Goal: Task Accomplishment & Management: Manage account settings

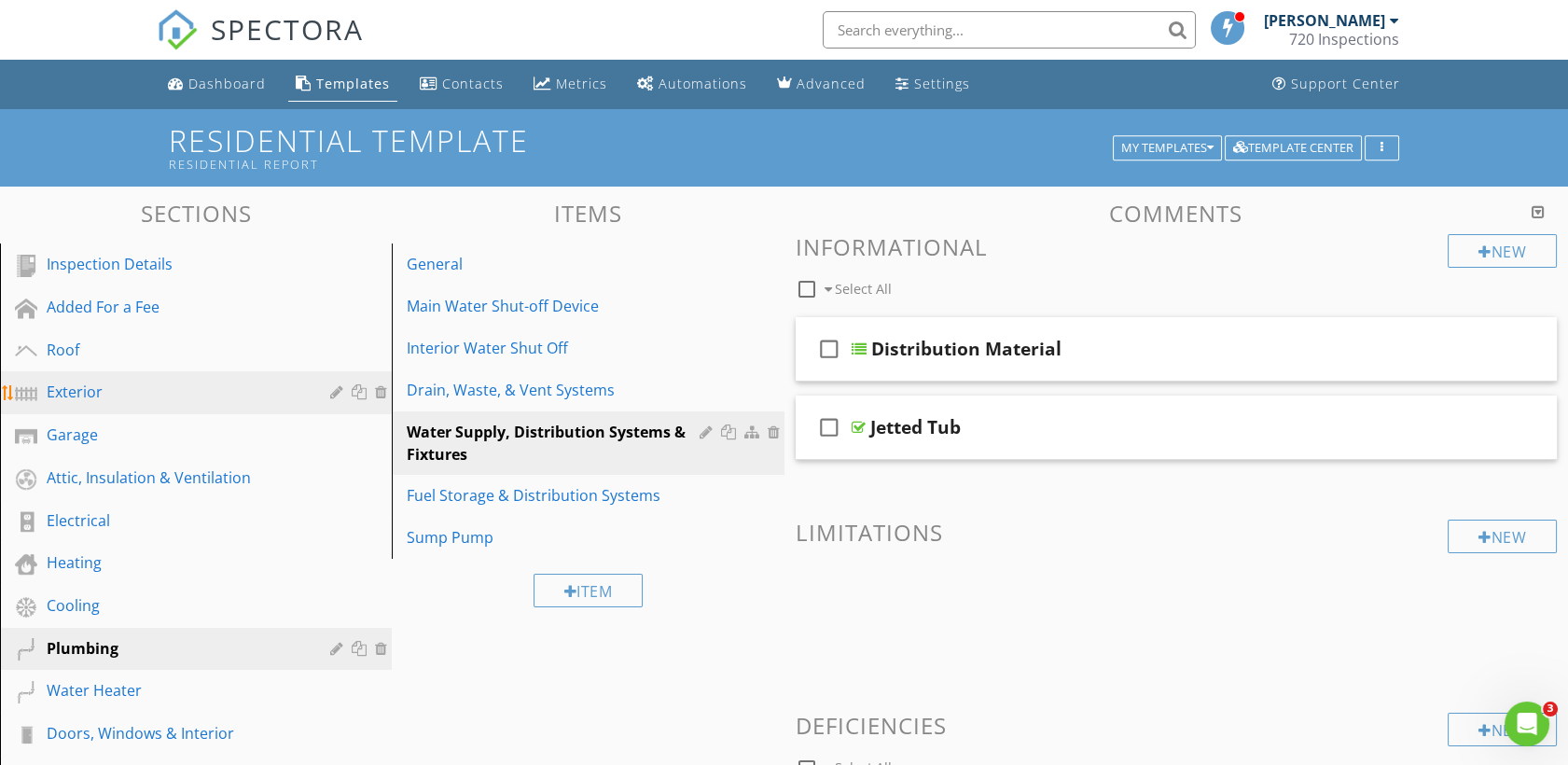
click at [89, 402] on div "Exterior" at bounding box center [174, 391] width 256 height 23
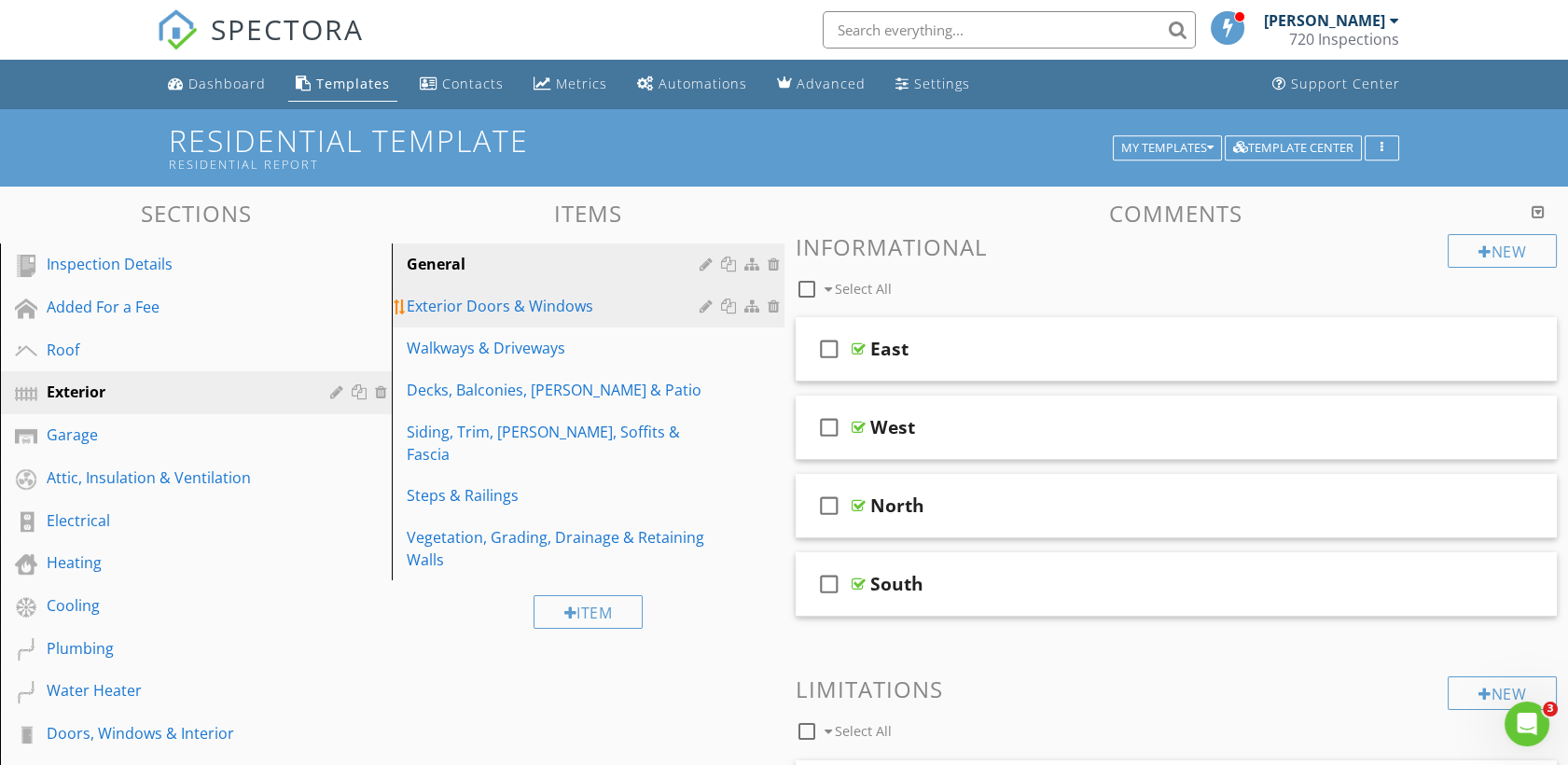
click at [479, 299] on div "Exterior Doors & Windows" at bounding box center [555, 305] width 298 height 23
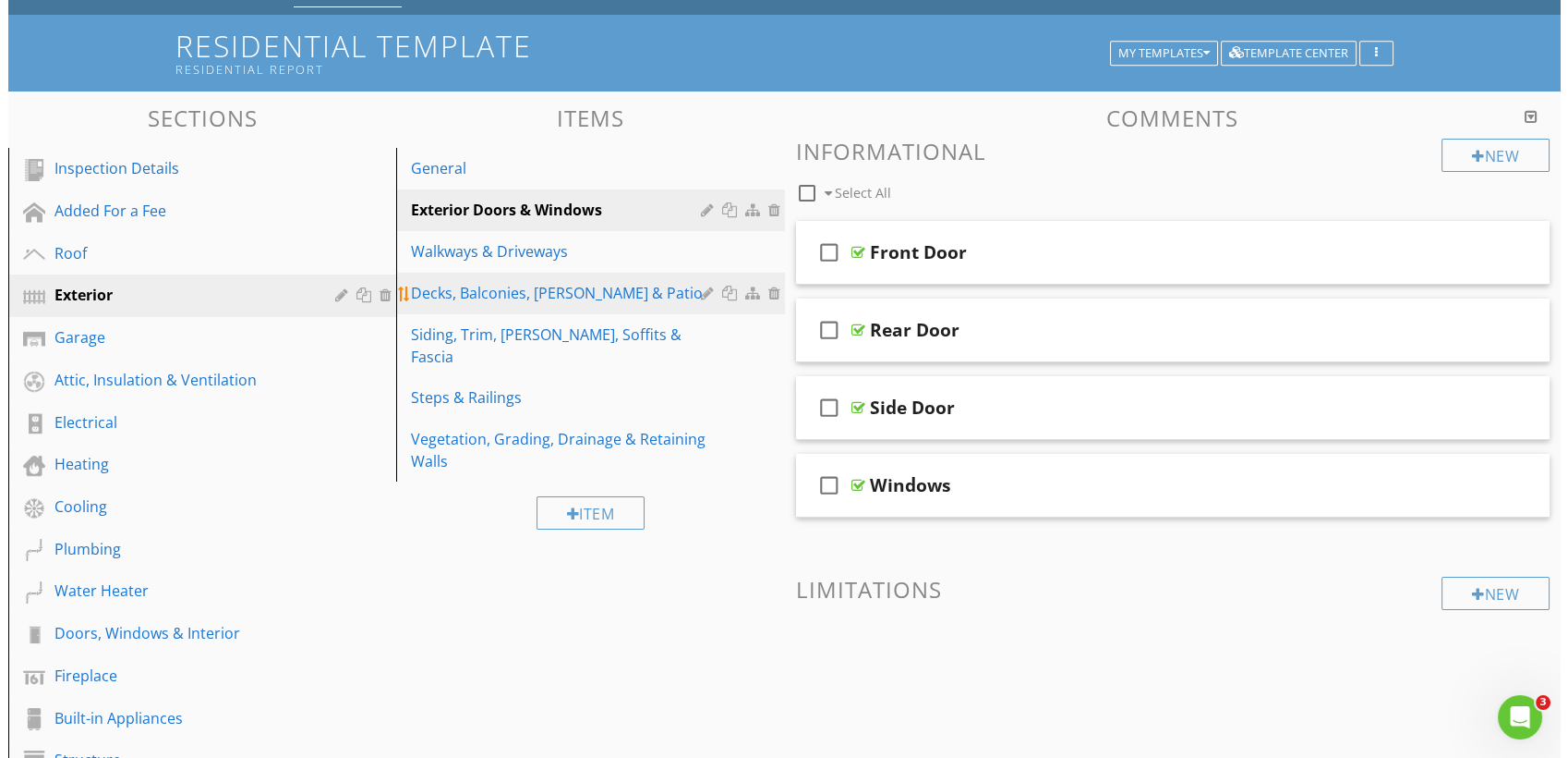
scroll to position [95, 0]
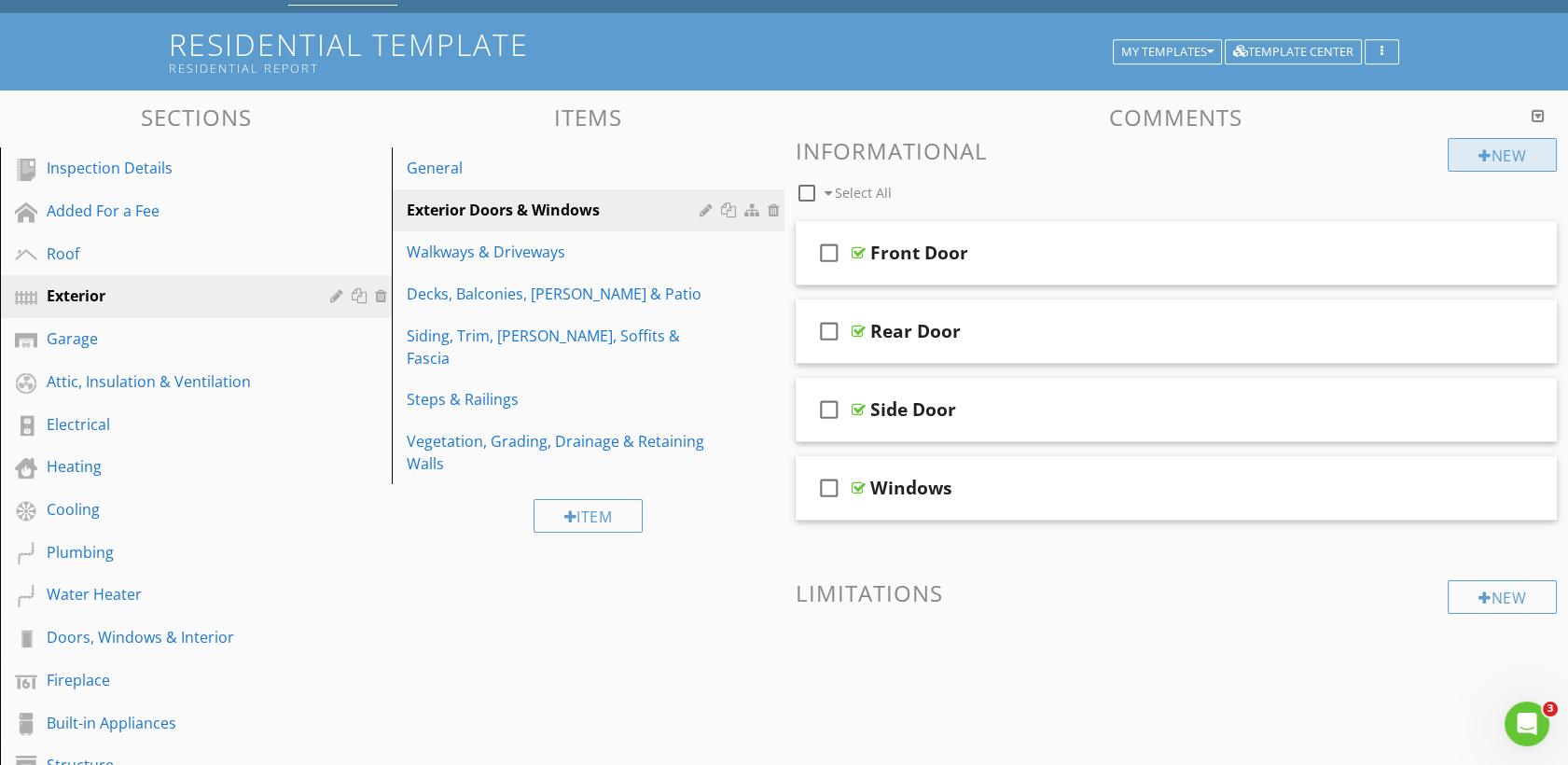
click at [1468, 168] on div "New" at bounding box center [1502, 155] width 109 height 33
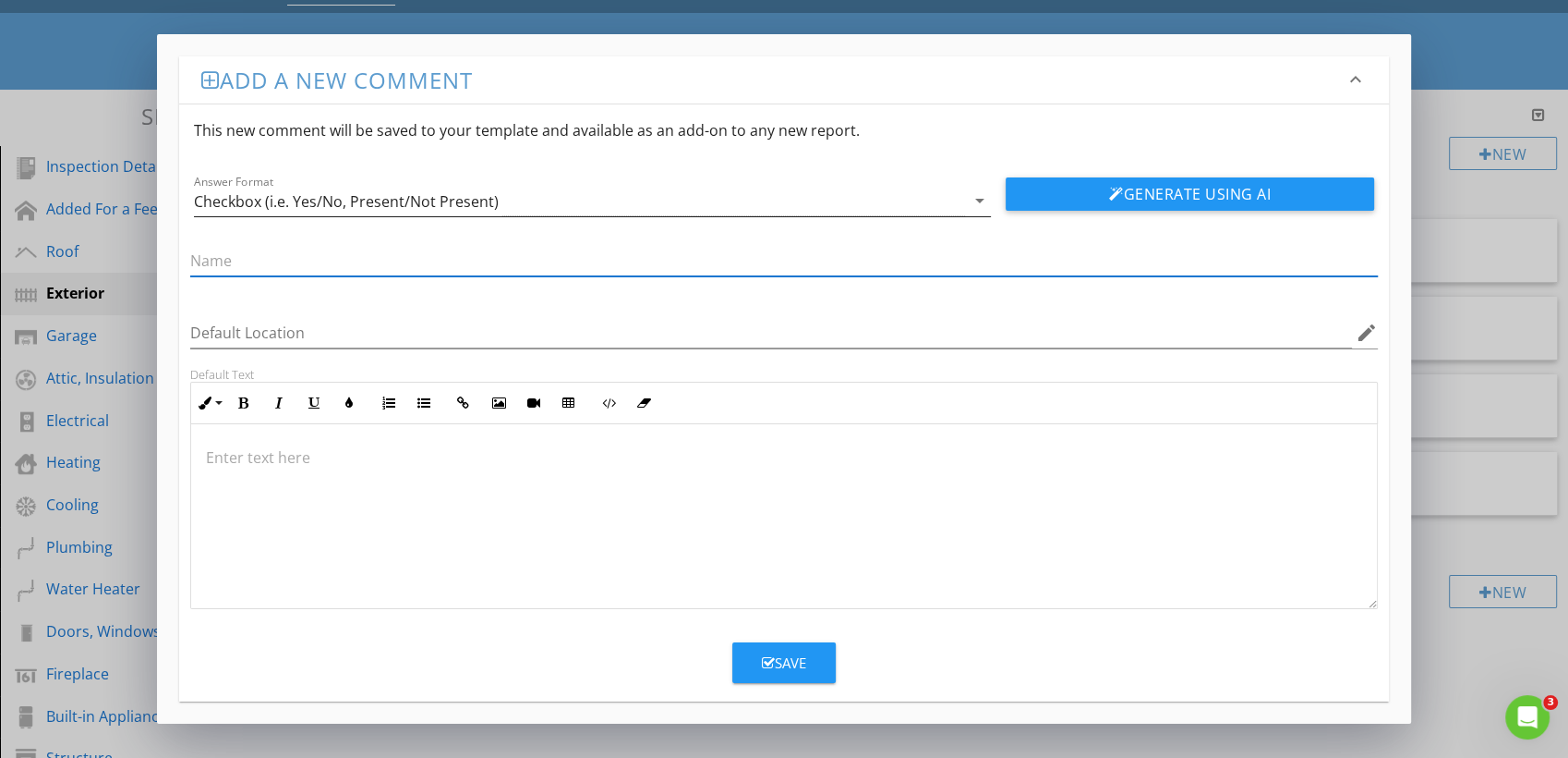
click at [877, 186] on div "Checkbox (i.e. Yes/No, Present/Not Present)" at bounding box center [579, 200] width 771 height 30
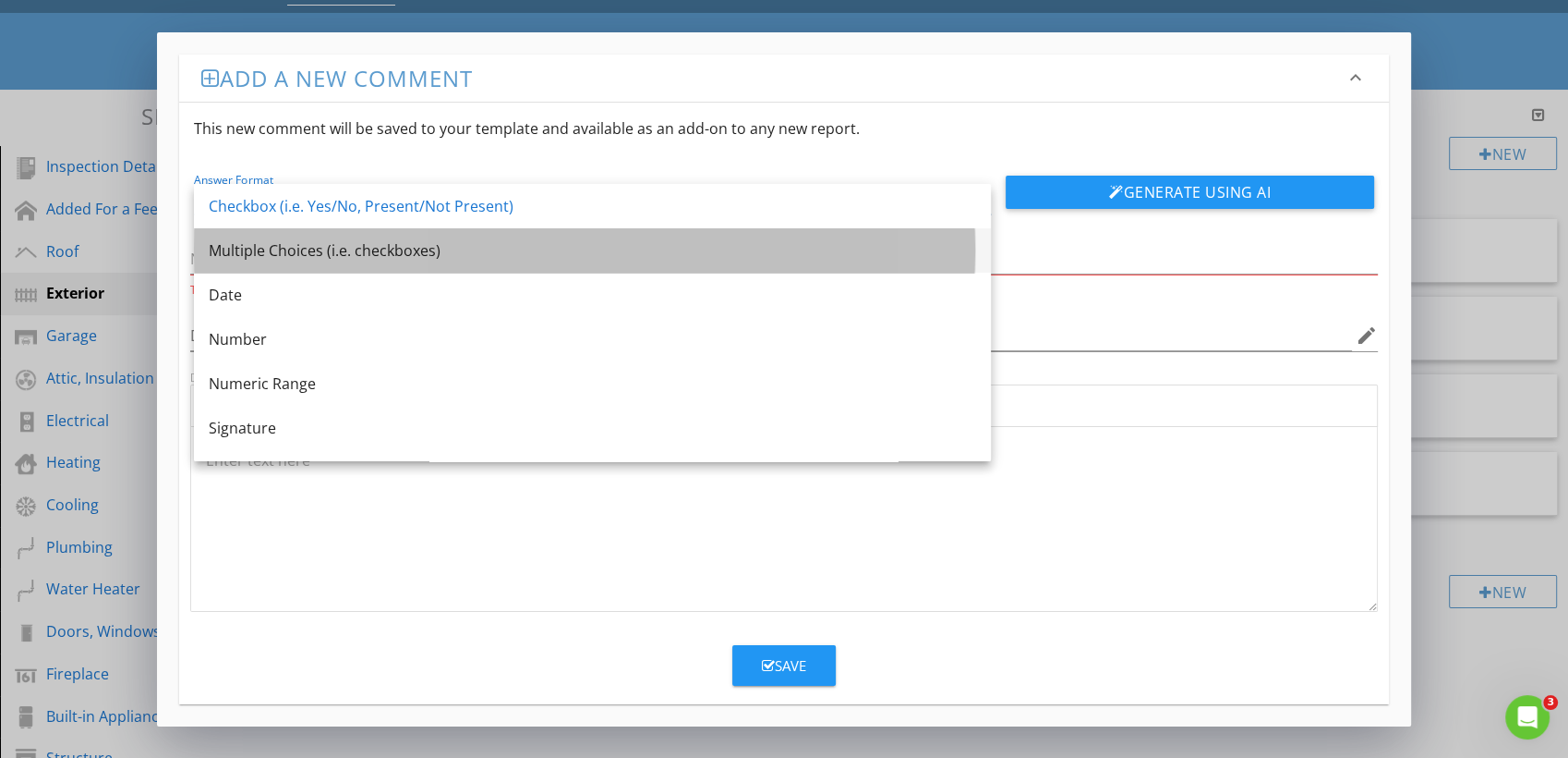
click at [423, 255] on div "Multiple Choices (i.e. checkboxes)" at bounding box center [592, 250] width 767 height 22
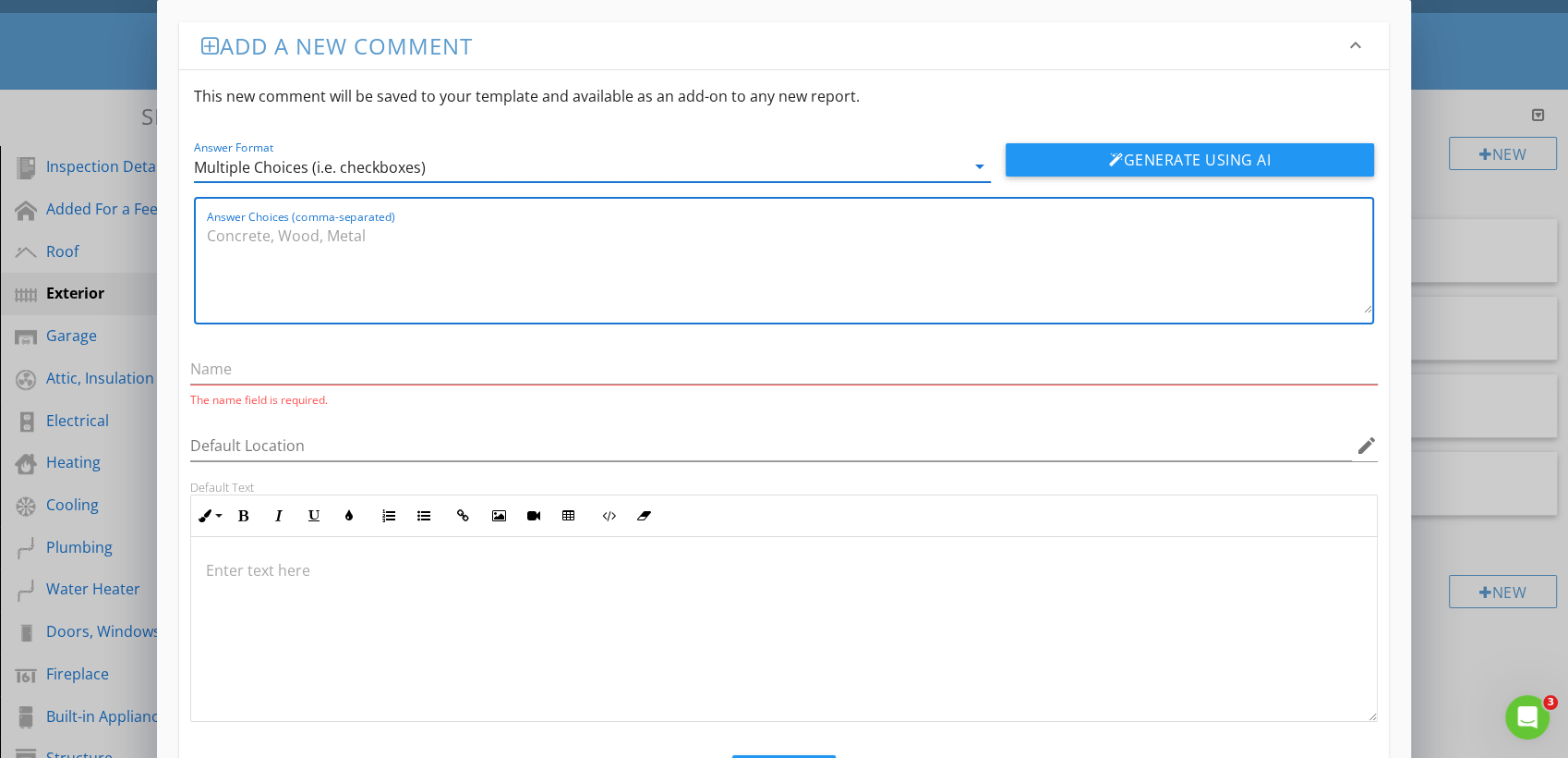
click at [311, 264] on textarea "Answer Choices (comma-separated)" at bounding box center [790, 267] width 1165 height 92
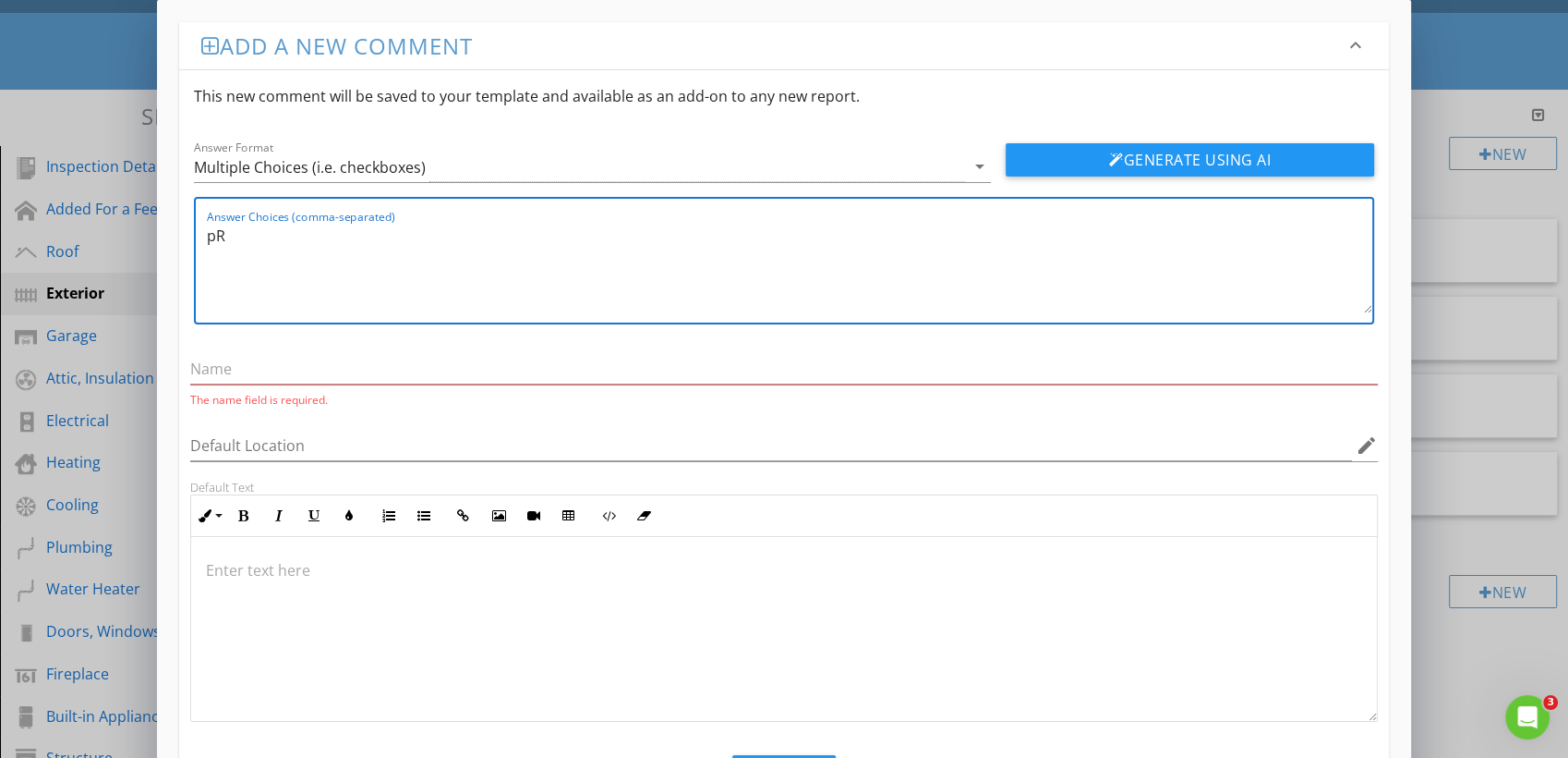
type textarea "p"
type textarea "Present, Not Present"
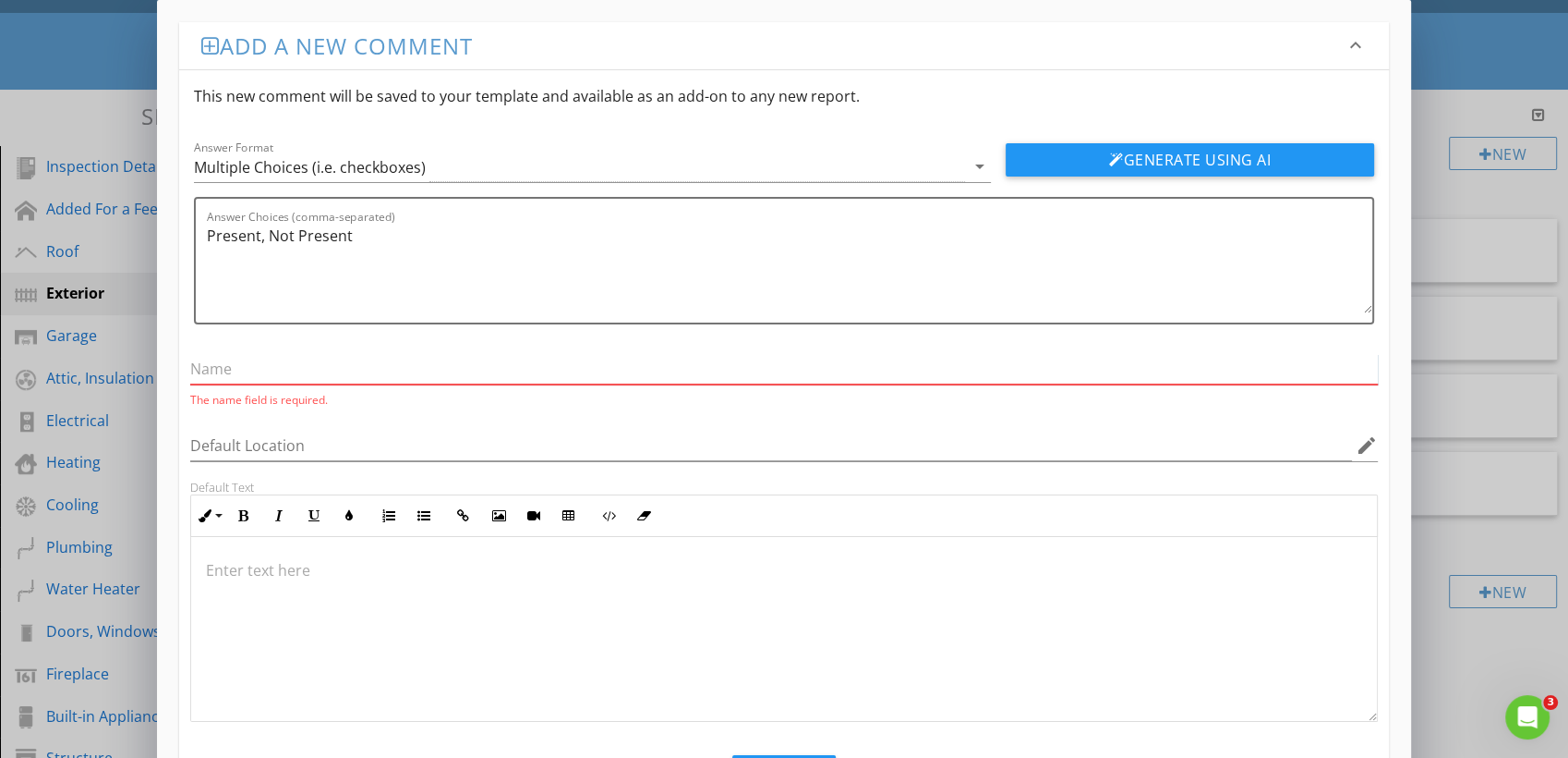
click at [228, 380] on input "text" at bounding box center [784, 369] width 1188 height 30
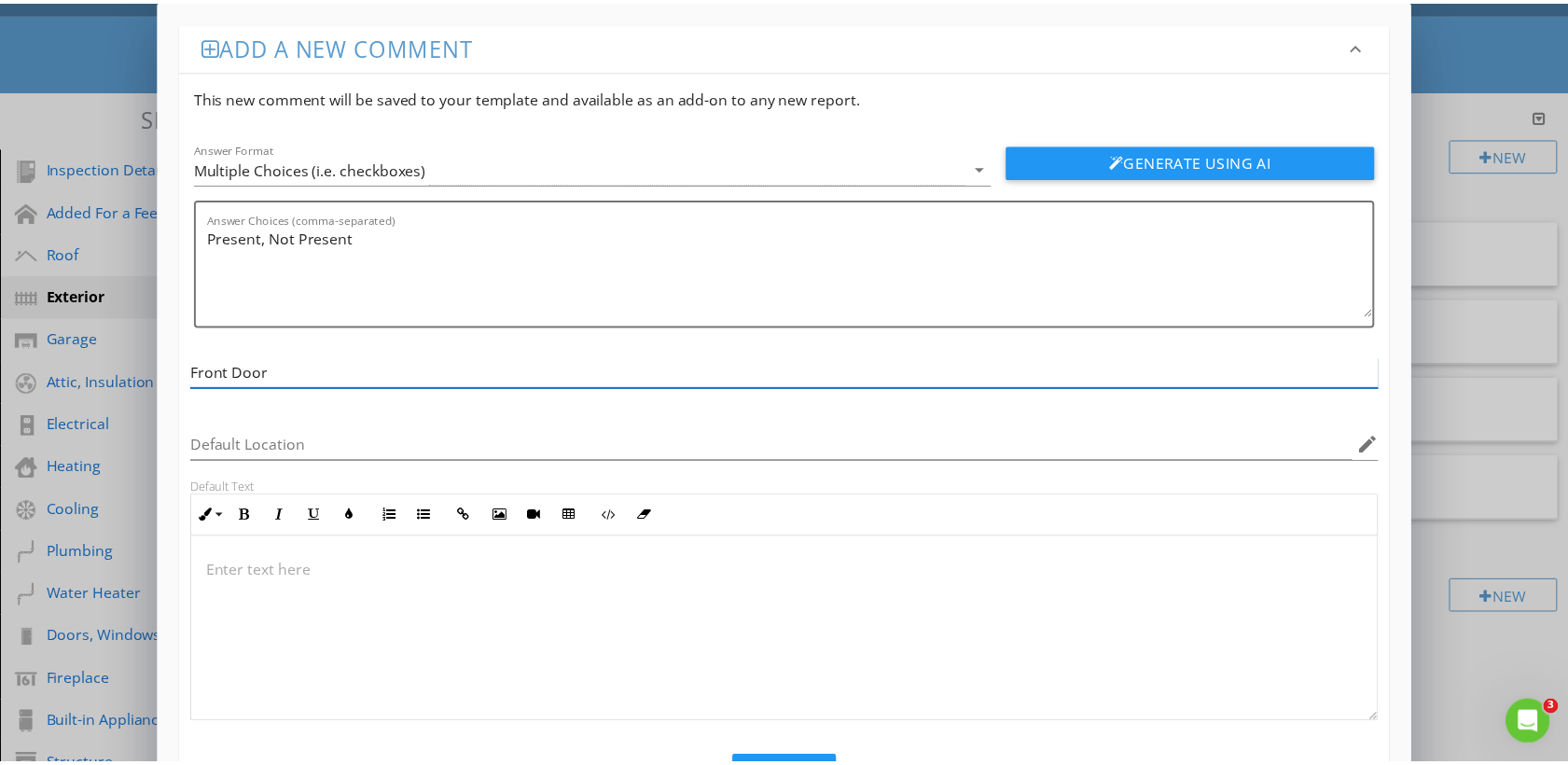
scroll to position [83, 0]
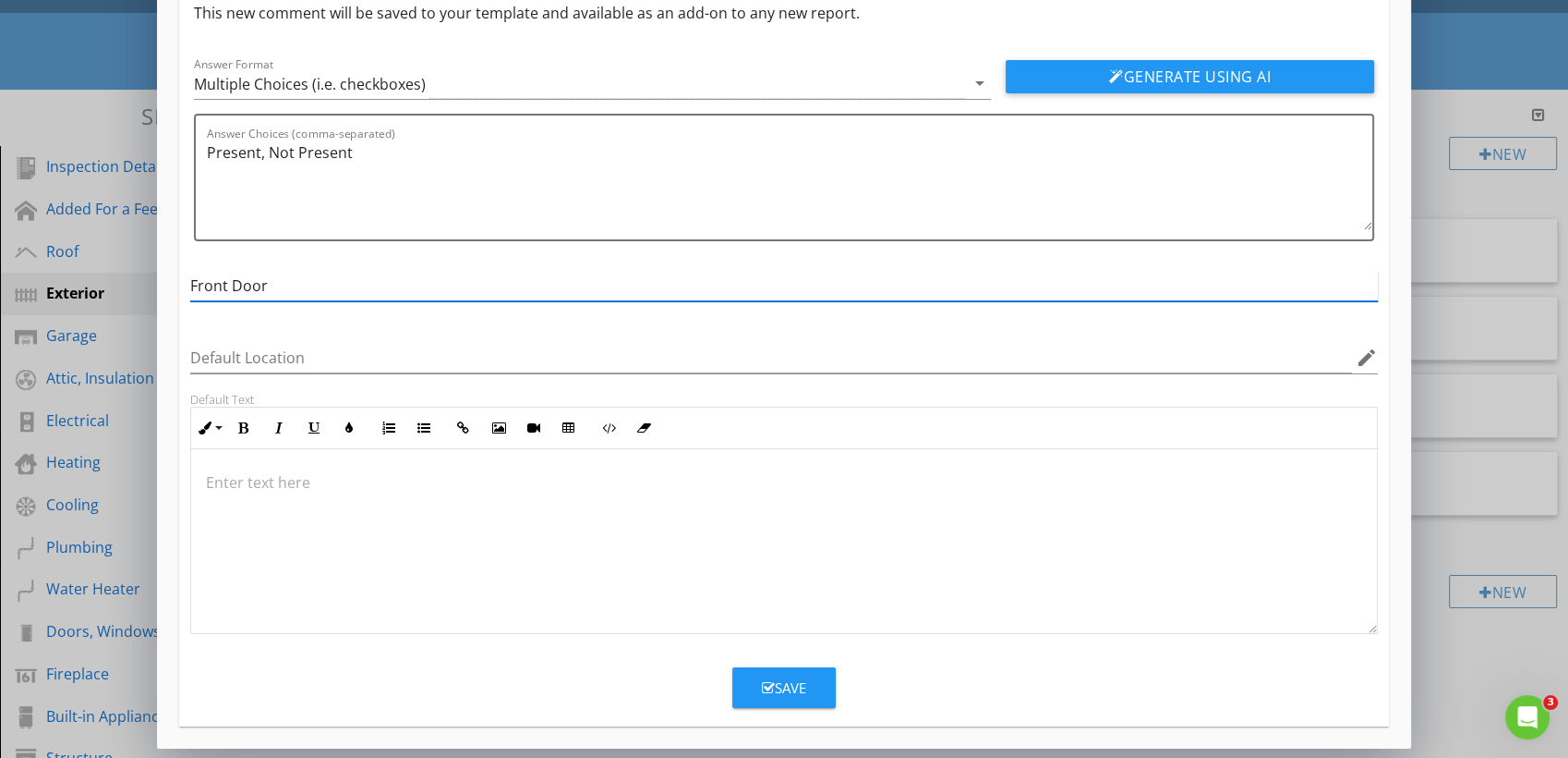
type input "Front Door"
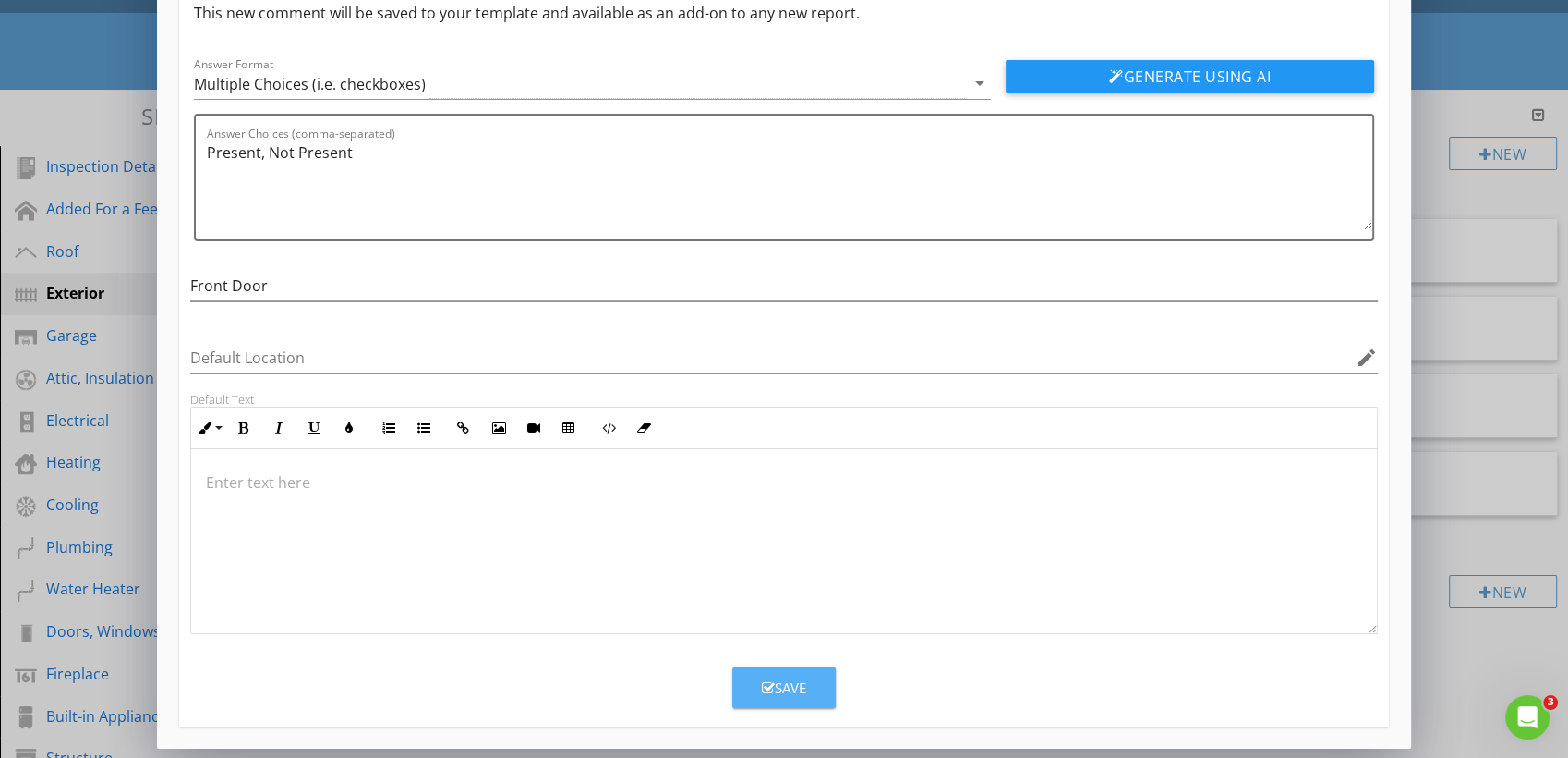
click at [771, 691] on icon "button" at bounding box center [767, 688] width 13 height 14
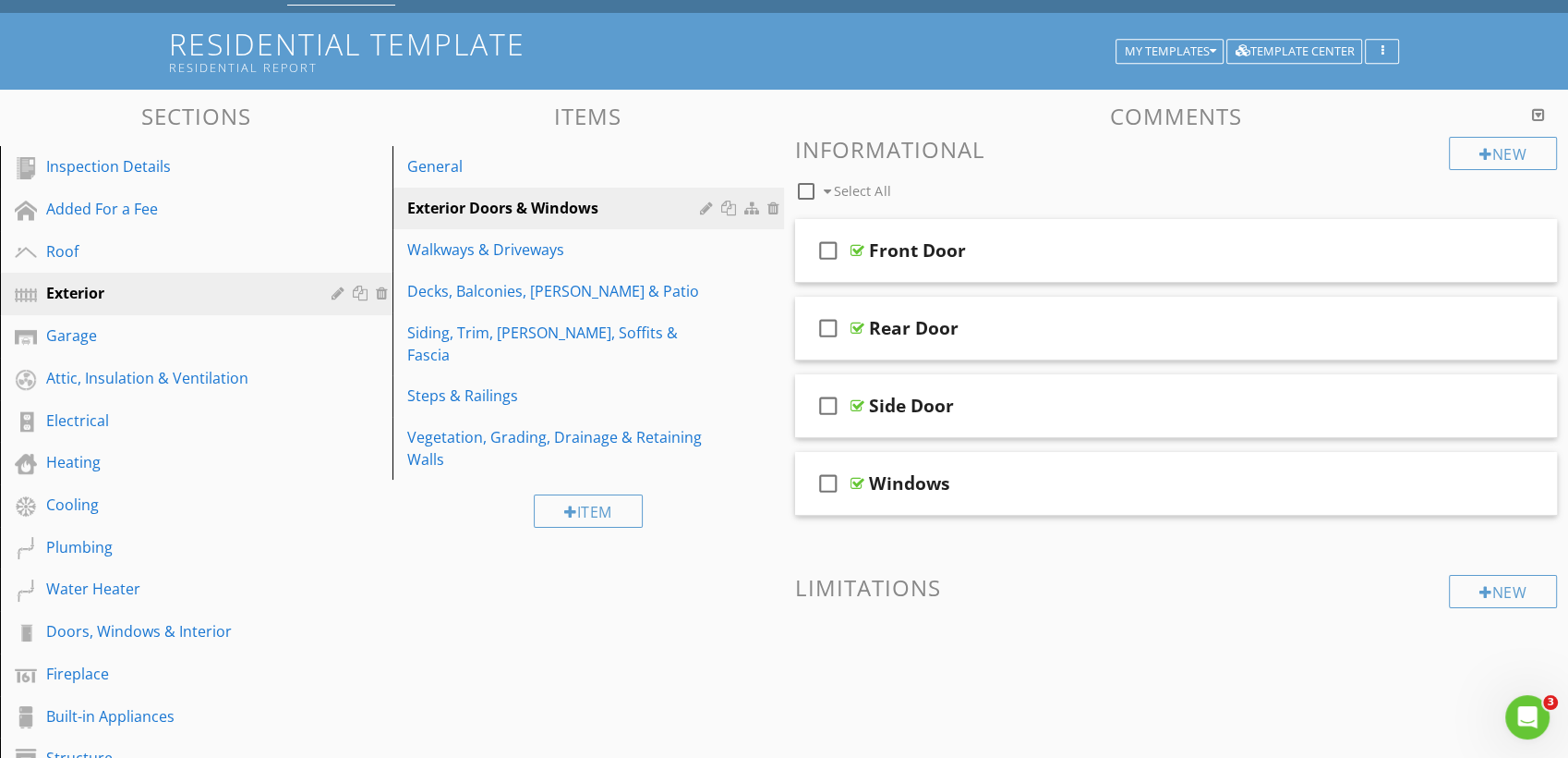
scroll to position [0, 0]
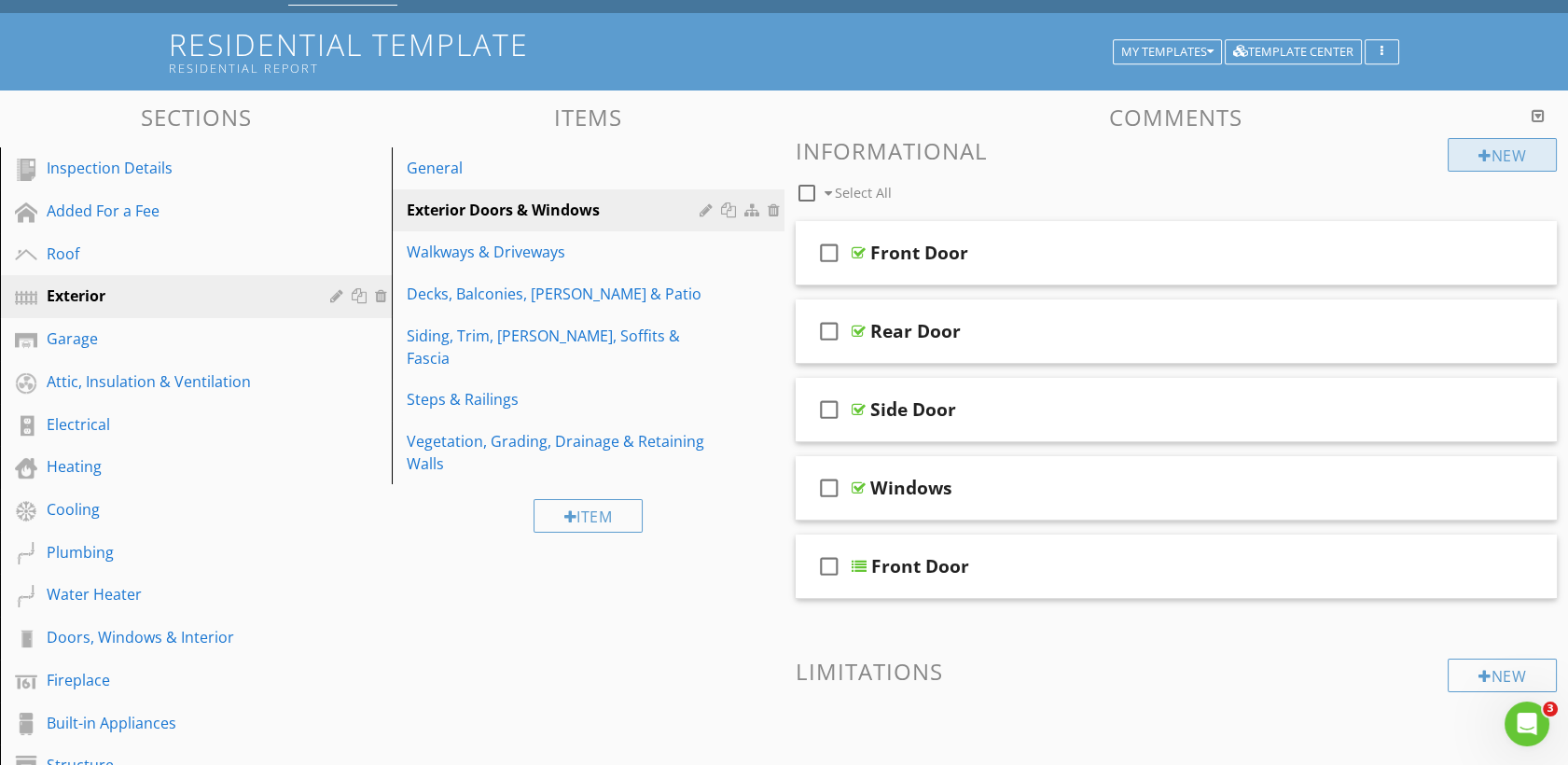
click at [1467, 160] on div "New" at bounding box center [1502, 155] width 109 height 33
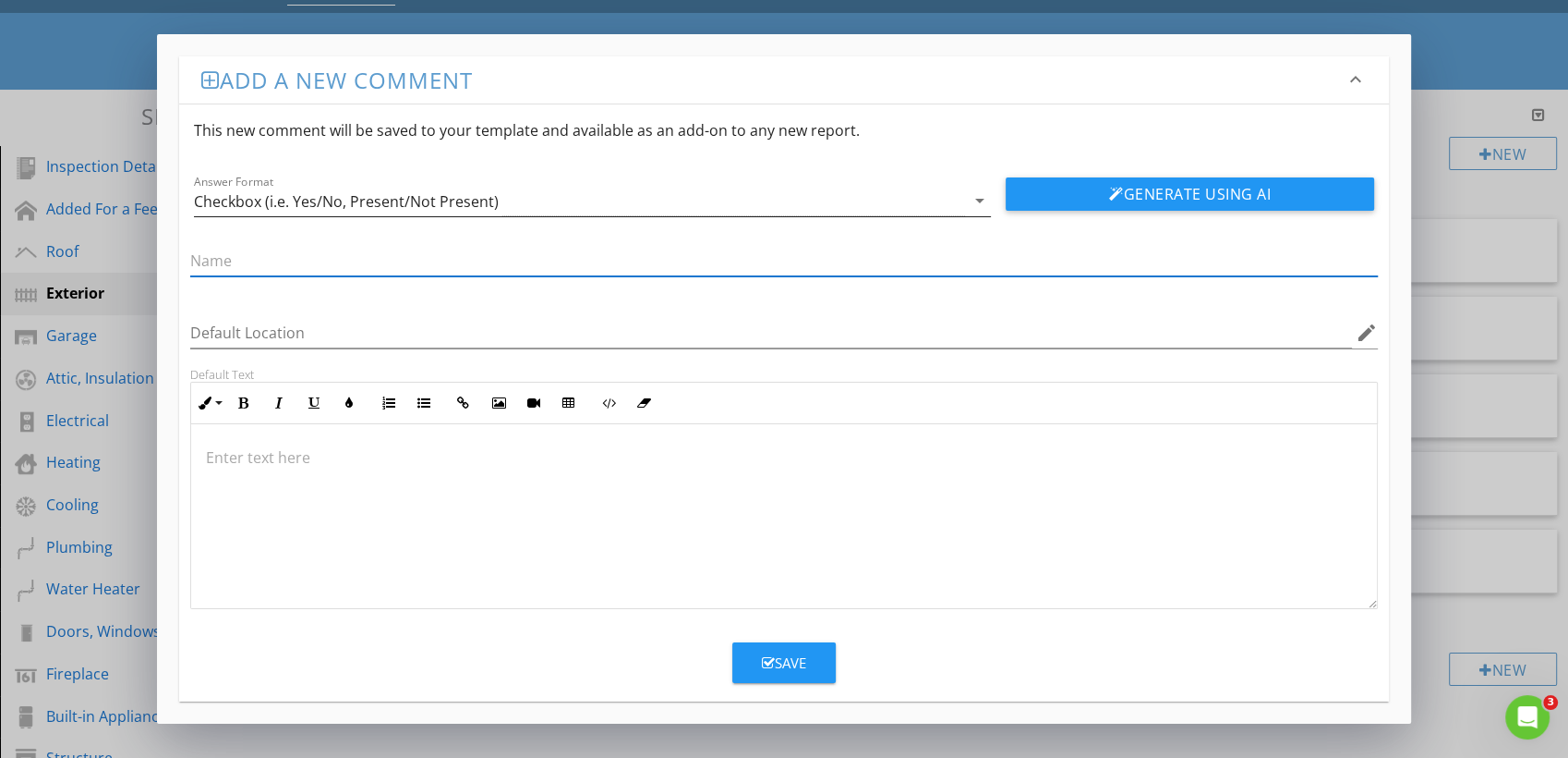
click at [509, 199] on div "Checkbox (i.e. Yes/No, Present/Not Present)" at bounding box center [579, 200] width 771 height 30
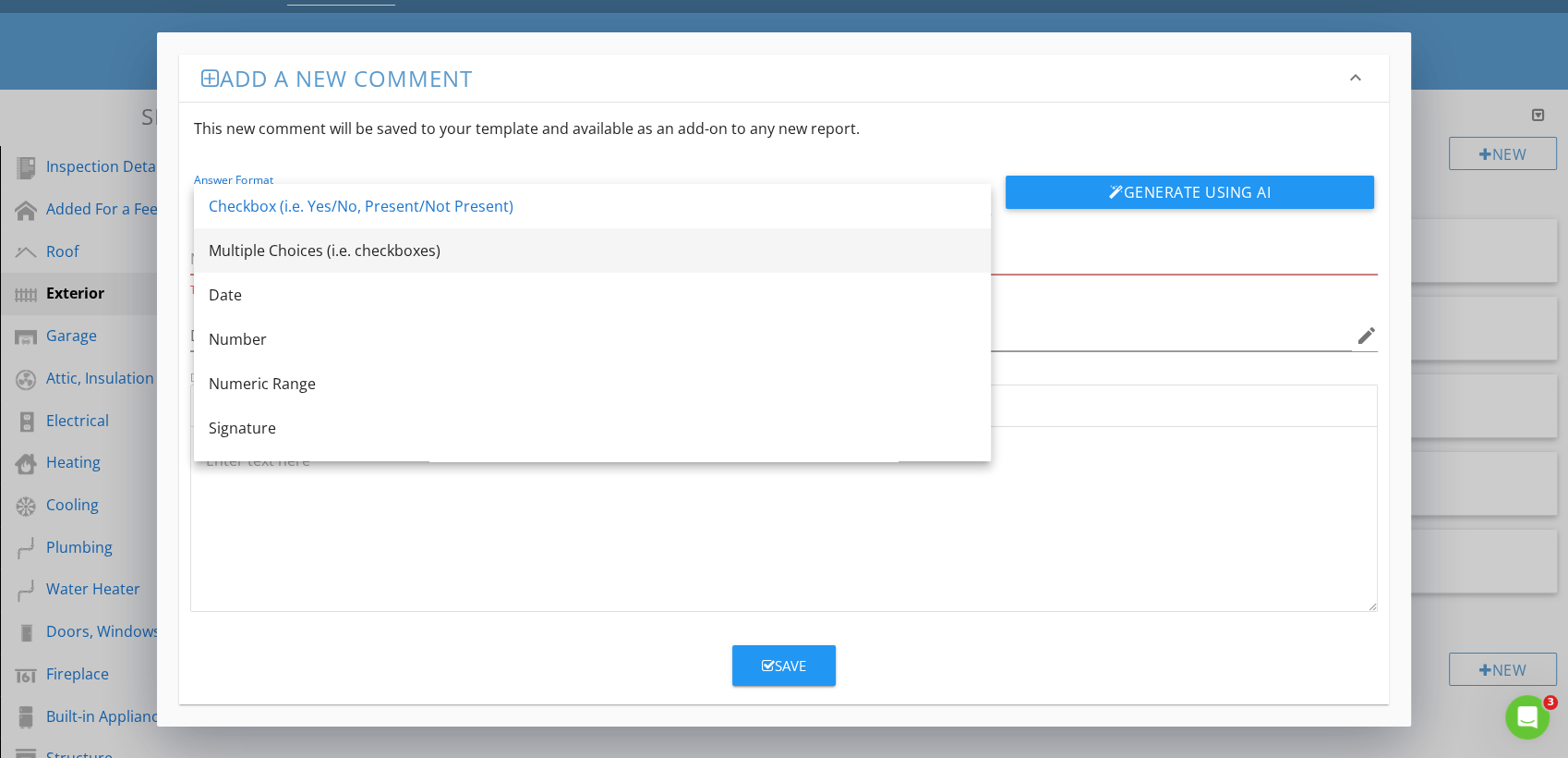
click at [390, 250] on div "Multiple Choices (i.e. checkboxes)" at bounding box center [592, 250] width 767 height 22
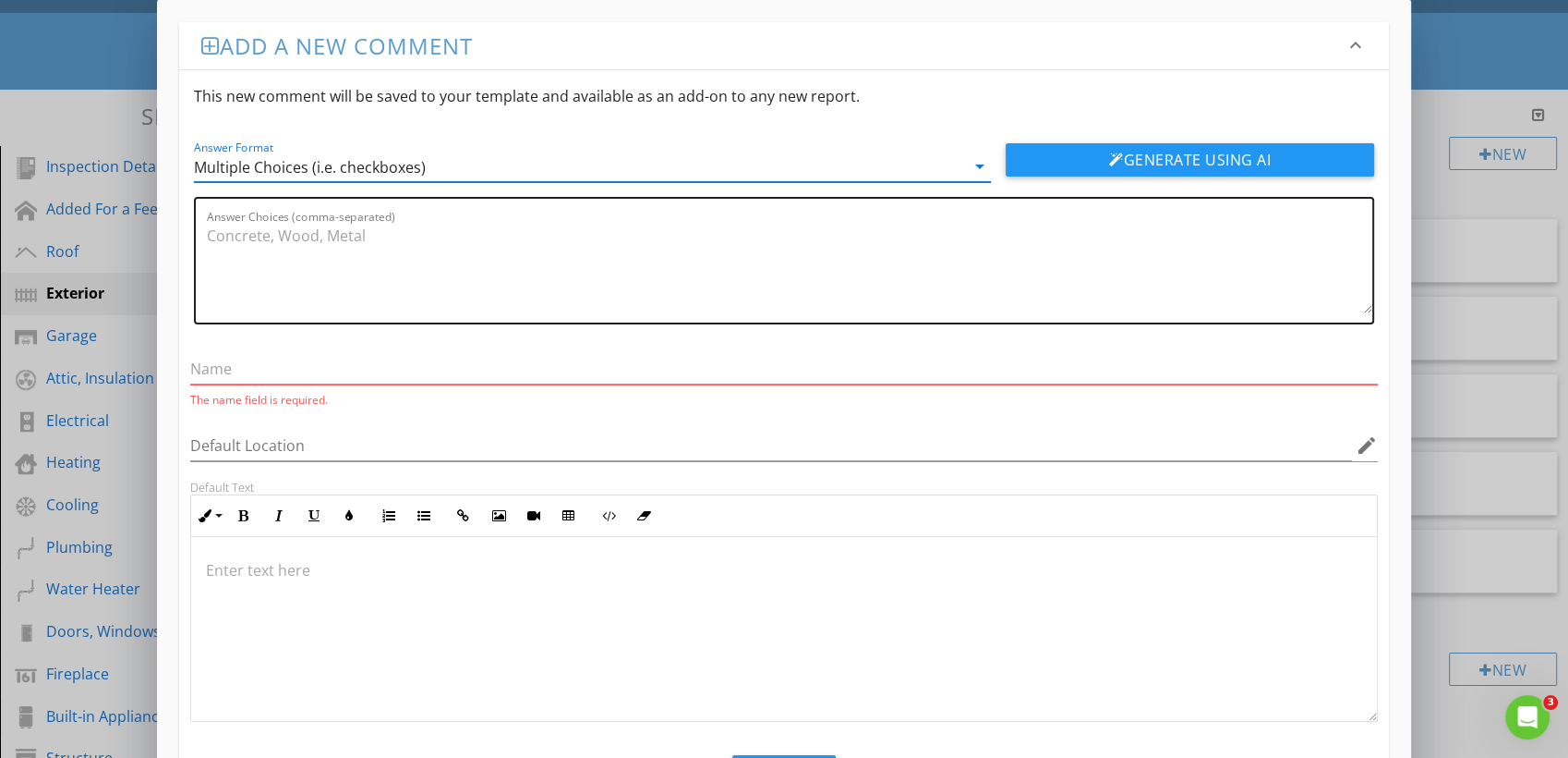
click at [290, 266] on textarea "Answer Choices (comma-separated)" at bounding box center [790, 267] width 1165 height 92
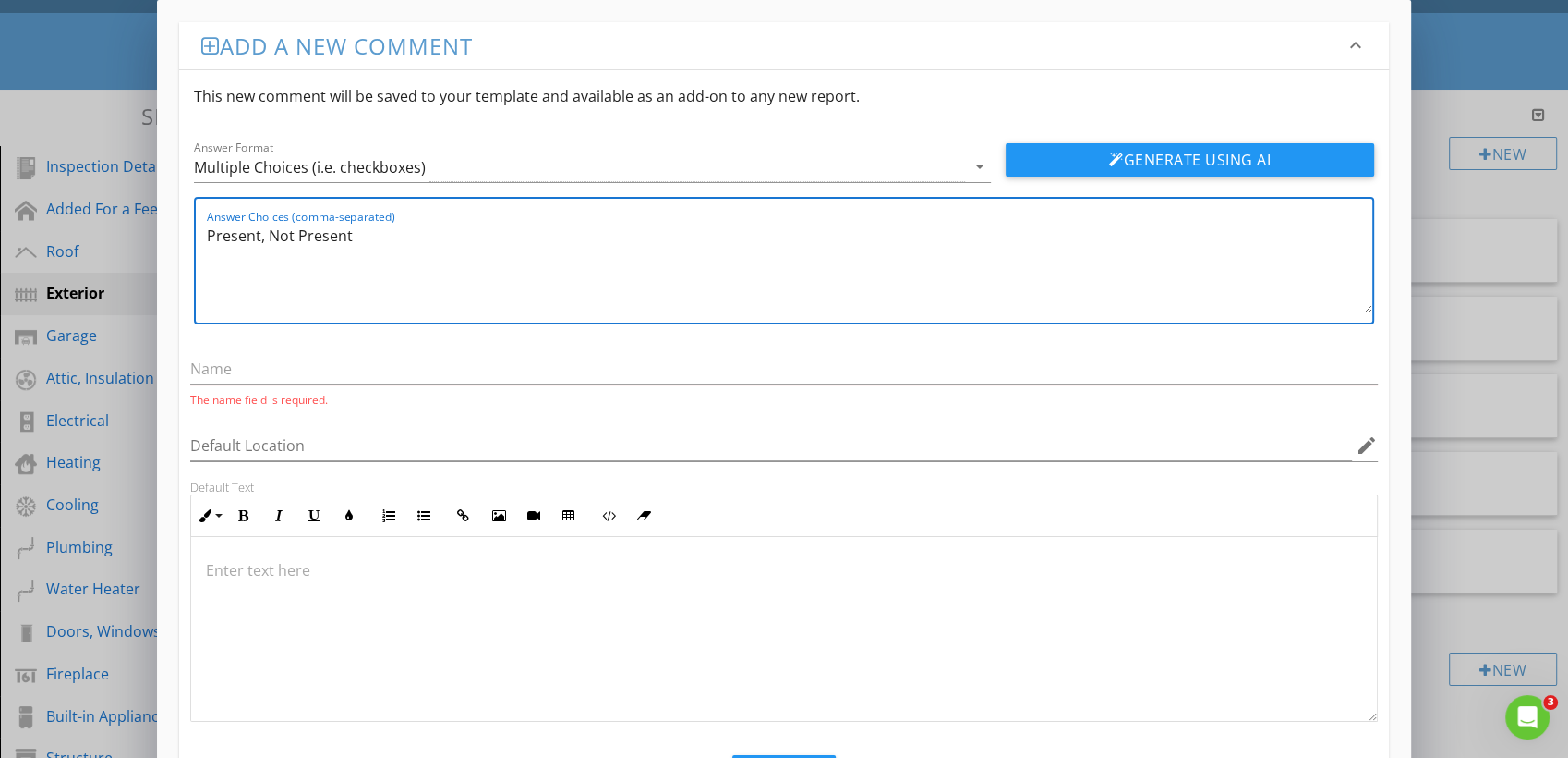
drag, startPoint x: 348, startPoint y: 245, endPoint x: 153, endPoint y: 224, distance: 196.1
click at [153, 224] on div "Add a new comment keyboard_arrow_down This new comment will be saved to your te…" at bounding box center [784, 423] width 1568 height 848
type textarea "Present, Not Present"
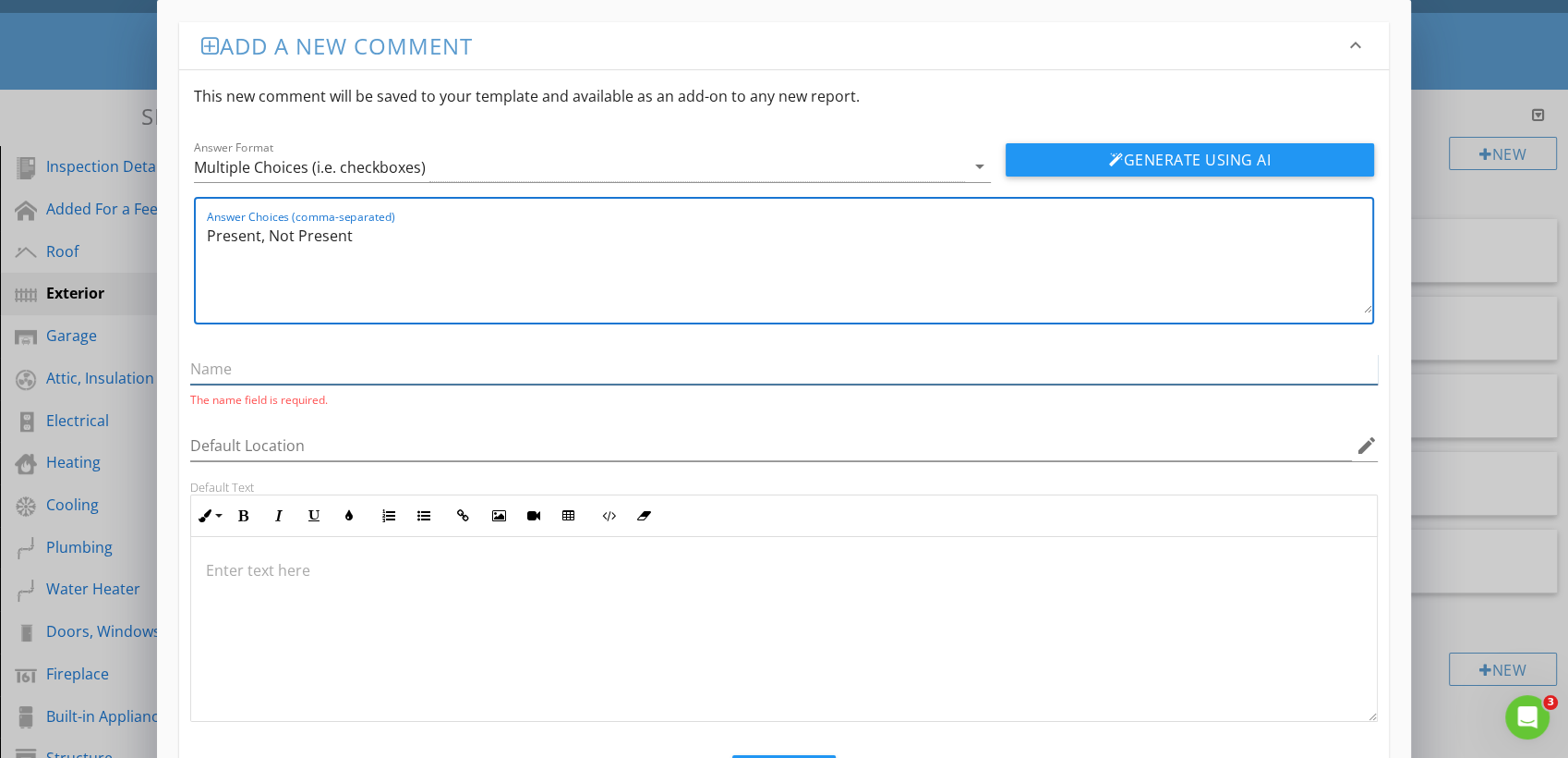
click at [229, 357] on input "text" at bounding box center [784, 369] width 1188 height 30
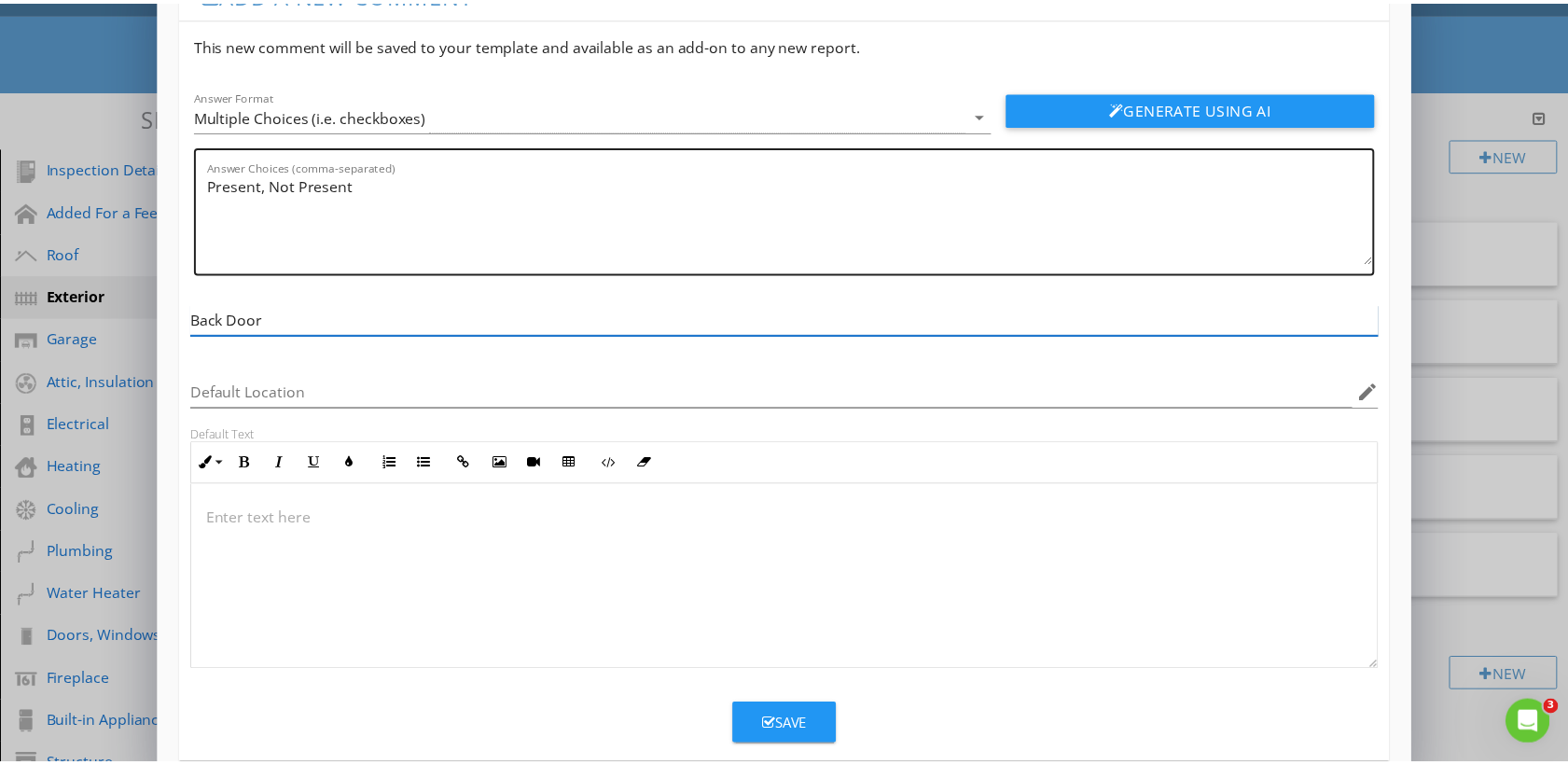
scroll to position [83, 0]
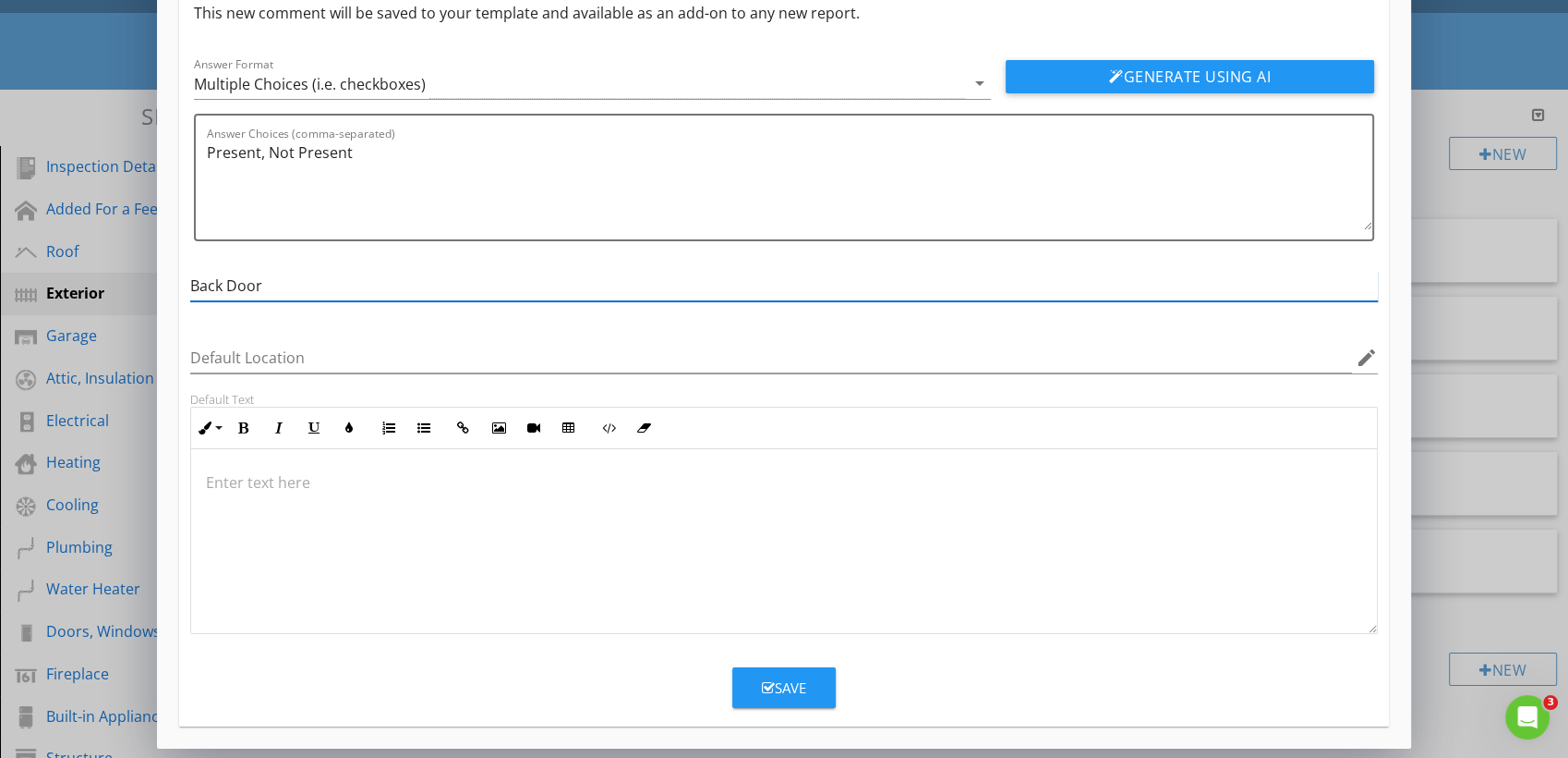
type input "Back Door"
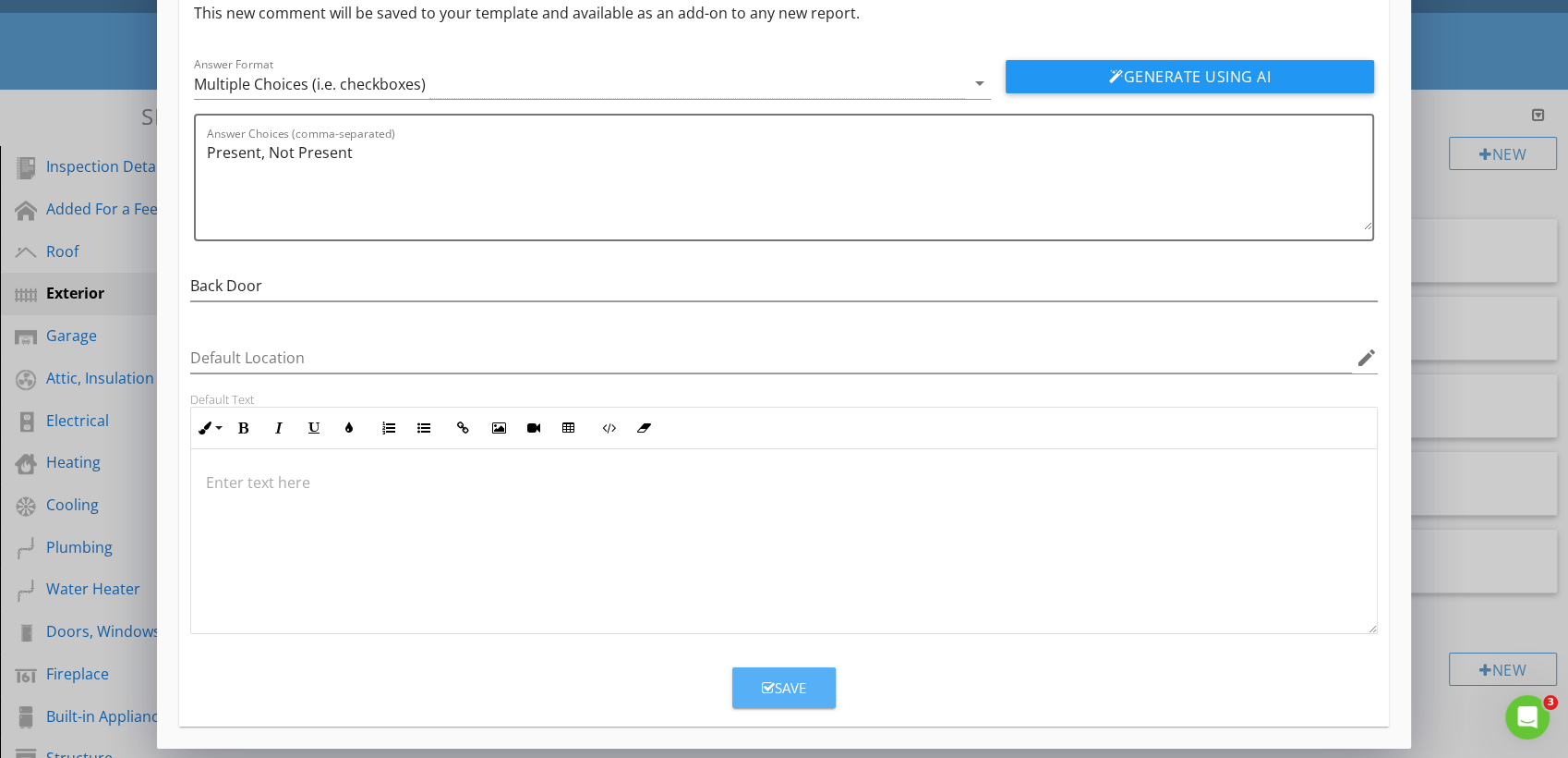
click at [773, 689] on icon "button" at bounding box center [767, 688] width 13 height 14
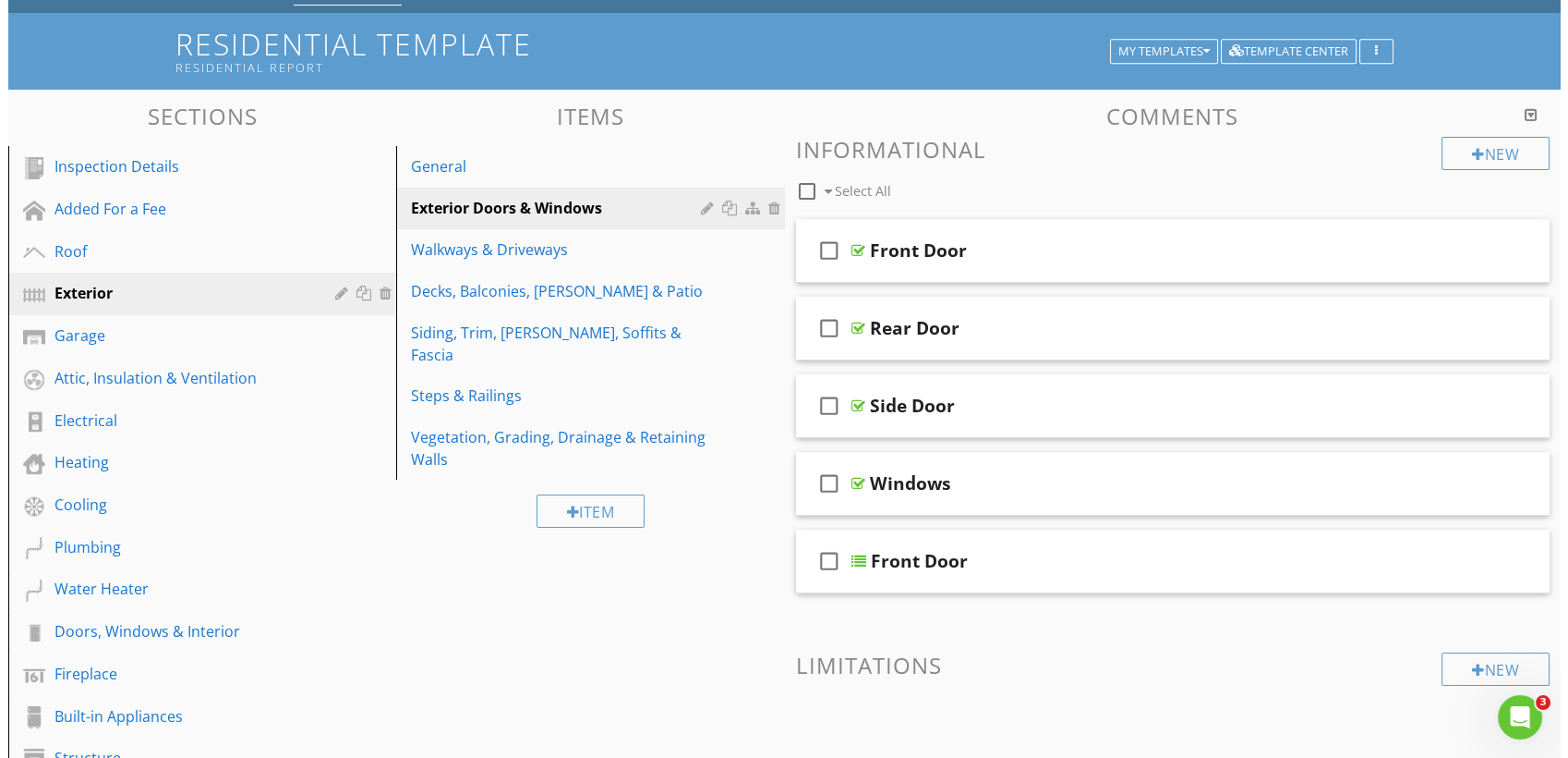
scroll to position [0, 0]
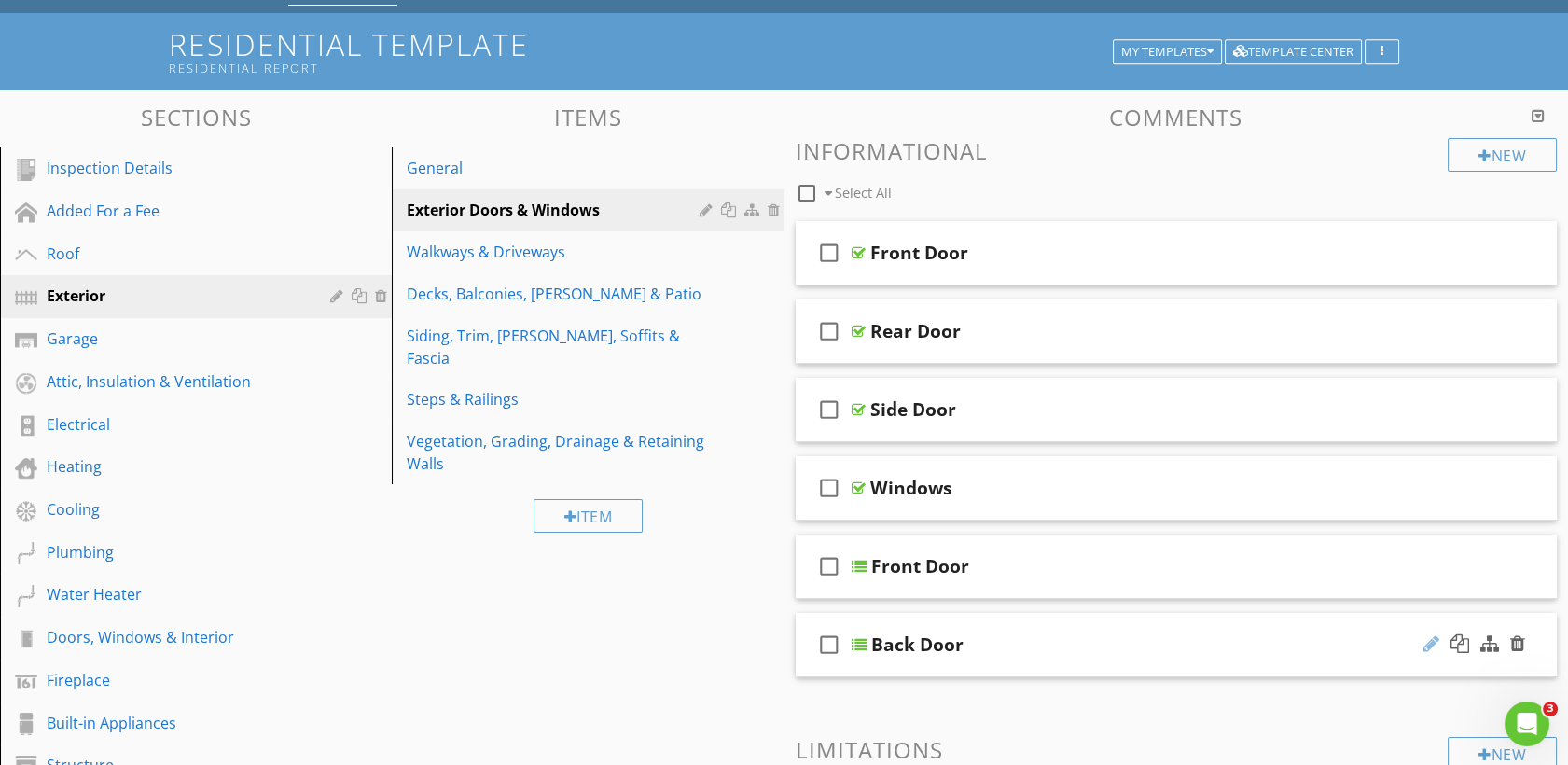
click at [1433, 645] on div at bounding box center [1431, 643] width 16 height 19
click at [884, 640] on input "Back Door" at bounding box center [1143, 646] width 543 height 30
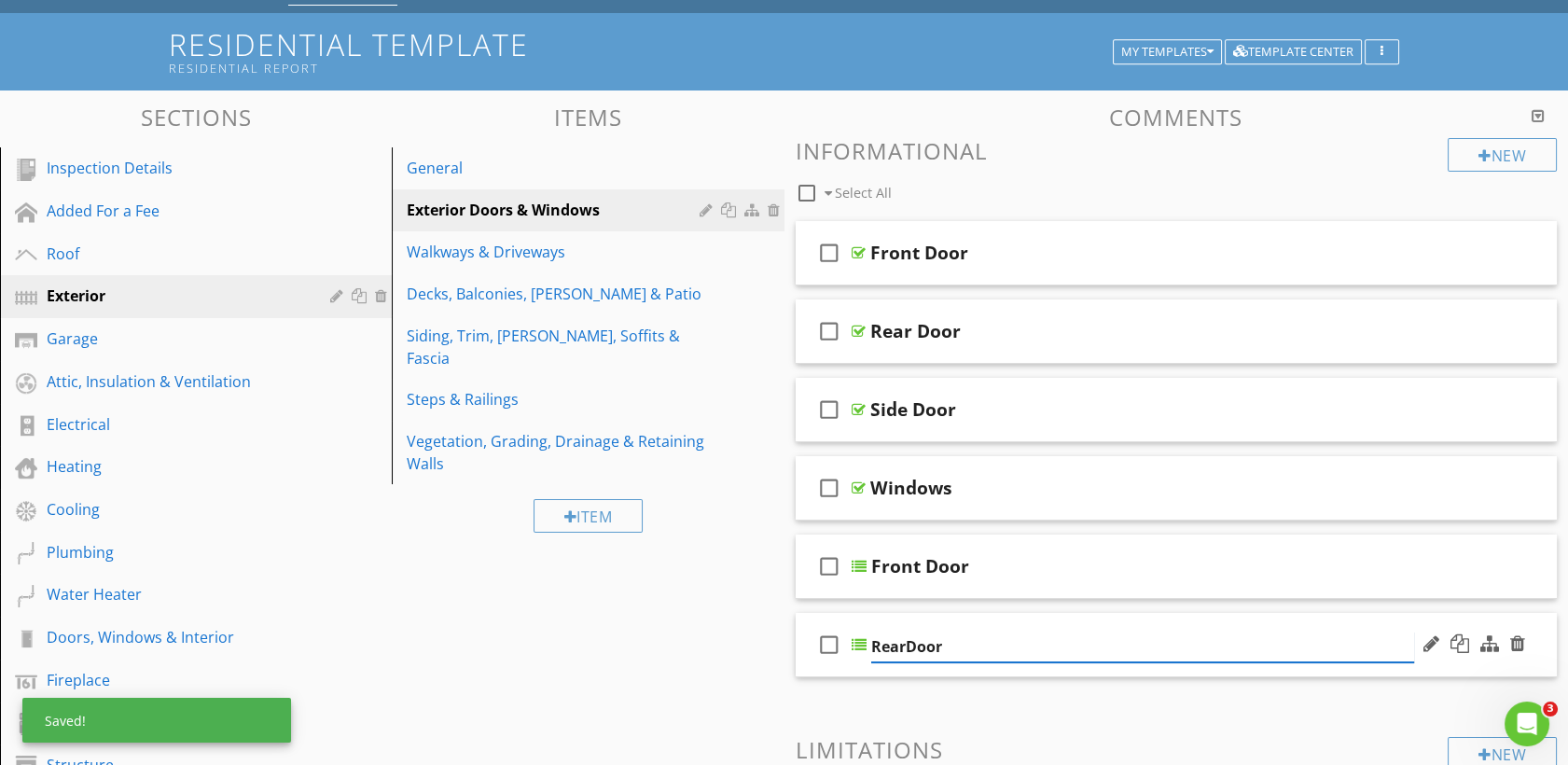
type input "Rear Door"
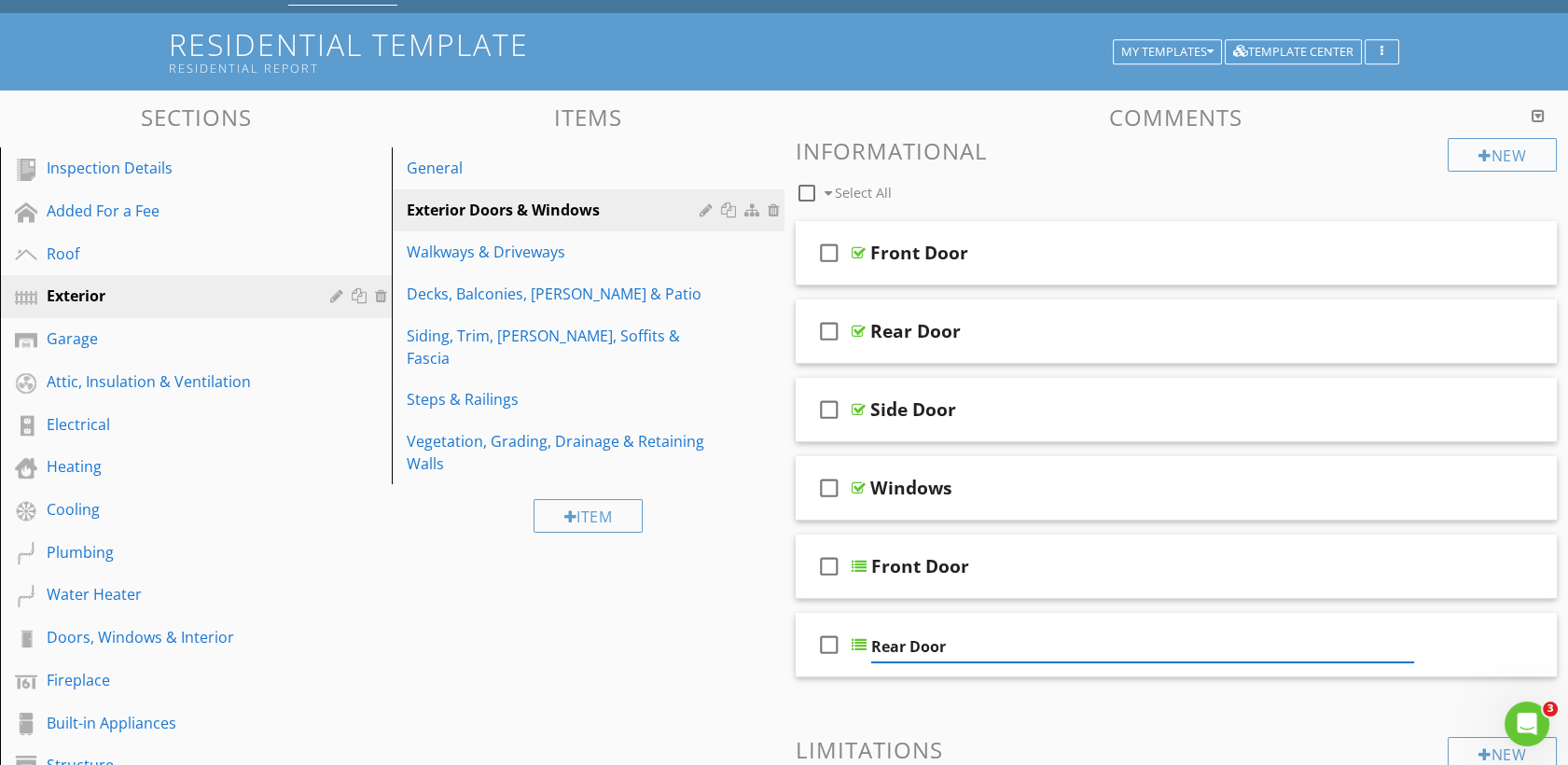
click at [1465, 155] on div "New" at bounding box center [1502, 155] width 109 height 33
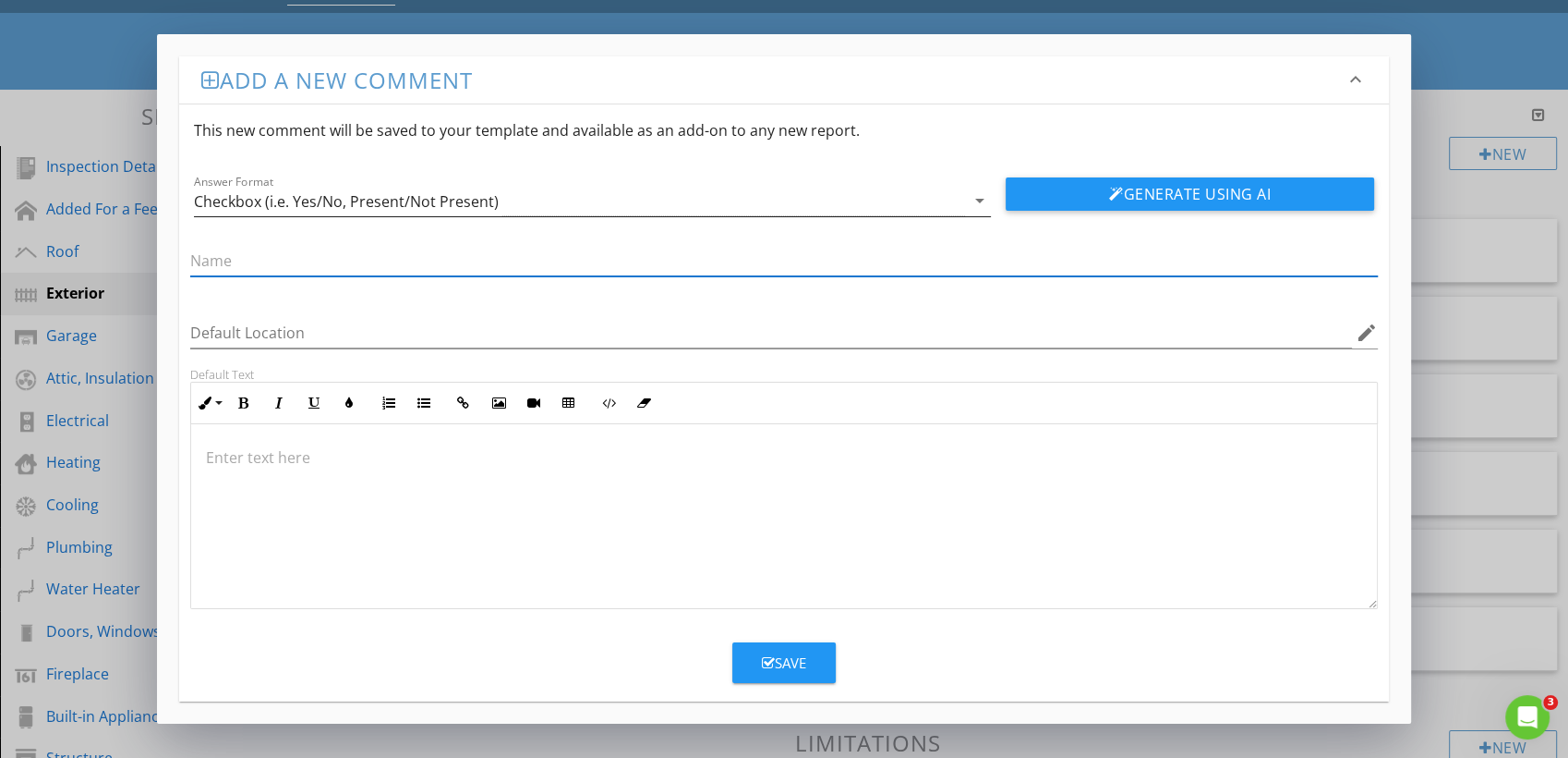
click at [475, 206] on div "Checkbox (i.e. Yes/No, Present/Not Present)" at bounding box center [345, 200] width 304 height 17
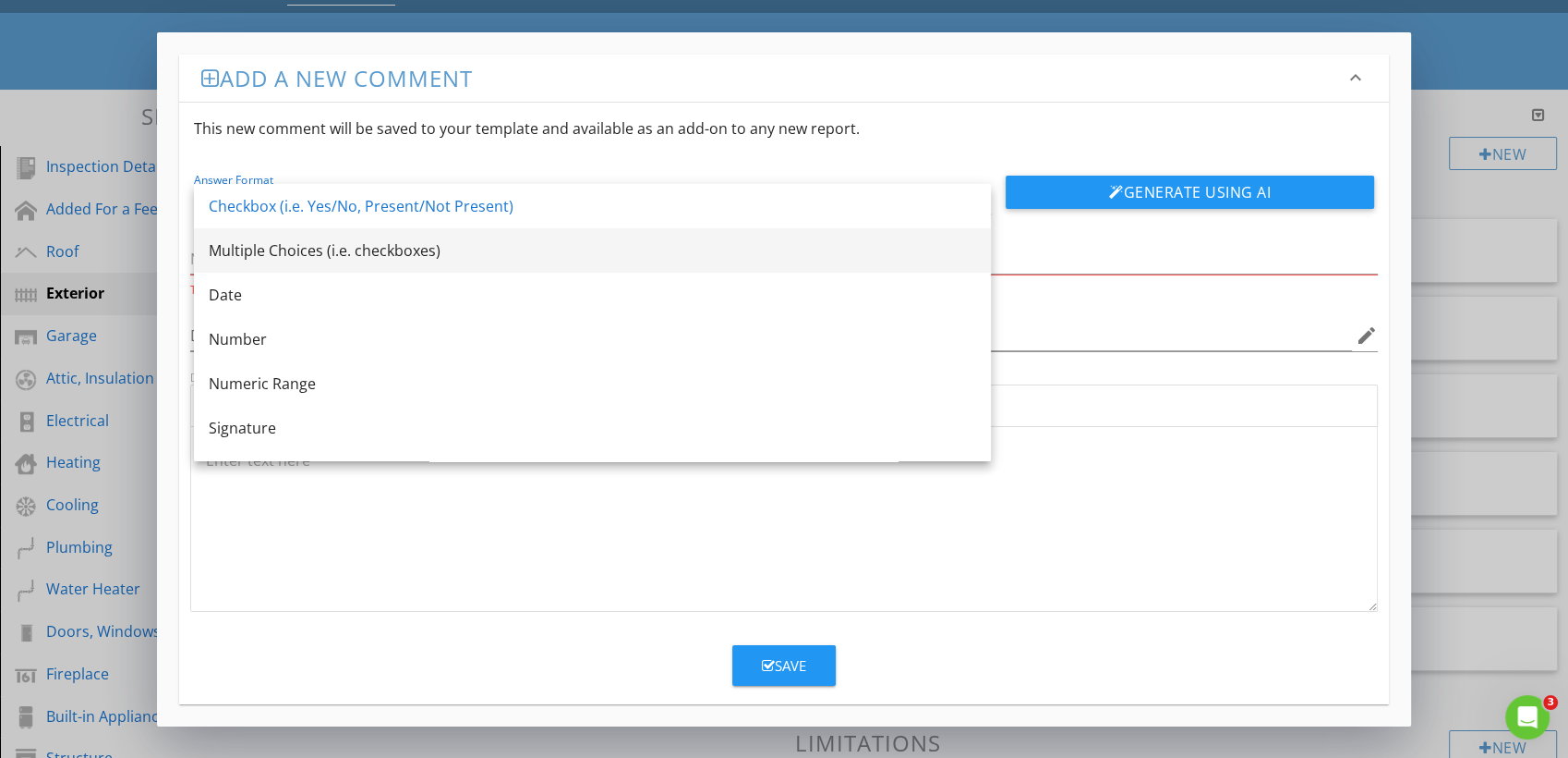
click at [394, 253] on div "Multiple Choices (i.e. checkboxes)" at bounding box center [592, 250] width 767 height 22
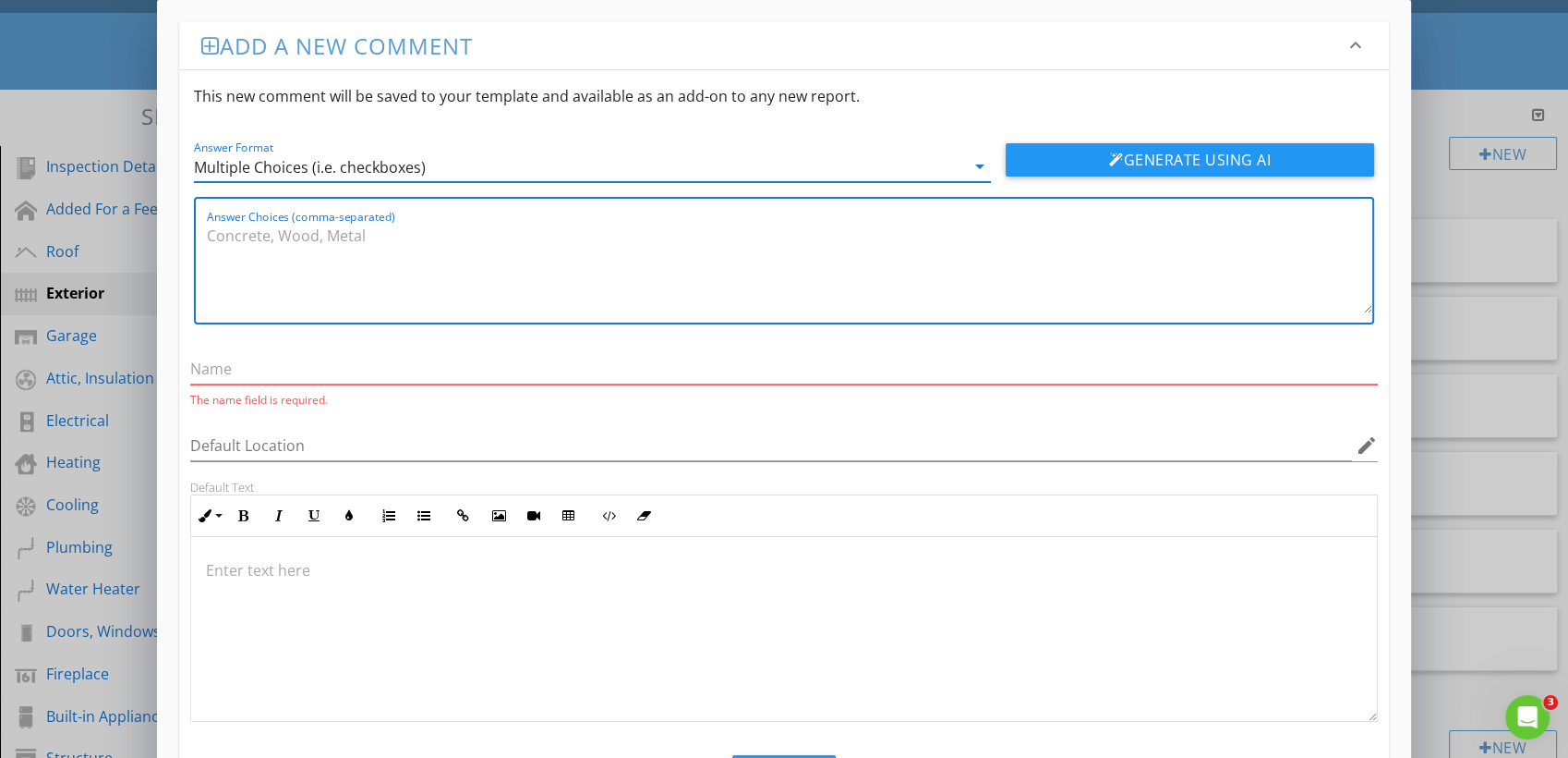
click at [344, 269] on textarea "Answer Choices (comma-separated)" at bounding box center [790, 267] width 1165 height 92
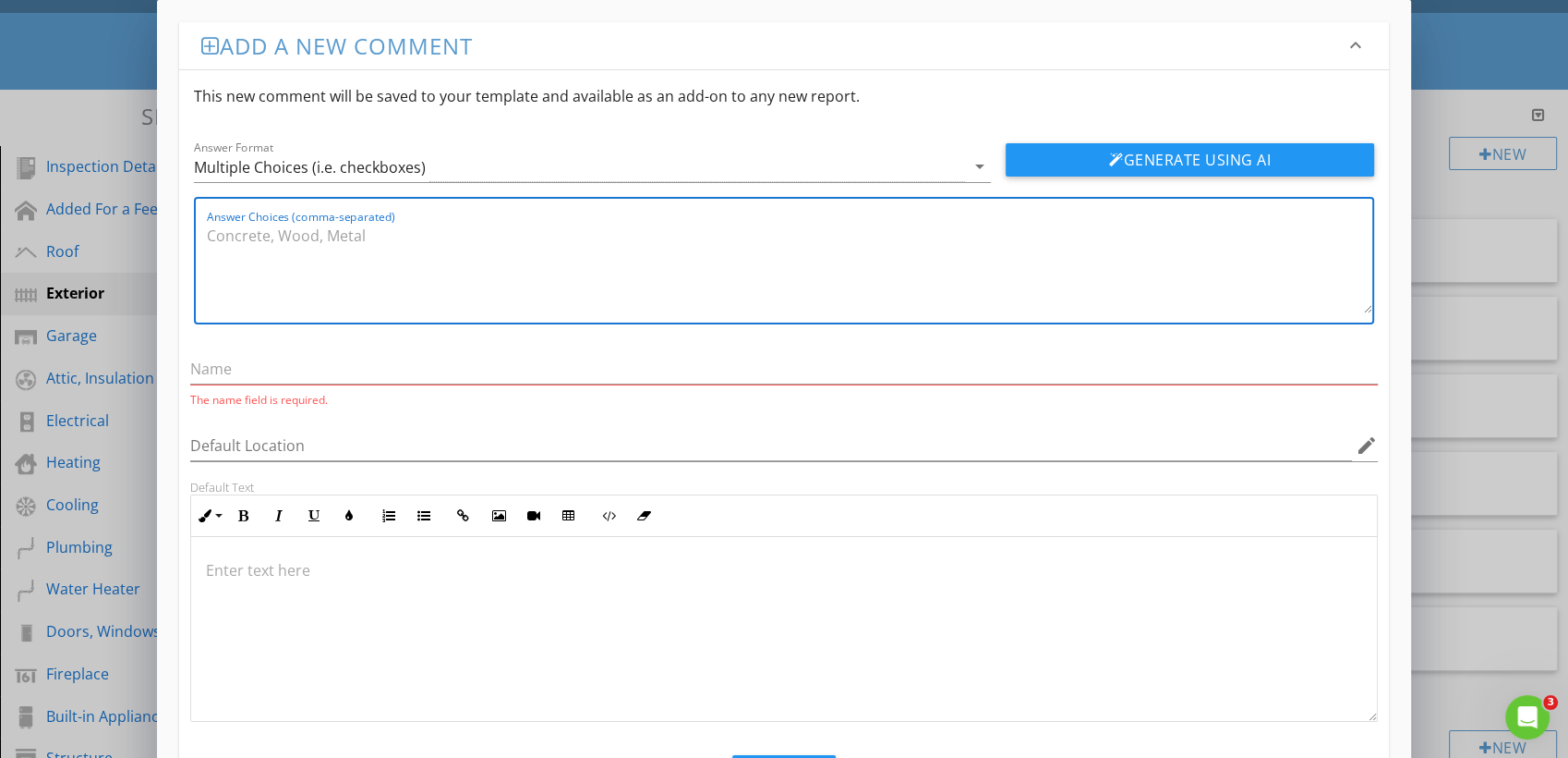
paste textarea "Present, Not Present"
type textarea "Present, Not Present"
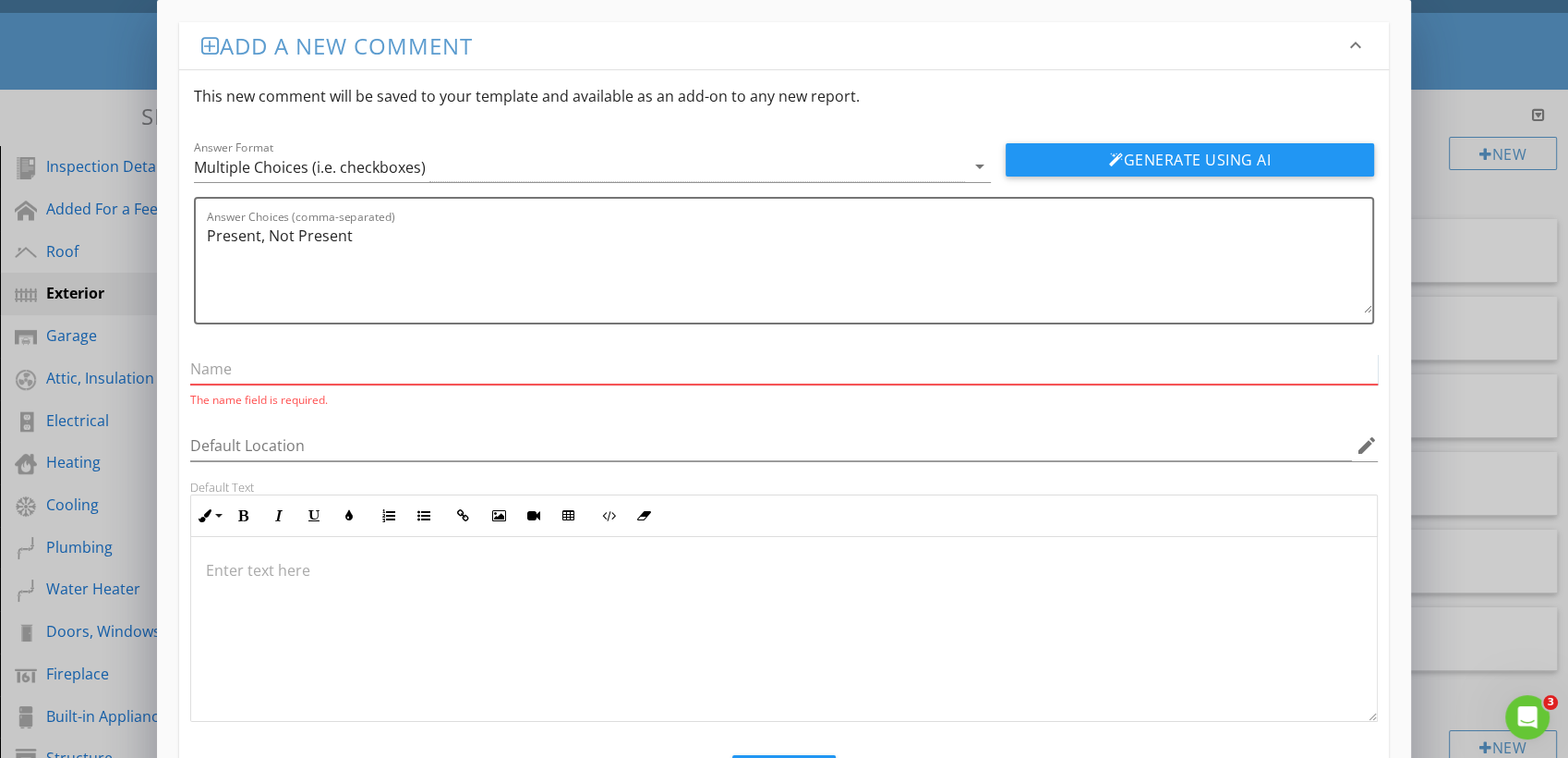
click at [214, 363] on input "text" at bounding box center [784, 369] width 1188 height 30
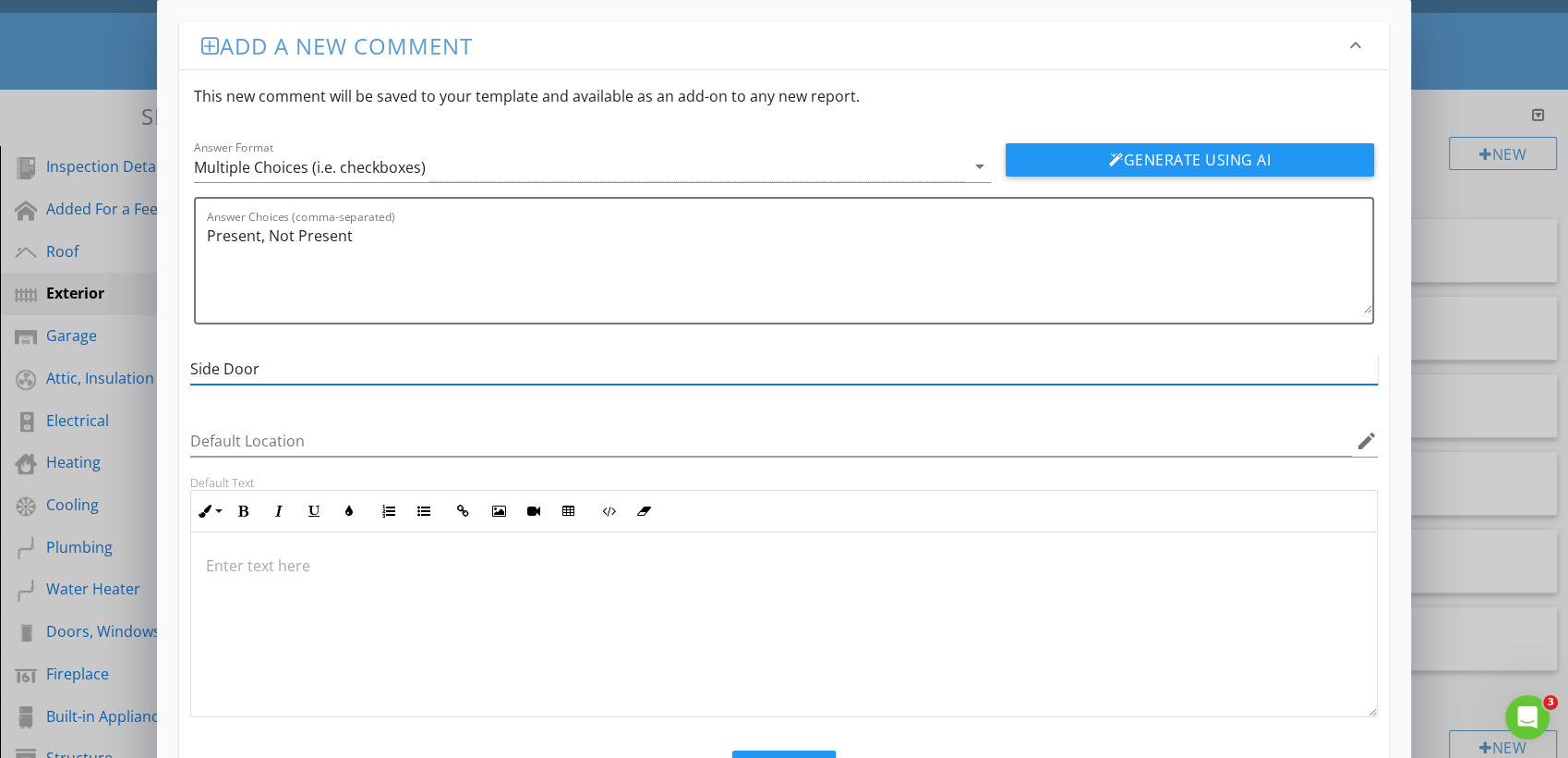
type input "Side Door"
click at [770, 750] on button "Save" at bounding box center [784, 771] width 103 height 41
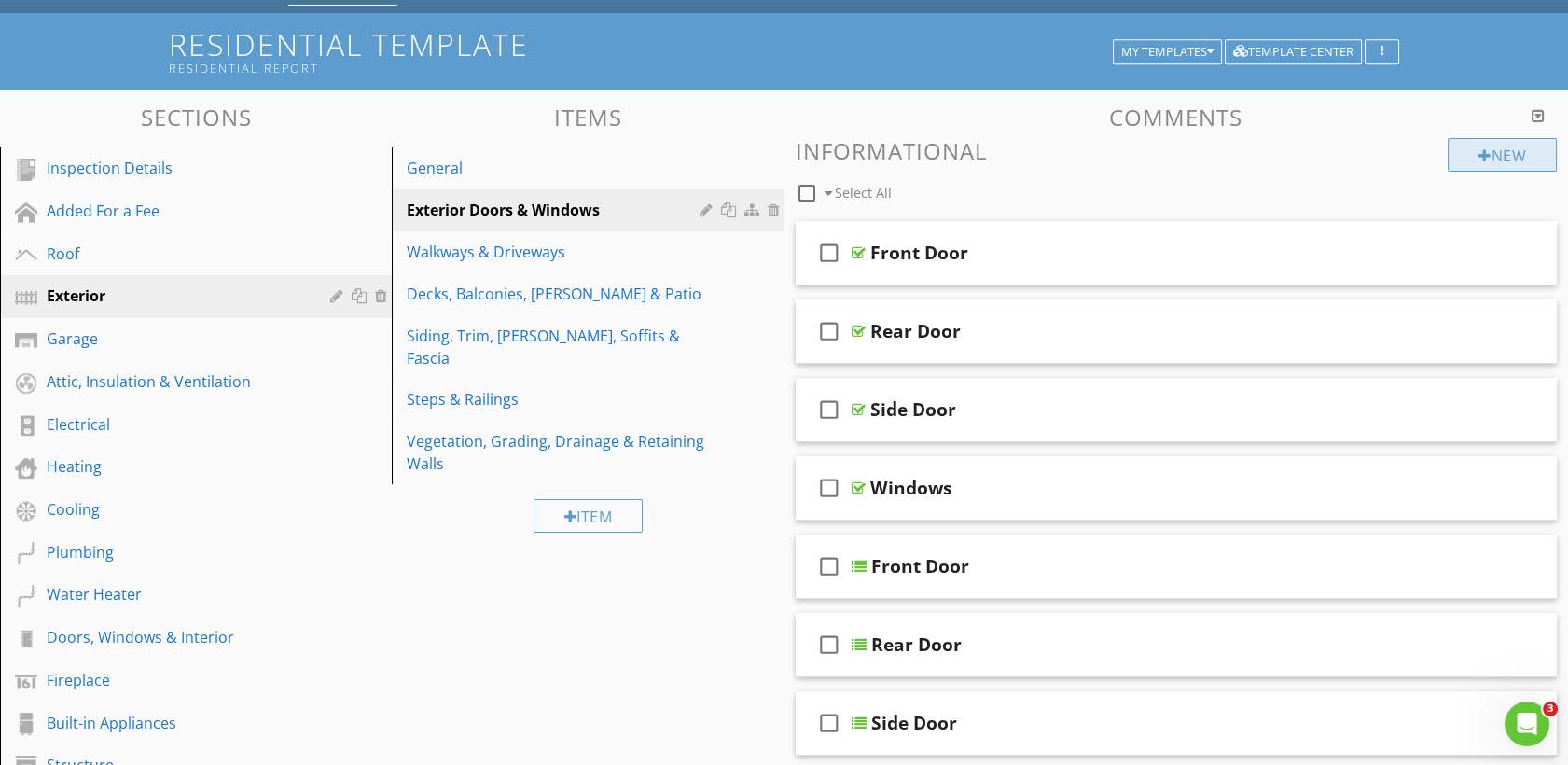
click at [1471, 160] on div "New" at bounding box center [1502, 155] width 109 height 33
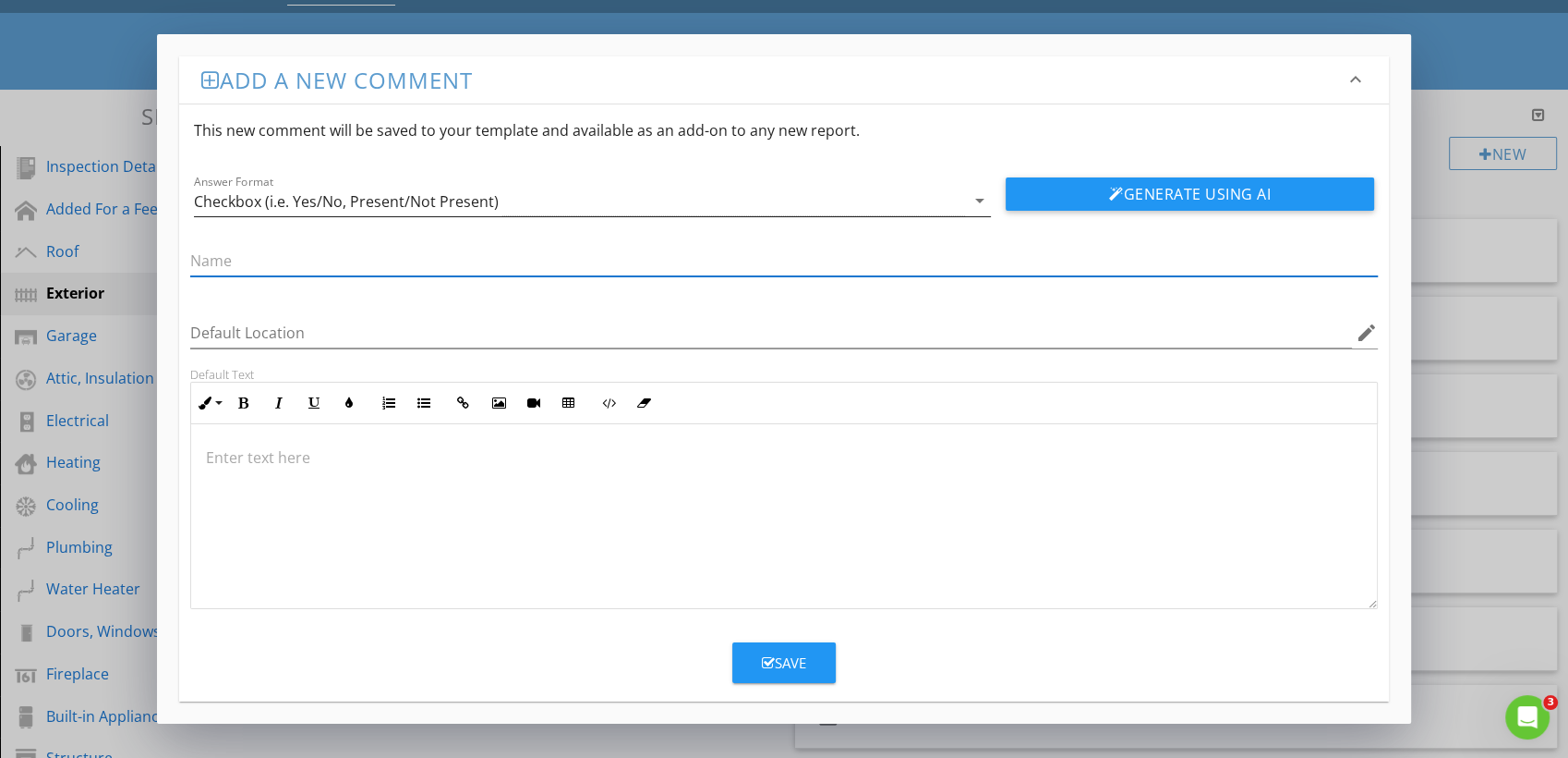
click at [621, 192] on div "Checkbox (i.e. Yes/No, Present/Not Present)" at bounding box center [579, 200] width 771 height 30
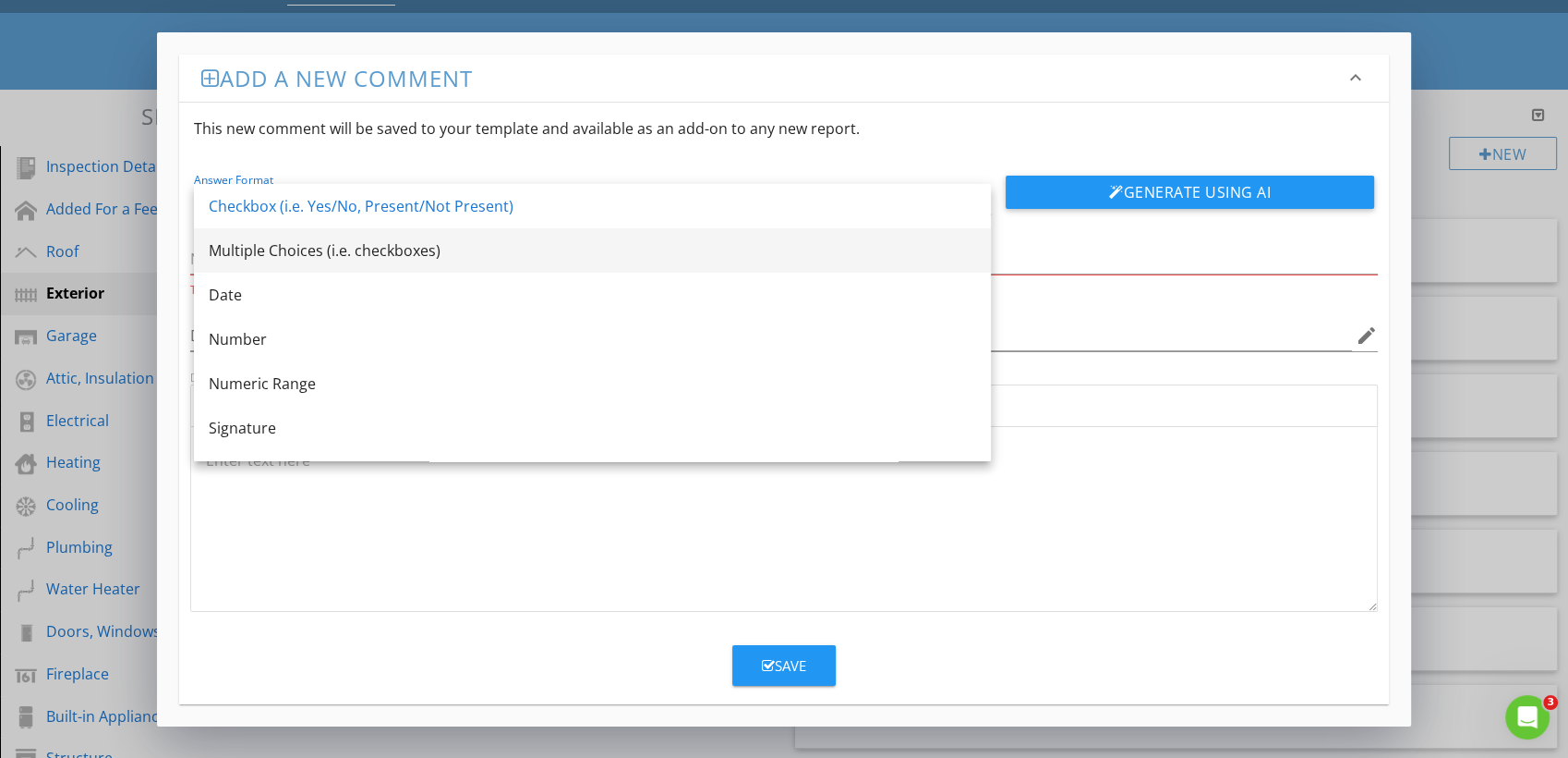
click at [362, 259] on div "Multiple Choices (i.e. checkboxes)" at bounding box center [592, 250] width 767 height 22
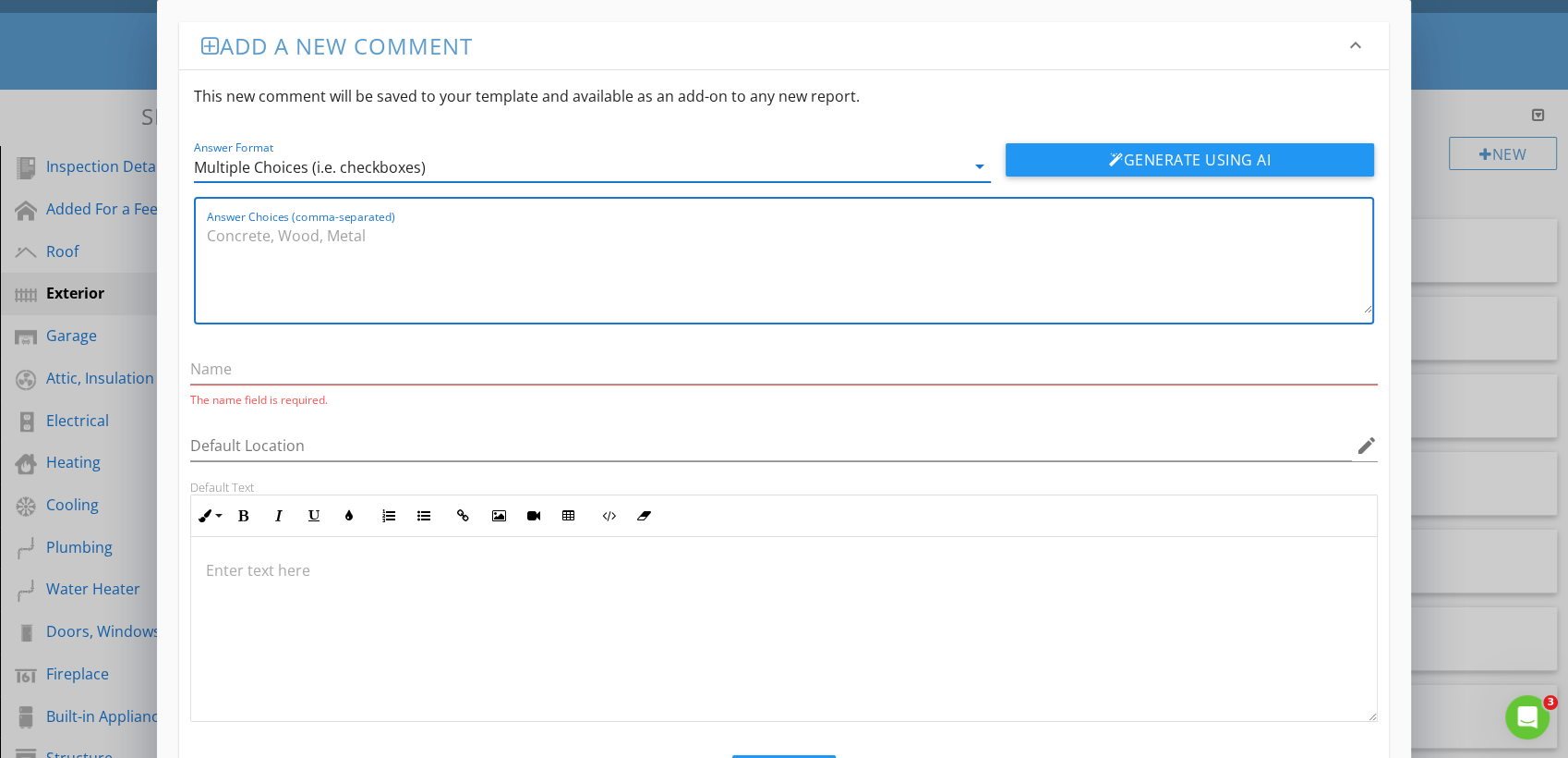
click at [410, 242] on textarea "Answer Choices (comma-separated)" at bounding box center [790, 267] width 1165 height 92
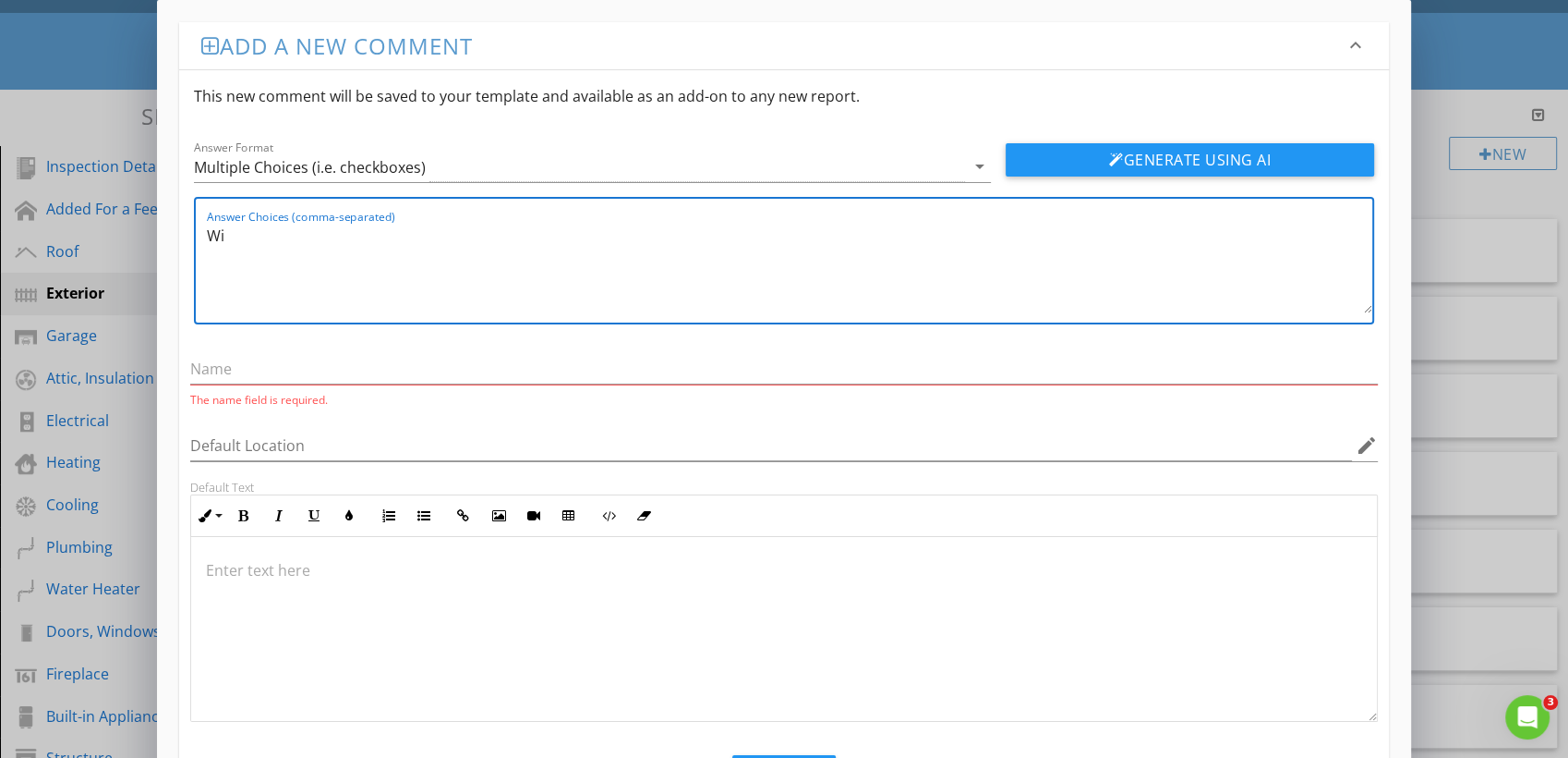
type textarea "W"
paste textarea "Present, Not Present"
type textarea "Present, Not Present"
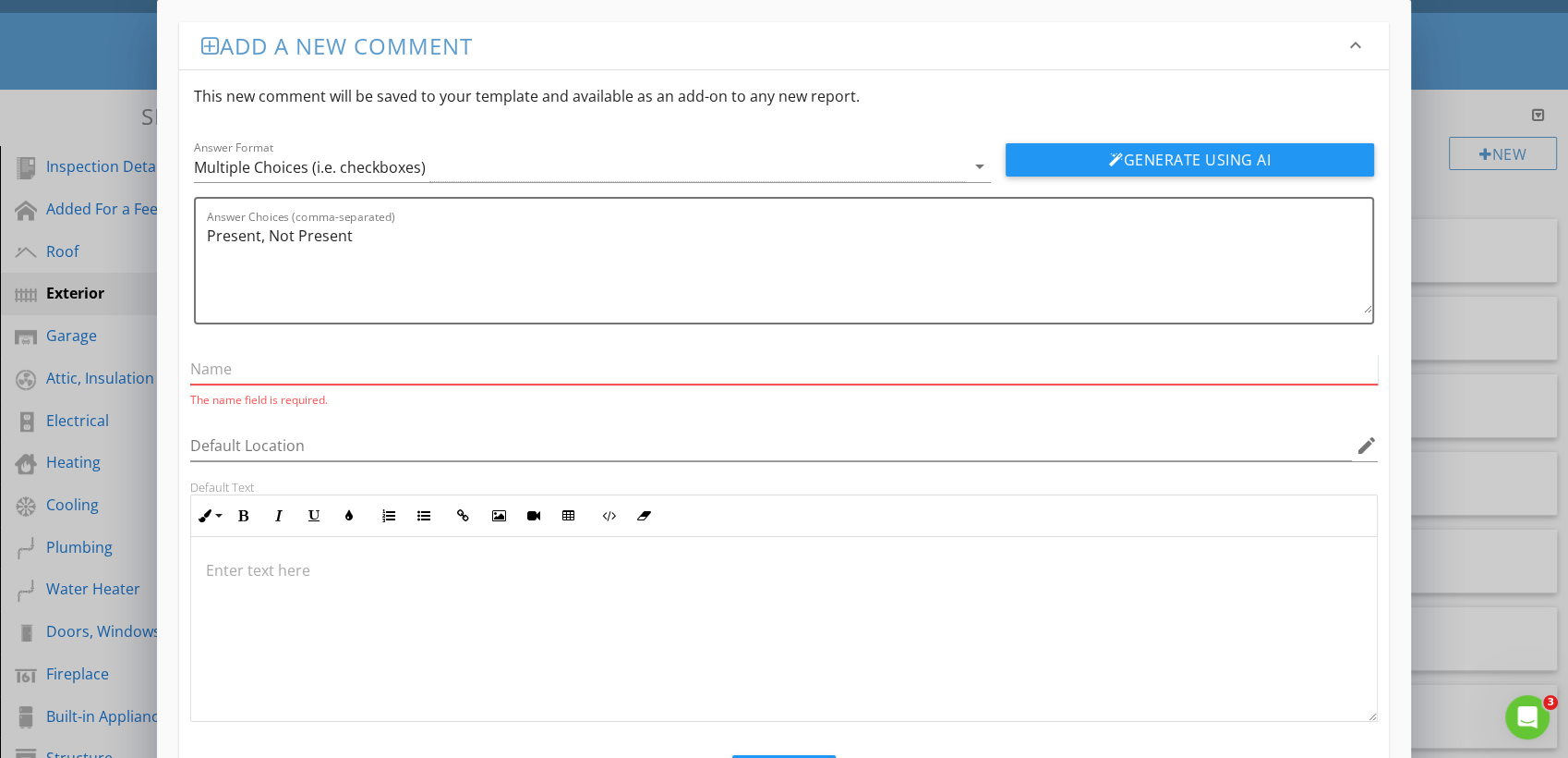
click at [249, 357] on input "text" at bounding box center [784, 369] width 1188 height 30
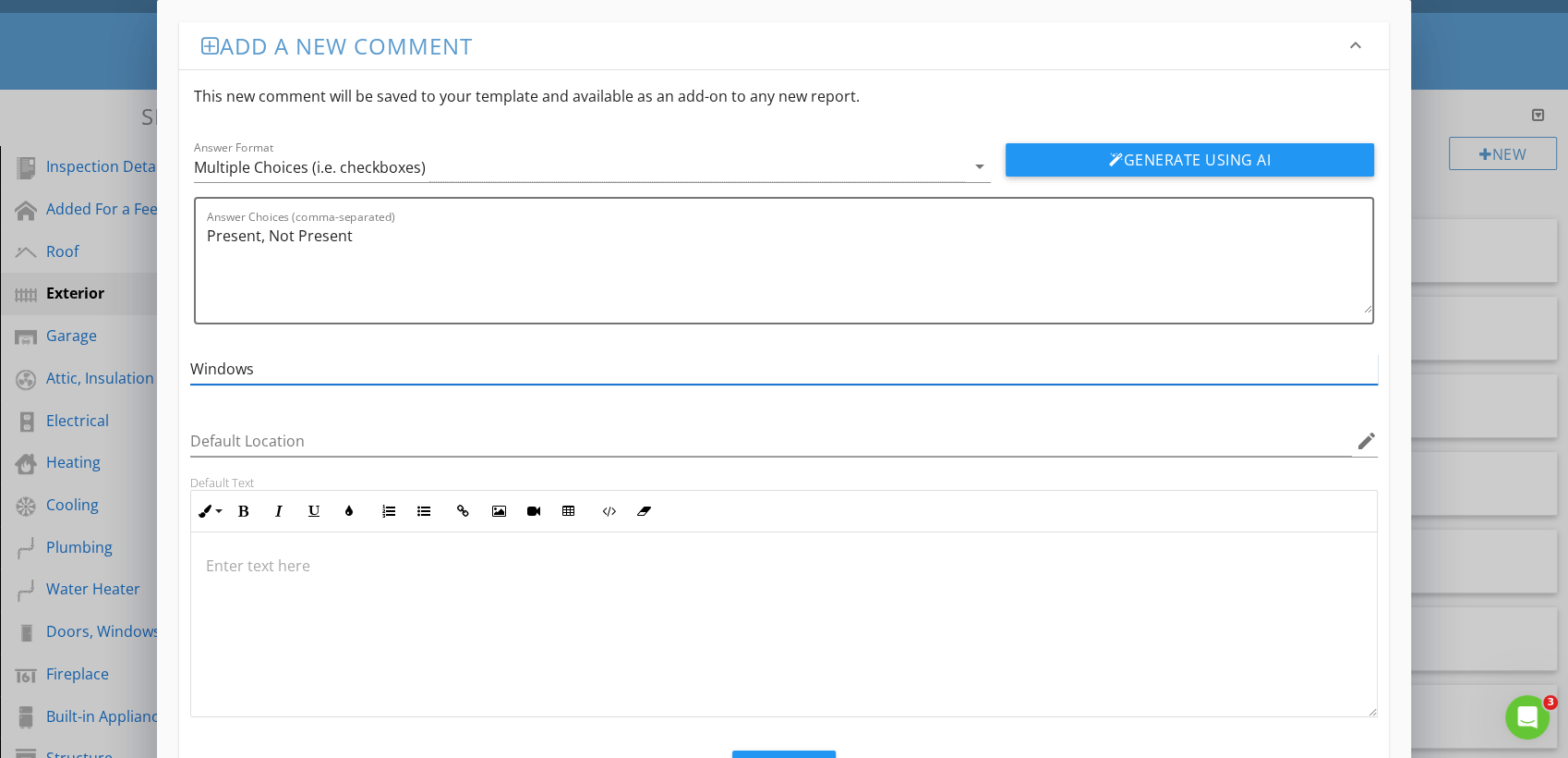
scroll to position [83, 0]
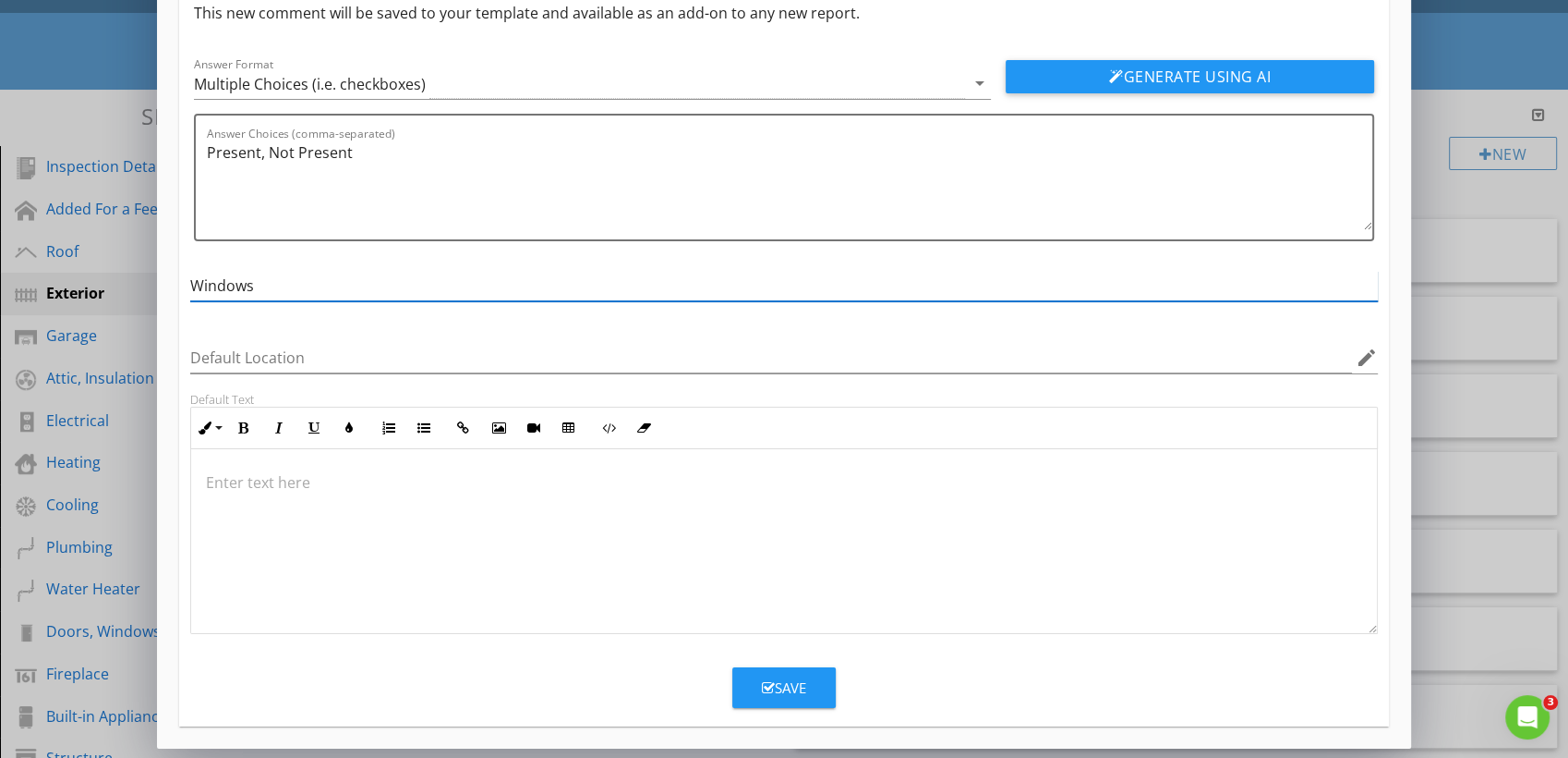
type input "Windows"
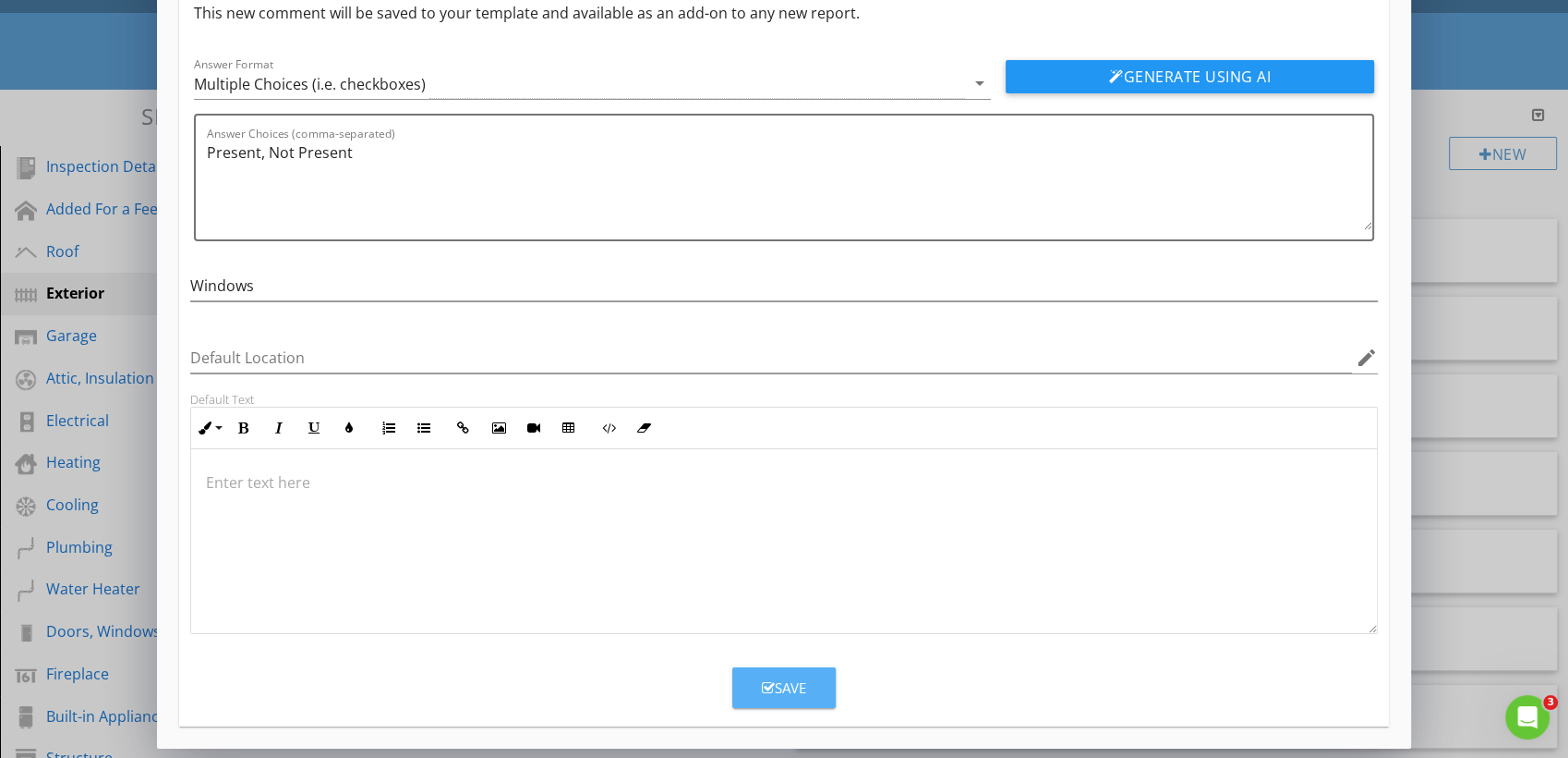
click at [751, 690] on button "Save" at bounding box center [784, 688] width 103 height 41
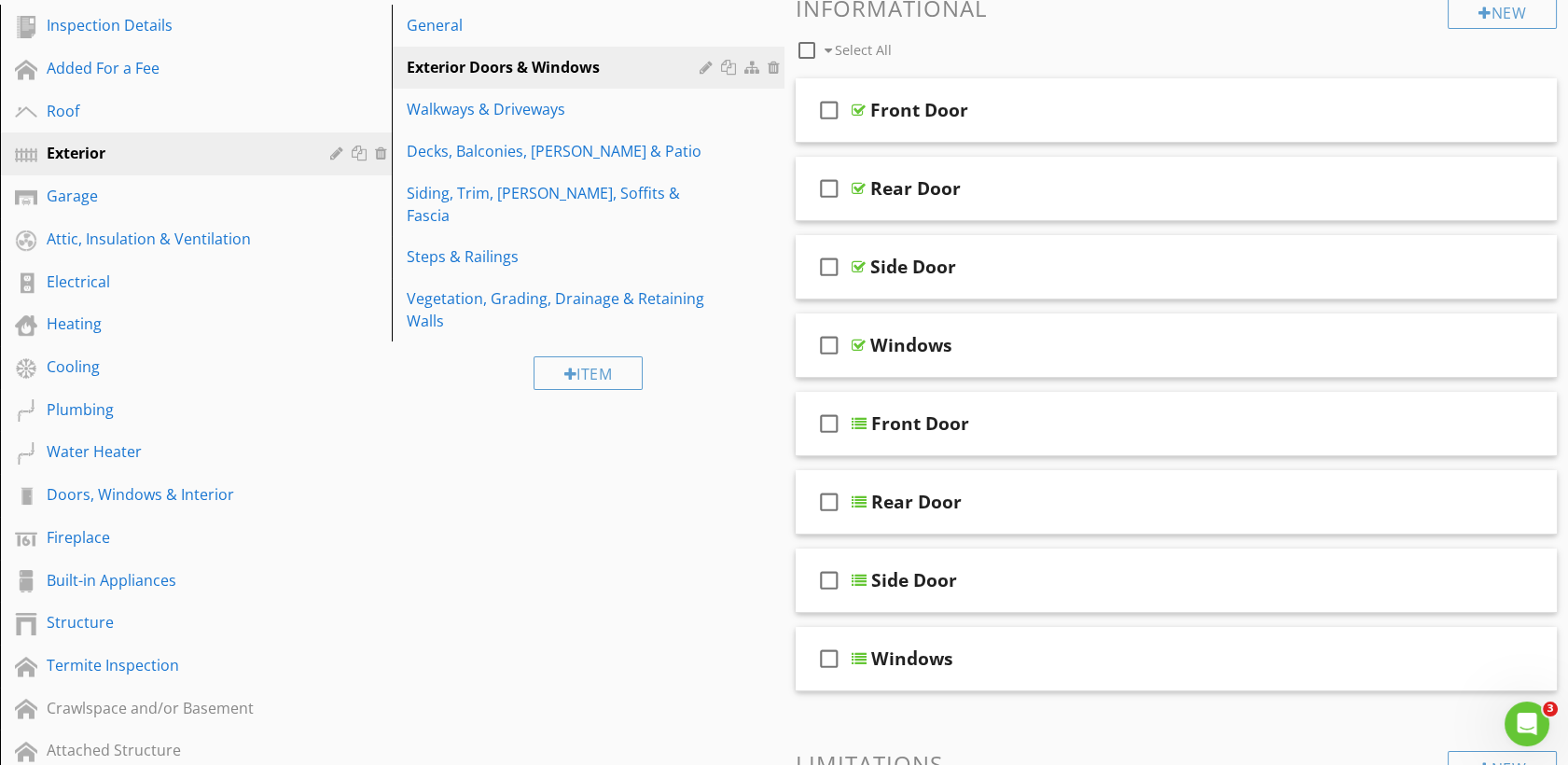
scroll to position [241, 0]
click at [1523, 340] on div at bounding box center [1517, 342] width 15 height 19
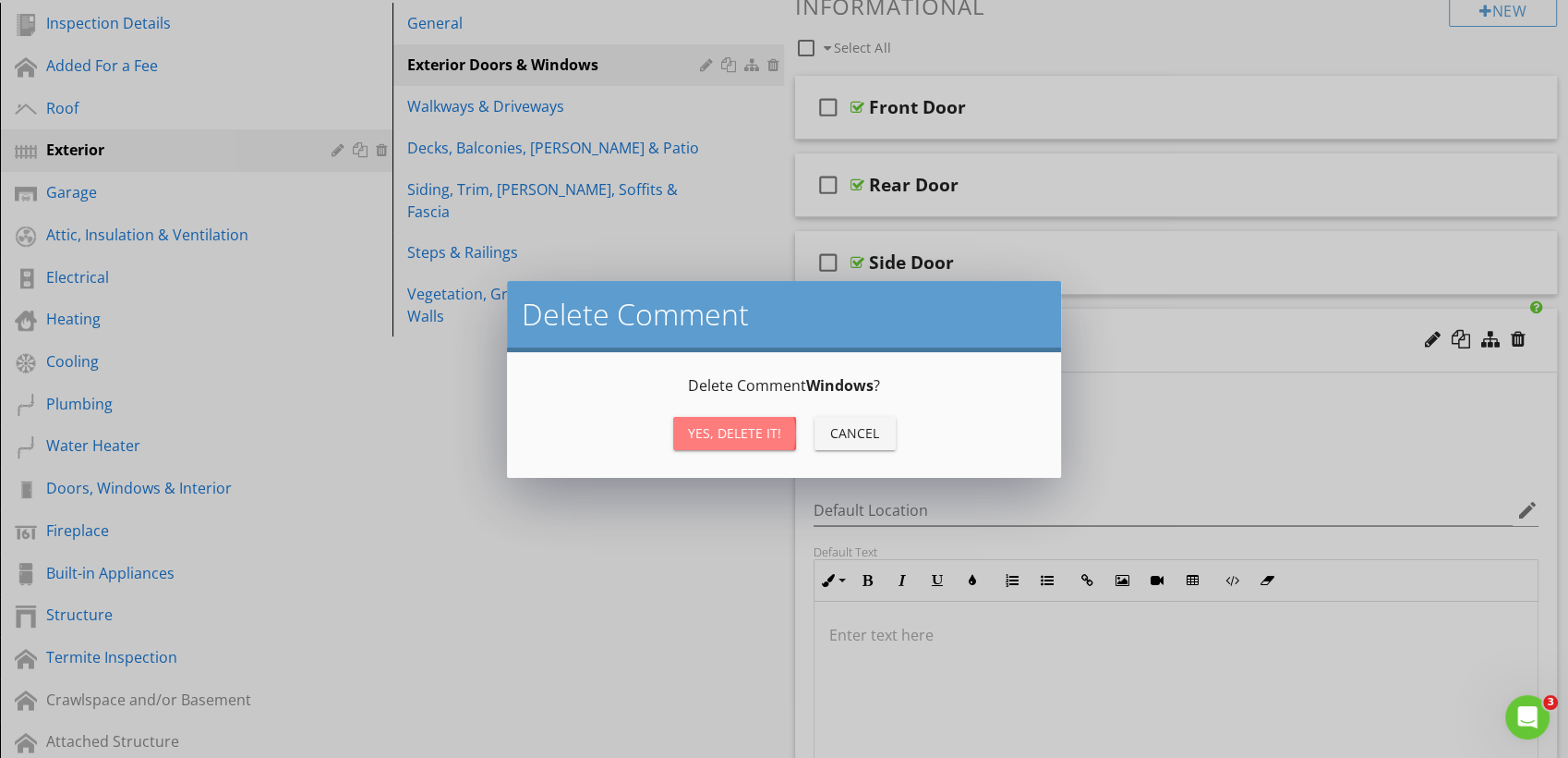
click at [745, 426] on div "Yes, Delete it!" at bounding box center [734, 433] width 93 height 19
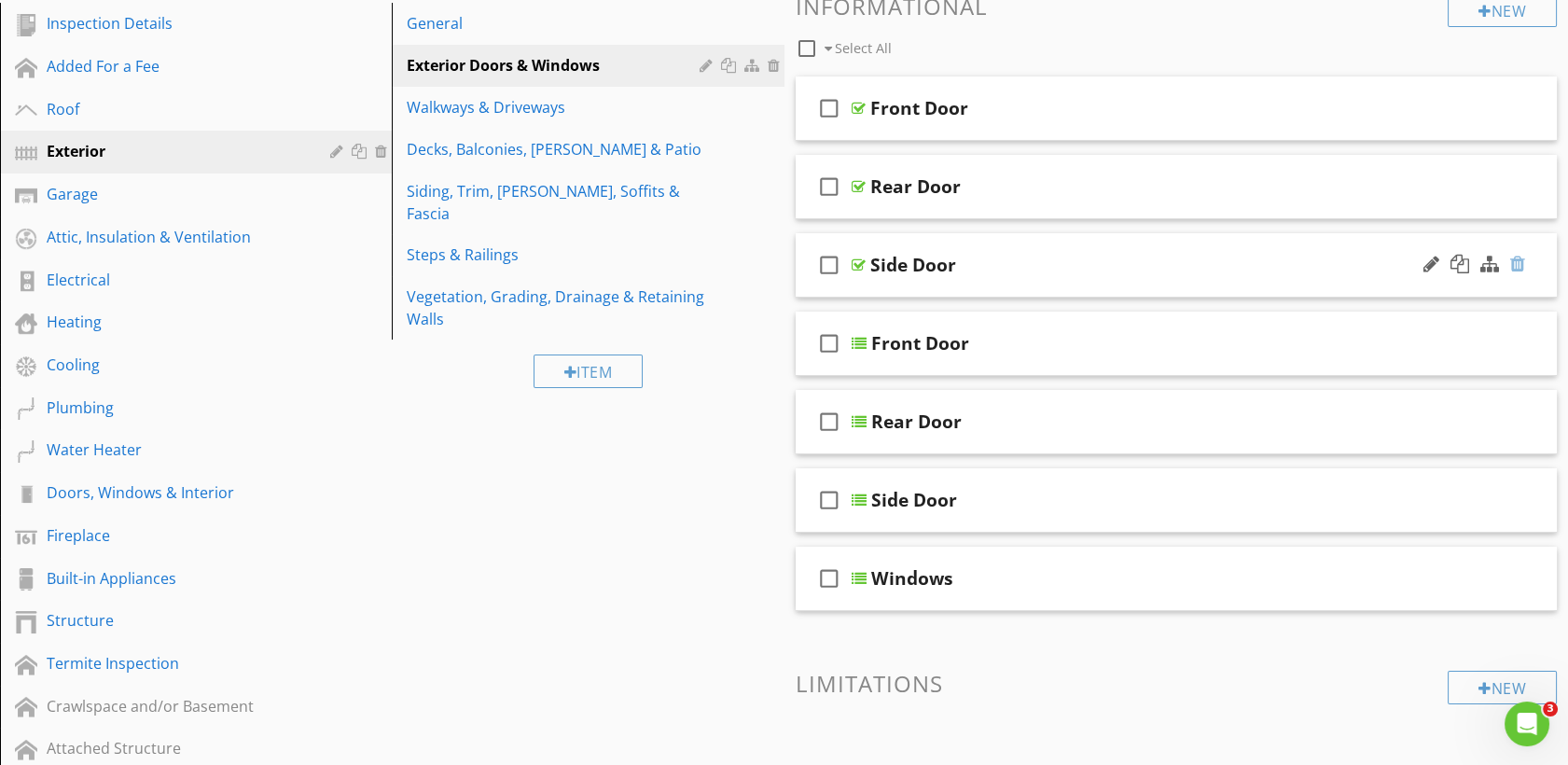
click at [1516, 262] on div at bounding box center [1517, 263] width 15 height 19
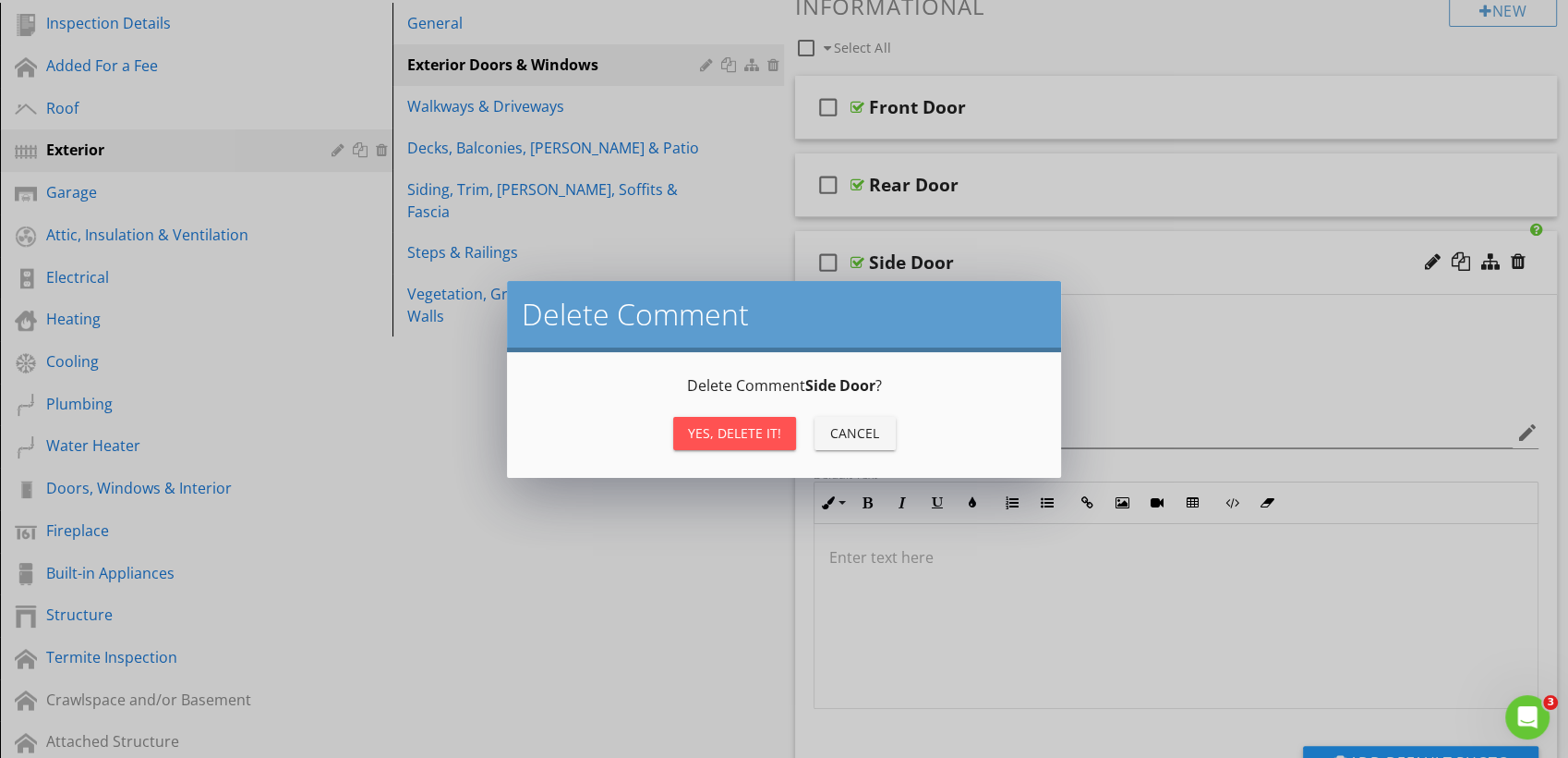
click at [739, 435] on div "Yes, Delete it!" at bounding box center [734, 433] width 93 height 19
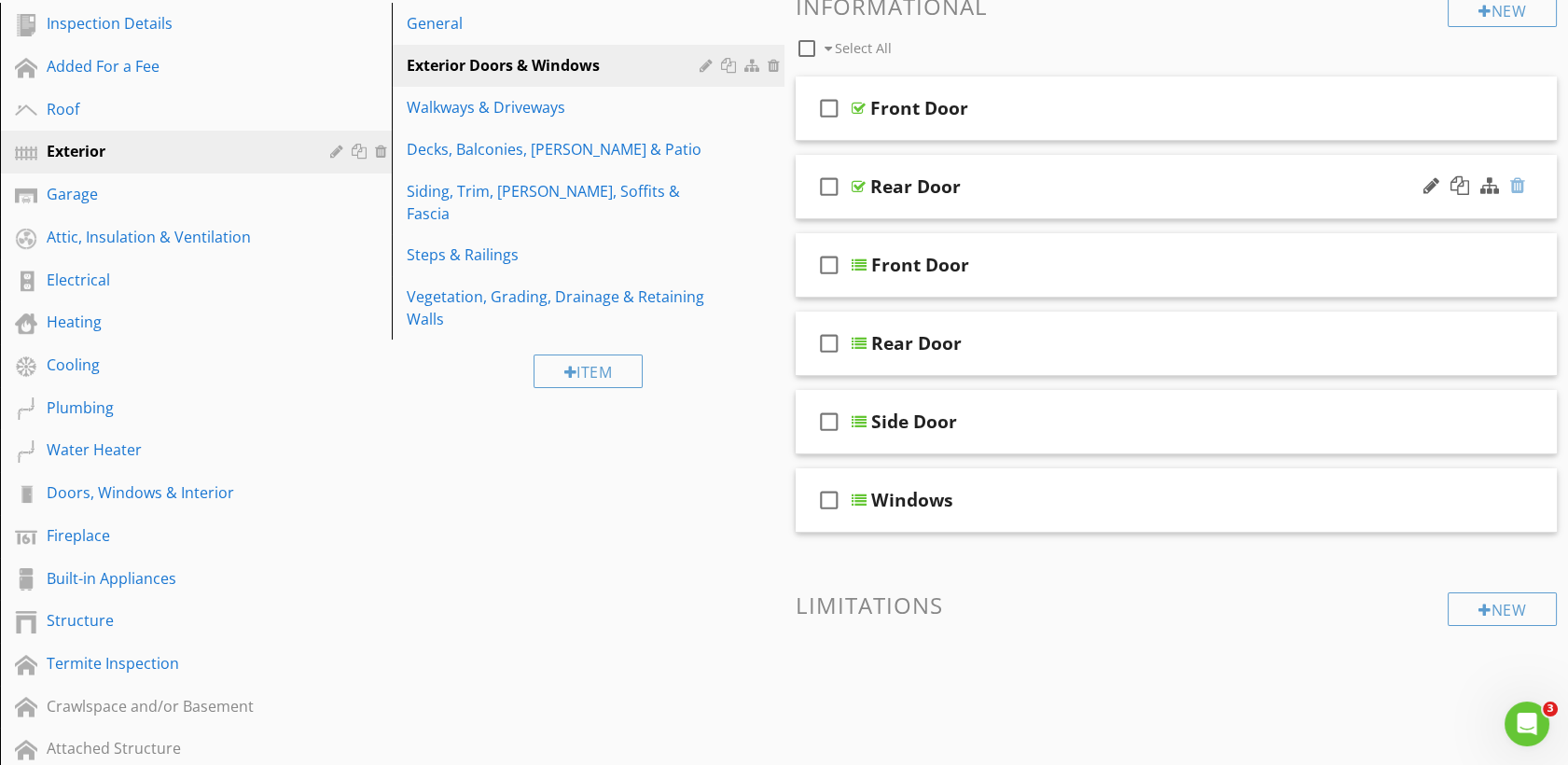
click at [1522, 187] on div at bounding box center [1517, 185] width 15 height 19
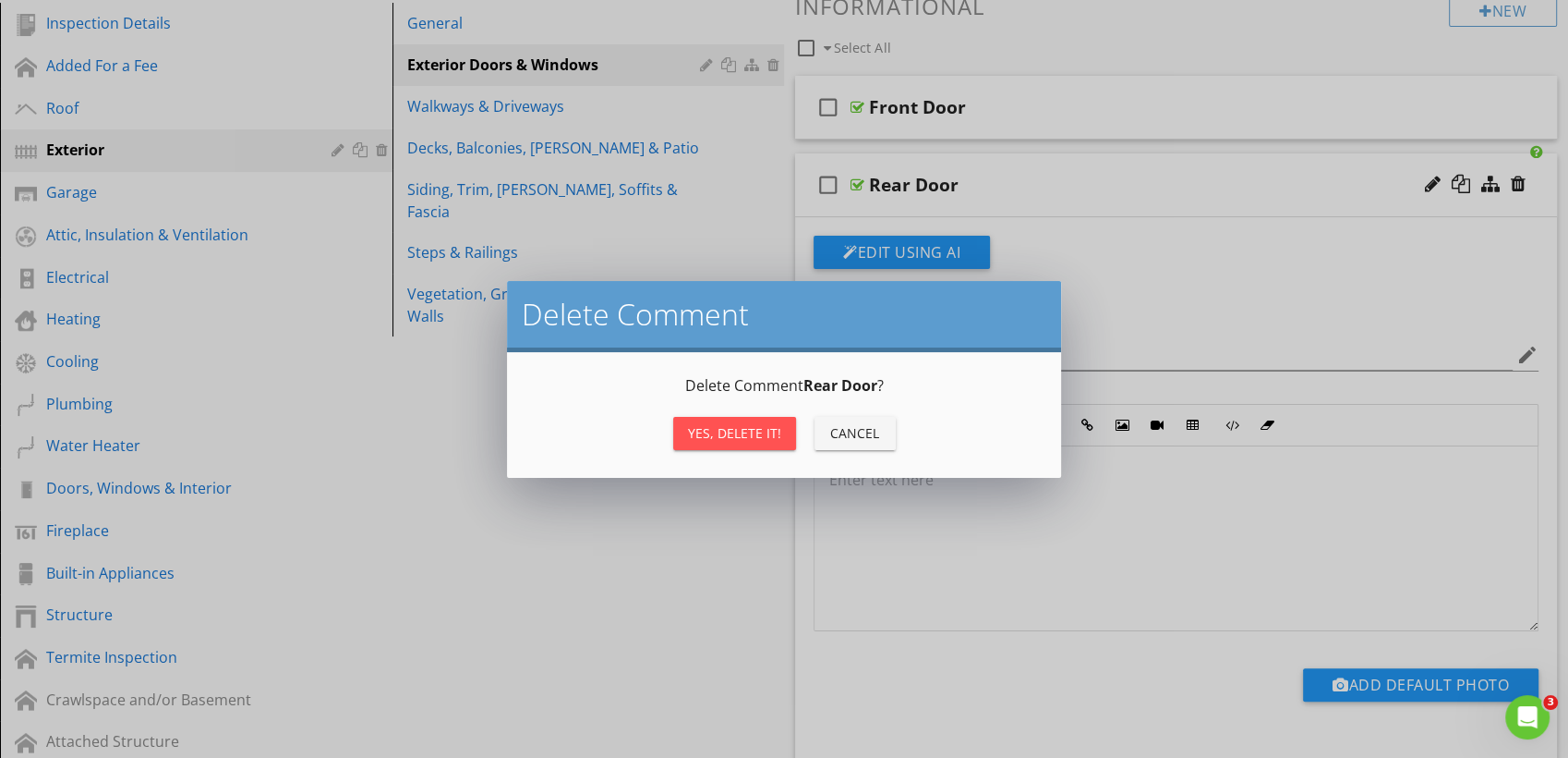
click at [759, 428] on div "Yes, Delete it!" at bounding box center [734, 433] width 93 height 19
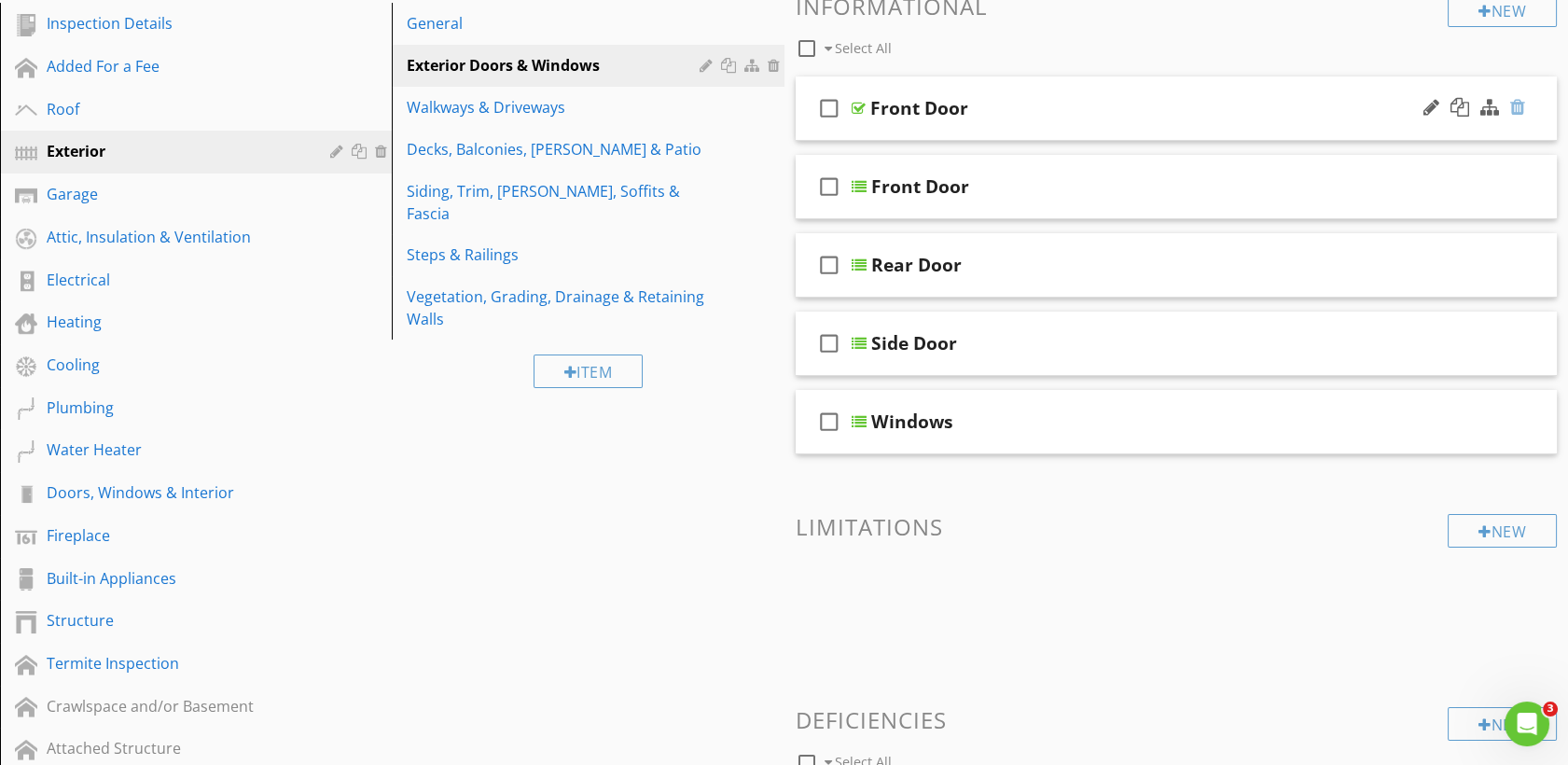
click at [1520, 115] on div at bounding box center [1517, 107] width 15 height 19
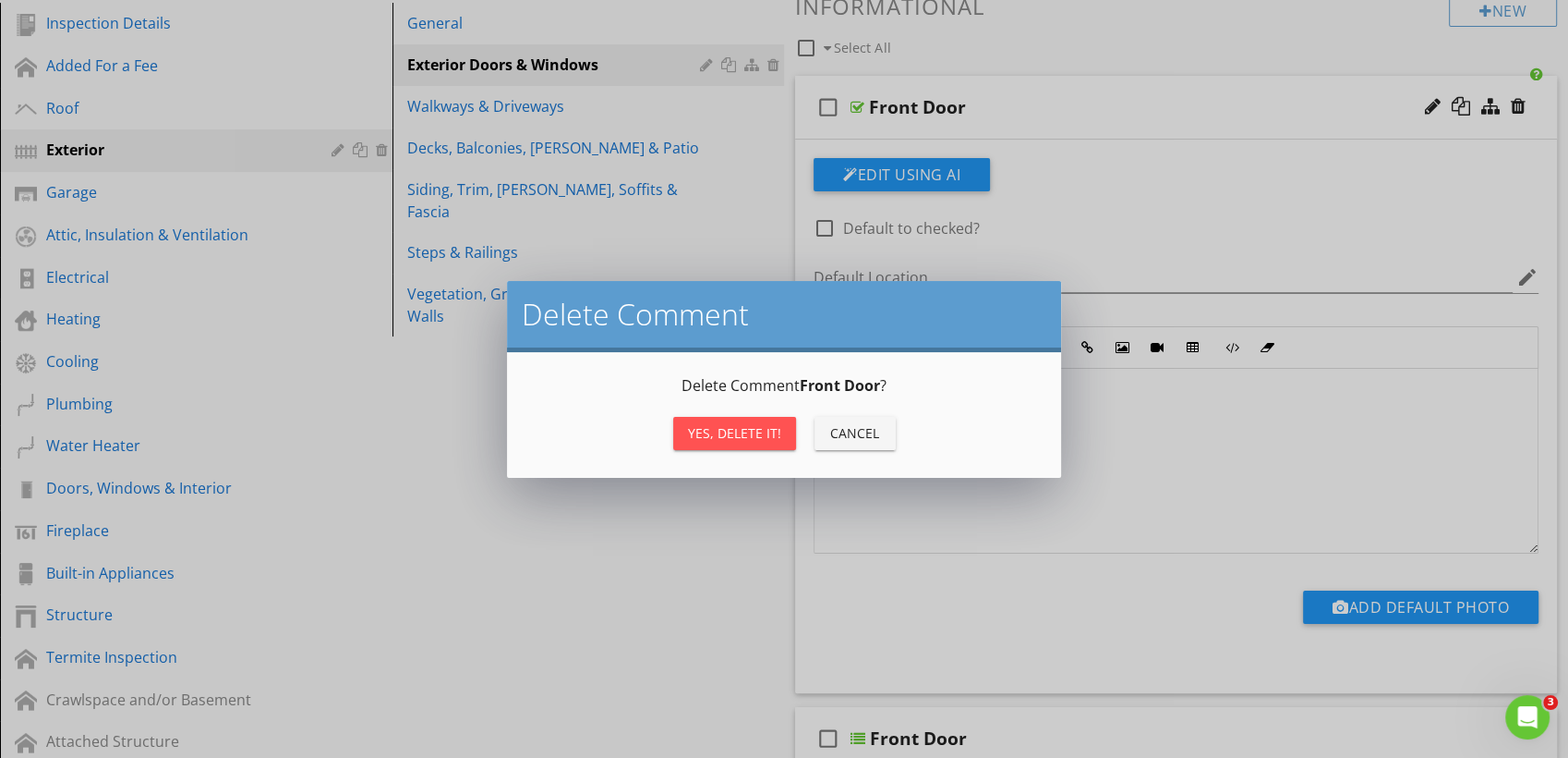
click at [723, 428] on div "Yes, Delete it!" at bounding box center [734, 433] width 93 height 19
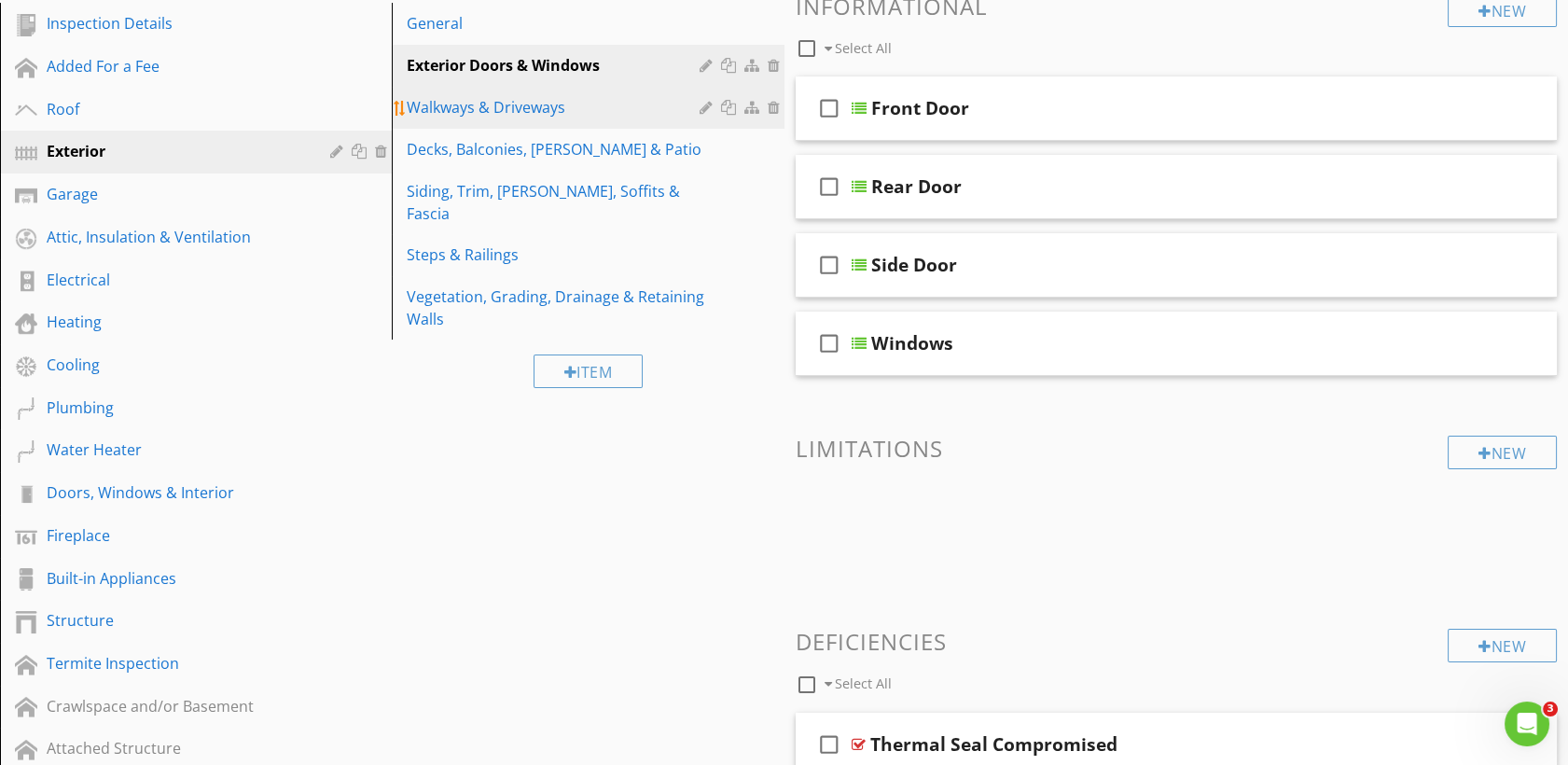
click at [522, 116] on div "Walkways & Driveways" at bounding box center [555, 107] width 298 height 23
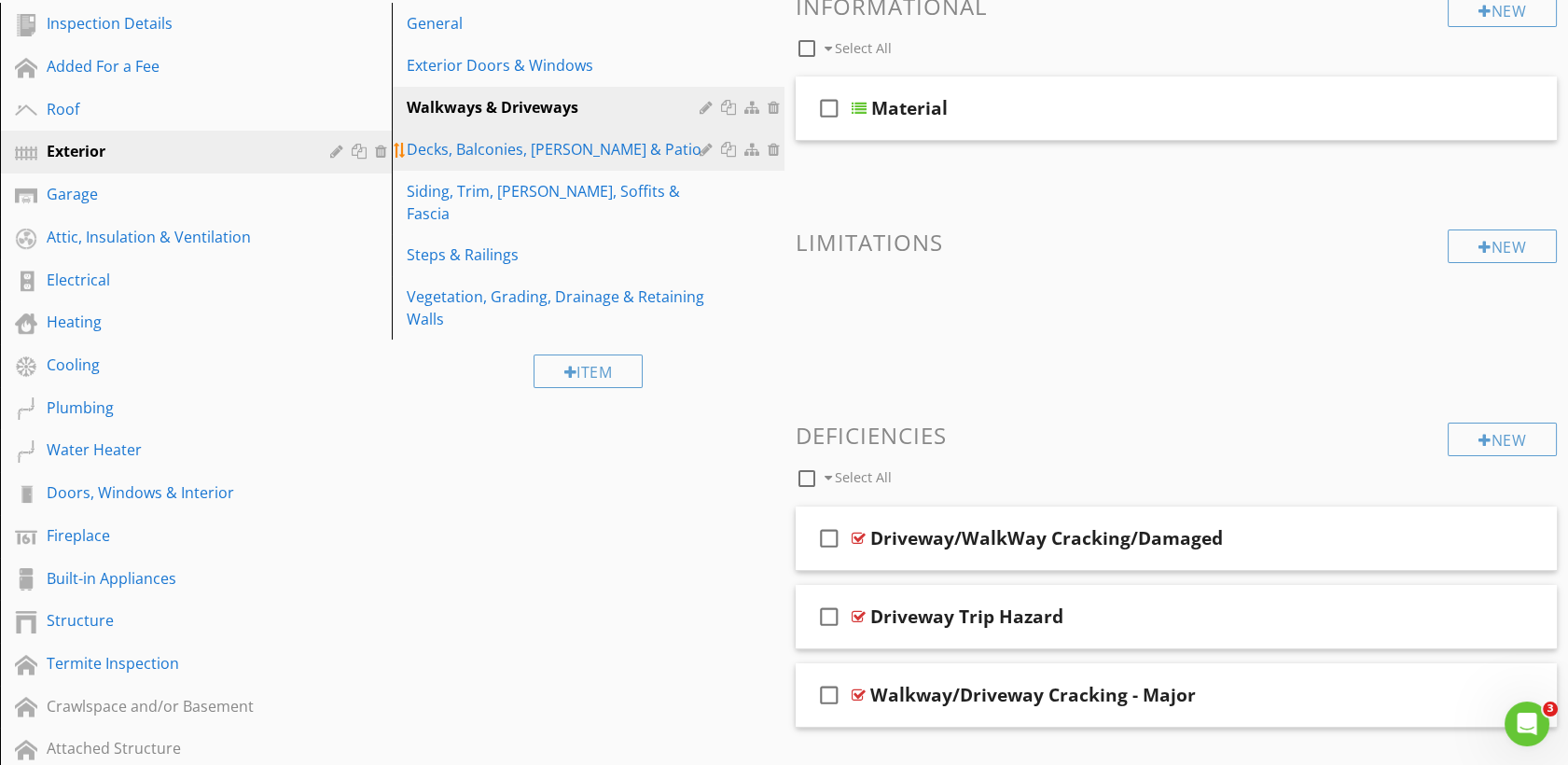
click at [527, 155] on div "Decks, Balconies, Porches & Patio" at bounding box center [555, 149] width 298 height 23
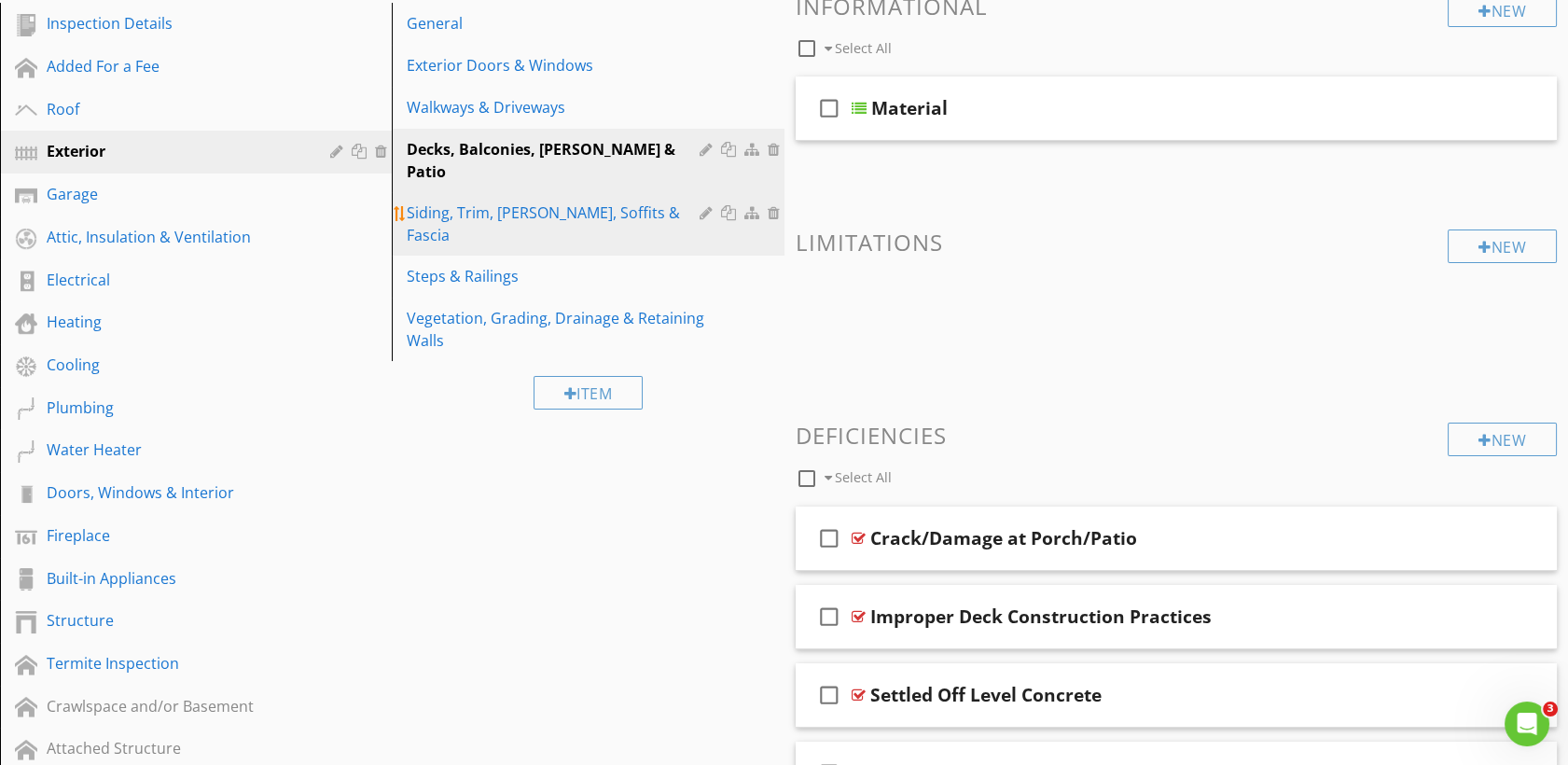
click at [527, 201] on div "Siding, Trim, Eaves, Soffits & Fascia" at bounding box center [555, 224] width 298 height 45
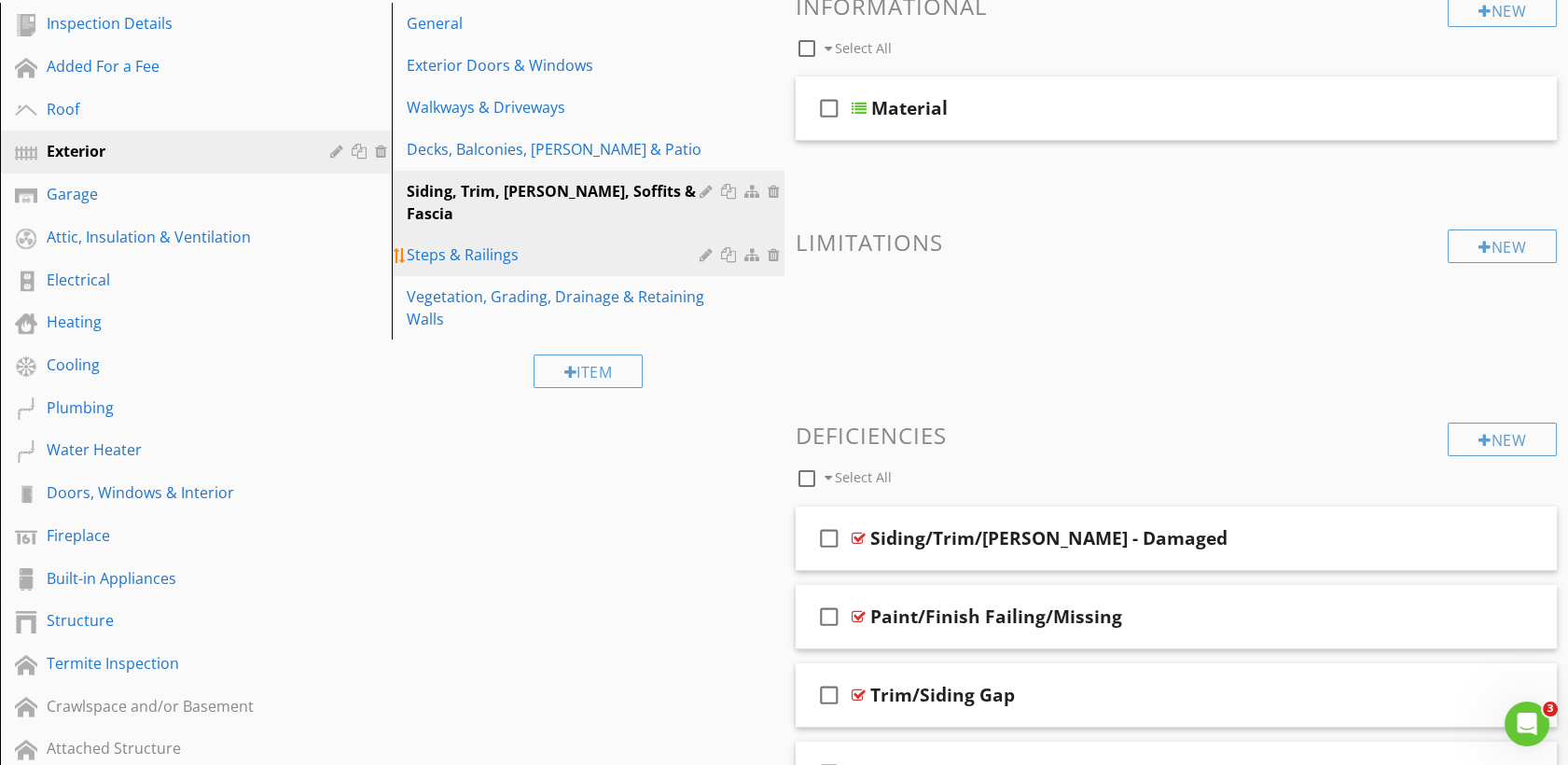
click at [502, 244] on div "Steps & Railings" at bounding box center [555, 254] width 298 height 23
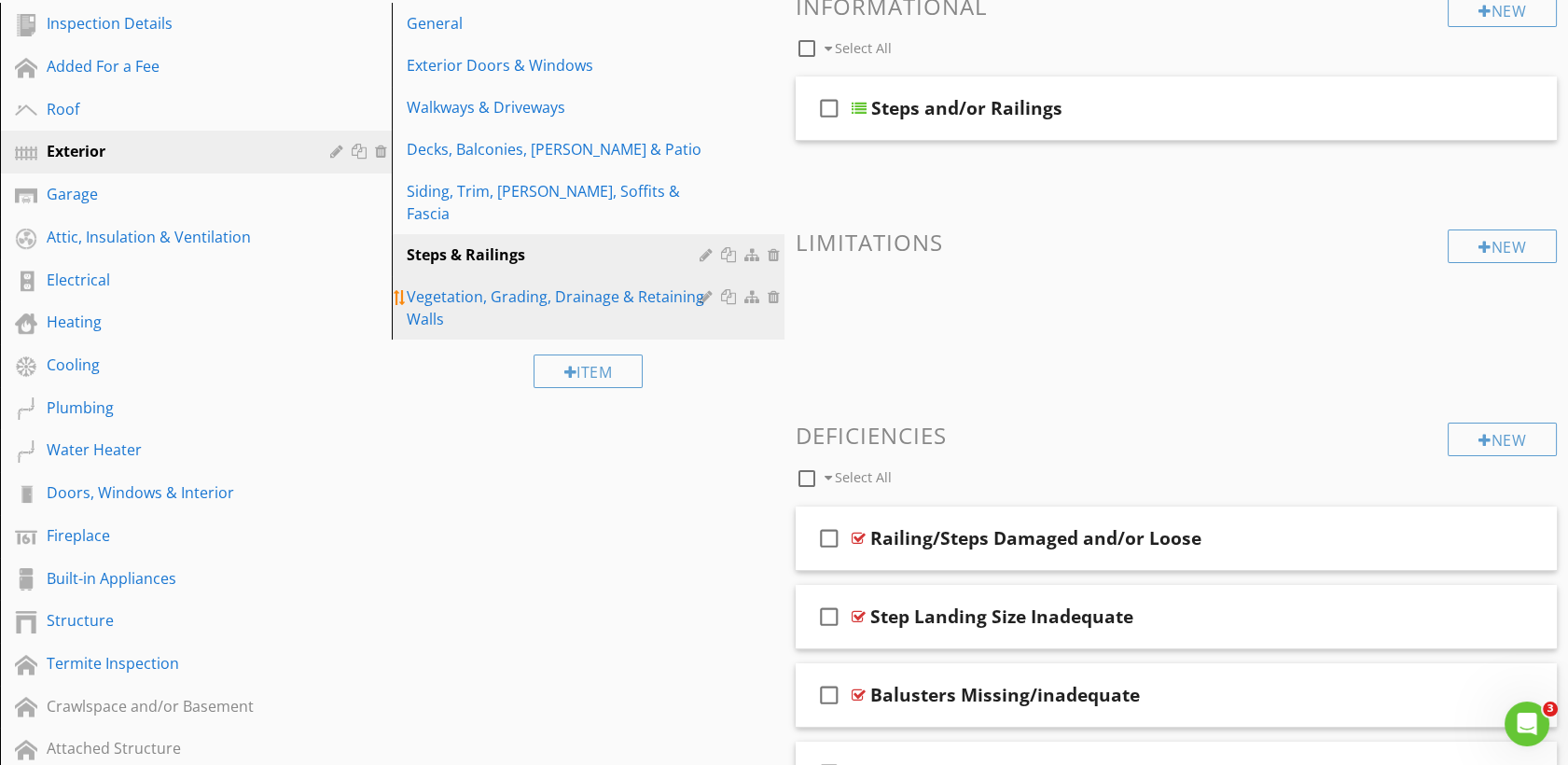
click at [533, 286] on div "Vegetation, Grading, Drainage & Retaining Walls" at bounding box center [555, 308] width 298 height 45
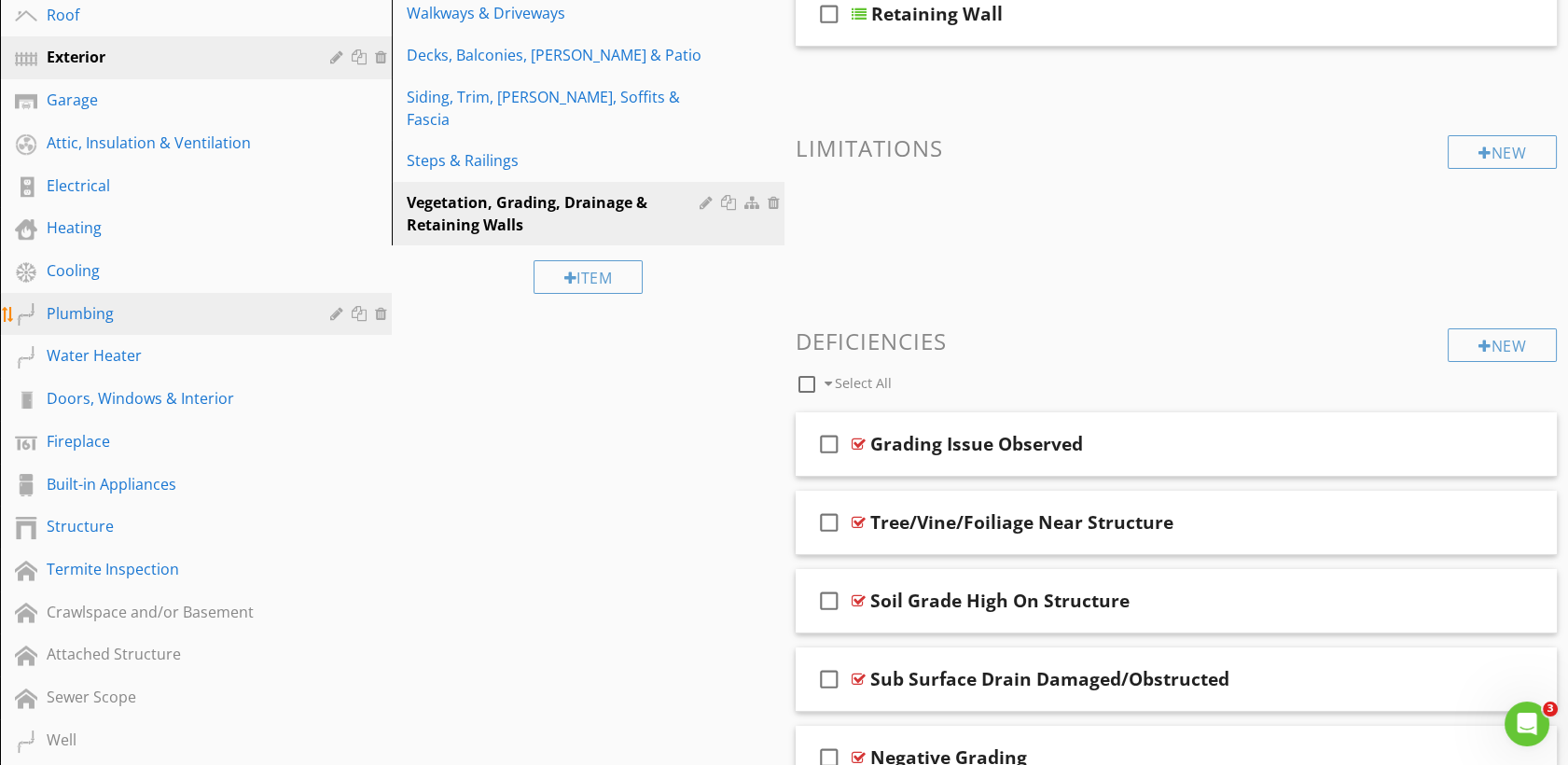
scroll to position [321, 0]
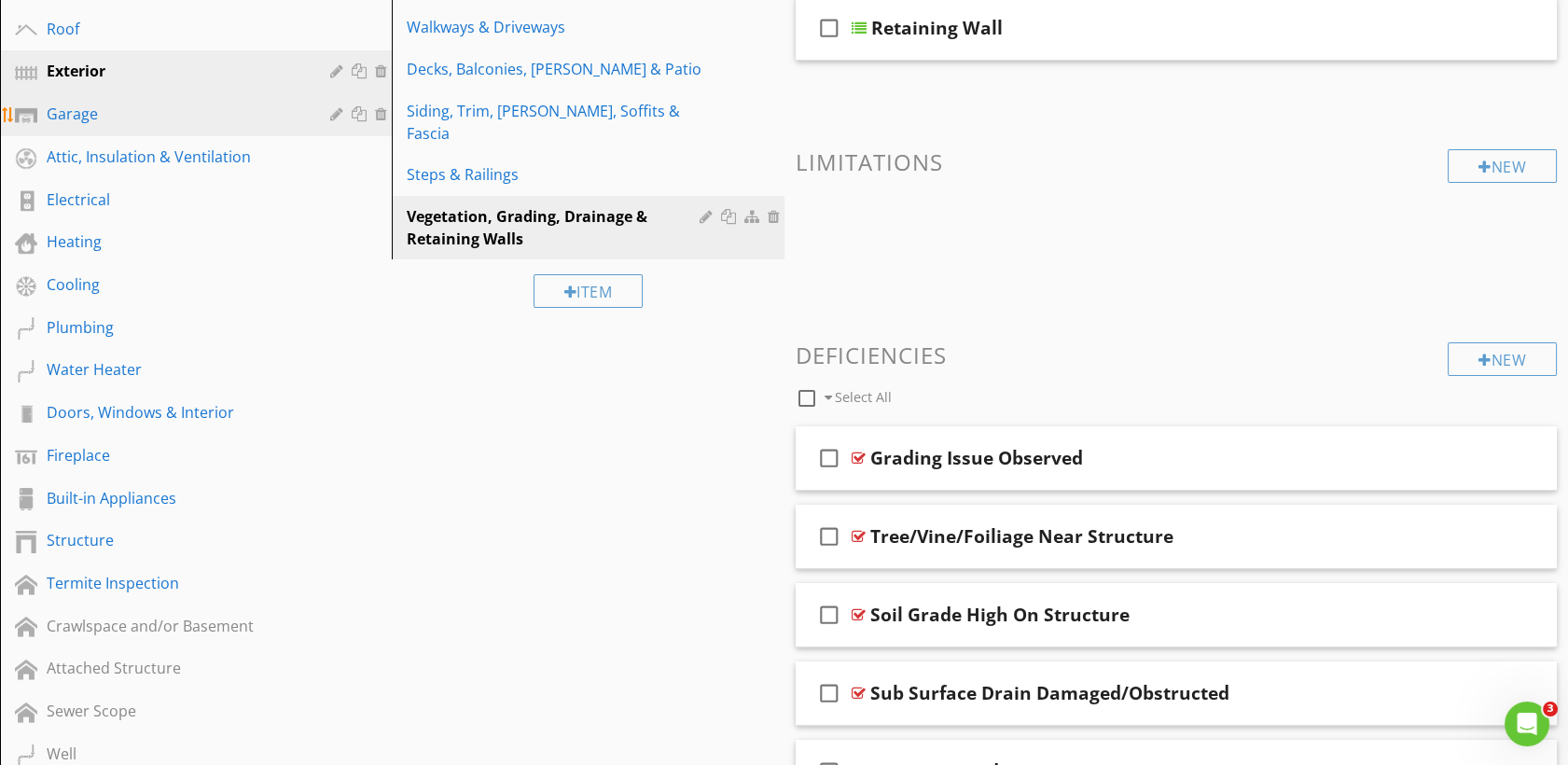
click at [75, 116] on div "Garage" at bounding box center [174, 113] width 256 height 23
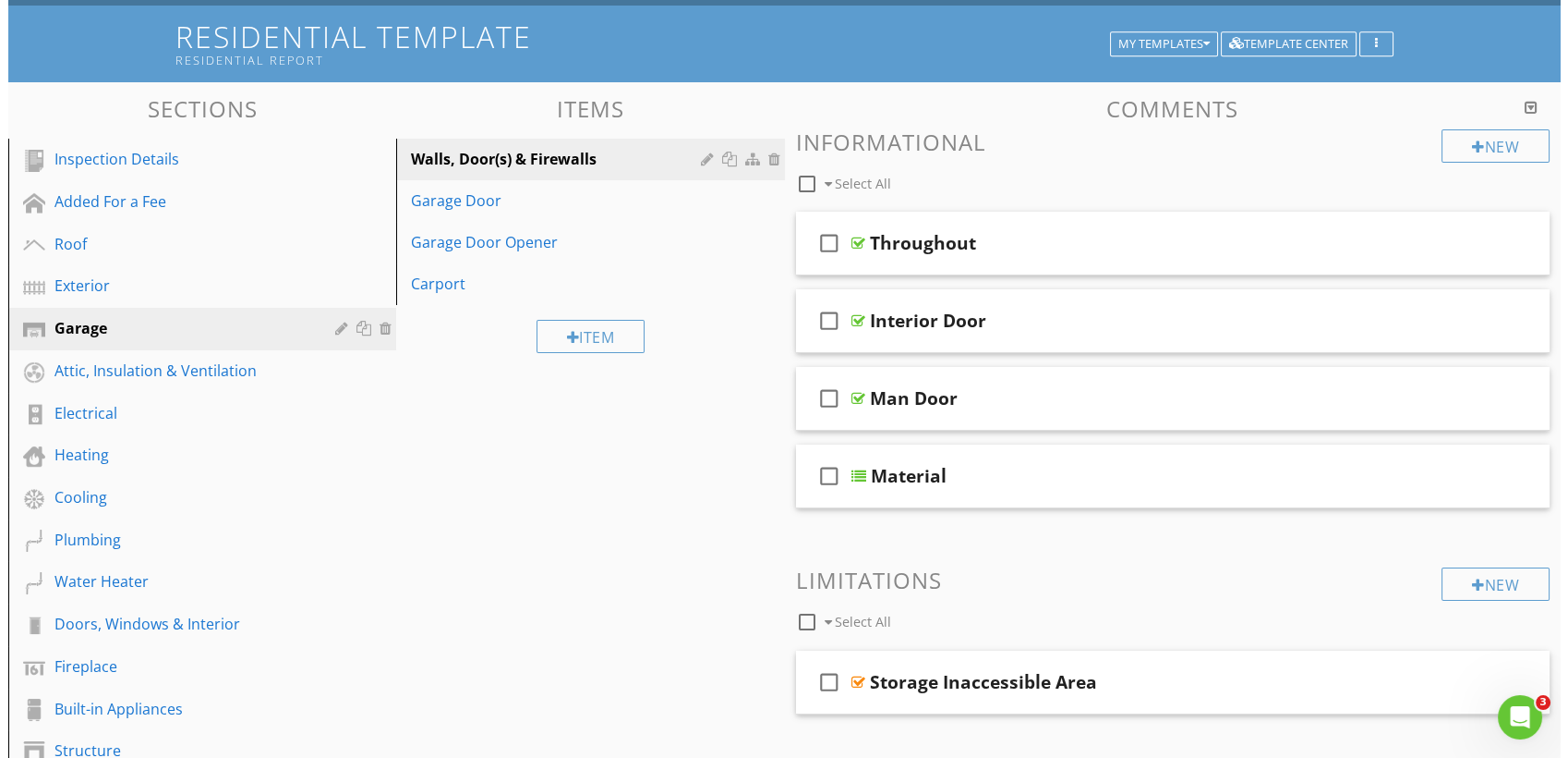
scroll to position [119, 0]
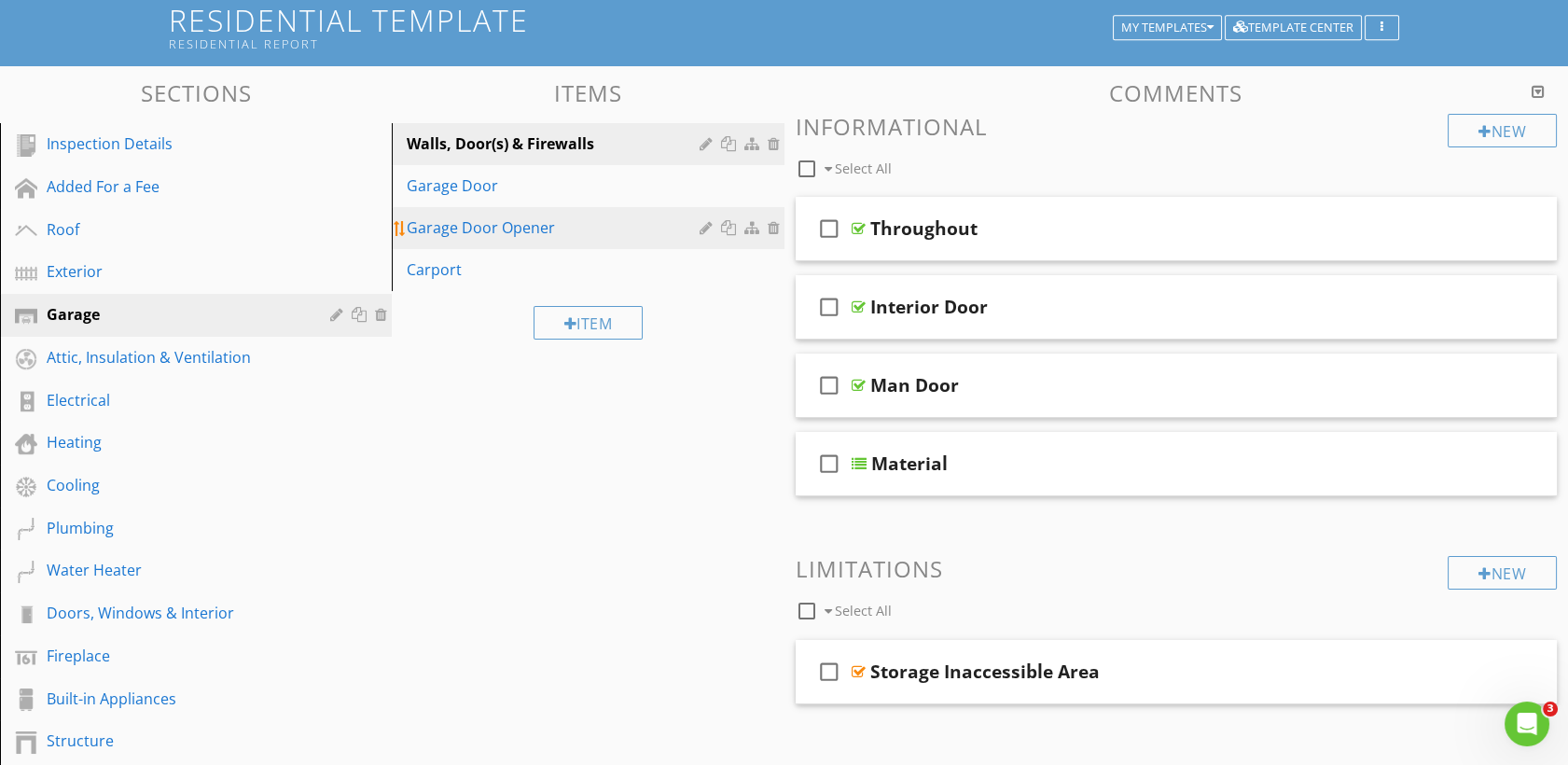
click at [481, 213] on link "Garage Door Opener" at bounding box center [590, 228] width 386 height 41
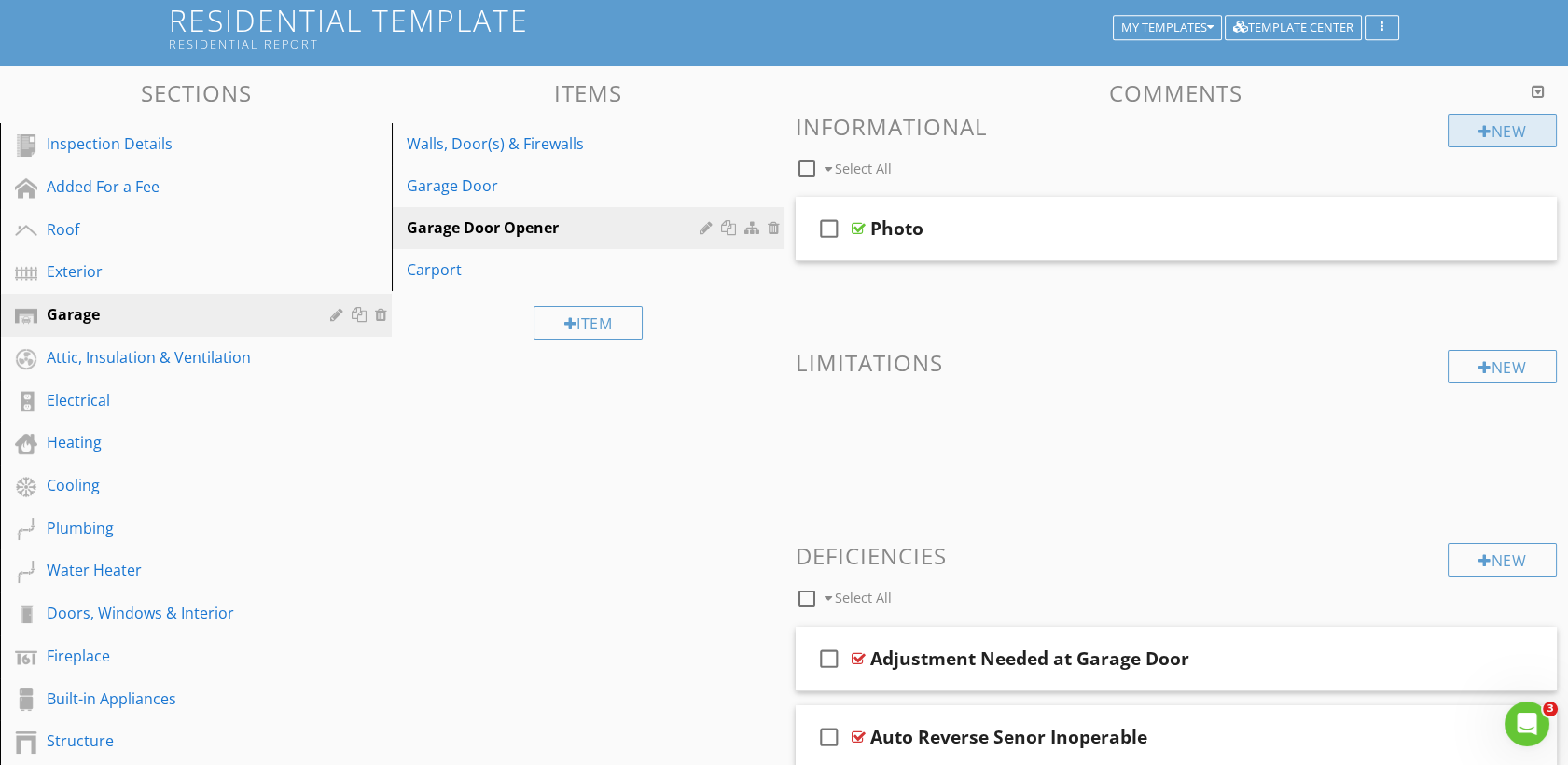
click at [1484, 141] on div "New" at bounding box center [1502, 131] width 109 height 33
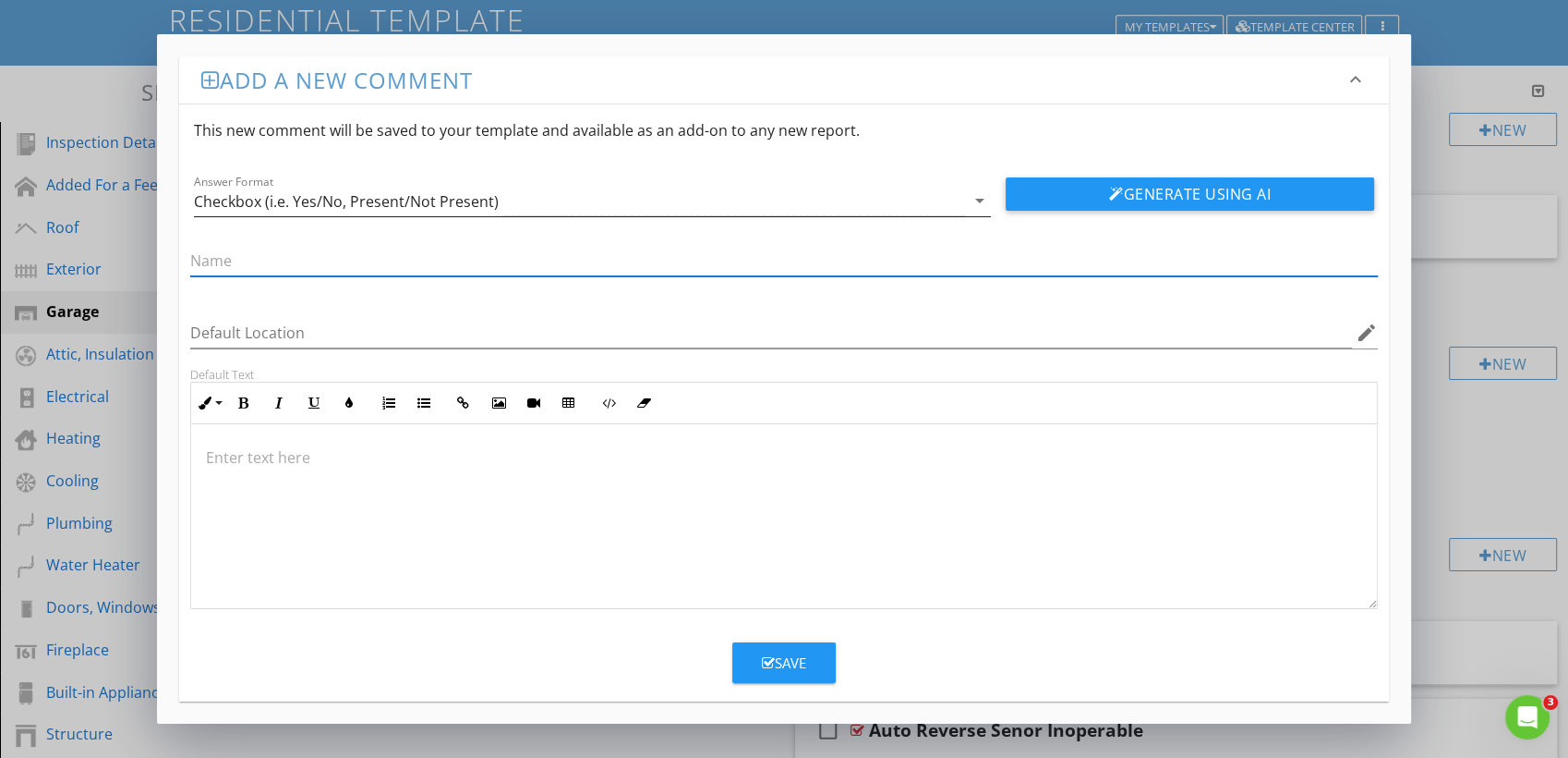
click at [764, 191] on div "Checkbox (i.e. Yes/No, Present/Not Present)" at bounding box center [579, 200] width 771 height 30
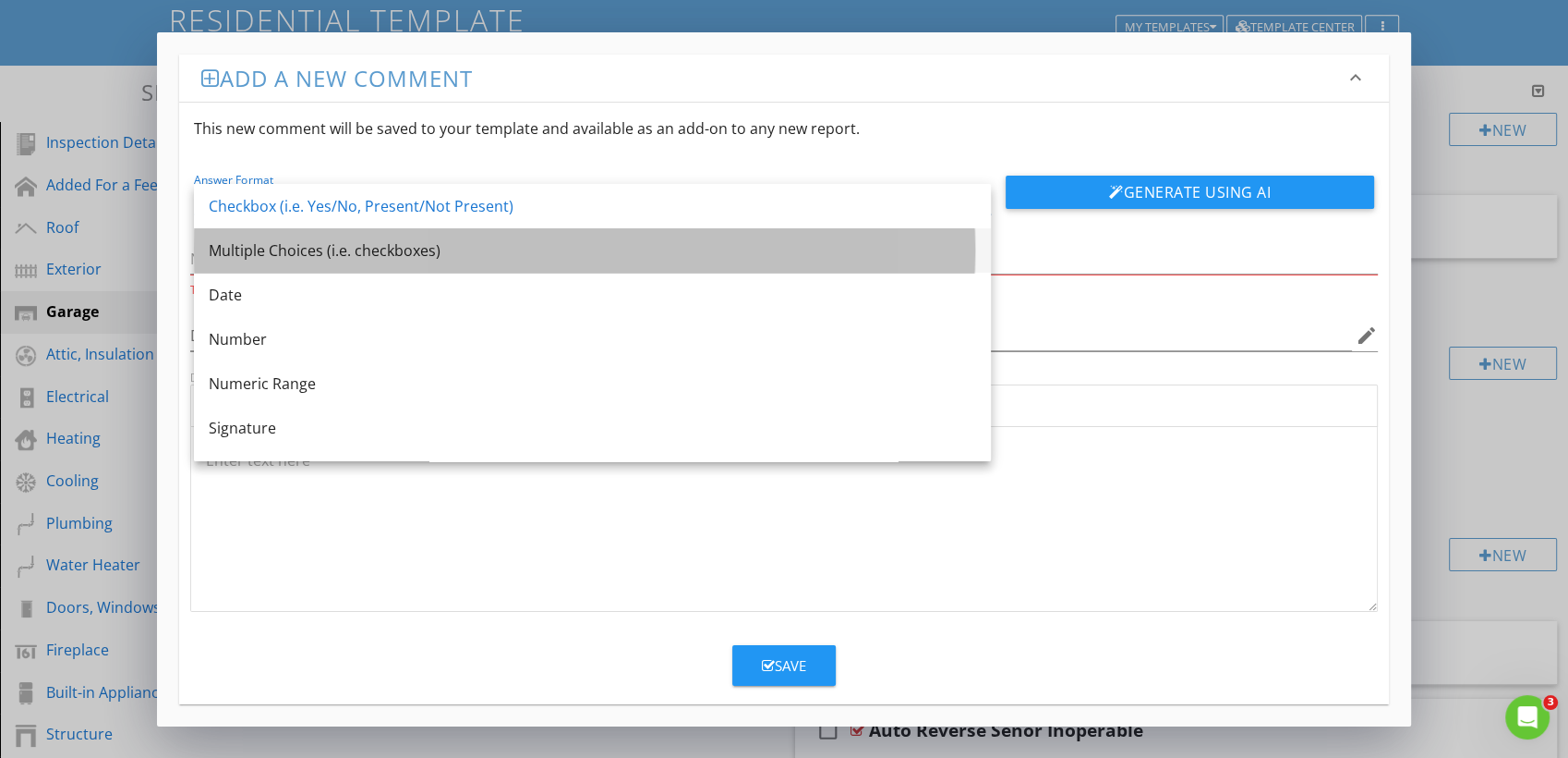
click at [554, 257] on div "Multiple Choices (i.e. checkboxes)" at bounding box center [592, 250] width 767 height 22
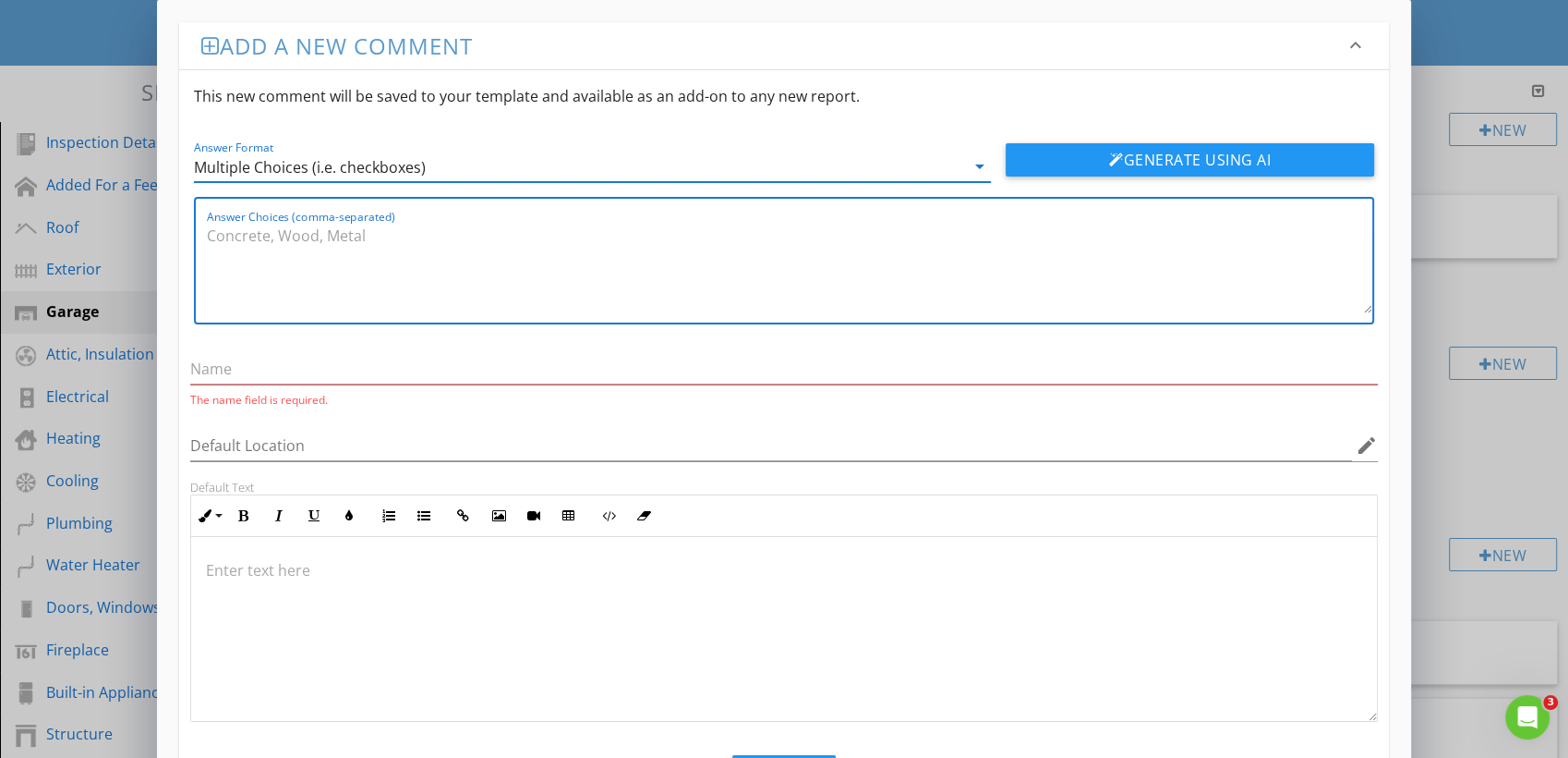
click at [395, 287] on textarea "Answer Choices (comma-separated)" at bounding box center [790, 267] width 1165 height 92
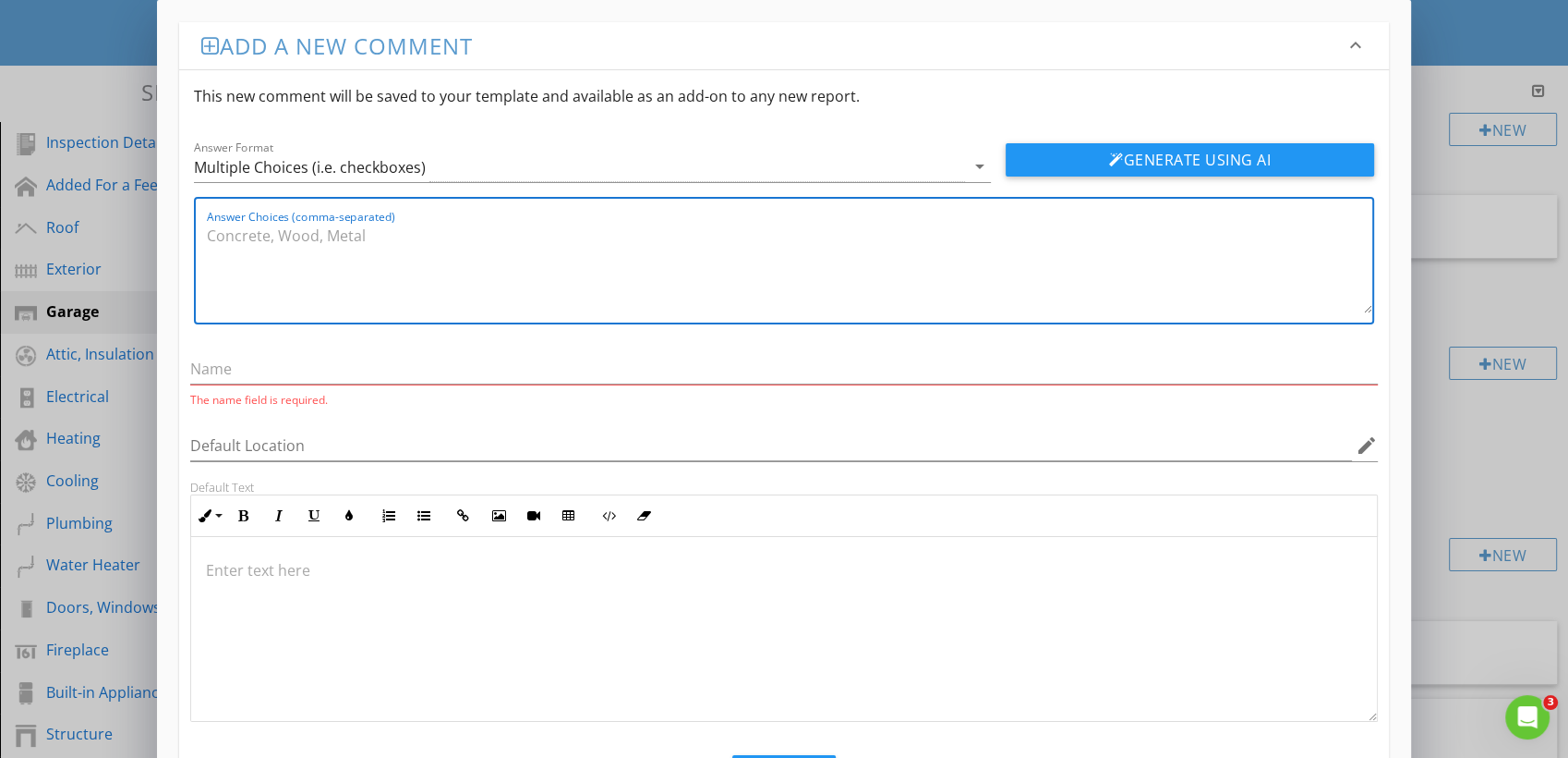
paste textarea "Present, Not Present"
type textarea "Present, Not Present"
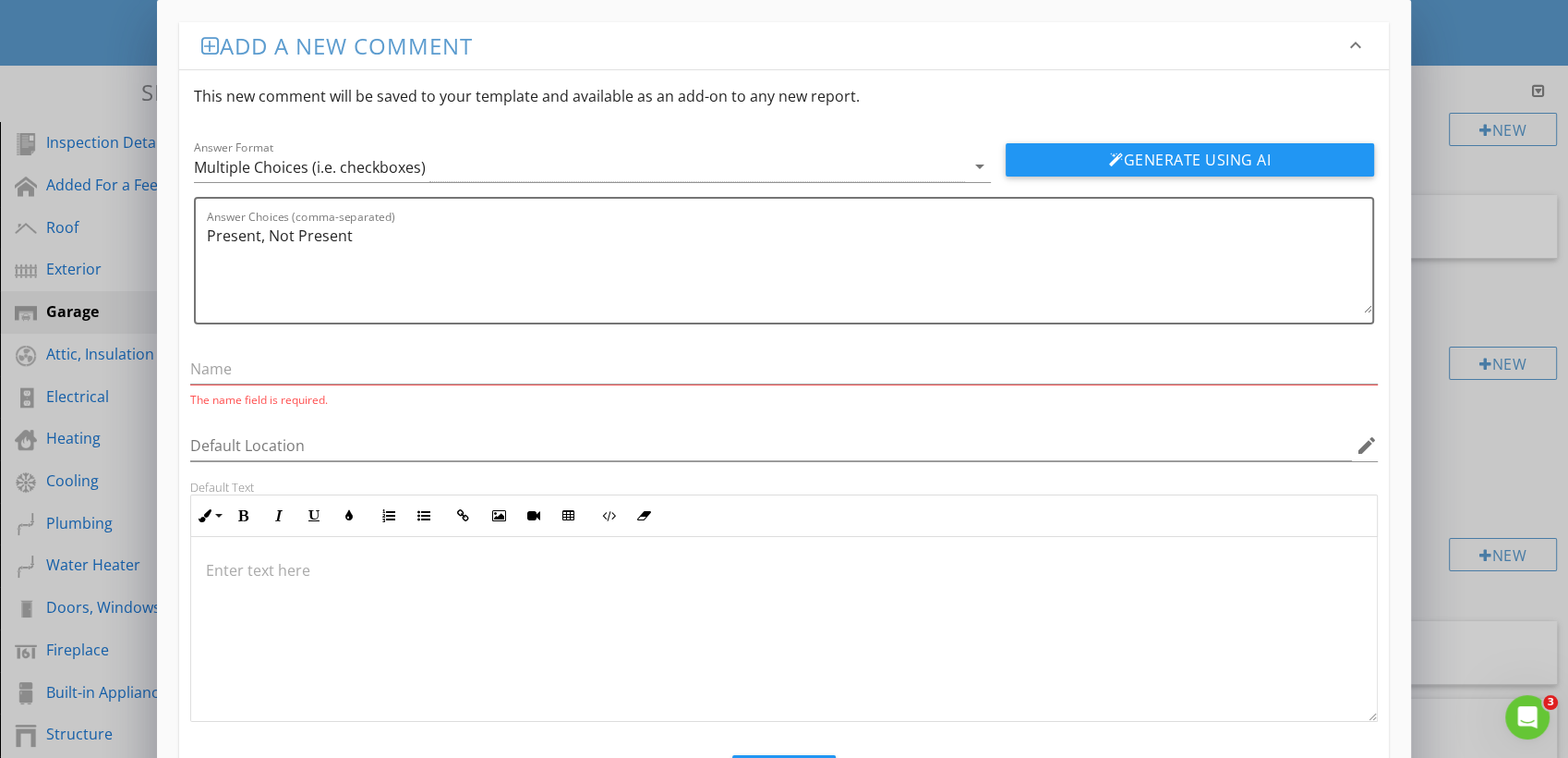
click at [263, 346] on div "The name field is required." at bounding box center [784, 375] width 1188 height 64
click at [245, 358] on input "text" at bounding box center [784, 369] width 1188 height 30
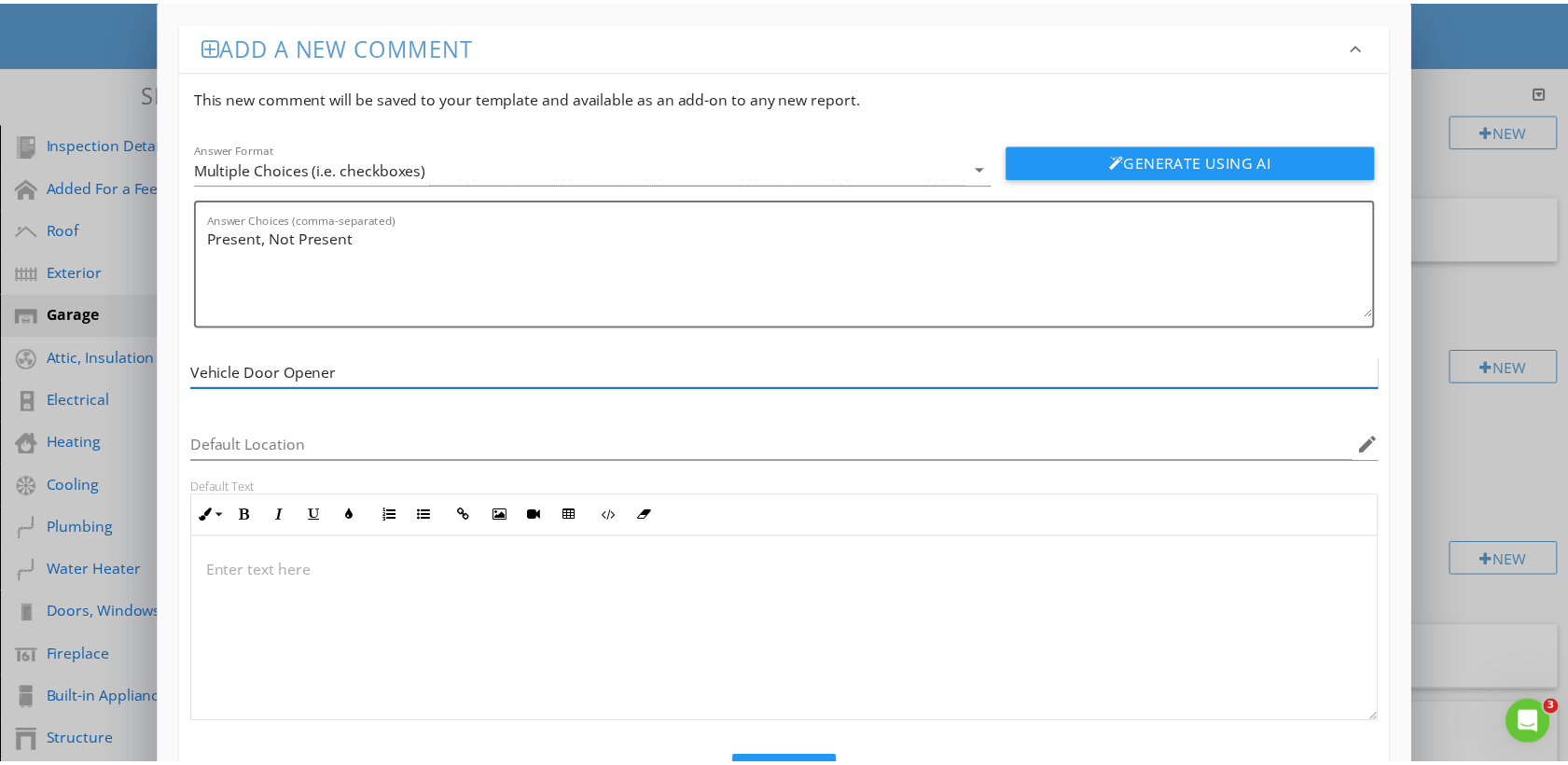
scroll to position [83, 0]
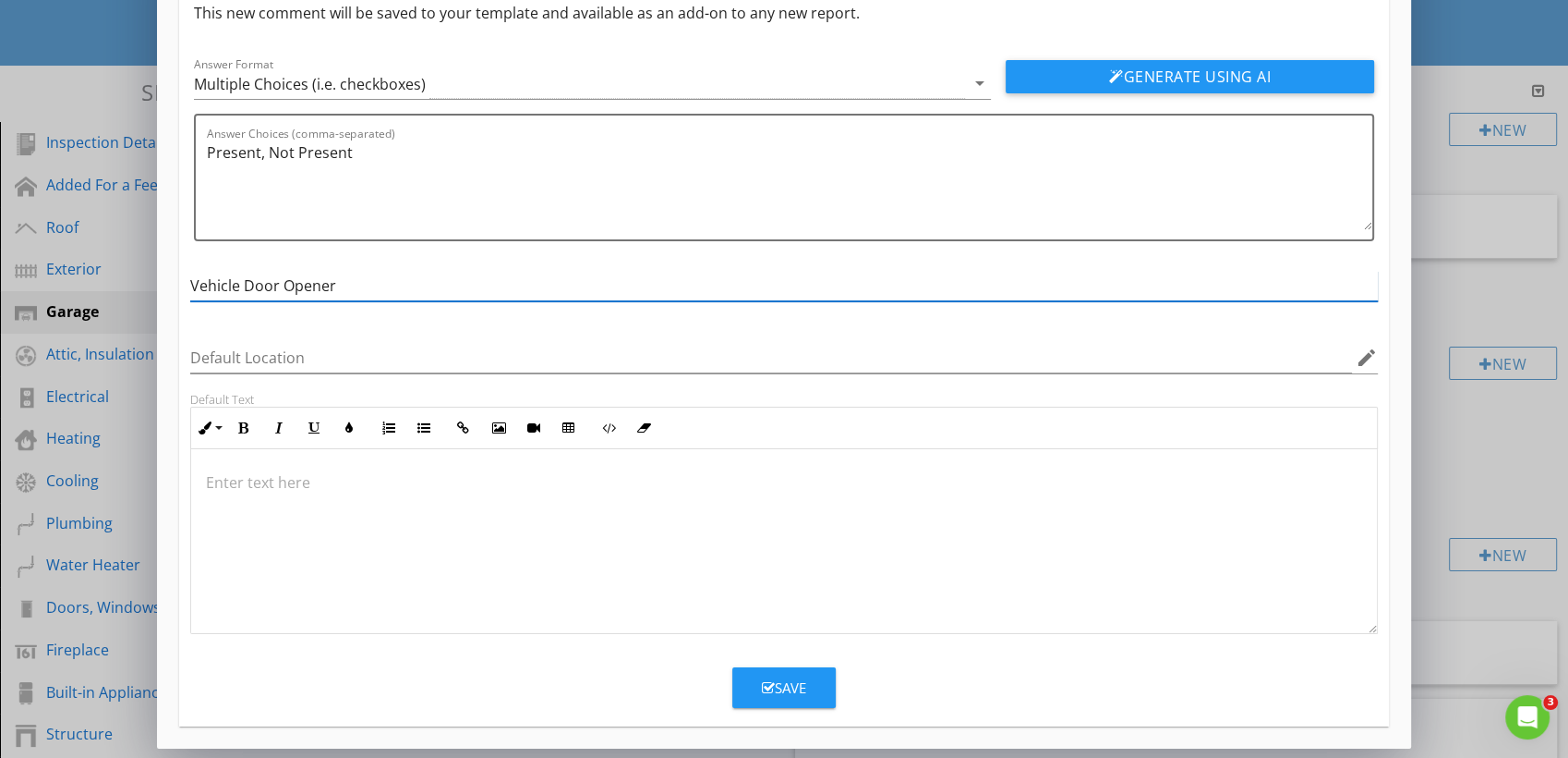
type input "Vehicle Door Opener"
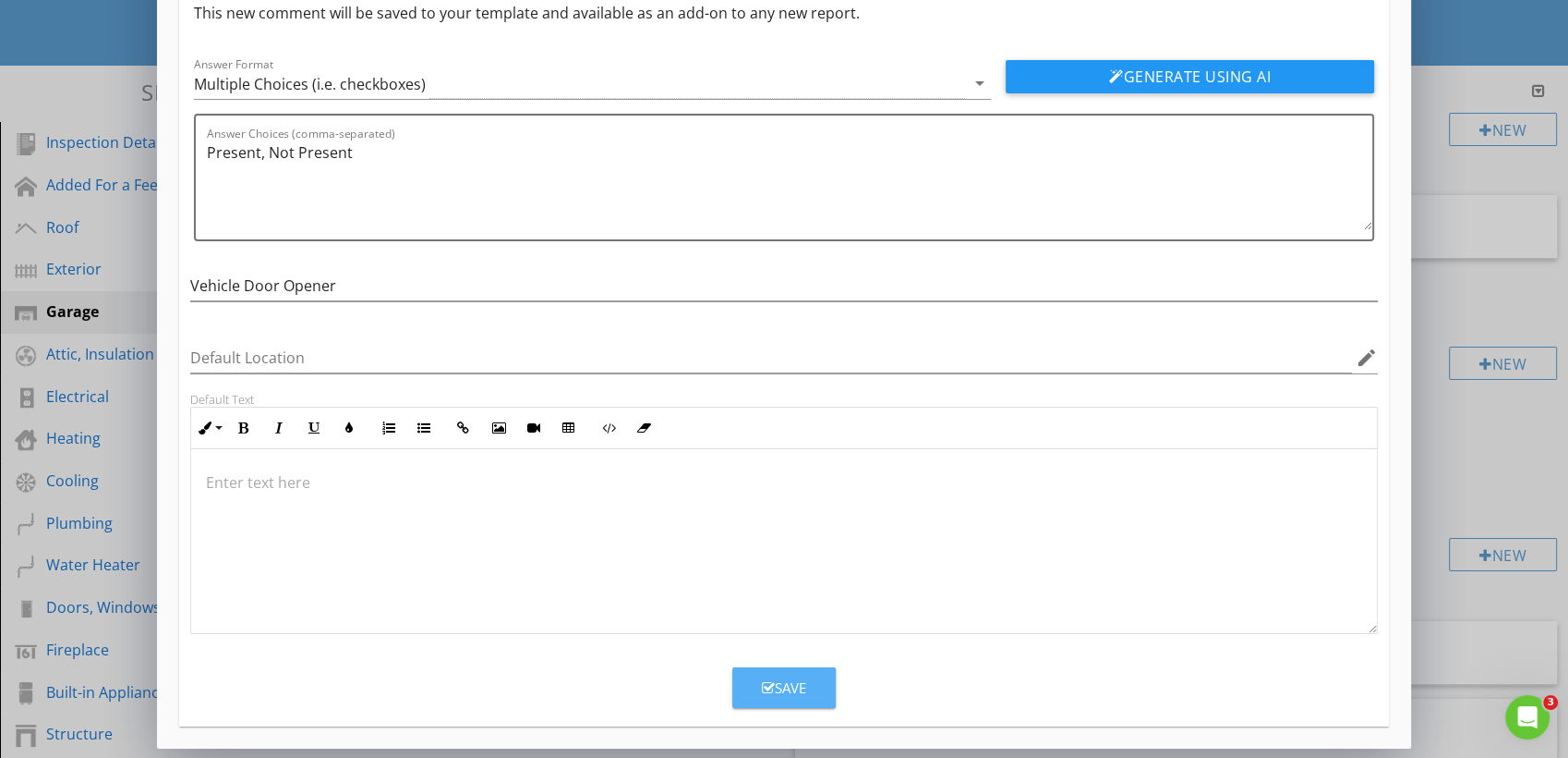
click at [817, 694] on button "Save" at bounding box center [784, 688] width 103 height 41
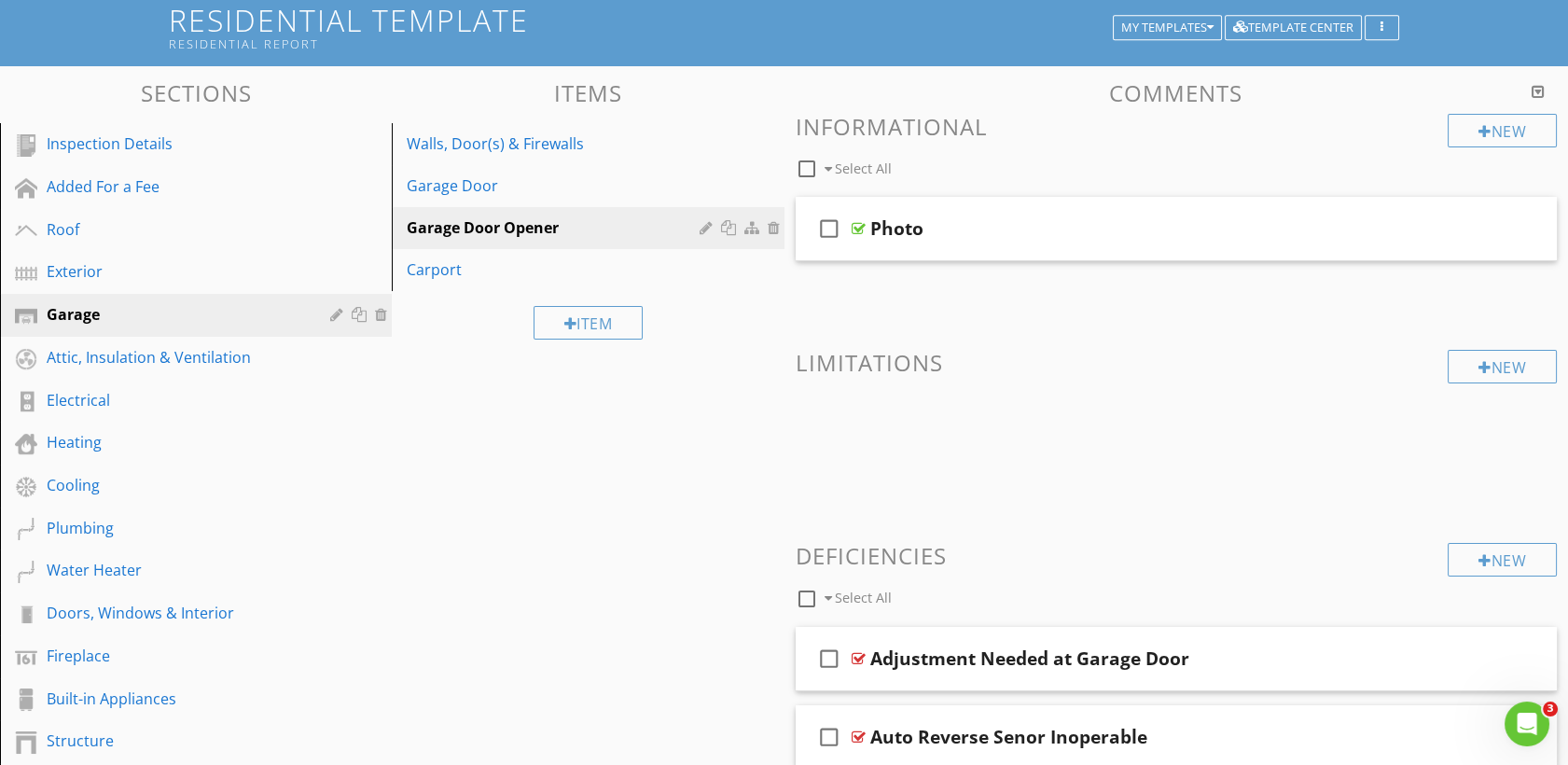
scroll to position [0, 0]
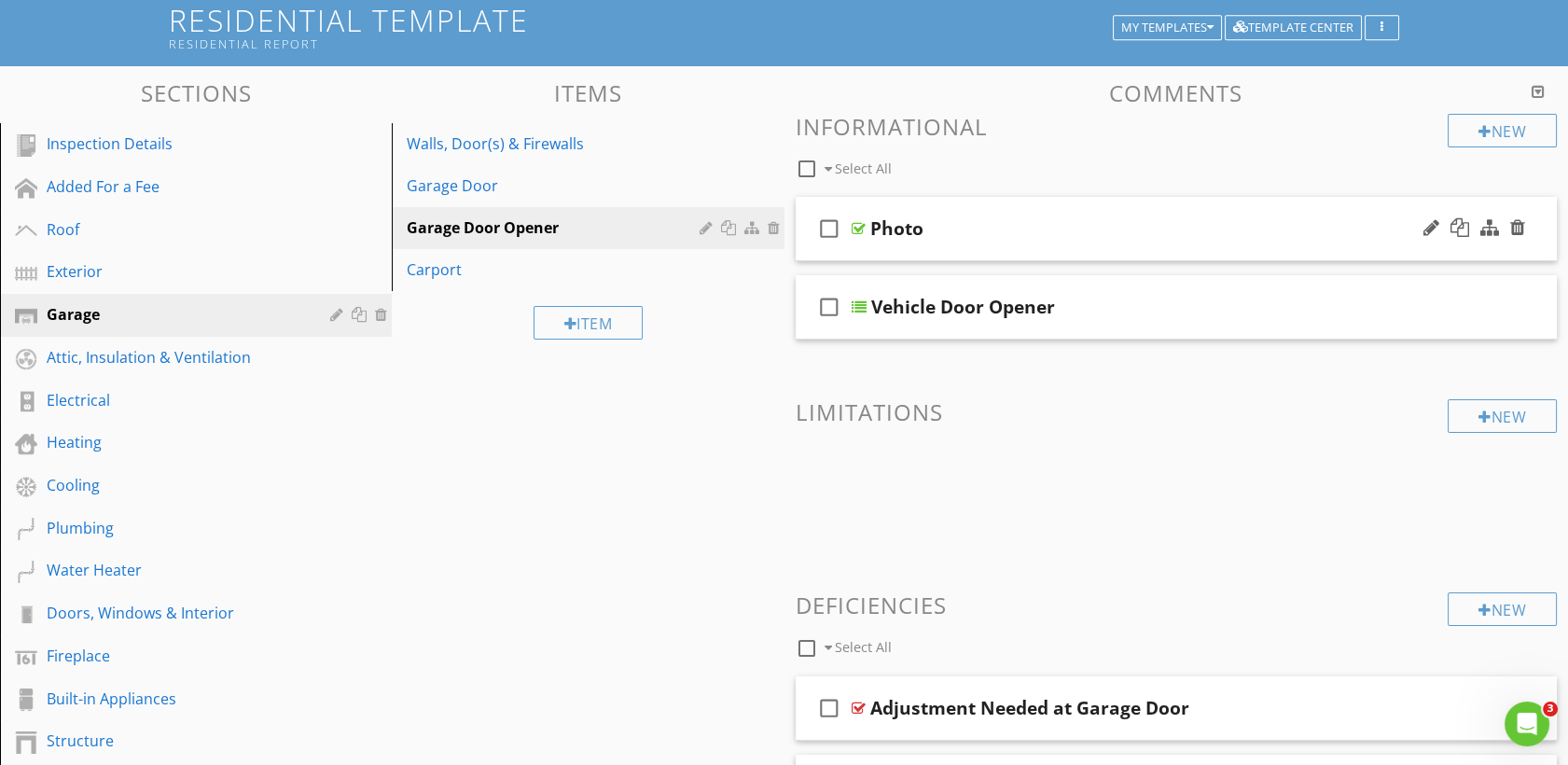
click at [1517, 215] on div at bounding box center [1474, 229] width 109 height 45
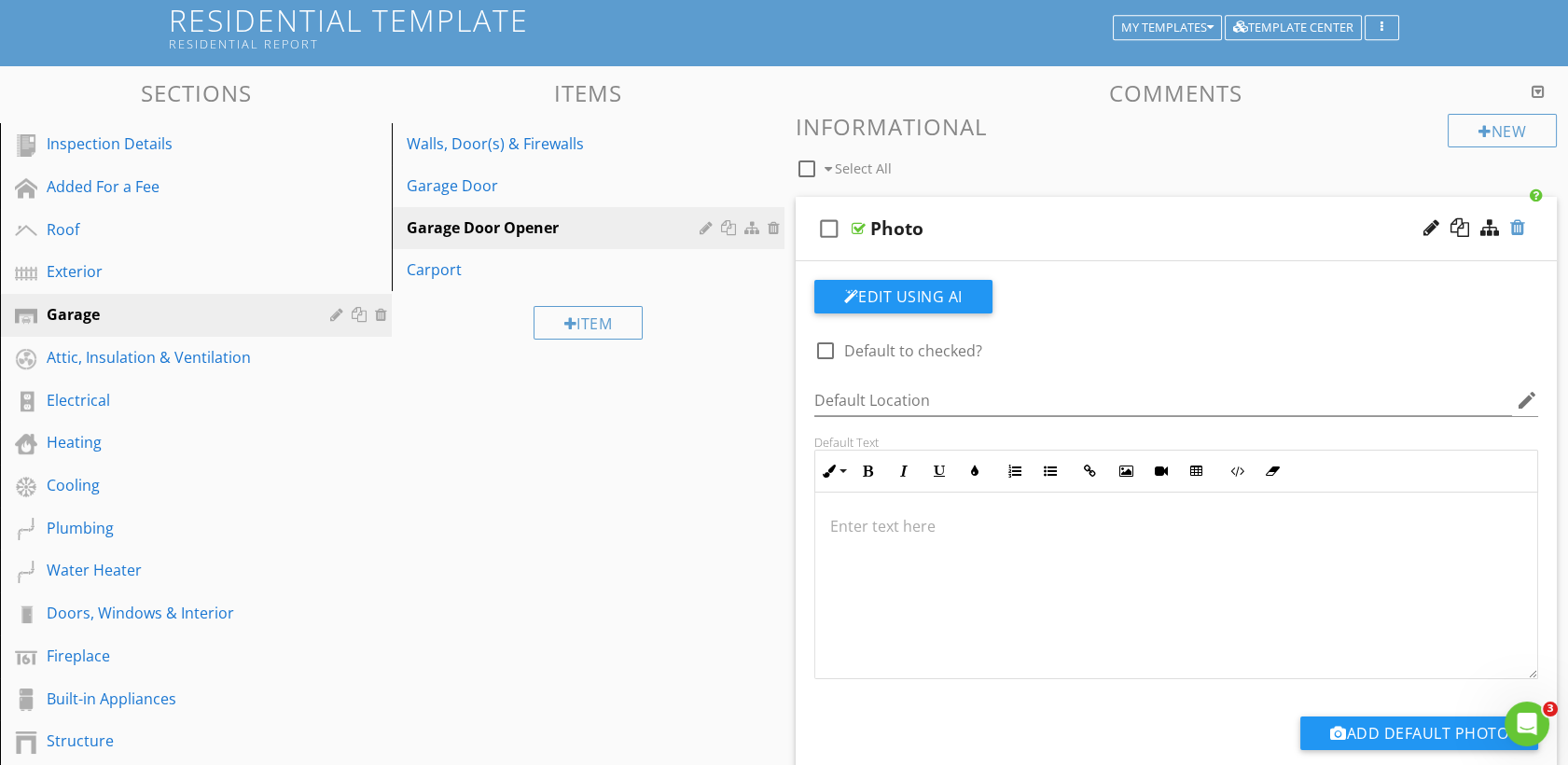
click at [1512, 228] on div at bounding box center [1517, 227] width 15 height 19
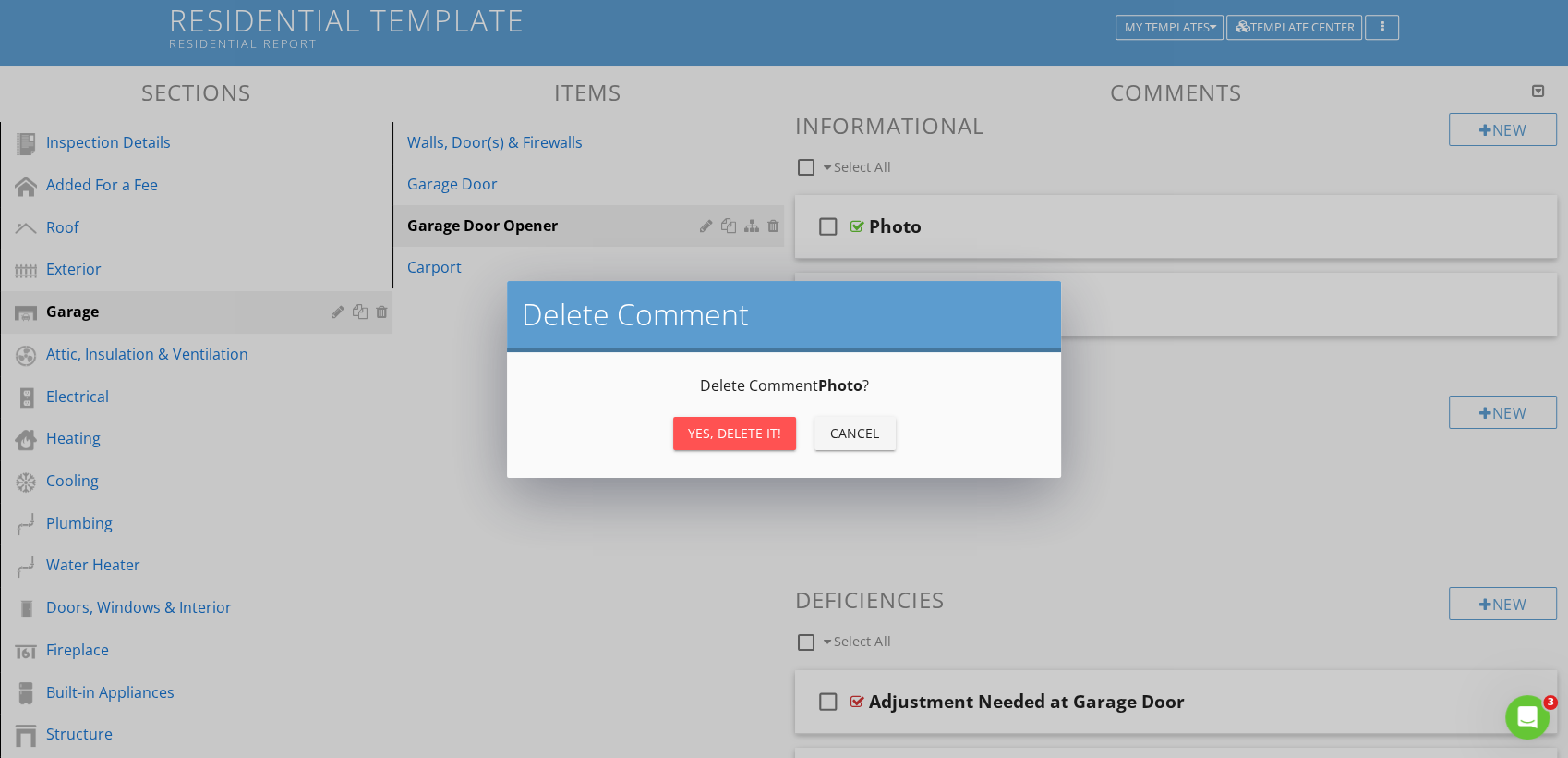
click at [731, 440] on div "Yes, Delete it!" at bounding box center [734, 433] width 93 height 19
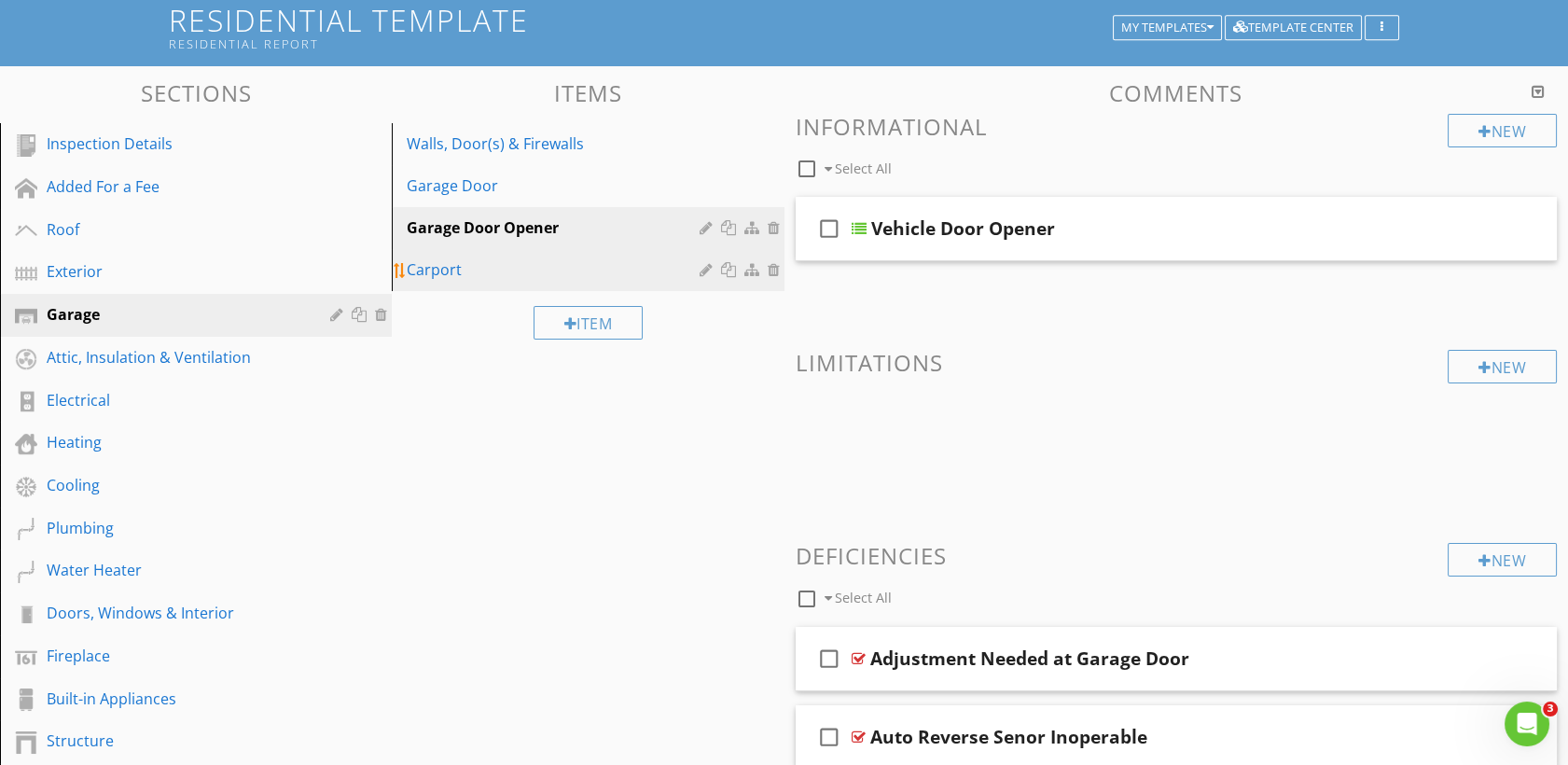
click at [525, 275] on div "Carport" at bounding box center [555, 269] width 298 height 23
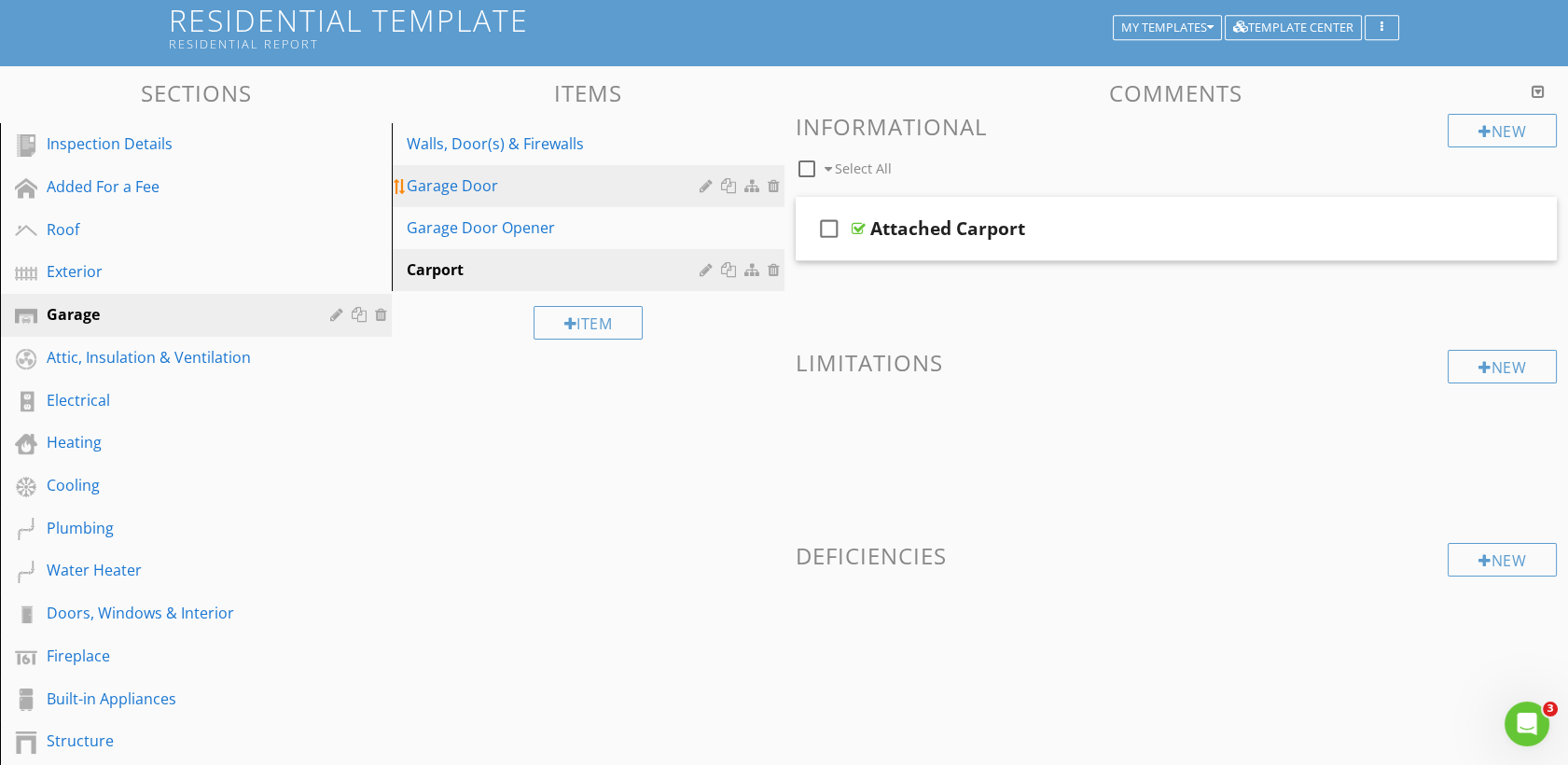
click at [526, 200] on link "Garage Door" at bounding box center [590, 186] width 386 height 41
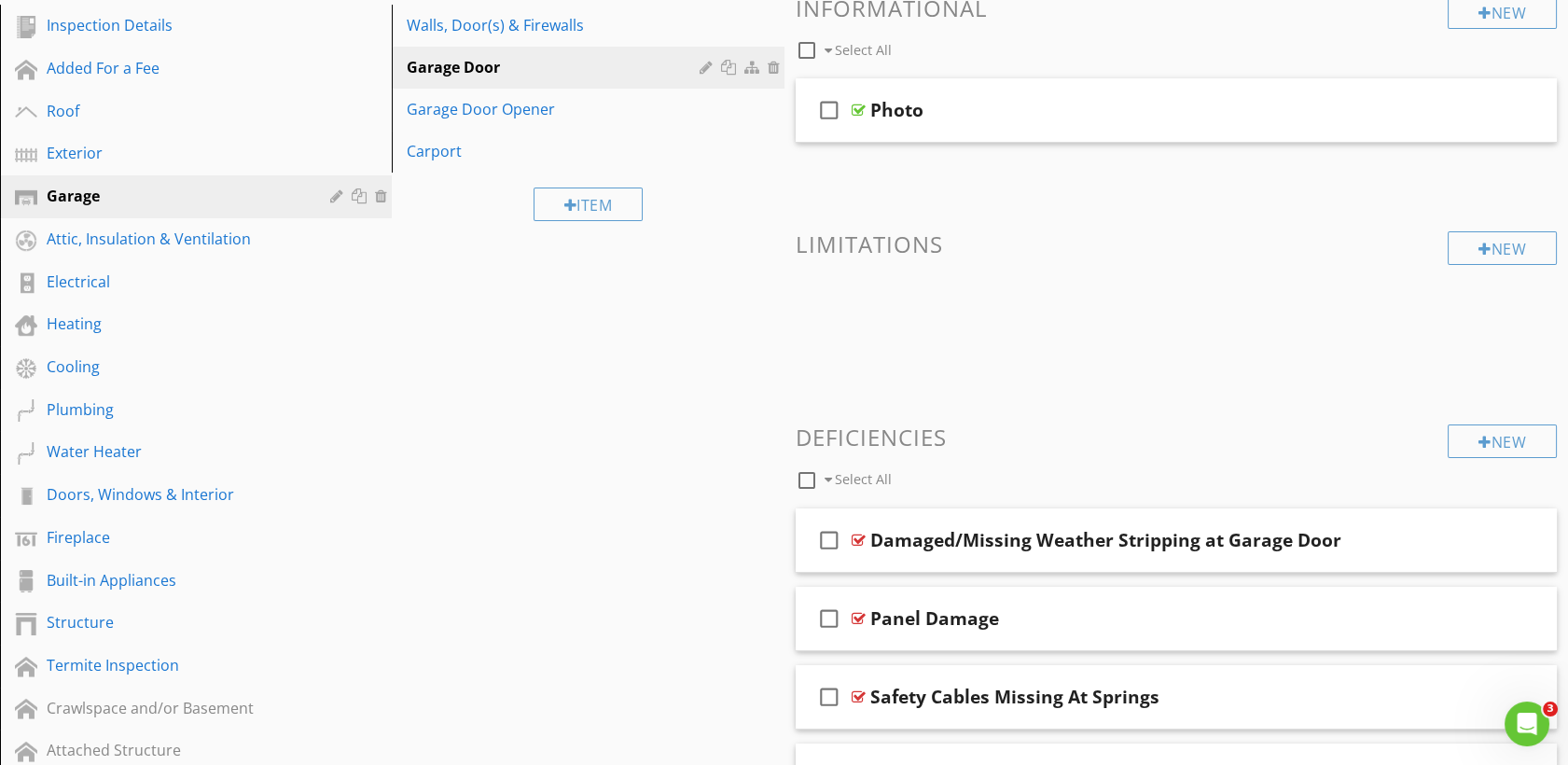
scroll to position [240, 0]
click at [114, 485] on div "Doors, Windows & Interior" at bounding box center [174, 493] width 256 height 23
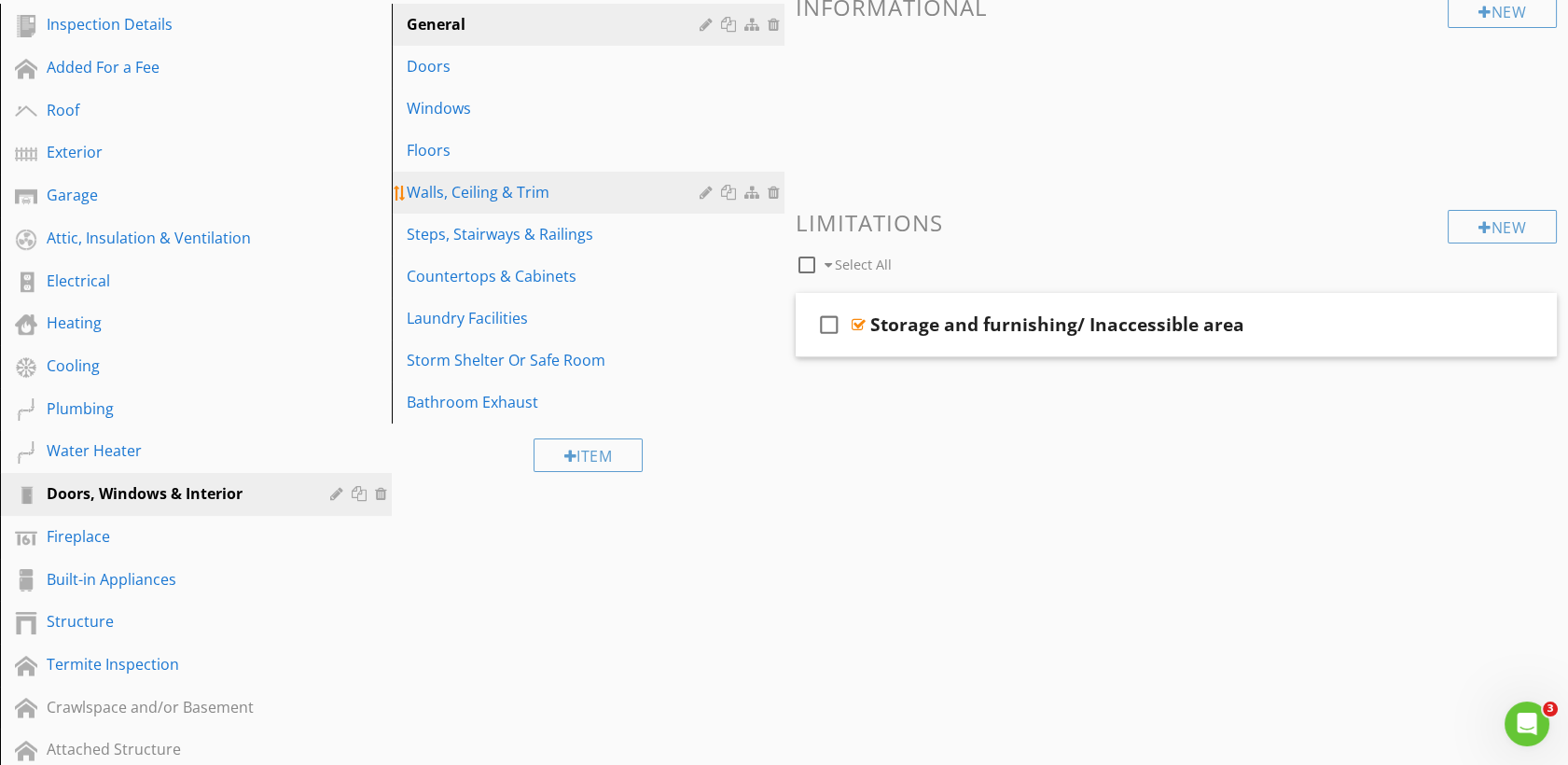
click at [477, 183] on div "Walls, Ceiling & Trim" at bounding box center [555, 191] width 298 height 23
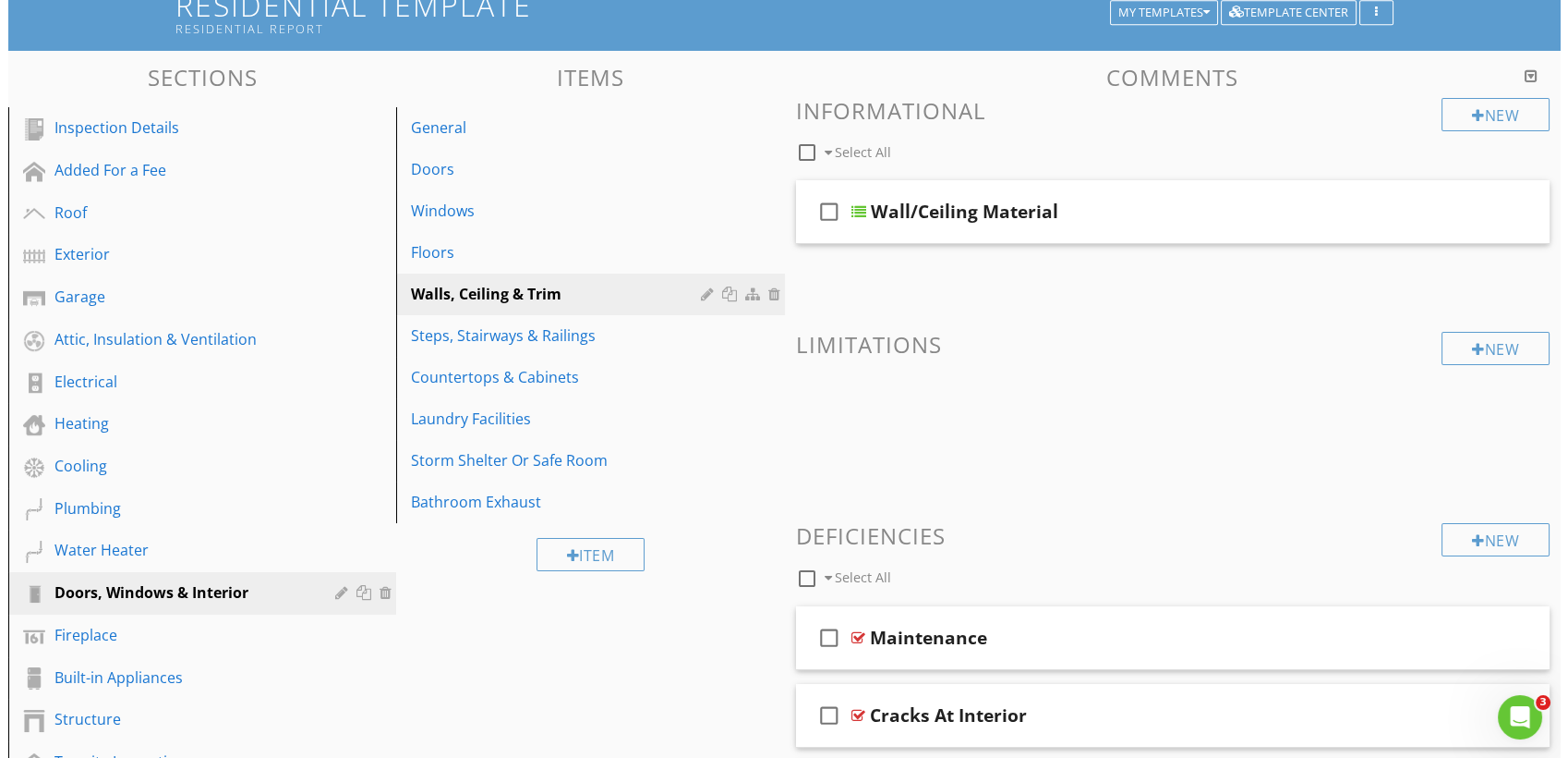
scroll to position [132, 0]
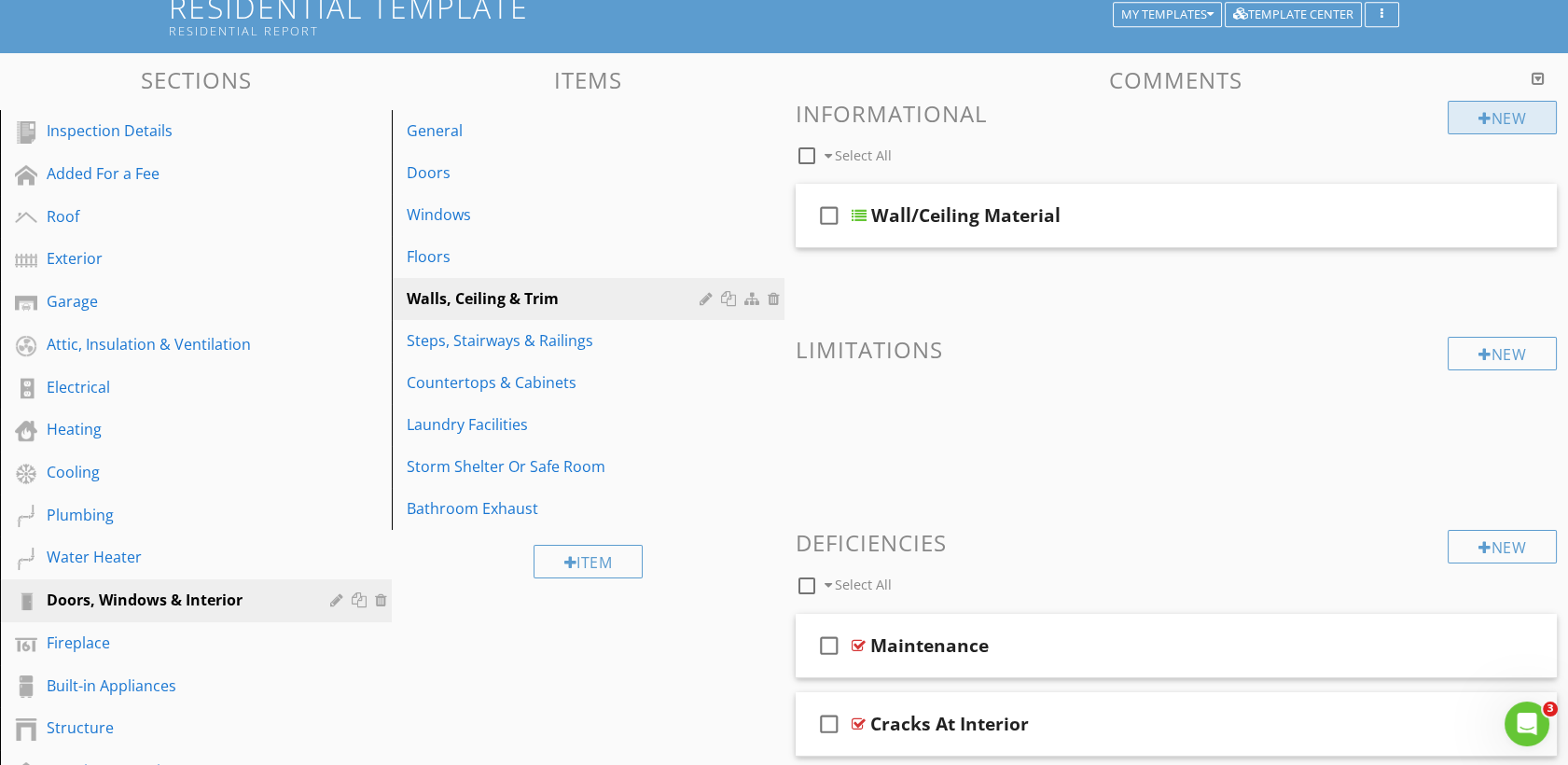
click at [1479, 111] on div at bounding box center [1484, 118] width 13 height 15
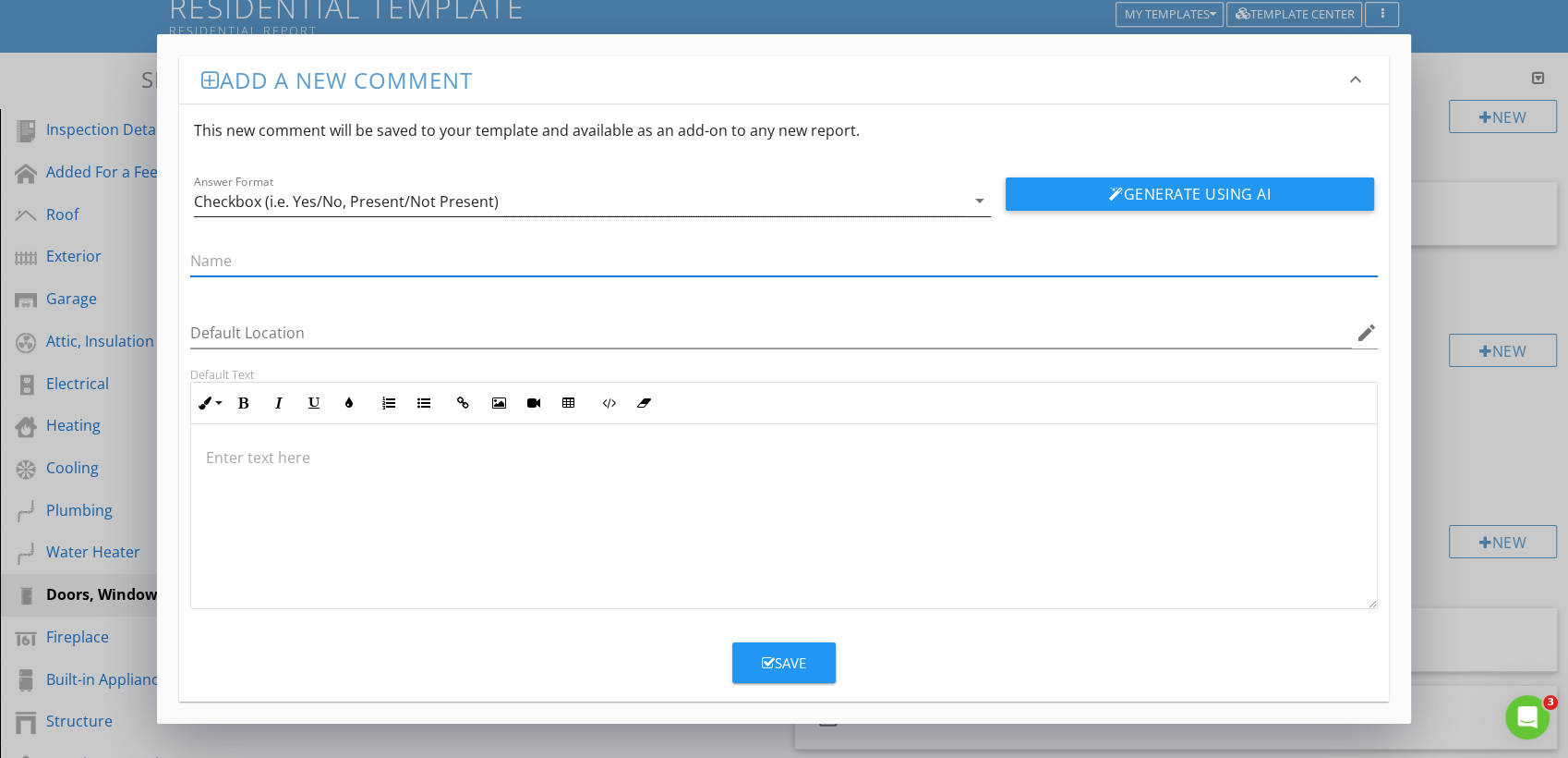
click at [566, 199] on div "Checkbox (i.e. Yes/No, Present/Not Present)" at bounding box center [579, 200] width 771 height 30
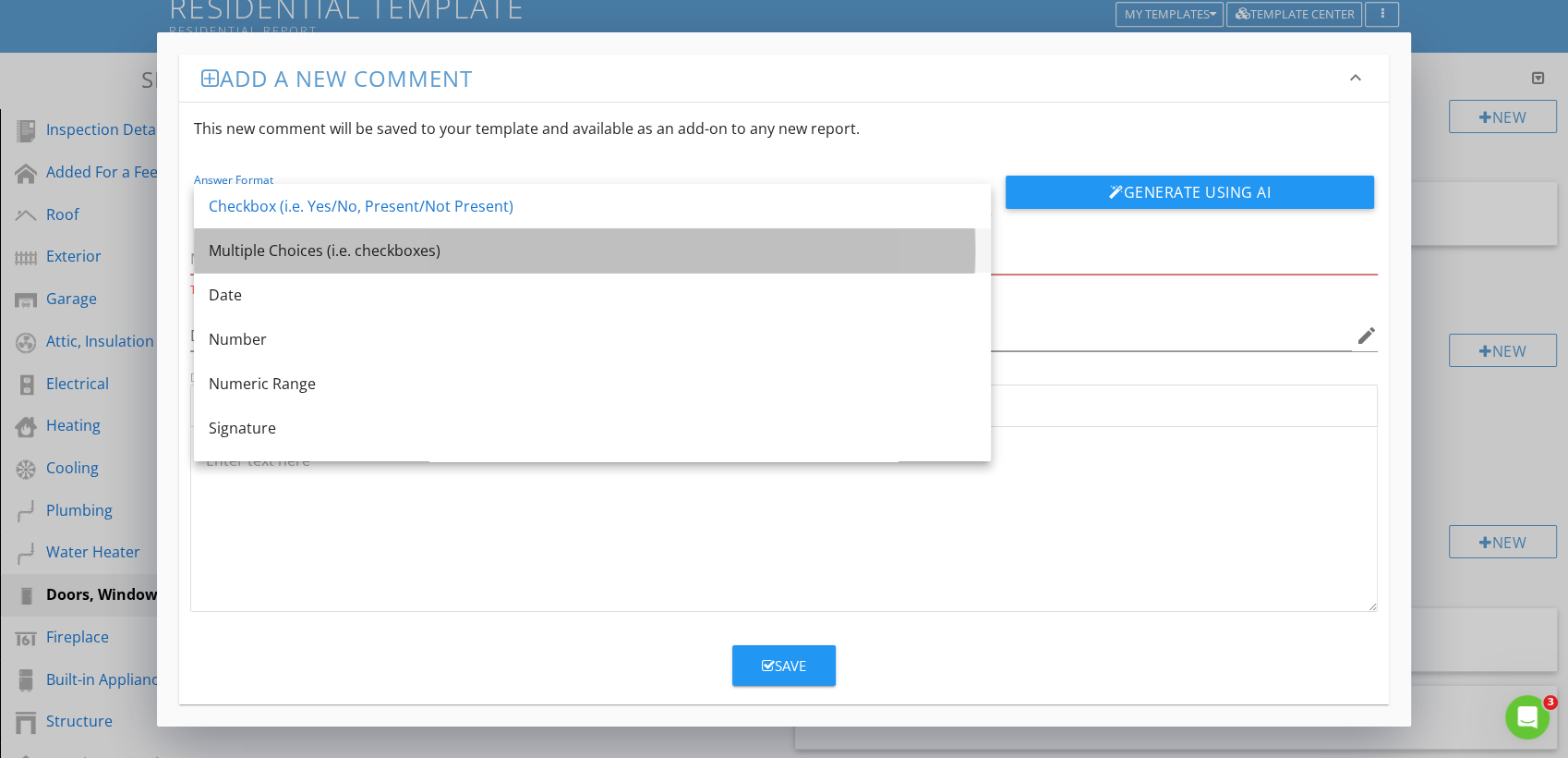
click at [413, 270] on div "Multiple Choices (i.e. checkboxes)" at bounding box center [592, 251] width 767 height 45
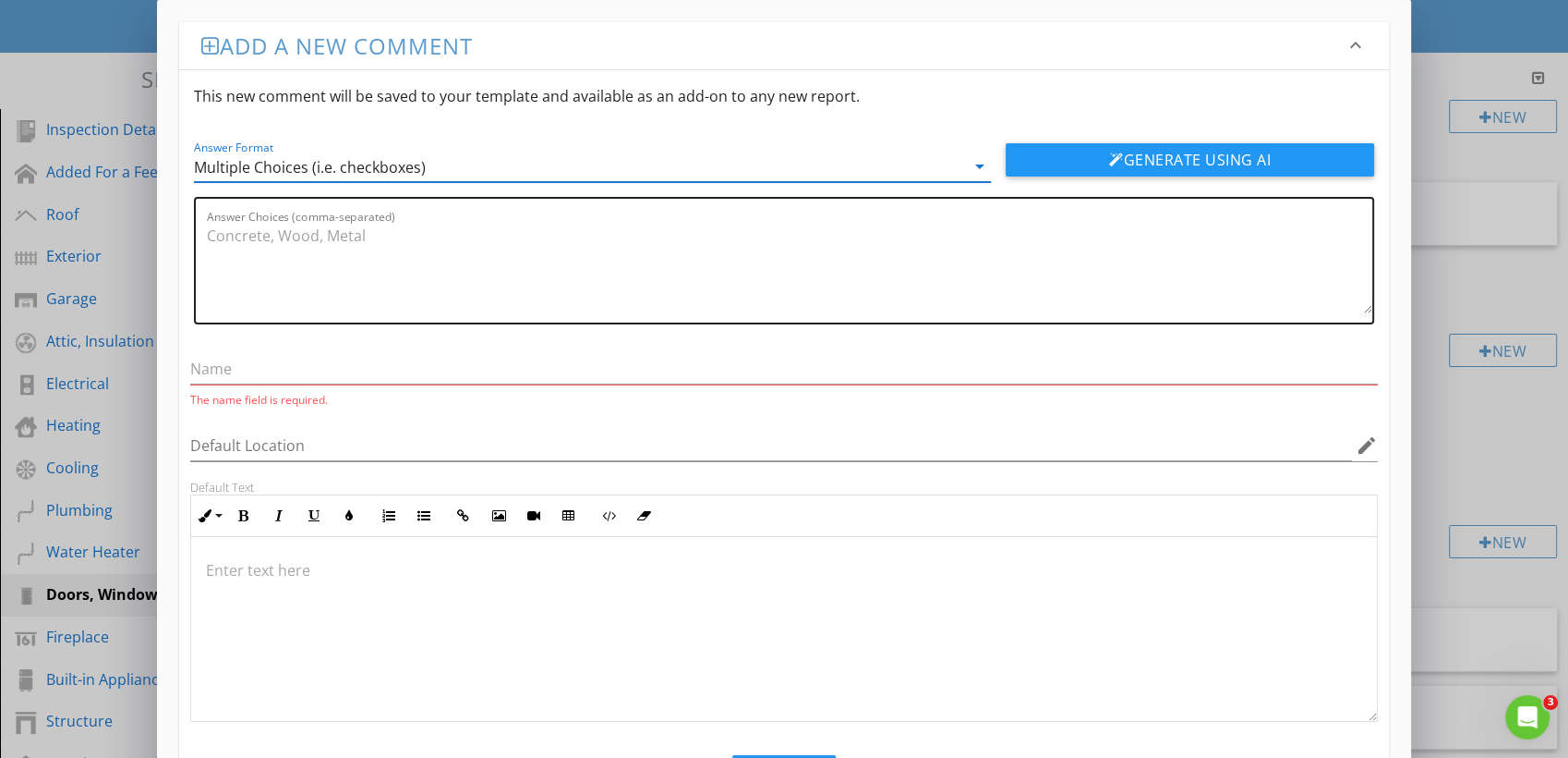
click at [339, 245] on textarea "Answer Choices (comma-separated)" at bounding box center [790, 267] width 1165 height 92
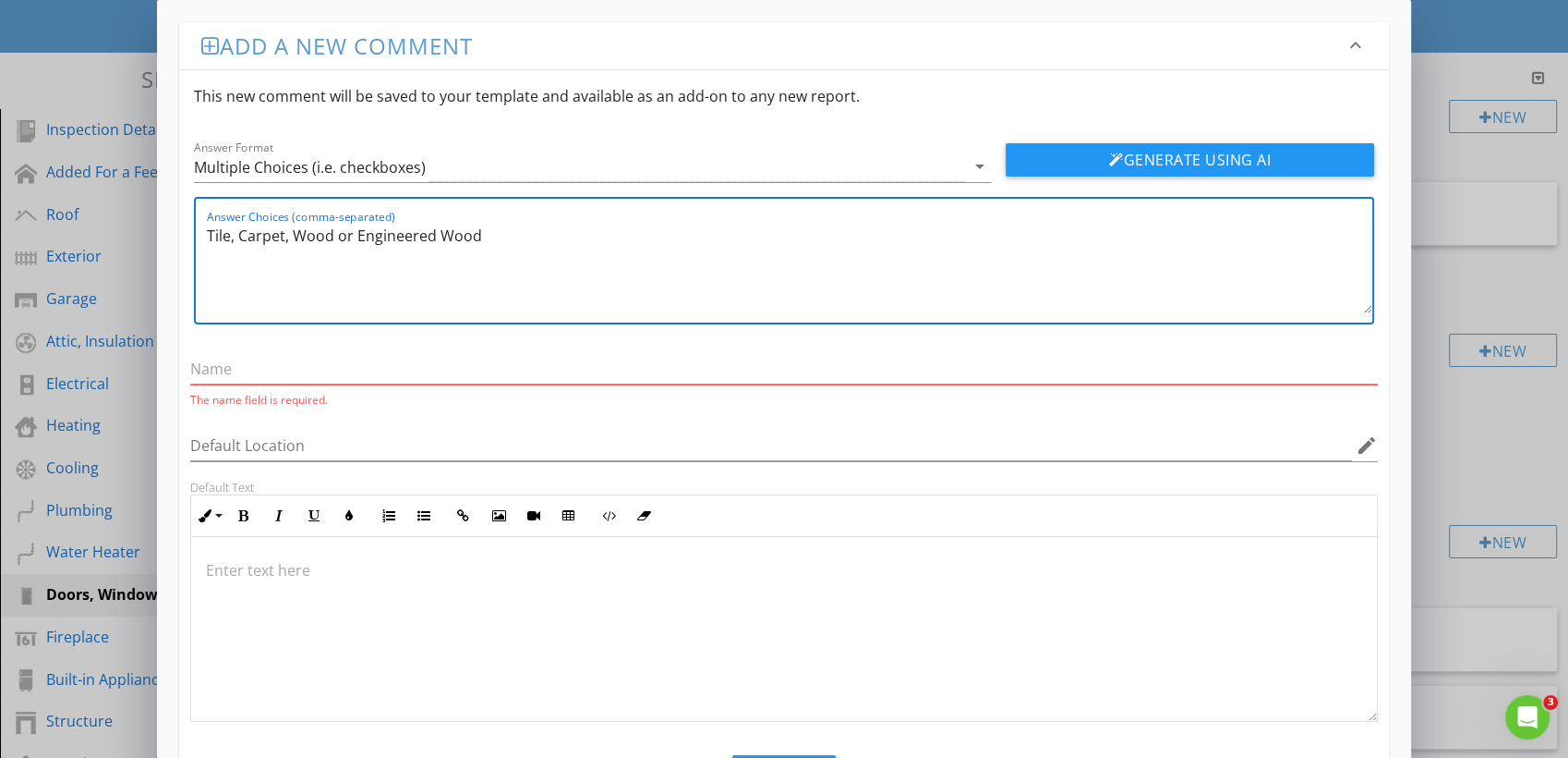
click at [485, 237] on textarea "Tile, Carpet, Wood or Engineered Wood" at bounding box center [790, 267] width 1165 height 92
type textarea "Tile, Carpet, Wood or Engineered Wood, Linoleum, Vinyl, Brick"
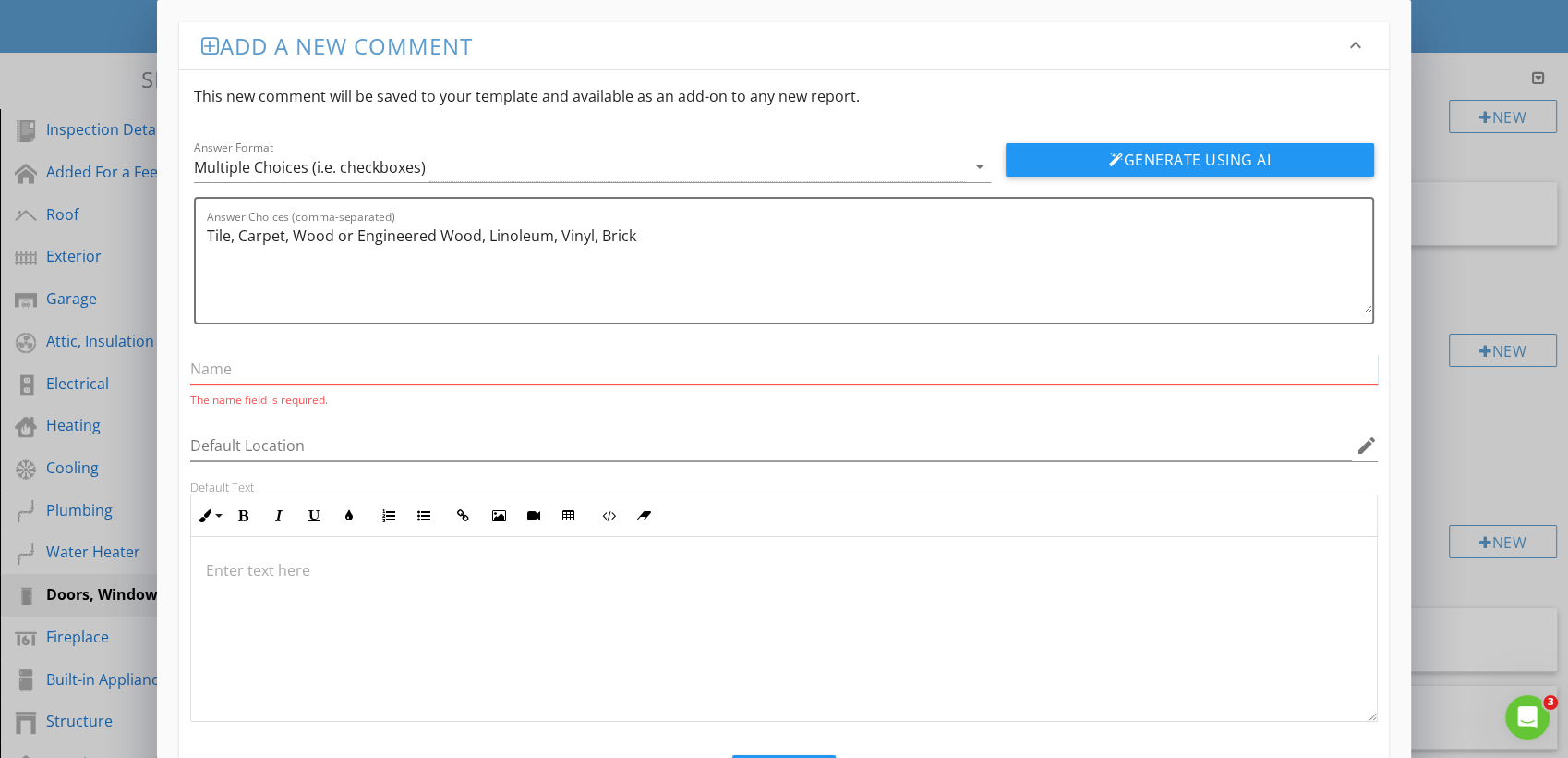
click at [440, 356] on input "text" at bounding box center [784, 369] width 1188 height 30
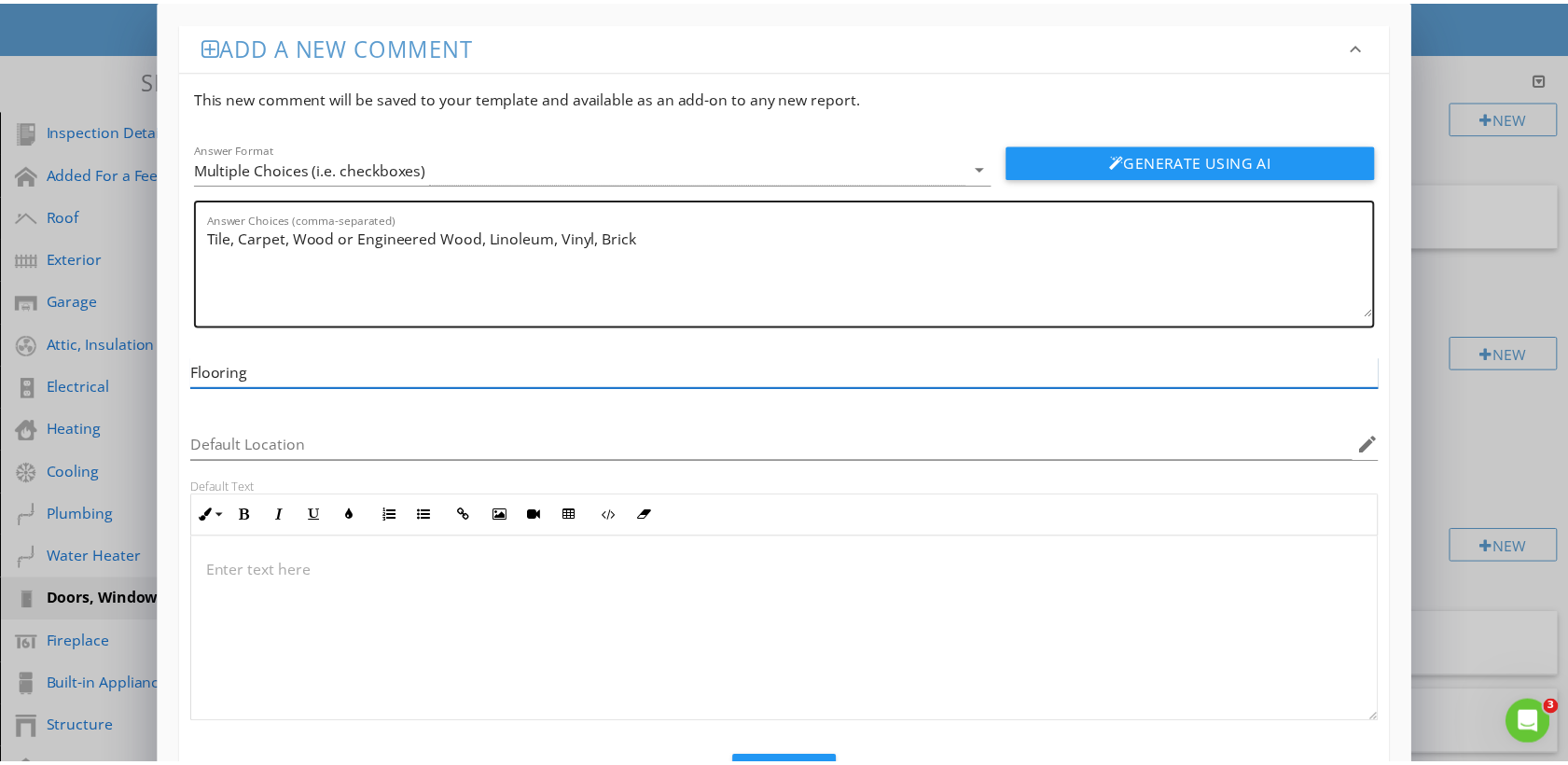
scroll to position [83, 0]
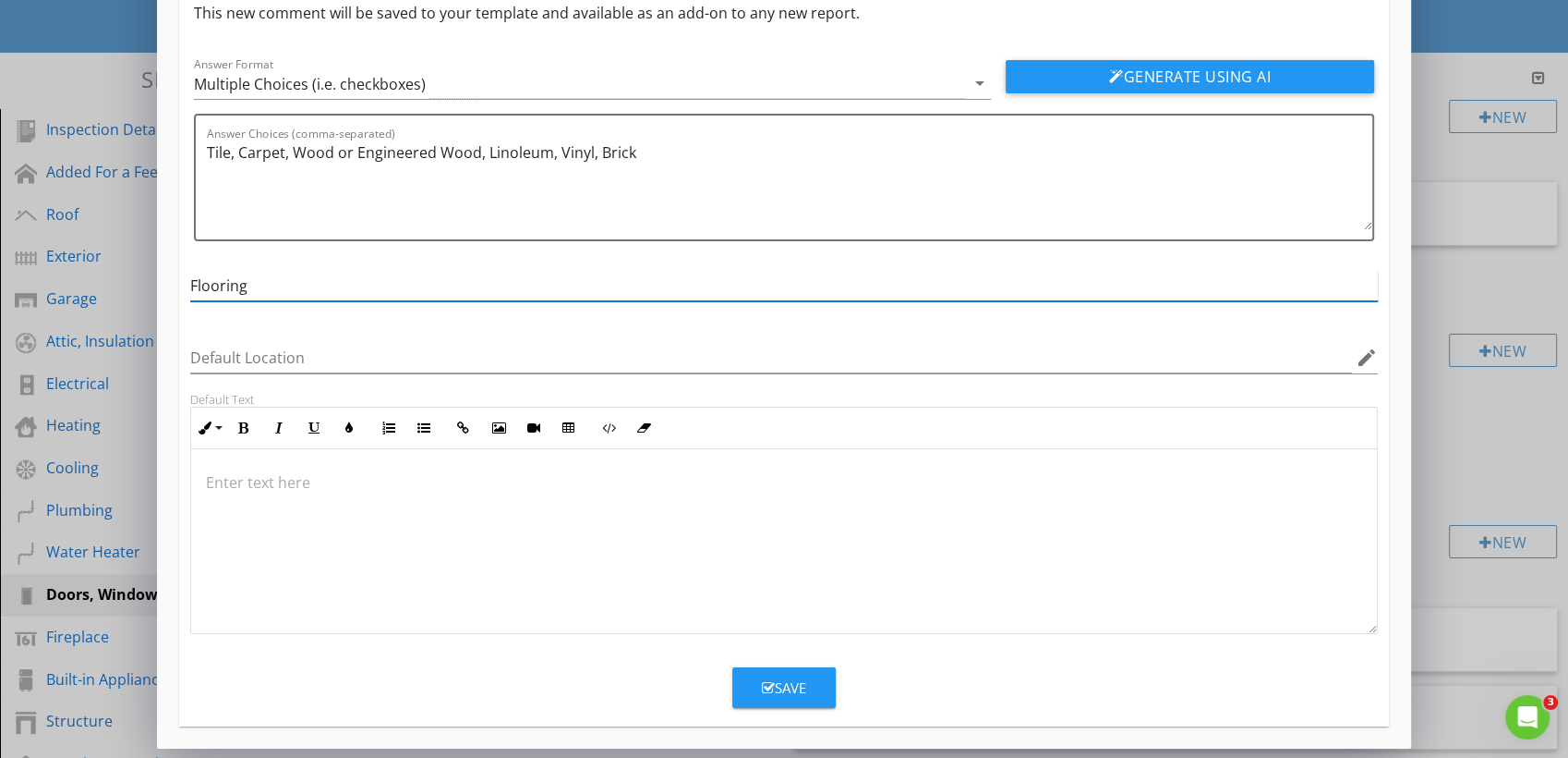
type input "Flooring"
click at [766, 668] on button "Save" at bounding box center [784, 688] width 103 height 41
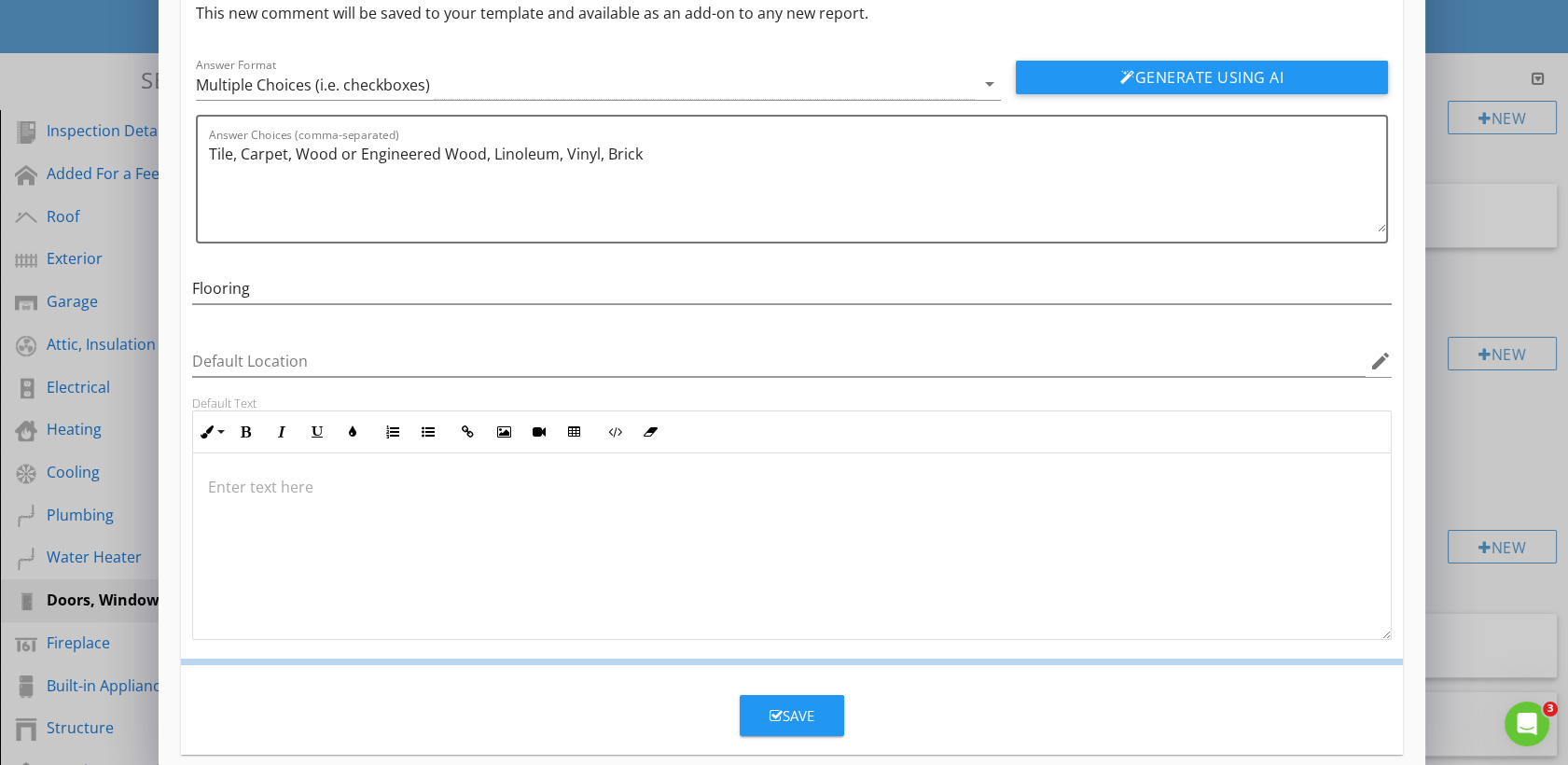
scroll to position [0, 0]
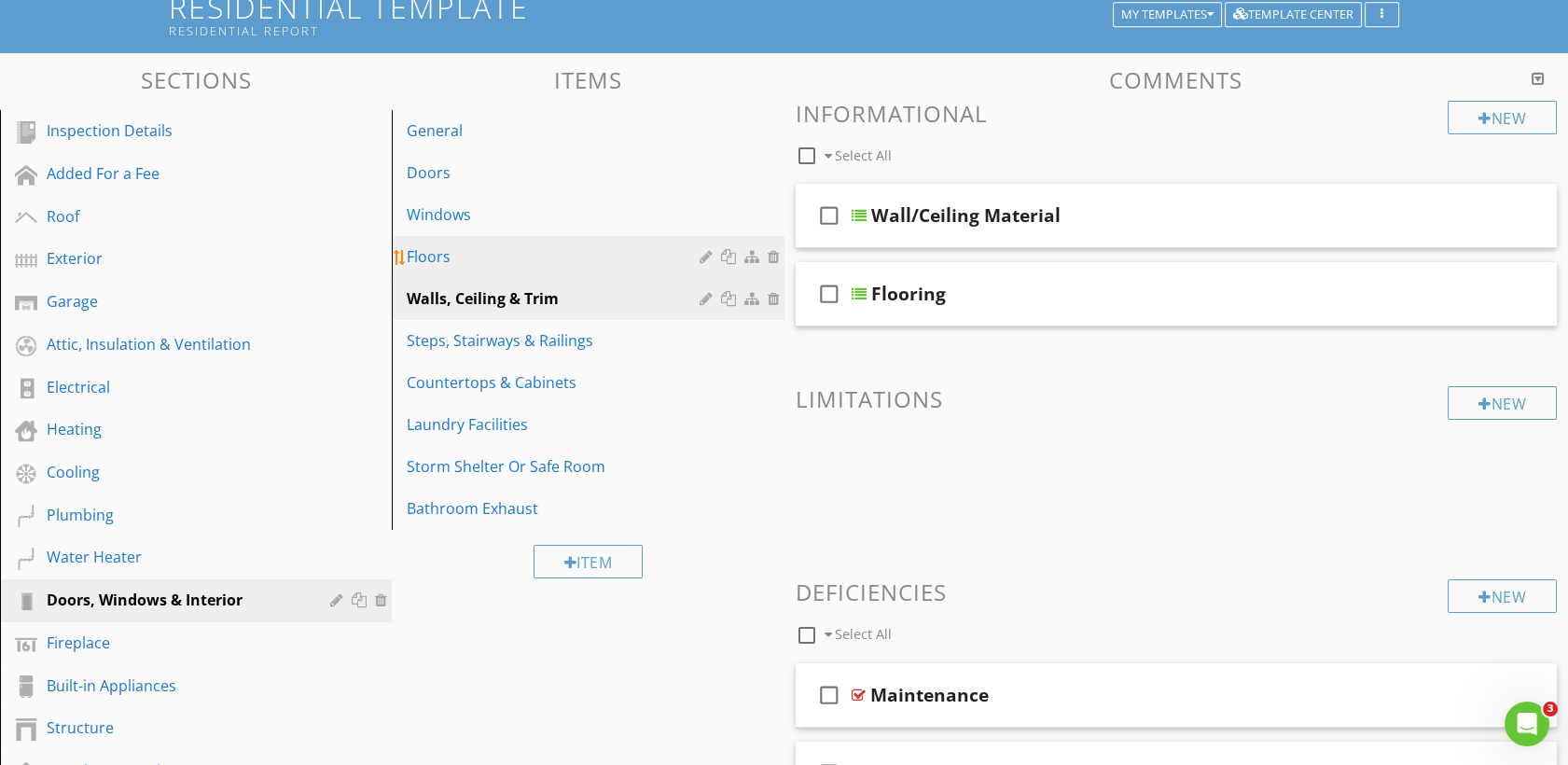
click at [476, 237] on link "Floors" at bounding box center [590, 256] width 386 height 41
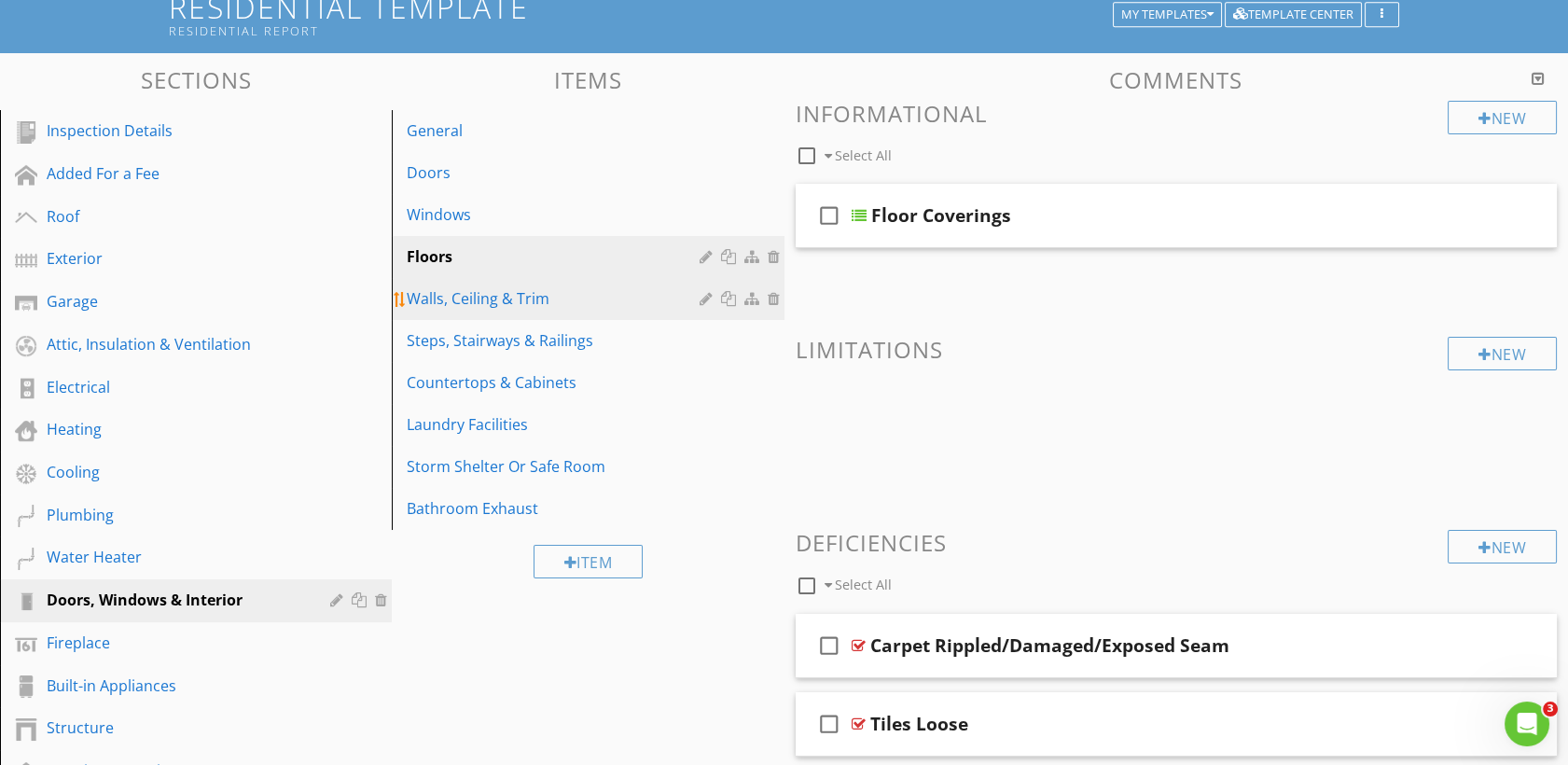
scroll to position [142, 0]
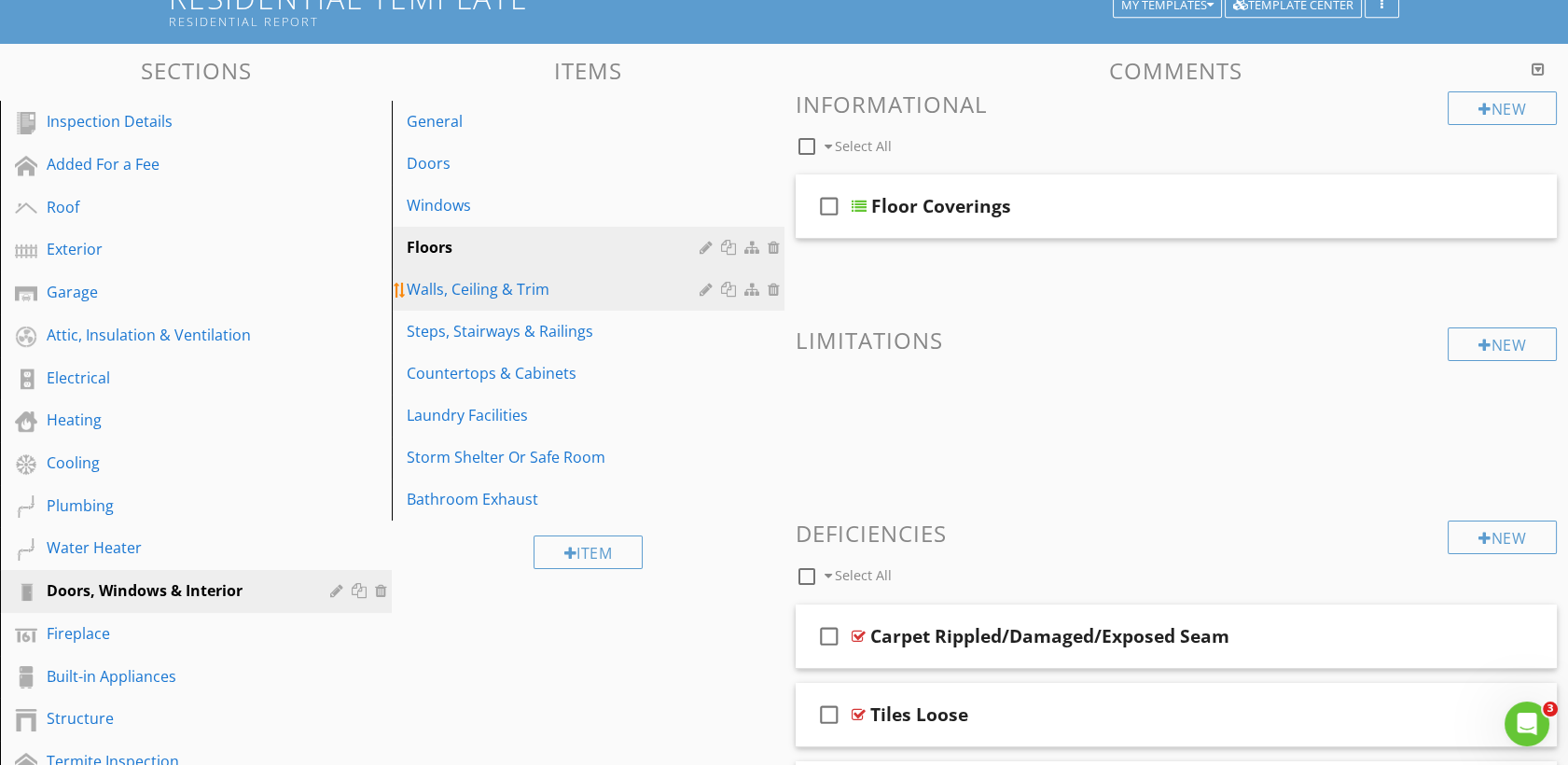
click at [492, 291] on div "Walls, Ceiling & Trim" at bounding box center [555, 289] width 298 height 23
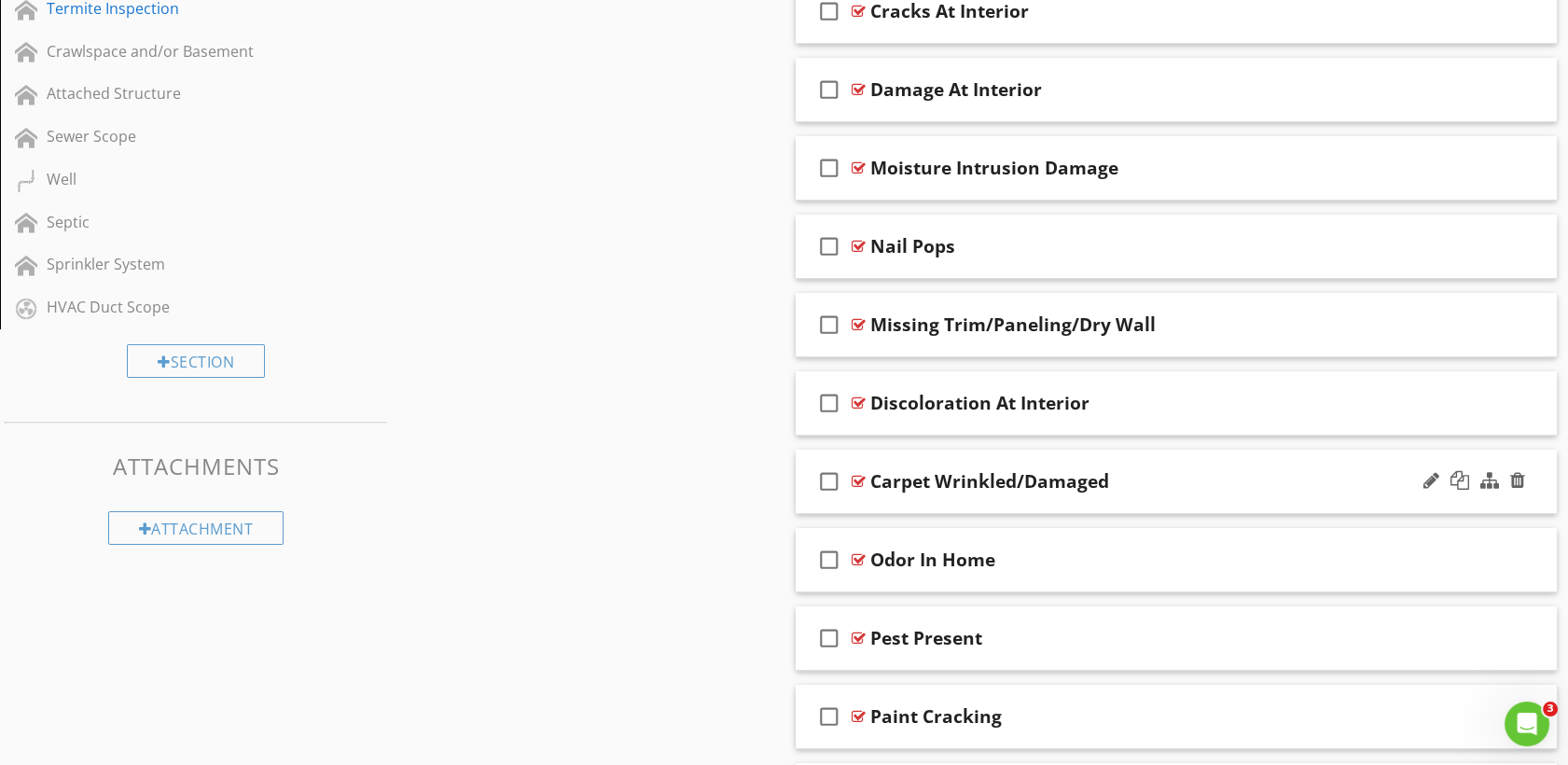
scroll to position [895, 0]
click at [856, 489] on div "check_box_outline_blank Carpet Wrinkled/Damaged" at bounding box center [1177, 483] width 762 height 65
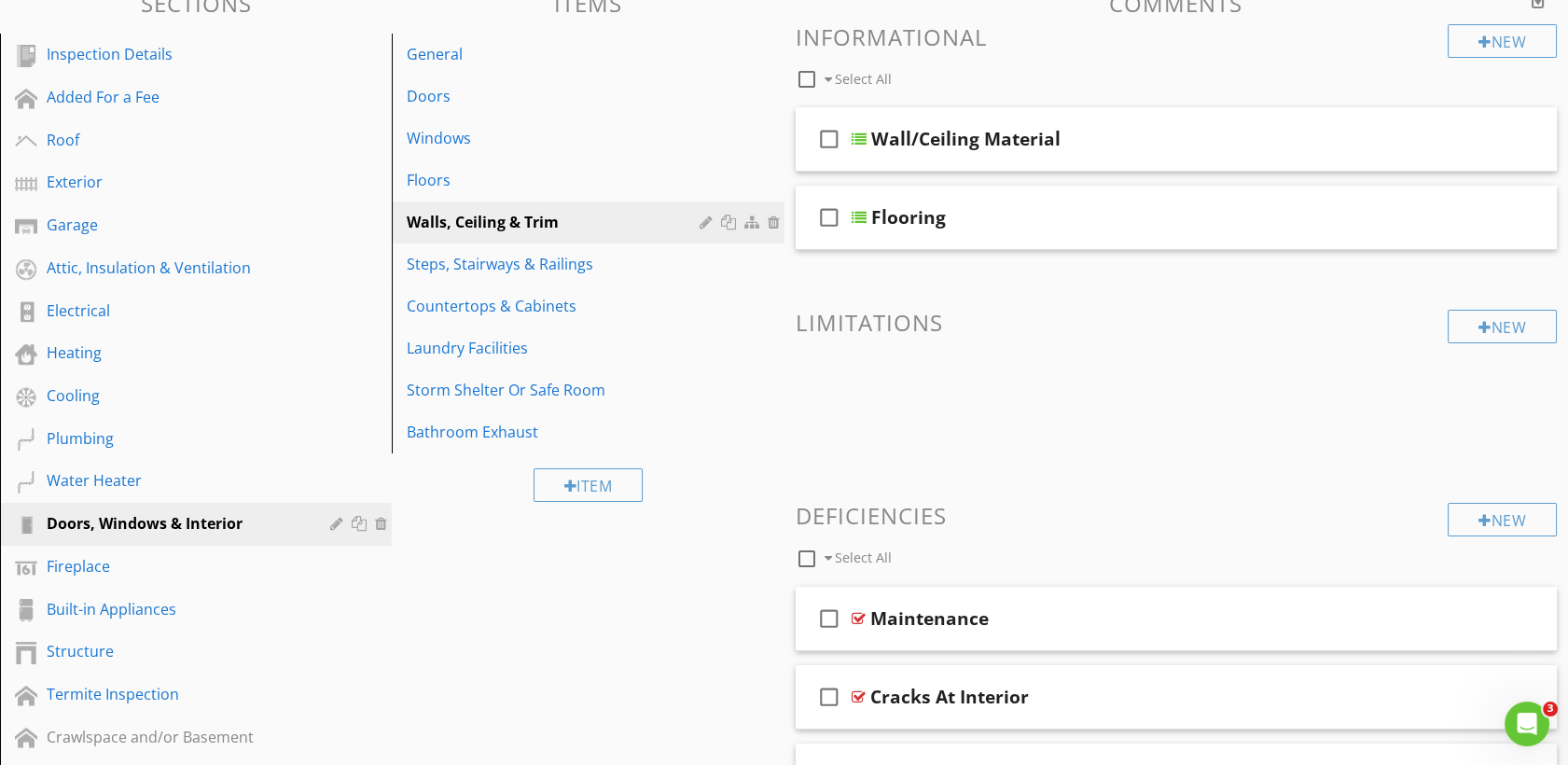
scroll to position [207, 0]
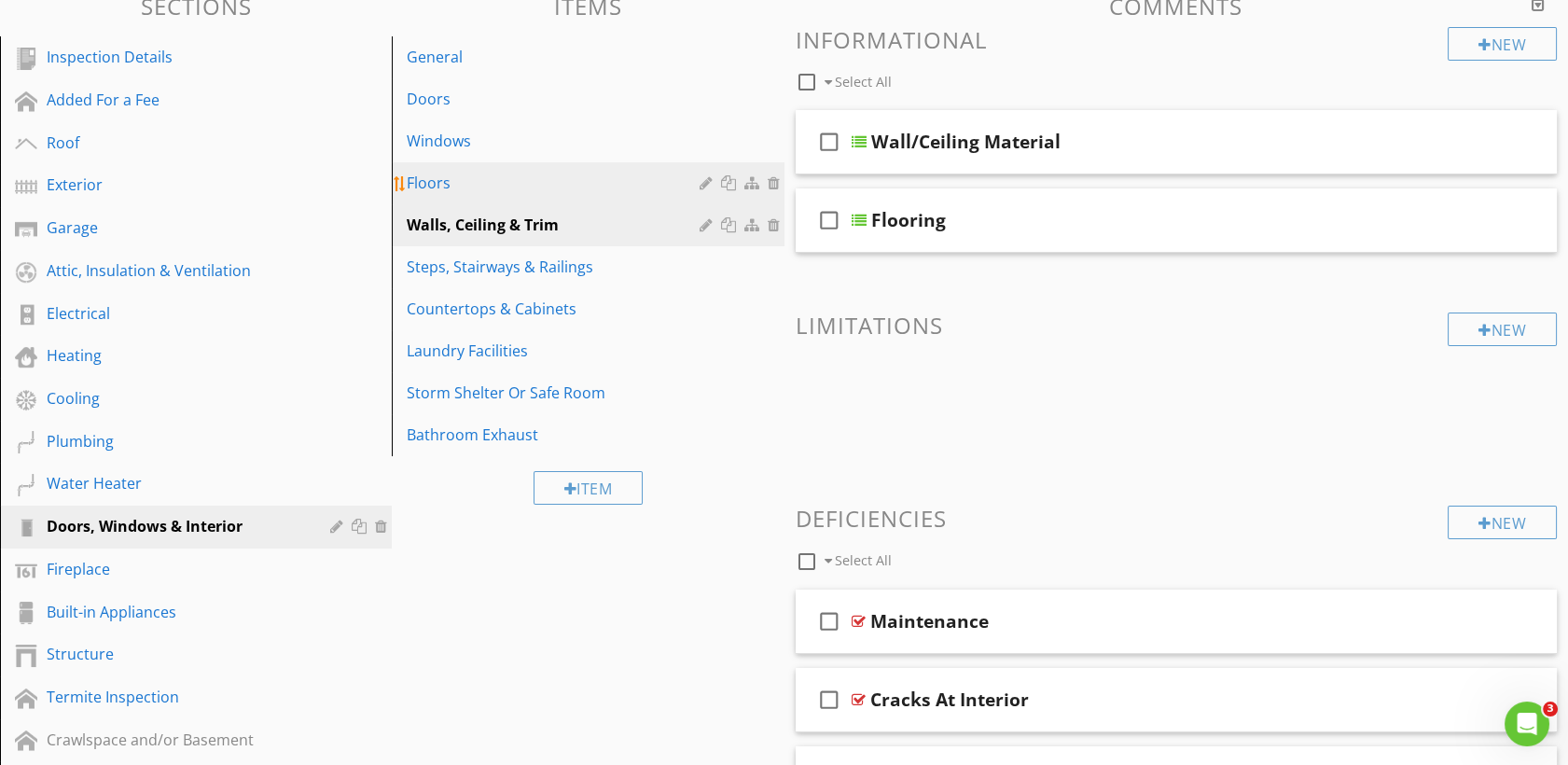
click at [468, 172] on div "Floors" at bounding box center [555, 183] width 298 height 23
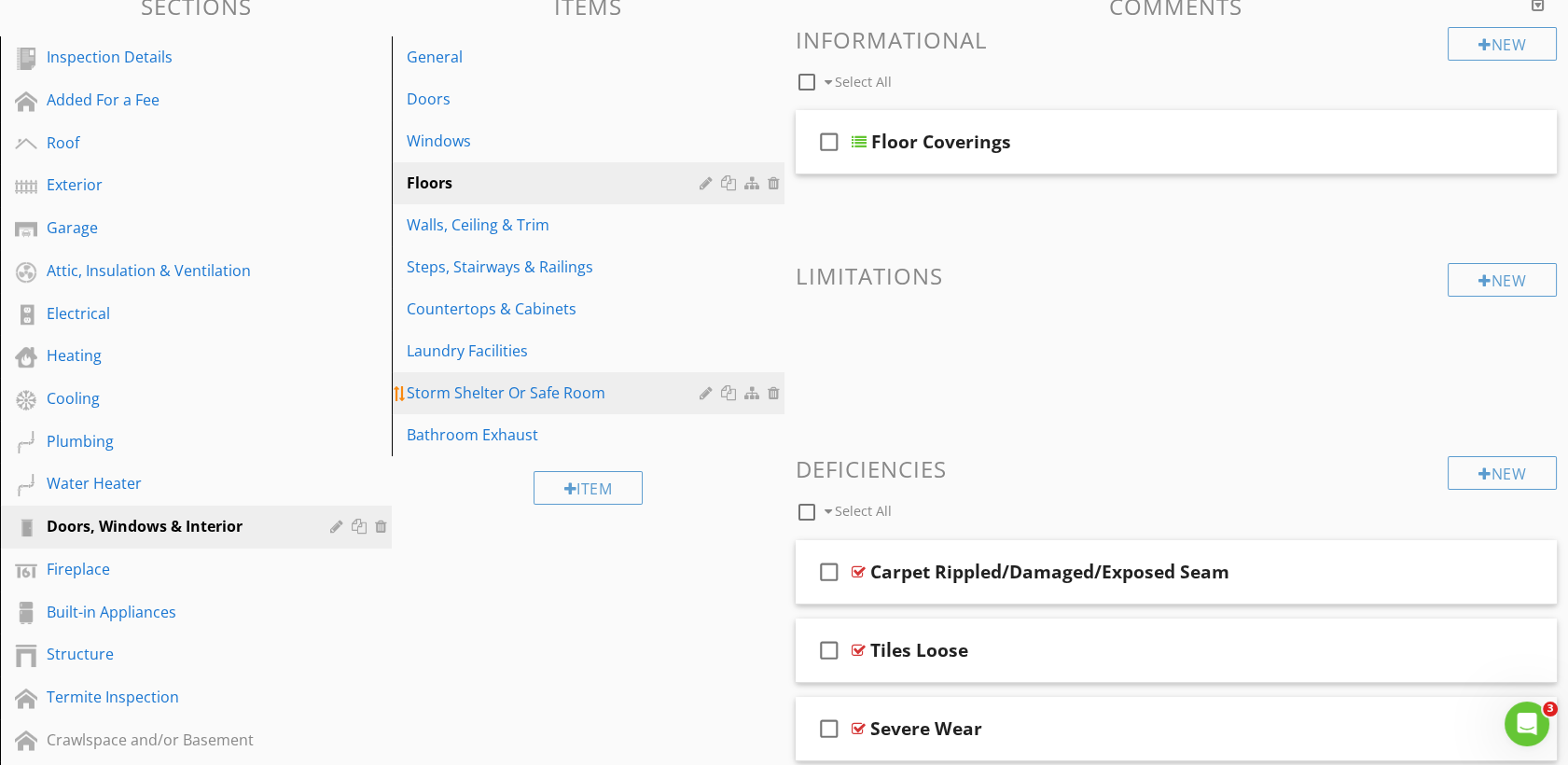
scroll to position [584, 0]
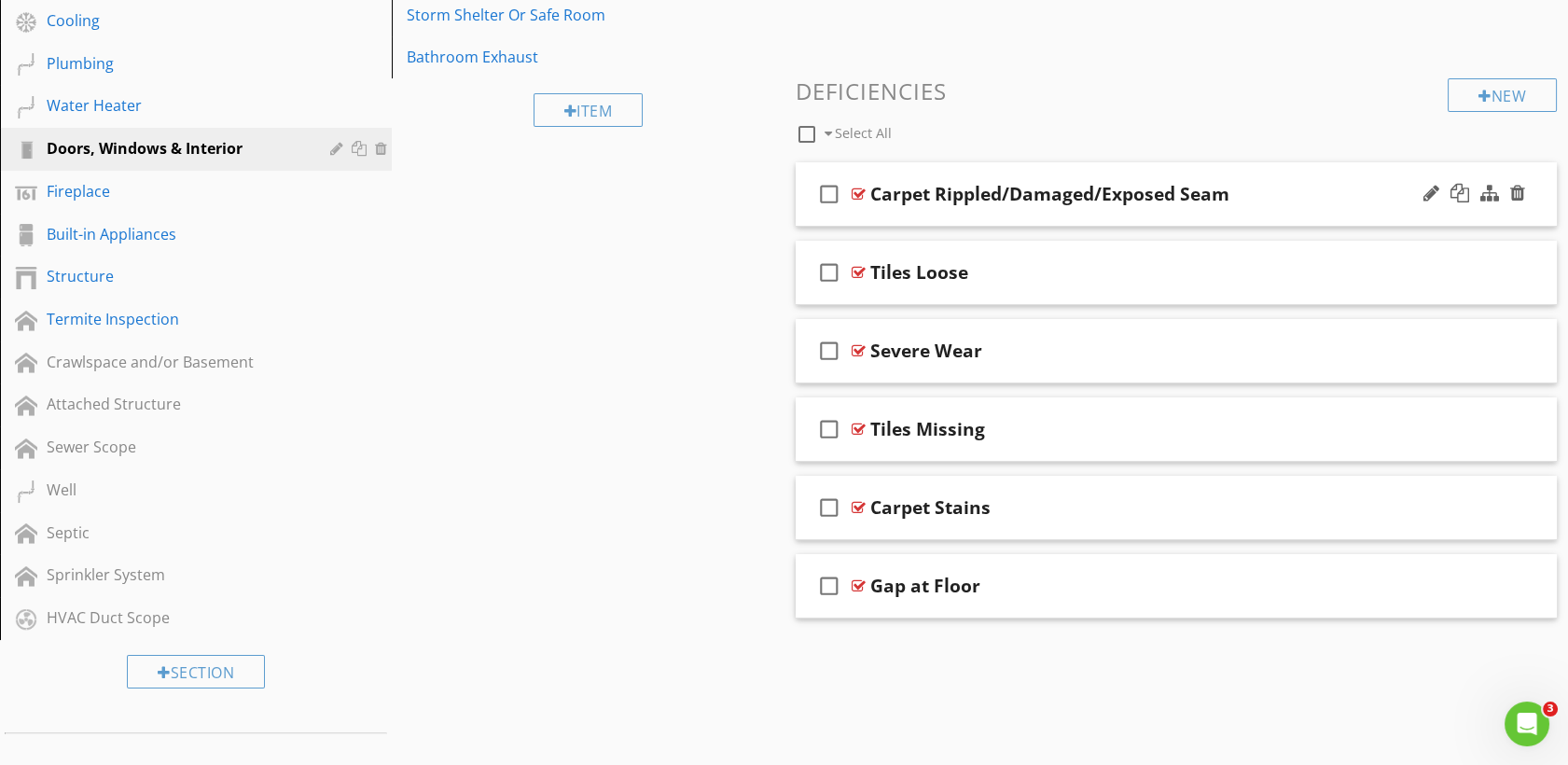
click at [861, 197] on div at bounding box center [859, 193] width 14 height 15
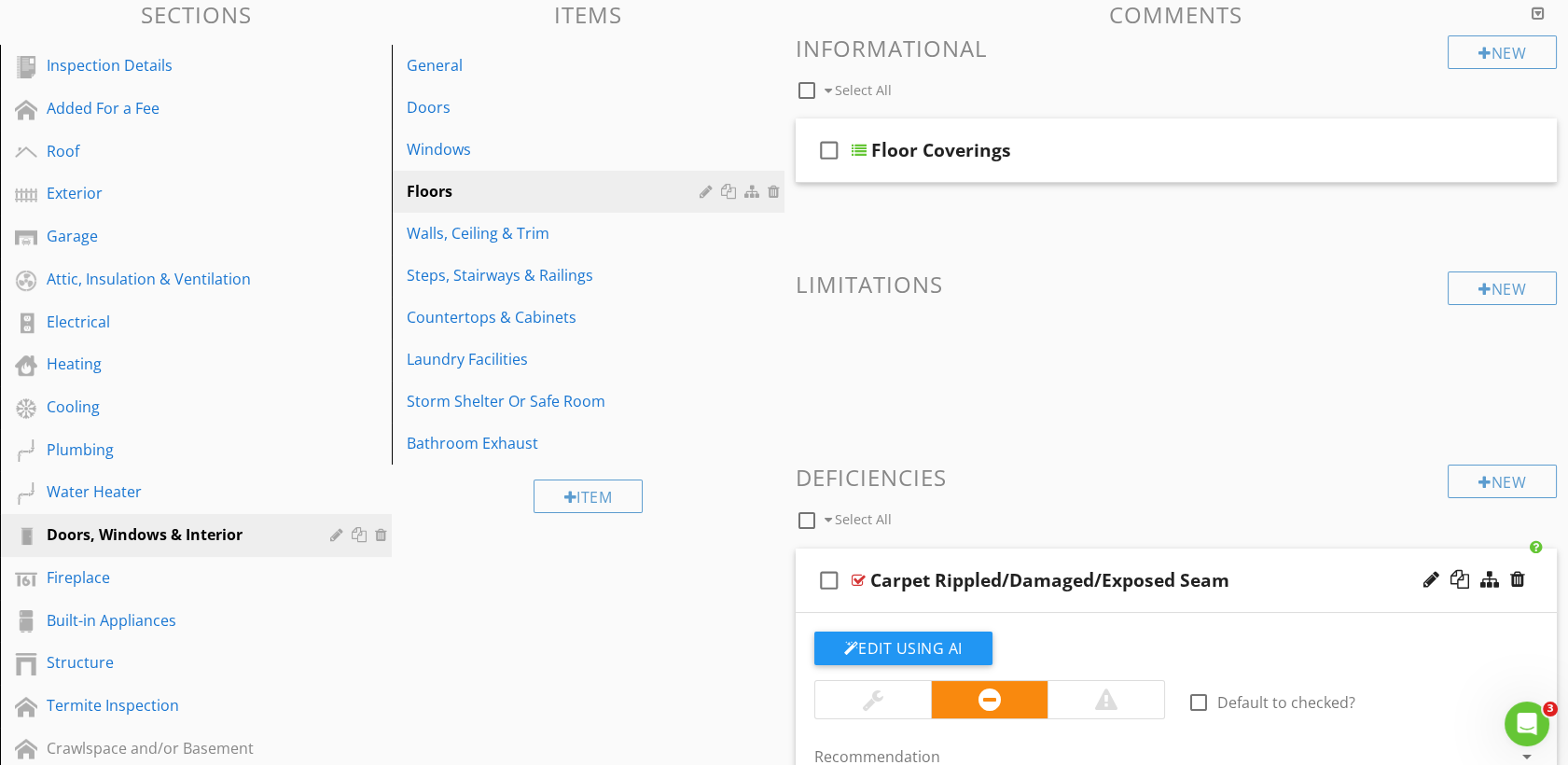
scroll to position [197, 0]
click at [865, 580] on div at bounding box center [859, 580] width 14 height 15
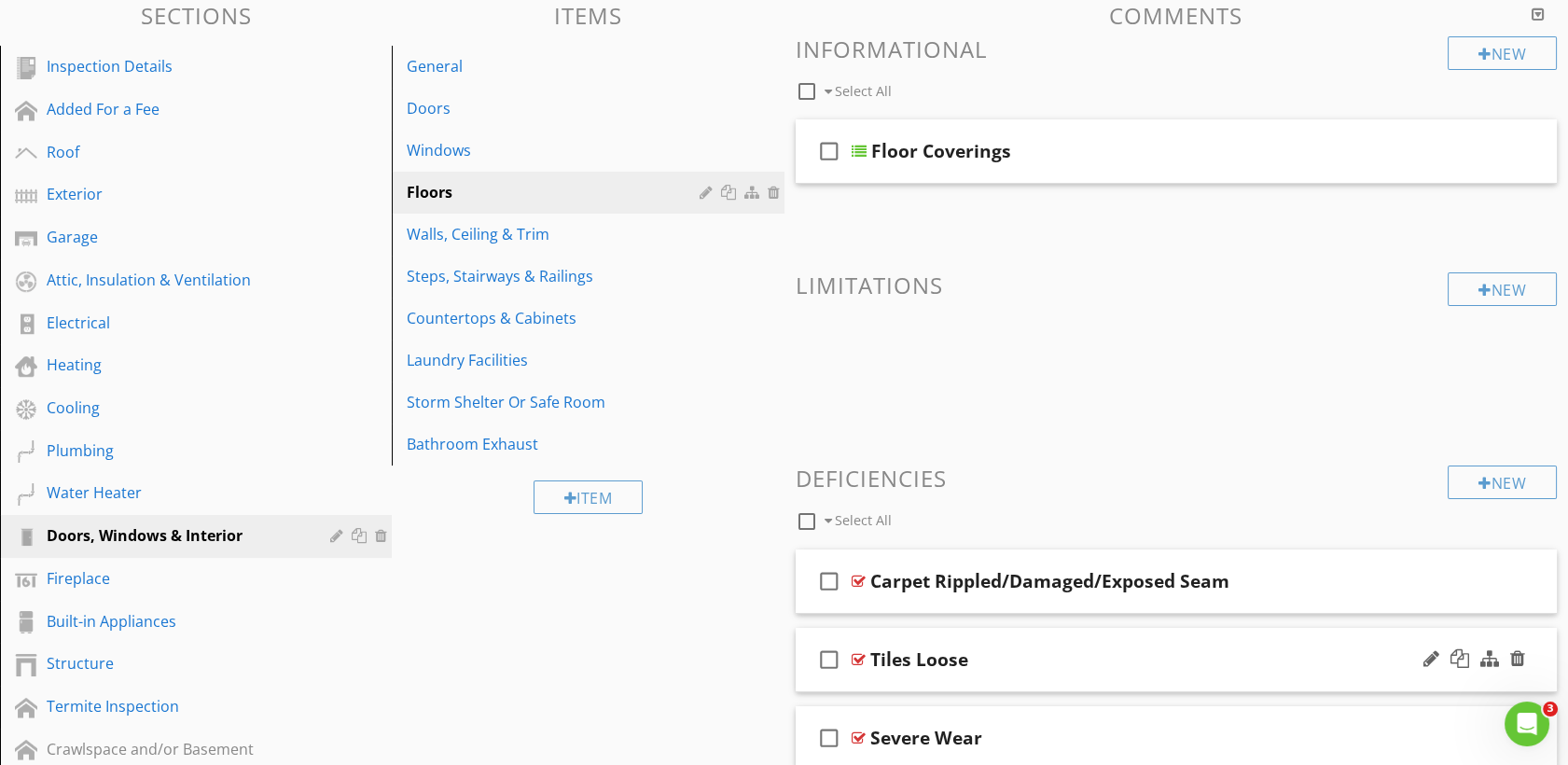
click at [860, 660] on div at bounding box center [859, 659] width 14 height 15
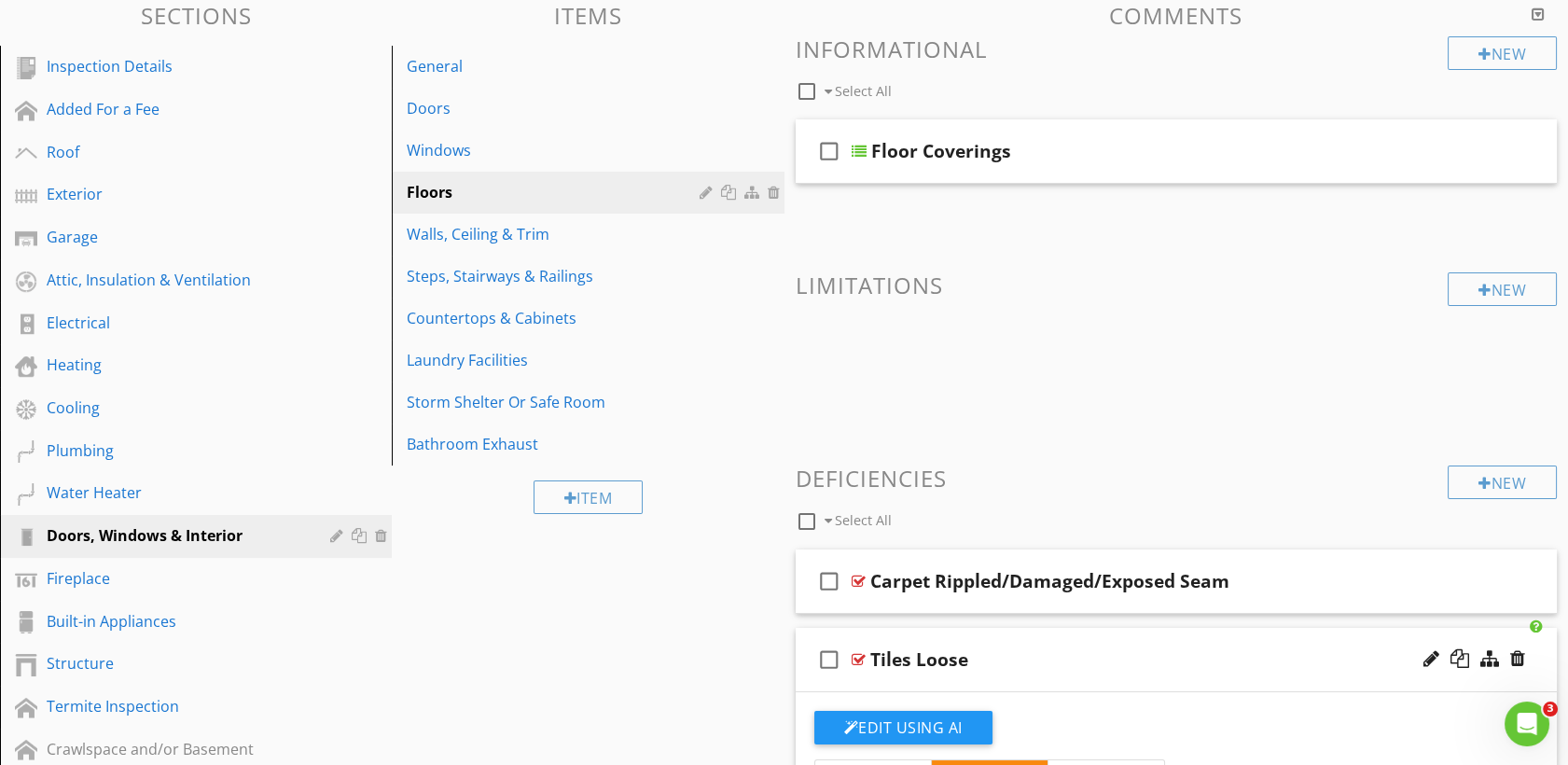
click at [850, 676] on div "check_box_outline_blank" at bounding box center [833, 660] width 37 height 45
click at [829, 660] on icon "check_box" at bounding box center [829, 660] width 29 height 45
click at [862, 664] on div at bounding box center [859, 659] width 14 height 15
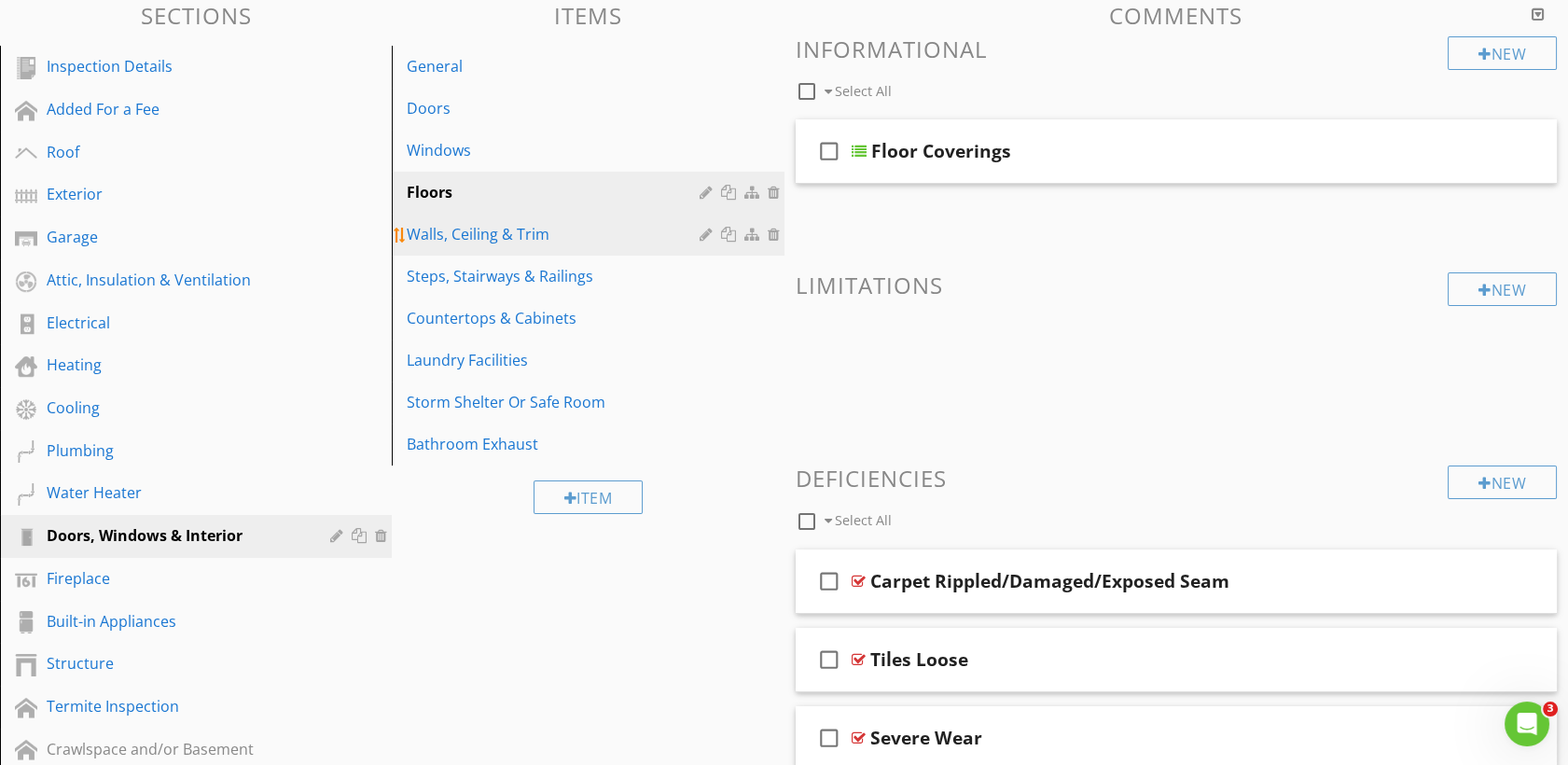
click at [459, 232] on div "Walls, Ceiling & Trim" at bounding box center [555, 234] width 298 height 23
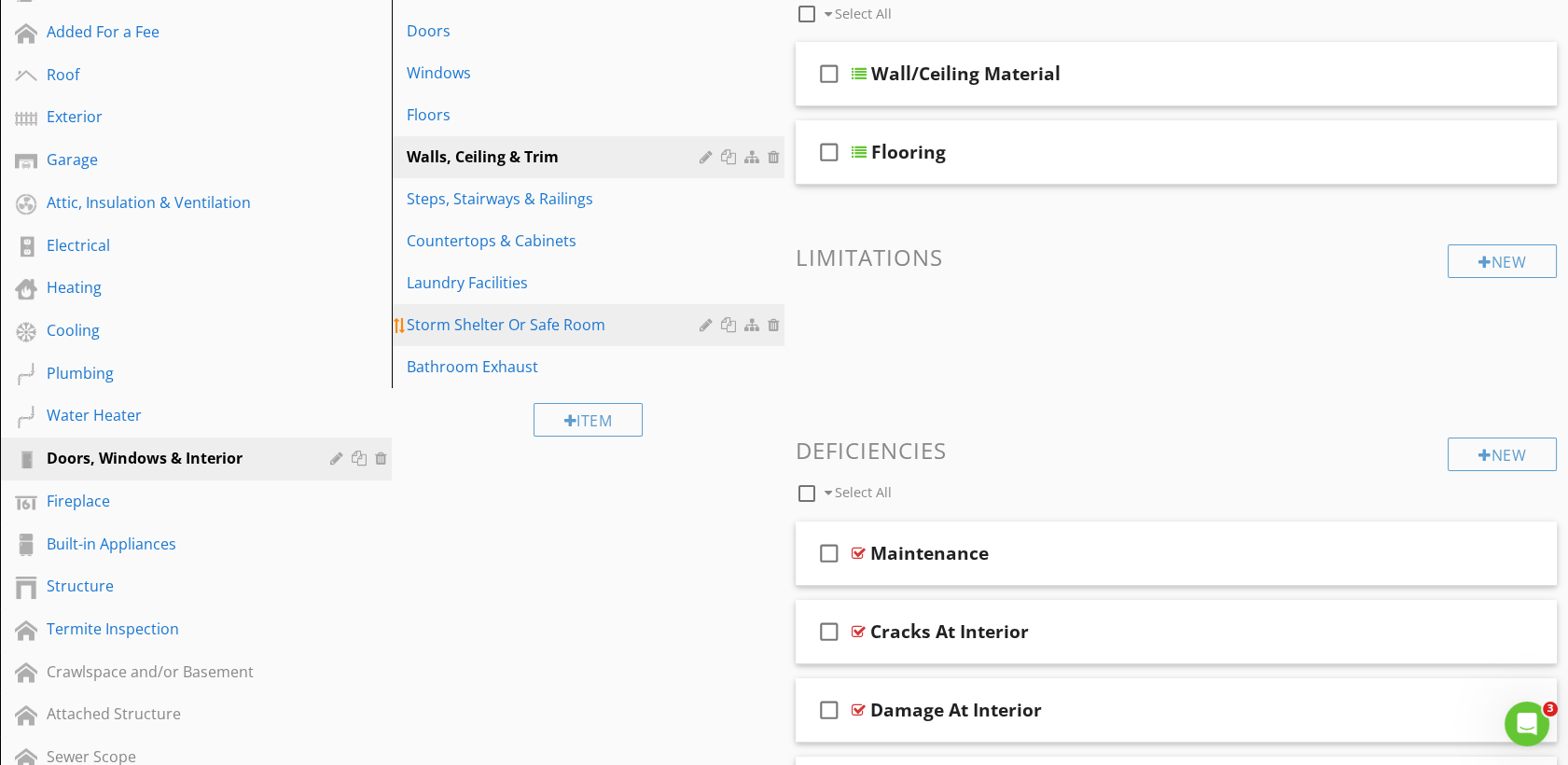
scroll to position [270, 0]
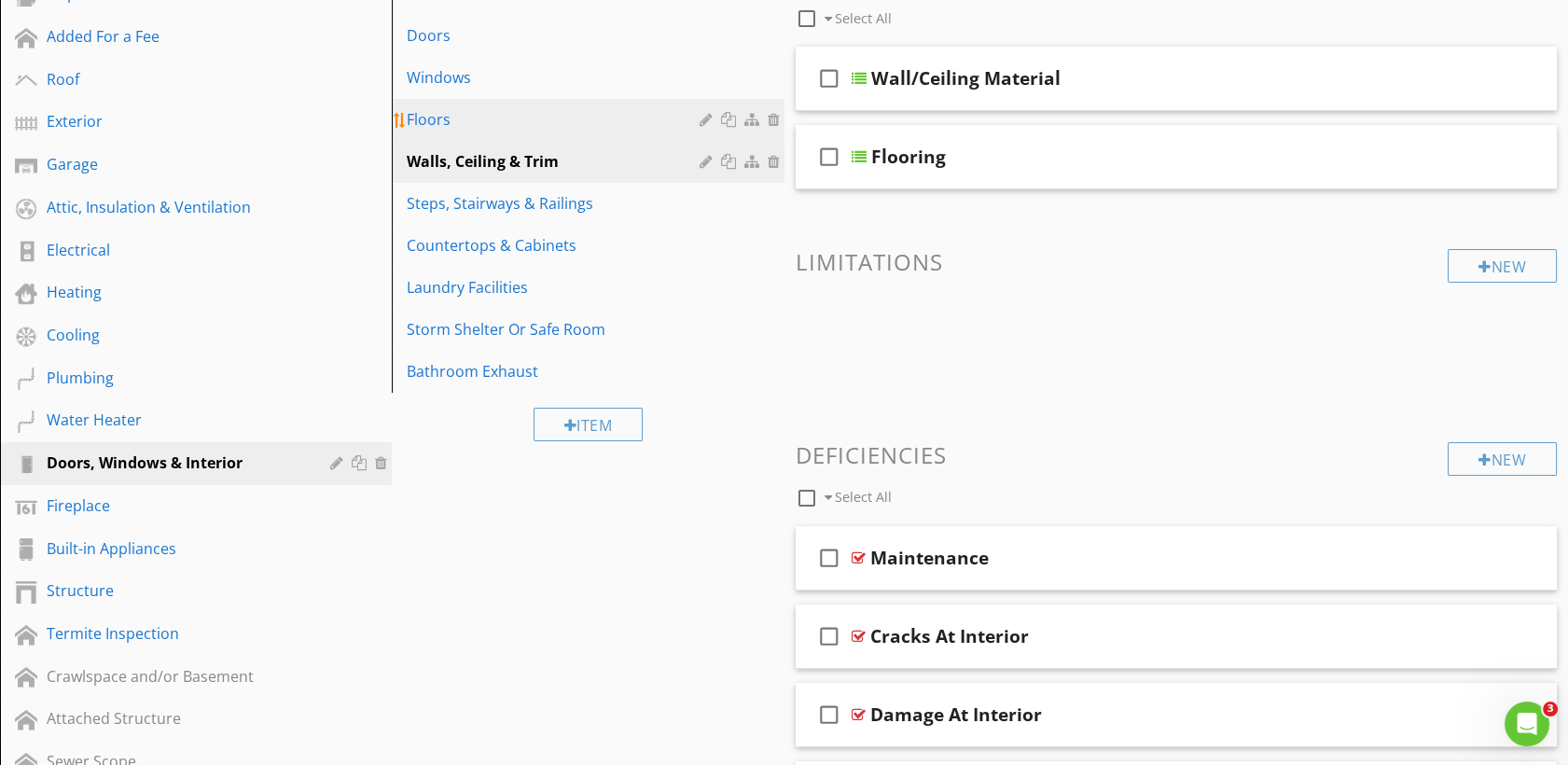
click at [511, 121] on div "Floors" at bounding box center [555, 119] width 298 height 23
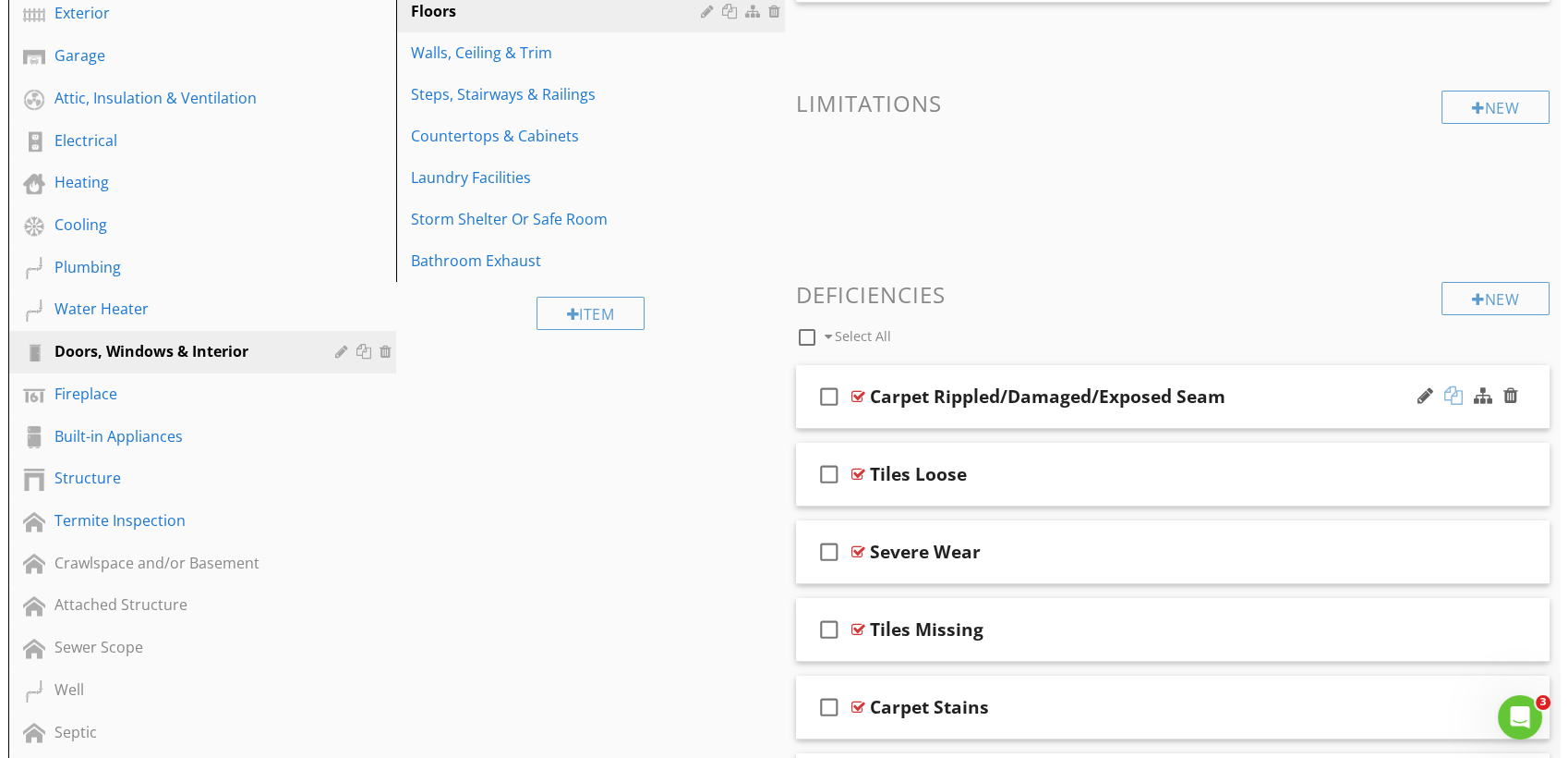
scroll to position [182, 0]
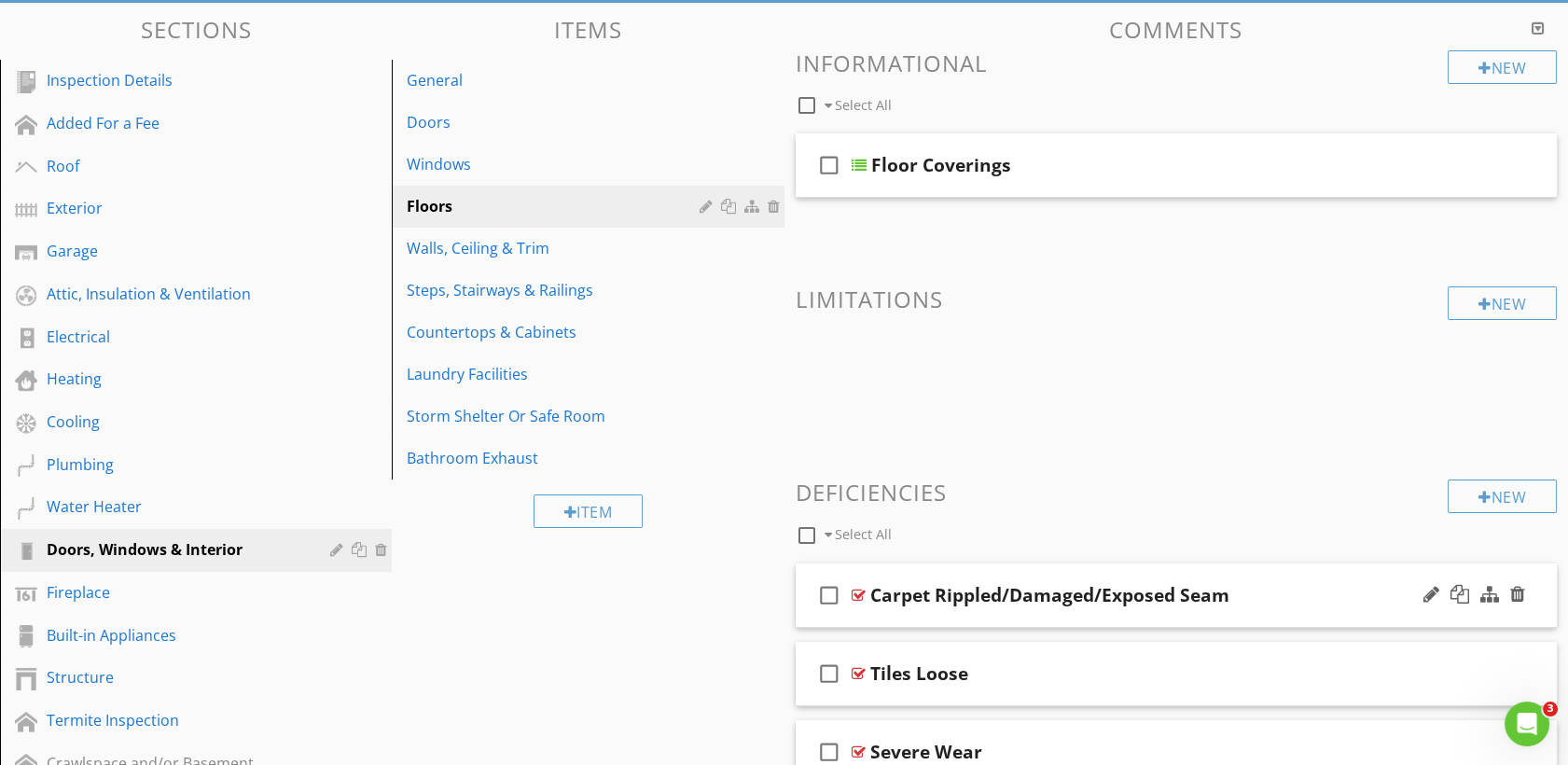
click at [828, 595] on icon "check_box_outline_blank" at bounding box center [829, 595] width 29 height 45
click at [1492, 597] on div at bounding box center [1489, 593] width 19 height 19
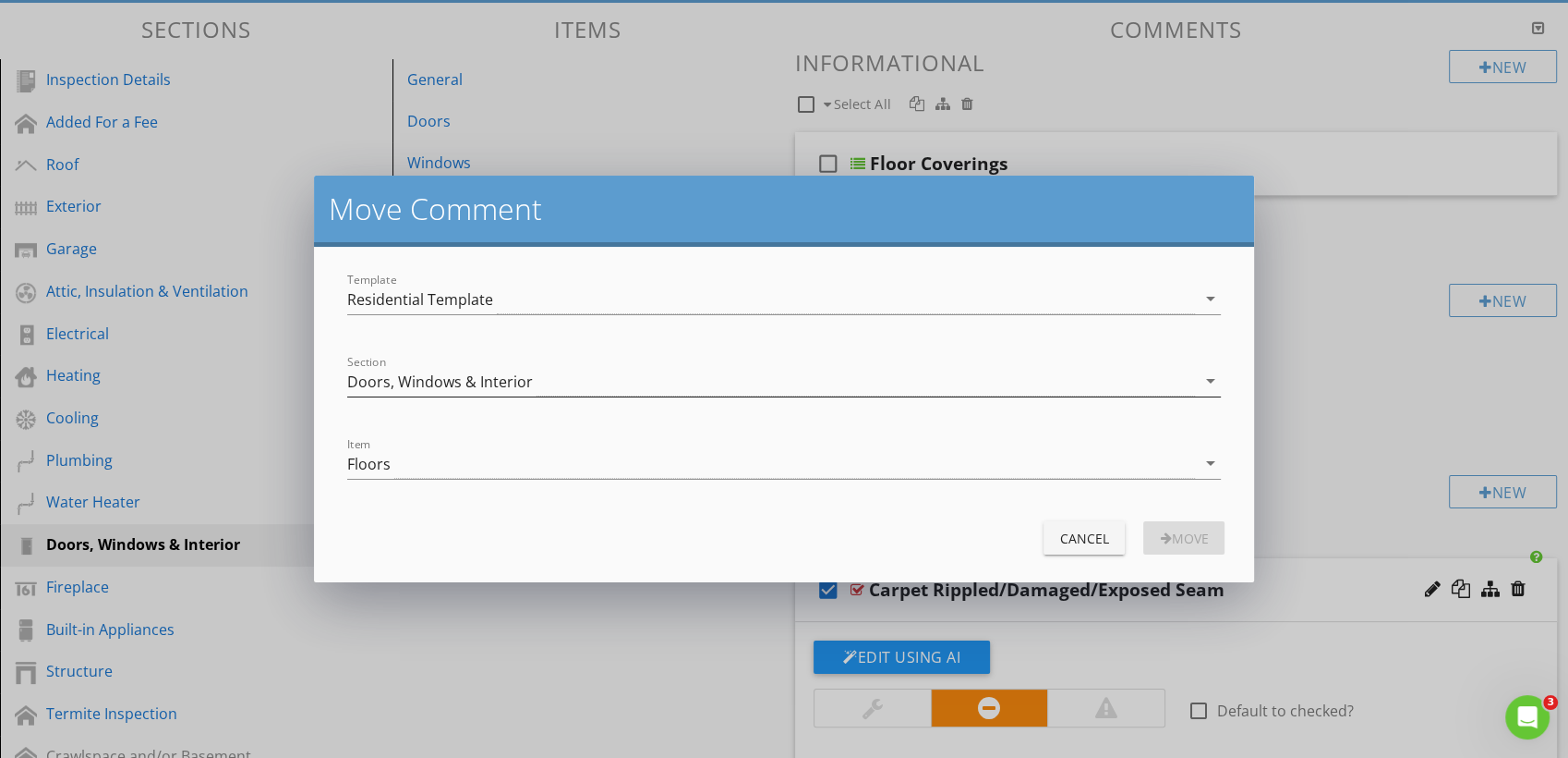
click at [525, 381] on div "Doors, Windows & Interior" at bounding box center [440, 381] width 186 height 17
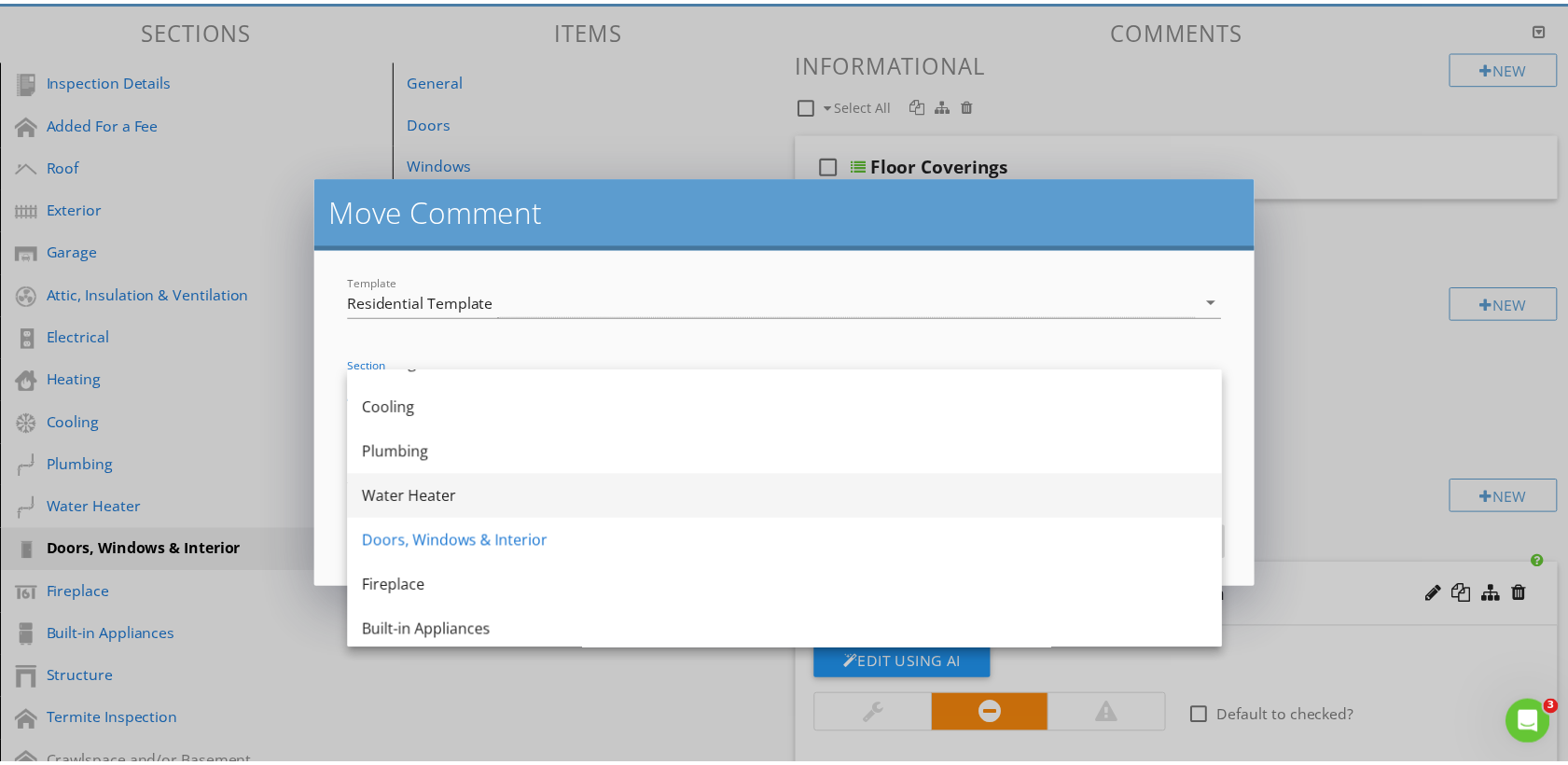
scroll to position [343, 0]
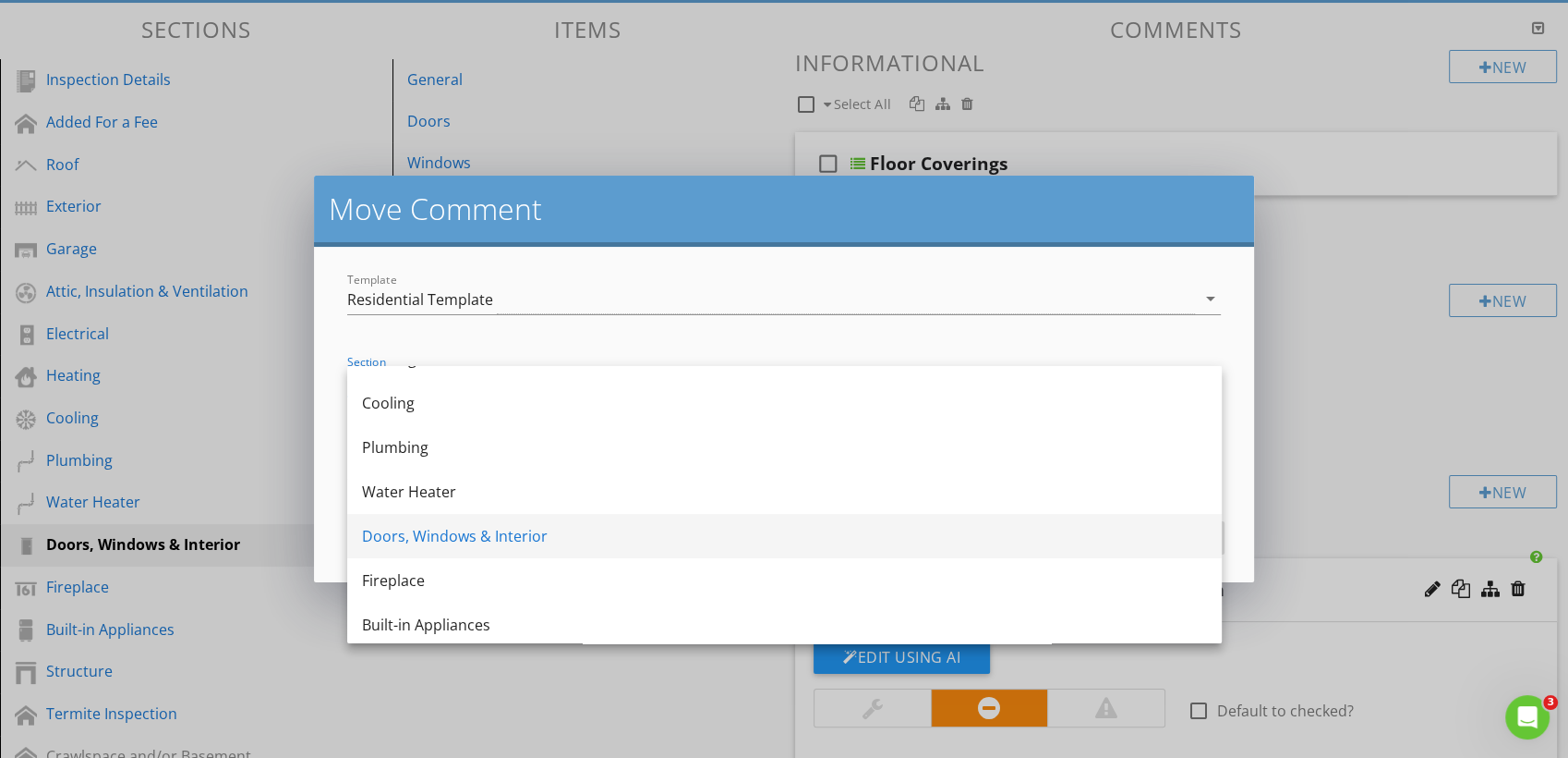
click at [465, 543] on div "Doors, Windows & Interior" at bounding box center [784, 535] width 845 height 22
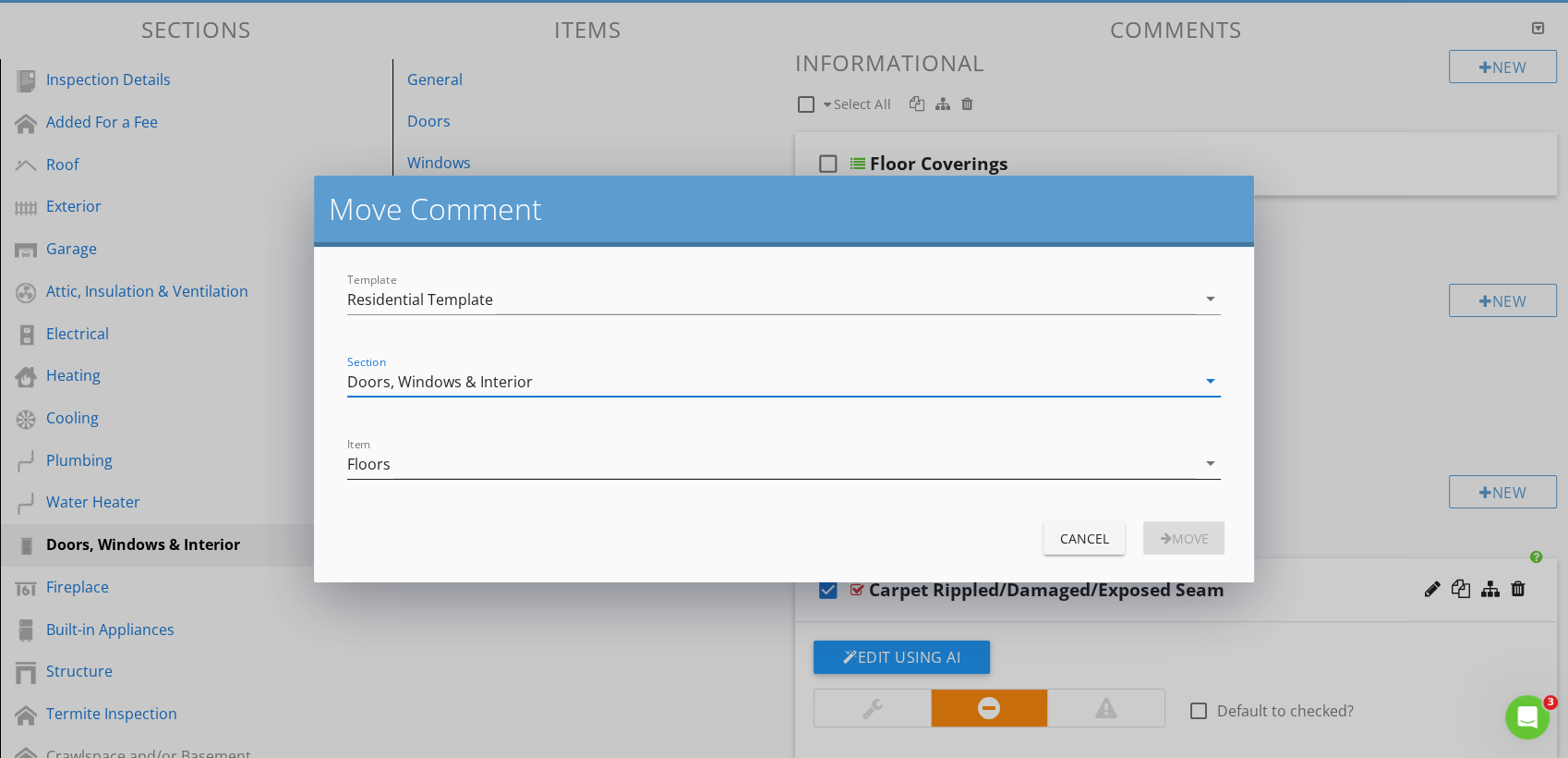
click at [460, 465] on div "Floors" at bounding box center [771, 463] width 849 height 30
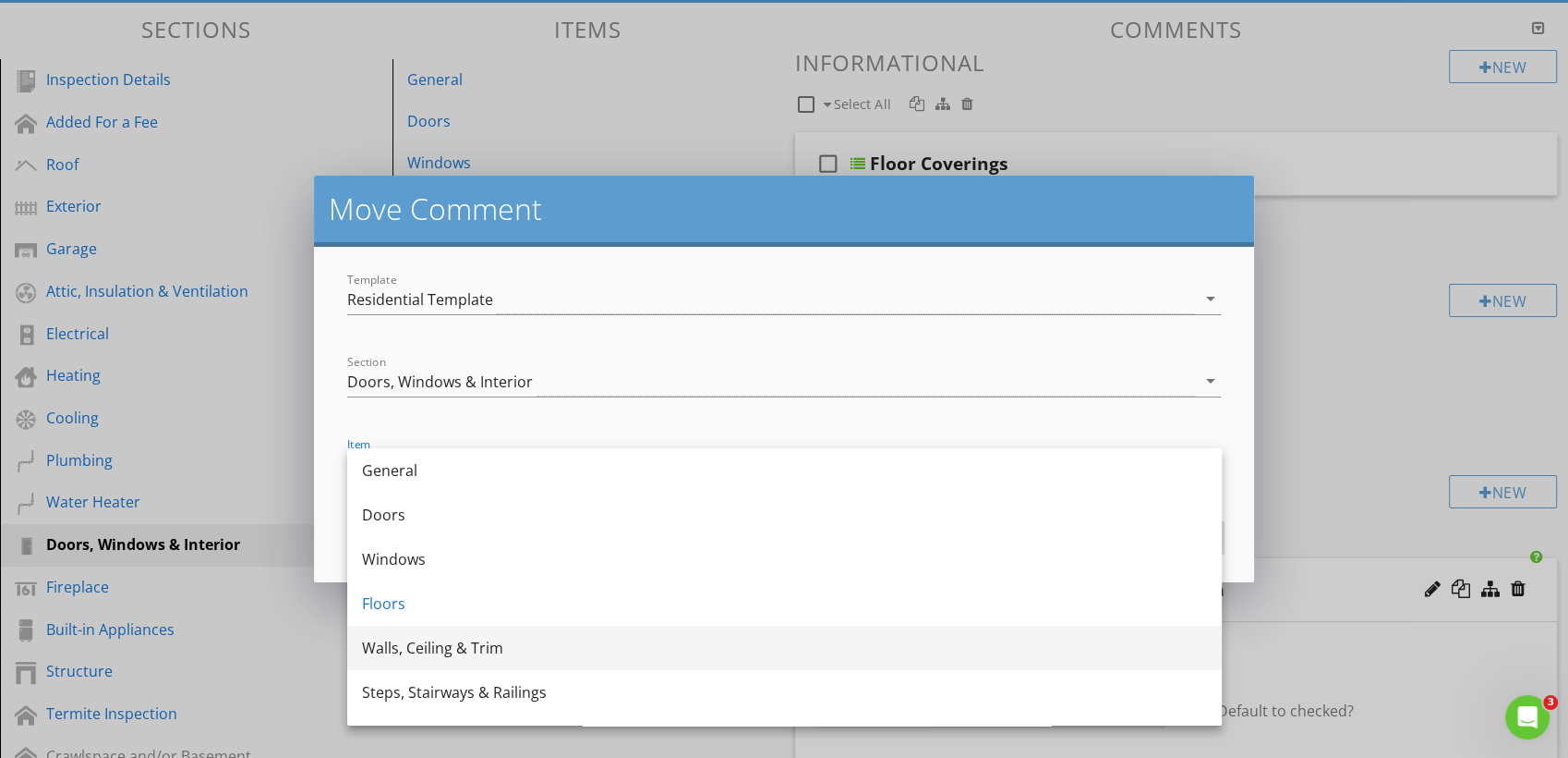
click at [411, 650] on div "Walls, Ceiling & Trim" at bounding box center [784, 647] width 845 height 22
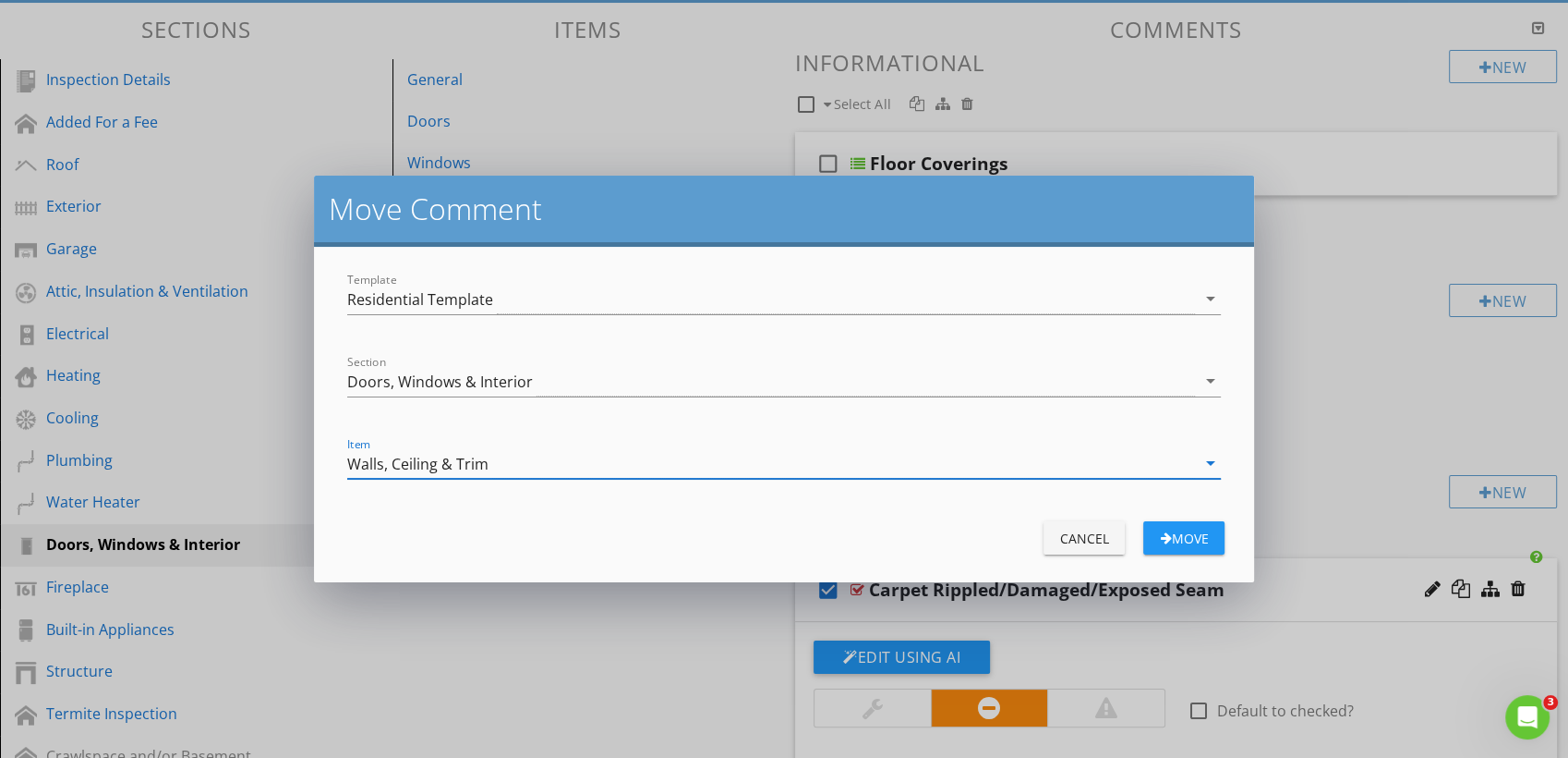
click at [1185, 525] on button "Move" at bounding box center [1185, 538] width 82 height 33
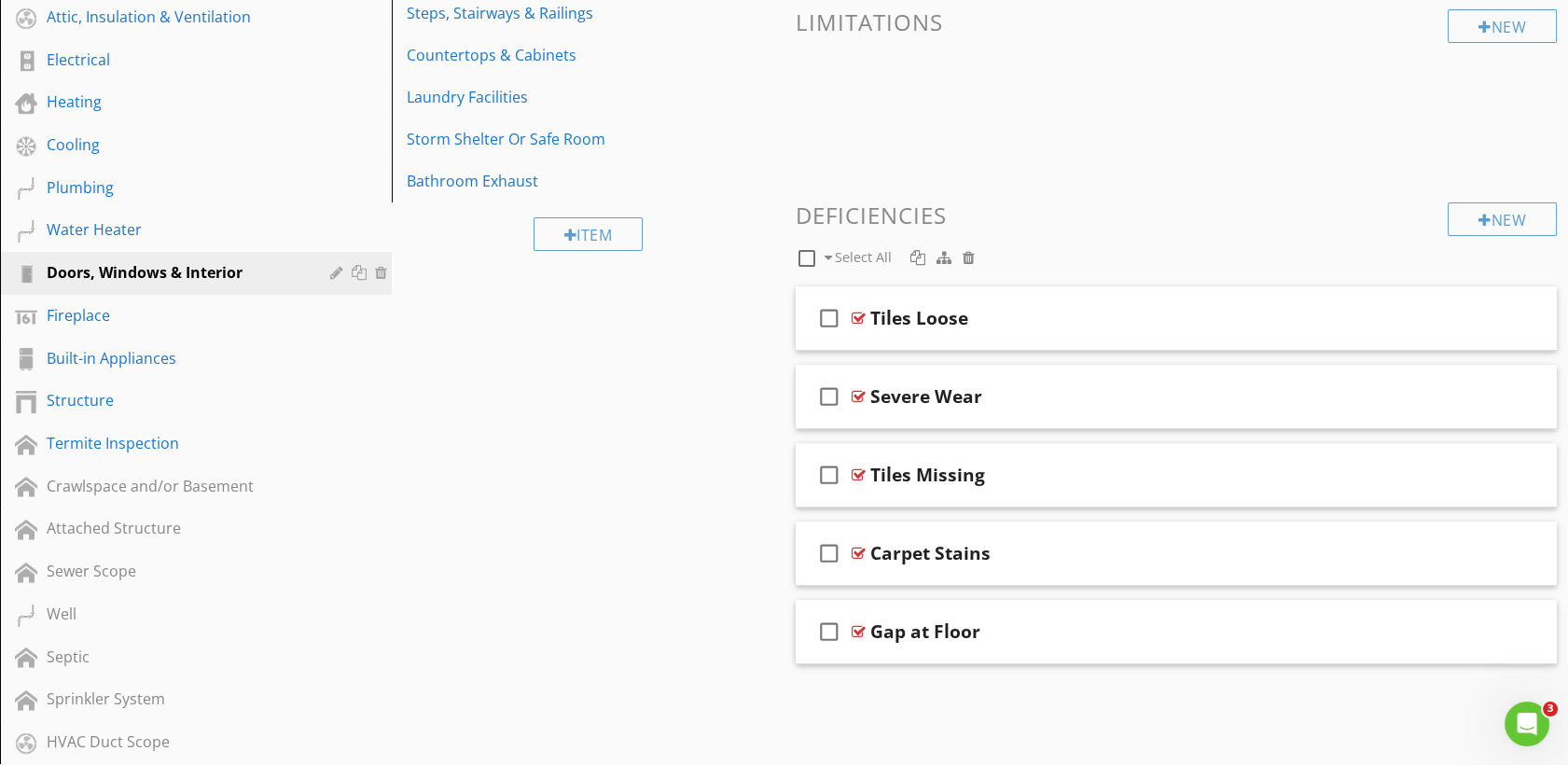
scroll to position [457, 0]
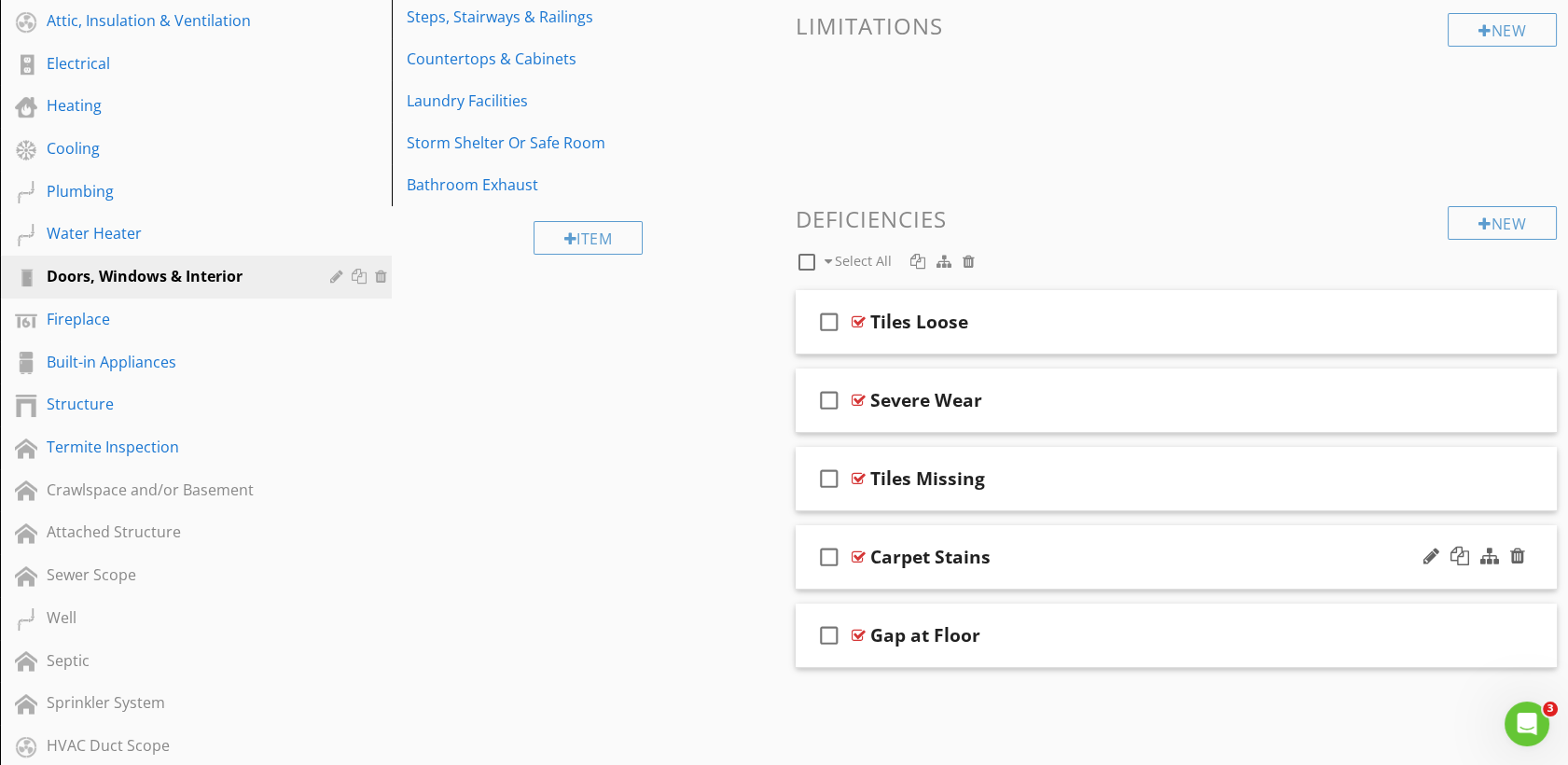
click at [858, 564] on div "check_box_outline_blank Carpet Stains" at bounding box center [1177, 558] width 762 height 65
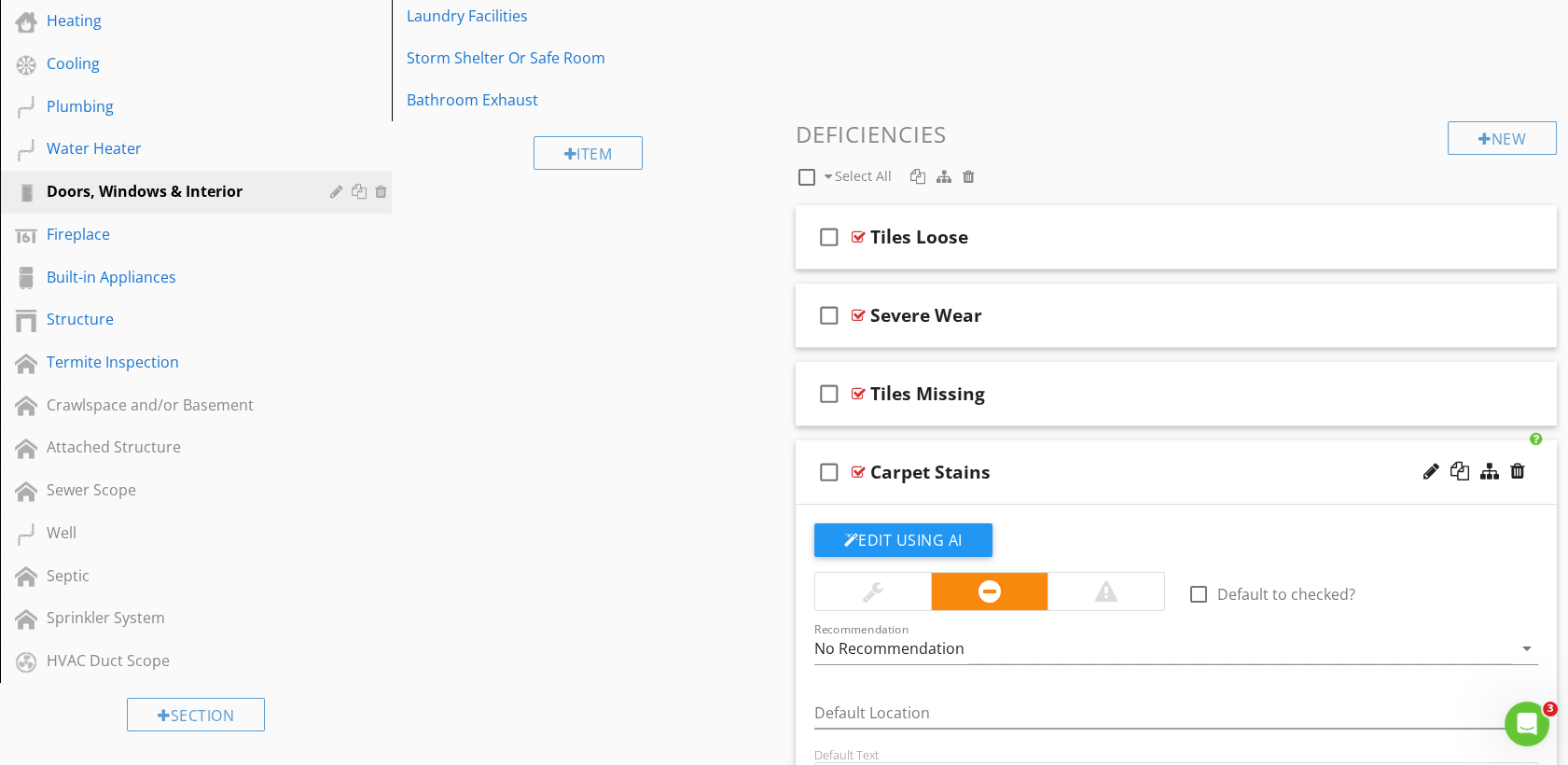
scroll to position [540, 0]
click at [855, 471] on div at bounding box center [859, 473] width 14 height 15
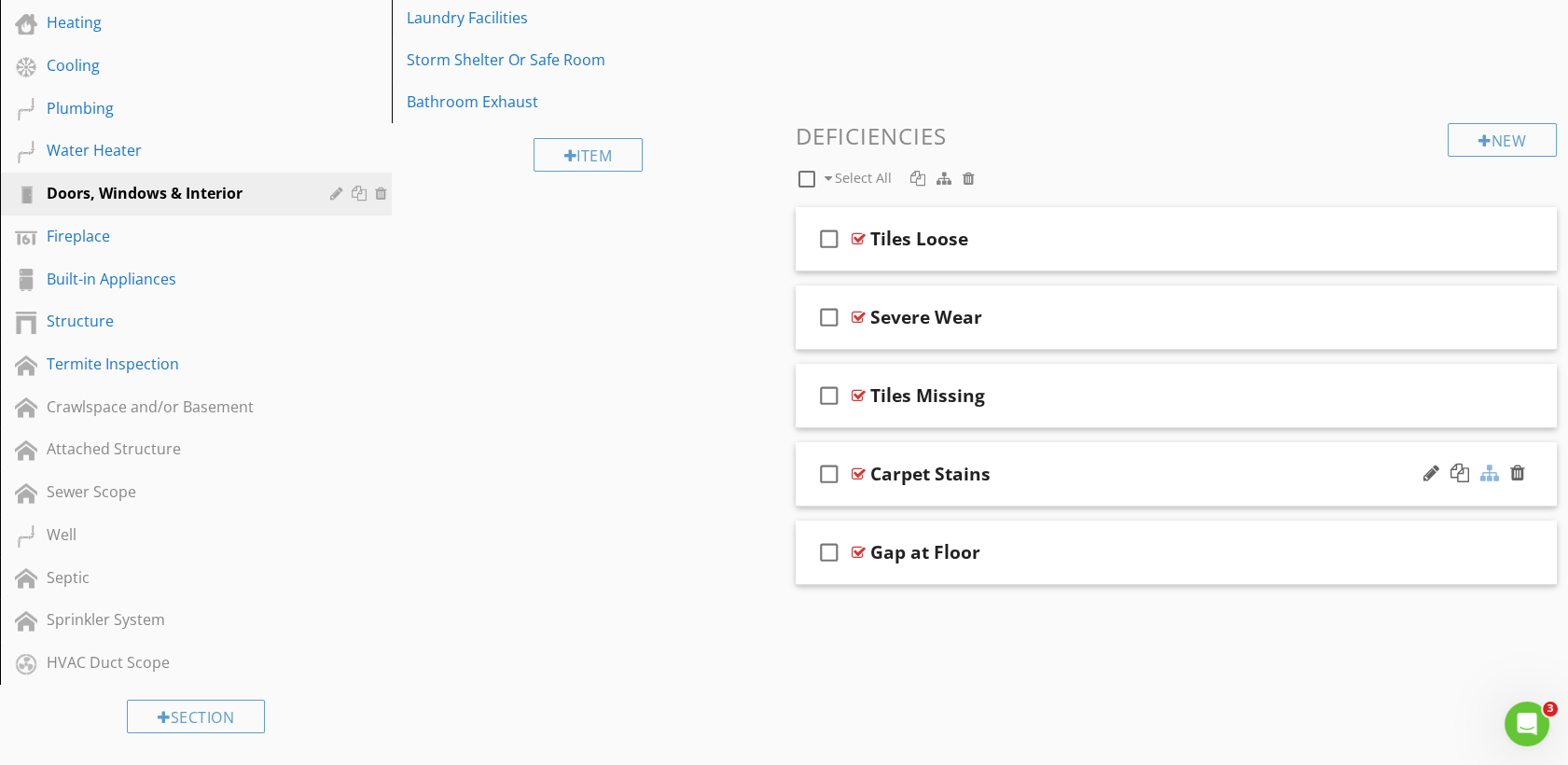
click at [1487, 471] on div at bounding box center [1489, 472] width 19 height 19
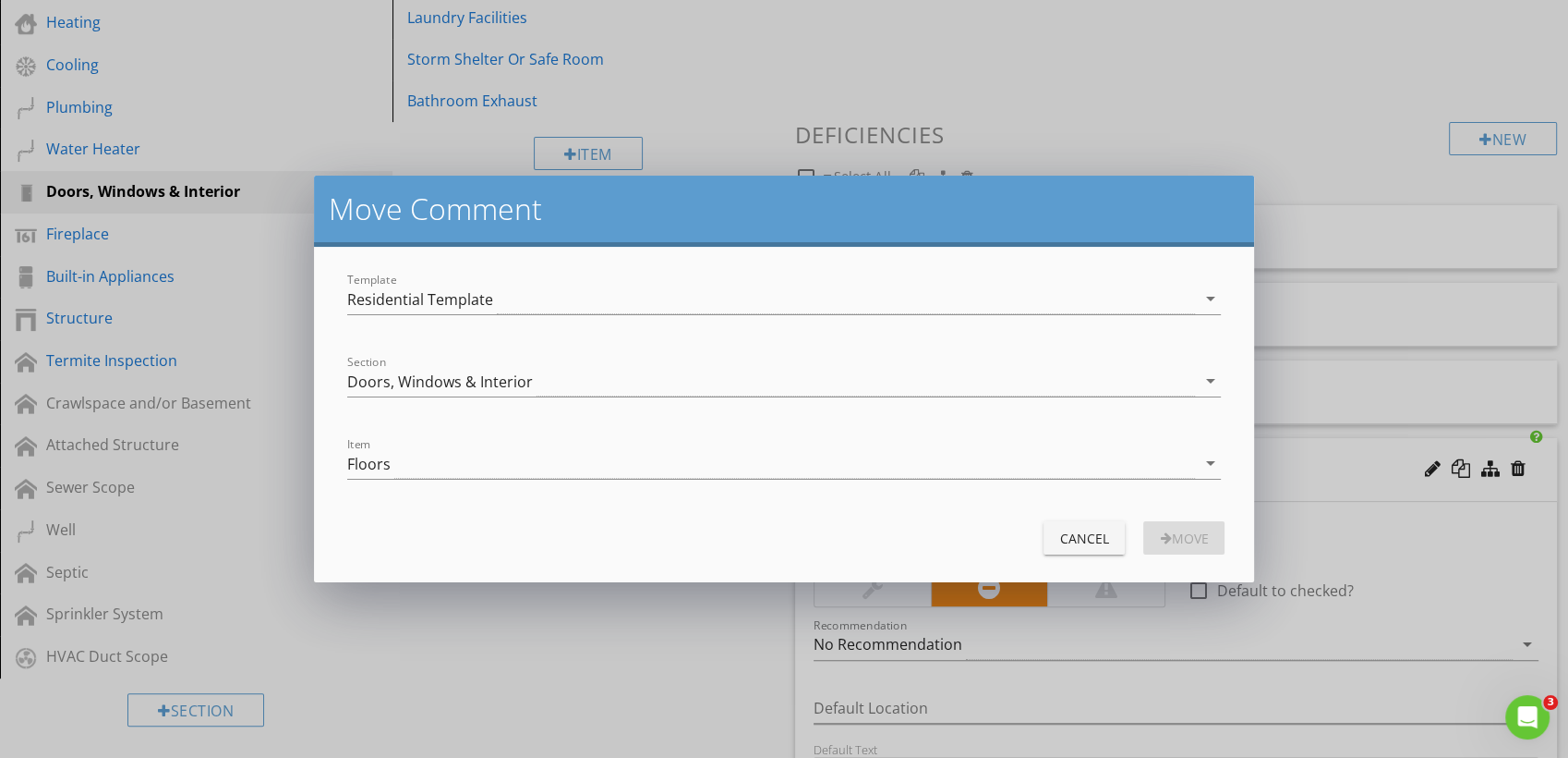
click at [708, 412] on div at bounding box center [784, 409] width 874 height 11
click at [653, 485] on div "Item Floors arrow_drop_down" at bounding box center [784, 473] width 874 height 49
drag, startPoint x: 653, startPoint y: 485, endPoint x: 609, endPoint y: 459, distance: 51.1
click at [609, 459] on div "Floors" at bounding box center [771, 463] width 849 height 30
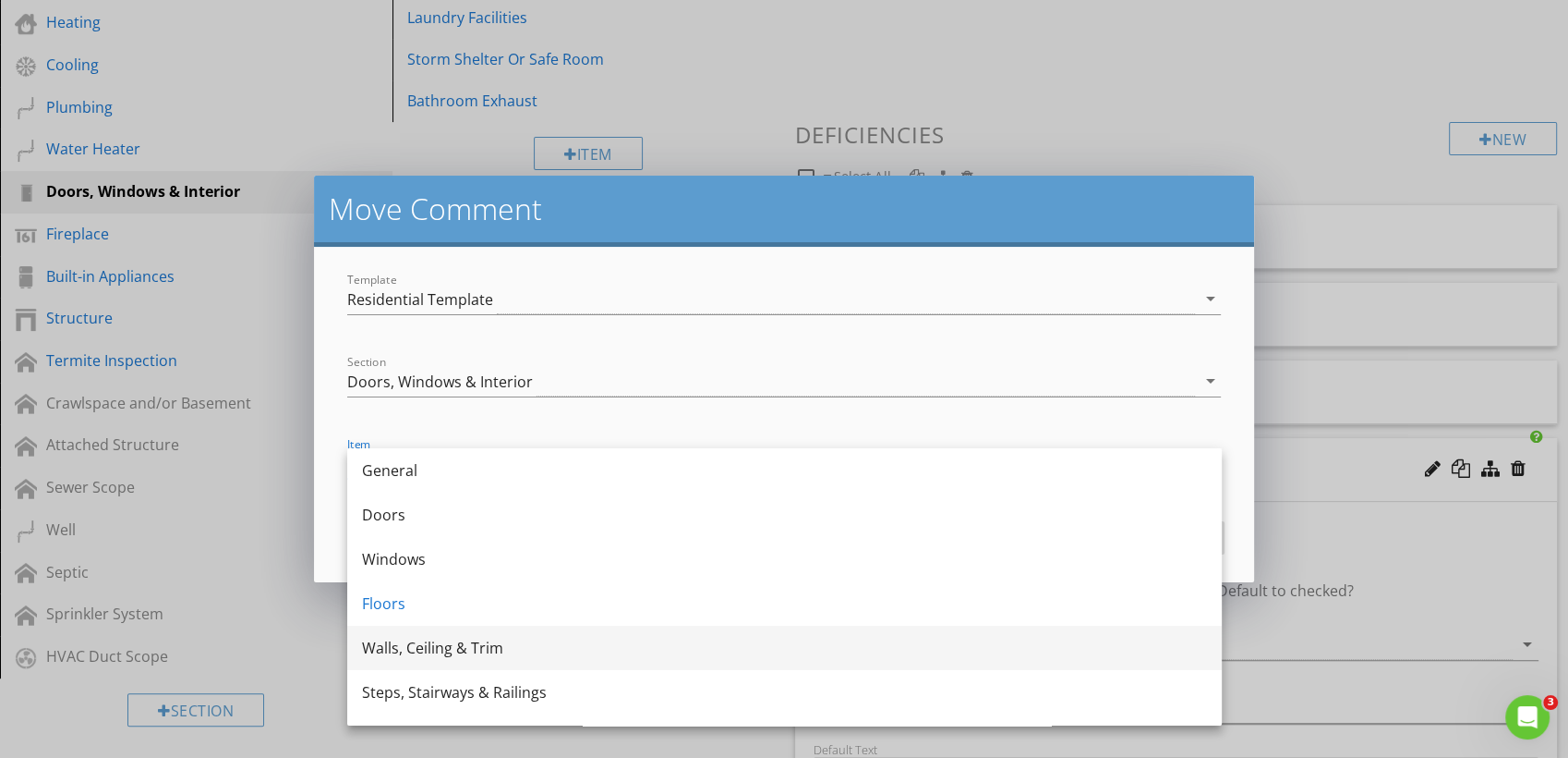
click at [427, 644] on div "Walls, Ceiling & Trim" at bounding box center [784, 647] width 845 height 22
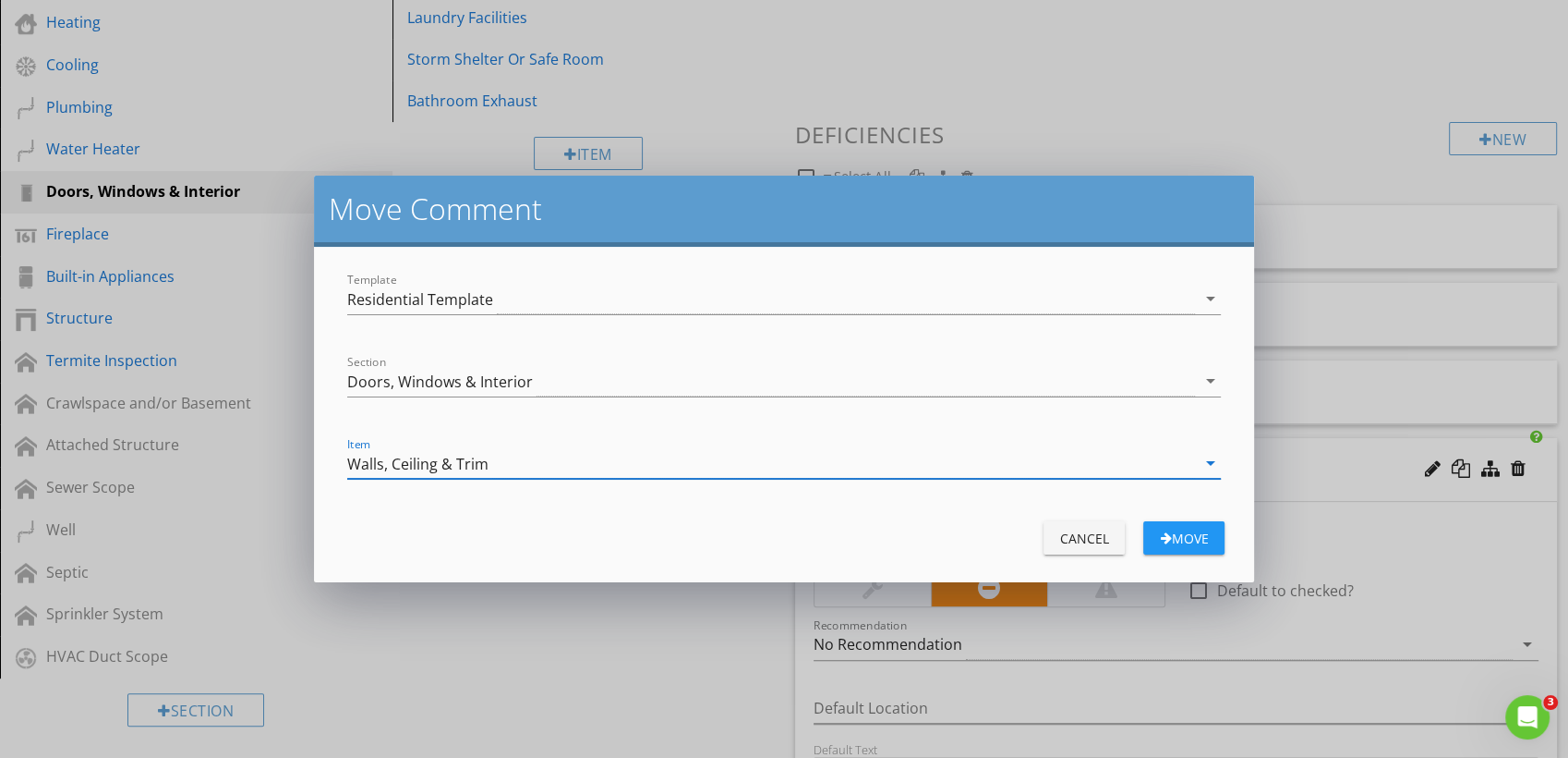
click at [1204, 543] on div "Move" at bounding box center [1184, 538] width 52 height 19
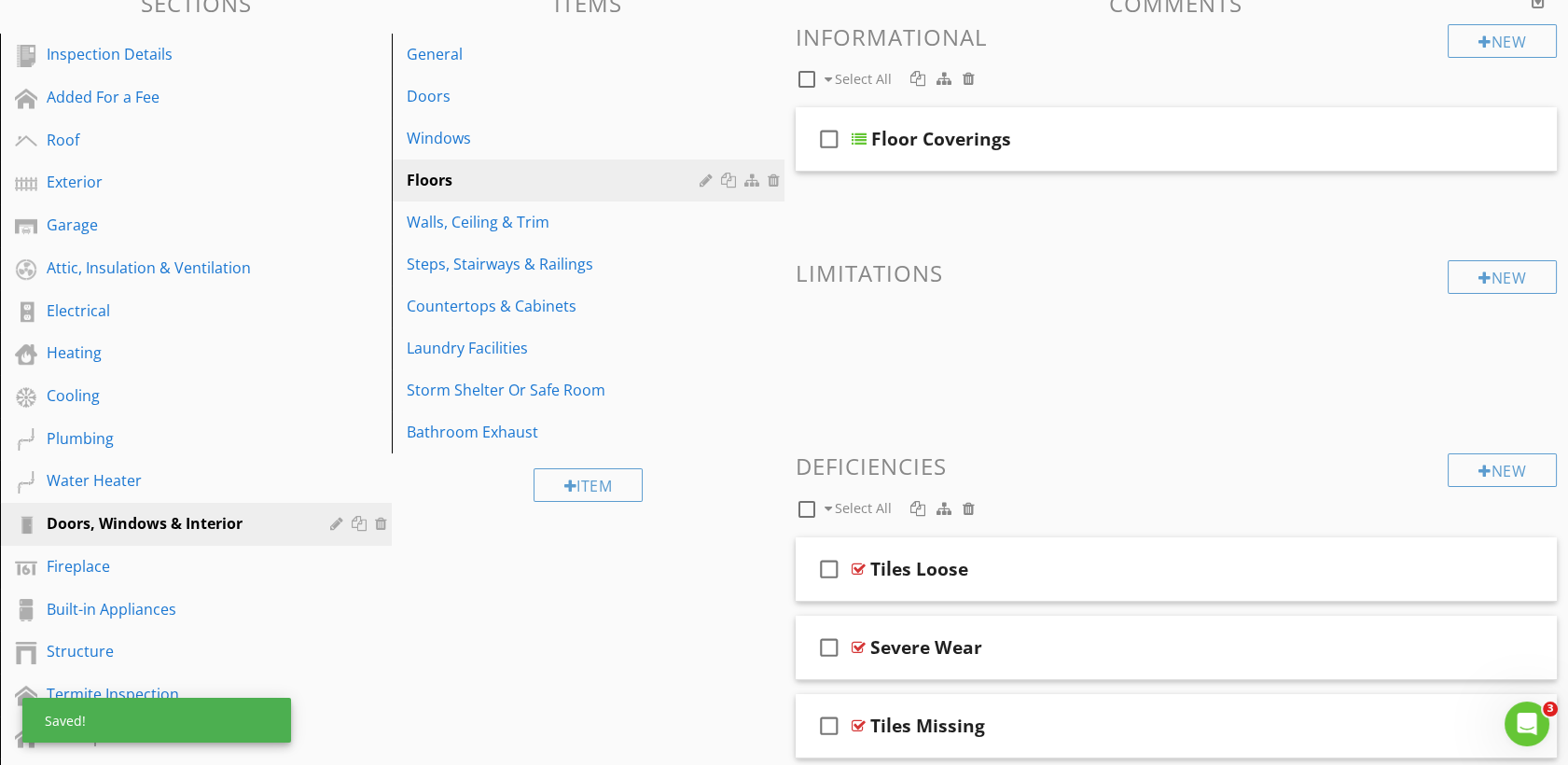
scroll to position [208, 0]
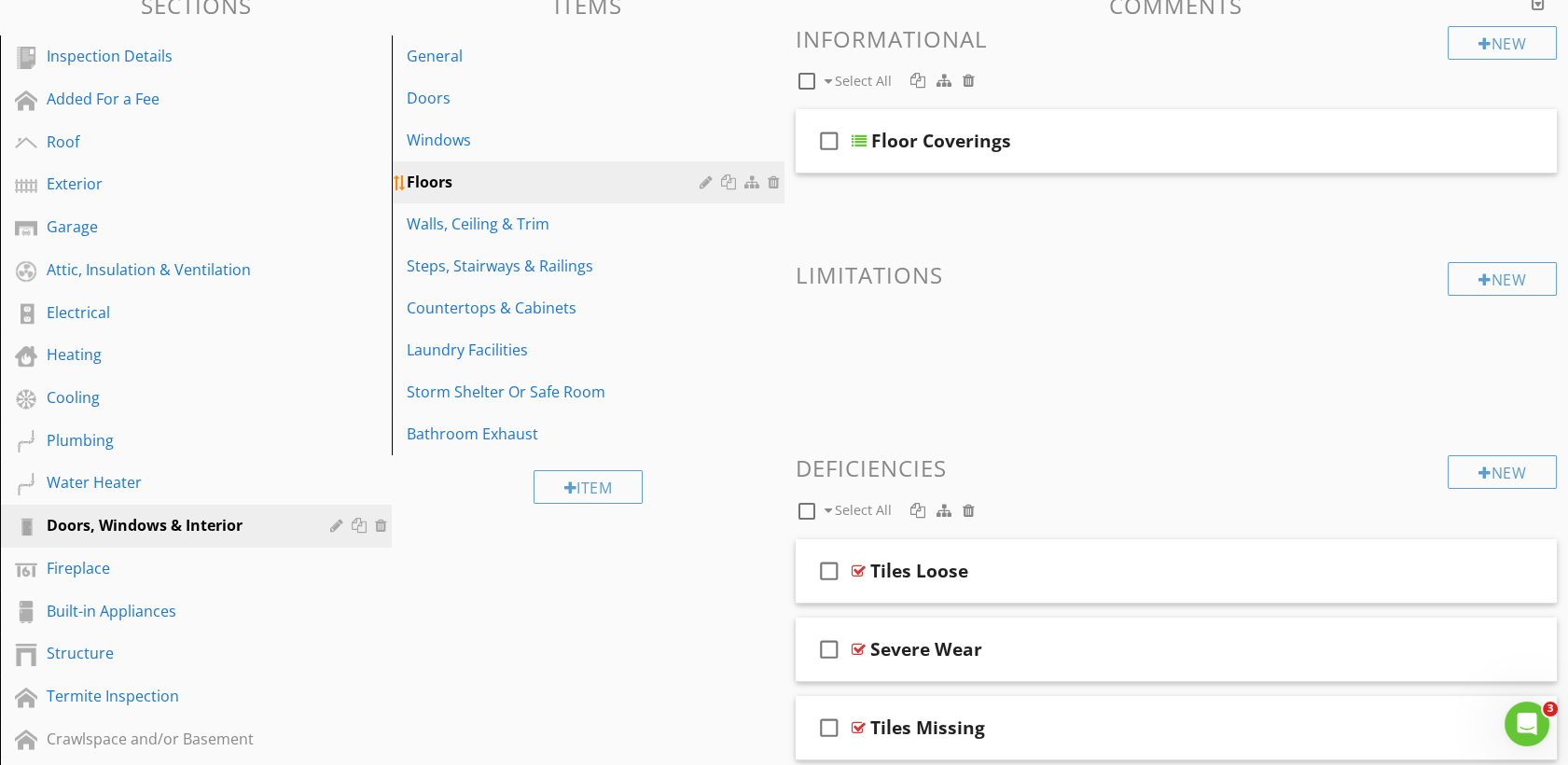
click at [768, 182] on div at bounding box center [776, 182] width 17 height 15
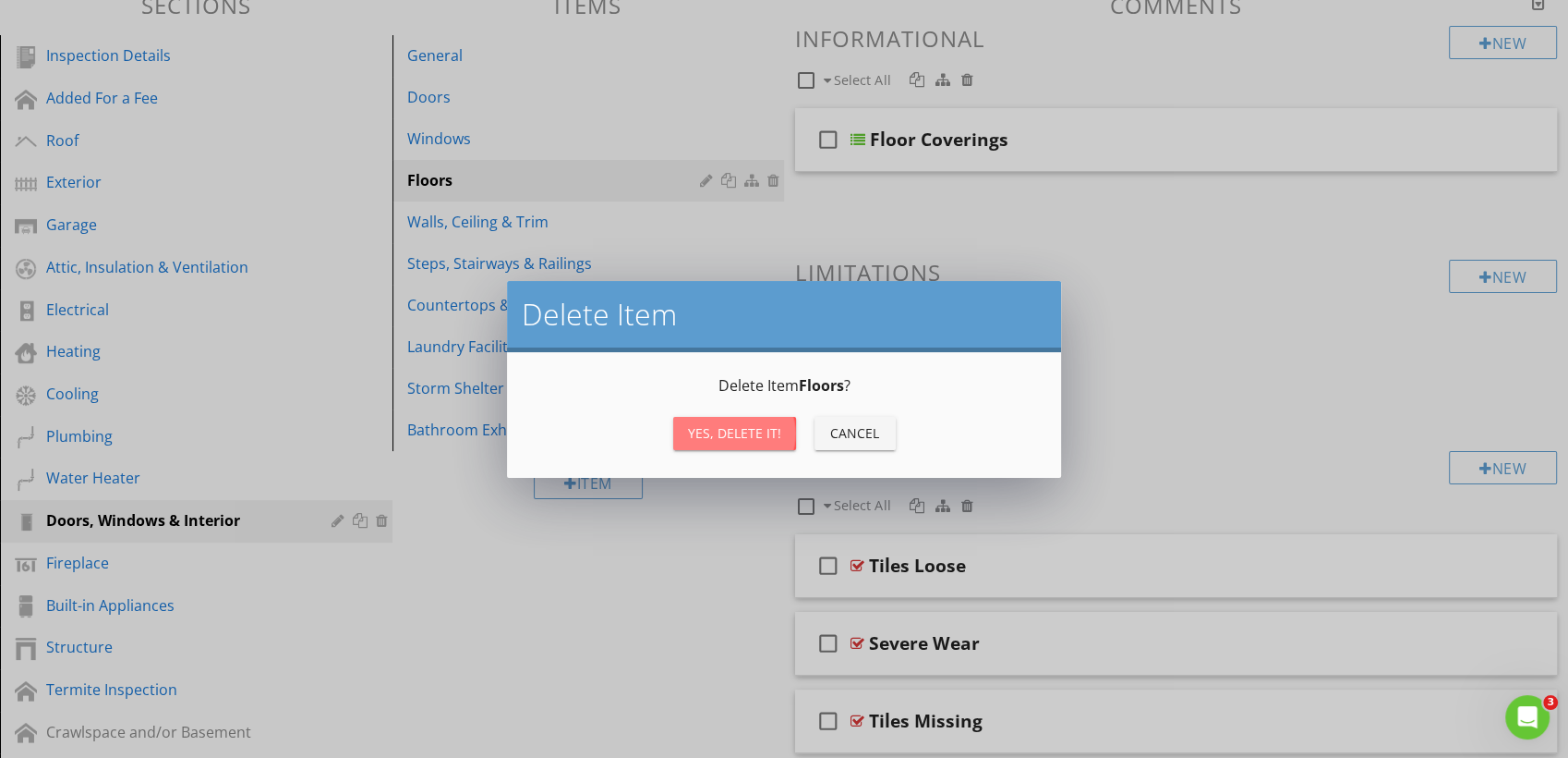
click at [716, 420] on button "Yes, Delete it!" at bounding box center [734, 433] width 123 height 33
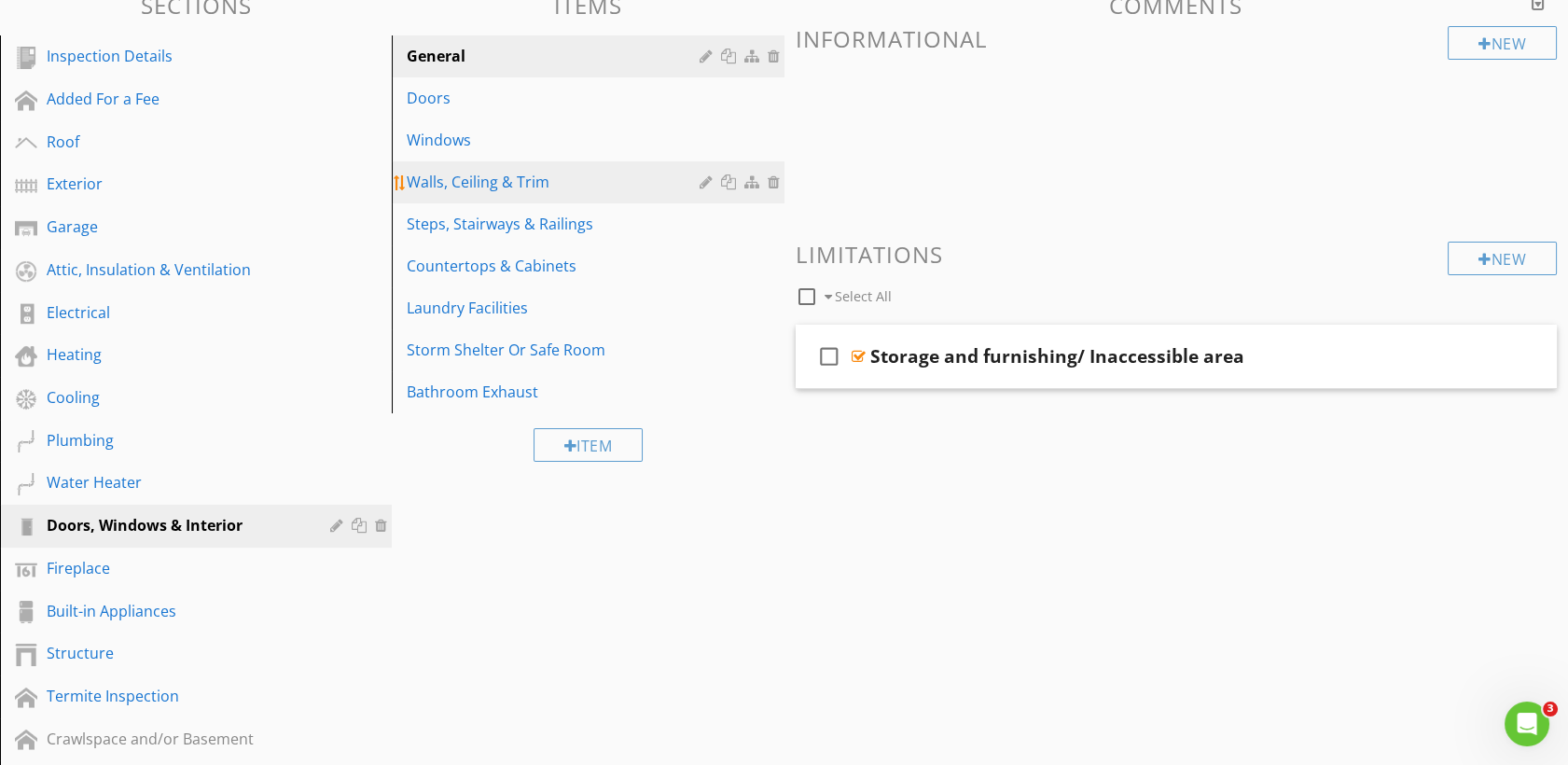
click at [565, 184] on div "Walls, Ceiling & Trim" at bounding box center [555, 182] width 298 height 23
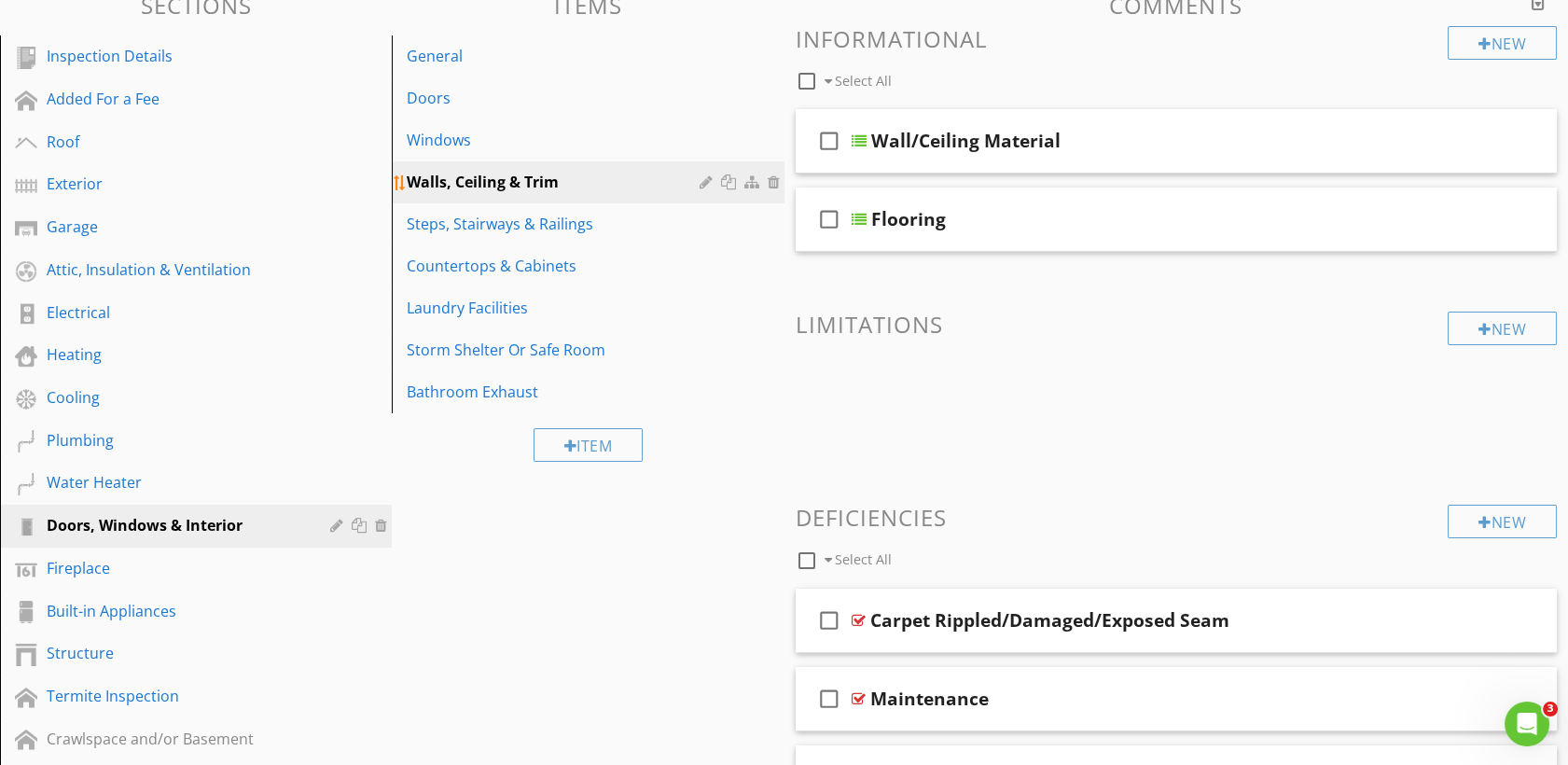
click at [704, 179] on div at bounding box center [708, 182] width 18 height 15
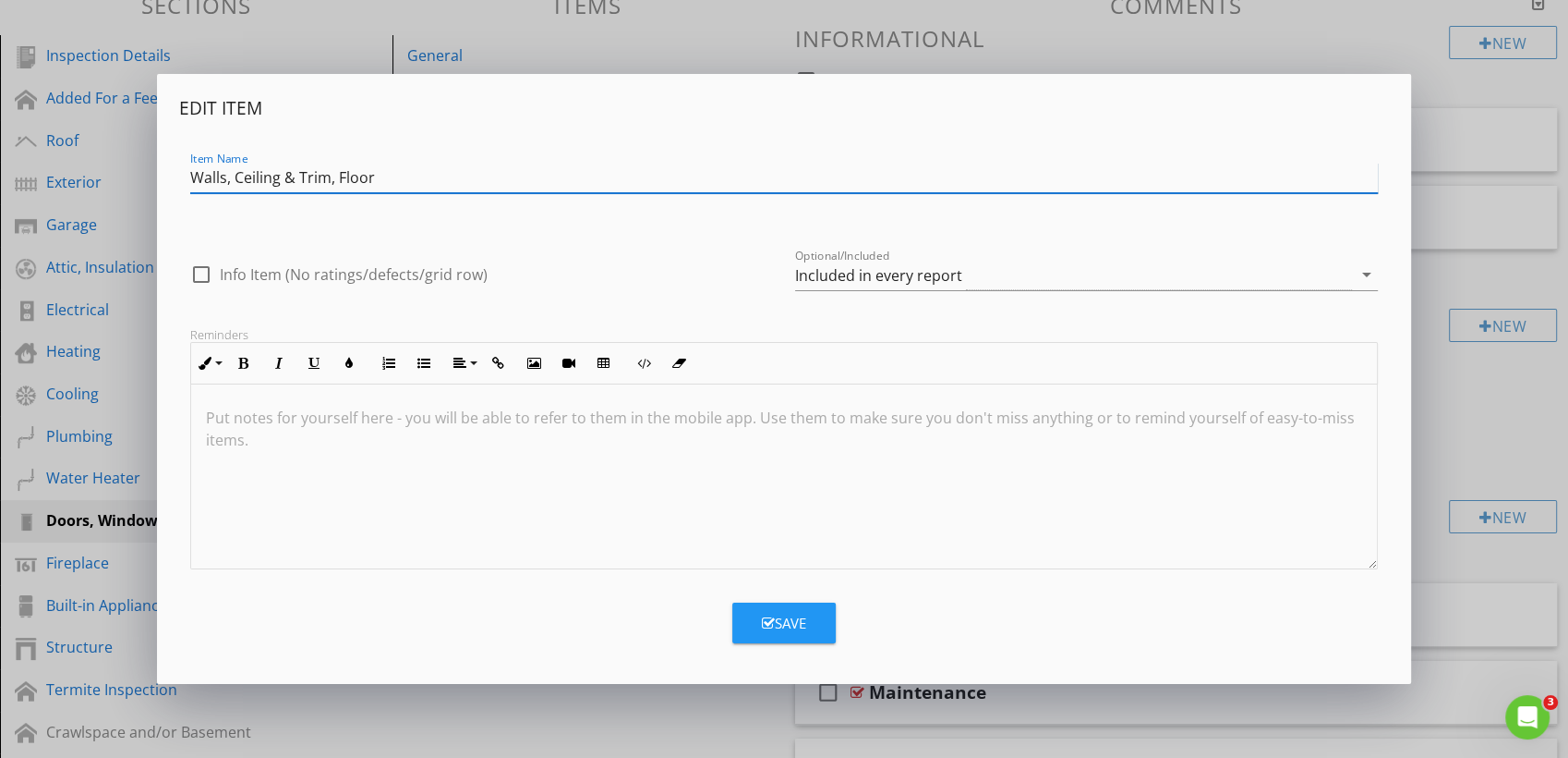
type input "Walls, Ceiling & Trim, Floor"
click at [763, 616] on icon "button" at bounding box center [767, 623] width 13 height 14
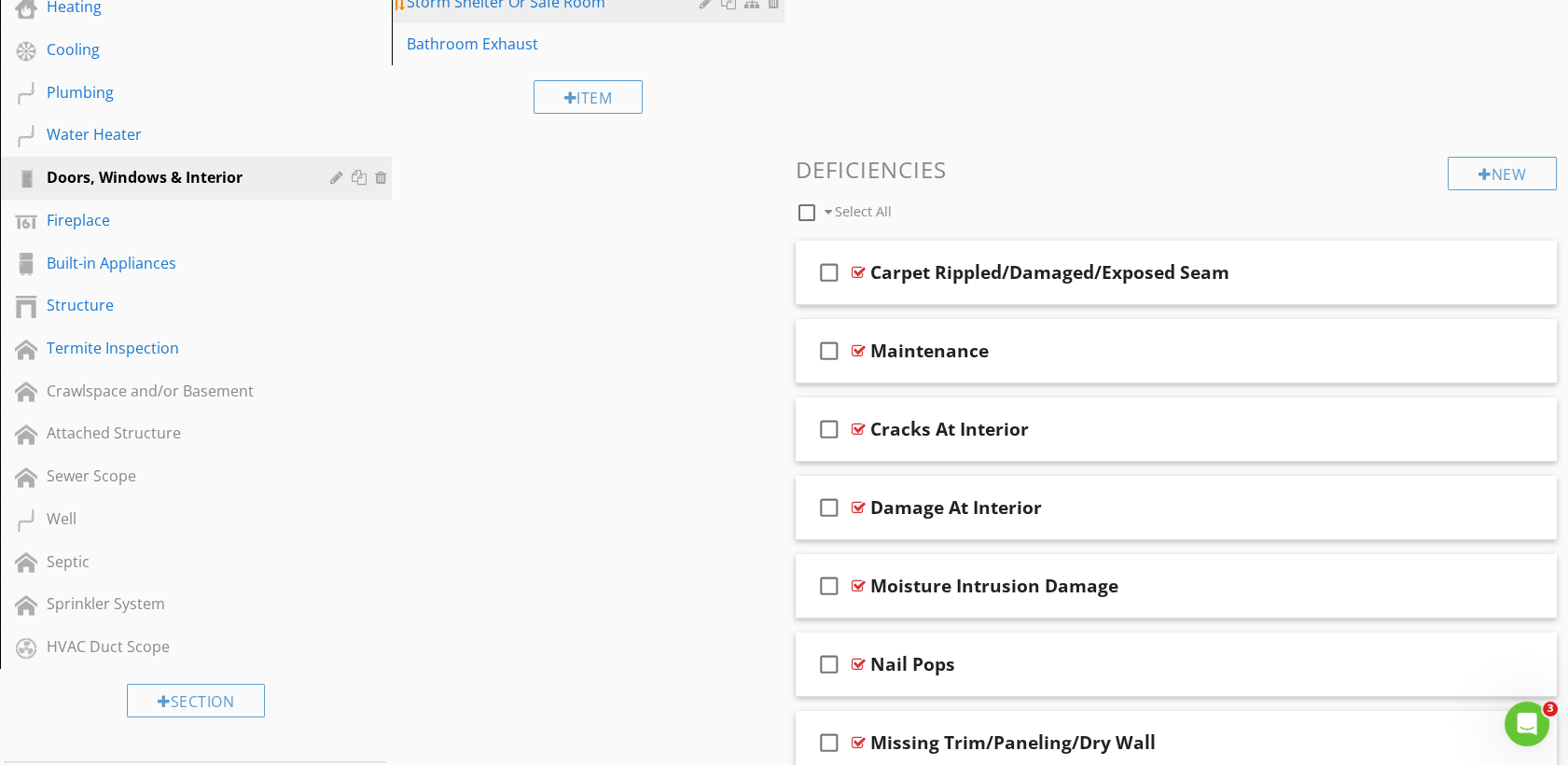
scroll to position [560, 0]
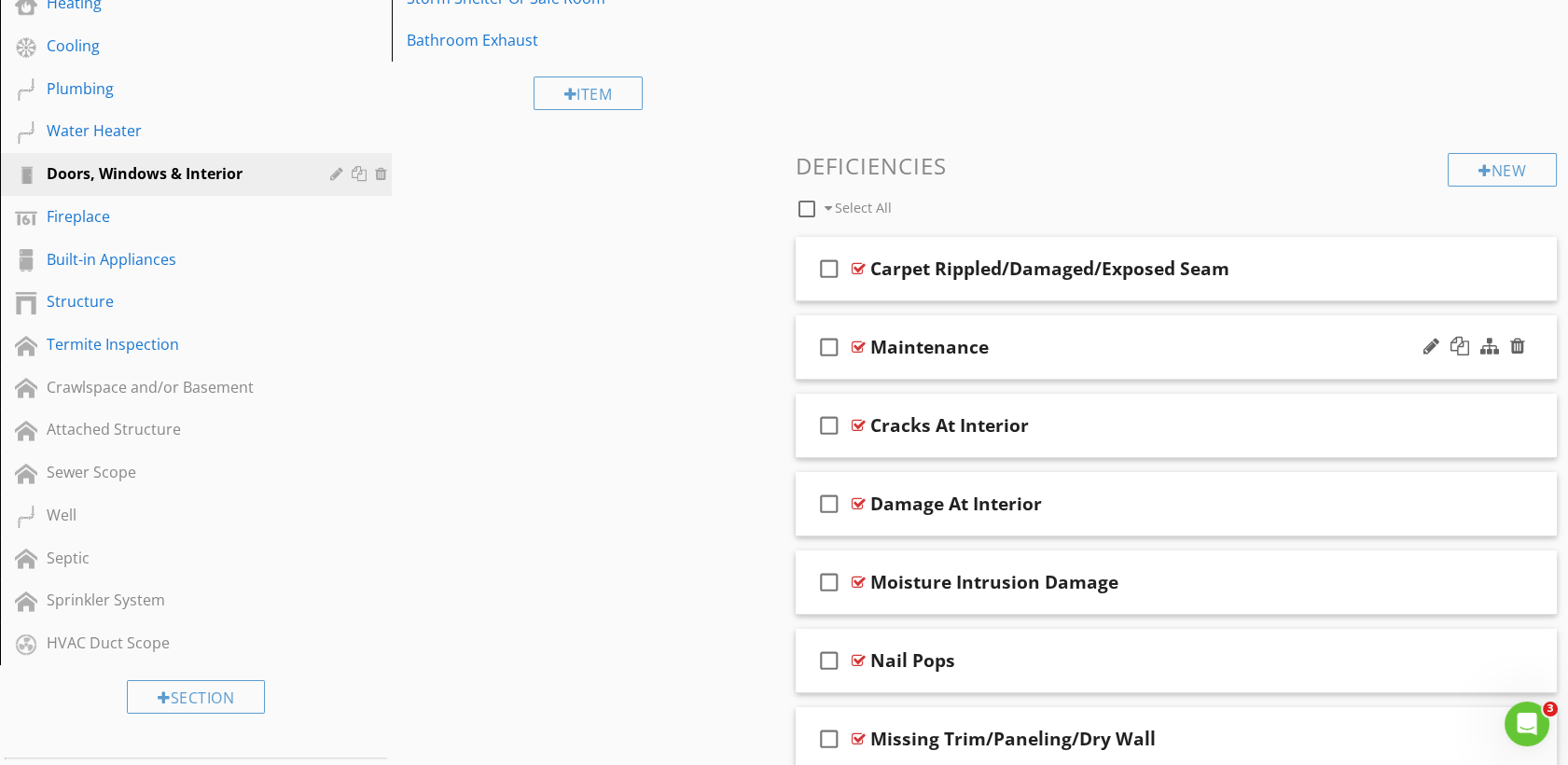
click at [860, 355] on div "check_box_outline_blank Maintenance" at bounding box center [1177, 348] width 762 height 65
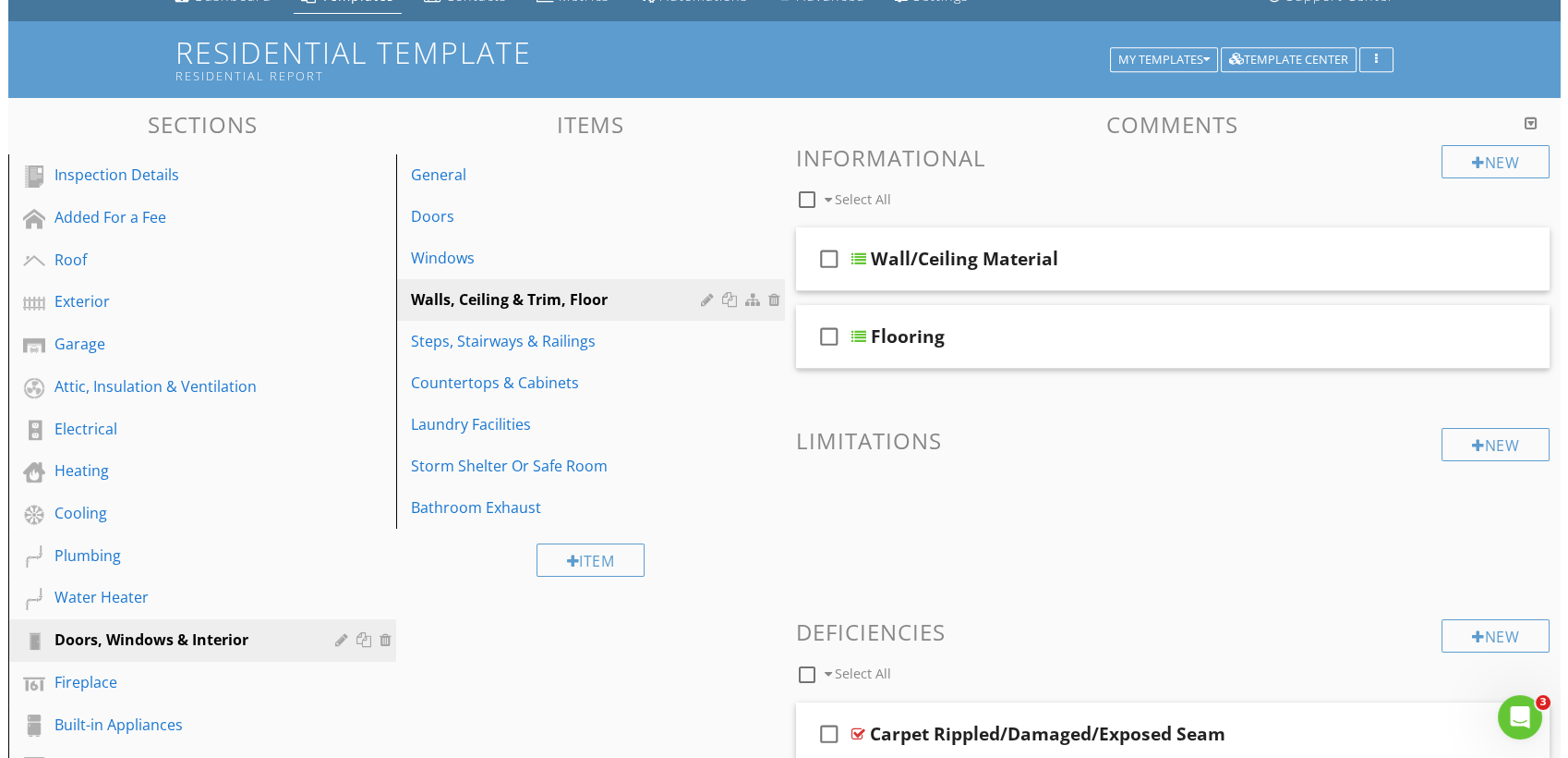
scroll to position [80, 0]
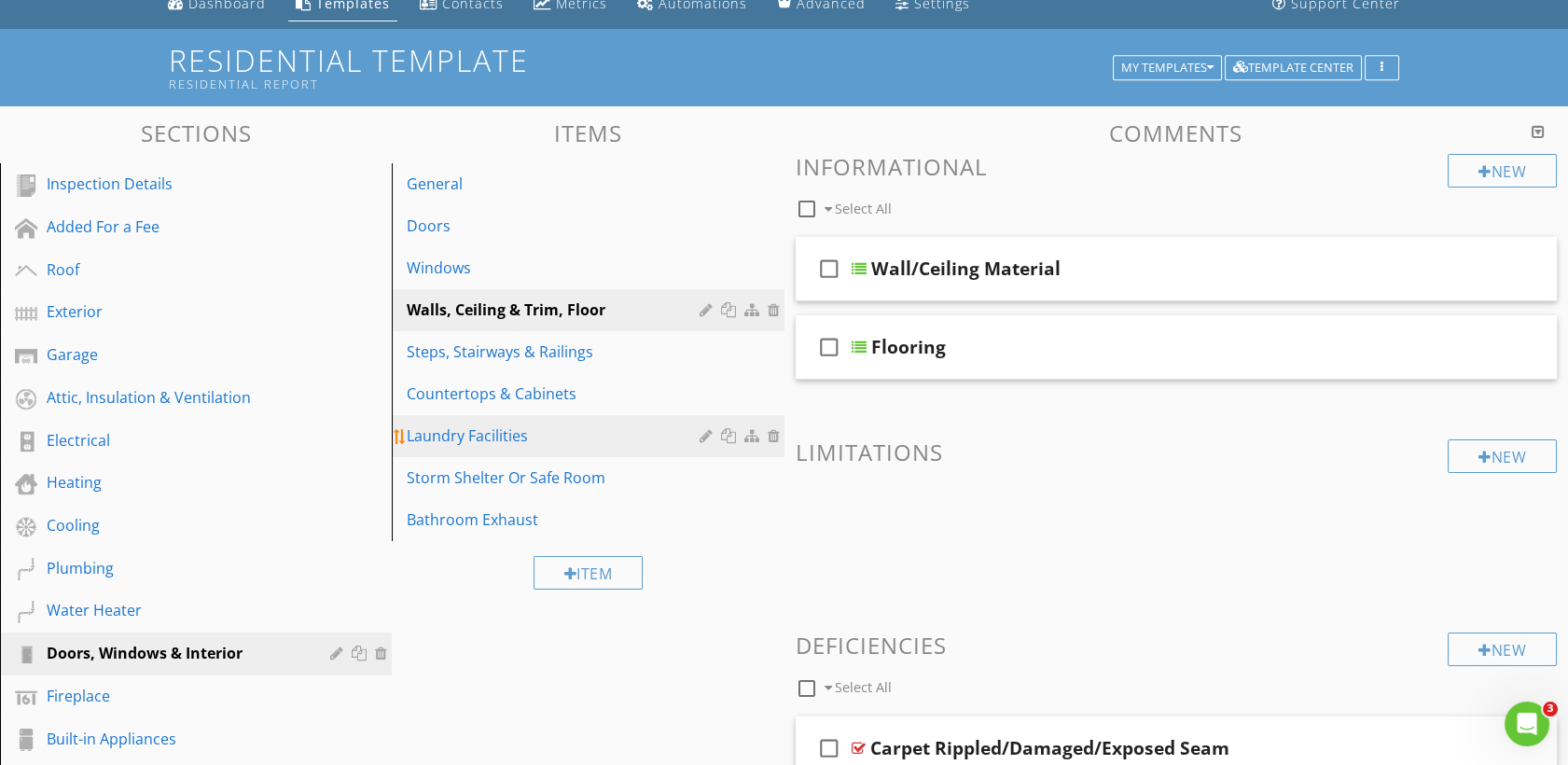
click at [518, 433] on div "Laundry Facilities" at bounding box center [555, 435] width 298 height 23
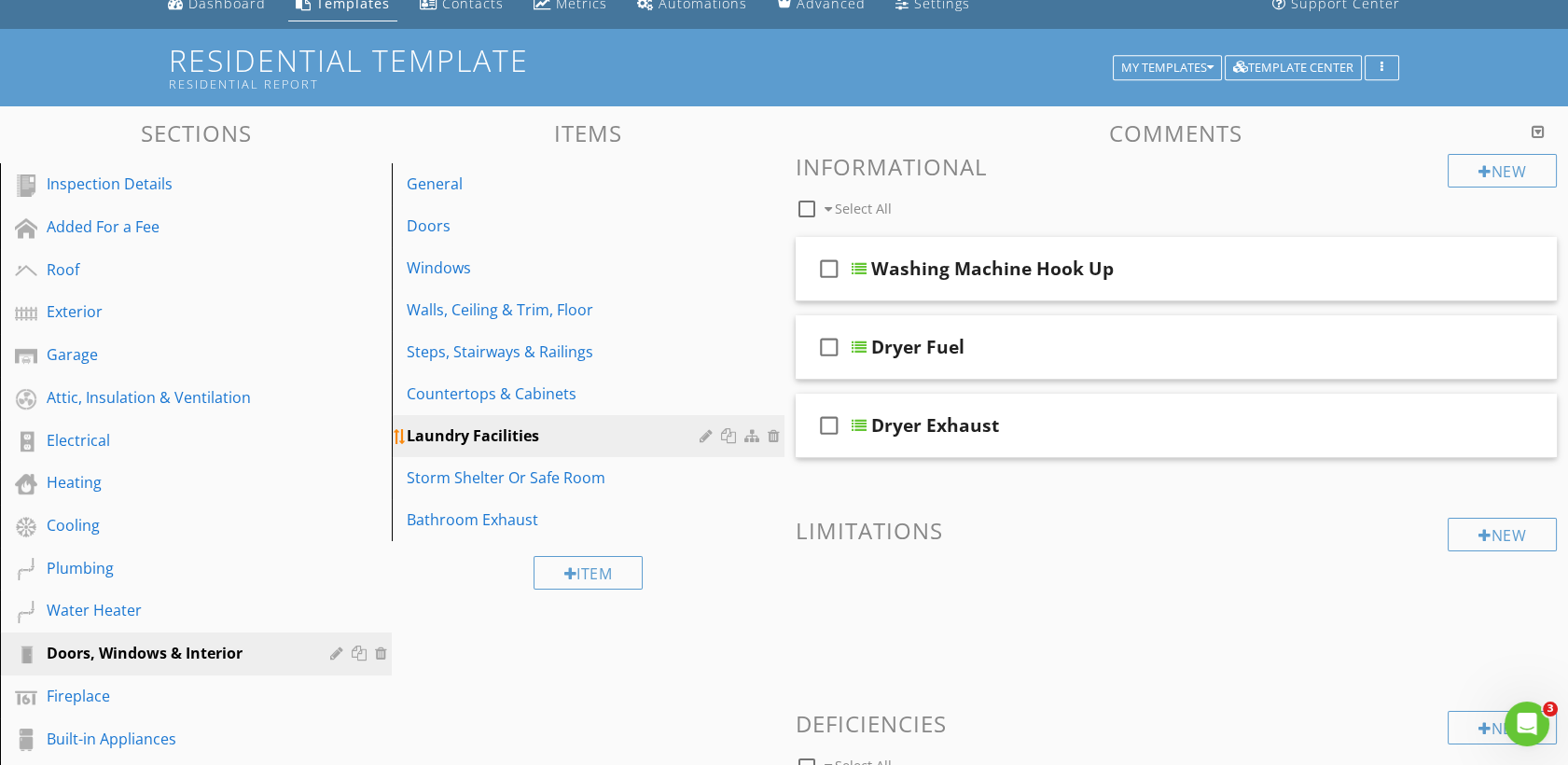
click at [756, 438] on div at bounding box center [755, 435] width 20 height 15
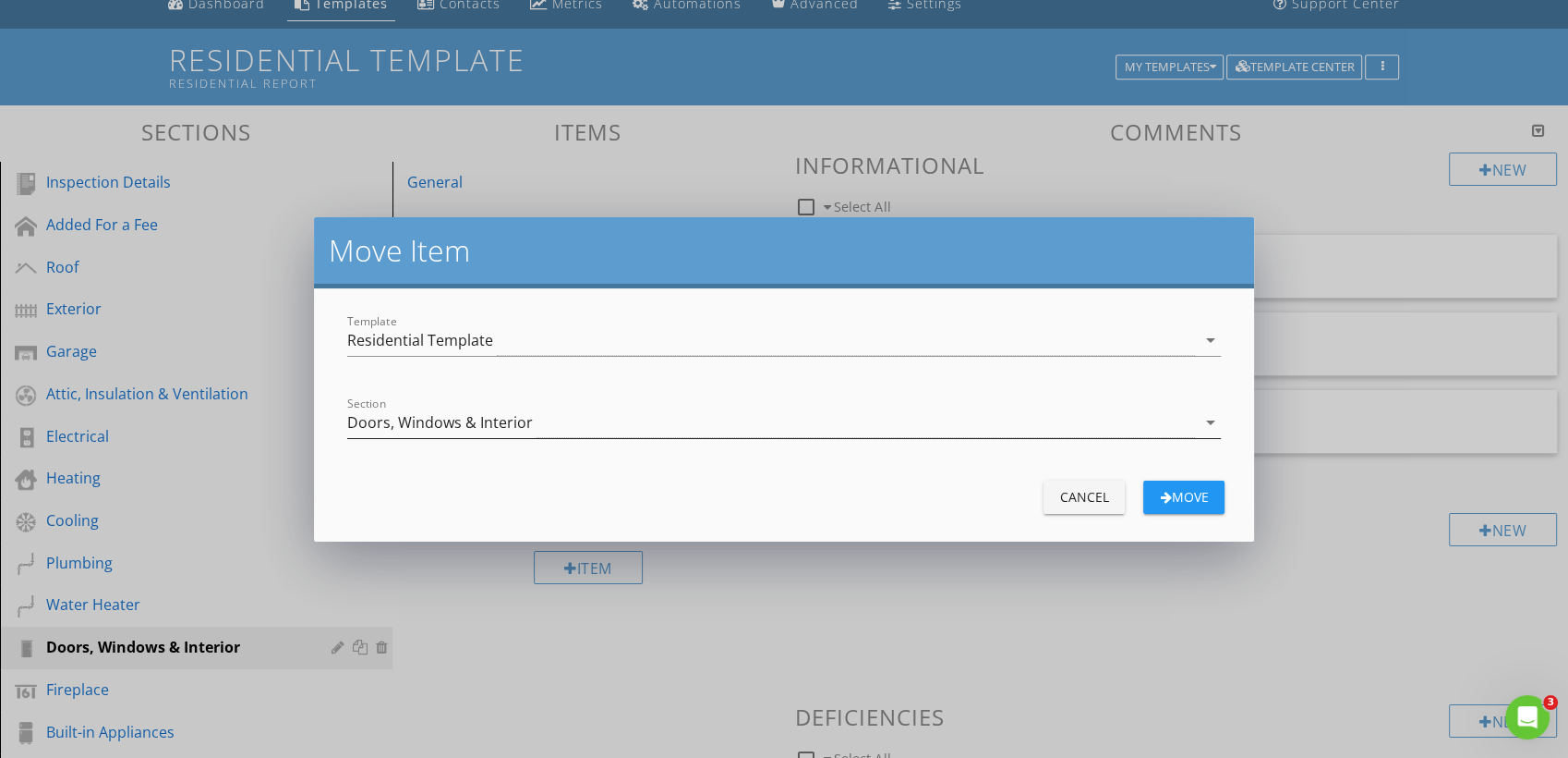
click at [577, 420] on div "Doors, Windows & Interior" at bounding box center [771, 422] width 849 height 30
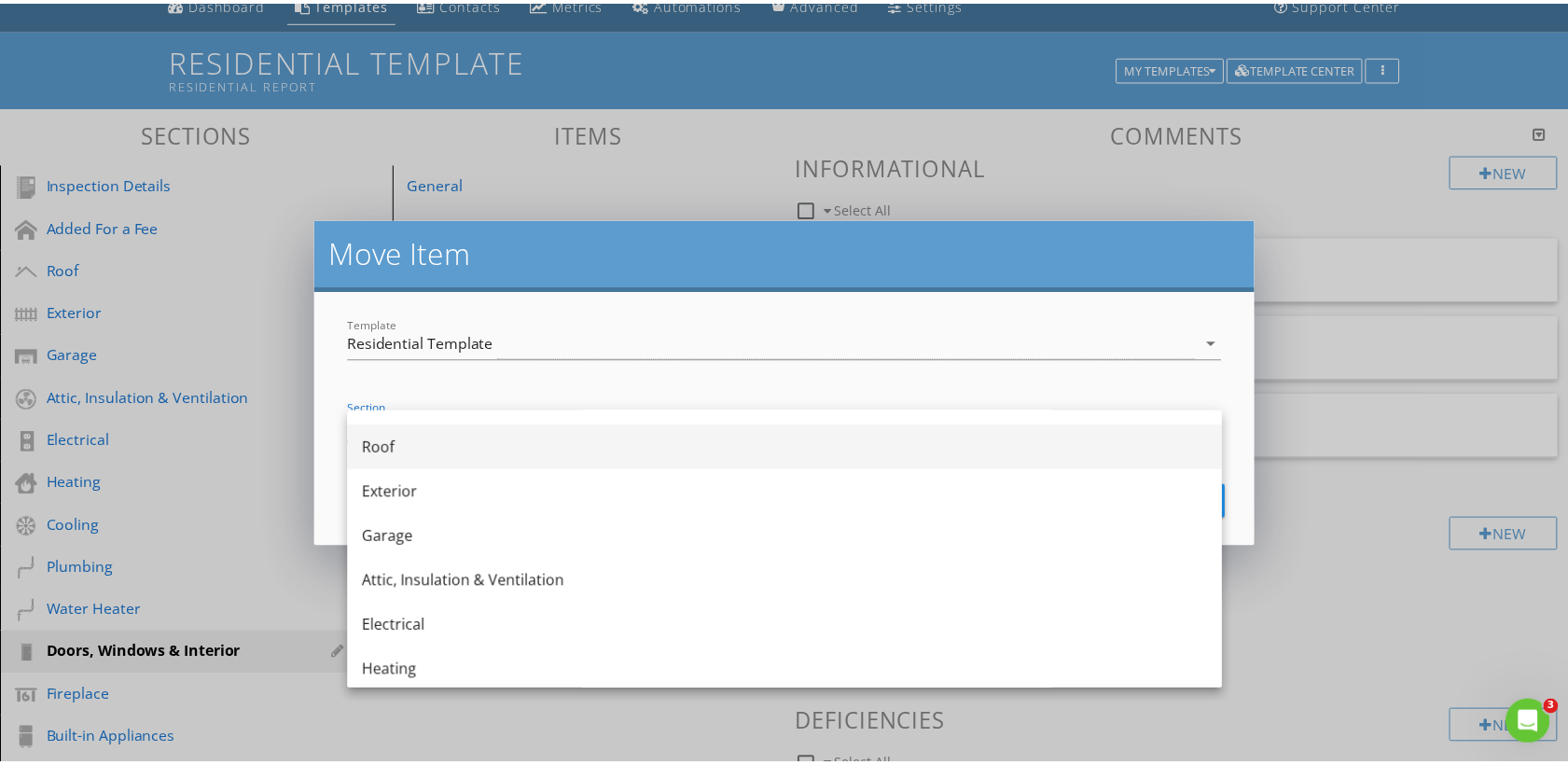
scroll to position [0, 0]
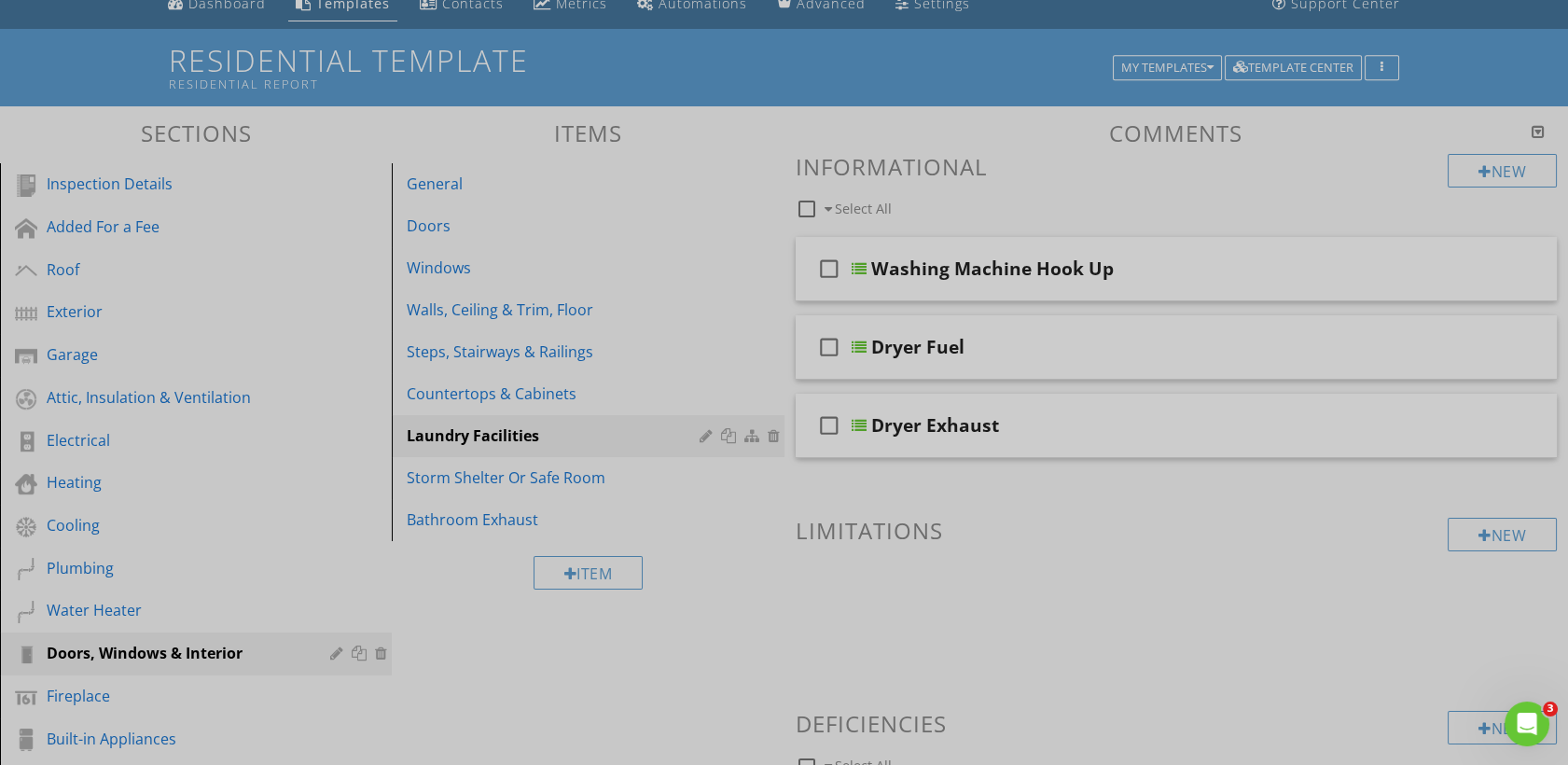
click at [575, 702] on div at bounding box center [784, 382] width 1568 height 765
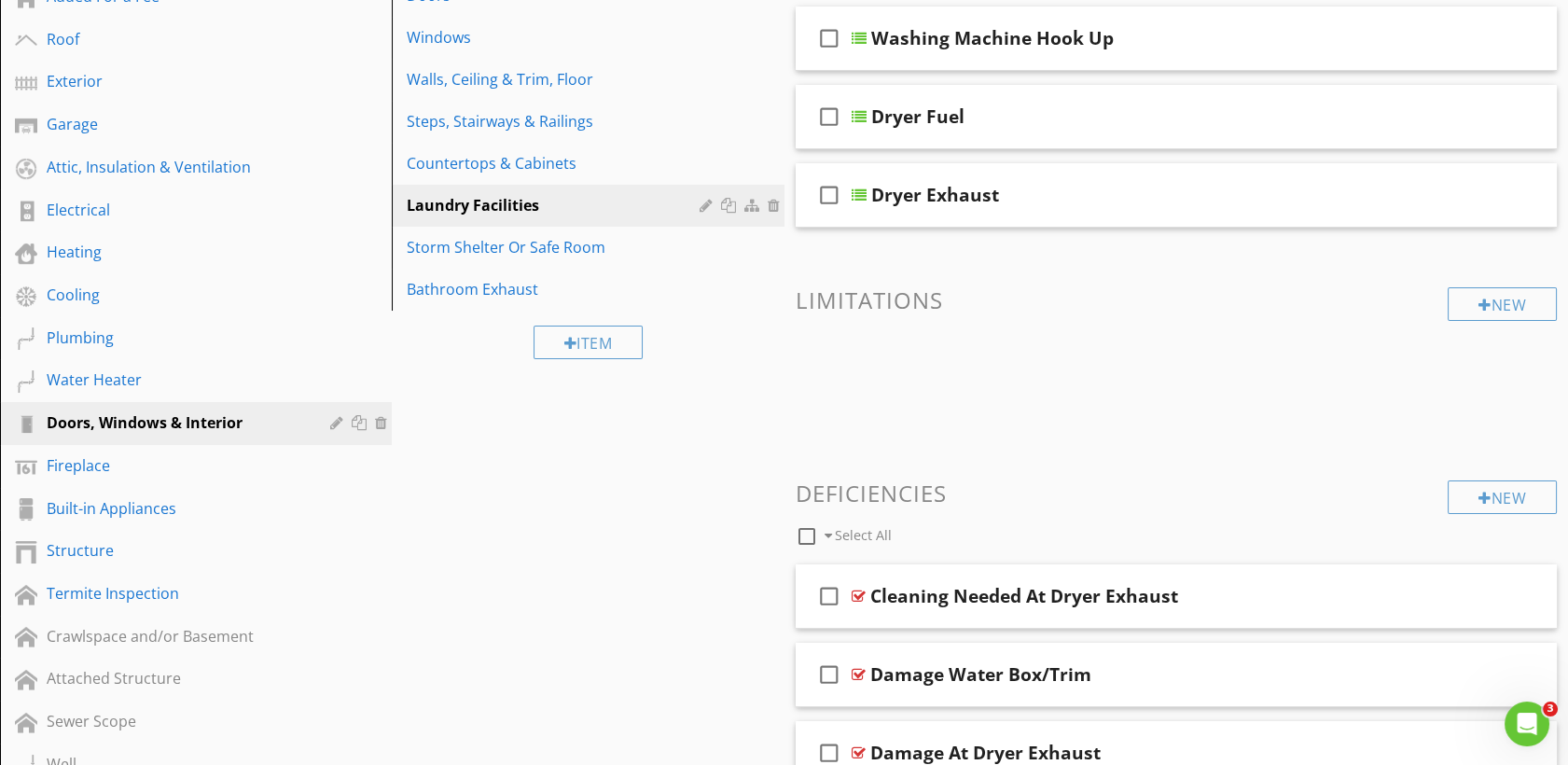
scroll to position [291, 0]
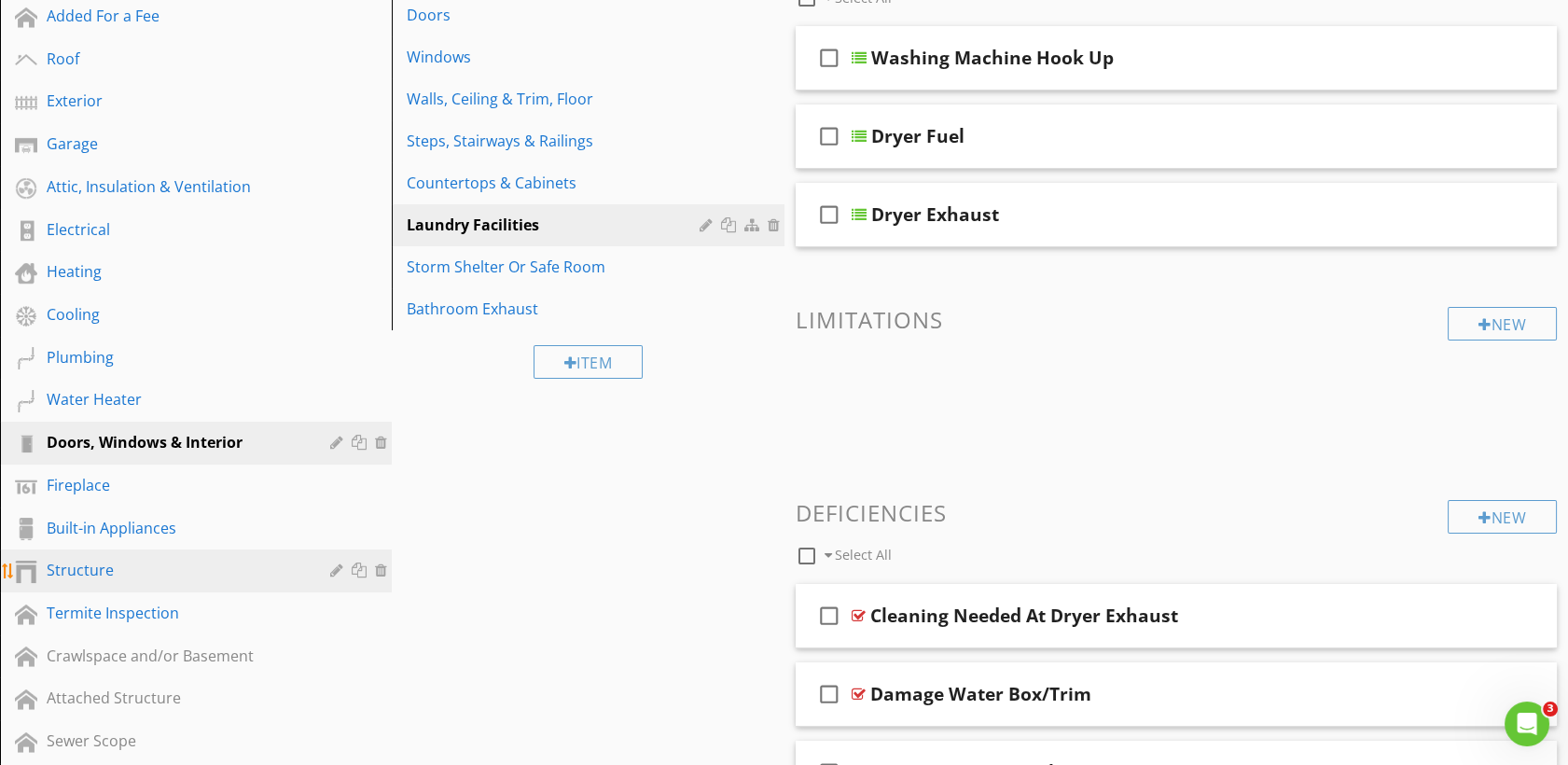
click at [97, 553] on link "Structure" at bounding box center [198, 571] width 386 height 43
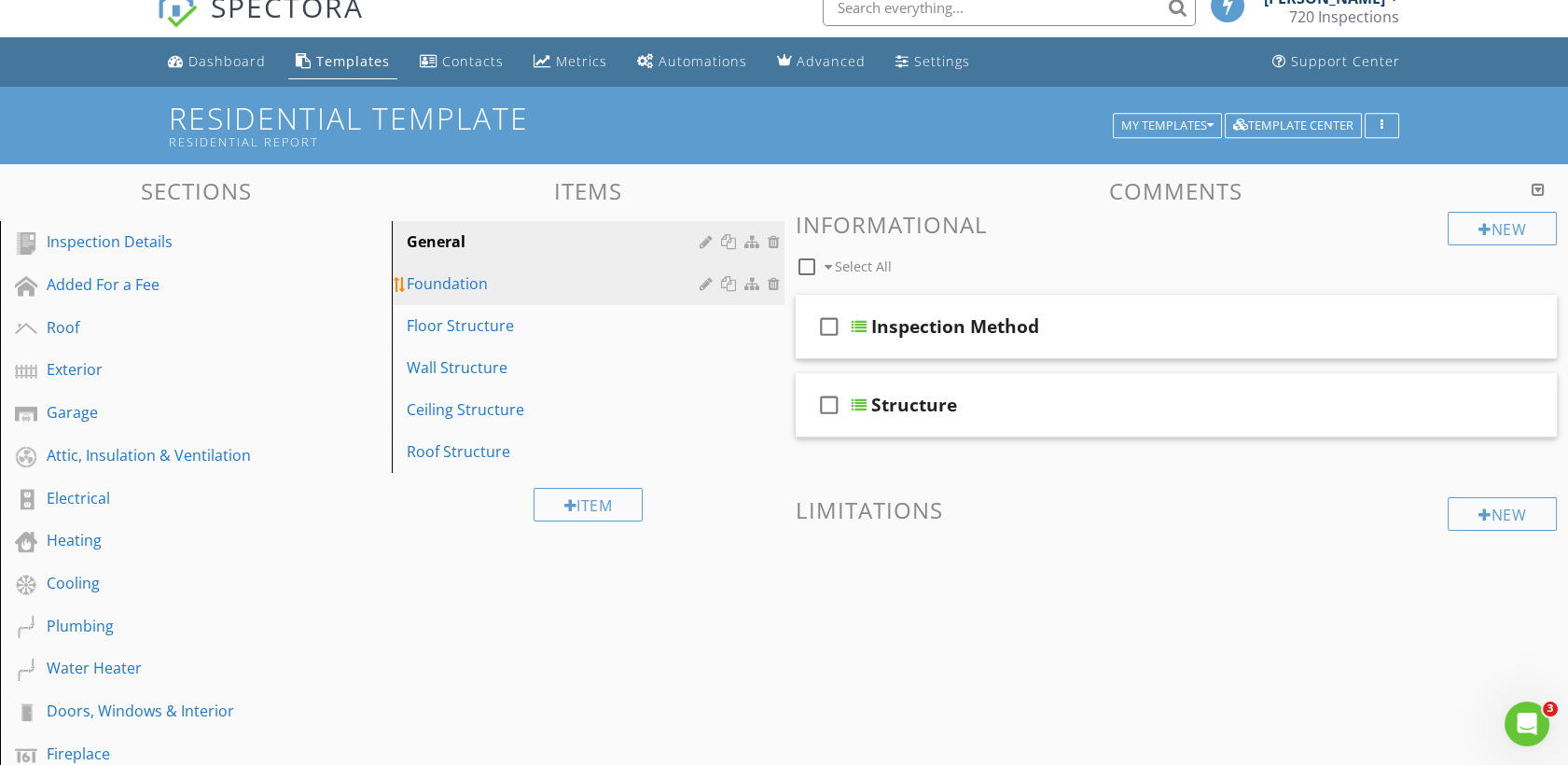
scroll to position [22, 0]
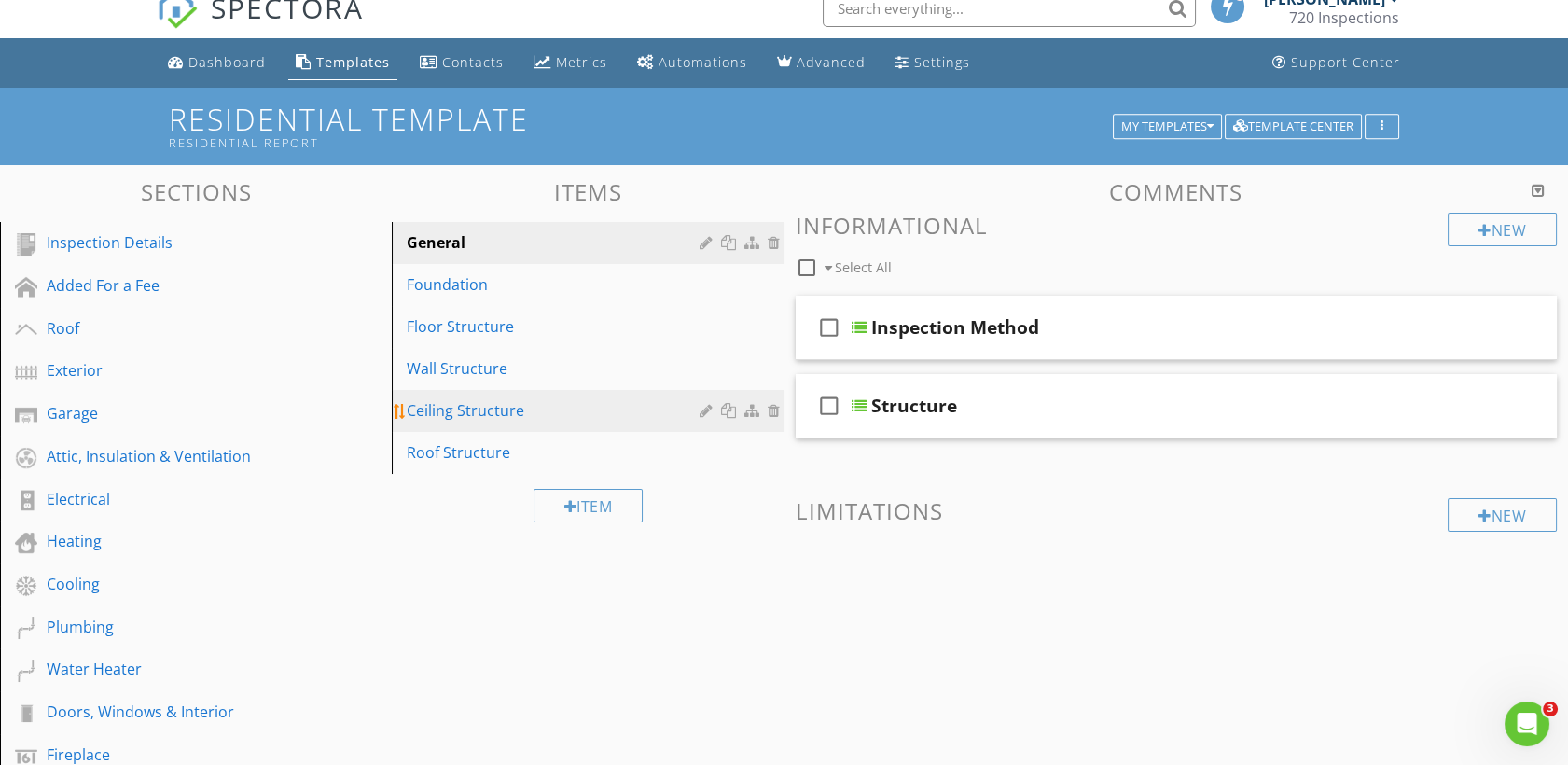
click at [493, 407] on div "Ceiling Structure" at bounding box center [555, 410] width 298 height 23
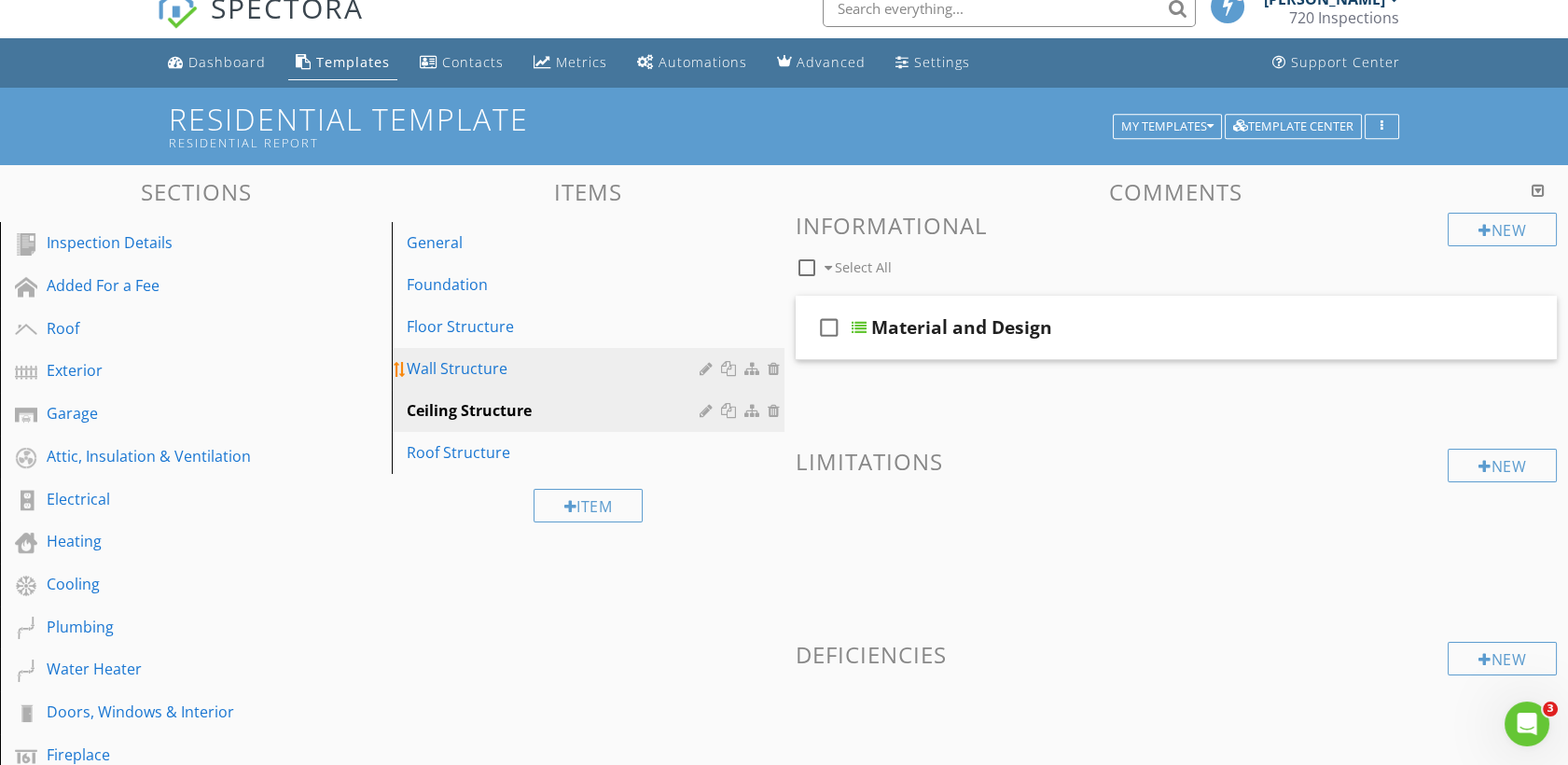
click at [493, 378] on div "Wall Structure" at bounding box center [555, 368] width 298 height 23
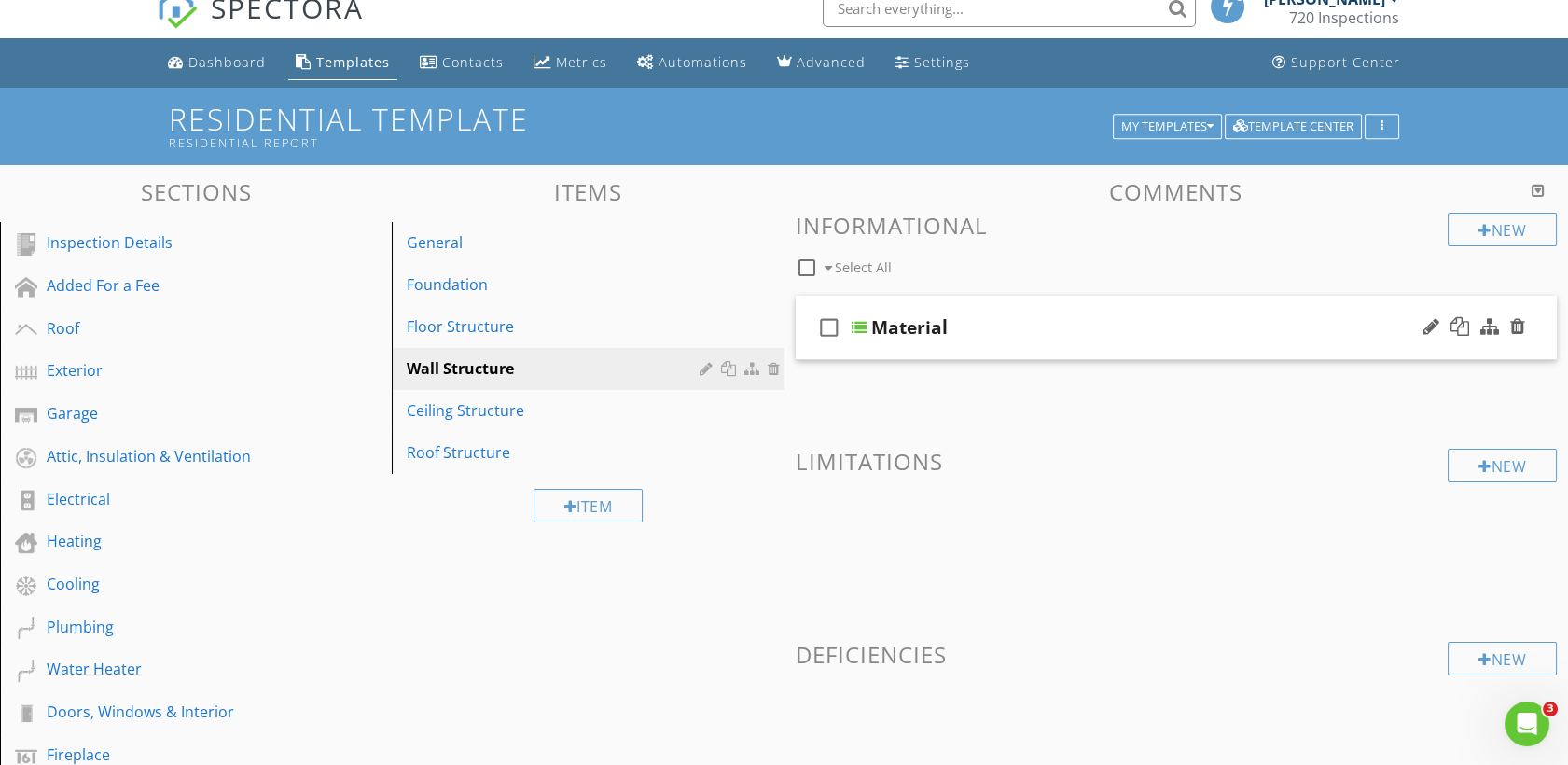
click at [843, 319] on div "check_box_outline_blank" at bounding box center [833, 328] width 37 height 45
checkbox input "true"
click at [862, 324] on div at bounding box center [859, 327] width 15 height 15
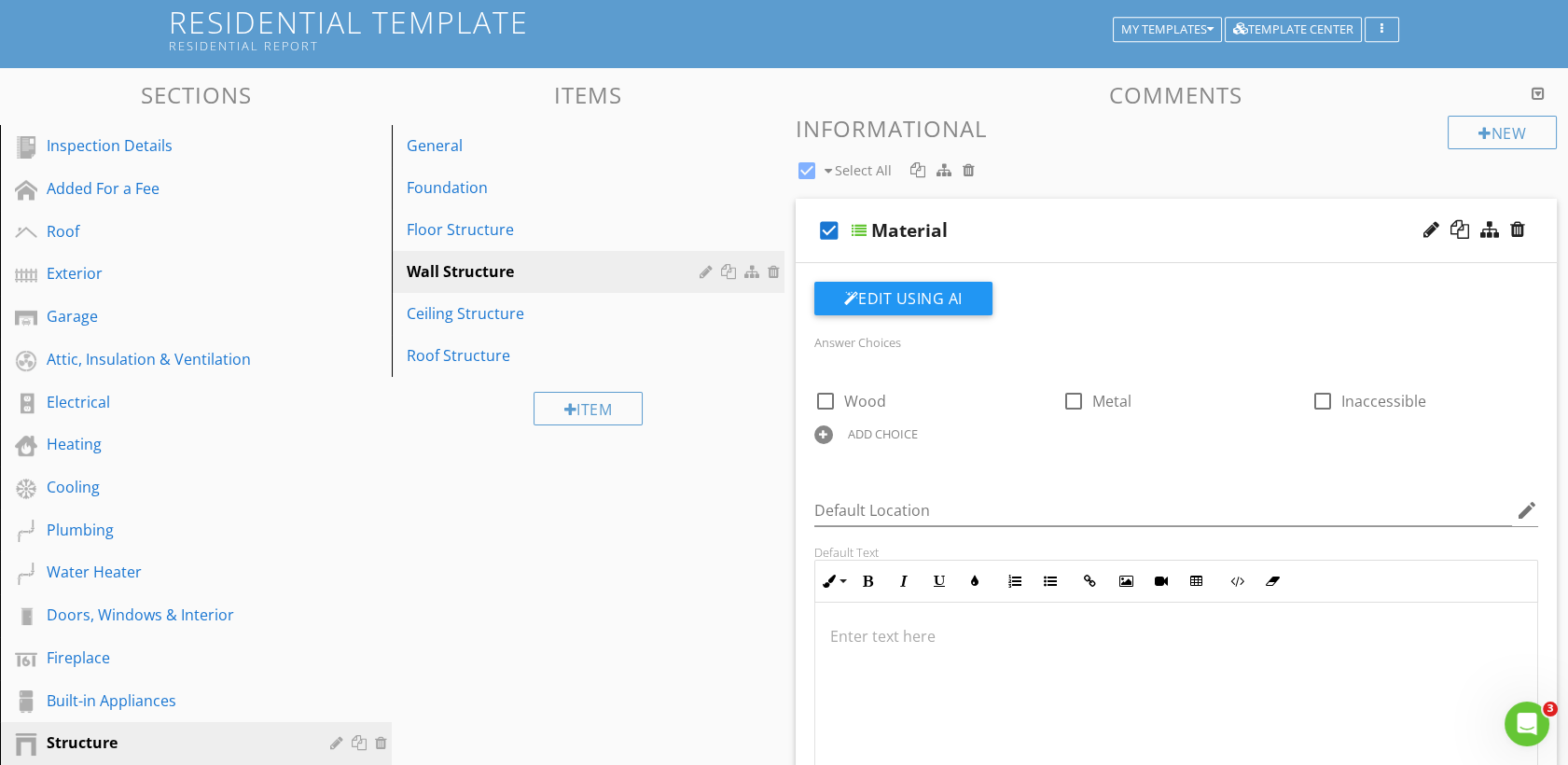
scroll to position [120, 0]
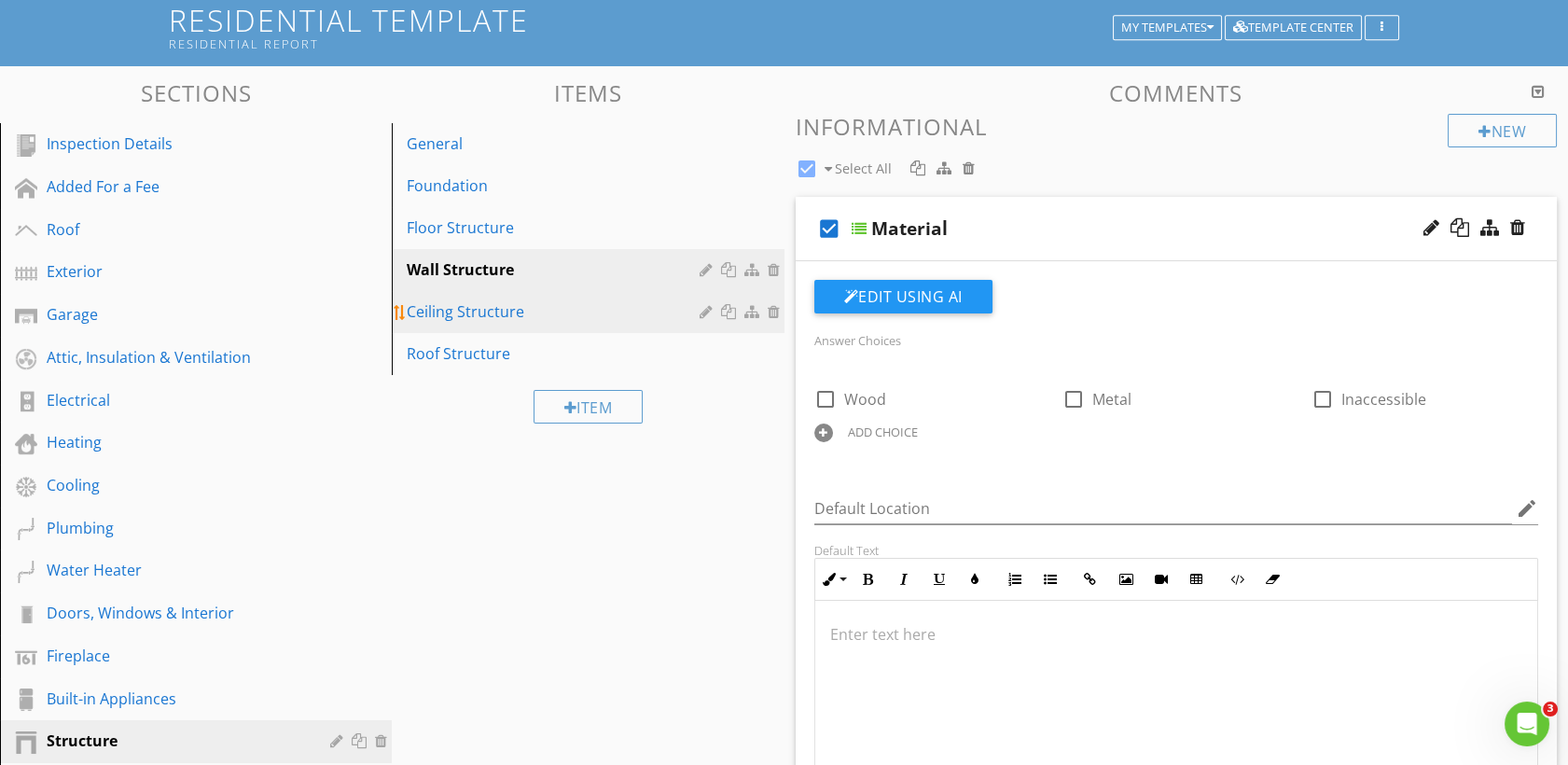
click at [492, 327] on link "Ceiling Structure" at bounding box center [590, 311] width 386 height 41
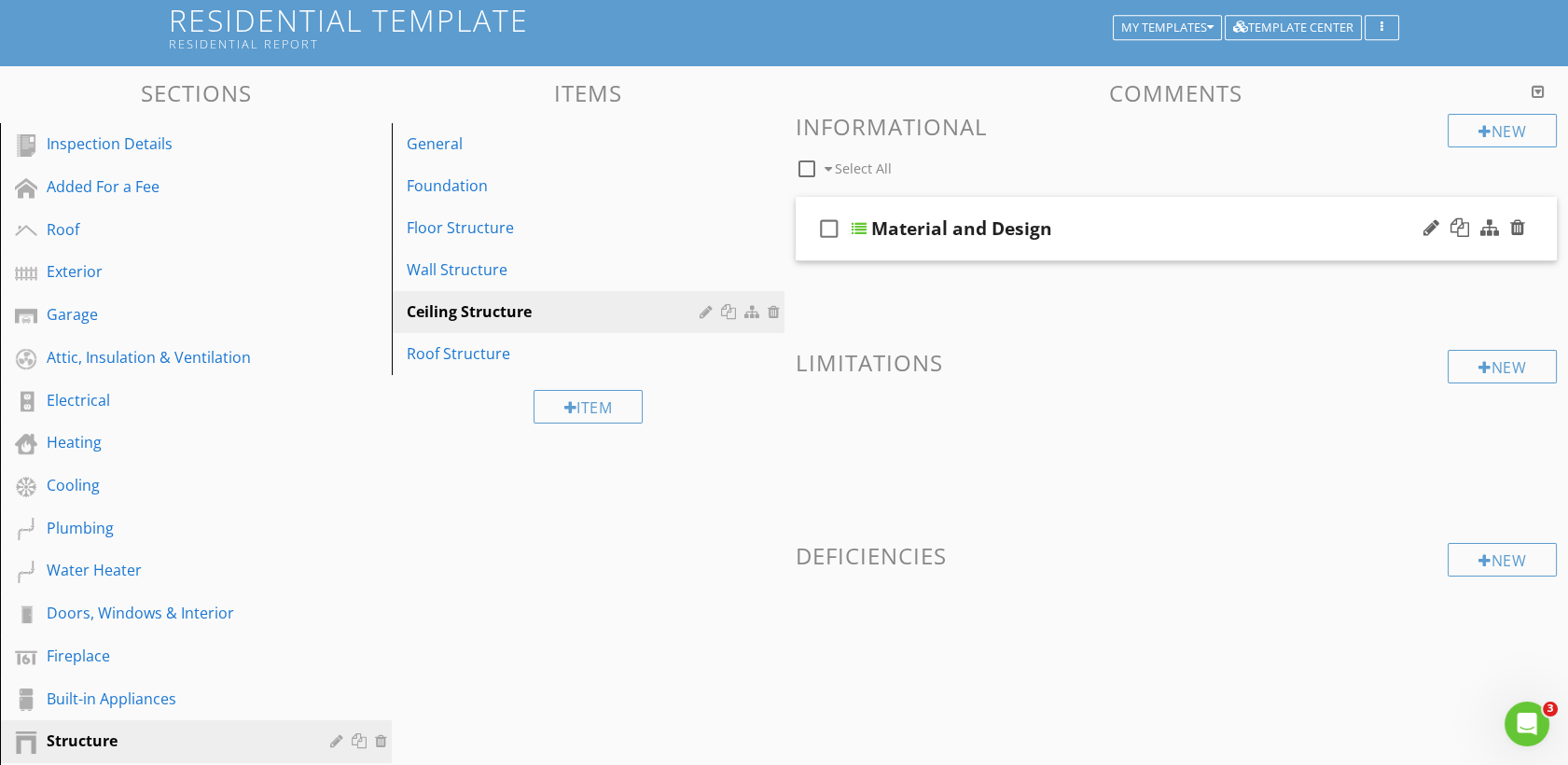
click at [853, 231] on div at bounding box center [859, 228] width 15 height 15
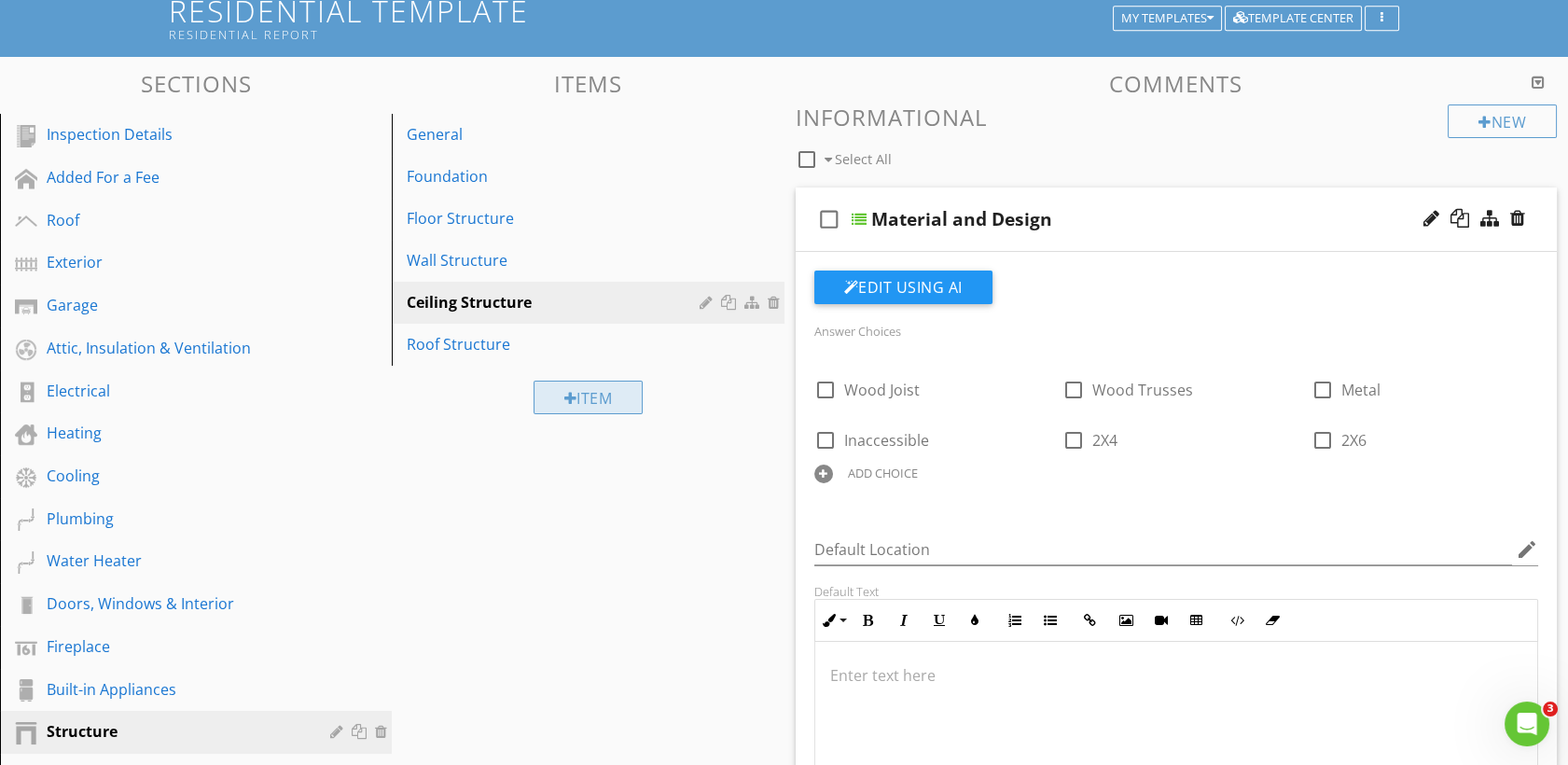
scroll to position [131, 0]
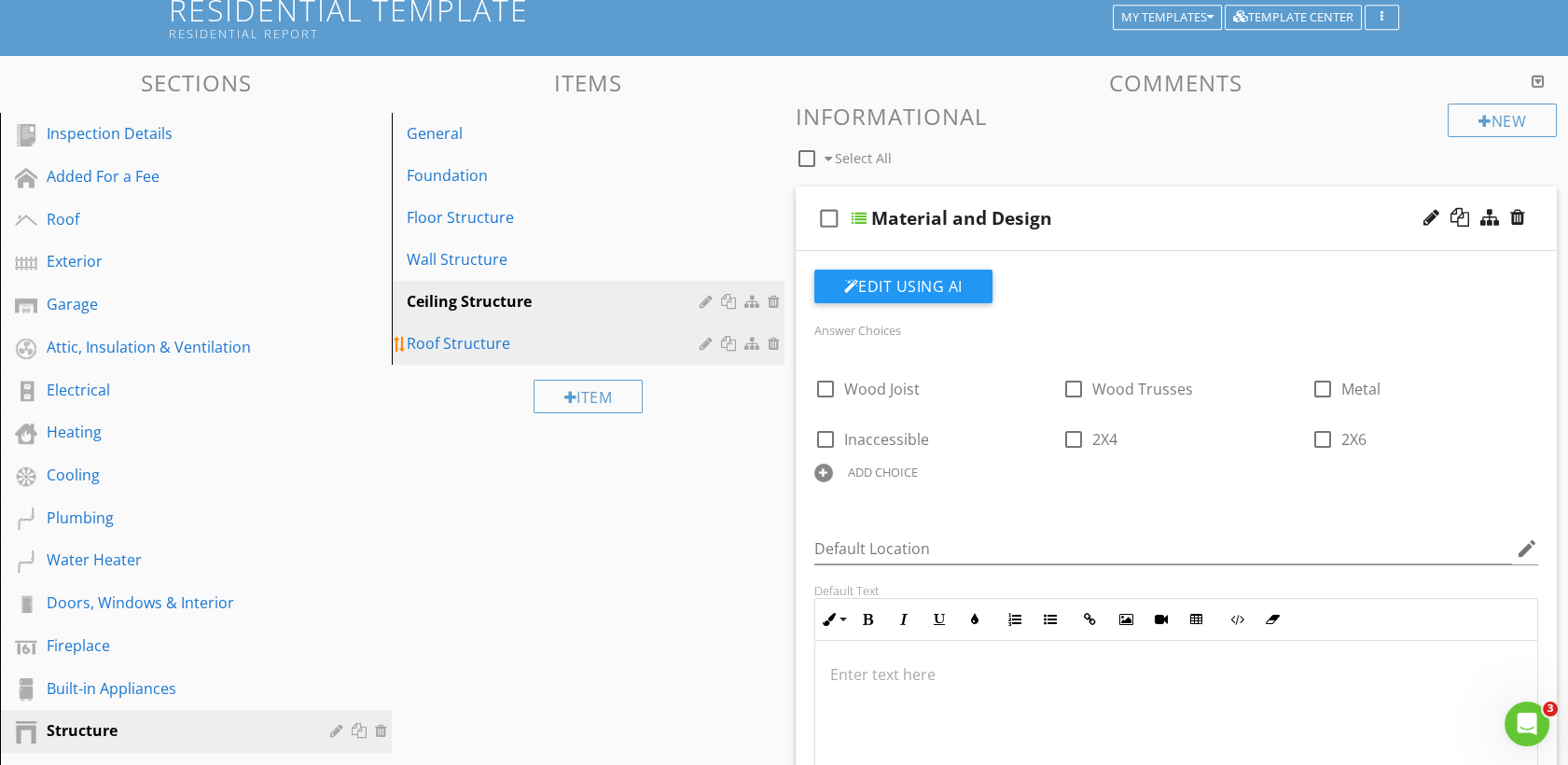
click at [480, 355] on link "Roof Structure" at bounding box center [590, 344] width 386 height 41
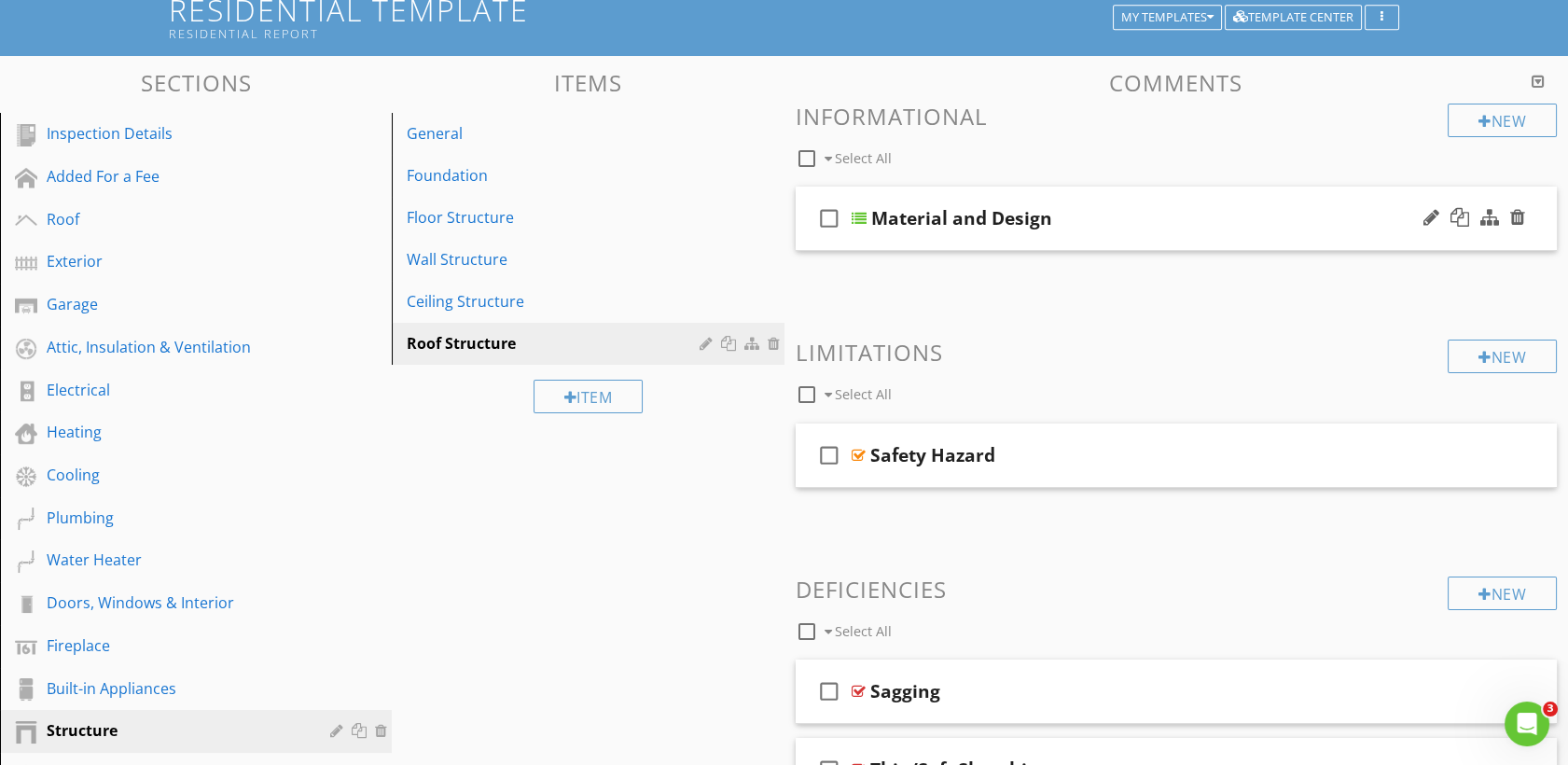
click at [857, 215] on div at bounding box center [859, 218] width 15 height 15
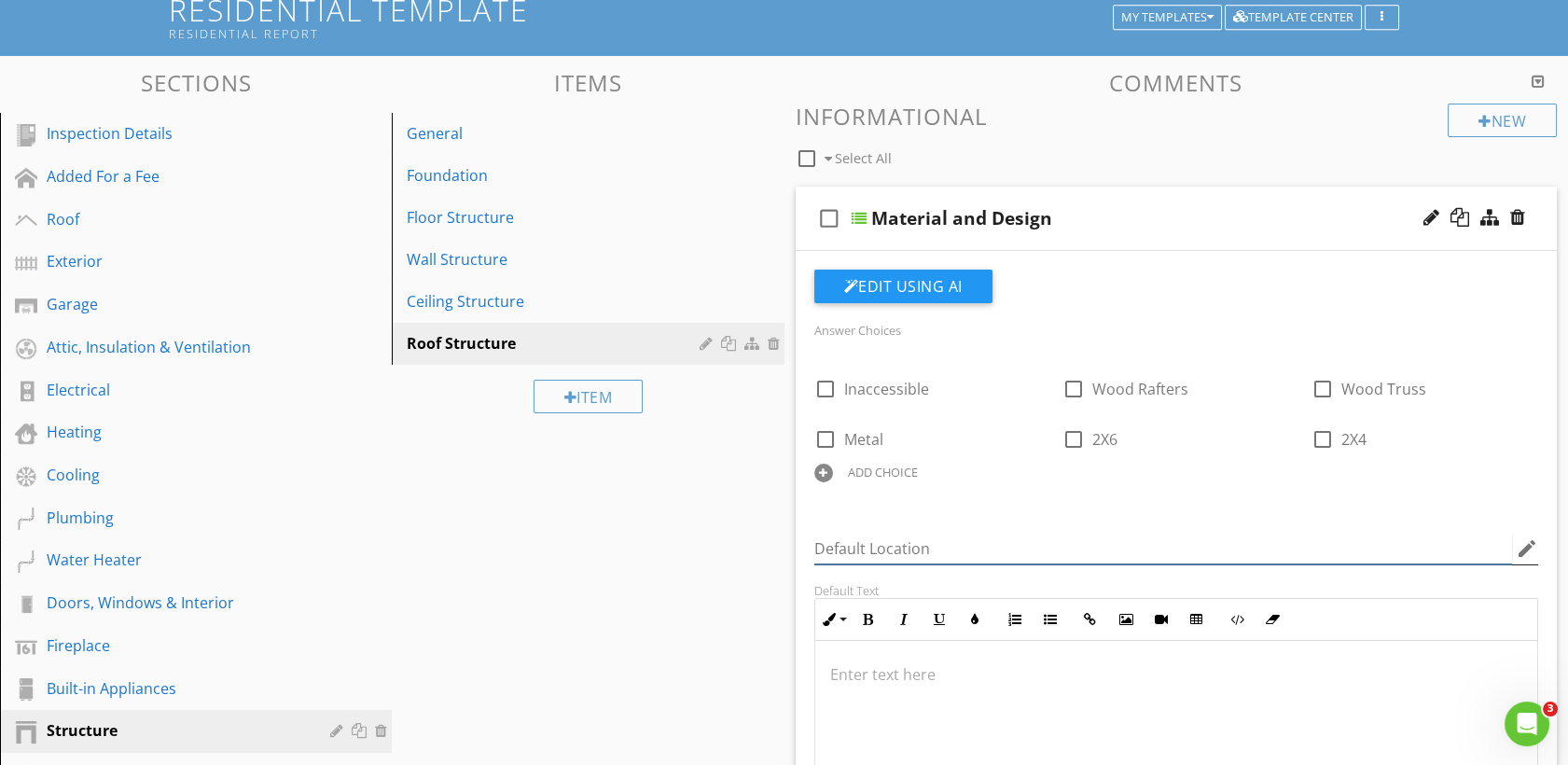
click at [897, 548] on input "Default Location" at bounding box center [1163, 548] width 699 height 30
type input "Wood Trusses"
click at [1526, 540] on icon "edit" at bounding box center [1527, 548] width 23 height 23
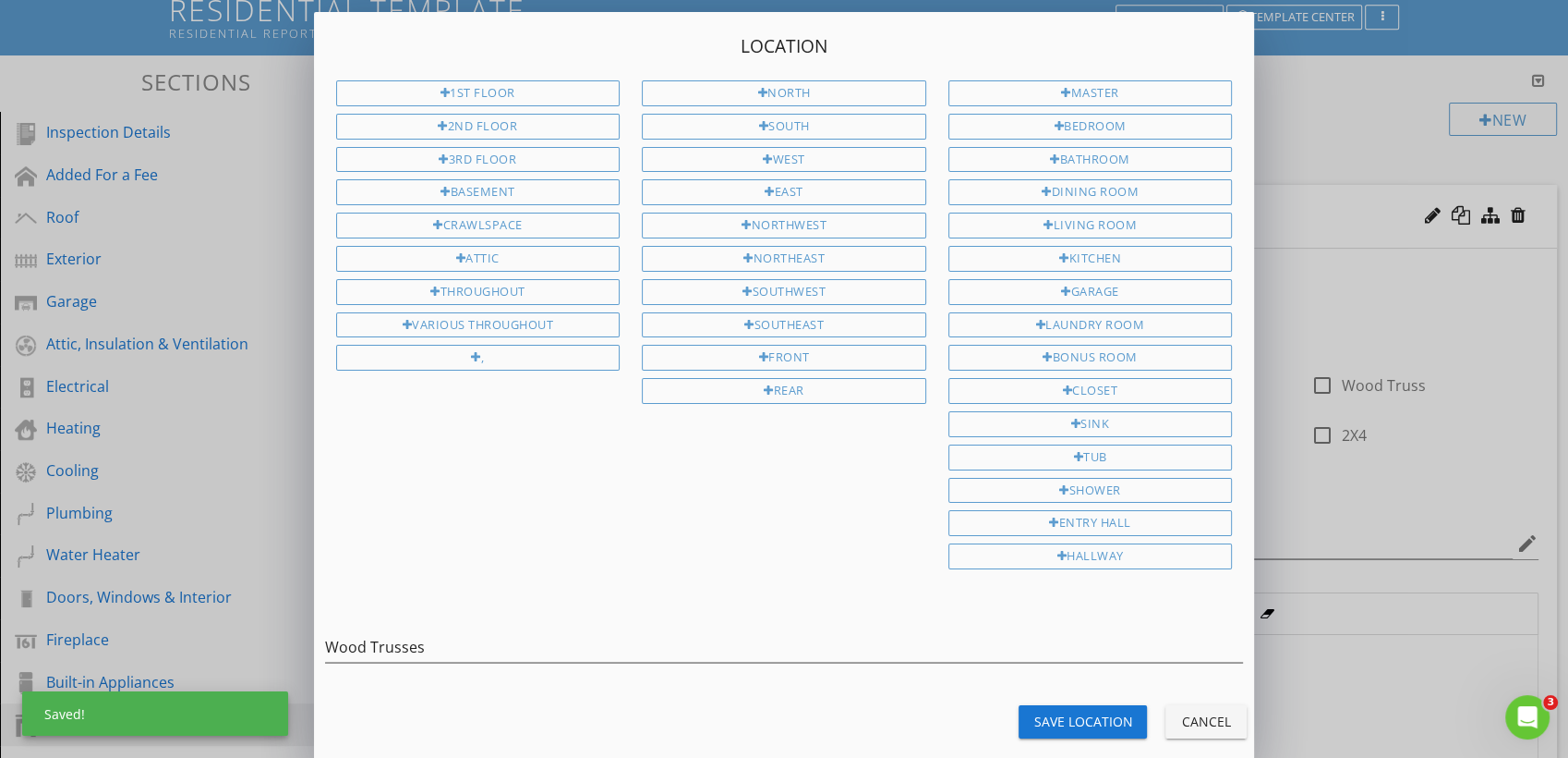
click at [1194, 711] on div "Cancel" at bounding box center [1206, 721] width 52 height 19
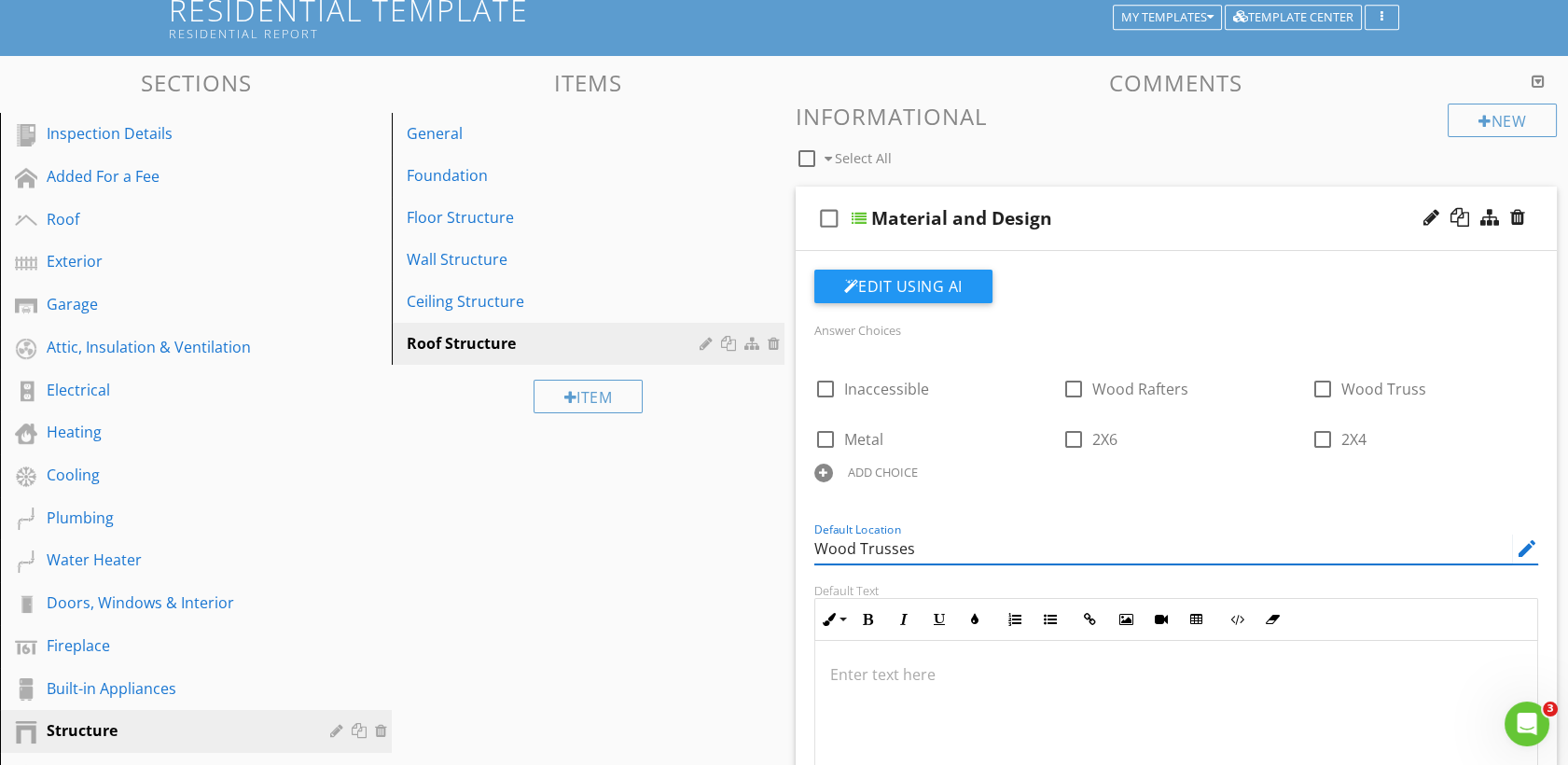
click at [887, 548] on input "Wood Trusses" at bounding box center [1163, 548] width 699 height 30
click at [828, 461] on div "ADD CHOICE" at bounding box center [927, 470] width 227 height 23
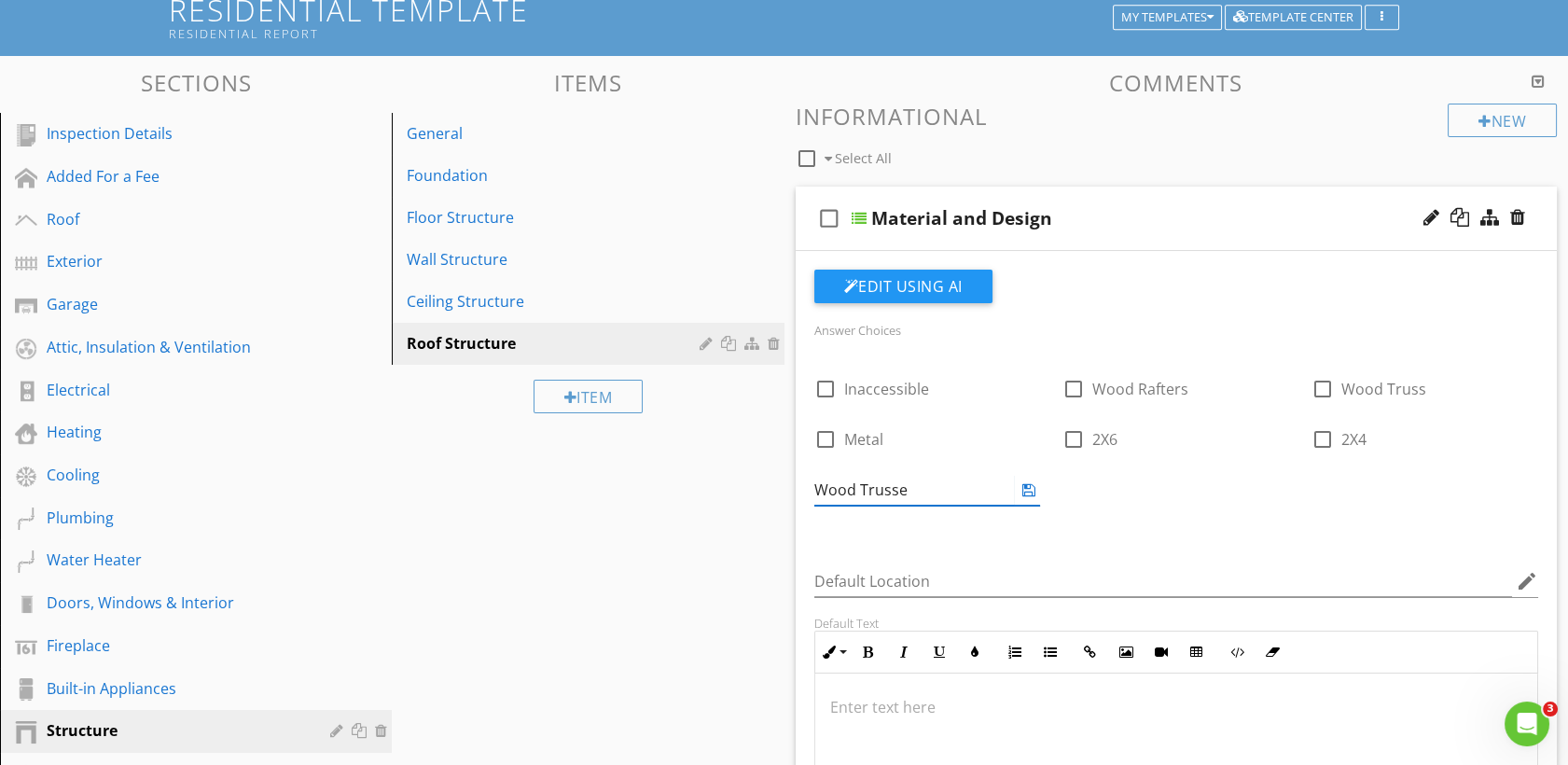
type input "Wood Trusses"
click at [1027, 490] on icon at bounding box center [1029, 489] width 13 height 15
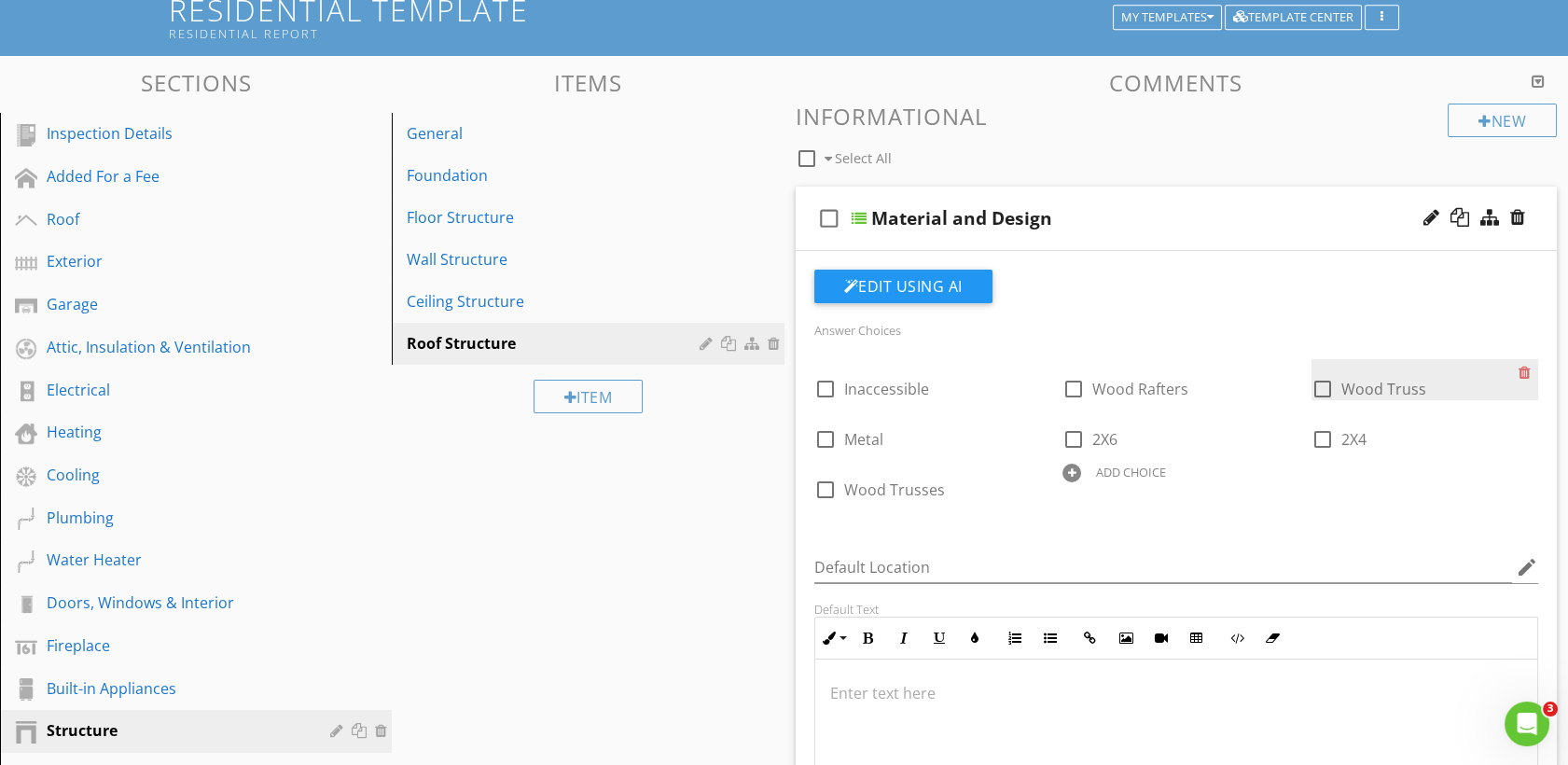
click at [1519, 367] on div at bounding box center [1529, 372] width 20 height 27
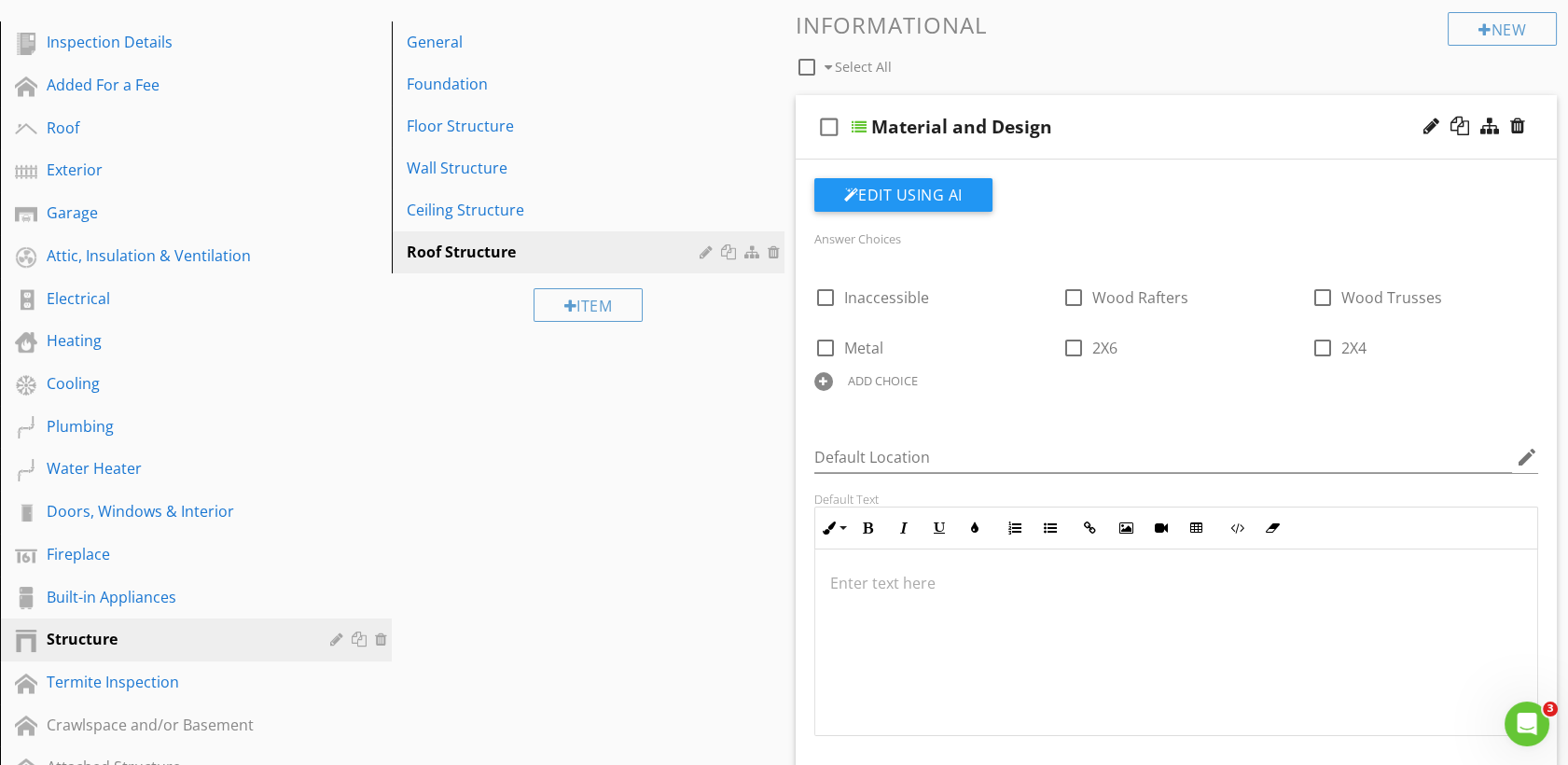
scroll to position [221, 0]
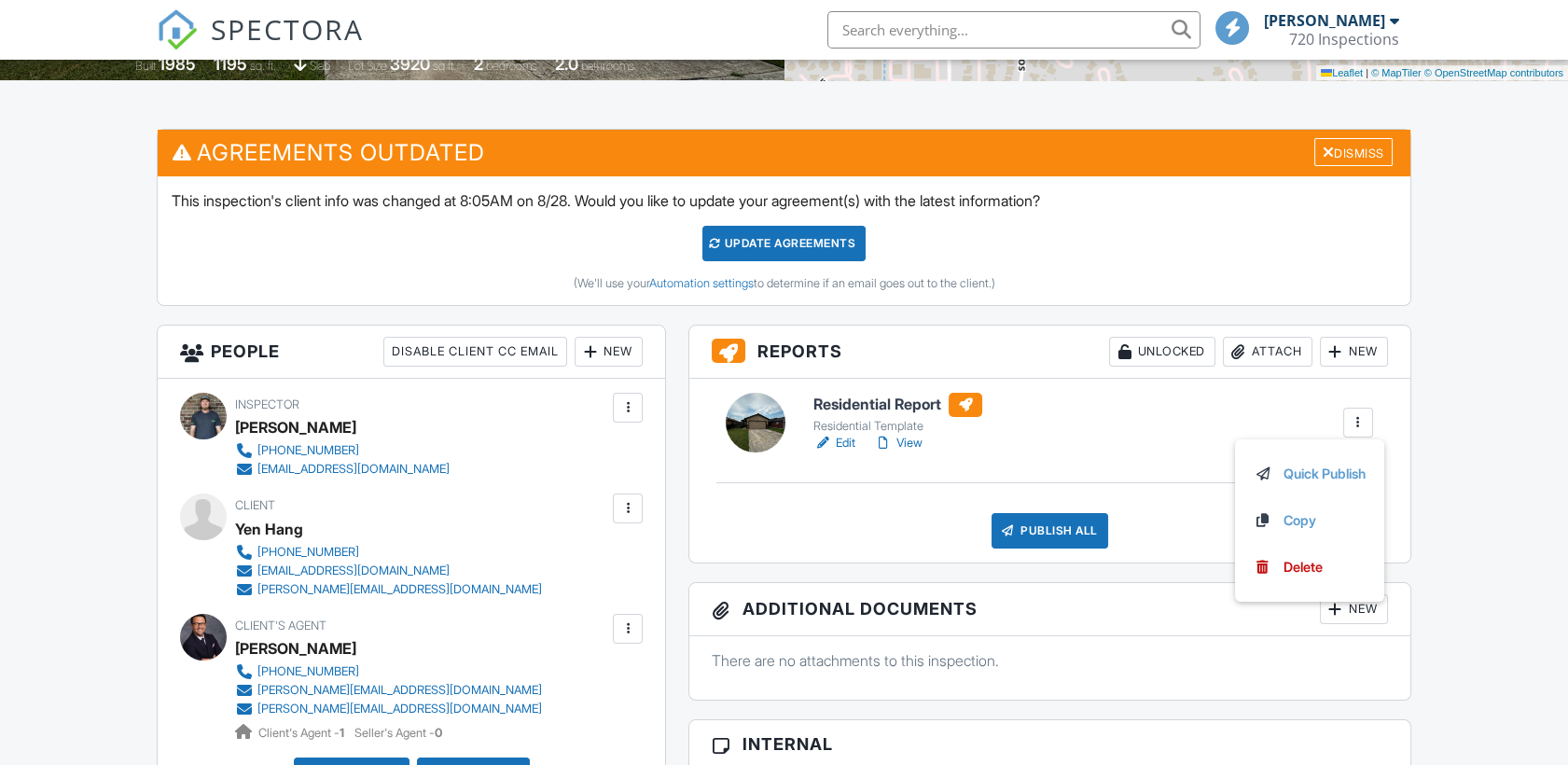
click at [1138, 426] on div "Residential Report Residential Template Edit View Quick Publish Copy Delete" at bounding box center [1093, 422] width 583 height 60
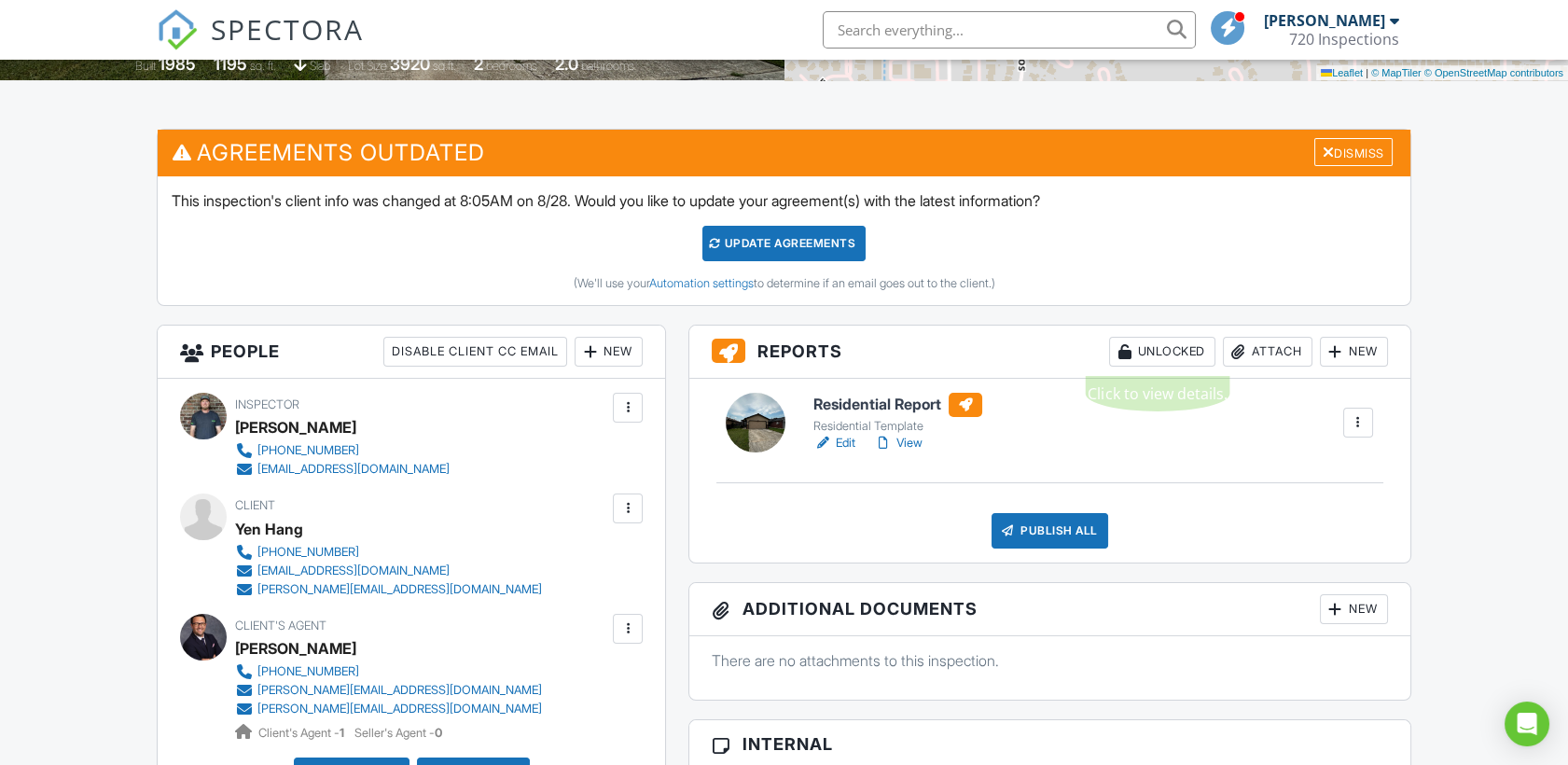
click at [1238, 354] on div at bounding box center [1239, 351] width 19 height 19
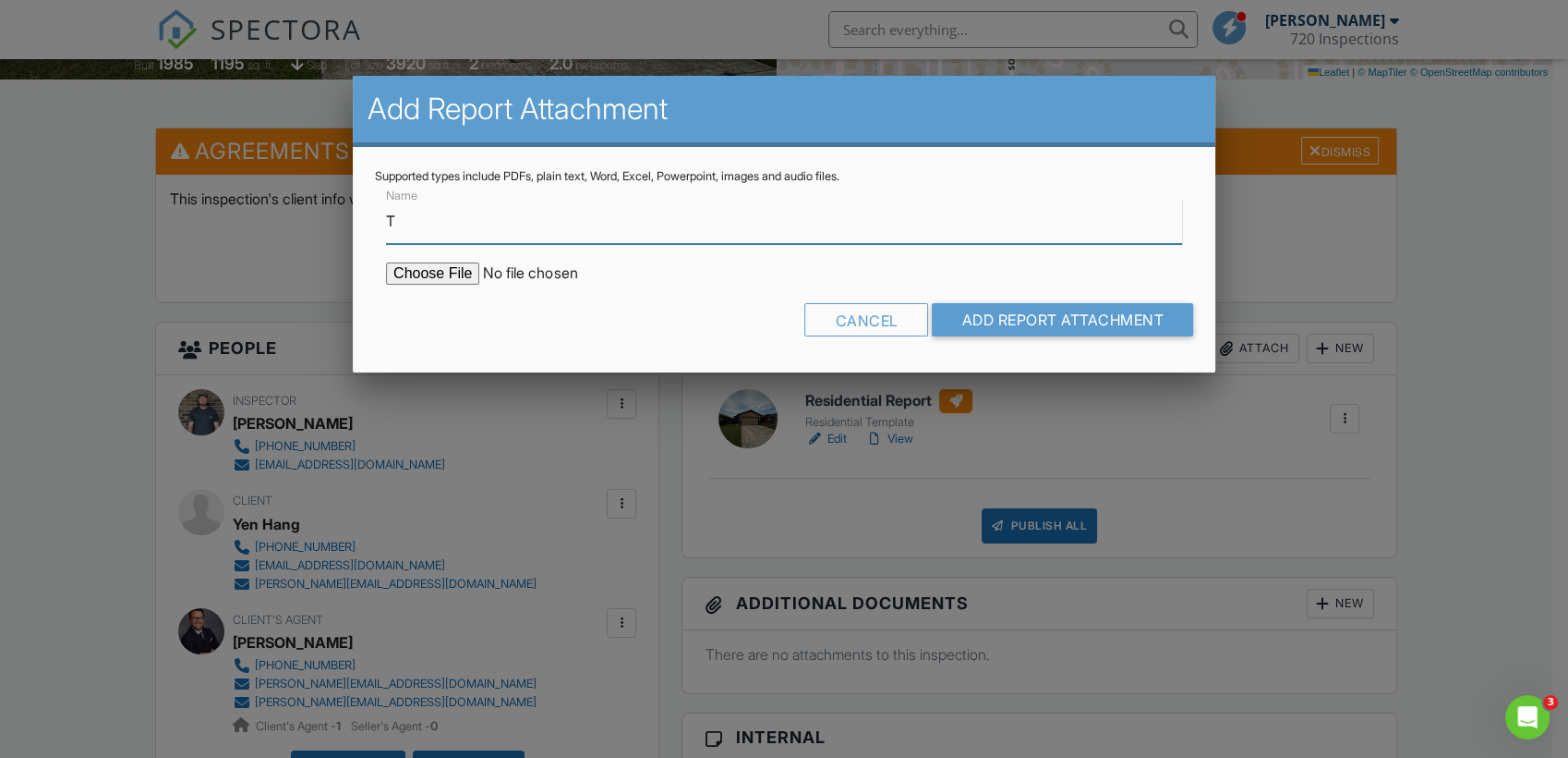
type input "TERMITE INSPECTION REPORT"
click at [416, 278] on input "file" at bounding box center [543, 273] width 314 height 22
type input "C:\fakepath\ODAFF REPORT 1420 SW 96TH ST.pdf"
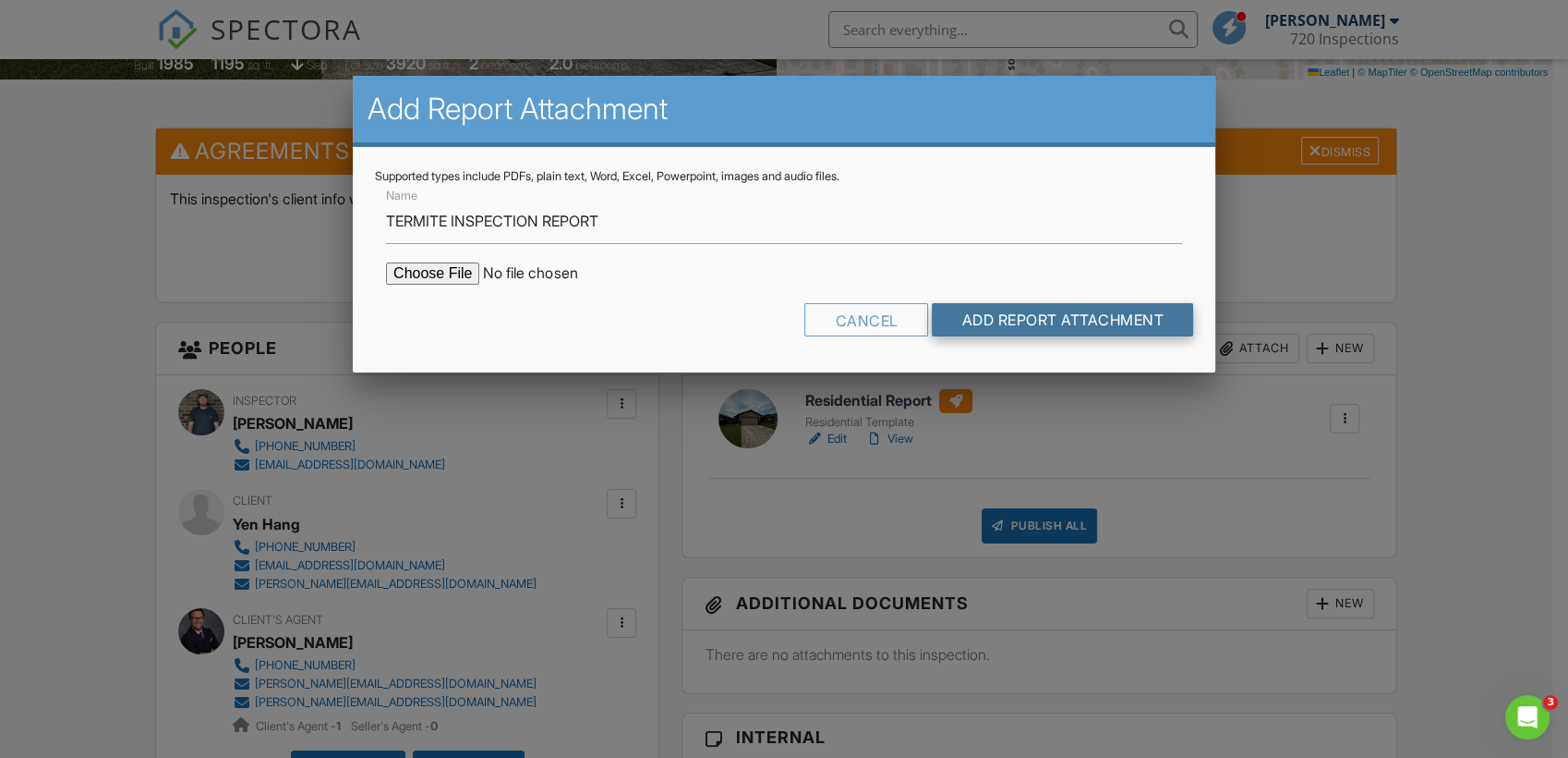
click at [980, 327] on input "Add Report Attachment" at bounding box center [1062, 319] width 262 height 33
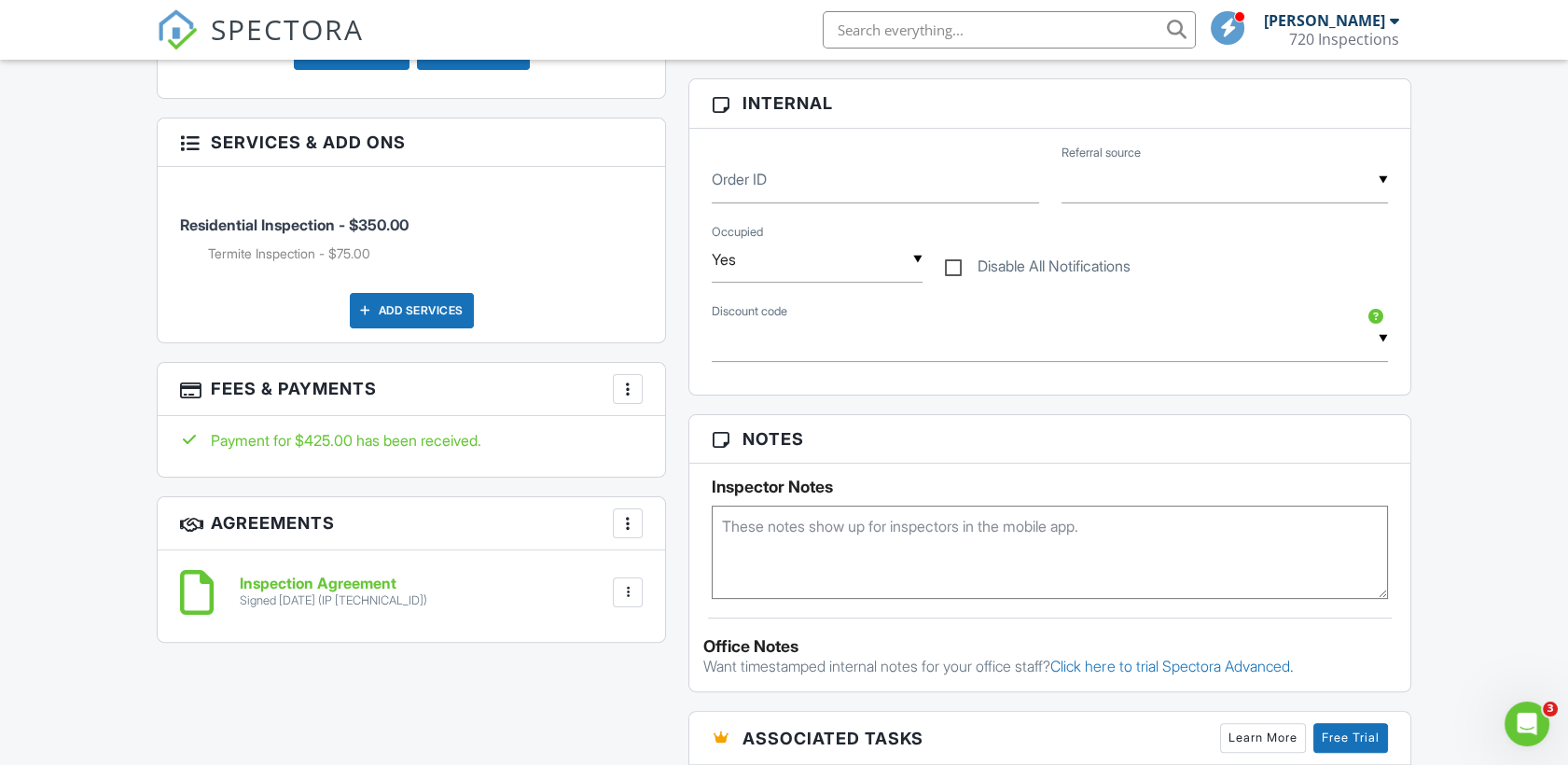
scroll to position [1141, 0]
click at [371, 578] on h6 "Inspection Agreement" at bounding box center [333, 582] width 188 height 17
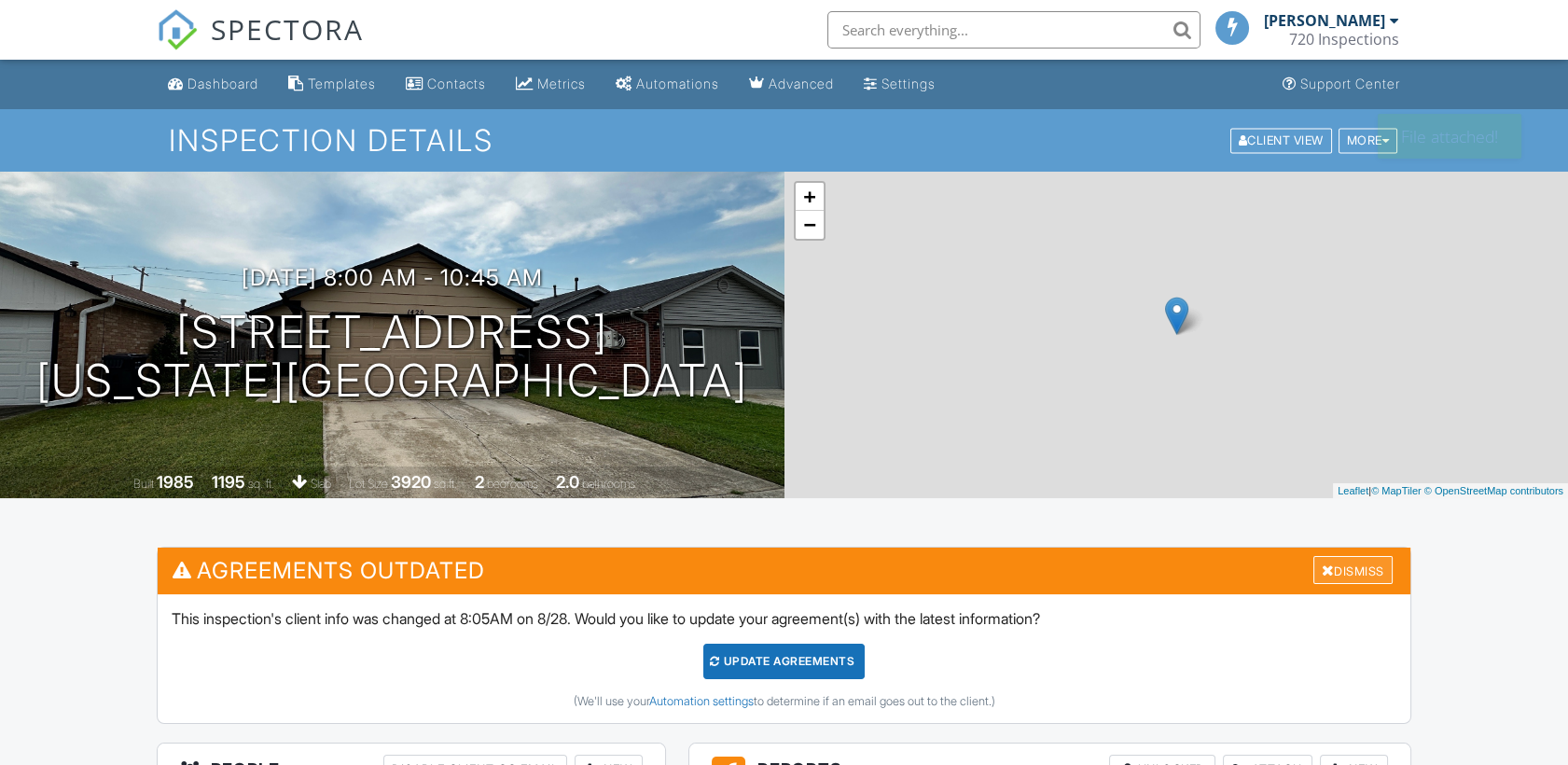
click at [1335, 571] on div "Dismiss" at bounding box center [1353, 570] width 80 height 28
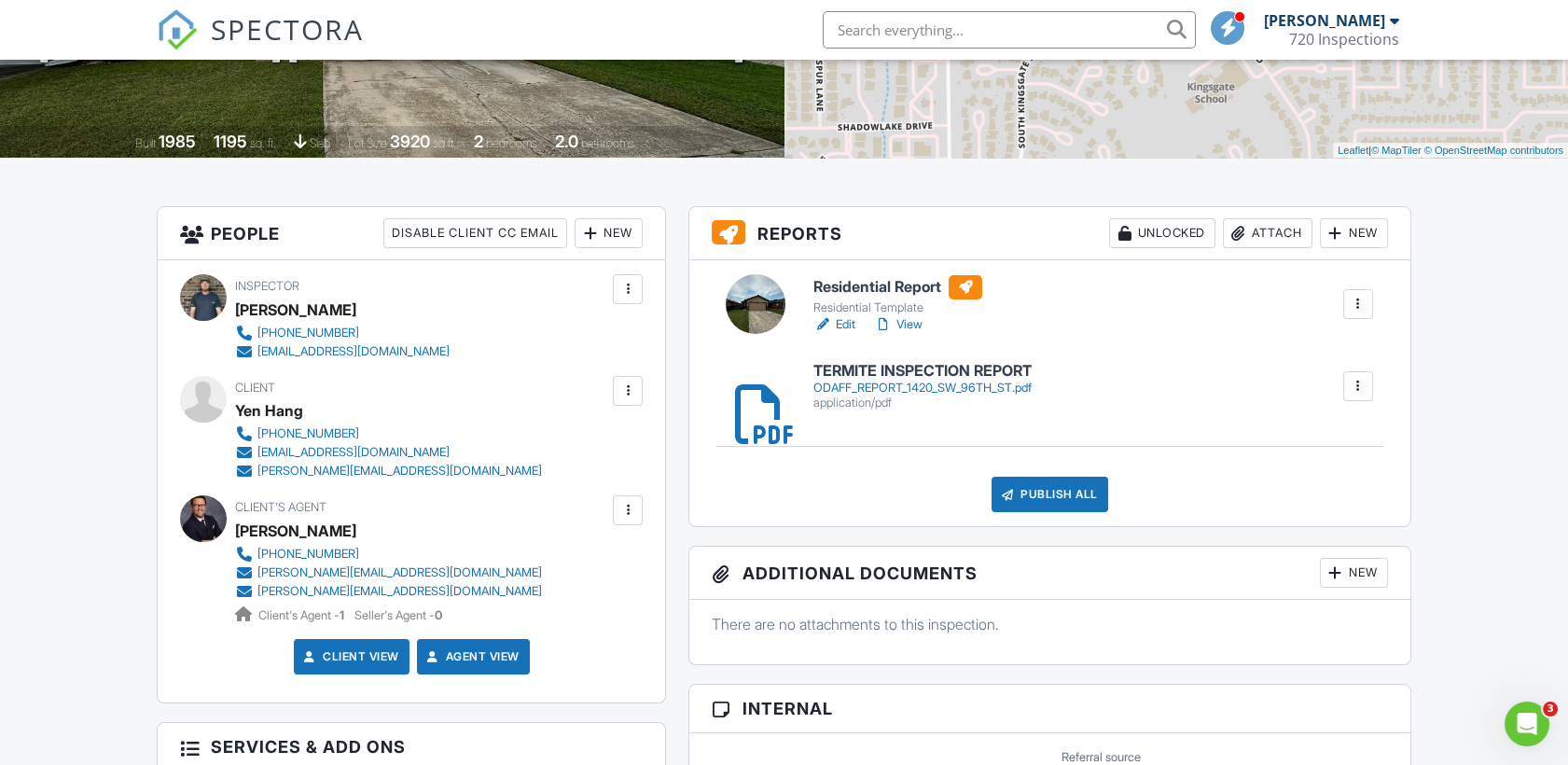
scroll to position [340, 0]
click at [956, 378] on h6 "TERMITE INSPECTION REPORT" at bounding box center [923, 371] width 218 height 17
click at [899, 324] on link "View" at bounding box center [898, 325] width 48 height 19
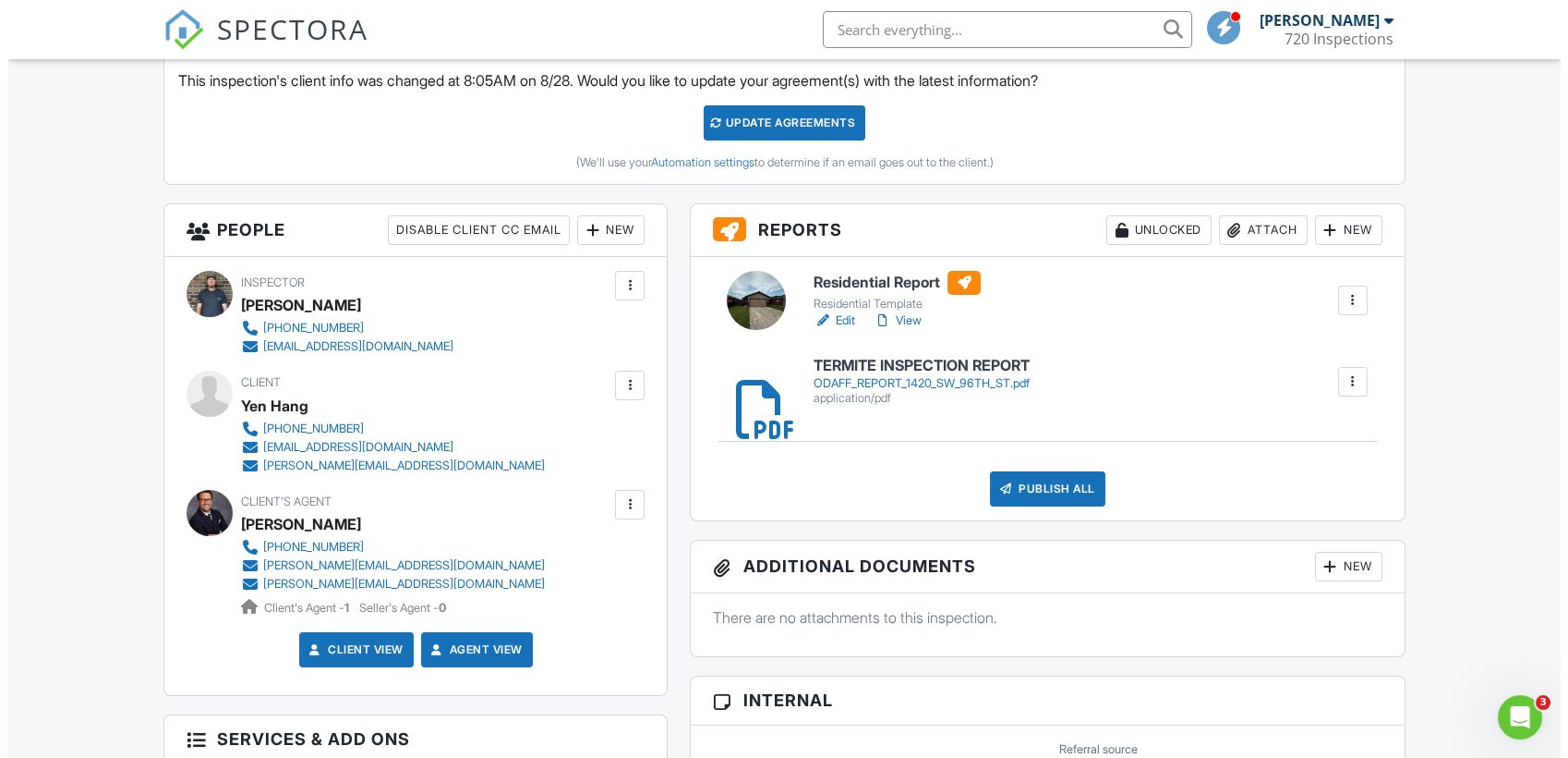
scroll to position [530, 0]
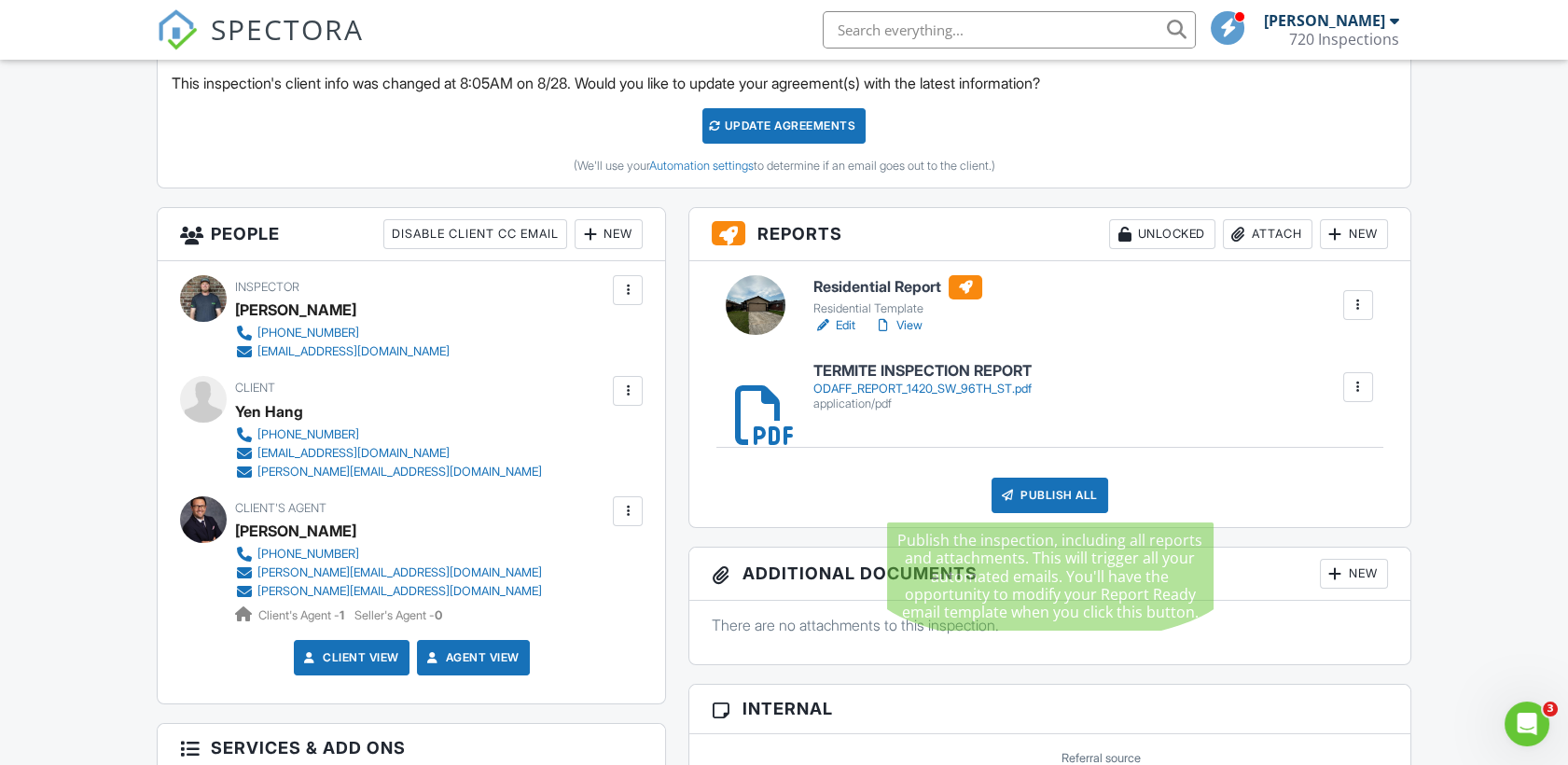
click at [1025, 492] on div "Publish All" at bounding box center [1049, 495] width 117 height 35
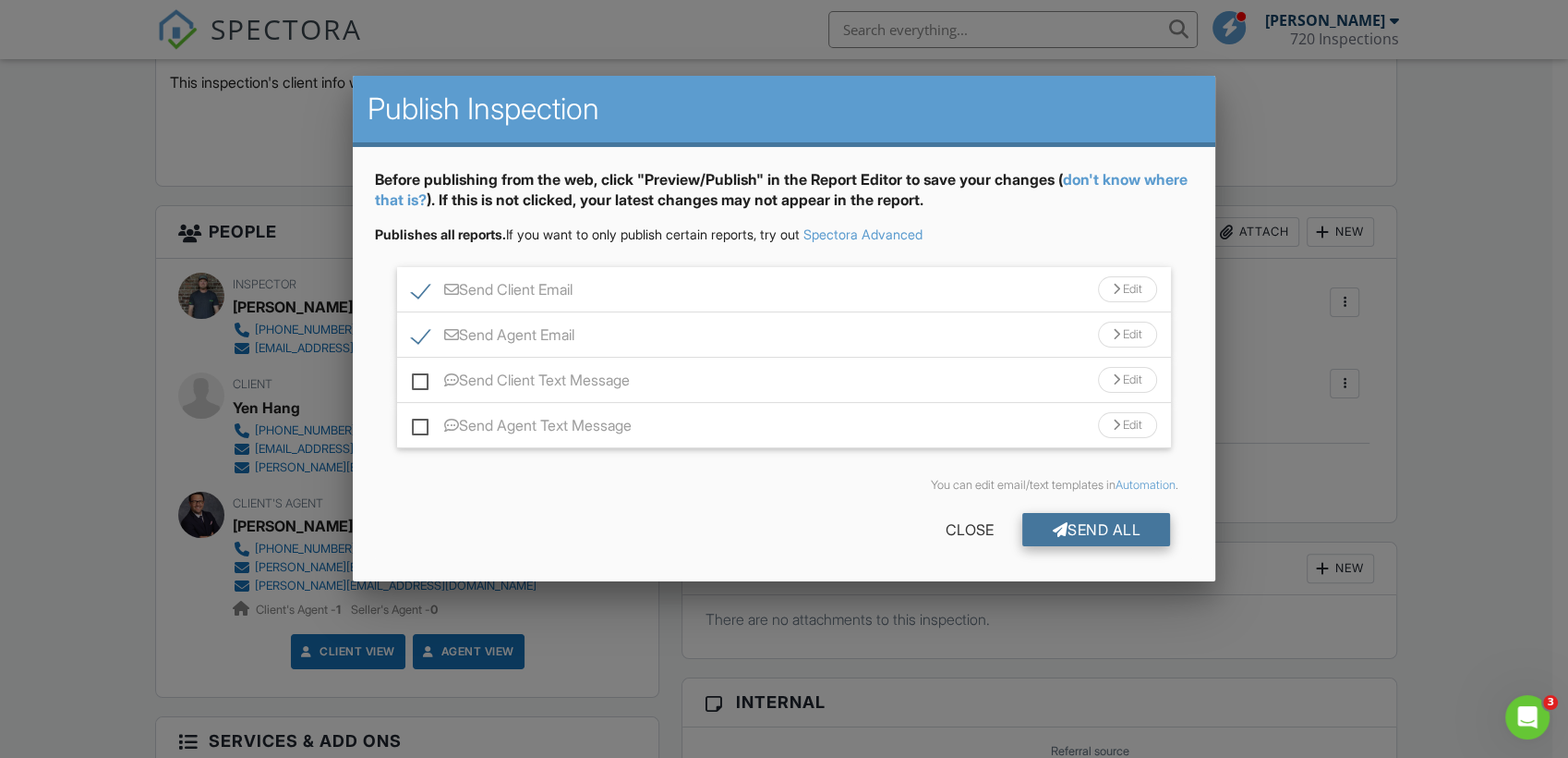
click at [1042, 517] on div "Send All" at bounding box center [1096, 529] width 148 height 33
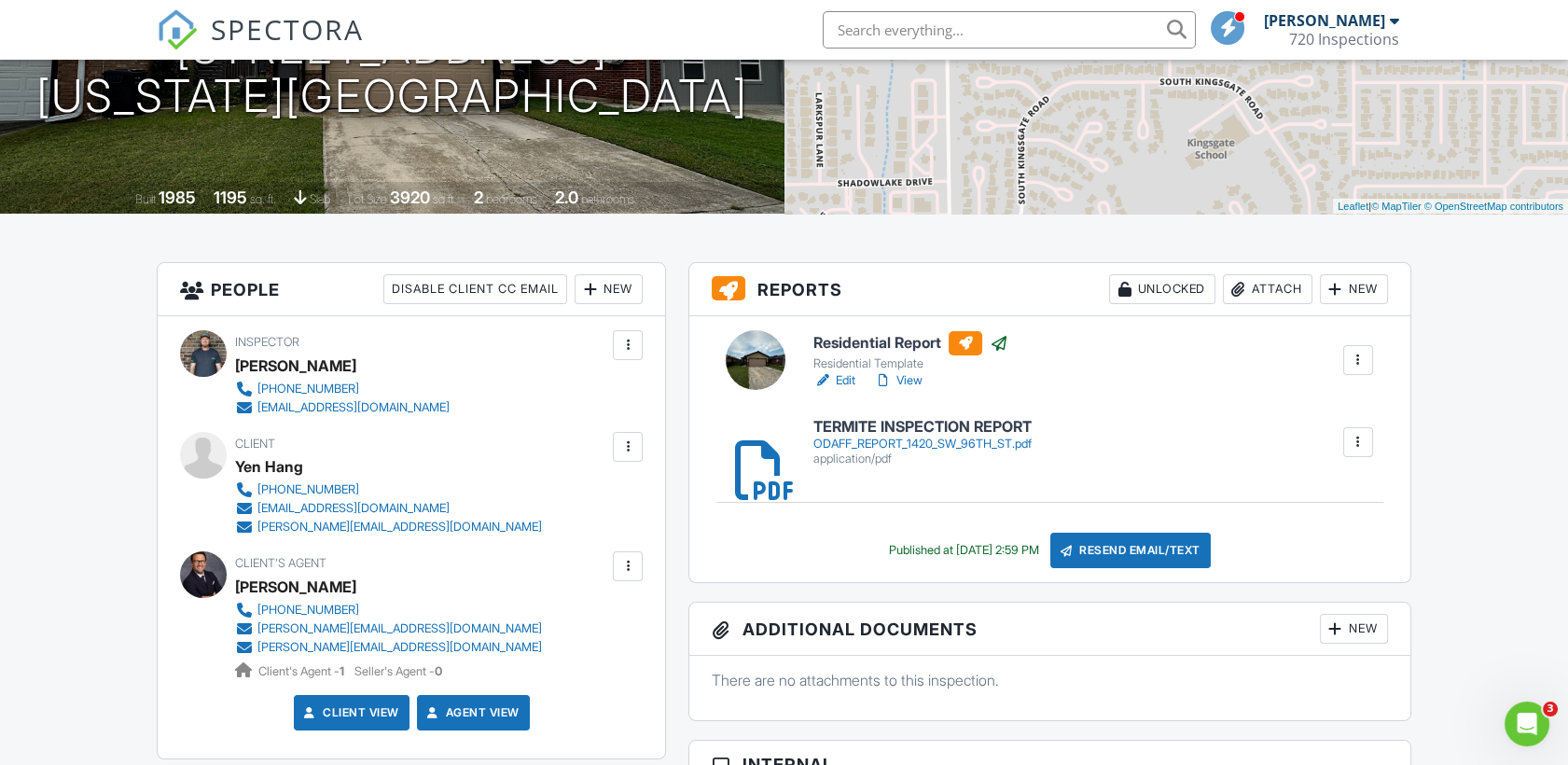
scroll to position [281, 0]
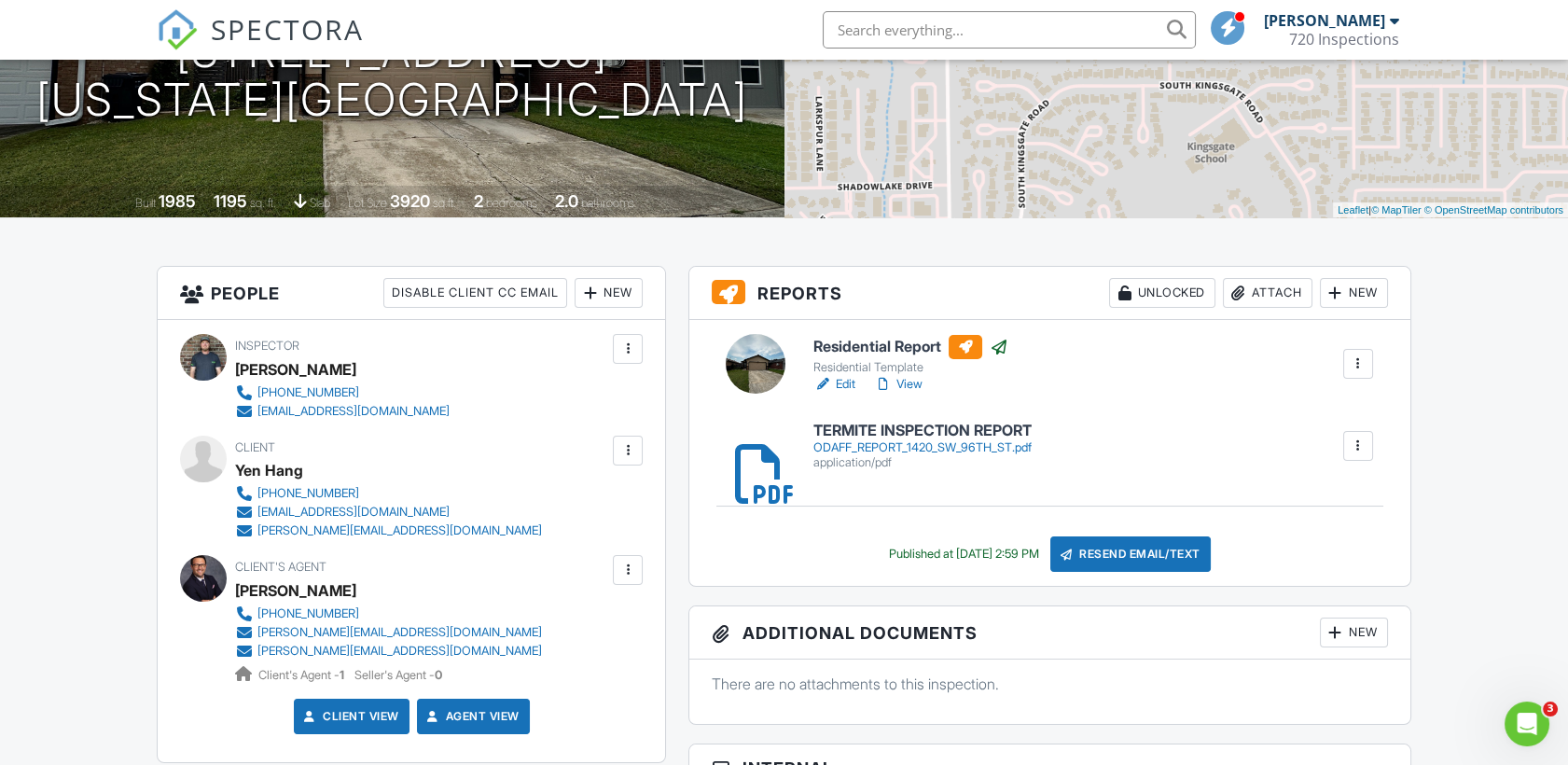
click at [896, 387] on link "View" at bounding box center [898, 384] width 48 height 19
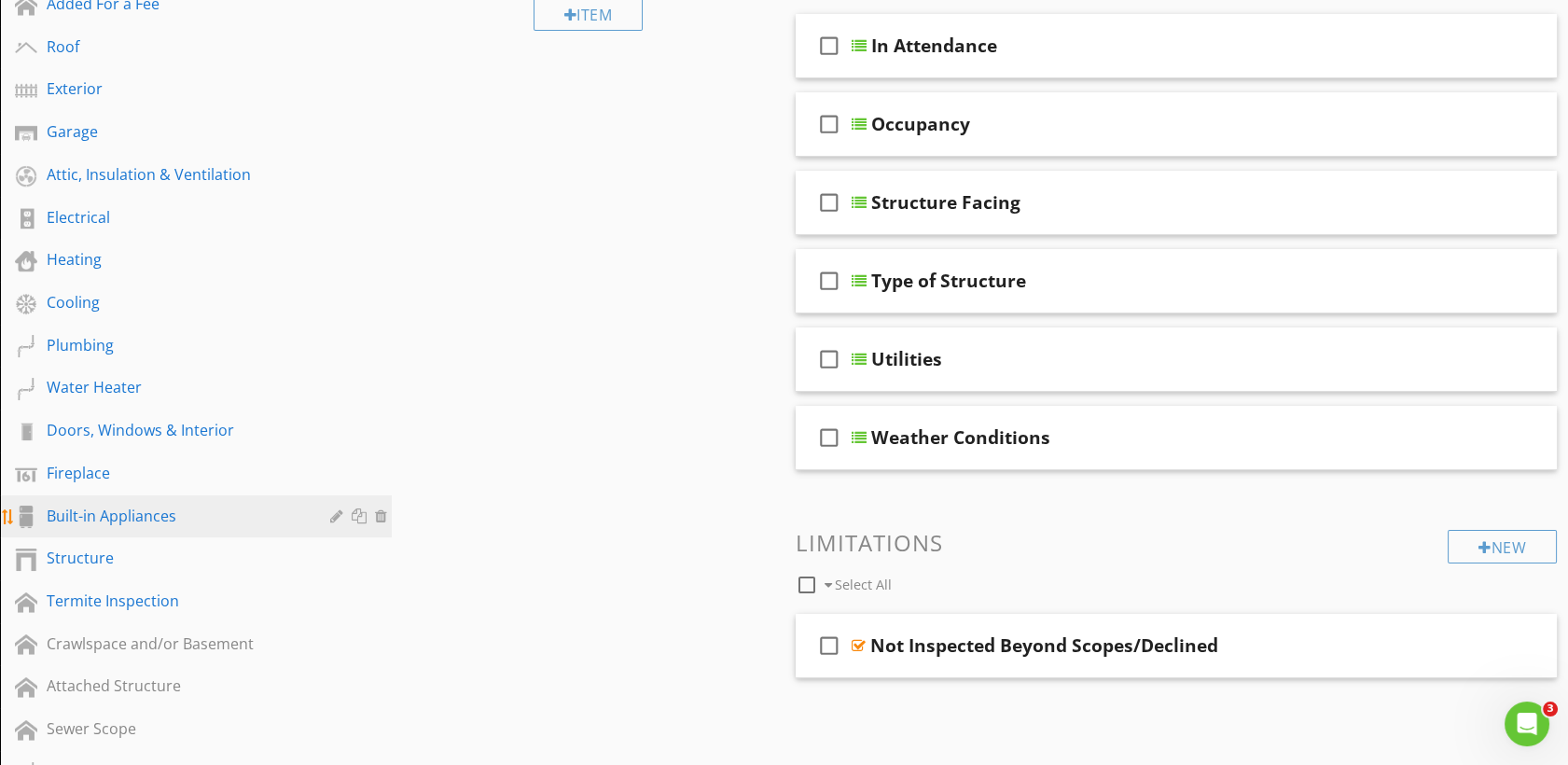
click at [112, 519] on div "Built-in Appliances" at bounding box center [174, 516] width 256 height 23
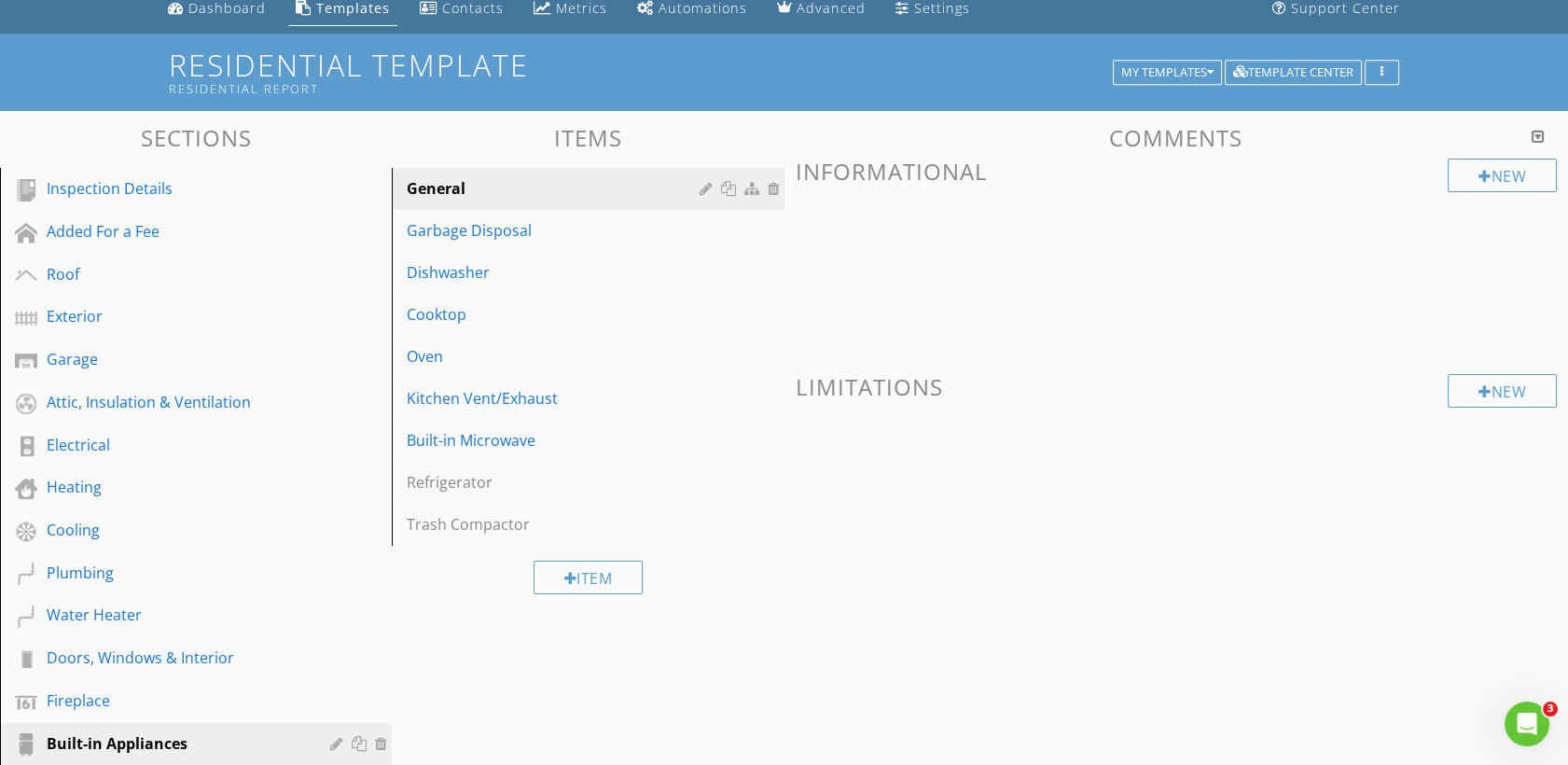
scroll to position [72, 0]
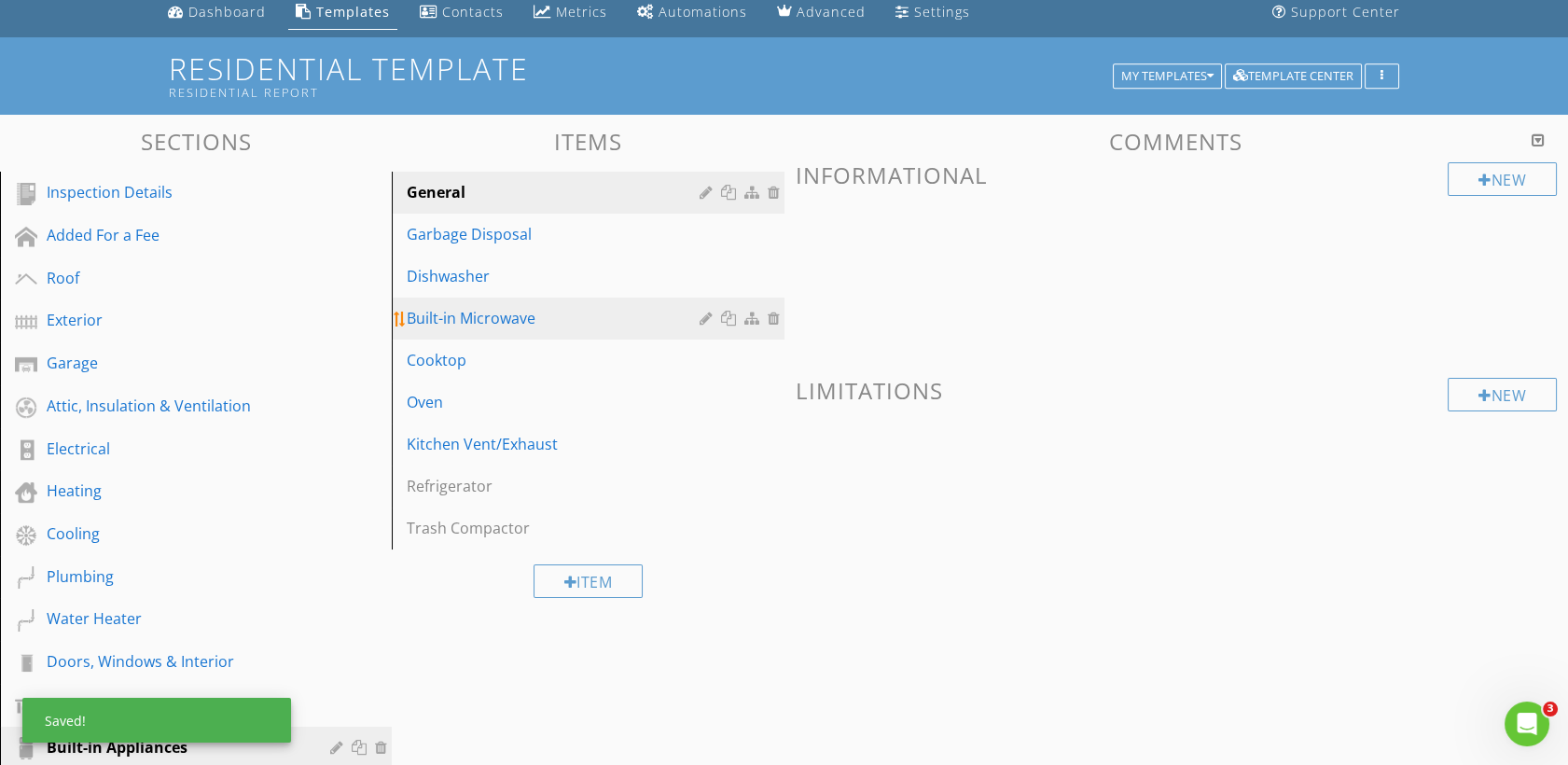
click at [454, 305] on link "Built-in Microwave" at bounding box center [590, 318] width 386 height 41
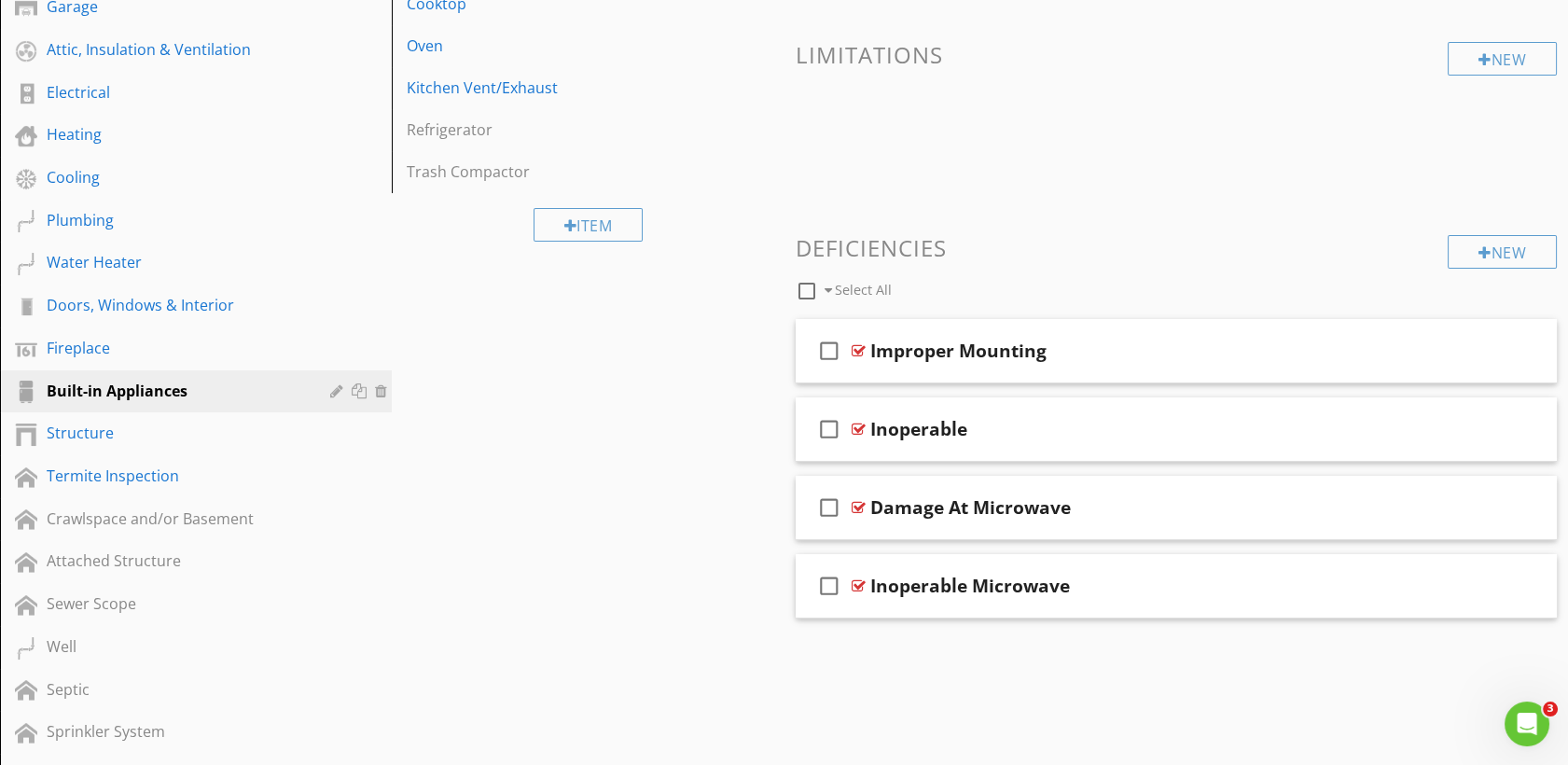
scroll to position [505, 0]
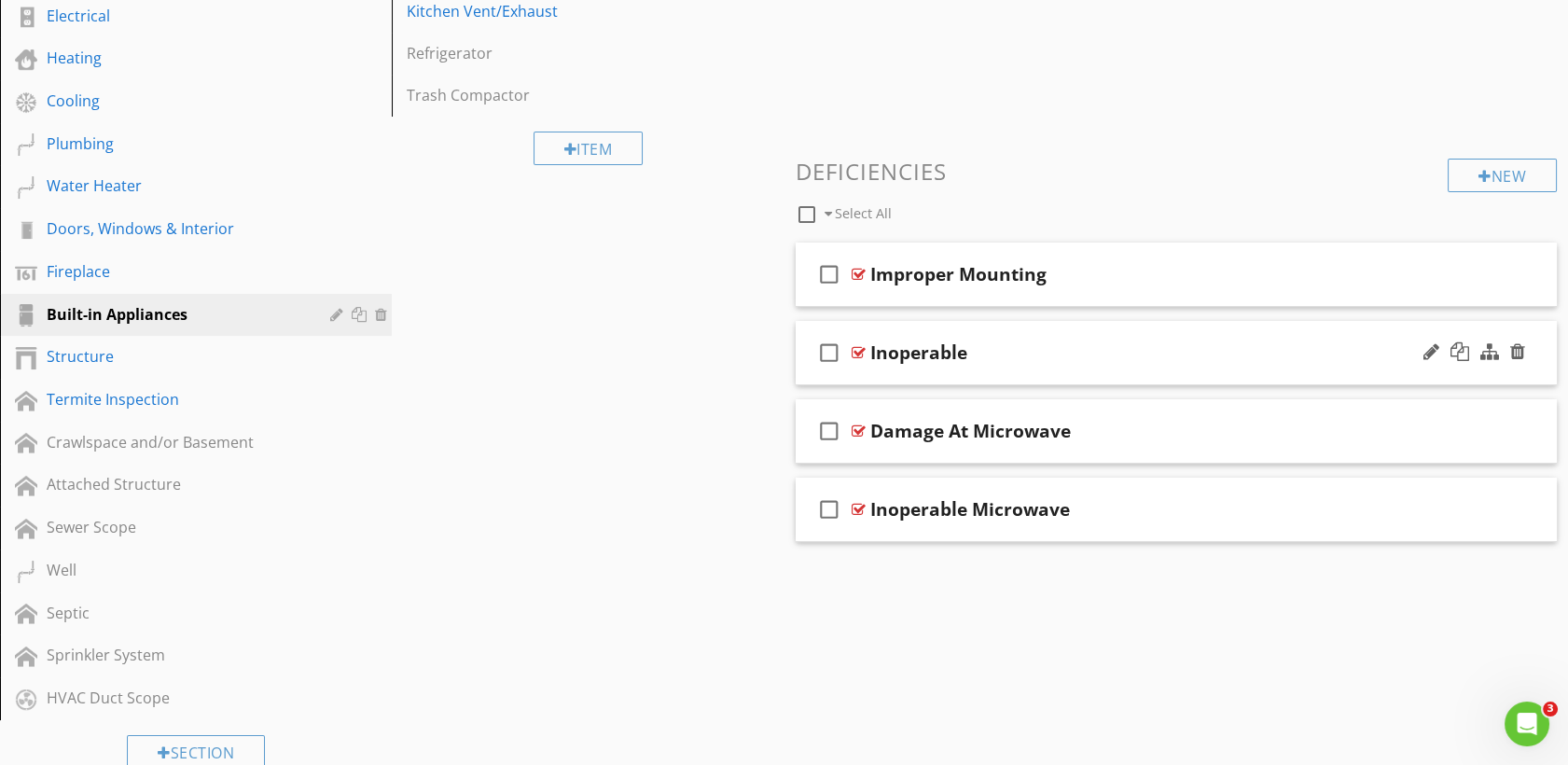
click at [934, 353] on div "Inoperable" at bounding box center [919, 353] width 97 height 23
click at [866, 340] on div "check_box_outline_blank Inoperable" at bounding box center [1177, 354] width 762 height 65
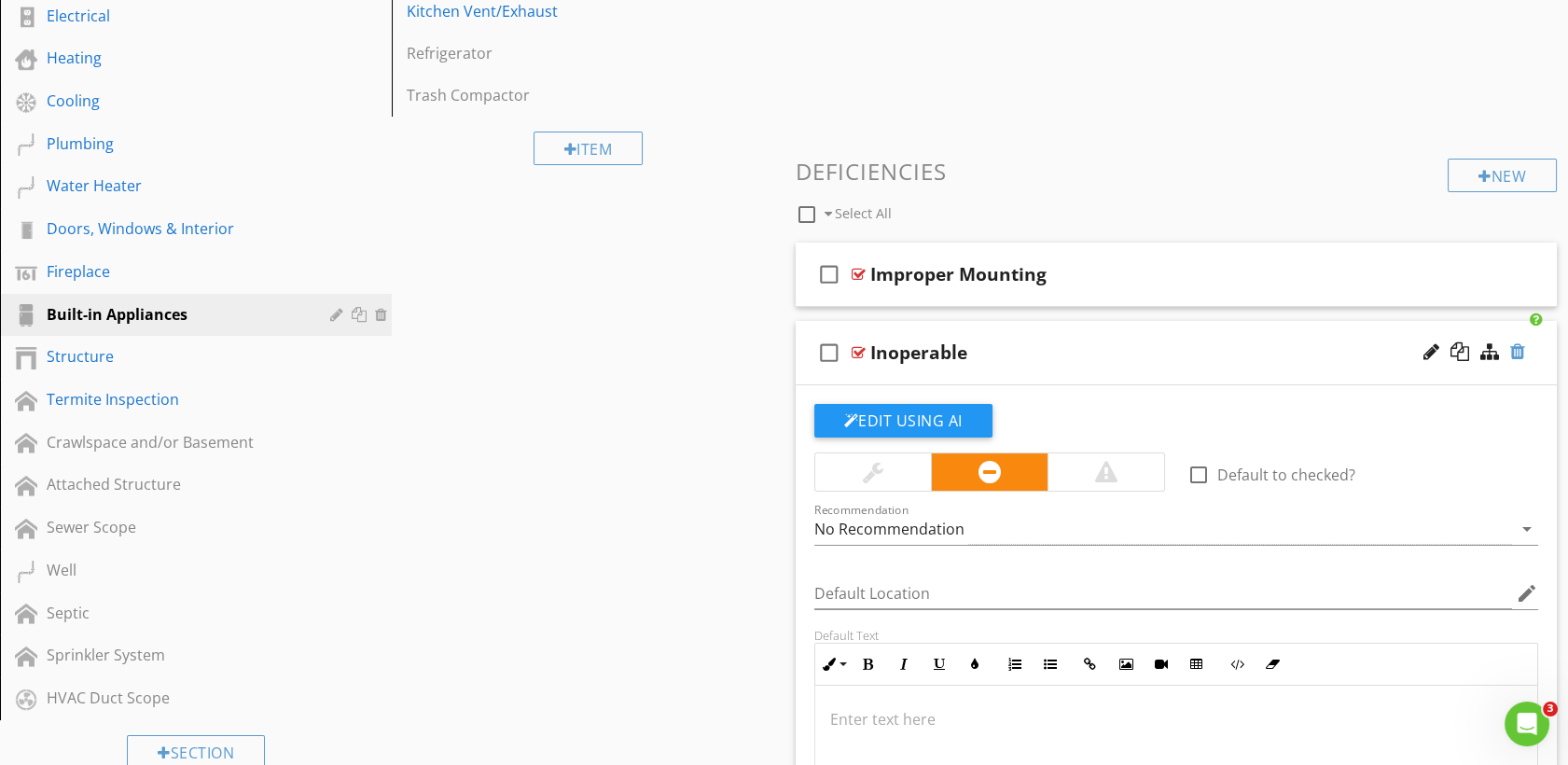
click at [1519, 351] on div at bounding box center [1517, 351] width 15 height 19
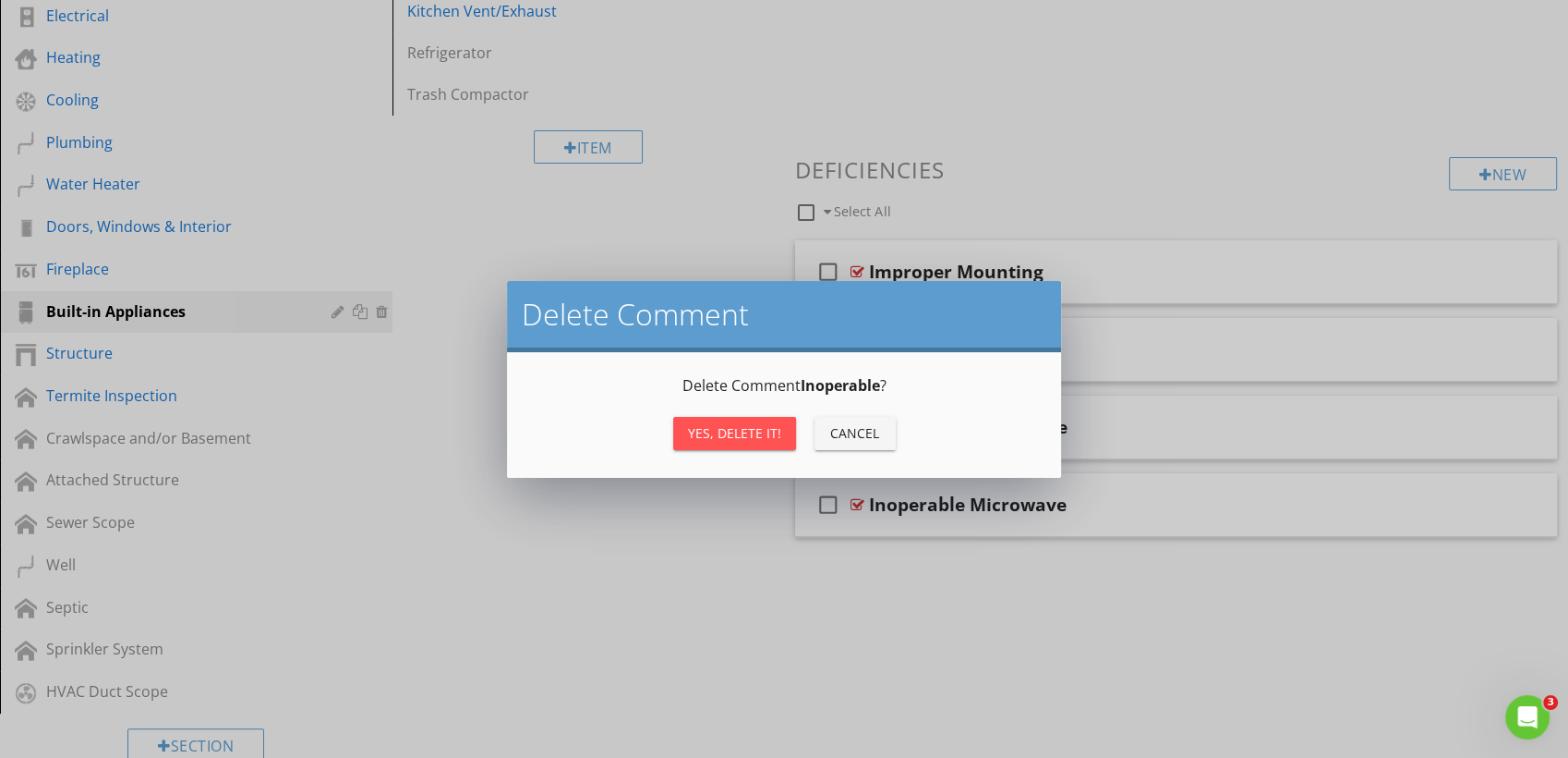
click at [761, 427] on div "Yes, Delete it!" at bounding box center [734, 433] width 93 height 19
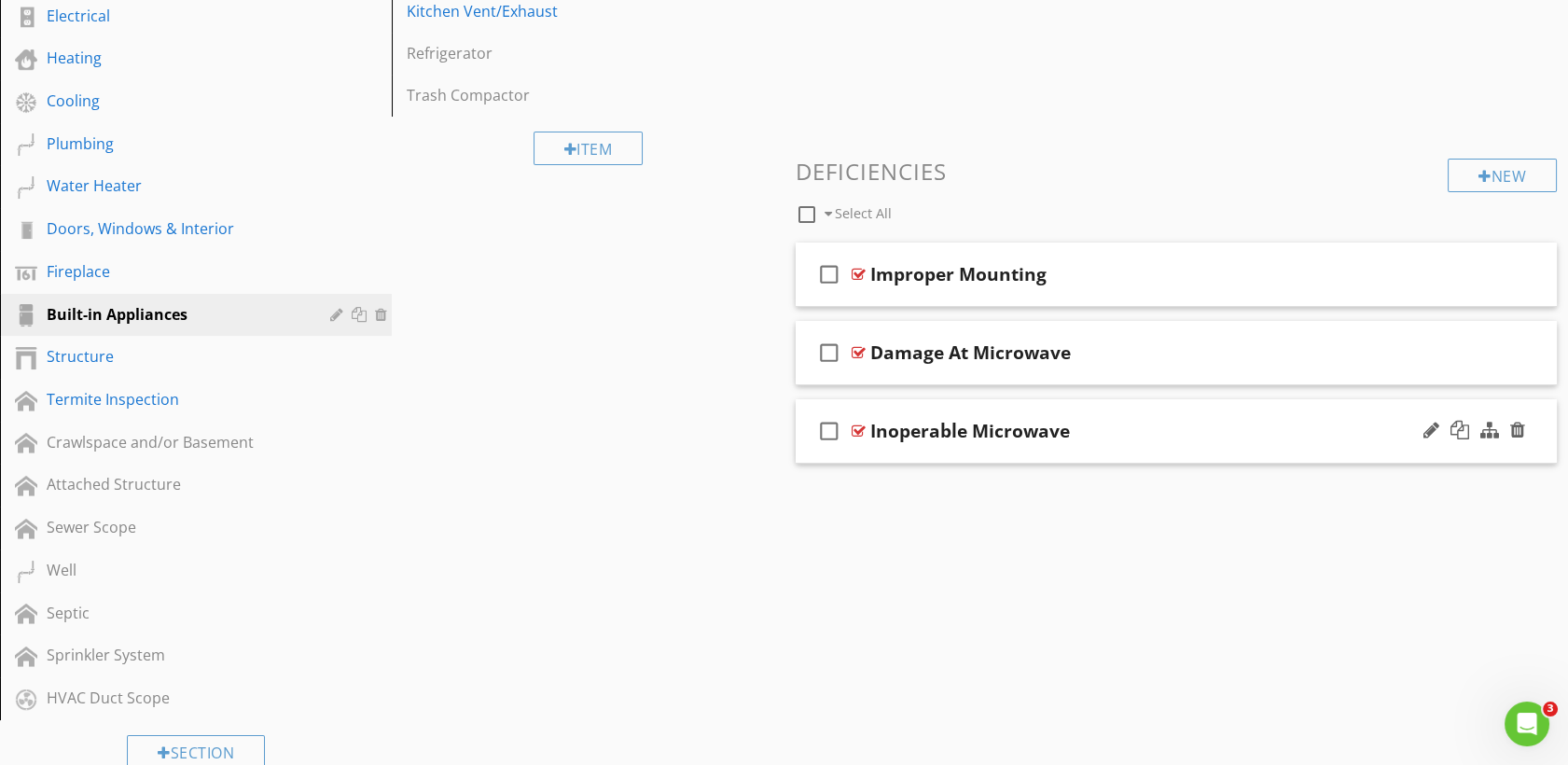
click at [861, 427] on div at bounding box center [859, 430] width 14 height 15
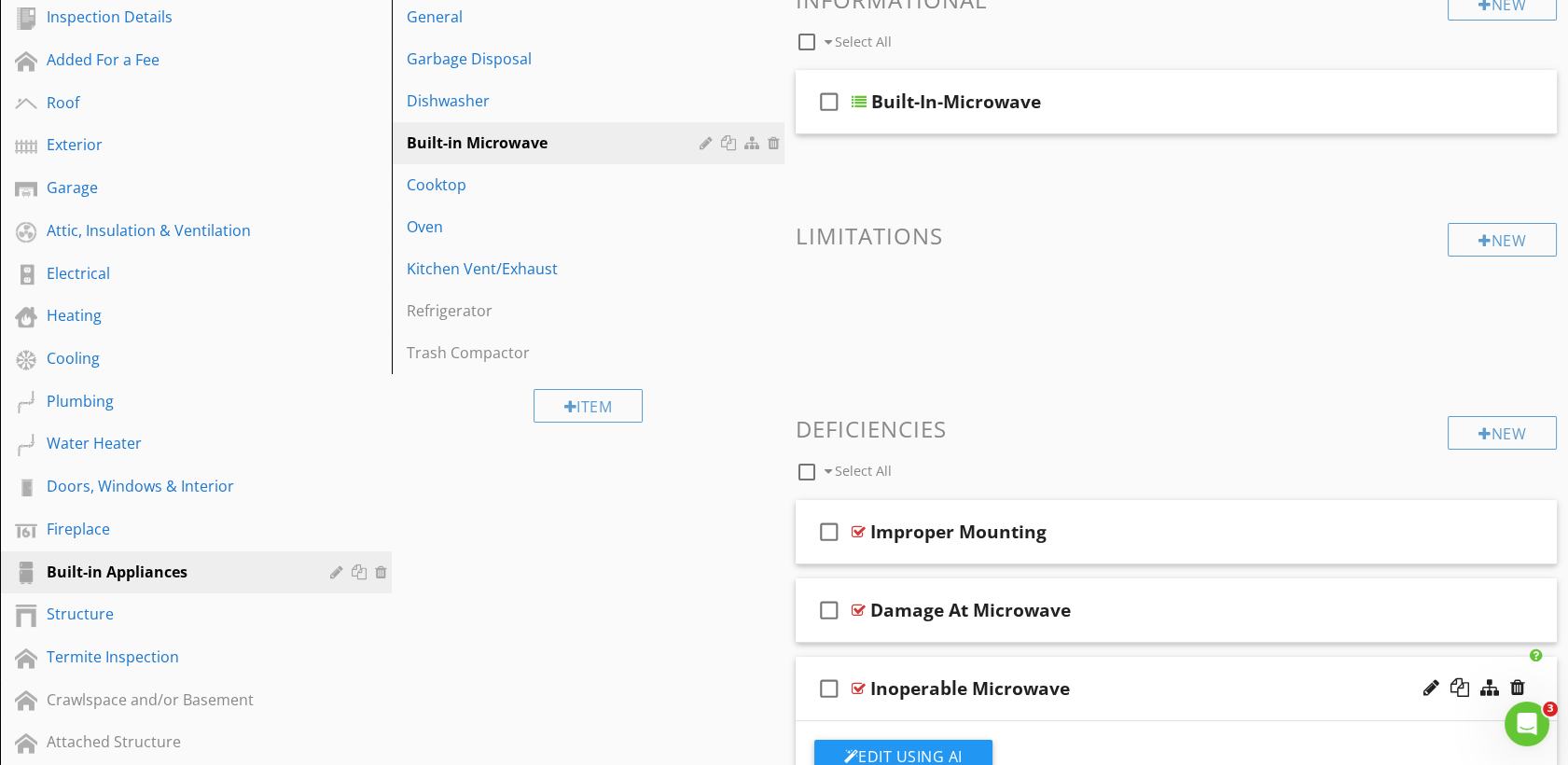
scroll to position [242, 0]
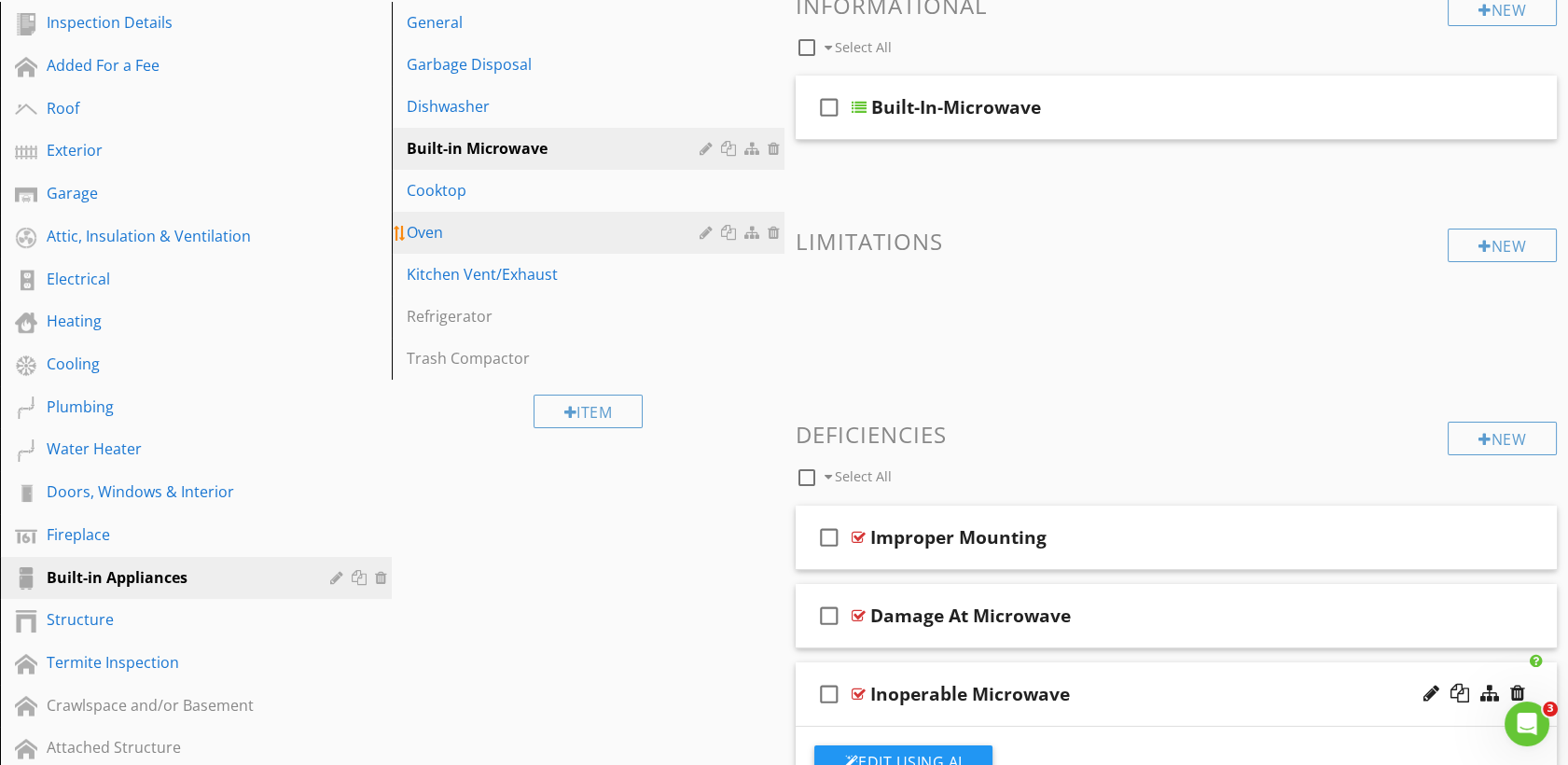
click at [452, 247] on link "Oven" at bounding box center [590, 233] width 386 height 41
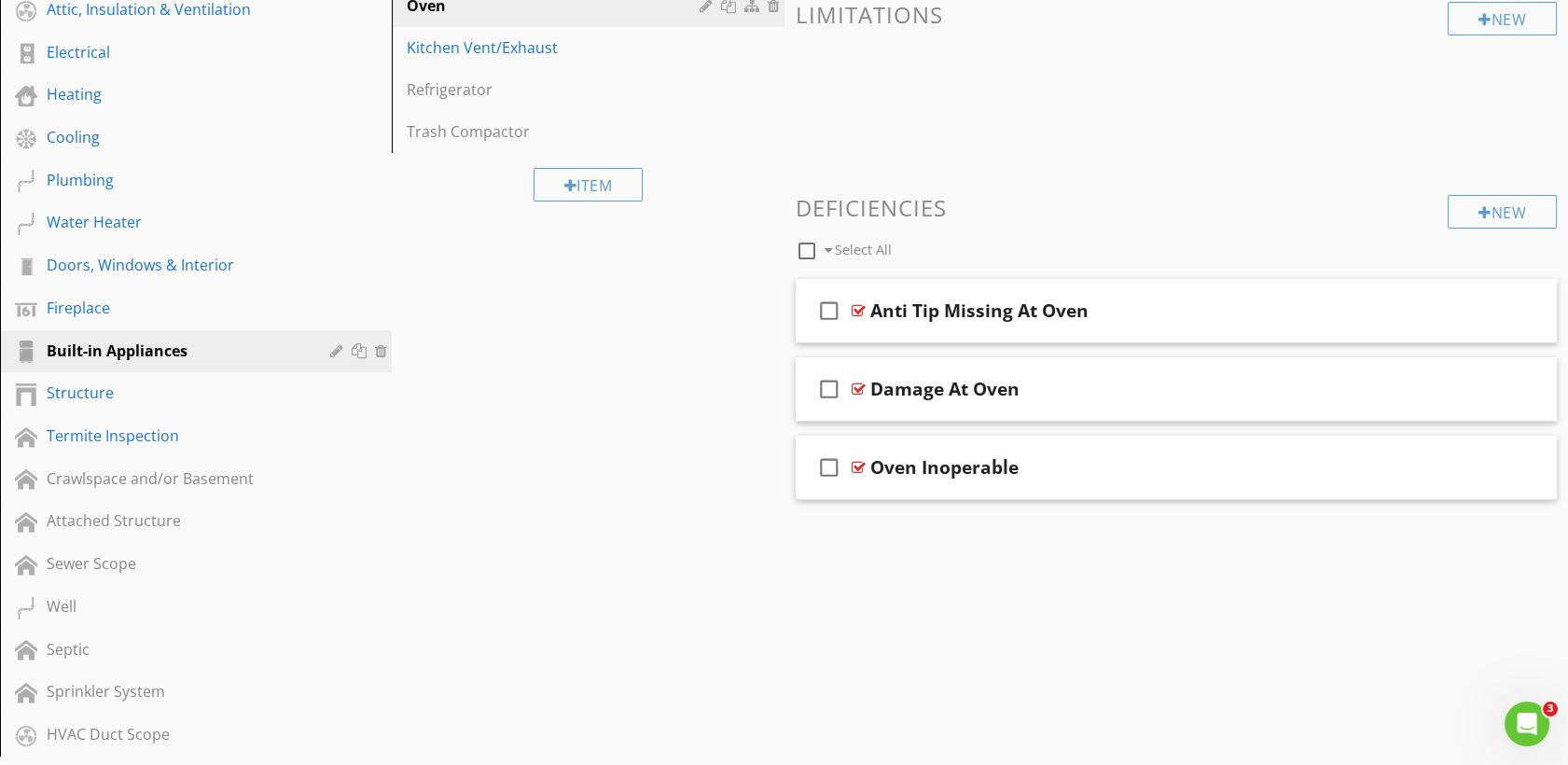
scroll to position [469, 0]
click at [859, 465] on div at bounding box center [859, 465] width 14 height 15
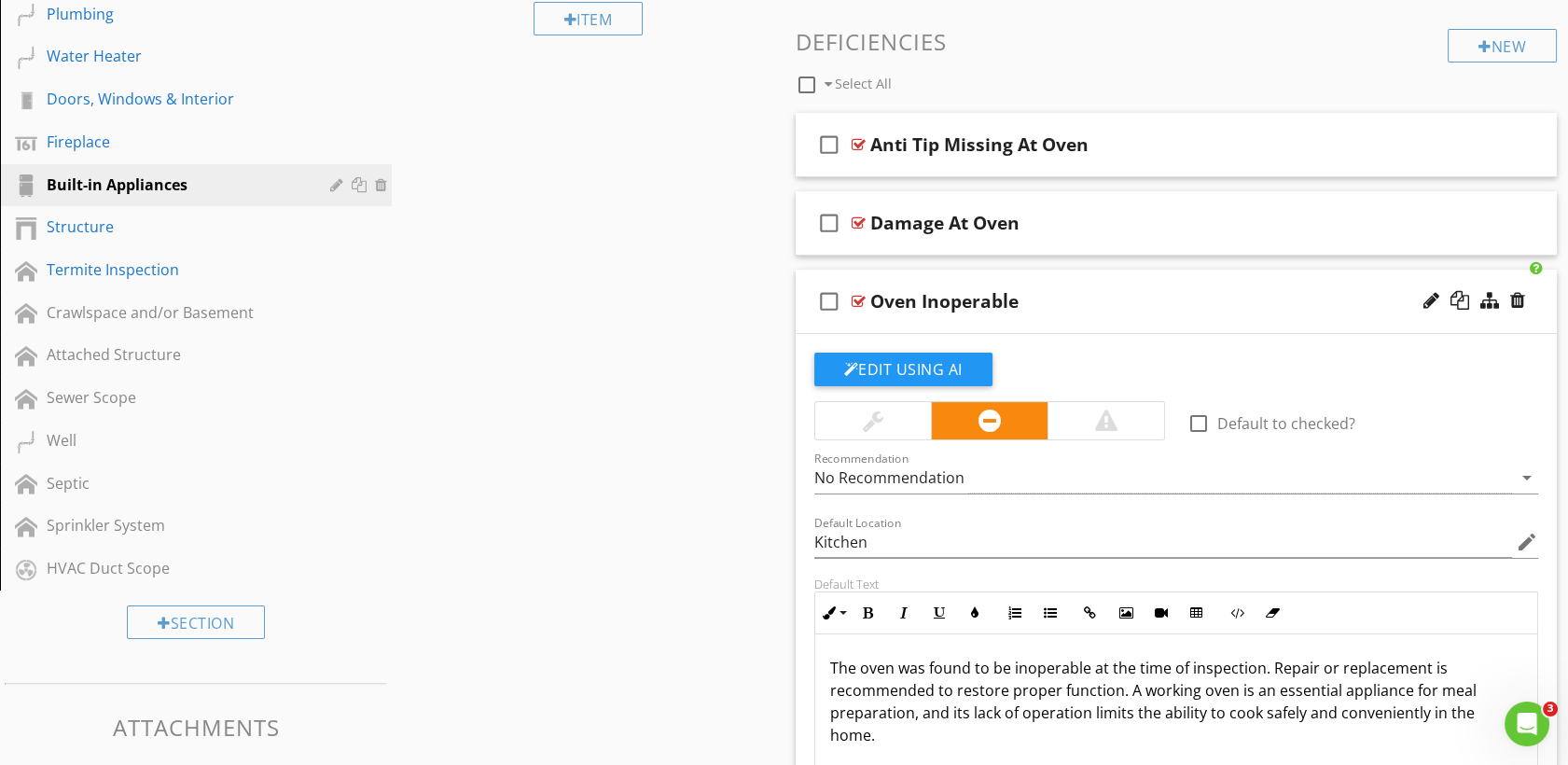
scroll to position [634, 0]
click at [845, 537] on input "Kitchen" at bounding box center [1163, 542] width 699 height 30
click at [754, 417] on div "Sections Inspection Details Added For a Fee Roof Exterior Garage Attic, Insulat…" at bounding box center [784, 287] width 1568 height 1469
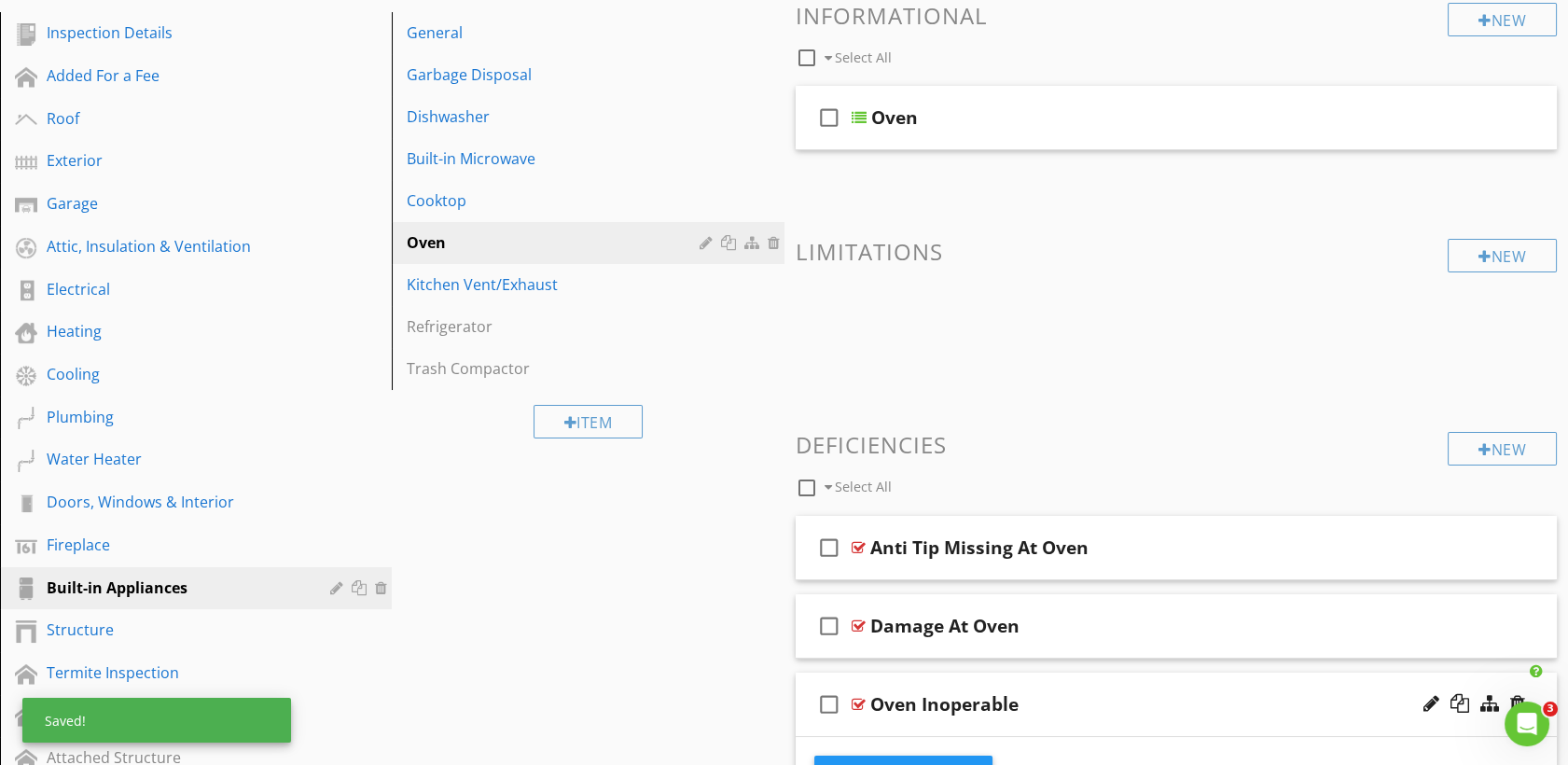
scroll to position [230, 0]
click at [449, 194] on div "Cooktop" at bounding box center [555, 202] width 298 height 23
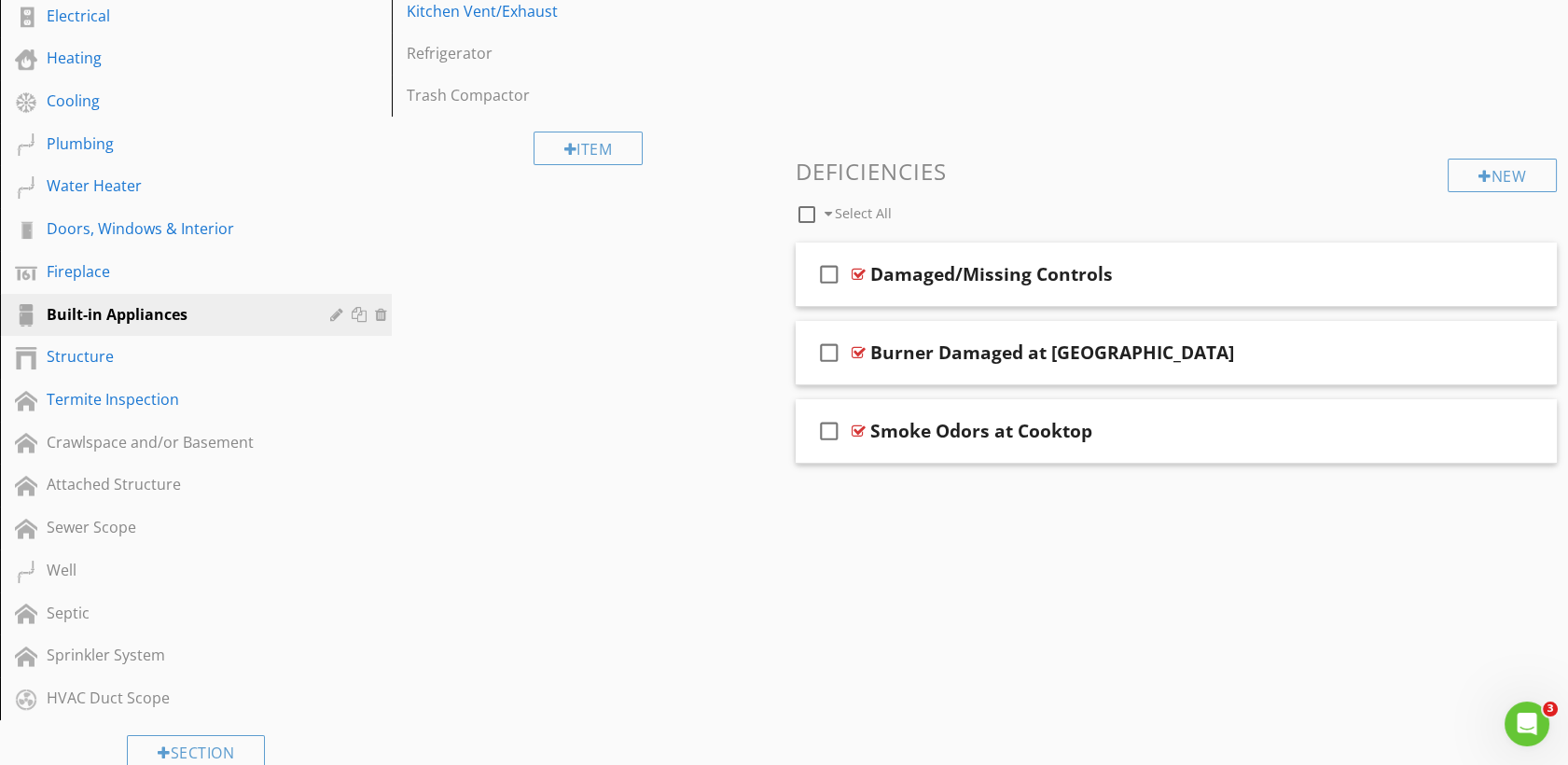
scroll to position [507, 0]
click at [851, 314] on span "check_box_outline_blank Damaged/Missing Controls check_box_outline_blank Burner…" at bounding box center [1177, 351] width 762 height 221
click at [849, 268] on div "check_box_outline_blank" at bounding box center [833, 272] width 37 height 45
click at [850, 268] on div "check_box" at bounding box center [833, 272] width 37 height 45
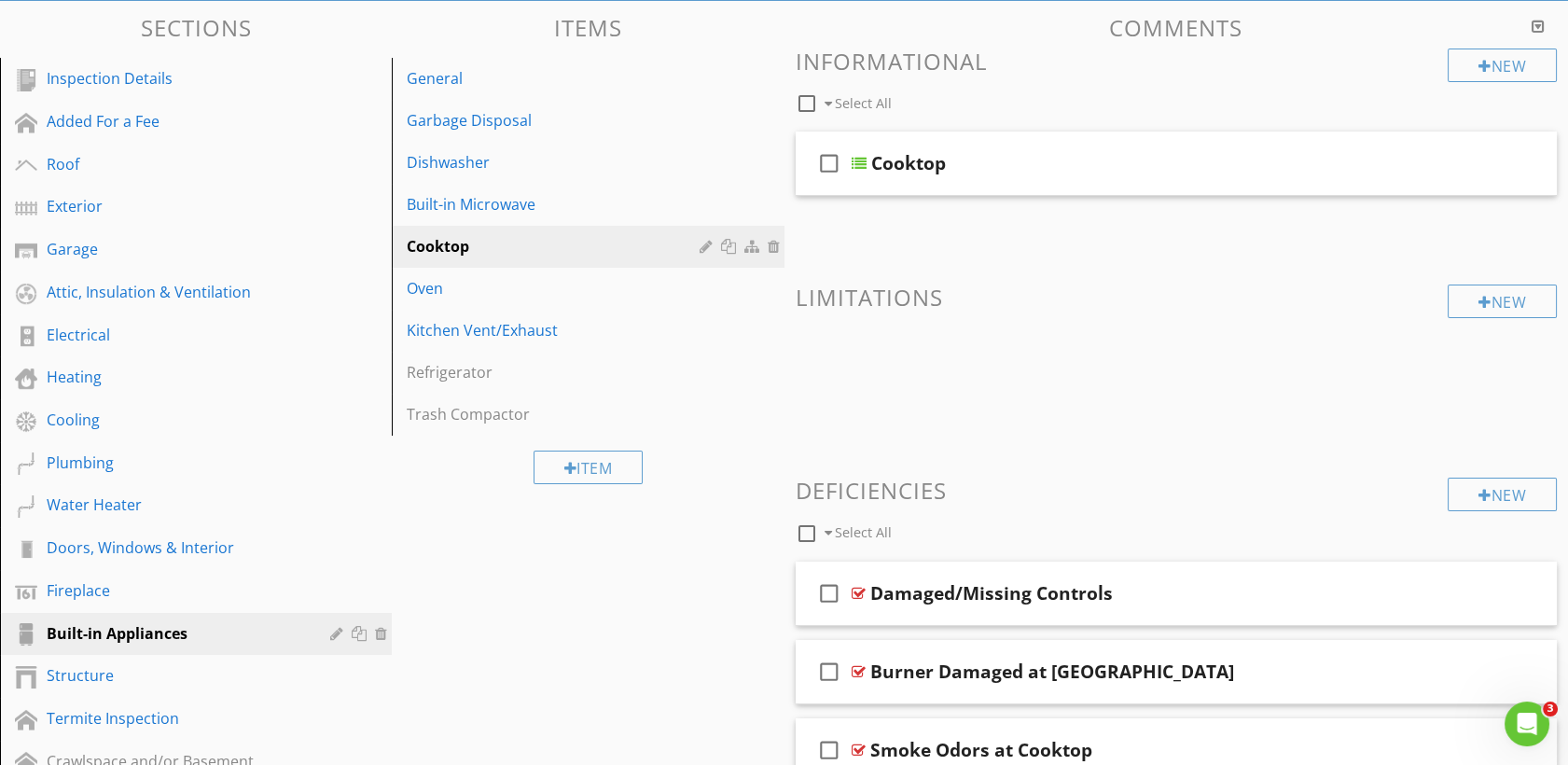
scroll to position [183, 0]
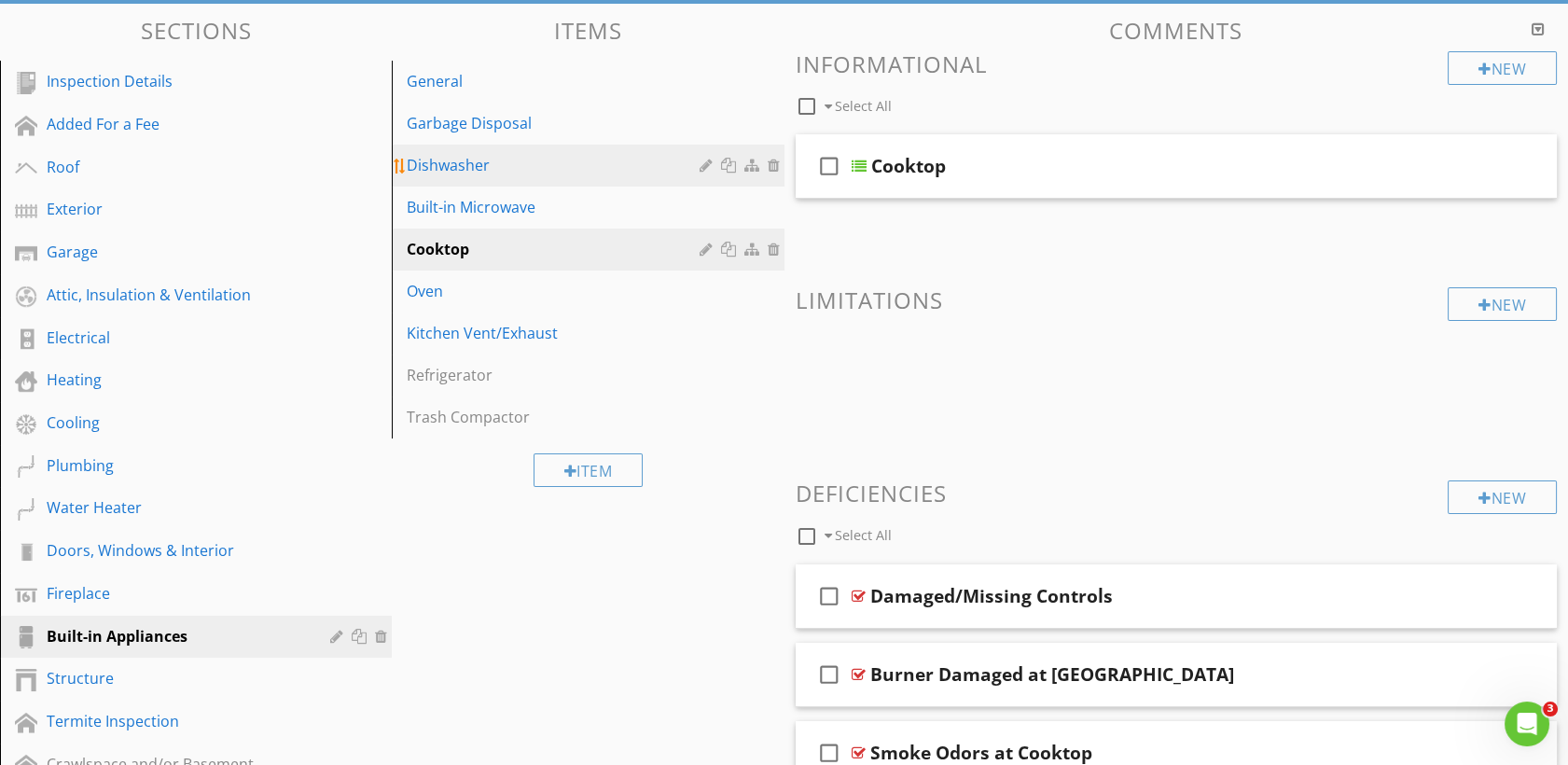
click at [449, 157] on div "Dishwasher" at bounding box center [555, 165] width 298 height 23
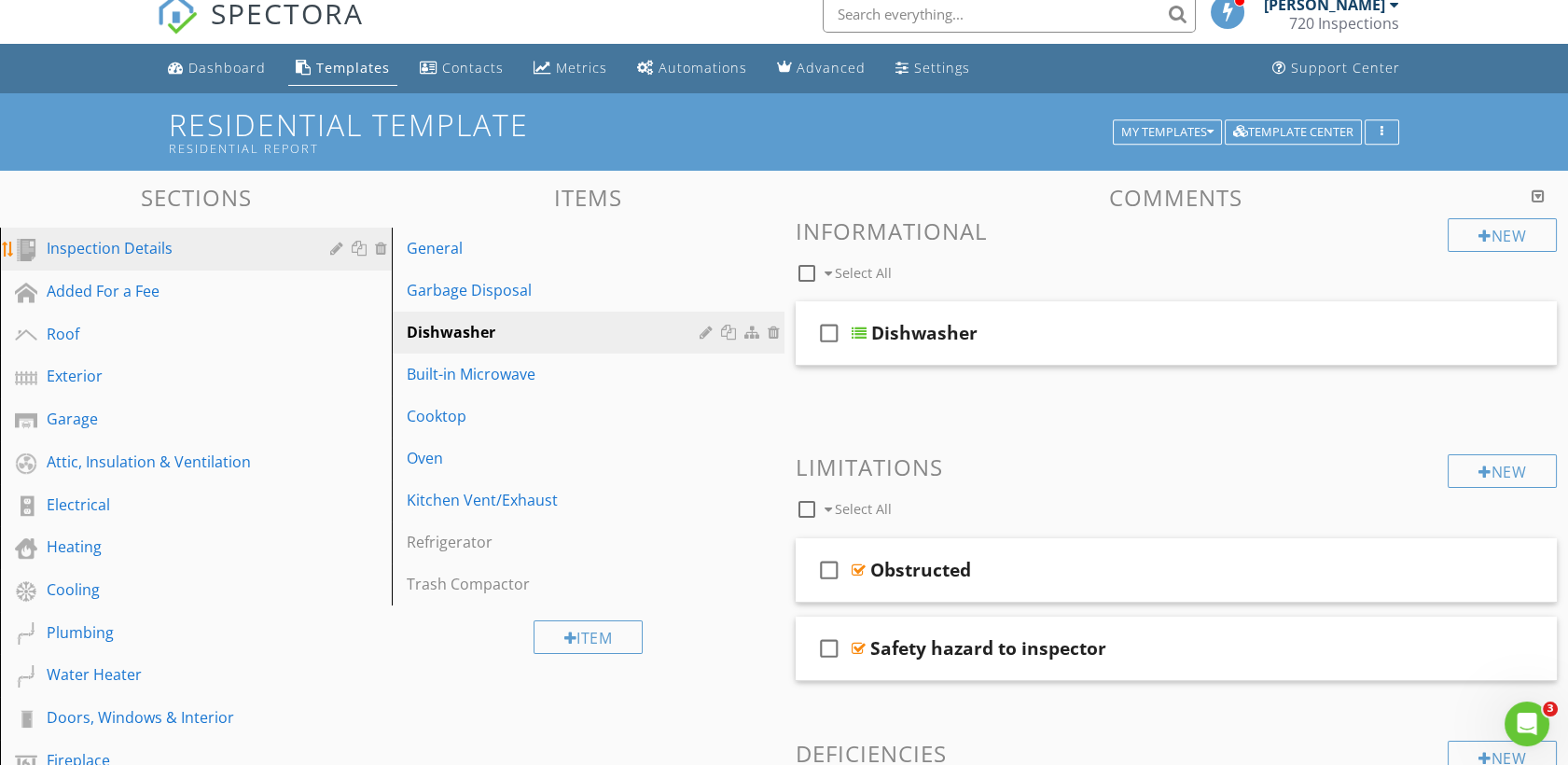
scroll to position [15, 0]
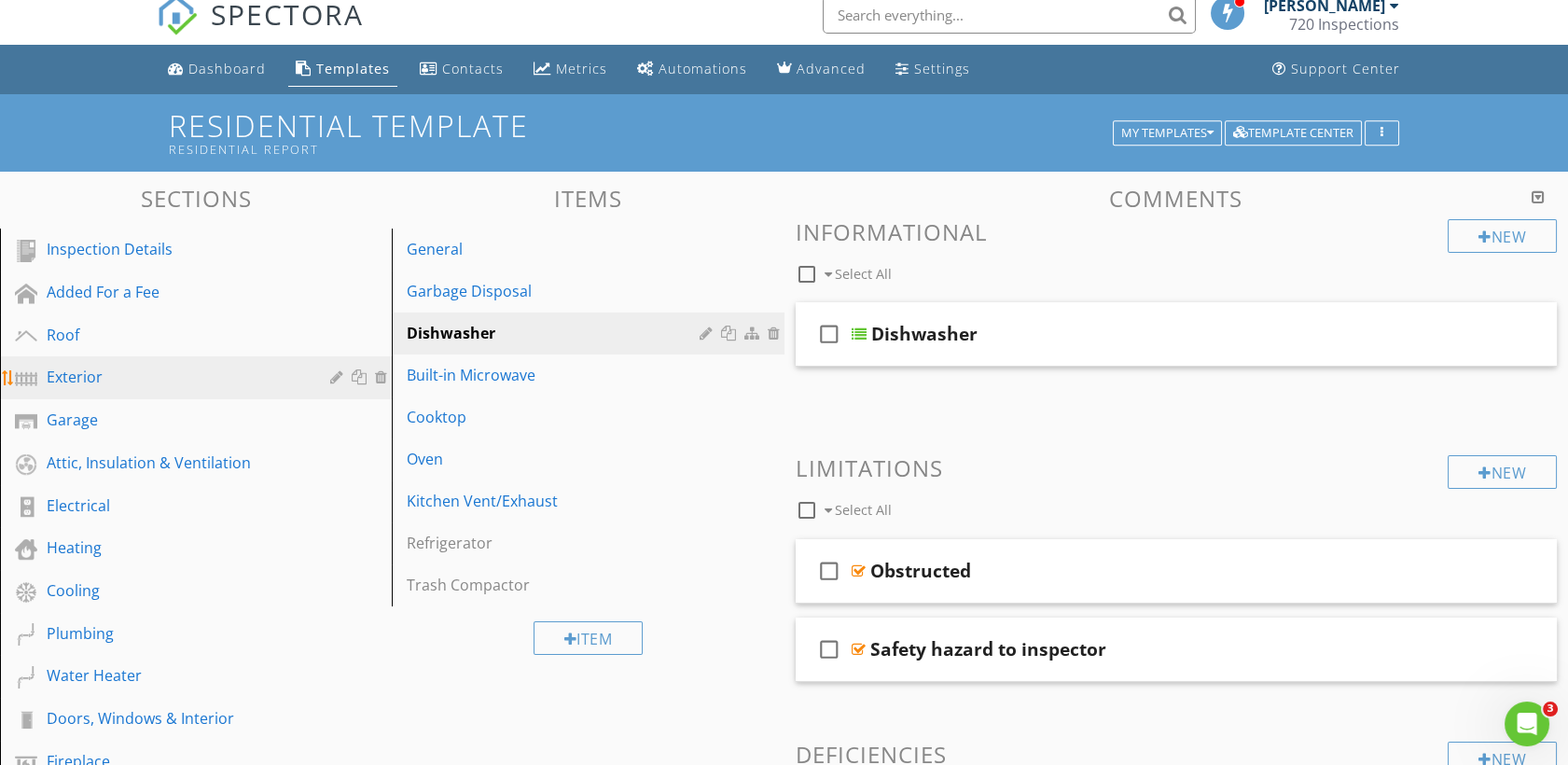
click at [115, 365] on div "Exterior" at bounding box center [174, 376] width 256 height 23
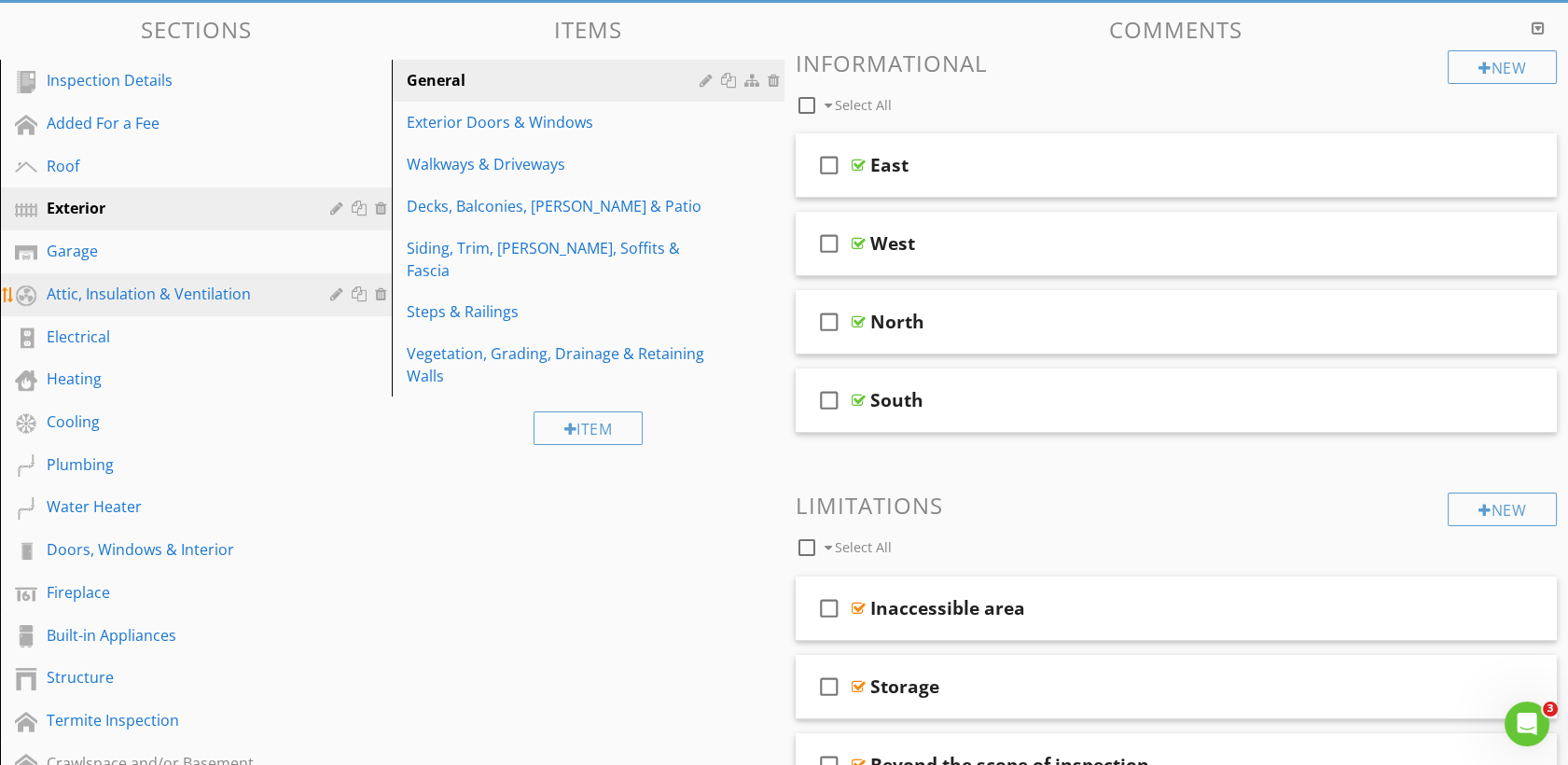
scroll to position [186, 0]
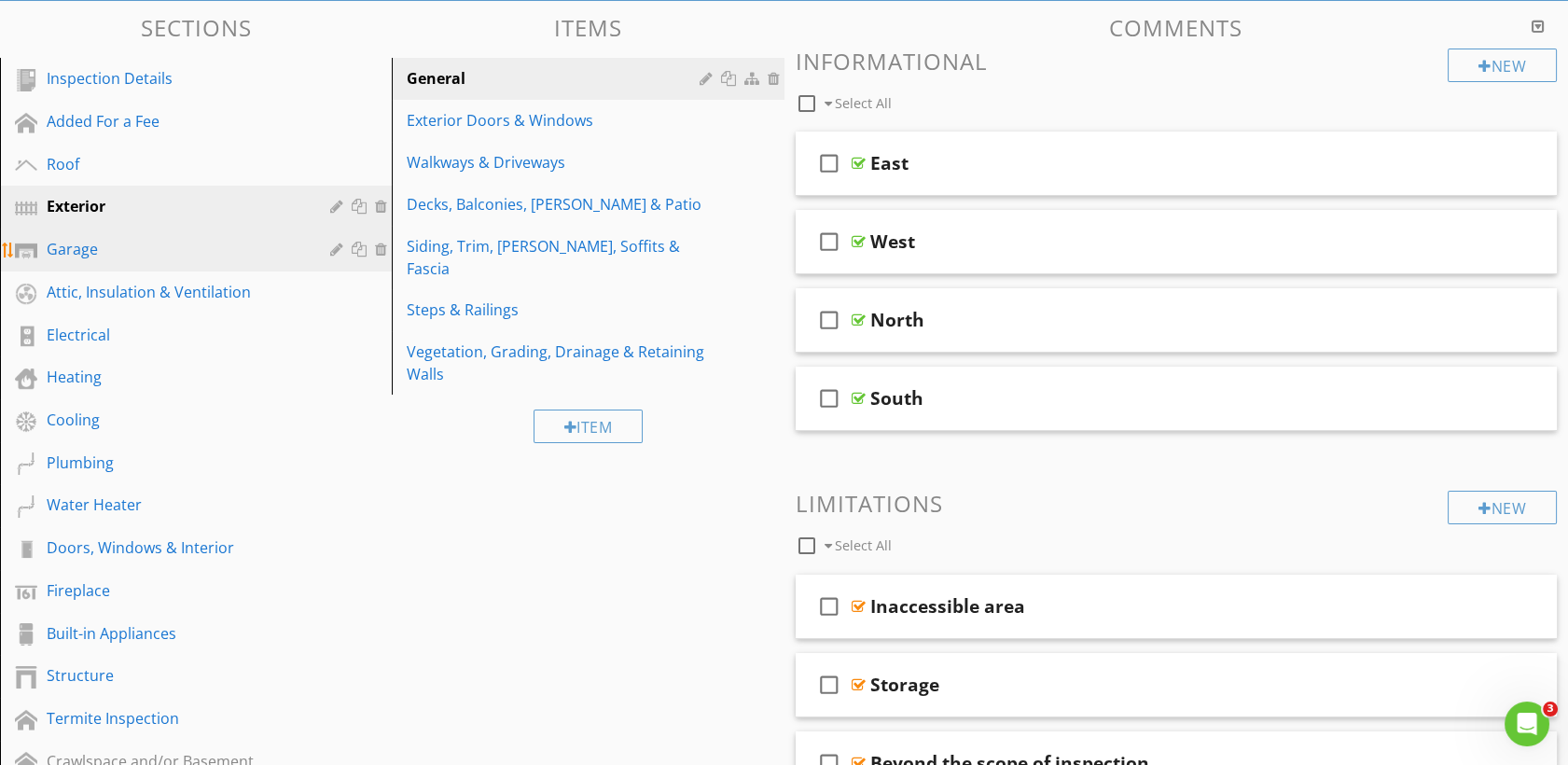
click at [84, 251] on div "Garage" at bounding box center [174, 248] width 256 height 23
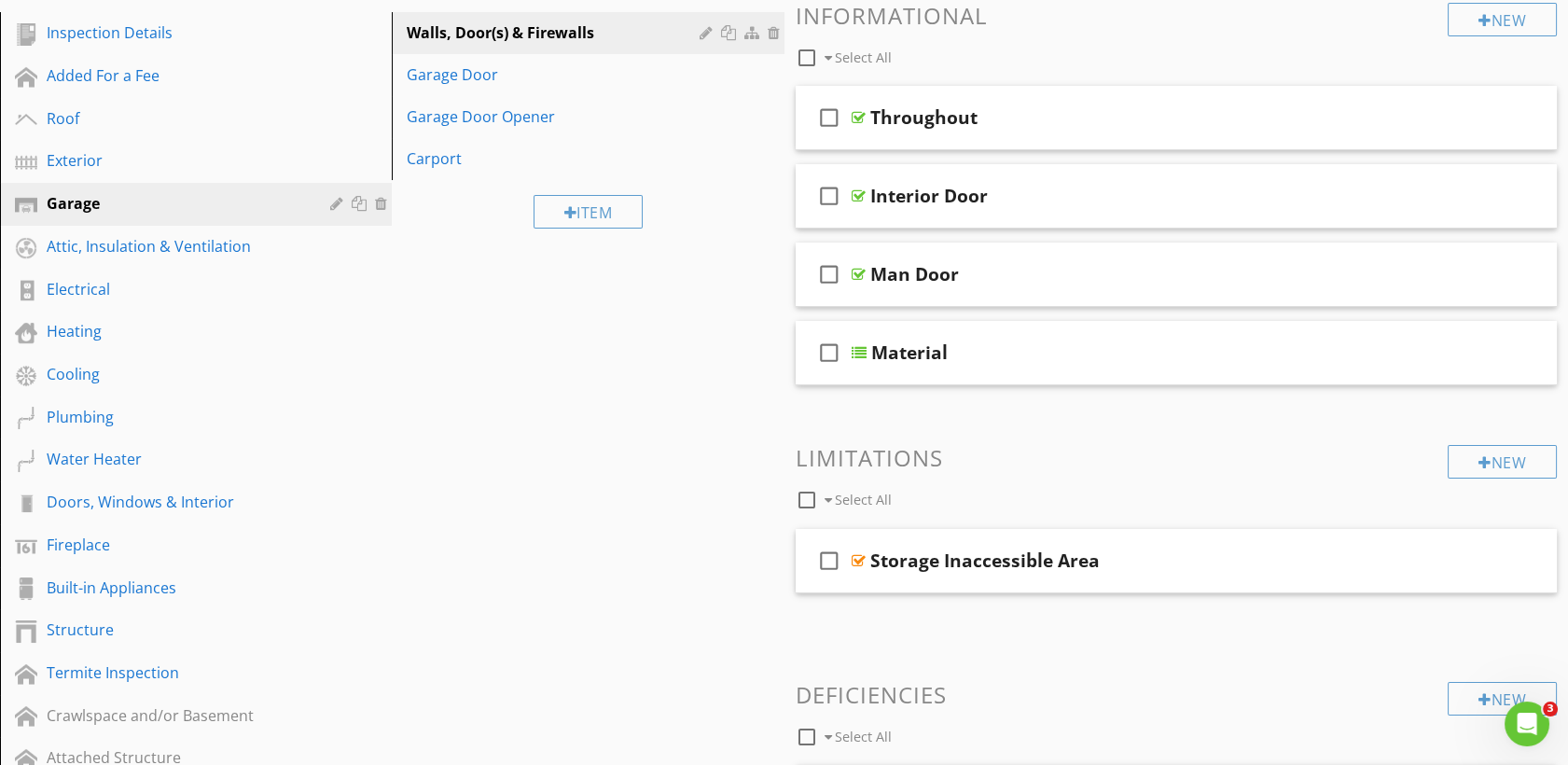
scroll to position [239, 0]
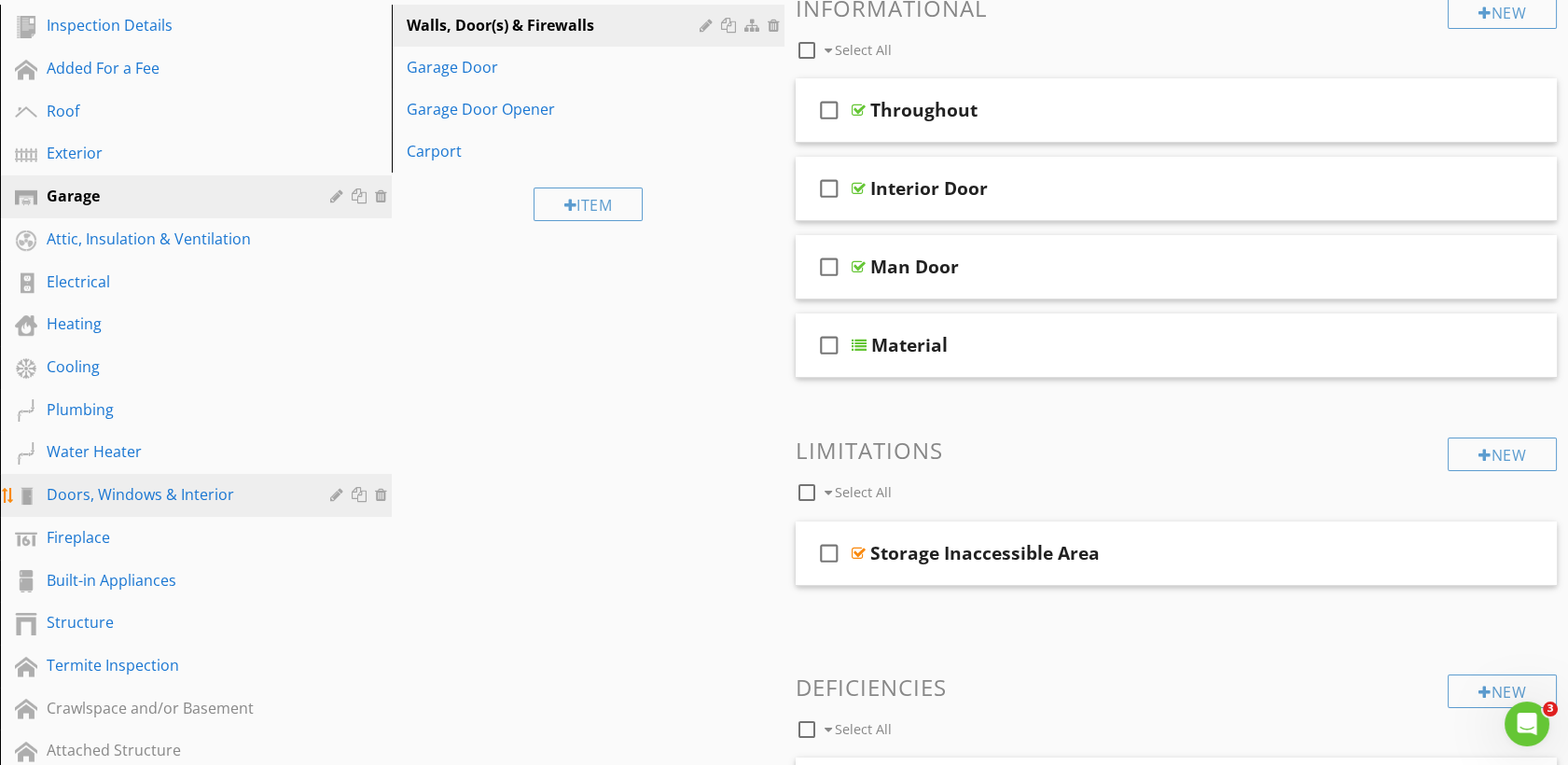
click at [172, 494] on div "Doors, Windows & Interior" at bounding box center [174, 494] width 256 height 23
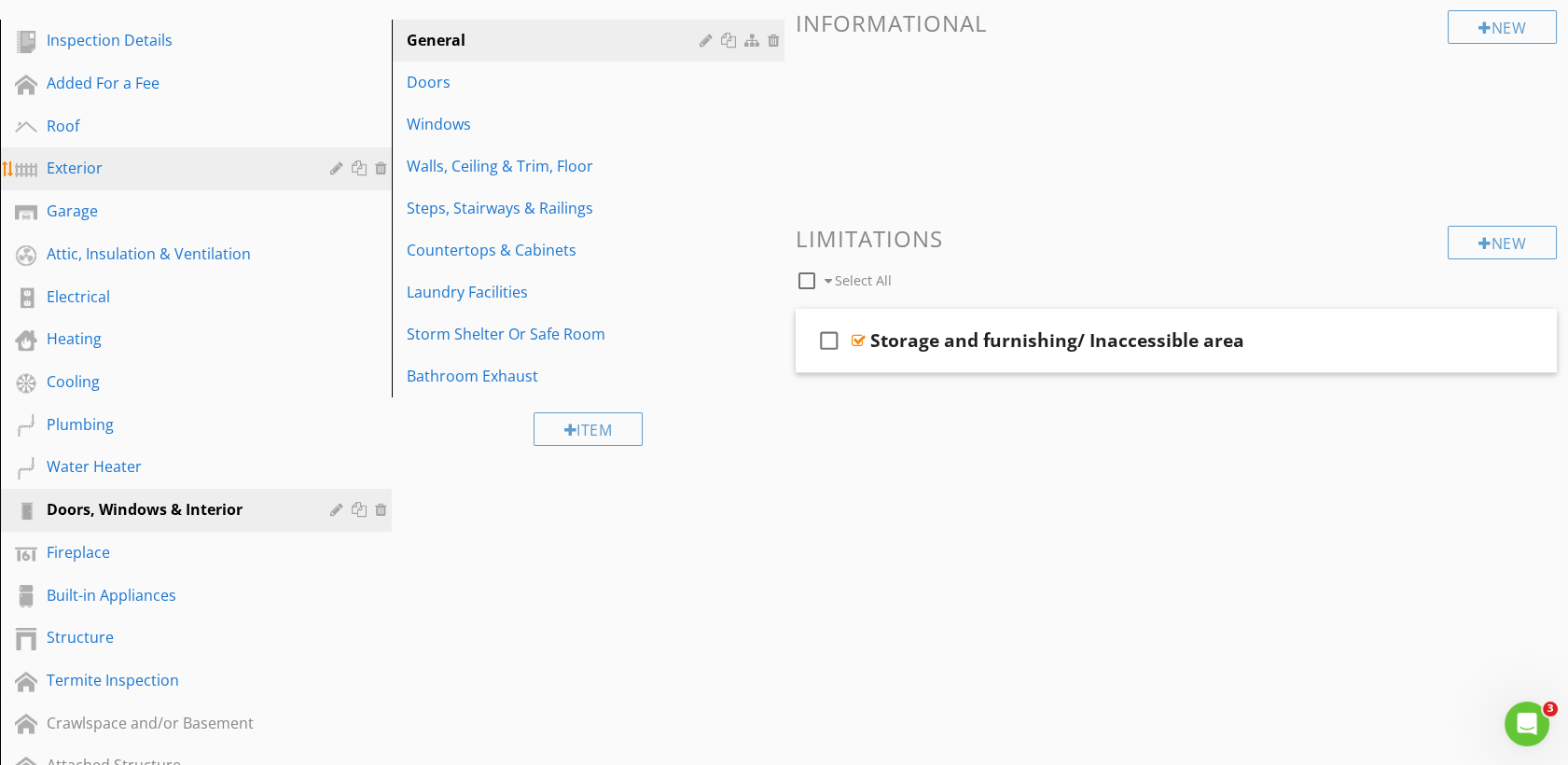
scroll to position [224, 0]
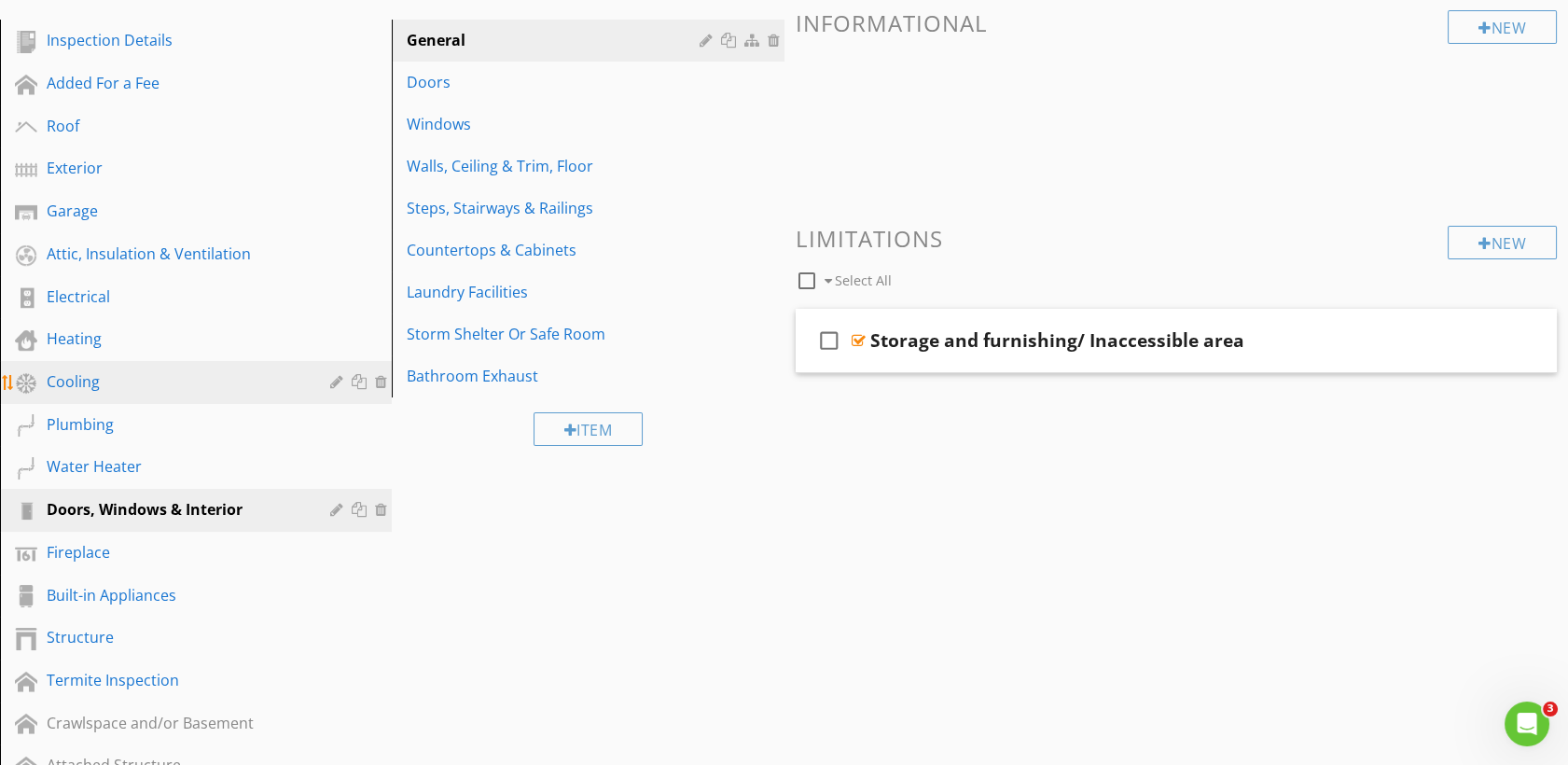
click at [104, 370] on div "Cooling" at bounding box center [174, 381] width 256 height 23
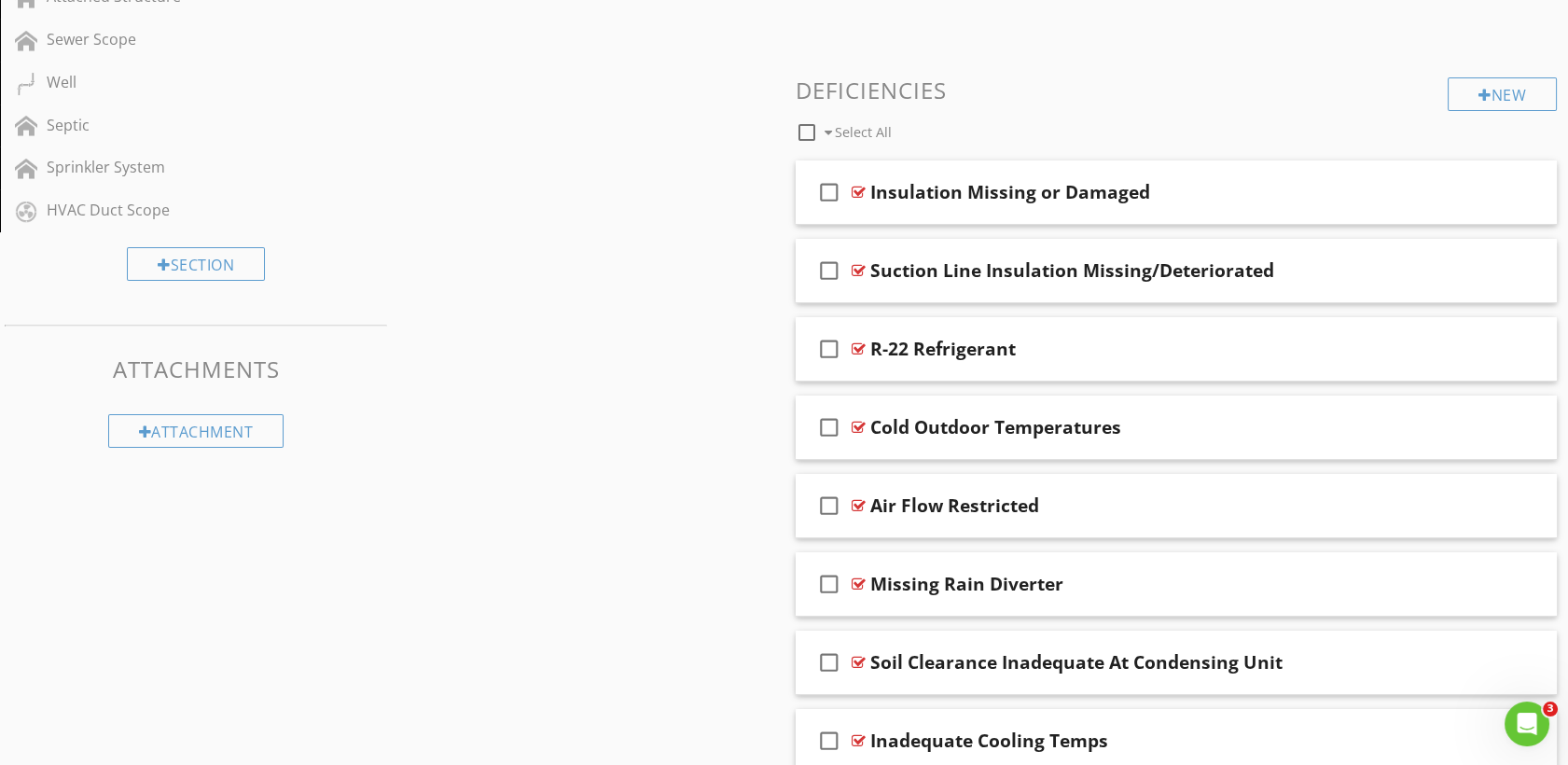
scroll to position [995, 0]
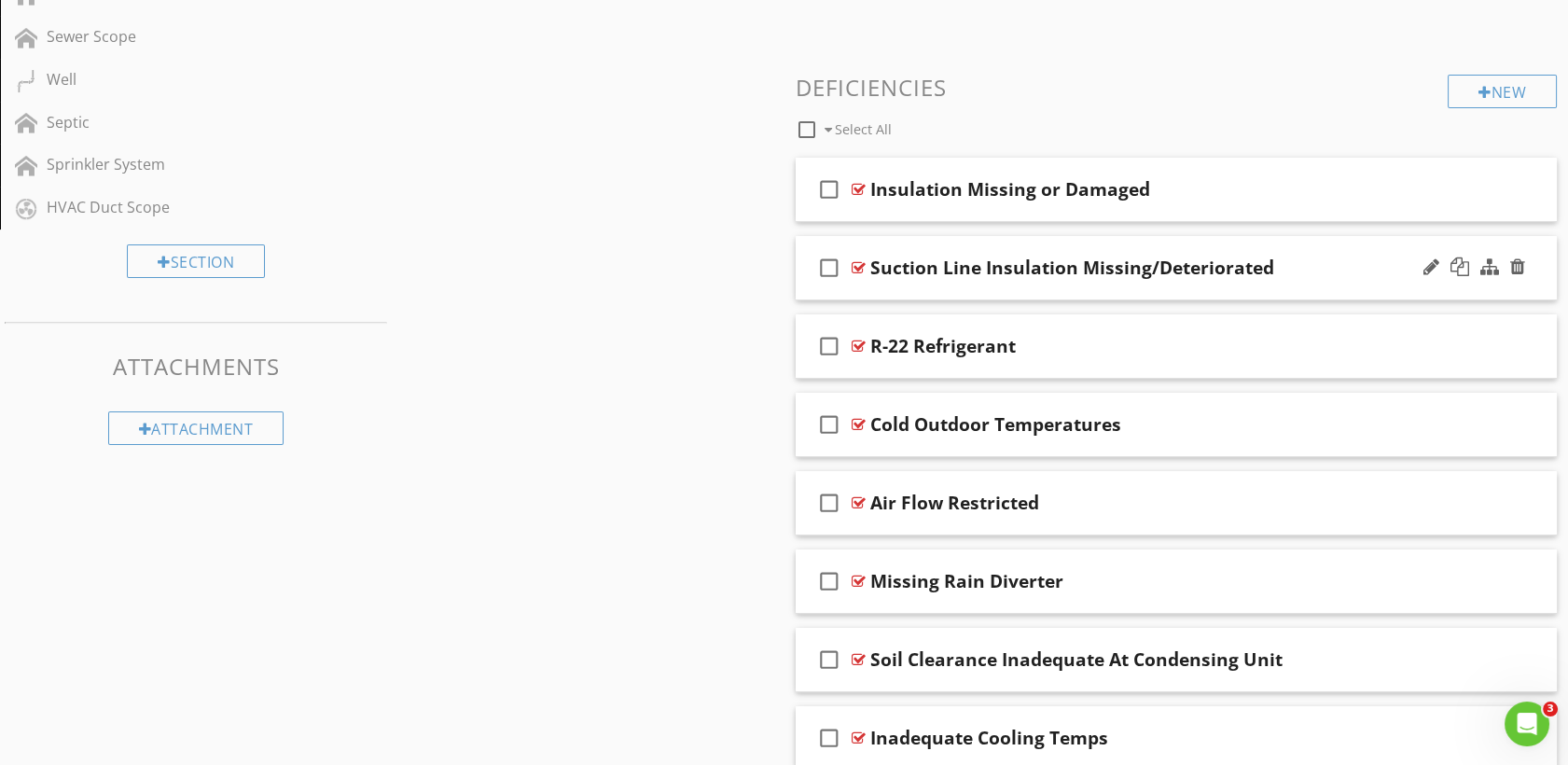
click at [860, 261] on div at bounding box center [859, 267] width 14 height 15
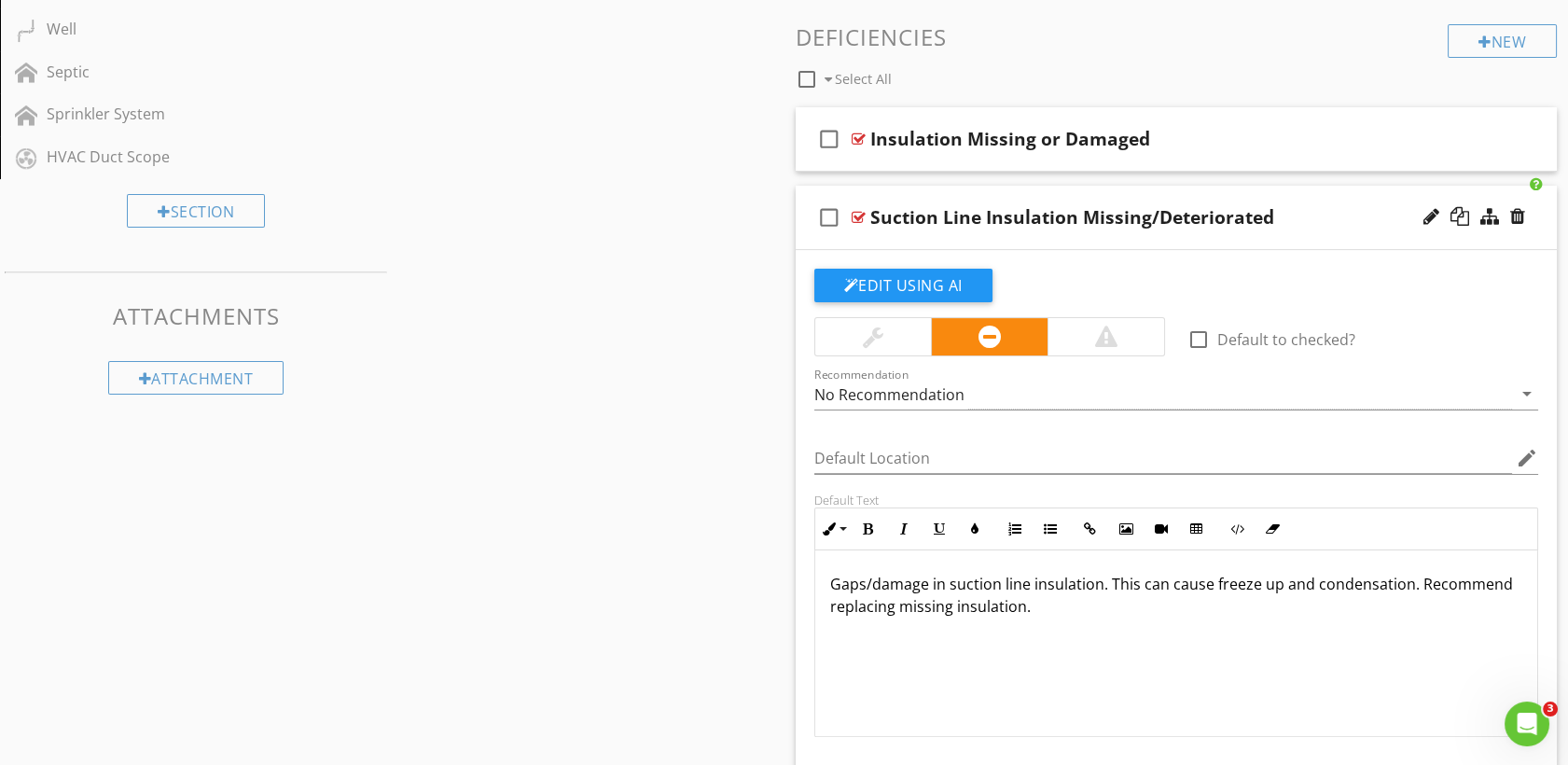
scroll to position [1047, 0]
click at [859, 143] on div "check_box_outline_blank Insulation Missing or Damaged" at bounding box center [1177, 137] width 762 height 65
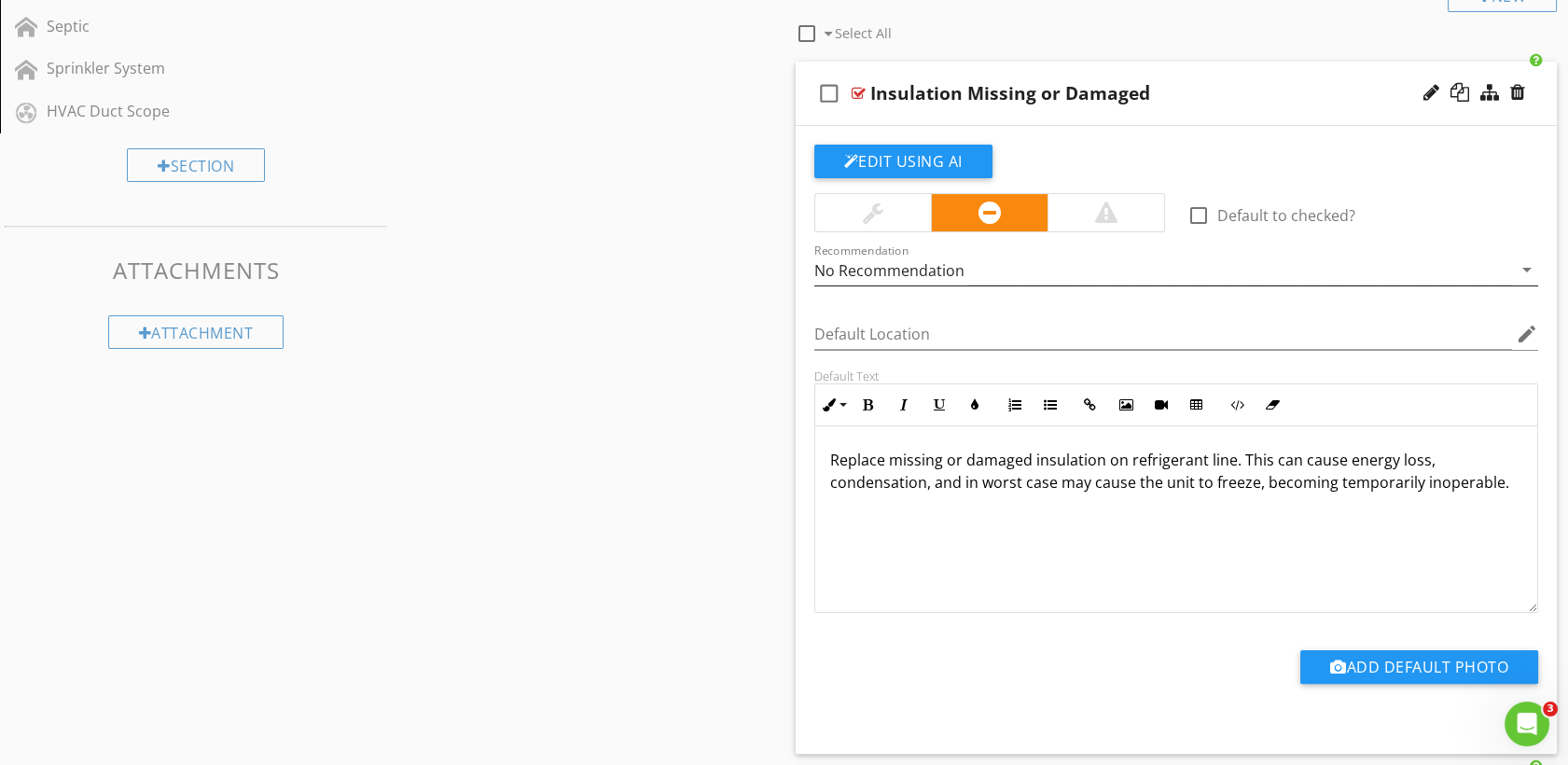
scroll to position [1093, 0]
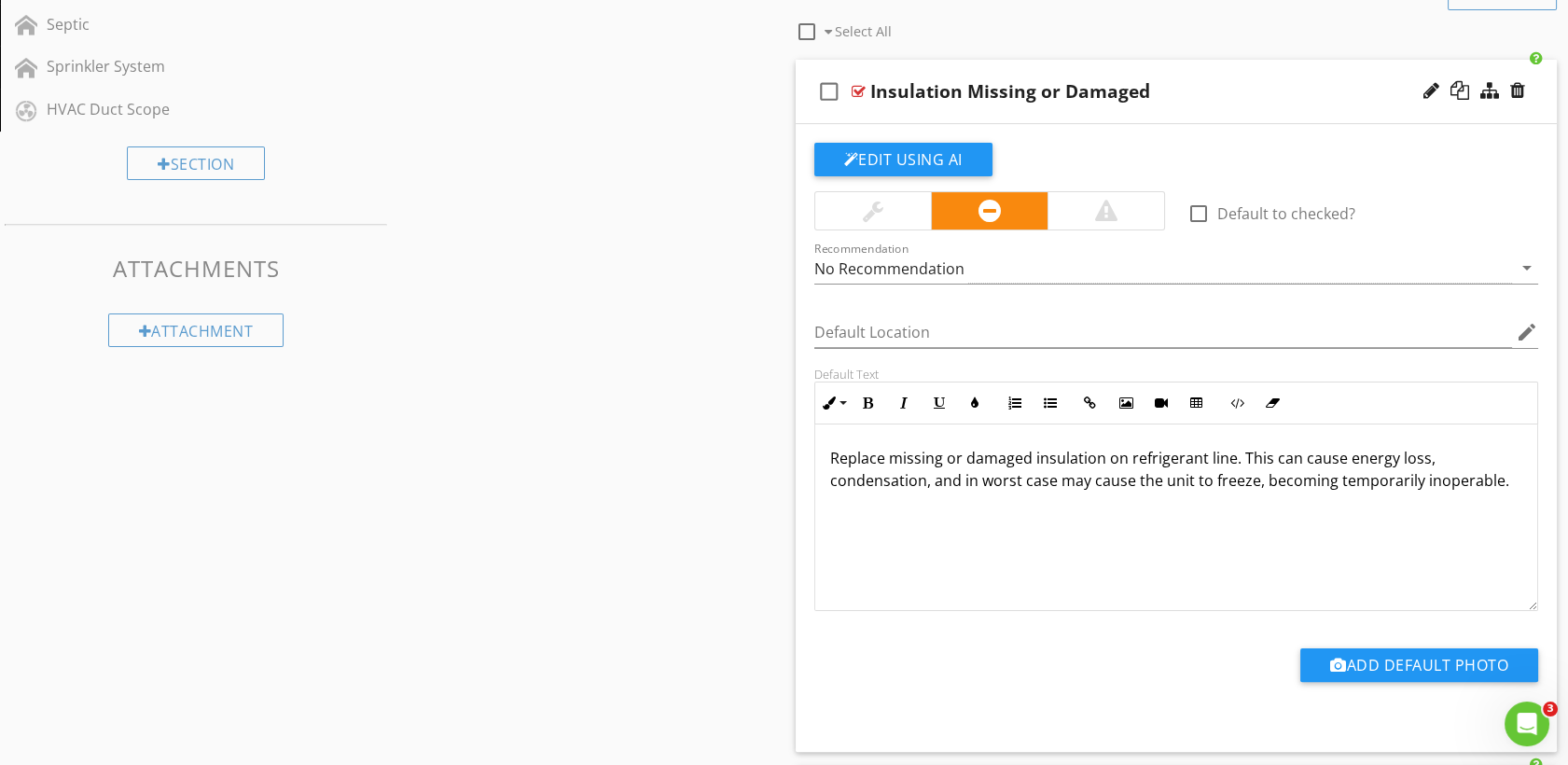
click at [862, 87] on div at bounding box center [859, 90] width 14 height 15
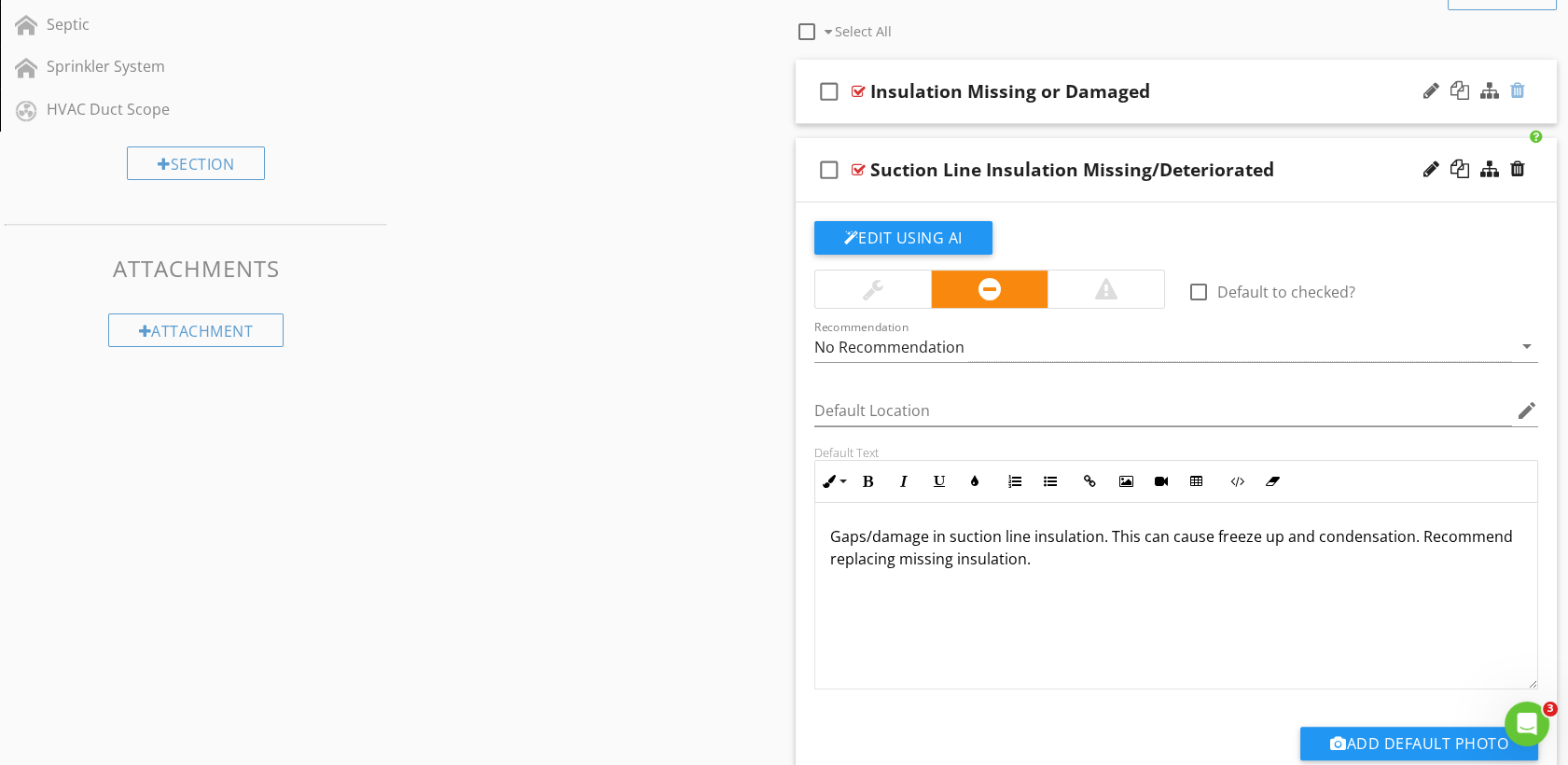
click at [1514, 96] on div at bounding box center [1517, 90] width 15 height 19
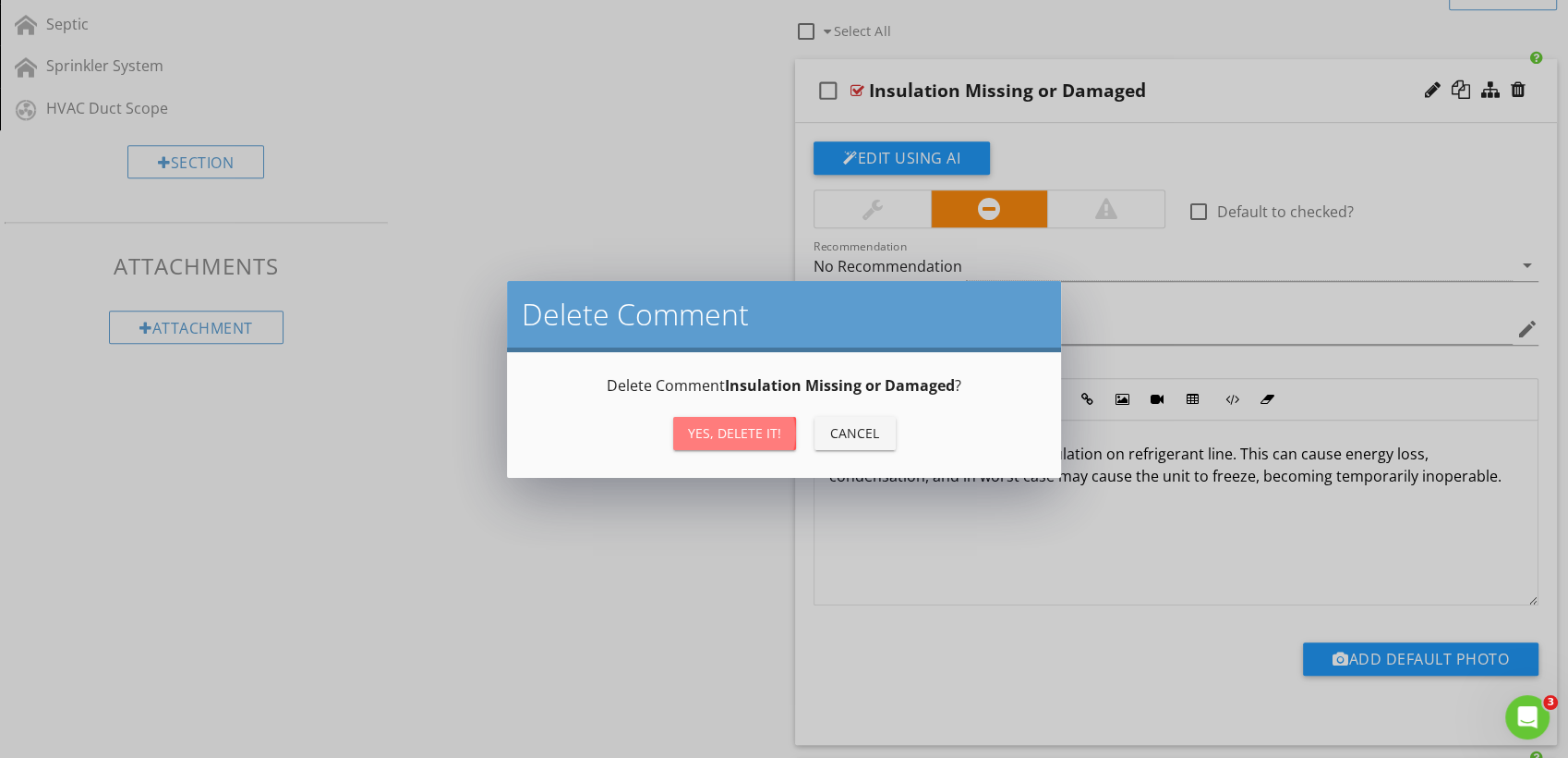
click at [727, 435] on div "Yes, Delete it!" at bounding box center [734, 433] width 93 height 19
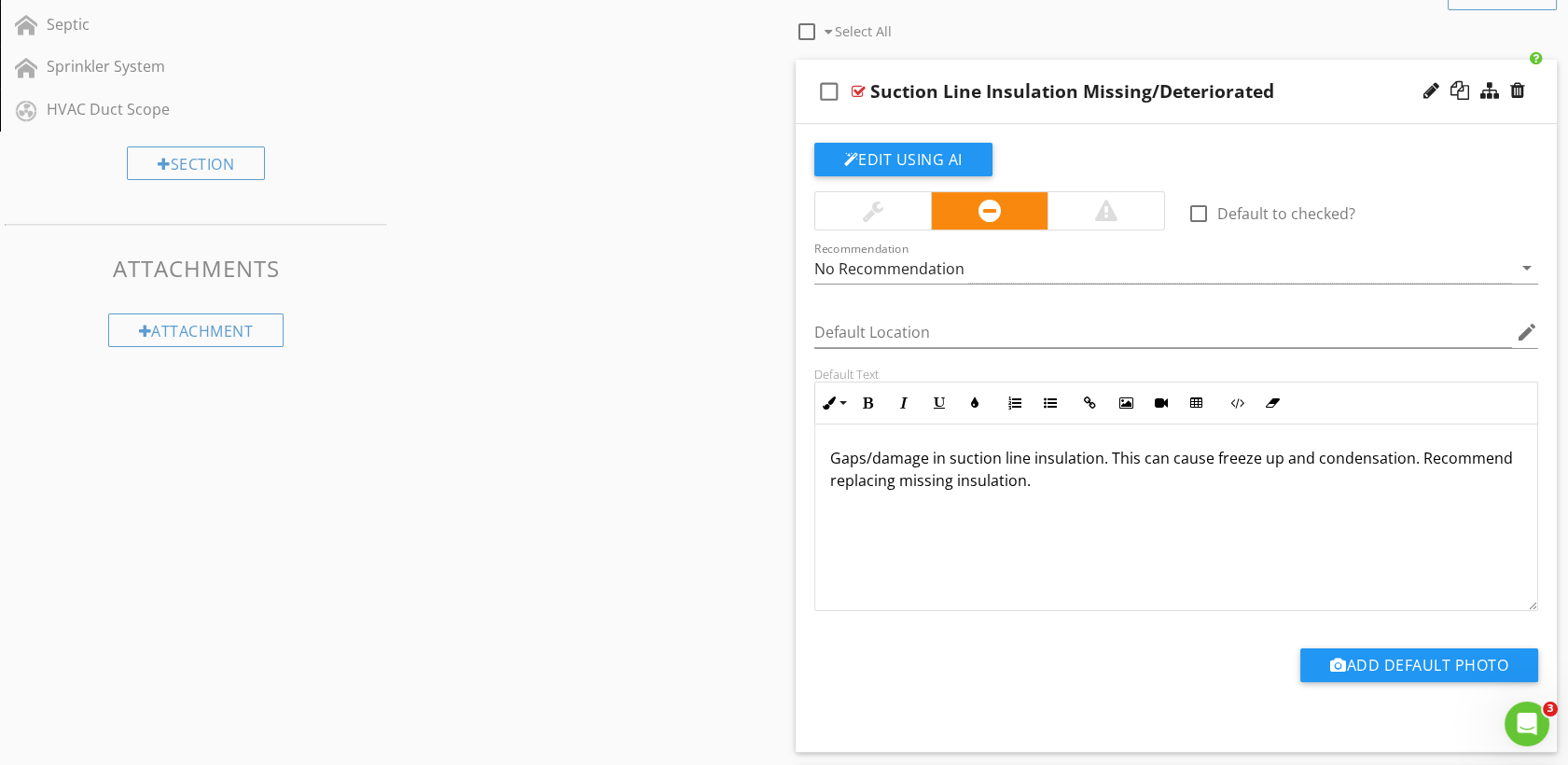
click at [852, 89] on div at bounding box center [859, 90] width 14 height 15
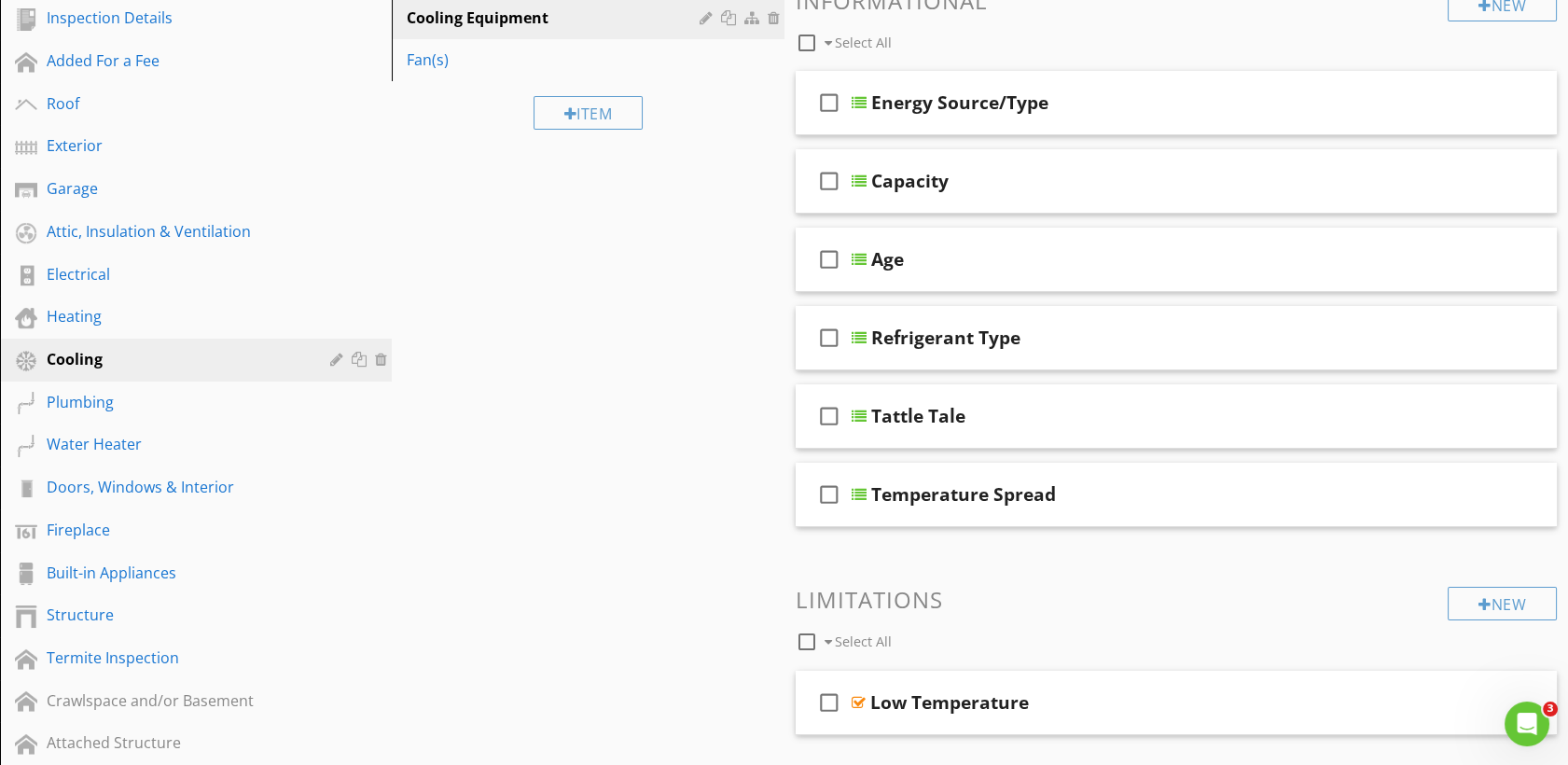
scroll to position [229, 0]
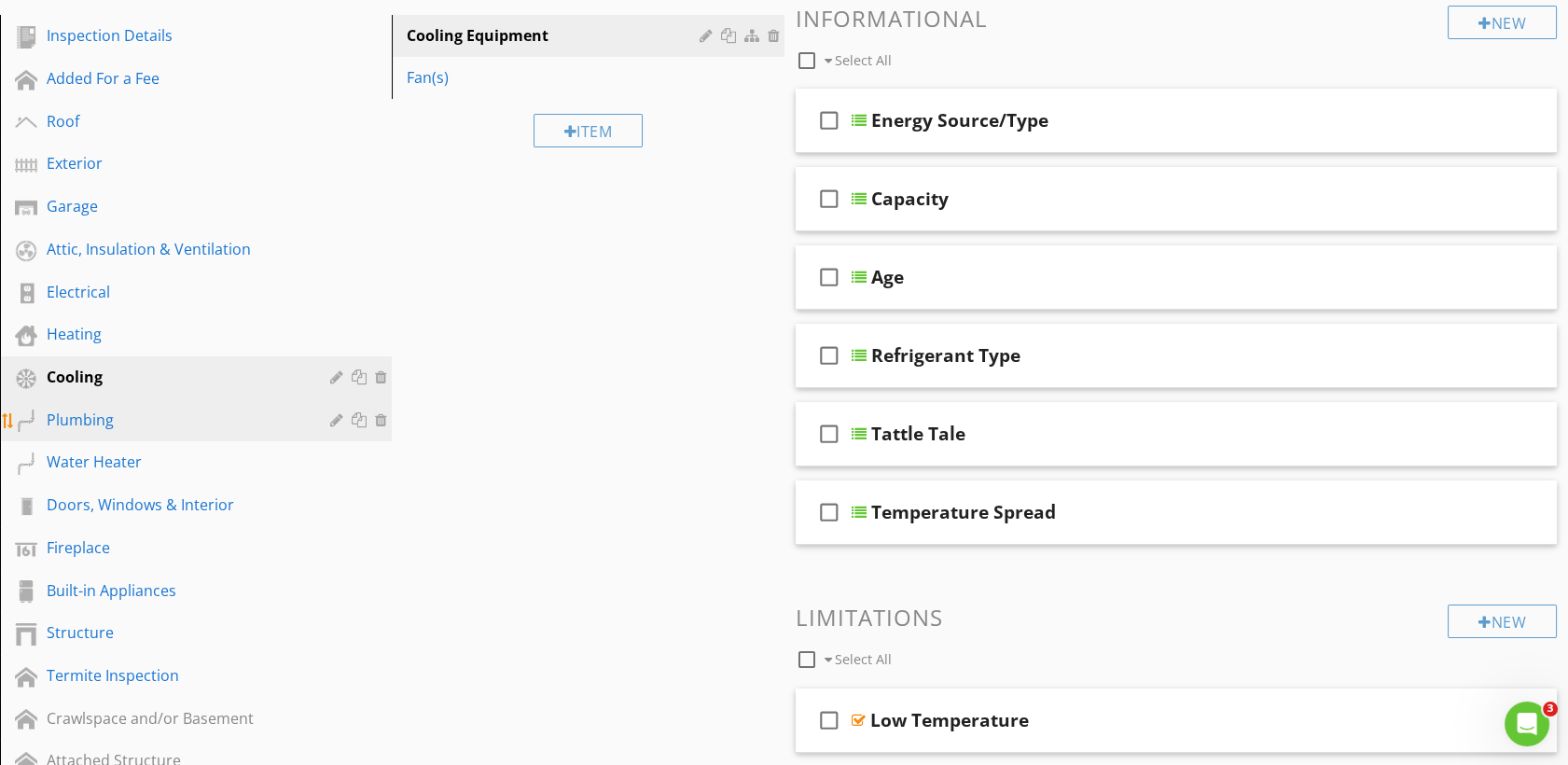
click at [165, 430] on link "Plumbing" at bounding box center [198, 420] width 386 height 43
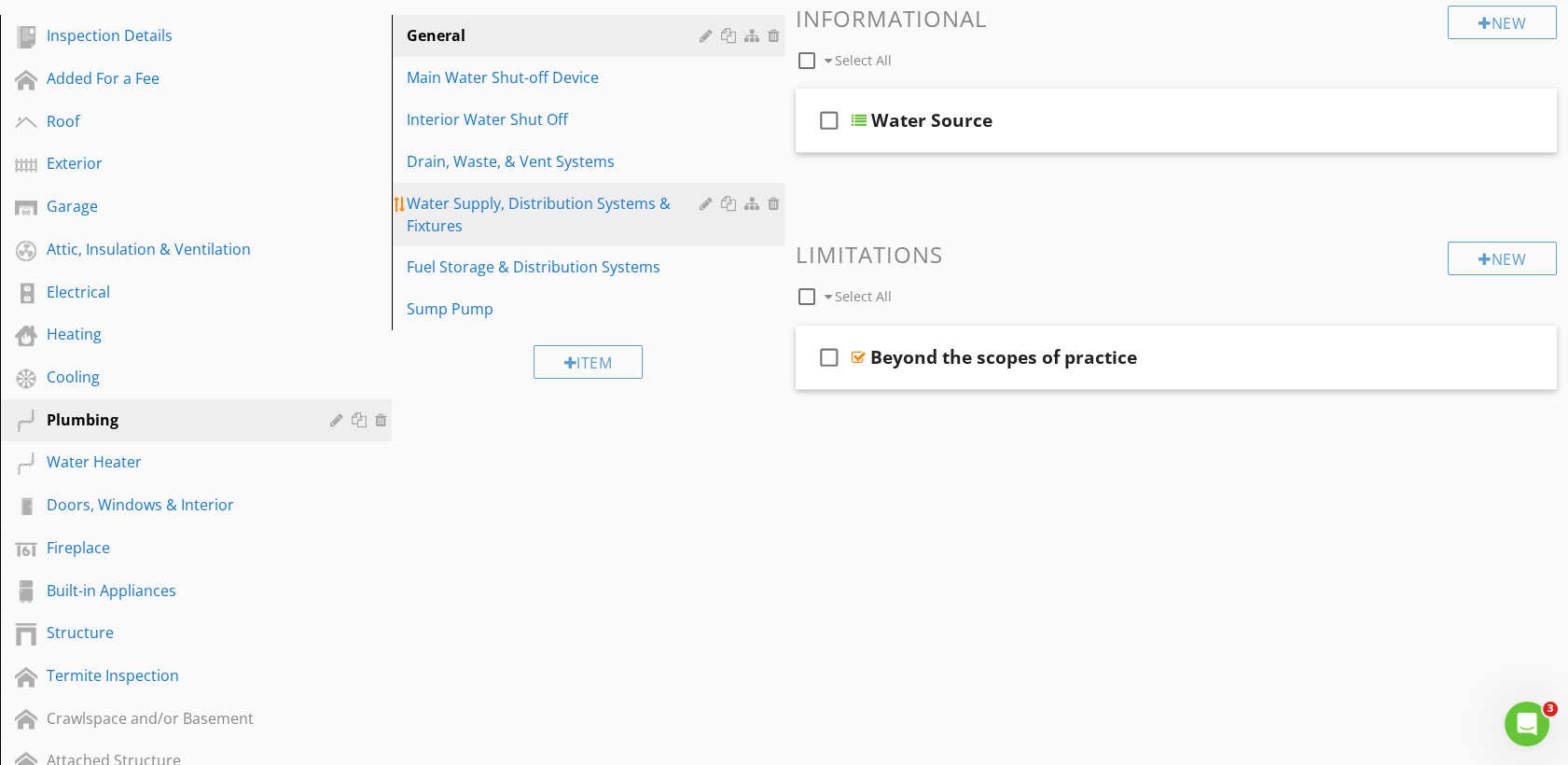
click at [451, 218] on div "Water Supply, Distribution Systems & Fixtures" at bounding box center [555, 215] width 298 height 45
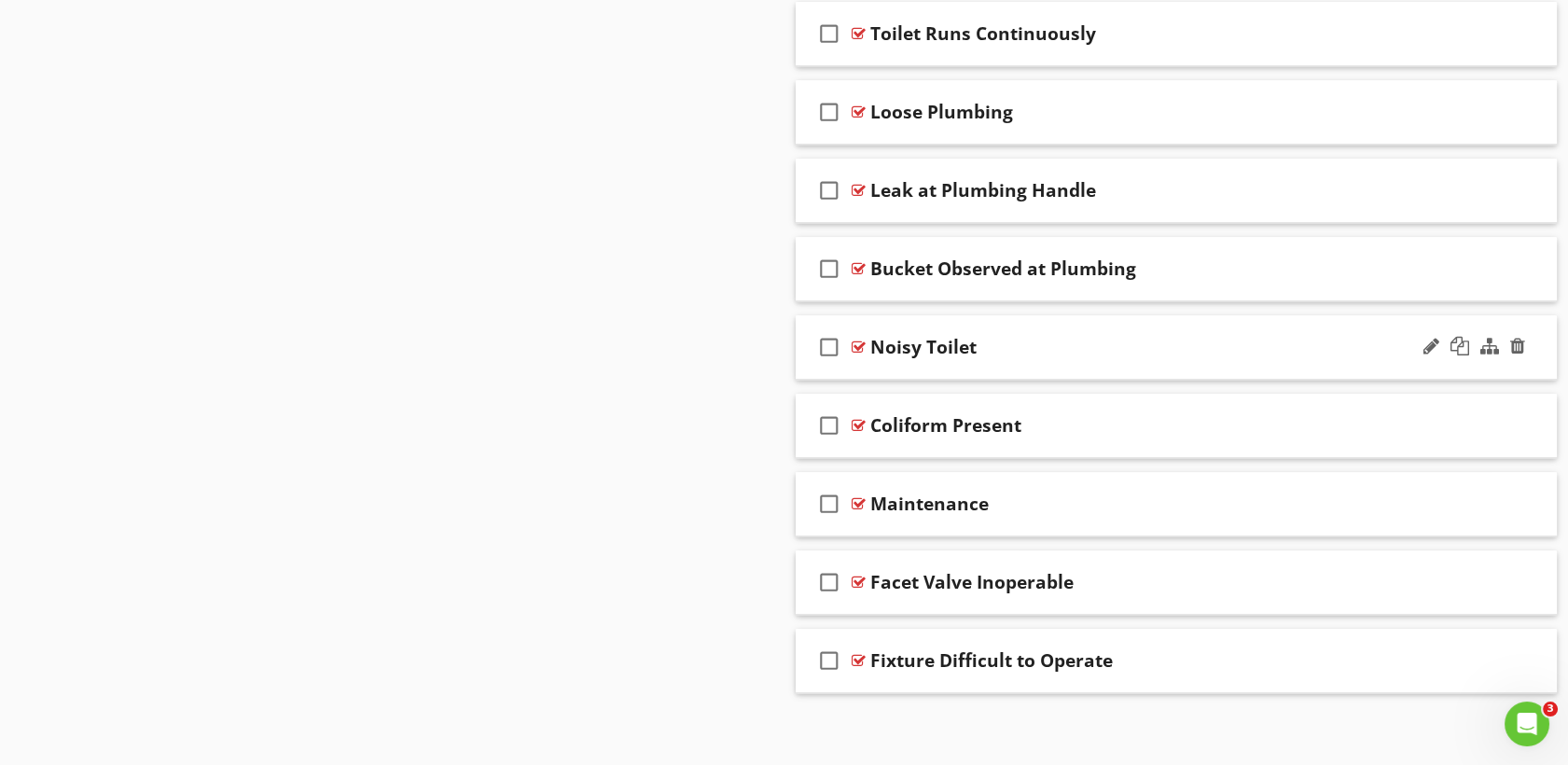
scroll to position [3146, 0]
click at [857, 495] on div at bounding box center [859, 501] width 14 height 15
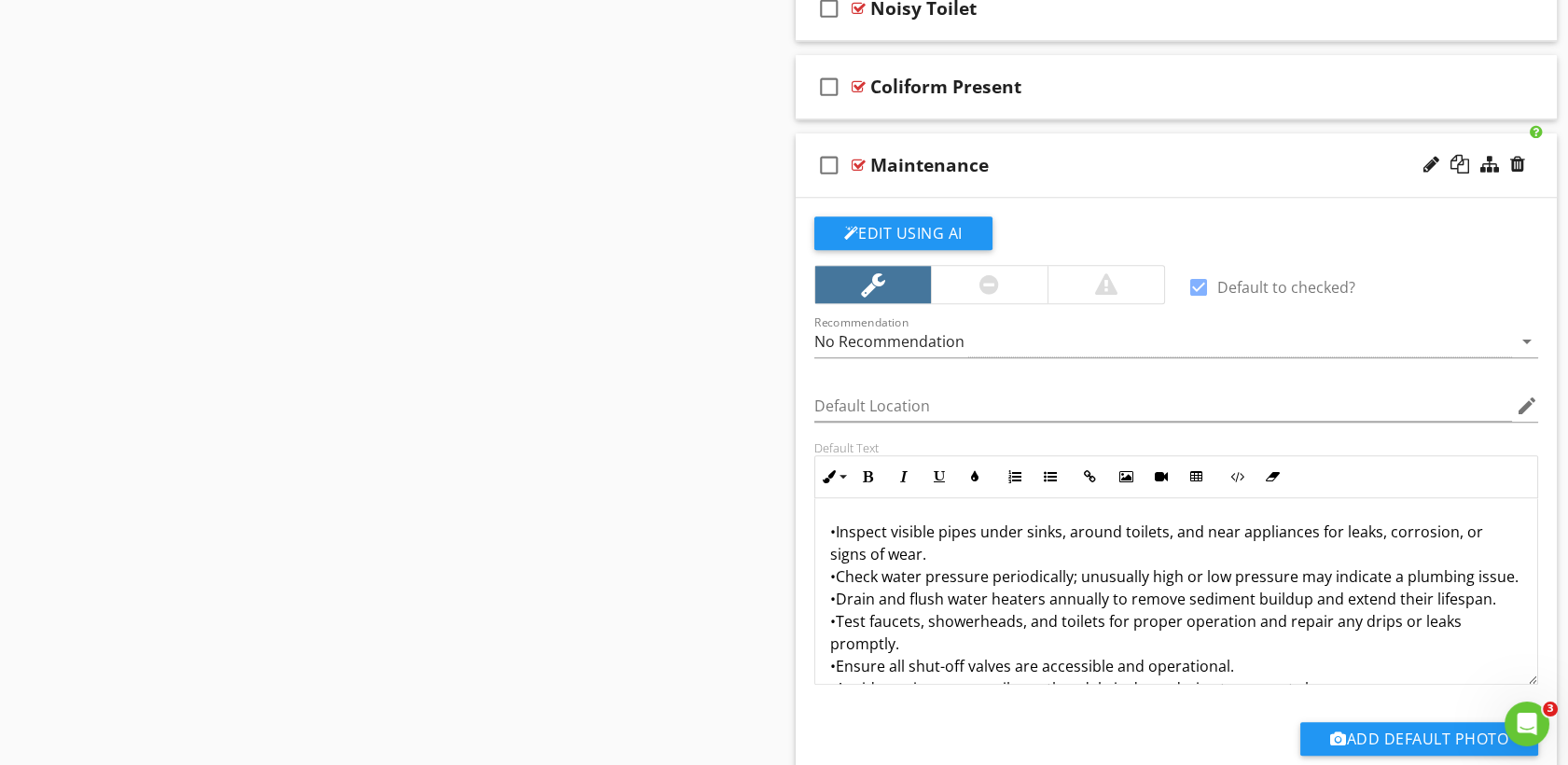
scroll to position [3452, 0]
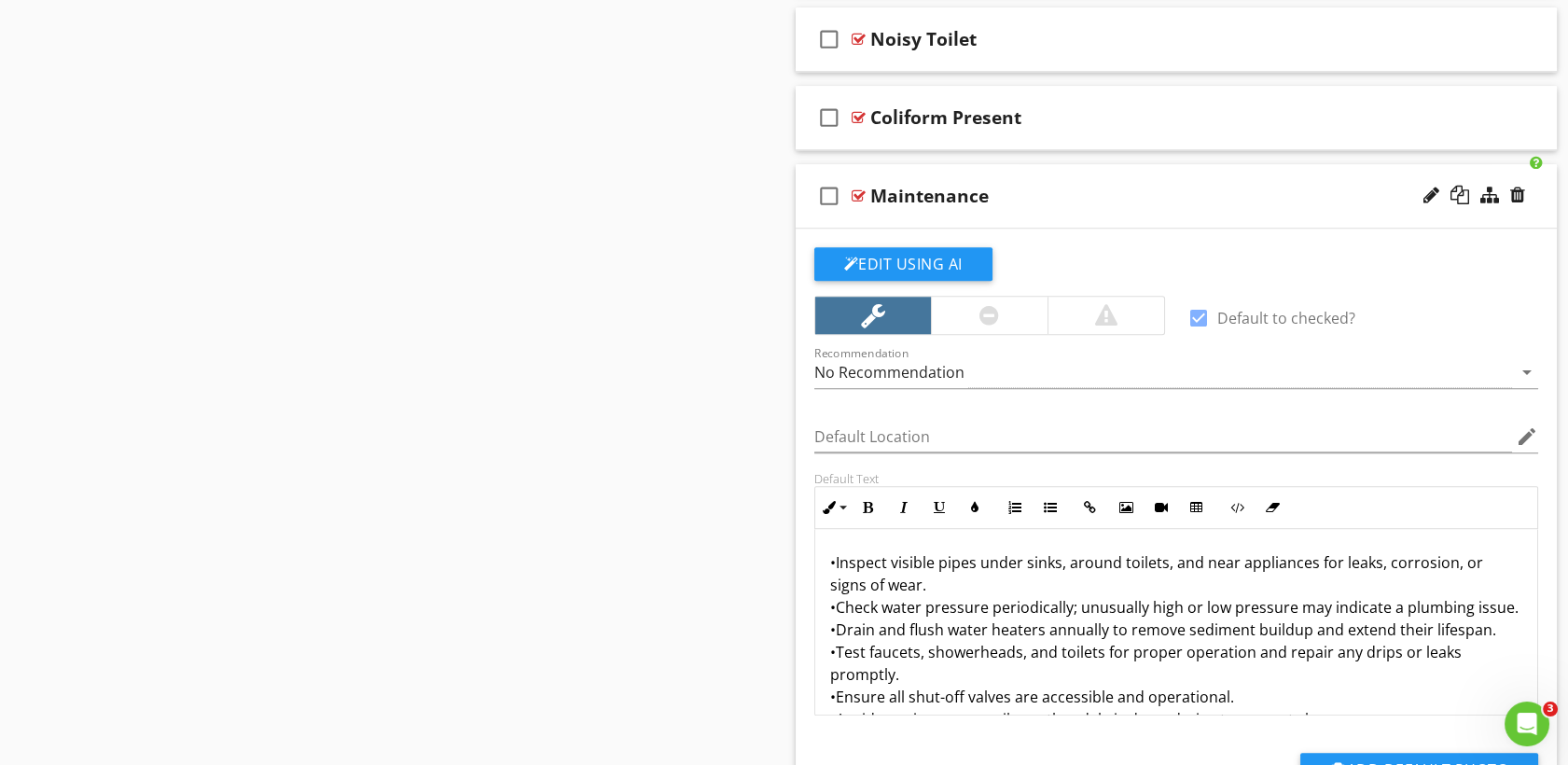
click at [862, 191] on div at bounding box center [859, 195] width 14 height 15
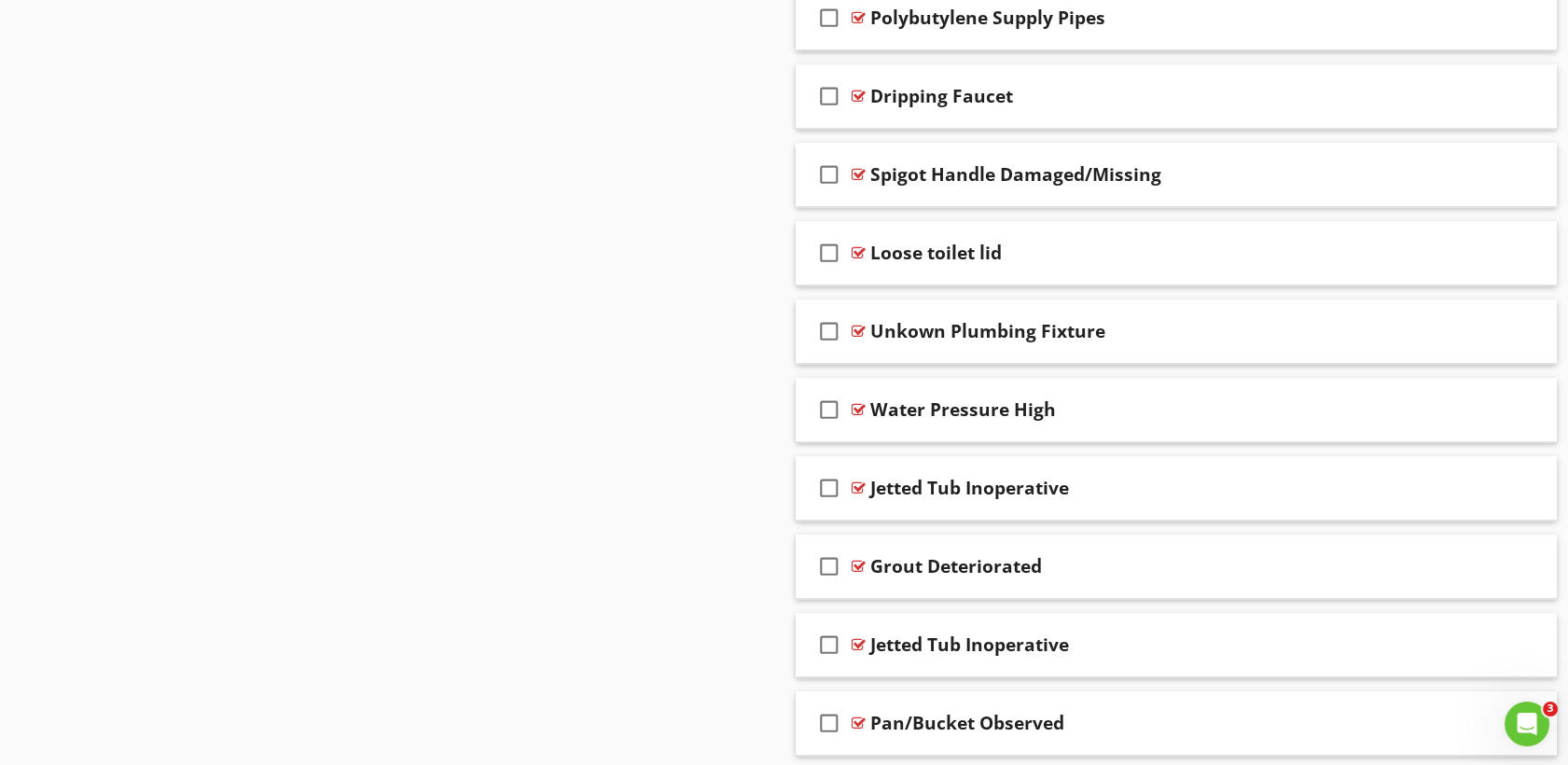
scroll to position [2143, 0]
click at [978, 639] on div "Jetted Tub Inoperative" at bounding box center [970, 643] width 198 height 23
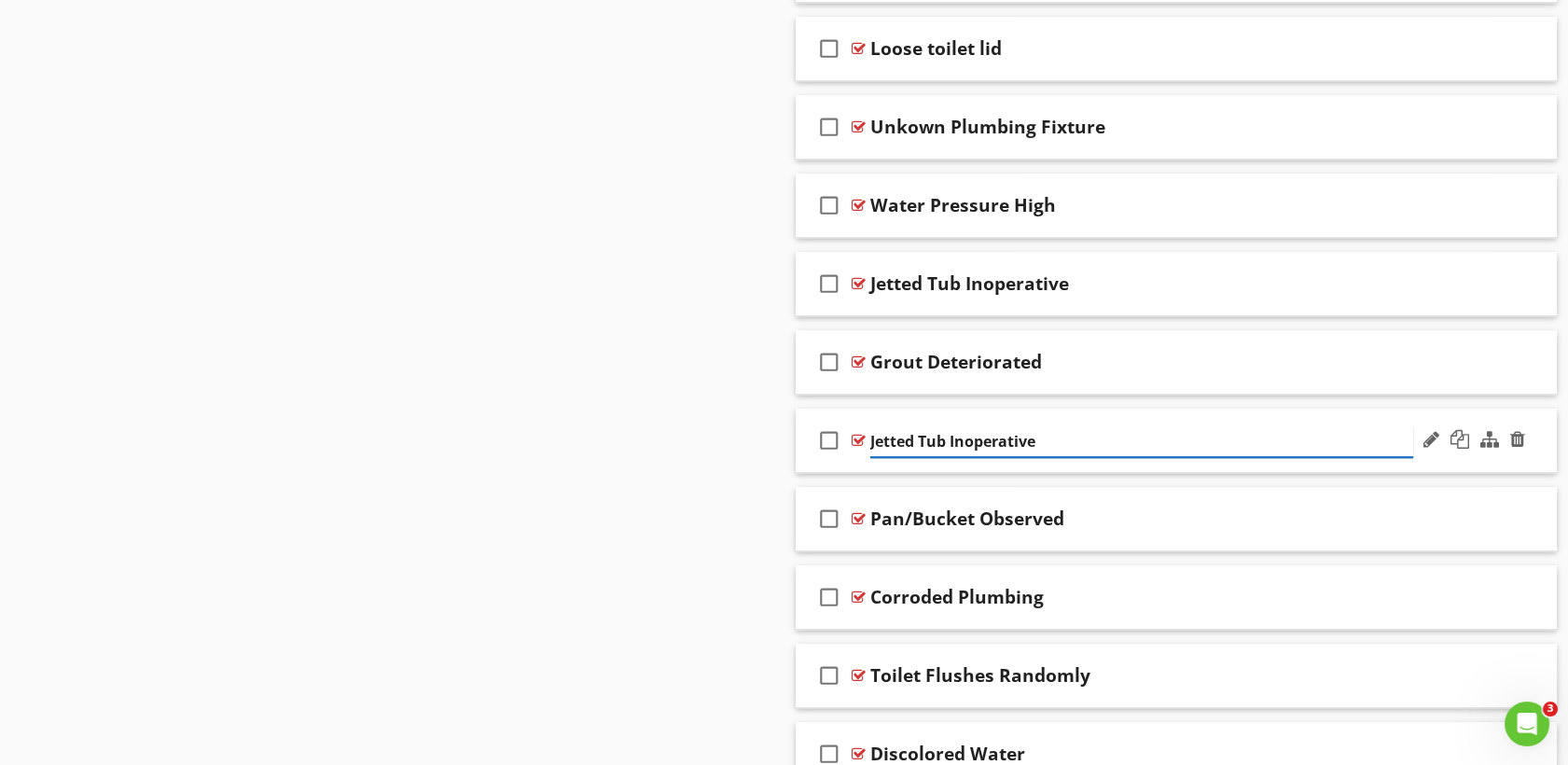
scroll to position [2358, 0]
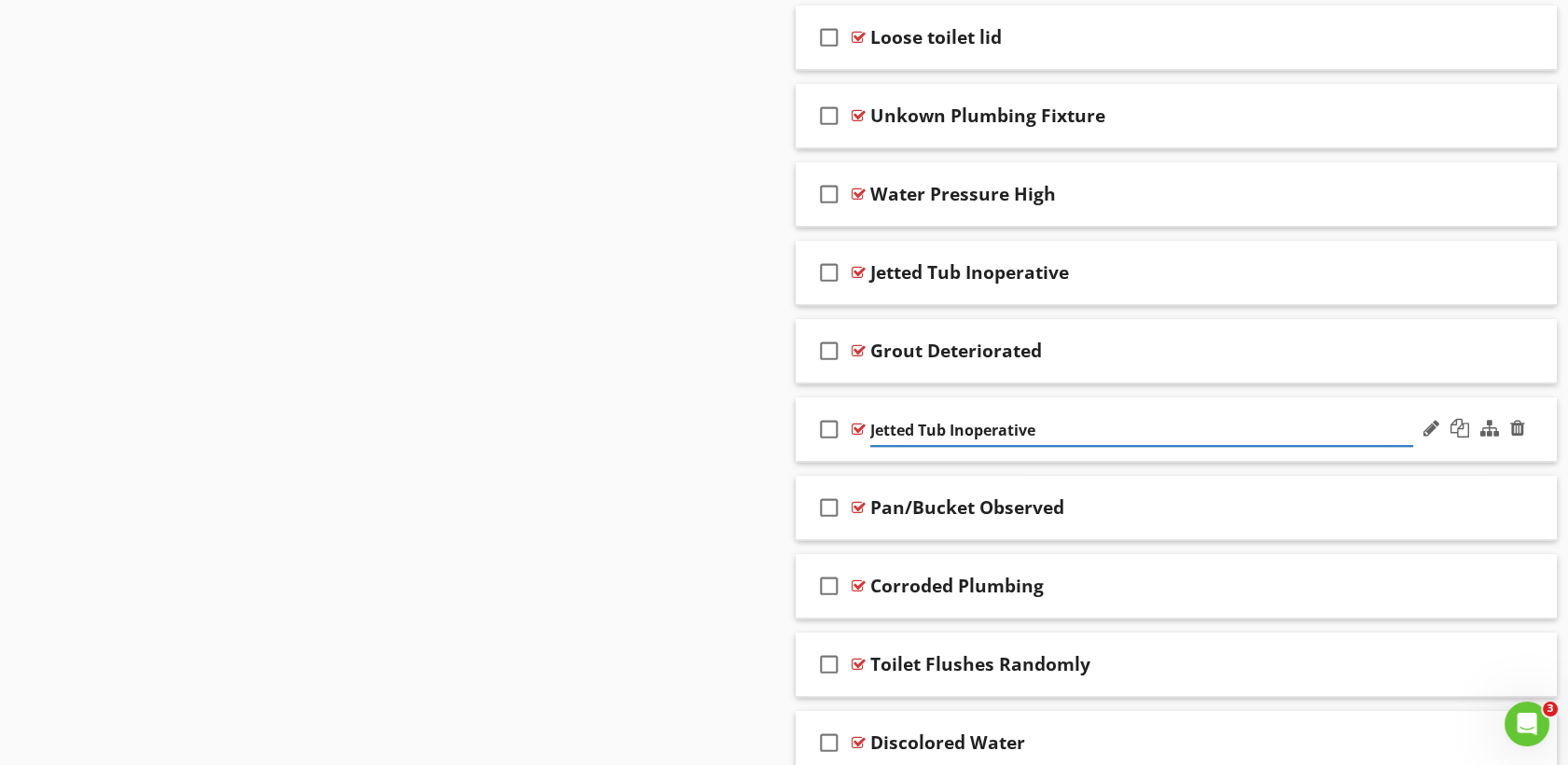
click at [860, 422] on div at bounding box center [859, 428] width 14 height 15
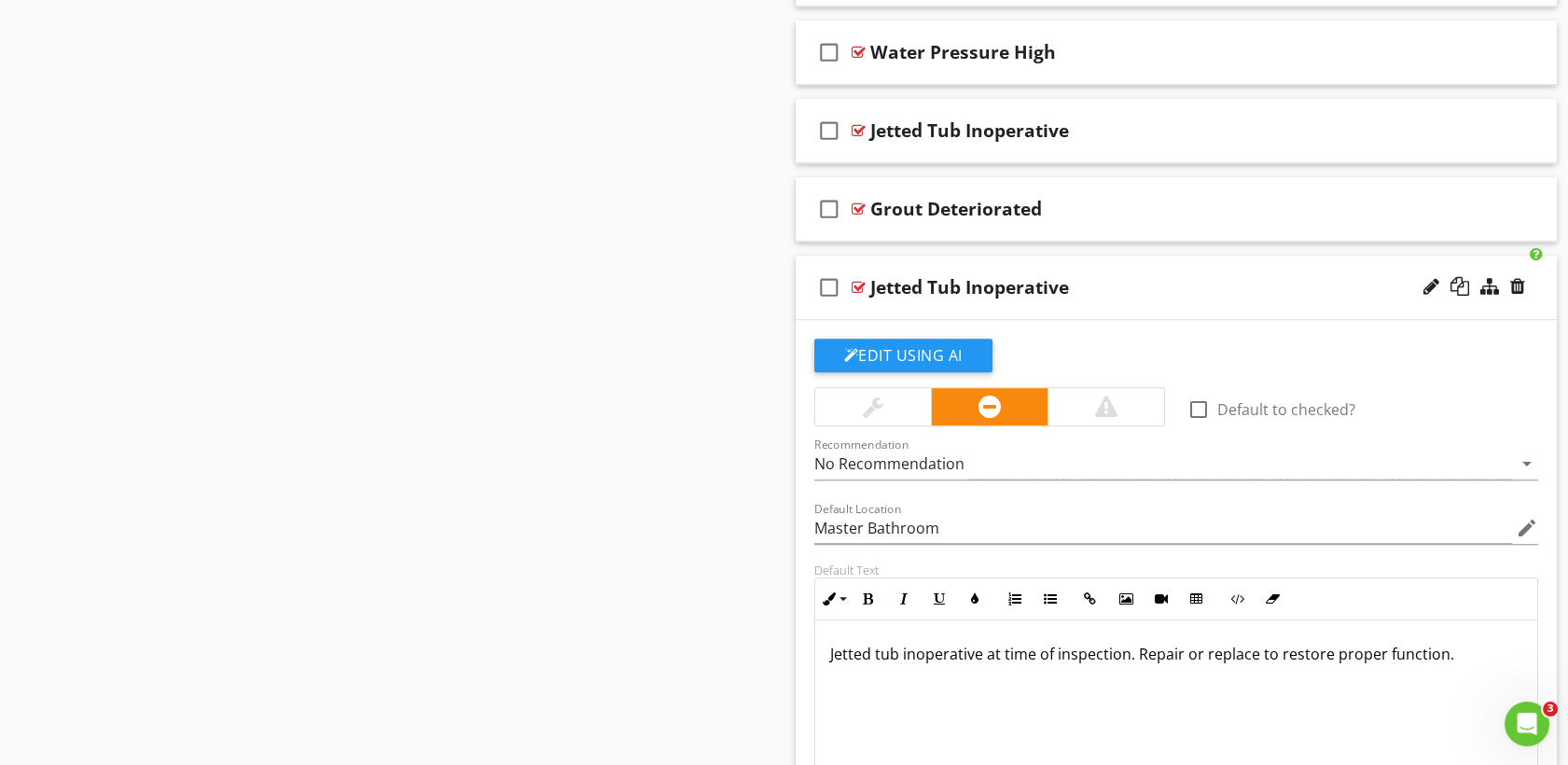
scroll to position [2408, 0]
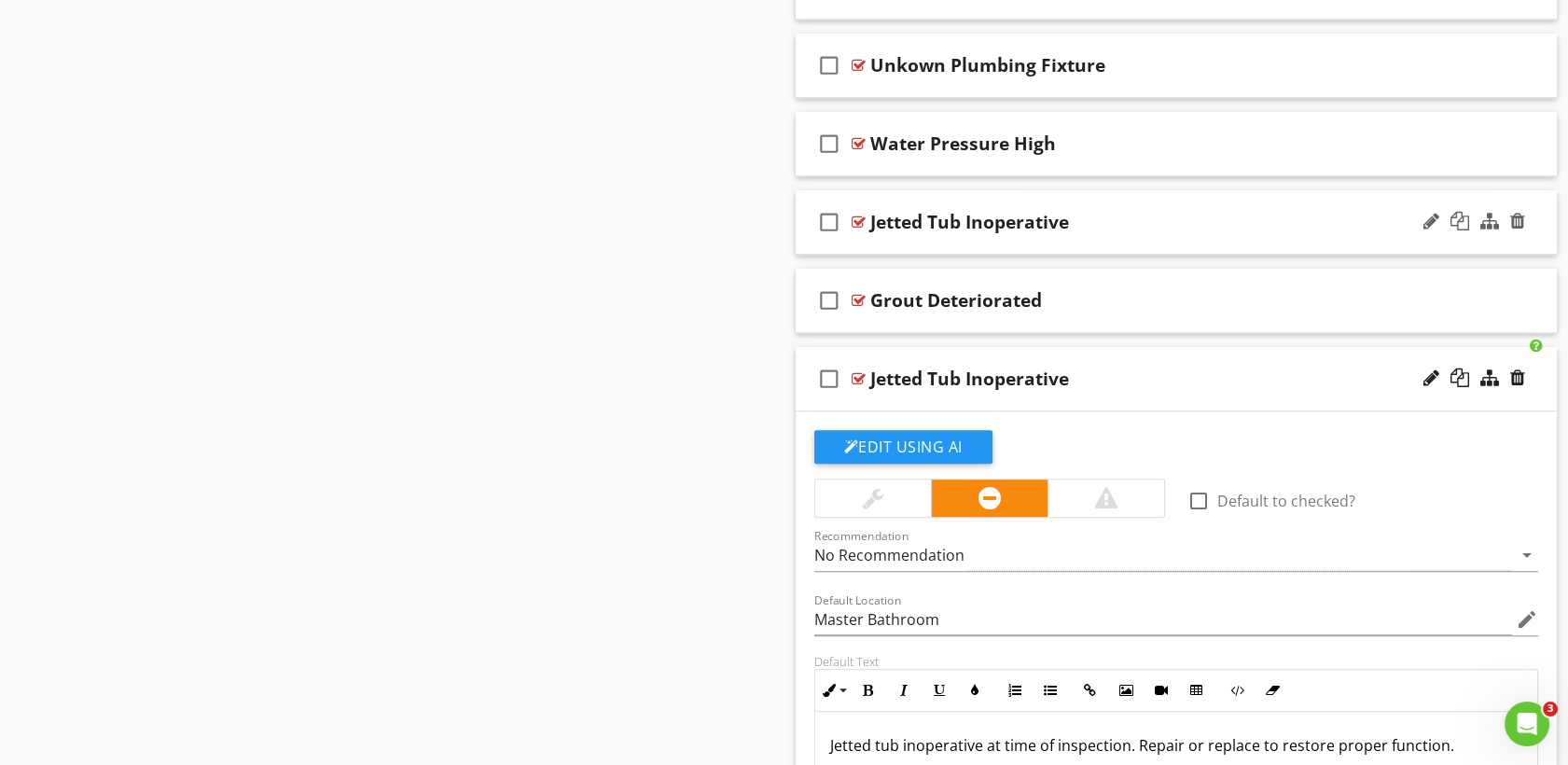
click at [859, 221] on div at bounding box center [859, 221] width 14 height 15
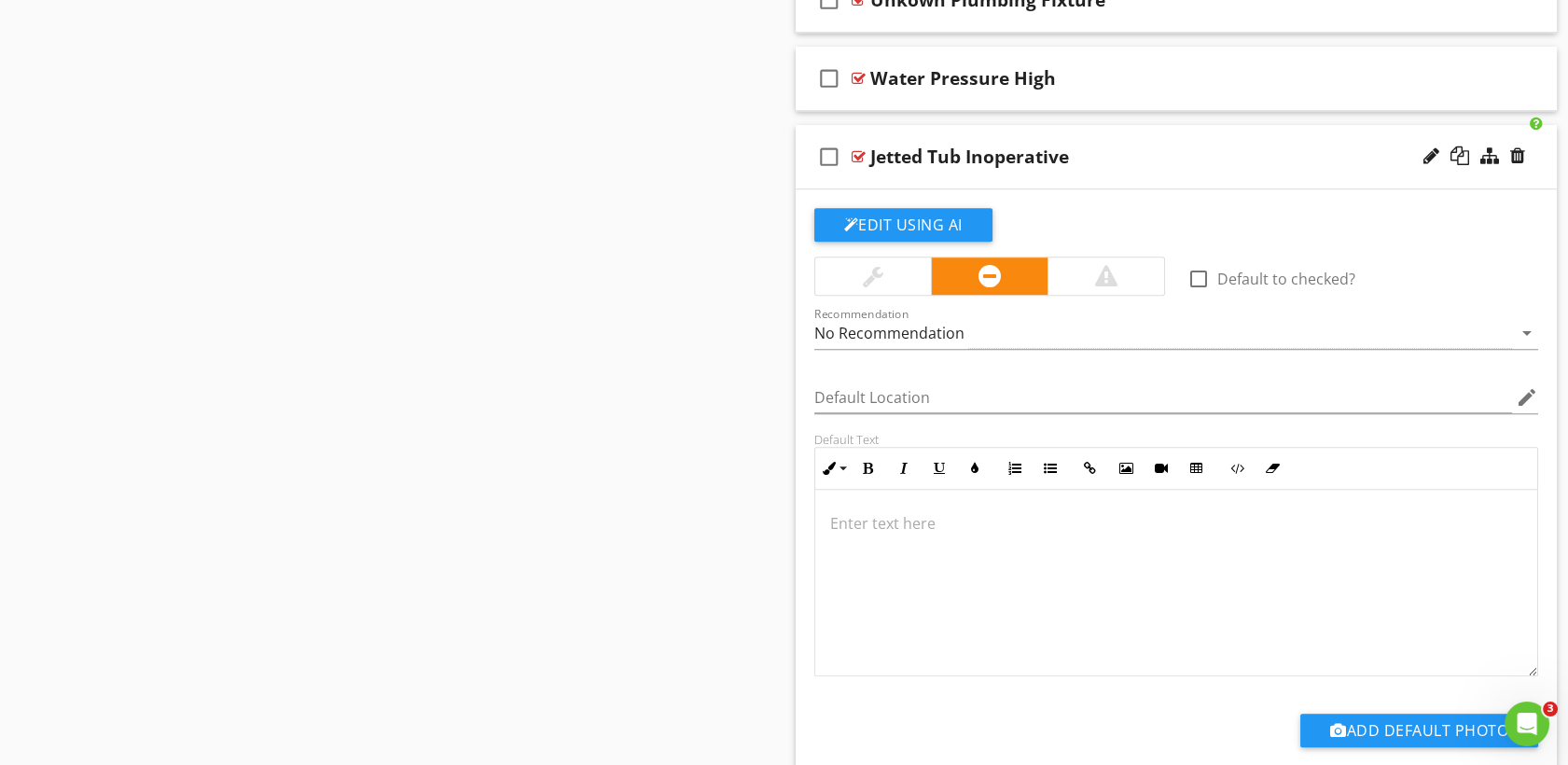
scroll to position [2474, 0]
click at [1510, 145] on div at bounding box center [1517, 154] width 15 height 19
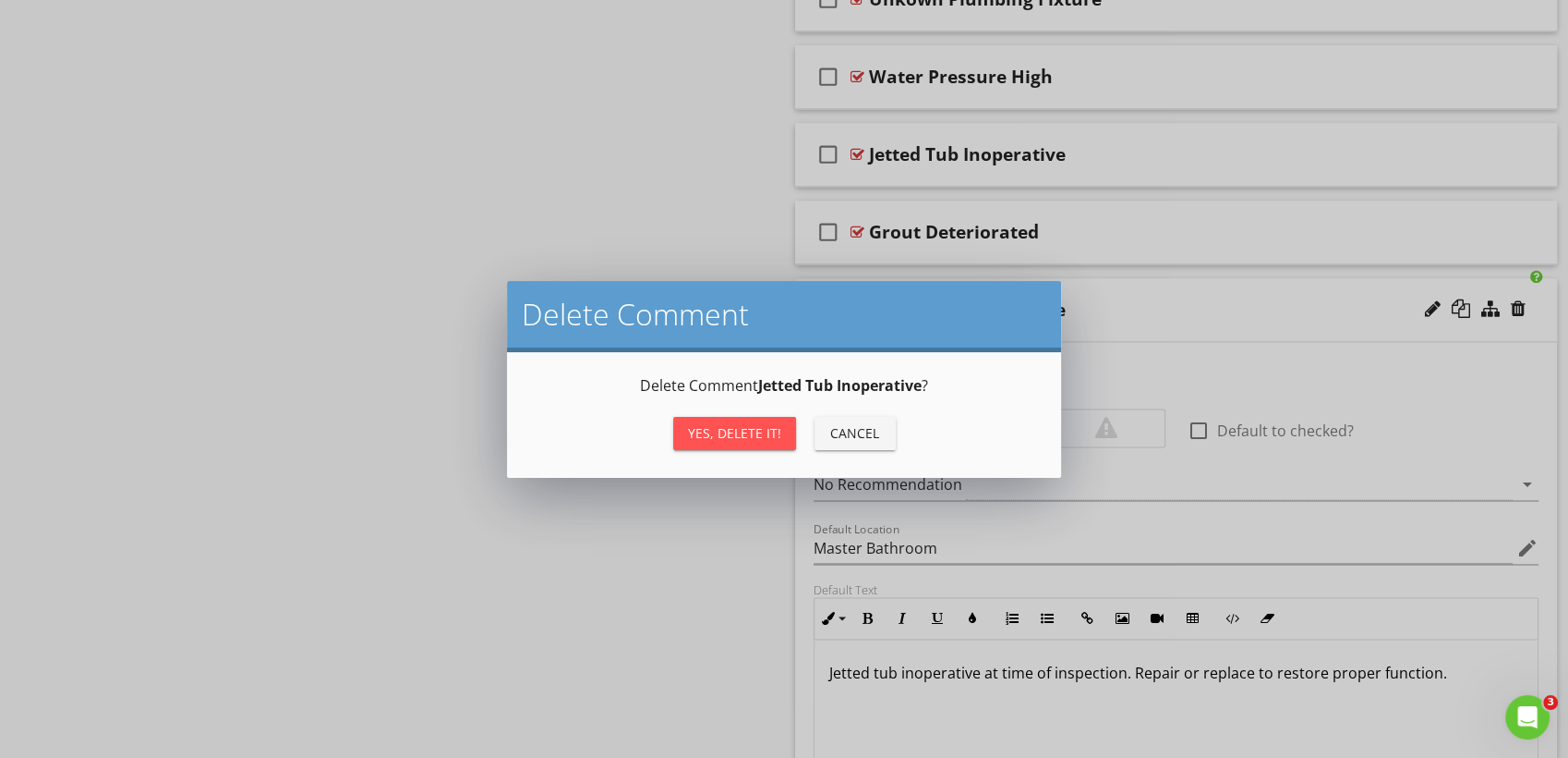
click at [729, 429] on div "Yes, Delete it!" at bounding box center [734, 433] width 93 height 19
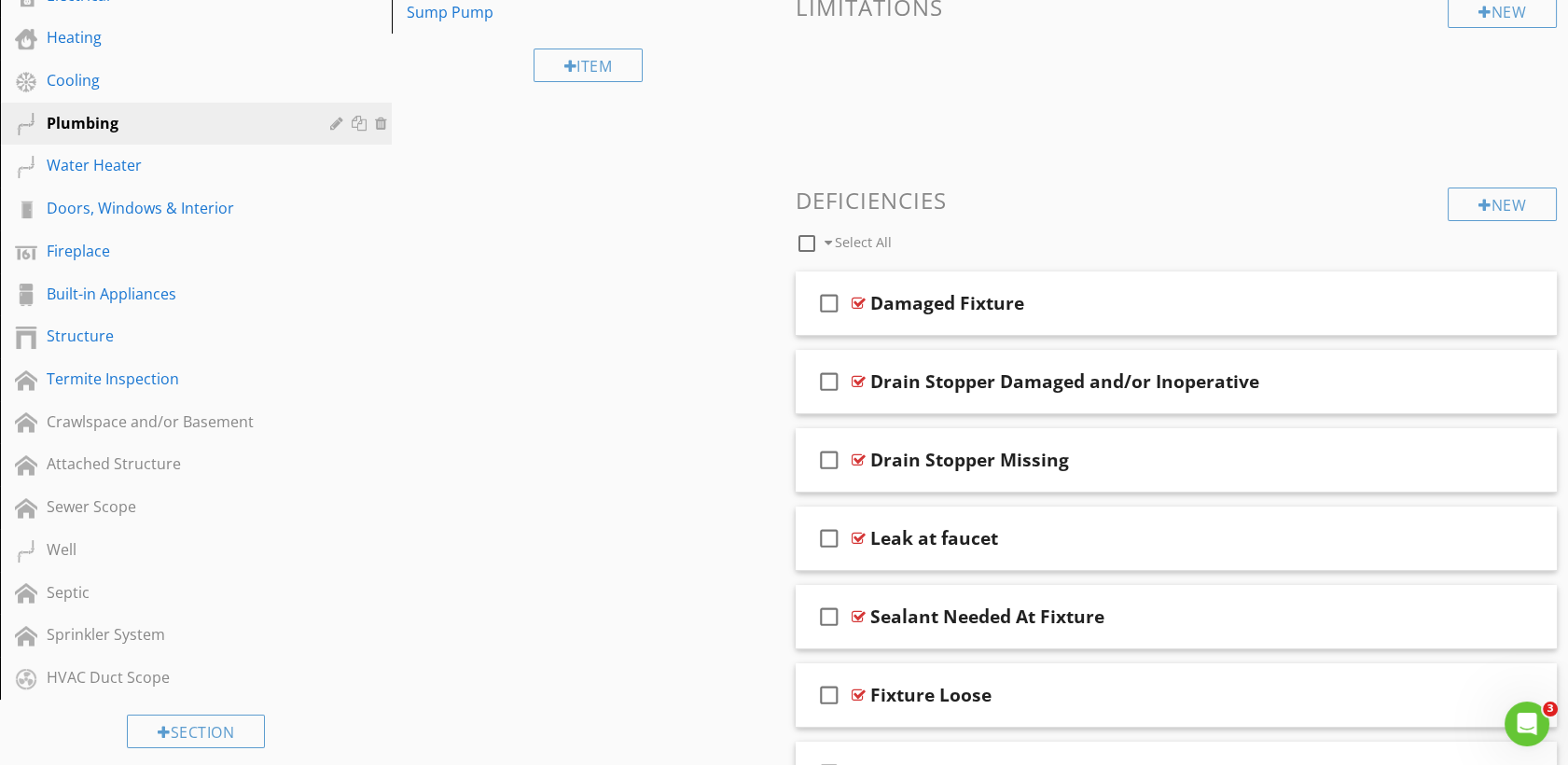
scroll to position [503, 0]
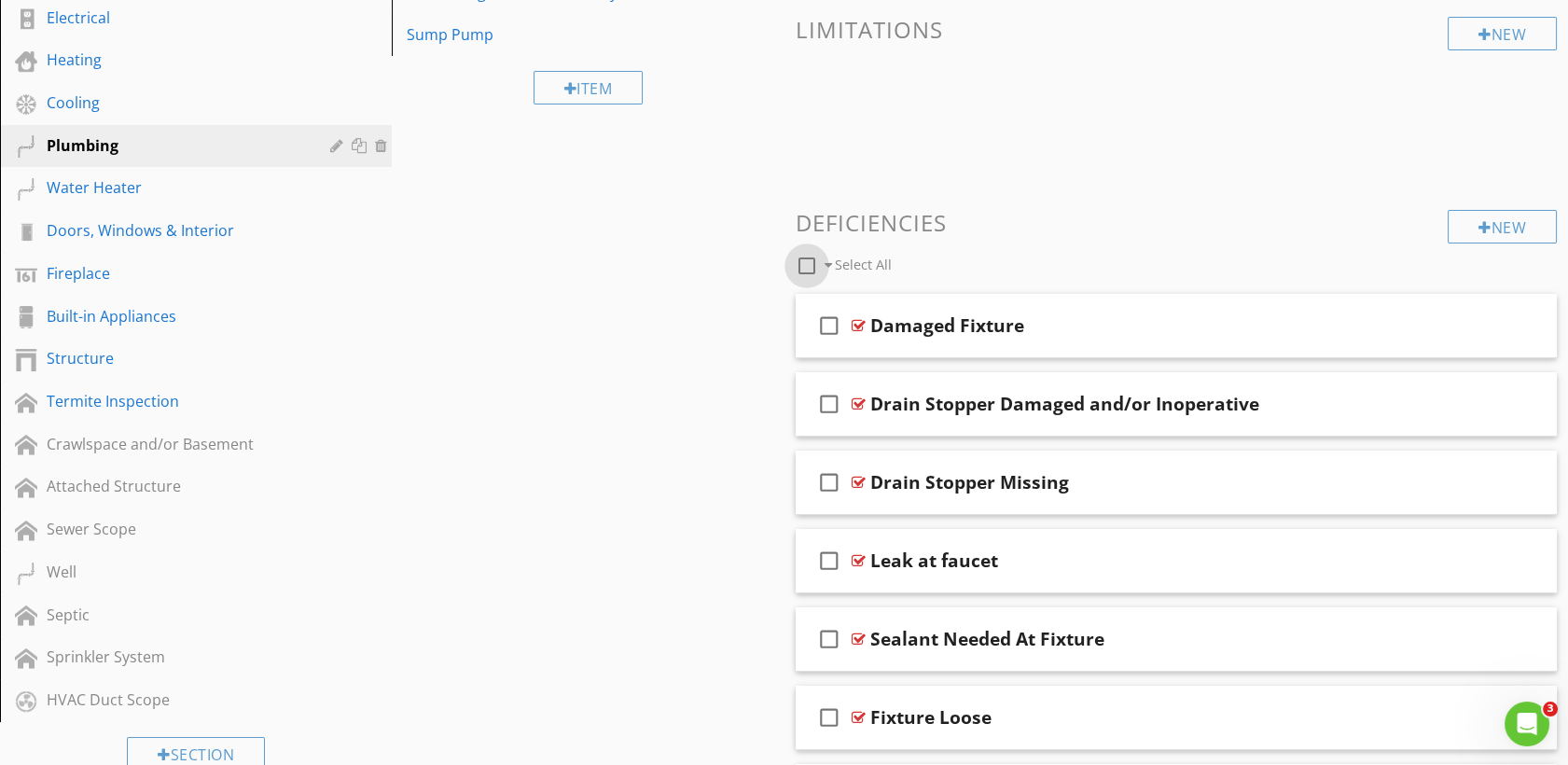
click at [806, 269] on div at bounding box center [807, 265] width 31 height 31
click at [811, 265] on div at bounding box center [807, 265] width 31 height 31
checkbox input "false"
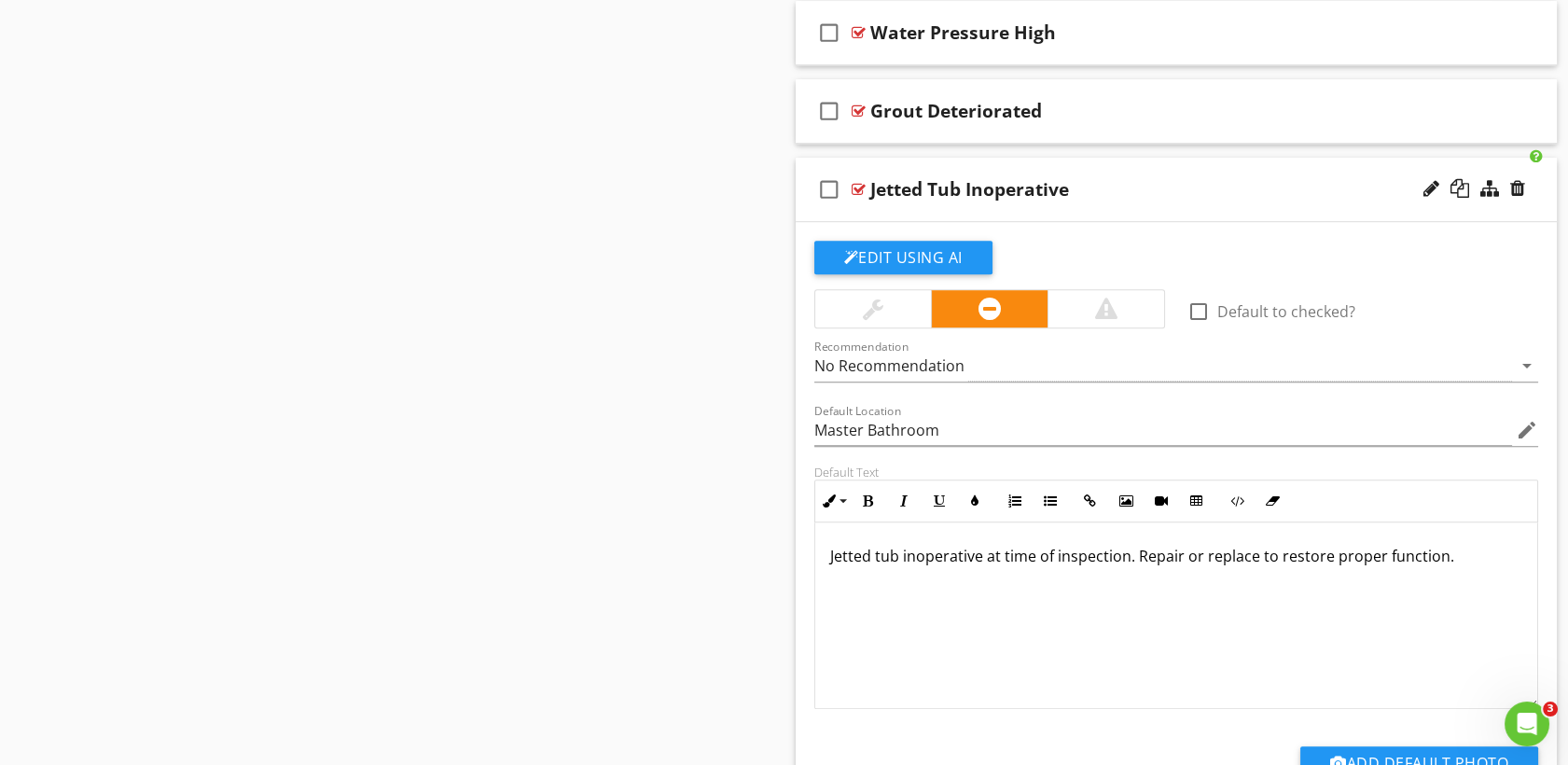
scroll to position [2523, 0]
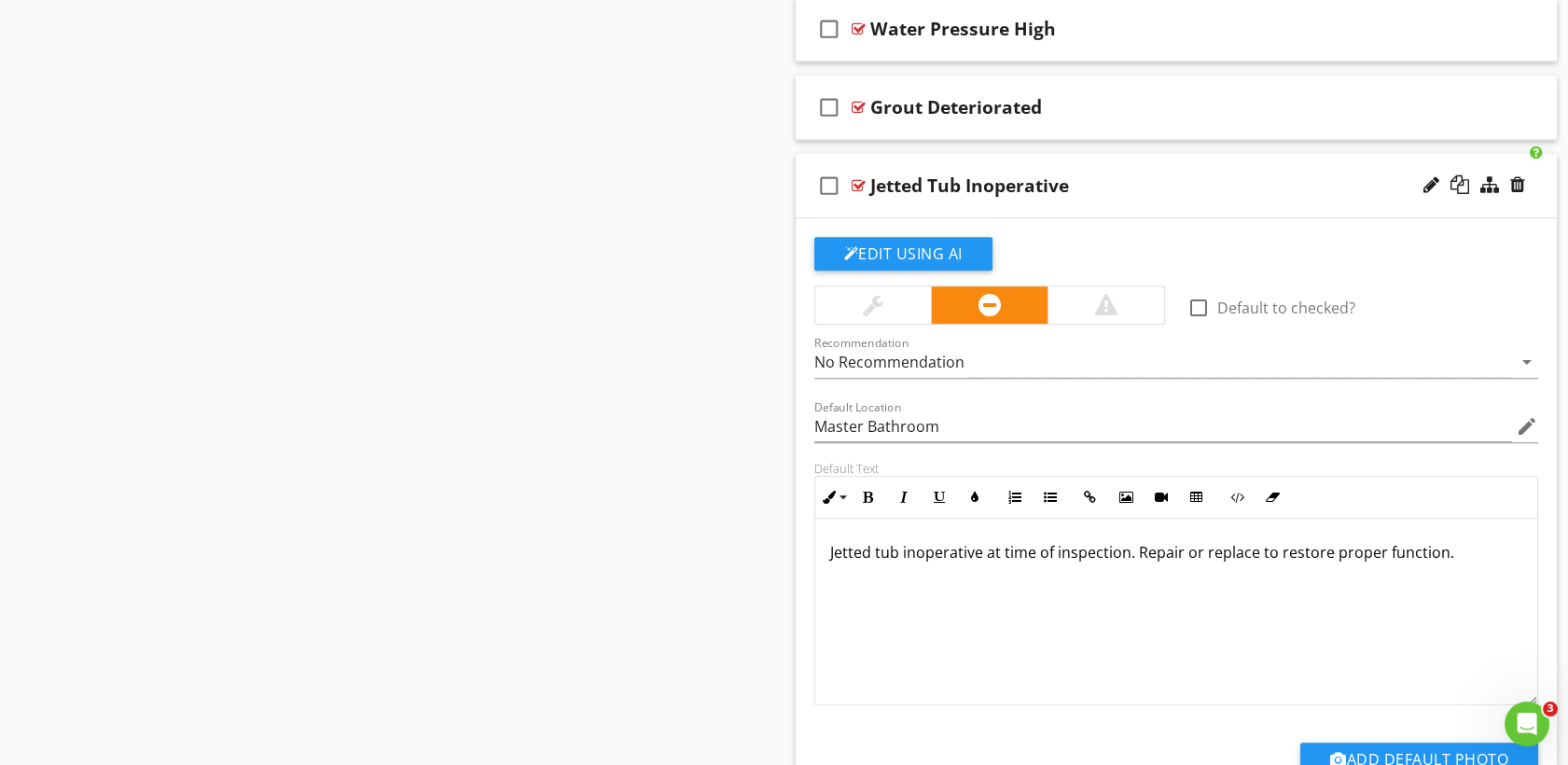
click at [864, 179] on div at bounding box center [859, 185] width 14 height 15
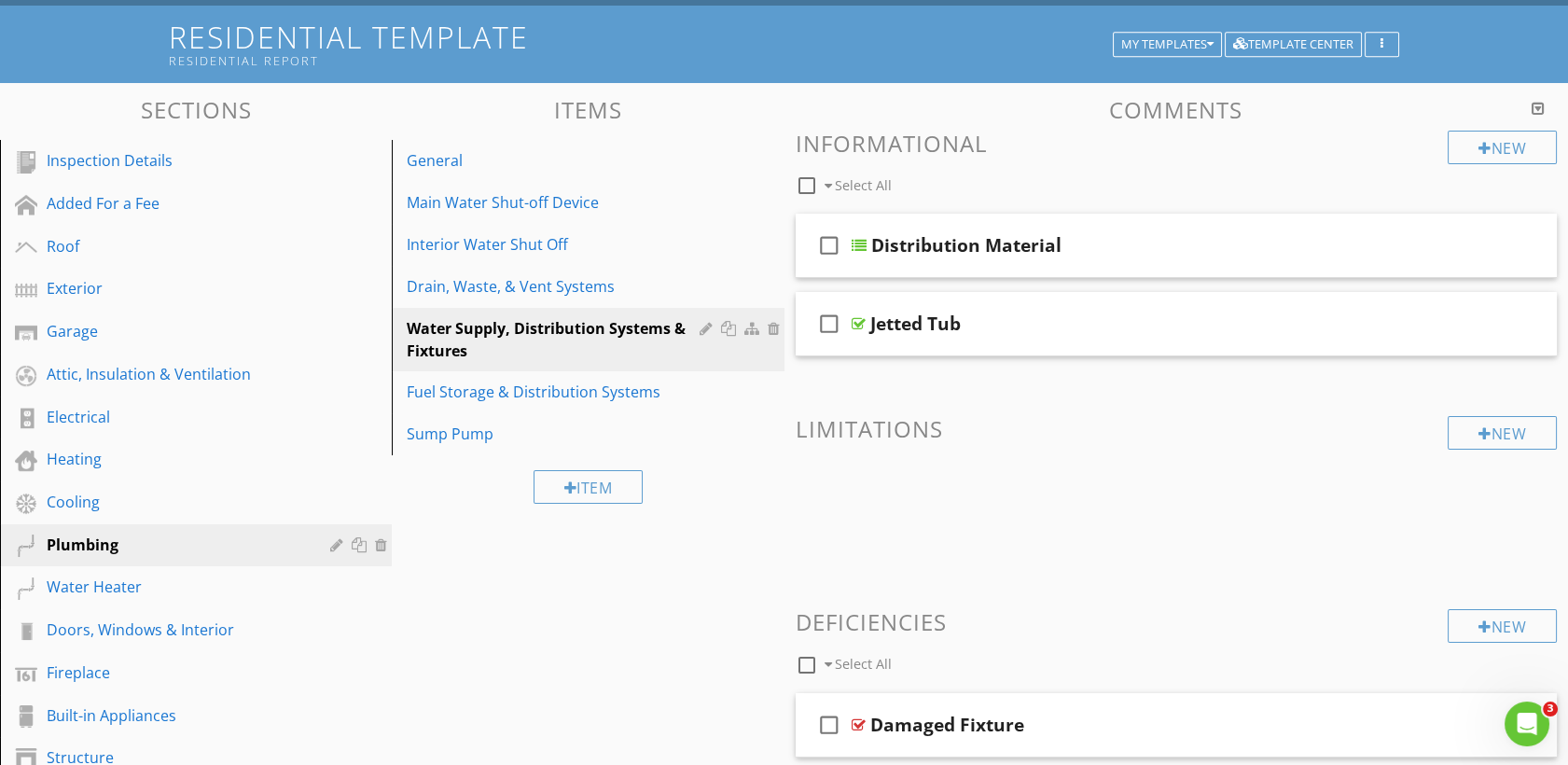
scroll to position [0, 0]
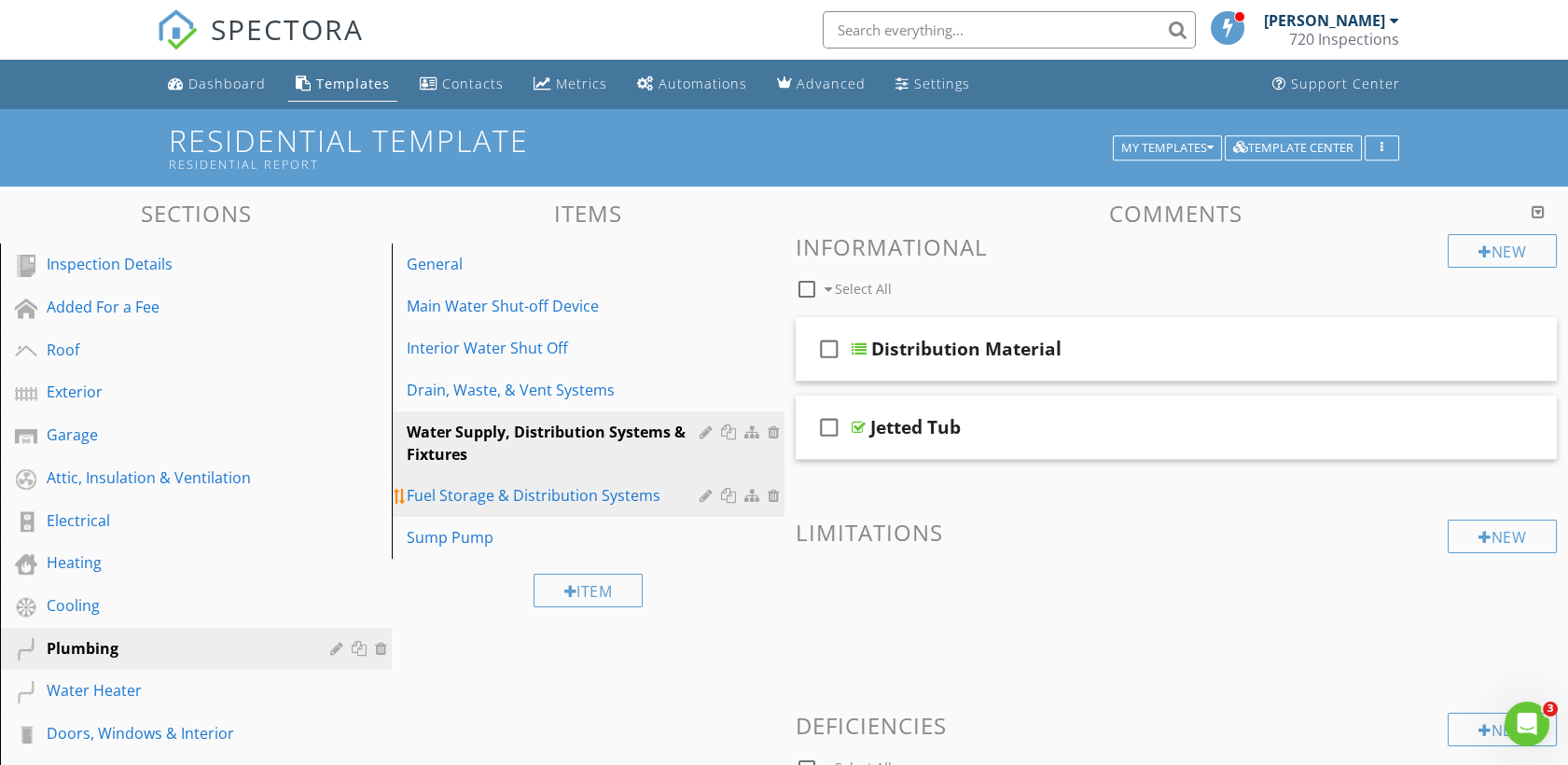
click at [445, 508] on link "Fuel Storage & Distribution Systems" at bounding box center [590, 495] width 386 height 41
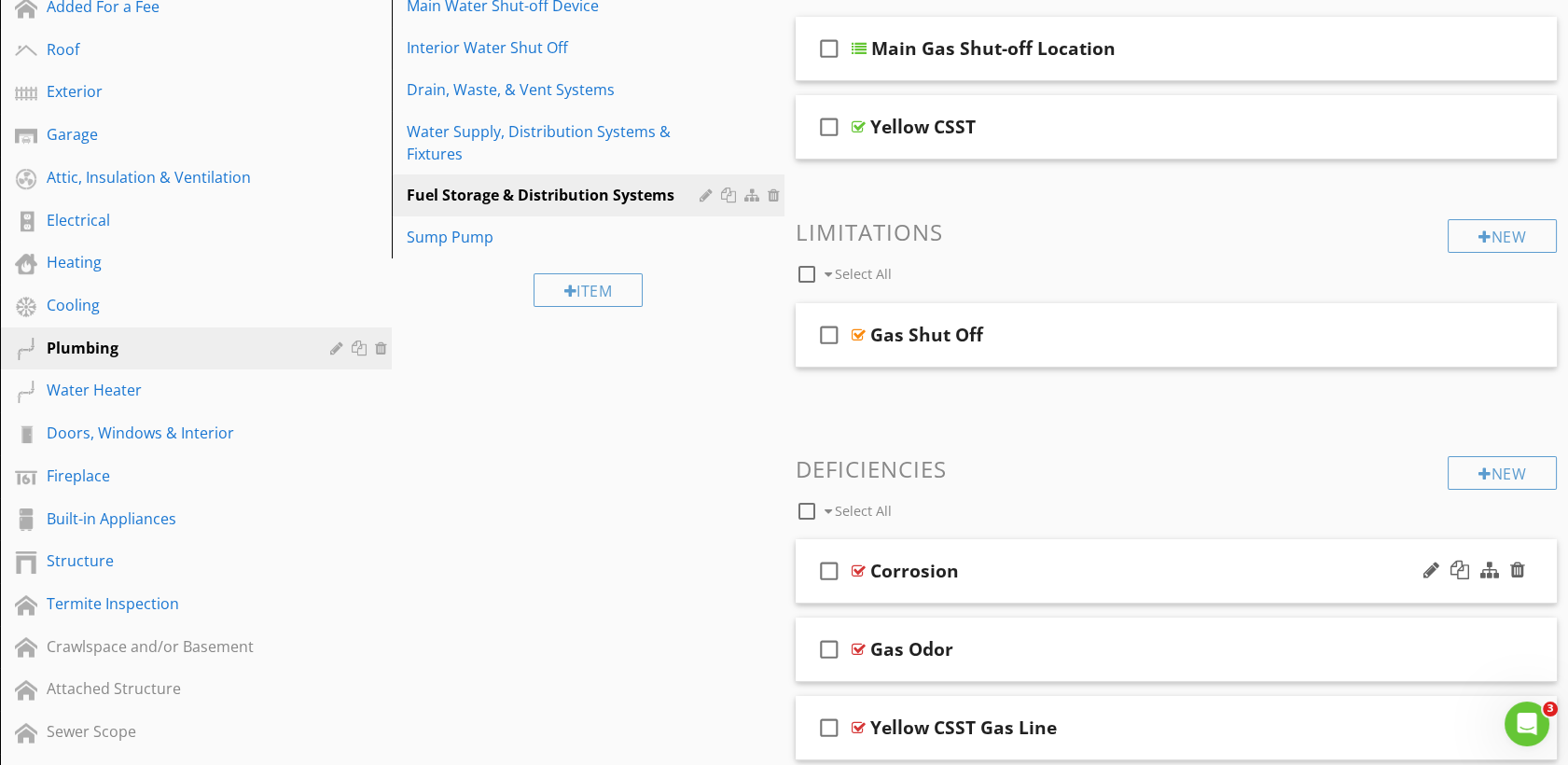
scroll to position [330, 0]
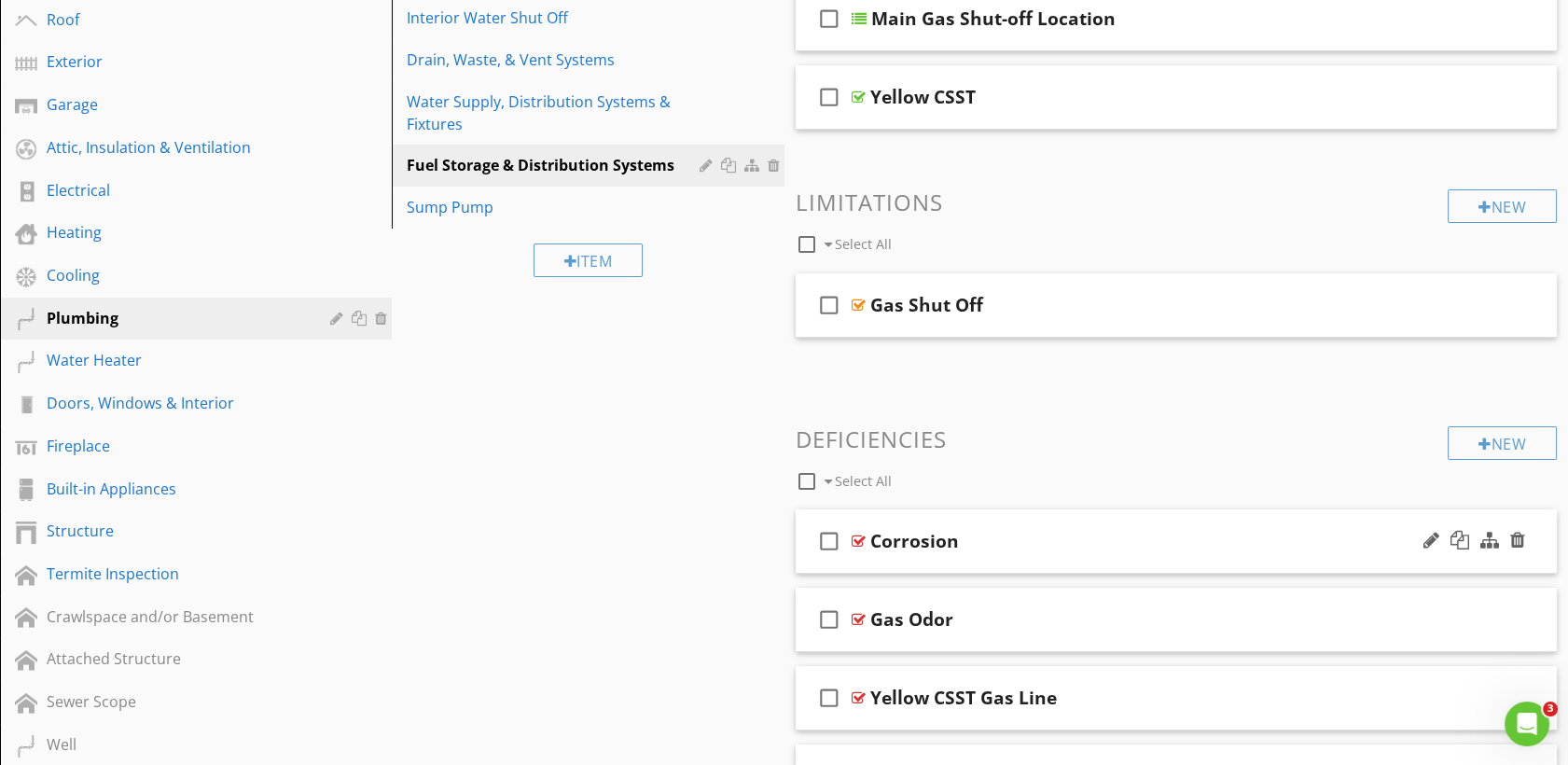
click at [924, 534] on div "Corrosion" at bounding box center [915, 540] width 88 height 23
click at [858, 535] on div at bounding box center [859, 540] width 14 height 15
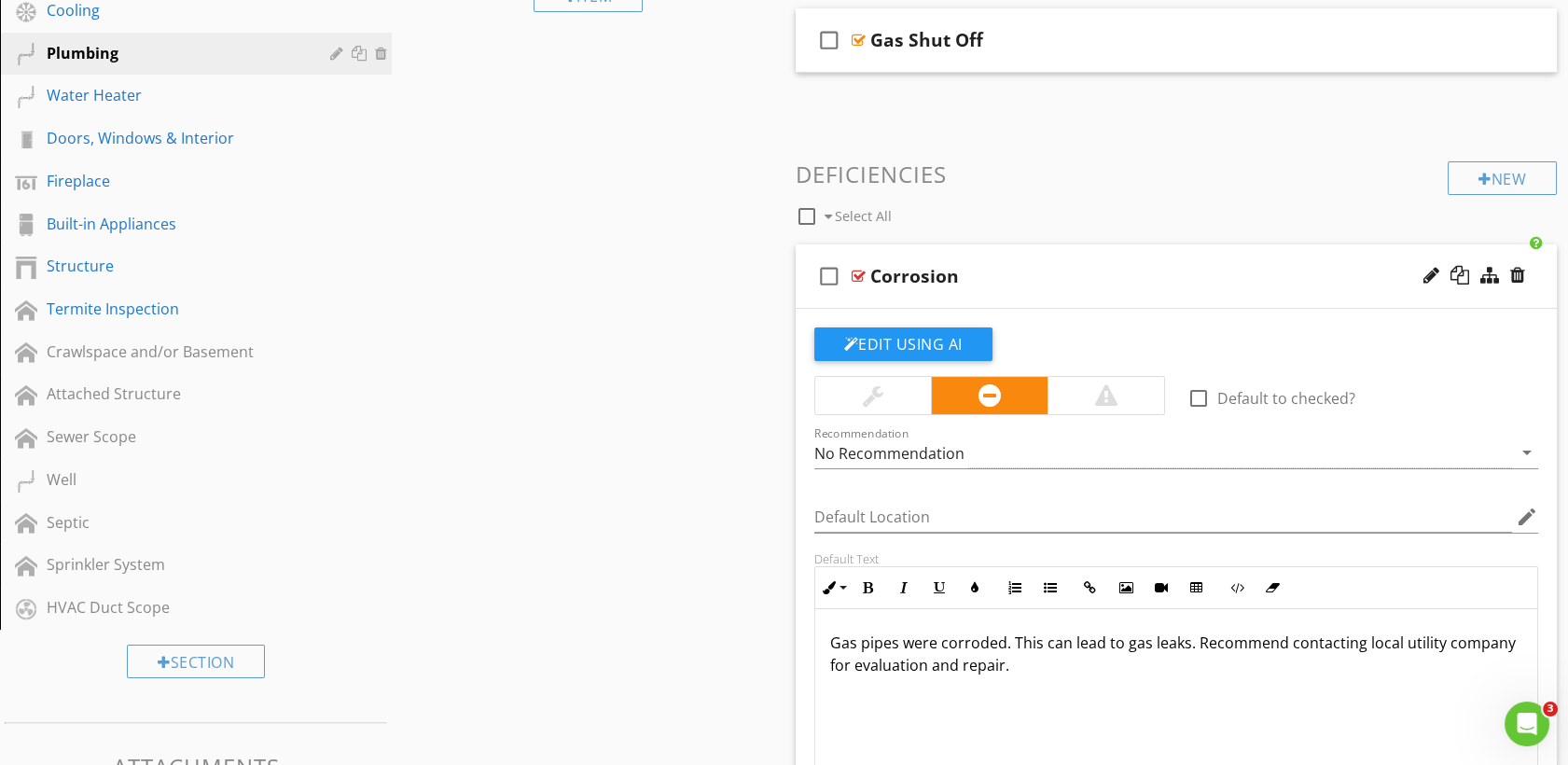
scroll to position [596, 0]
click at [1518, 277] on div at bounding box center [1517, 274] width 15 height 19
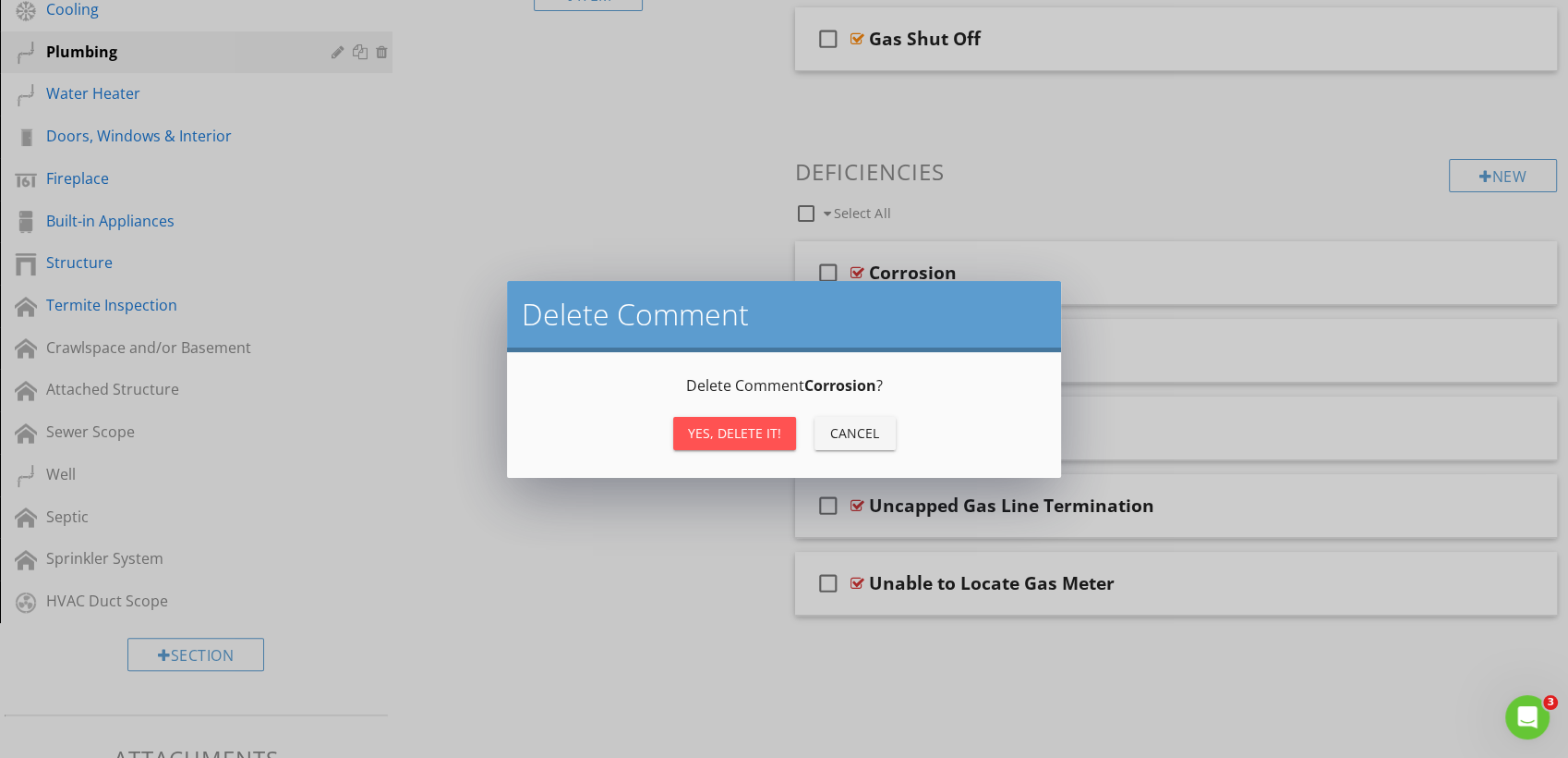
click at [719, 440] on div "Yes, Delete it!" at bounding box center [734, 433] width 93 height 19
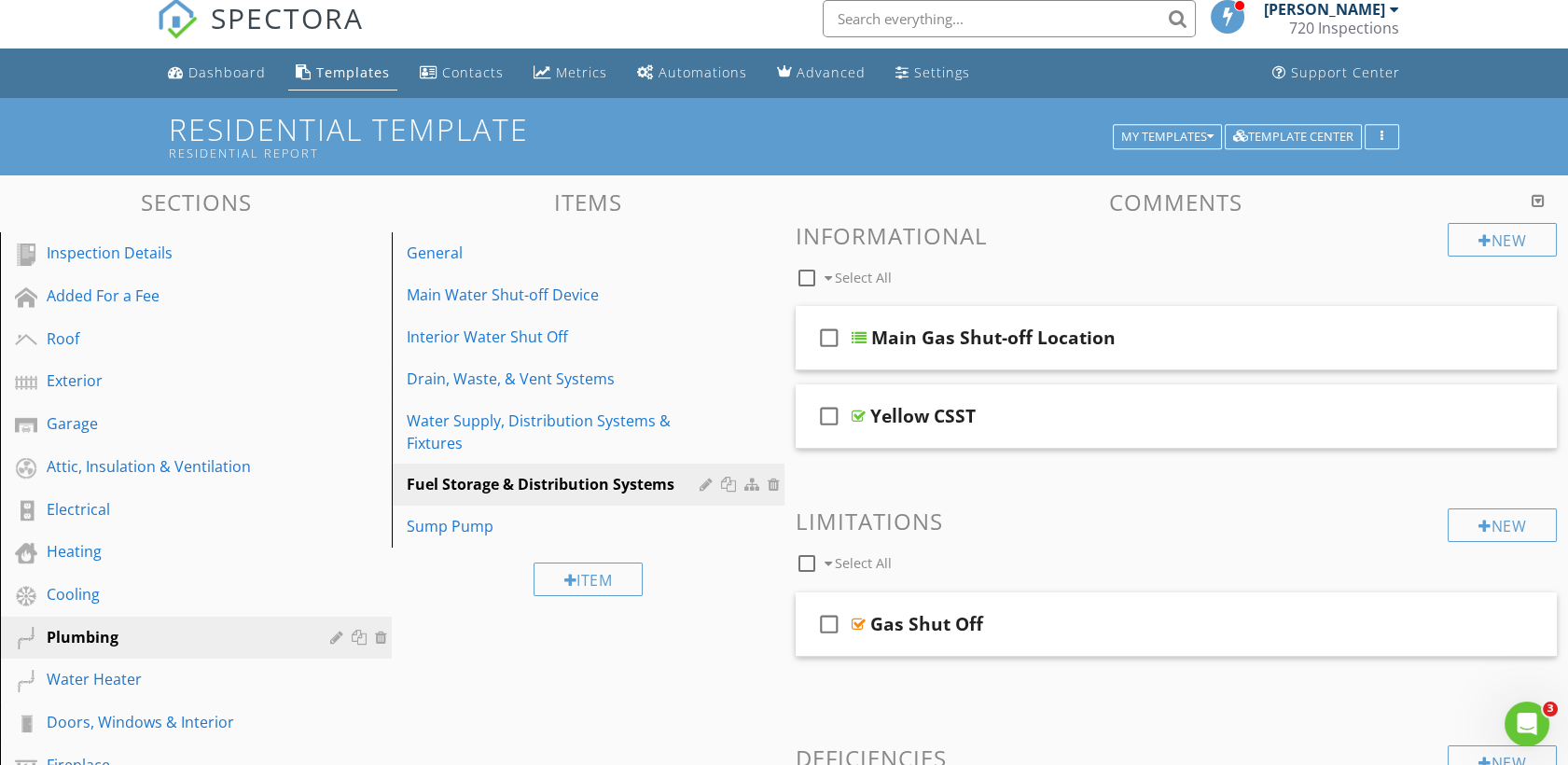
scroll to position [2, 0]
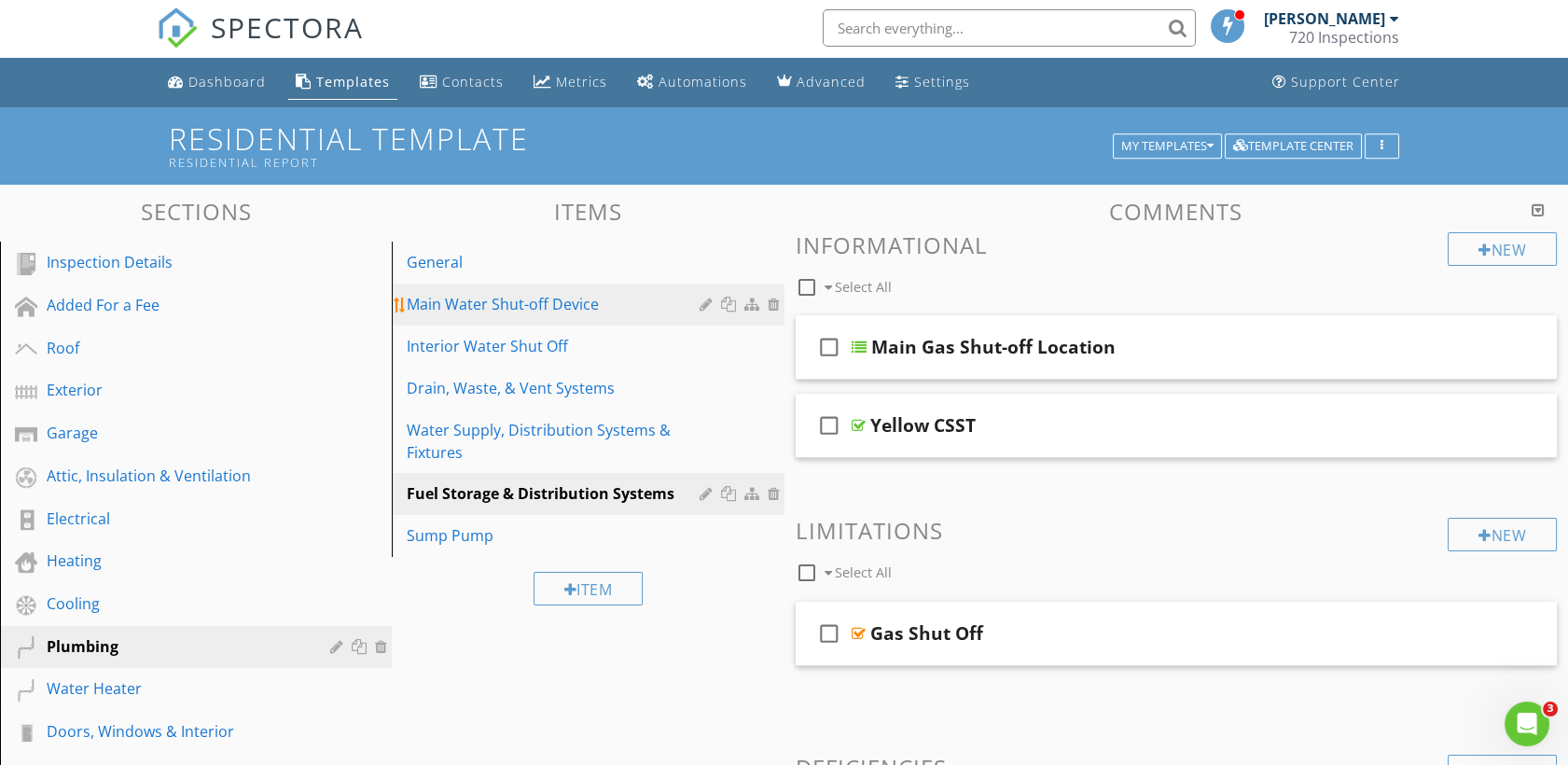
click at [490, 302] on div "Main Water Shut-off Device" at bounding box center [555, 303] width 298 height 23
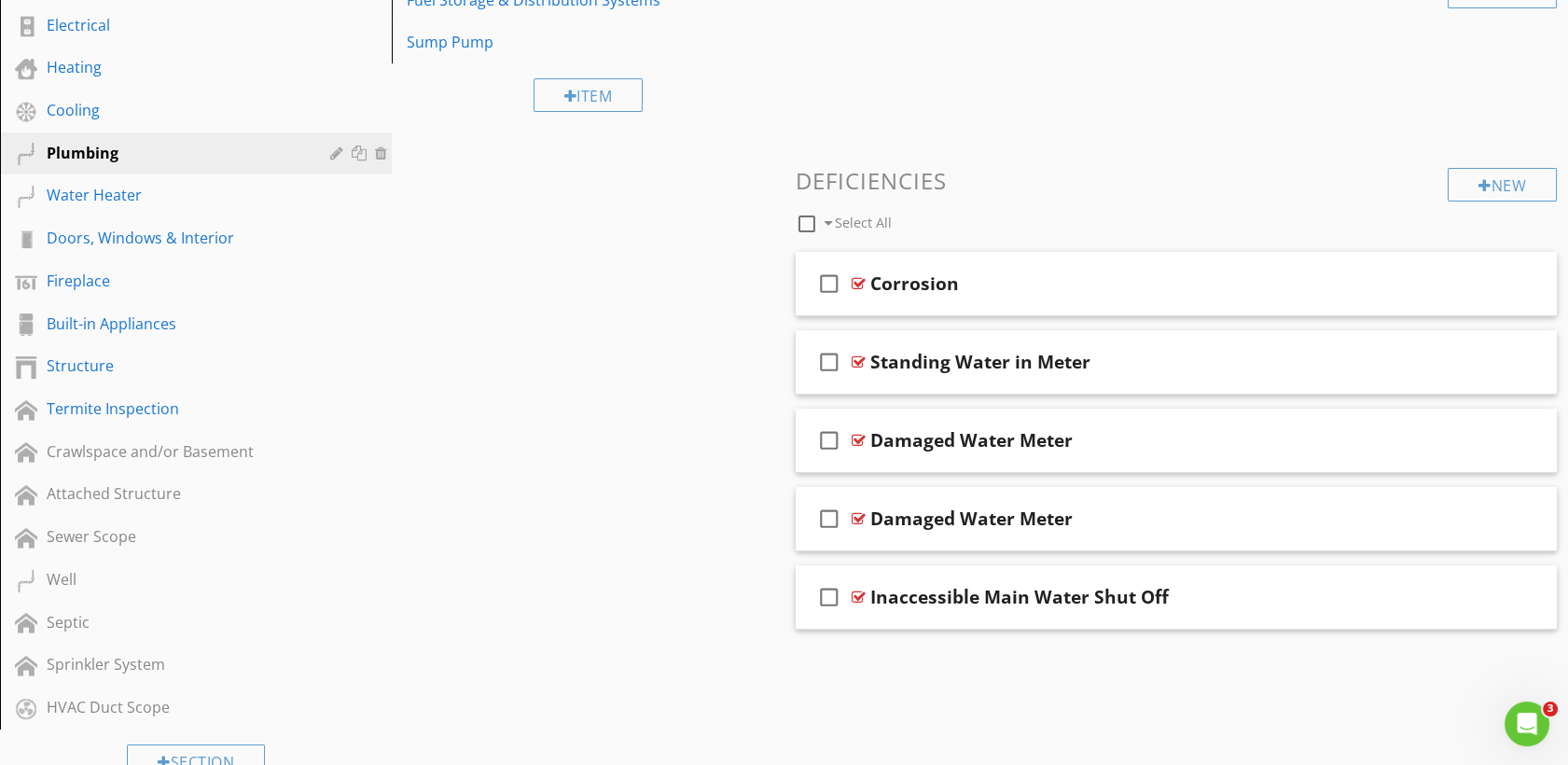
scroll to position [496, 0]
click at [859, 438] on div at bounding box center [859, 439] width 14 height 15
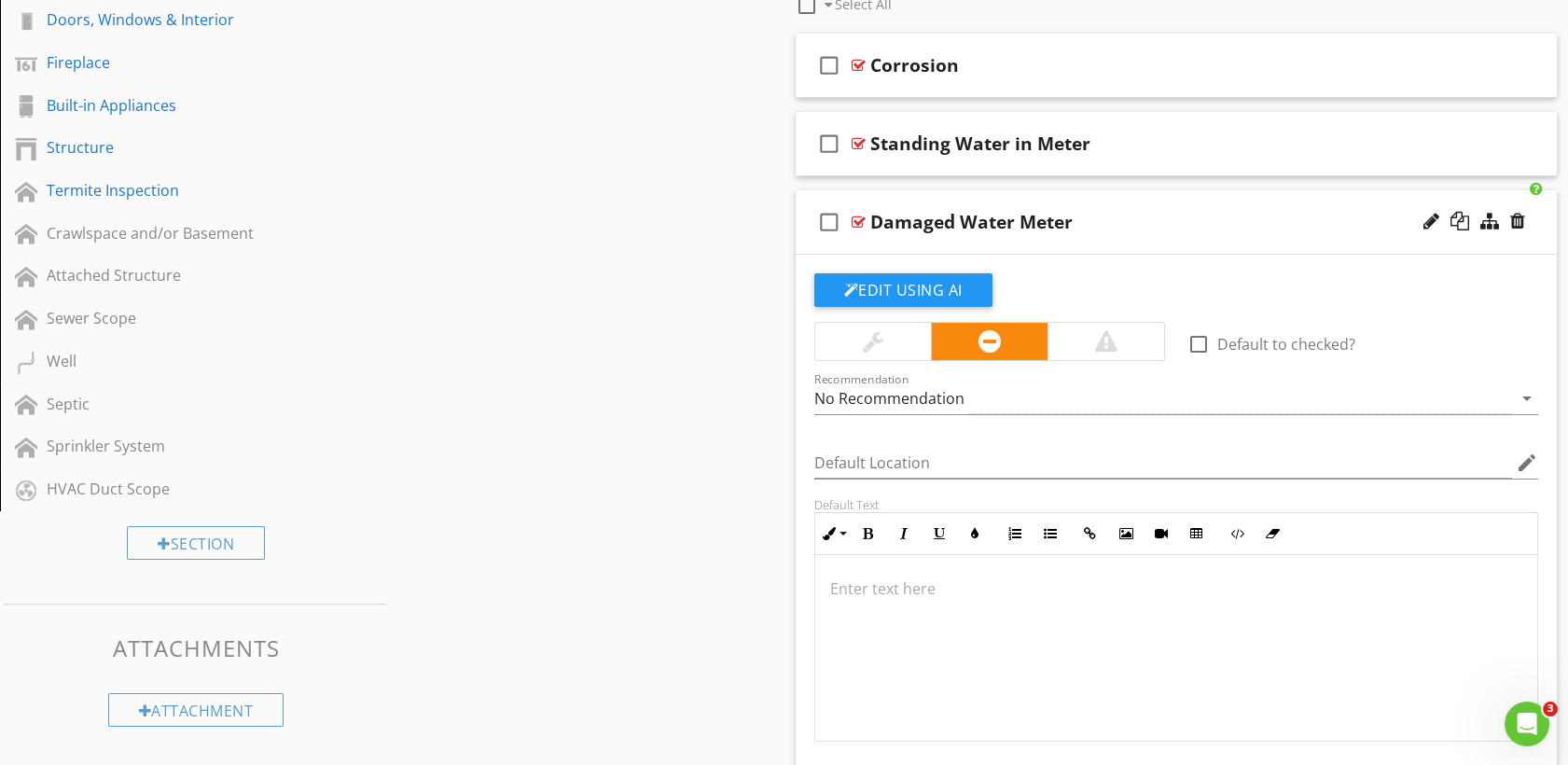
scroll to position [719, 0]
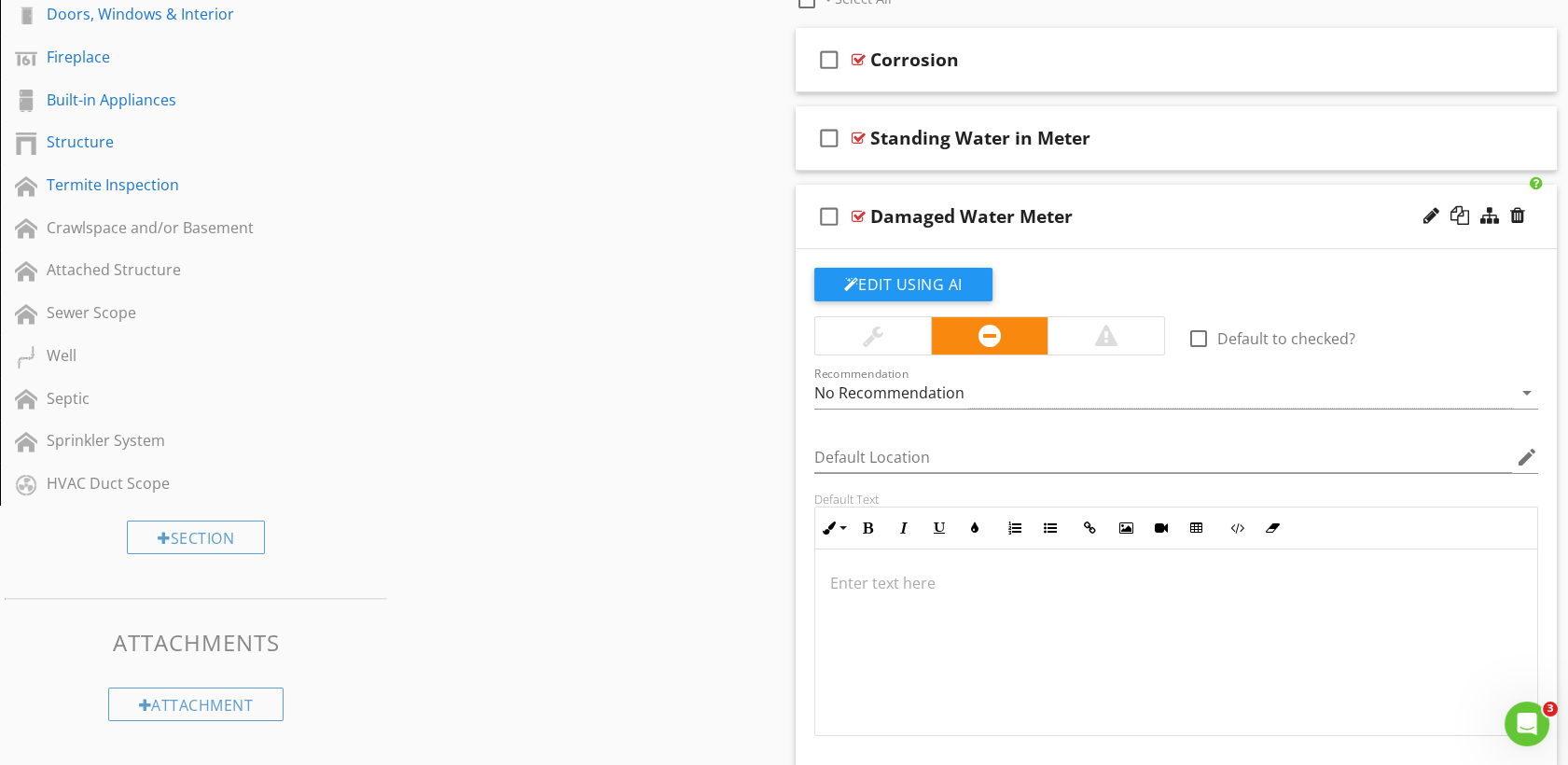
click at [1527, 209] on div at bounding box center [1474, 217] width 109 height 45
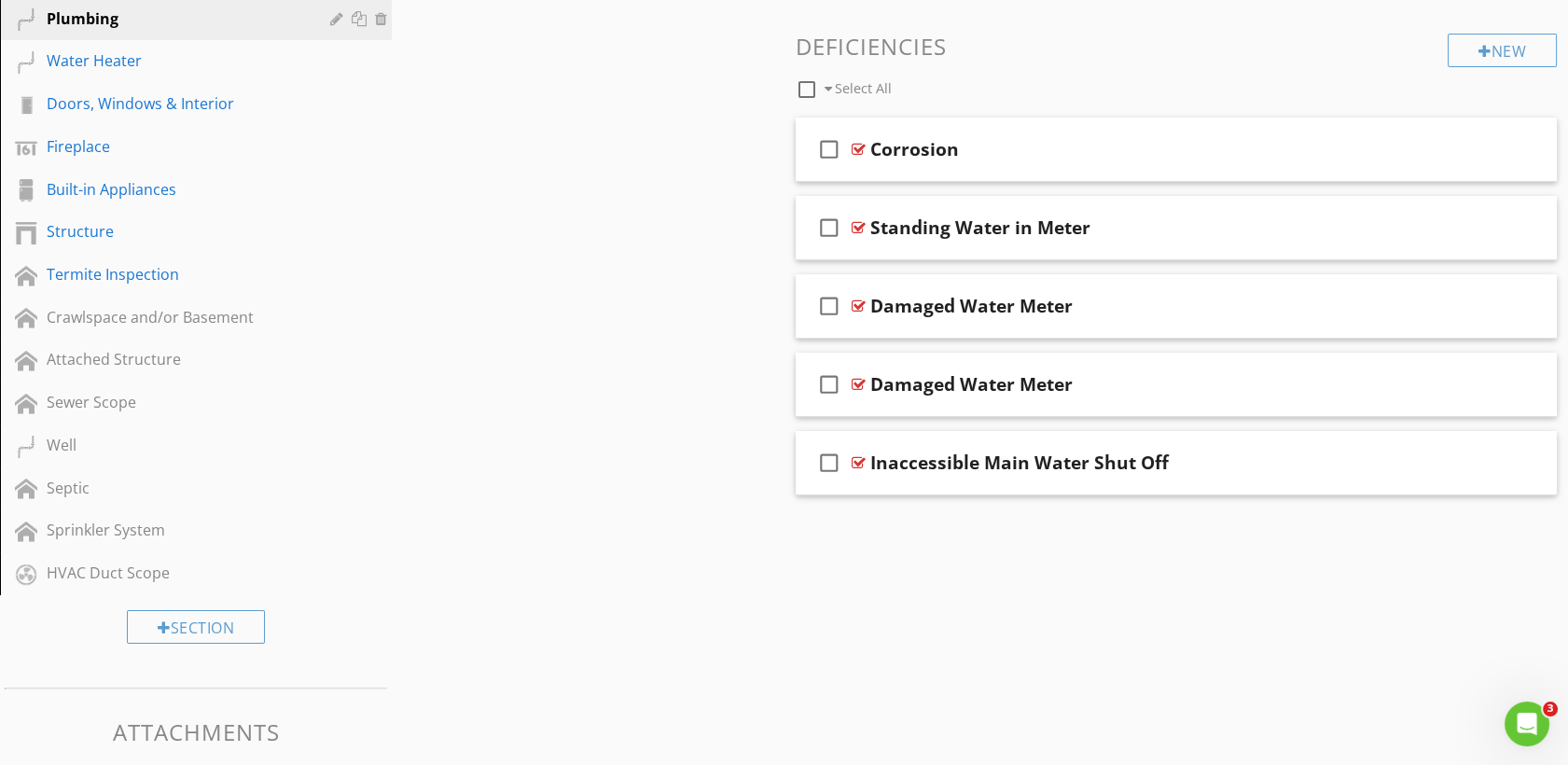
scroll to position [627, 0]
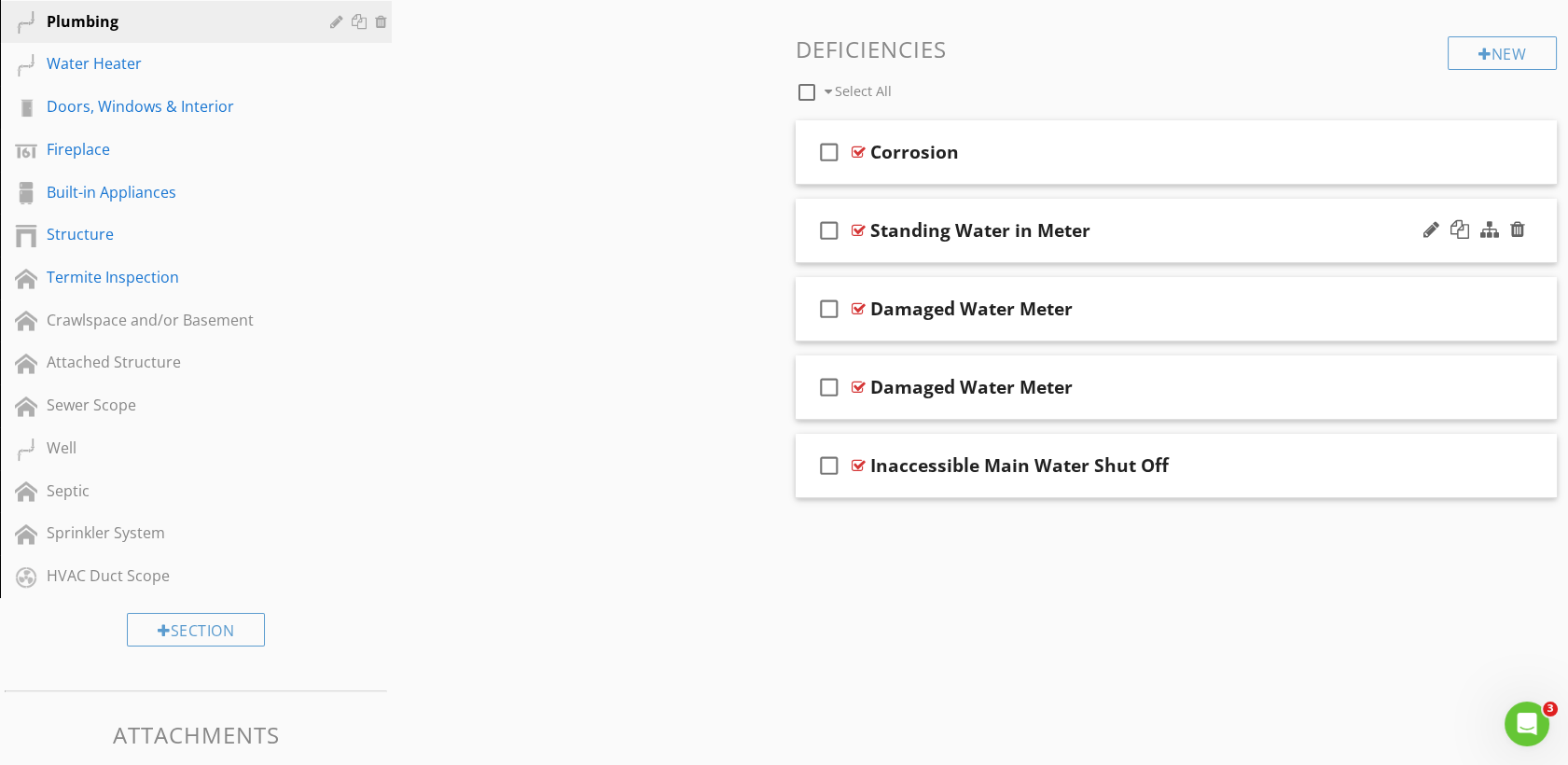
click at [852, 231] on div at bounding box center [859, 230] width 14 height 15
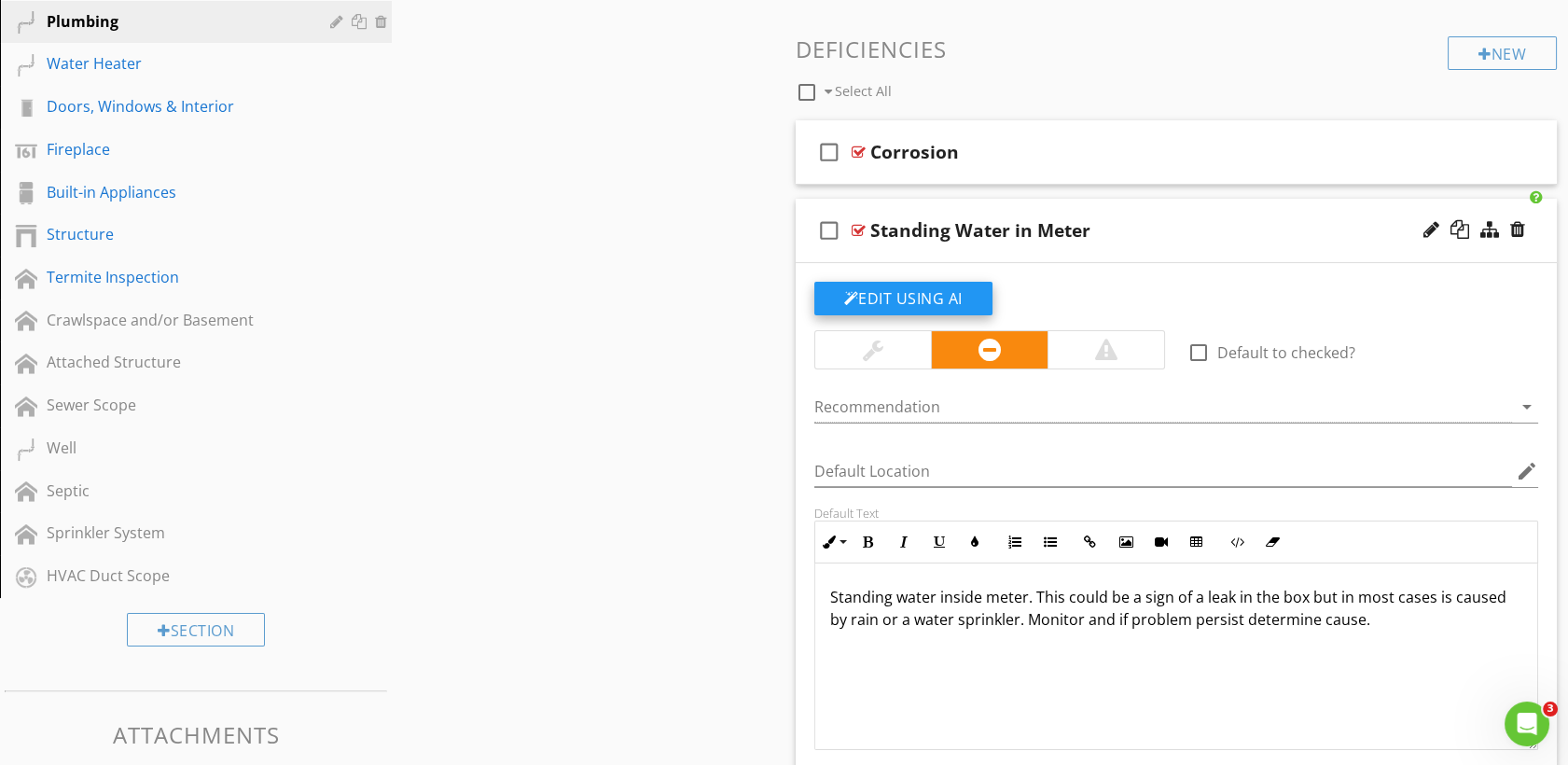
scroll to position [723, 0]
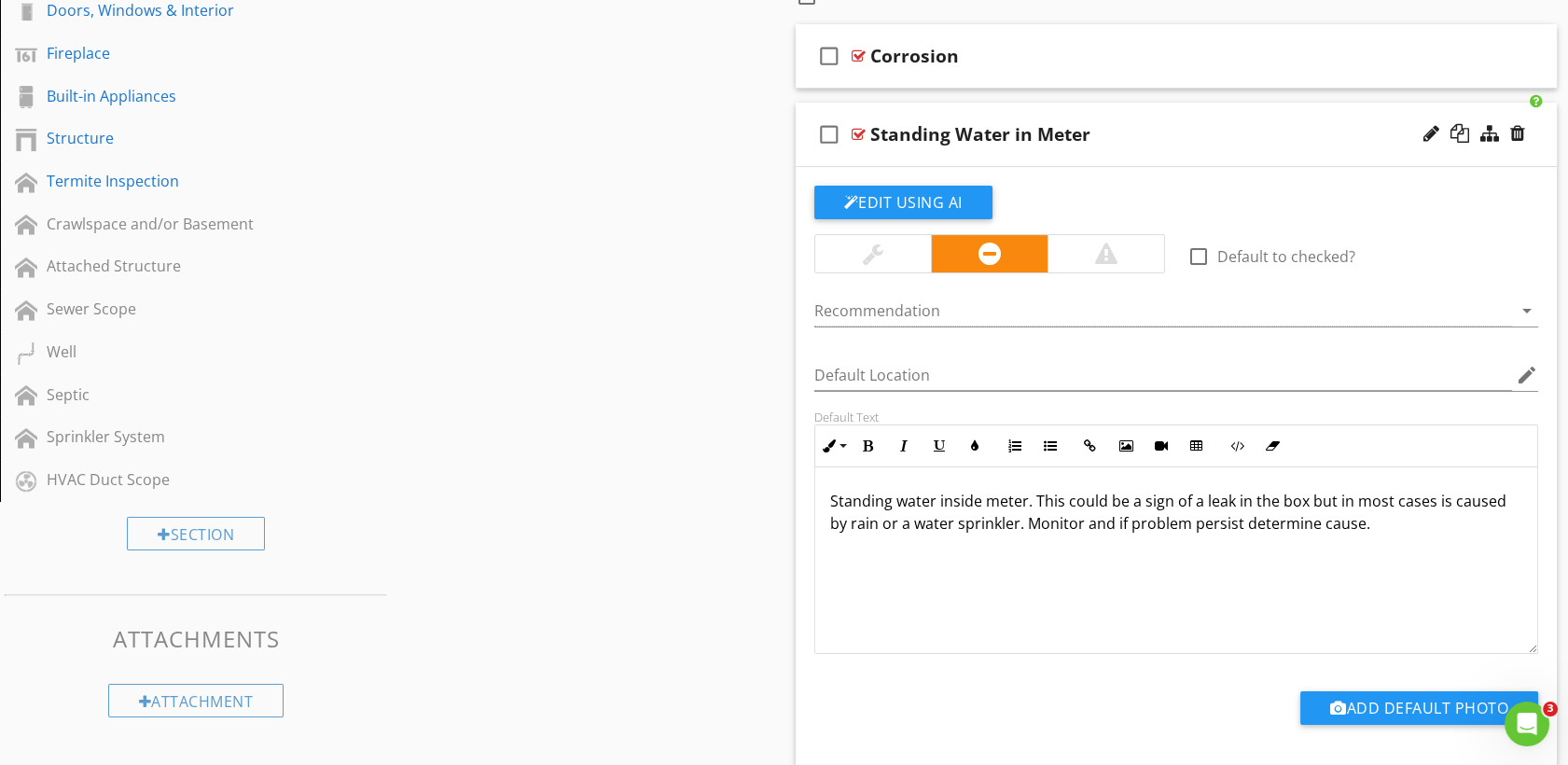
click at [859, 141] on div "check_box_outline_blank Standing Water in Meter" at bounding box center [1177, 135] width 762 height 65
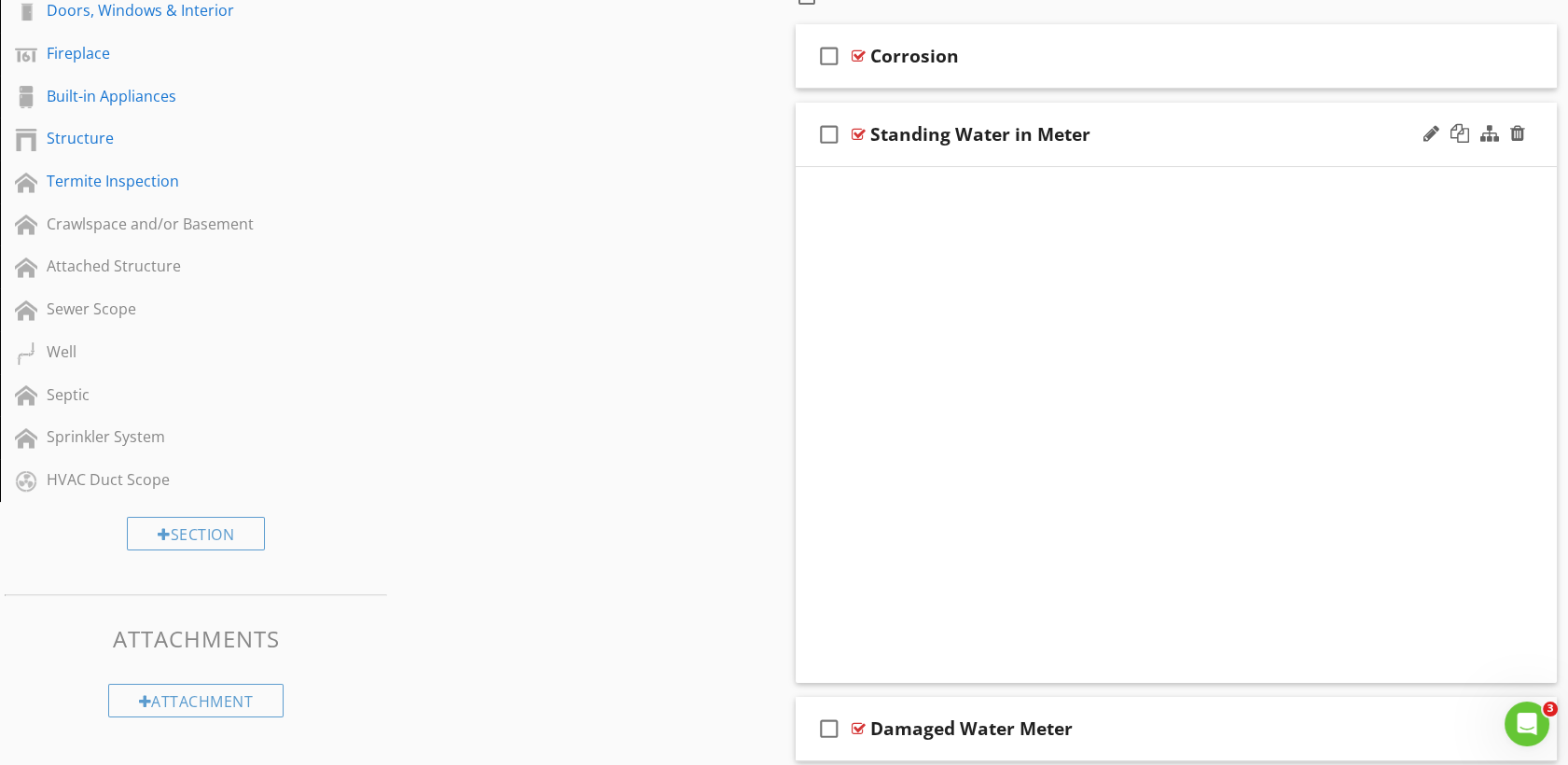
scroll to position [701, 0]
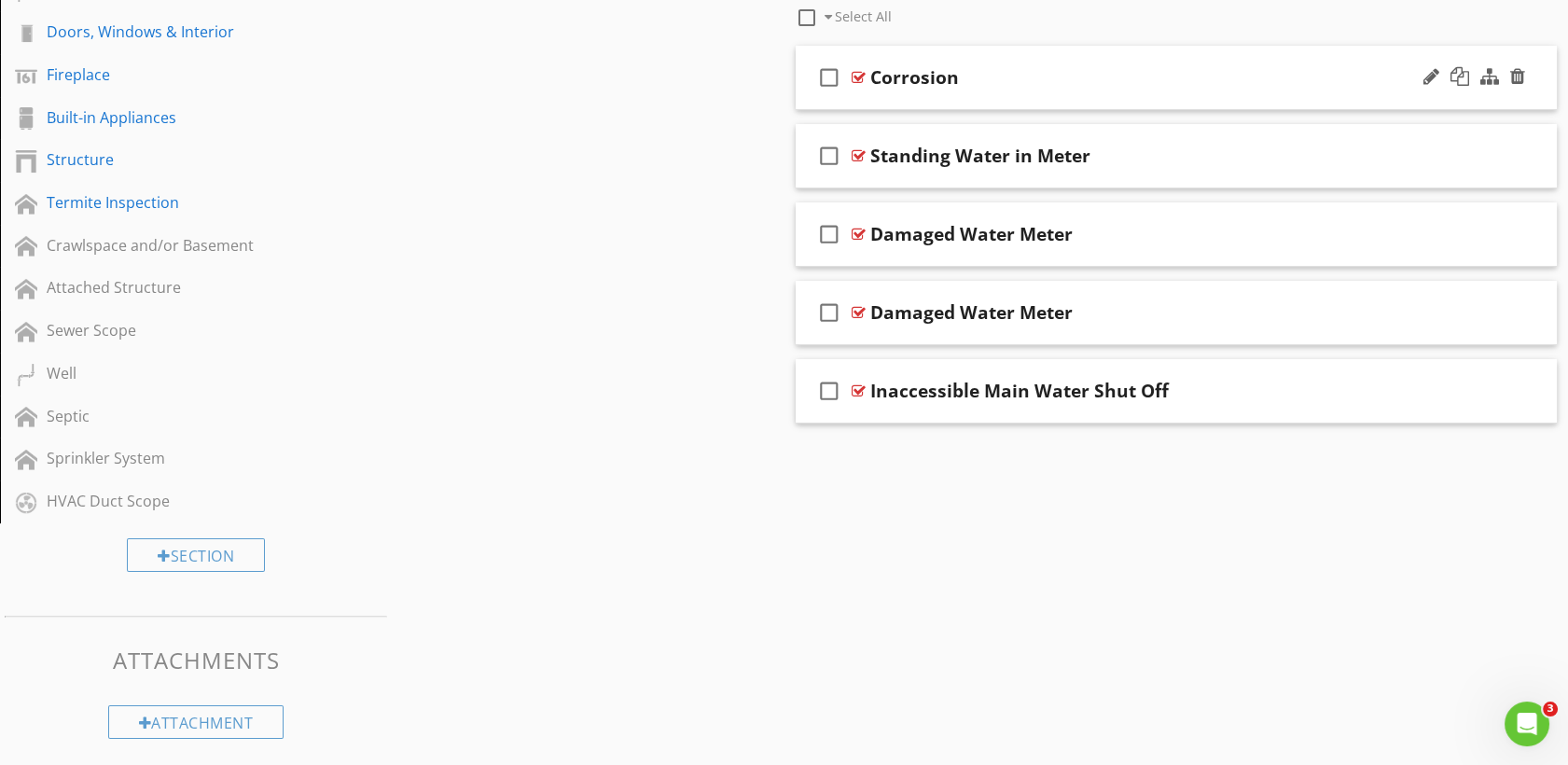
click at [856, 82] on div at bounding box center [859, 77] width 14 height 15
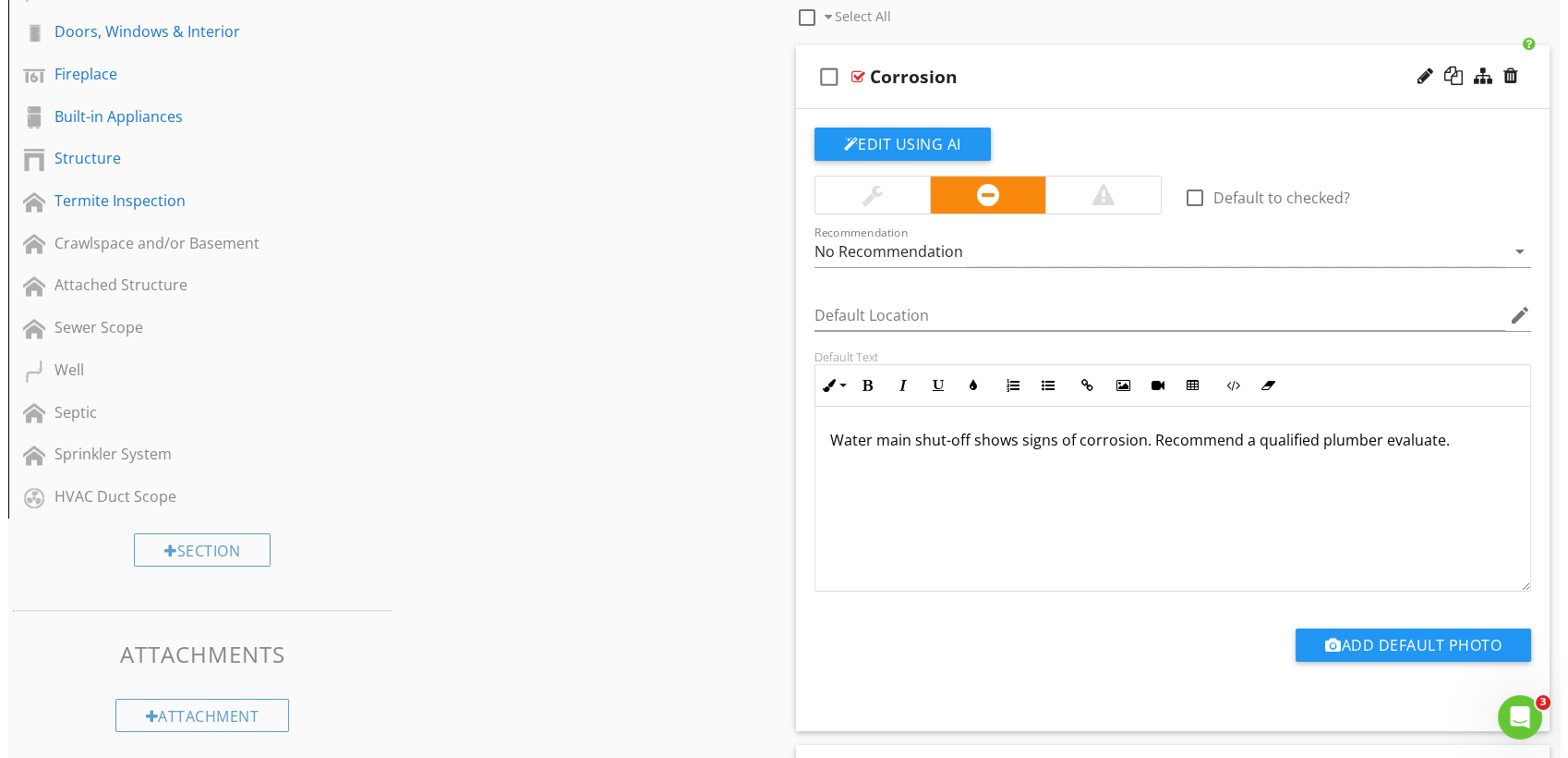
scroll to position [716, 0]
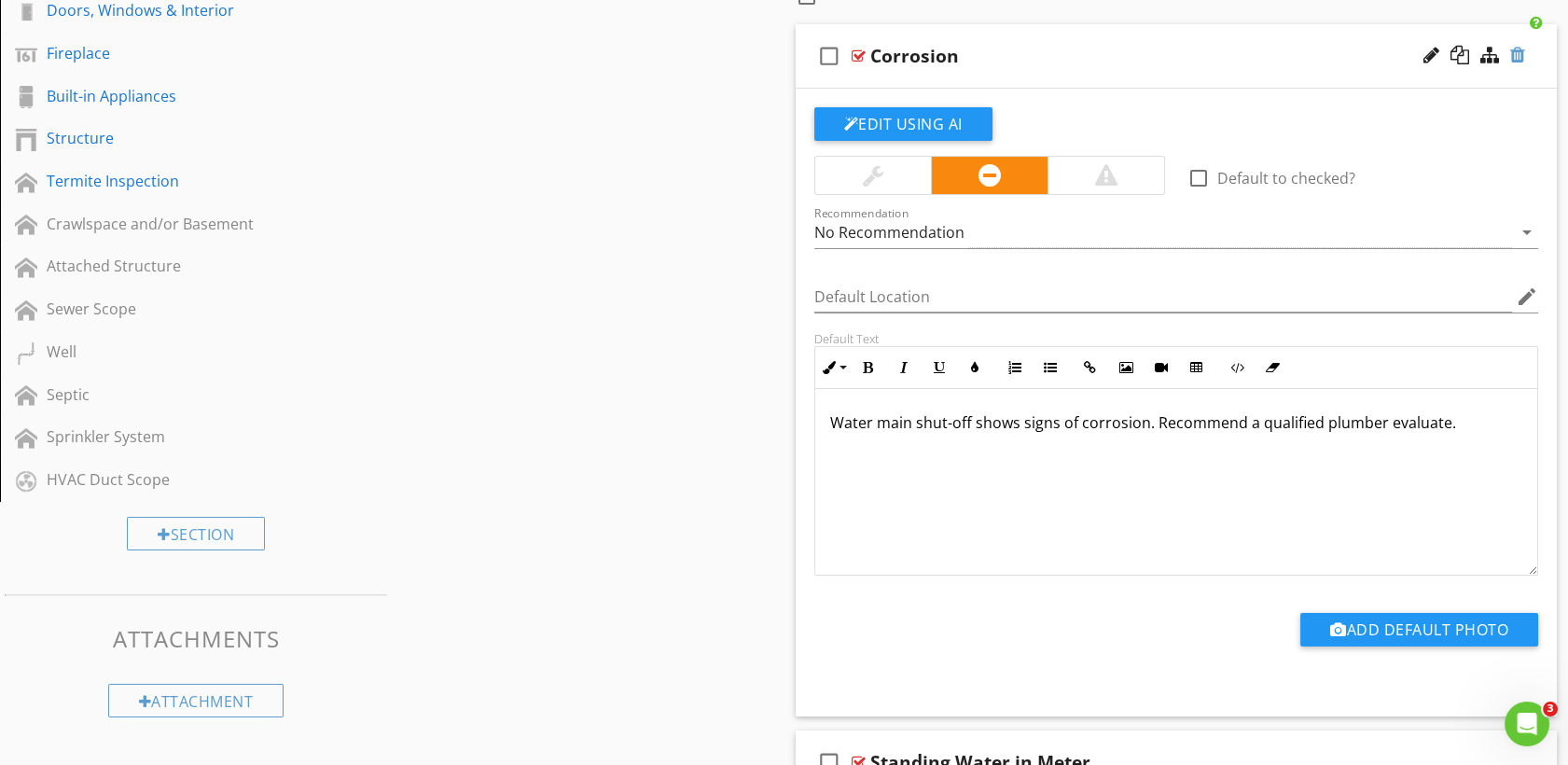
click at [1517, 56] on div at bounding box center [1517, 55] width 15 height 19
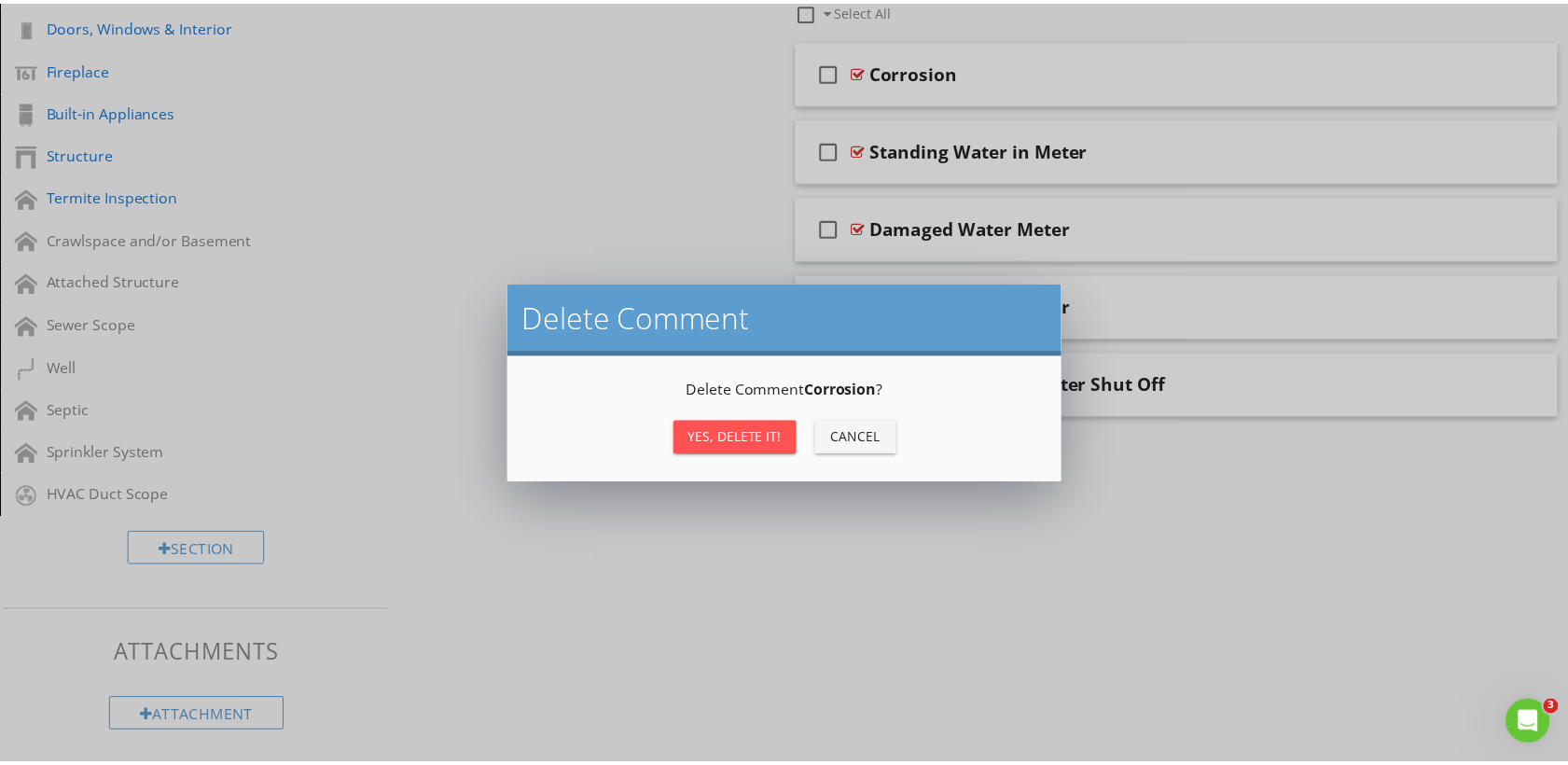
scroll to position [701, 0]
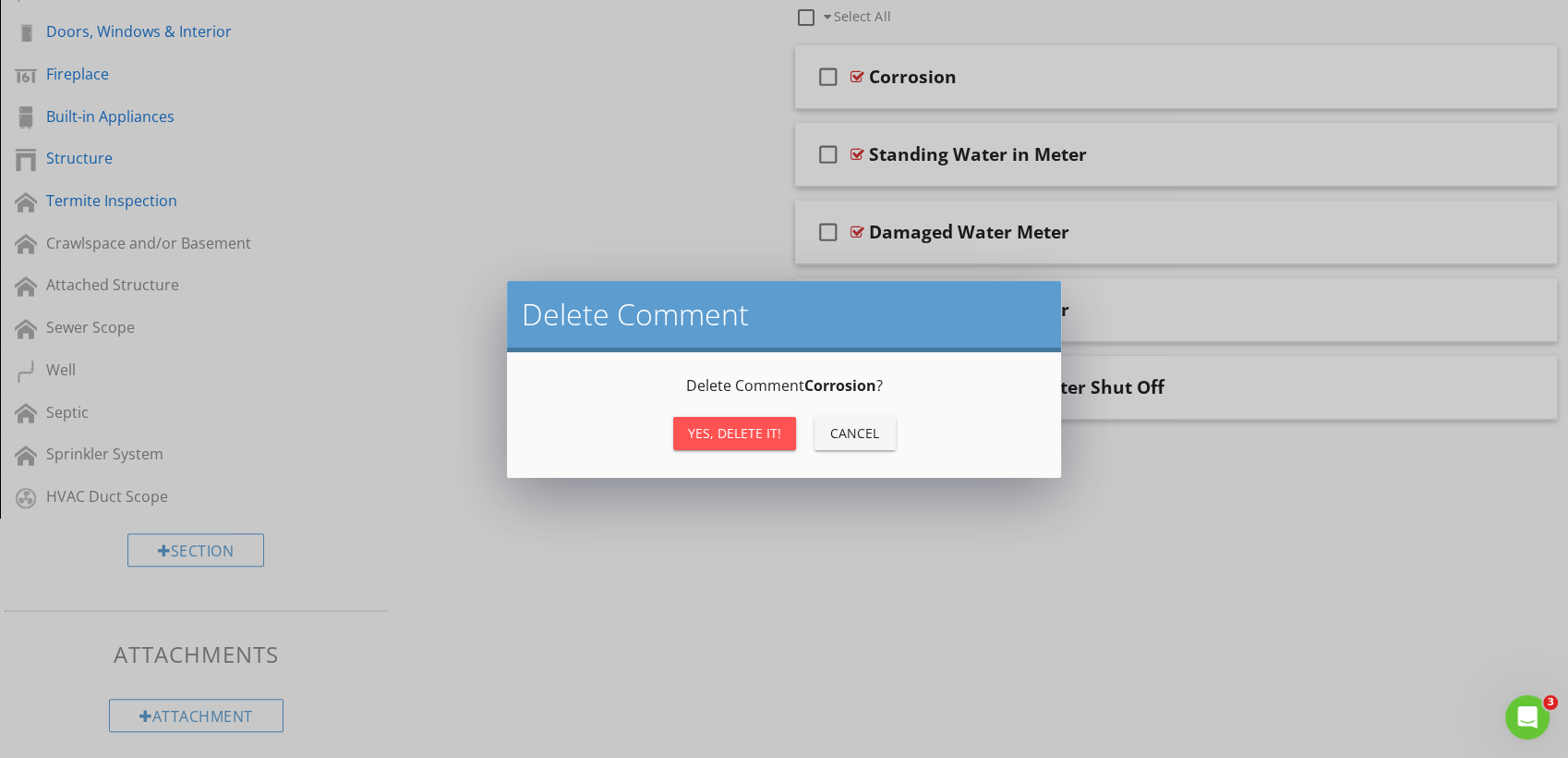
click at [743, 426] on div "Yes, Delete it!" at bounding box center [734, 433] width 93 height 19
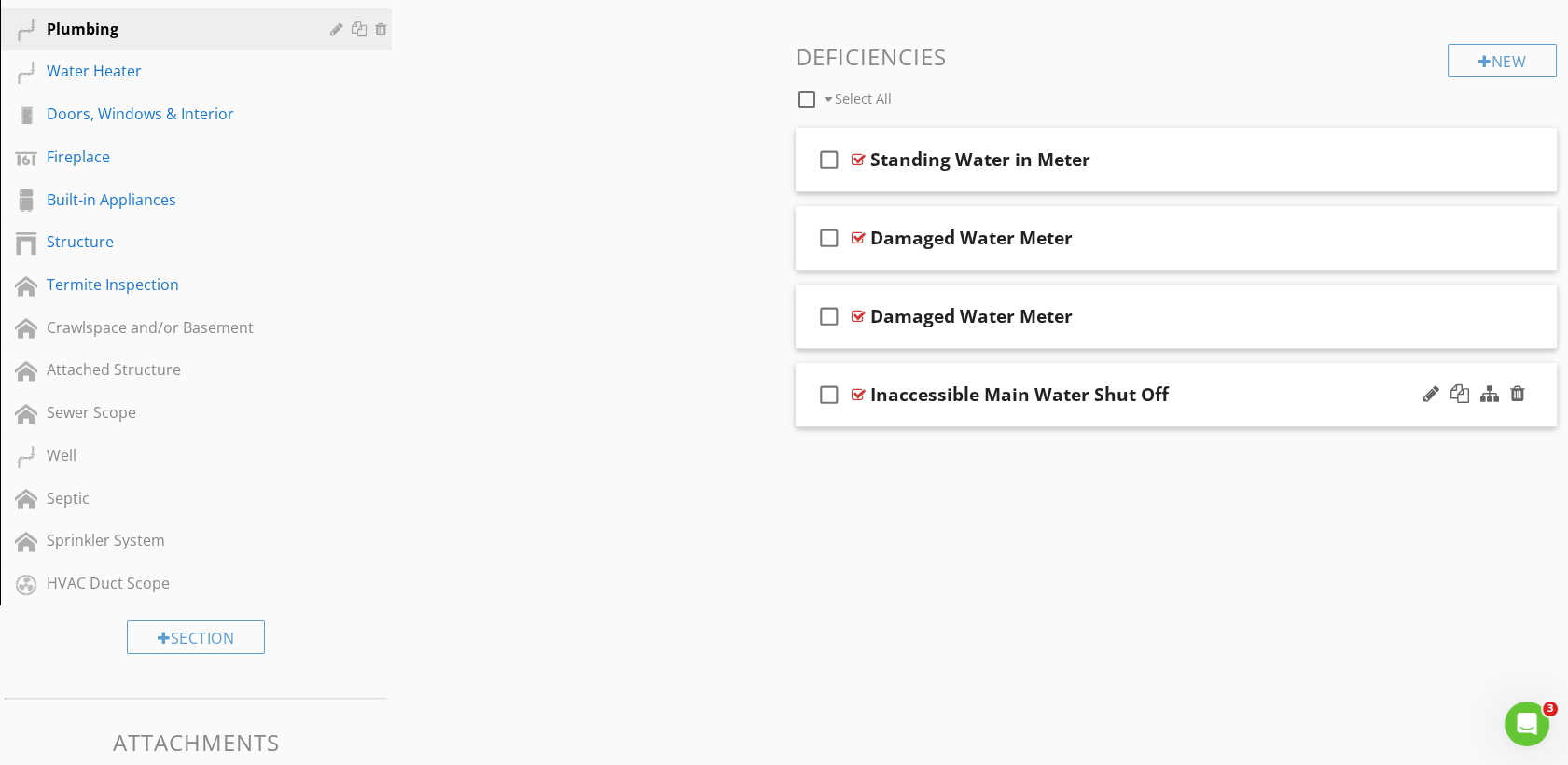
scroll to position [612, 0]
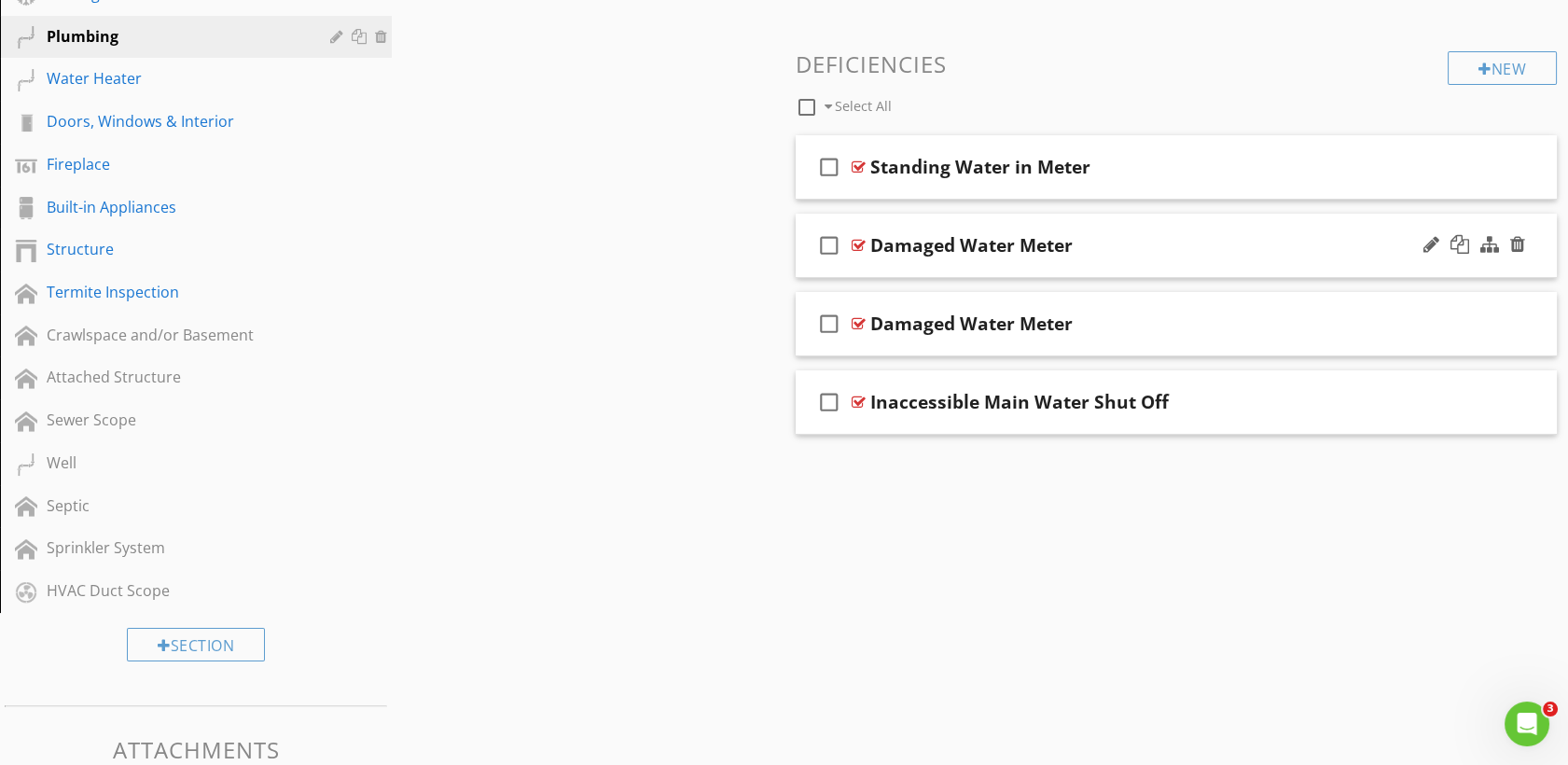
click at [866, 247] on div "check_box_outline_blank Damaged Water Meter" at bounding box center [1177, 246] width 762 height 65
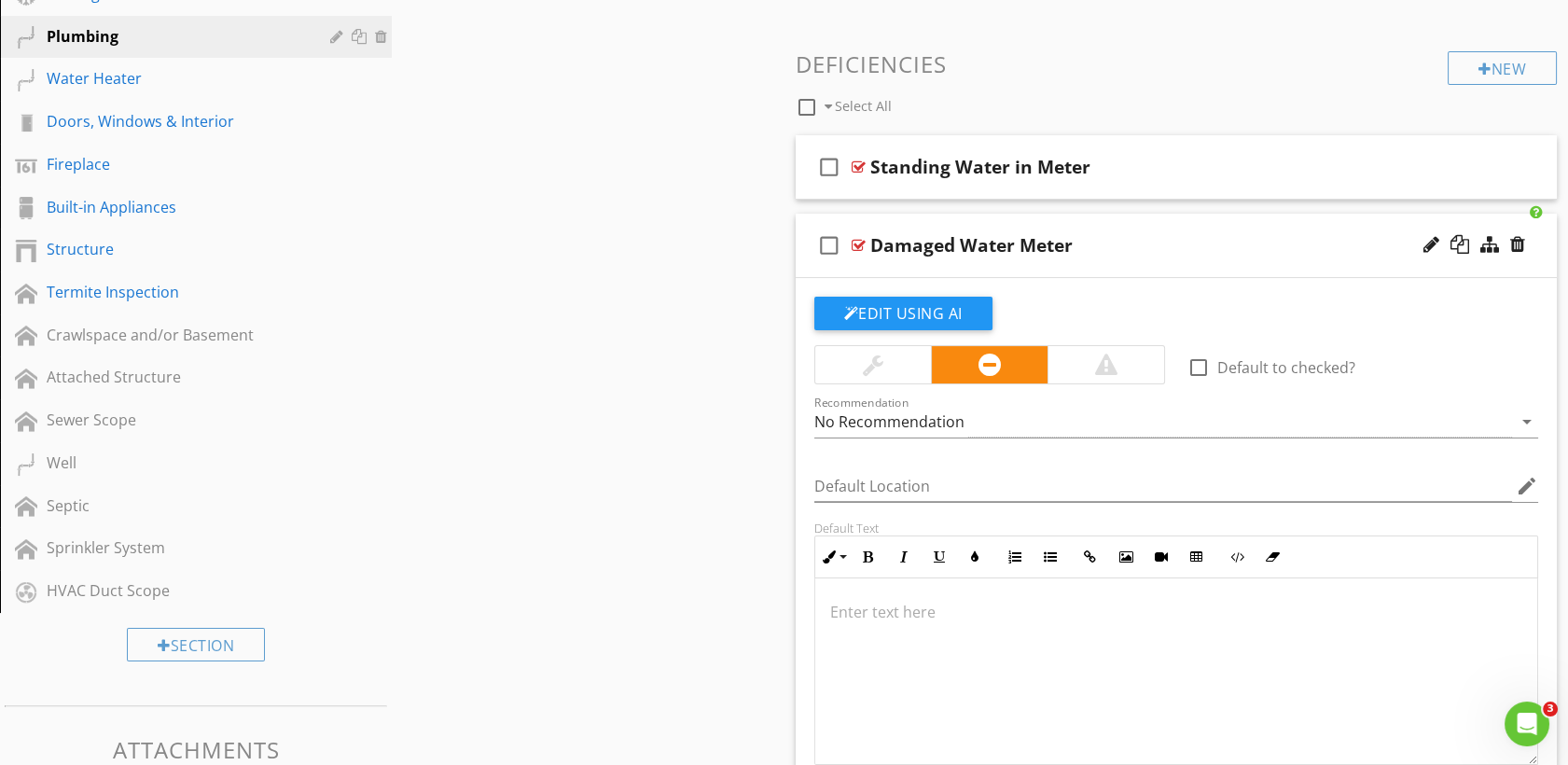
click at [1528, 244] on div at bounding box center [1474, 246] width 109 height 45
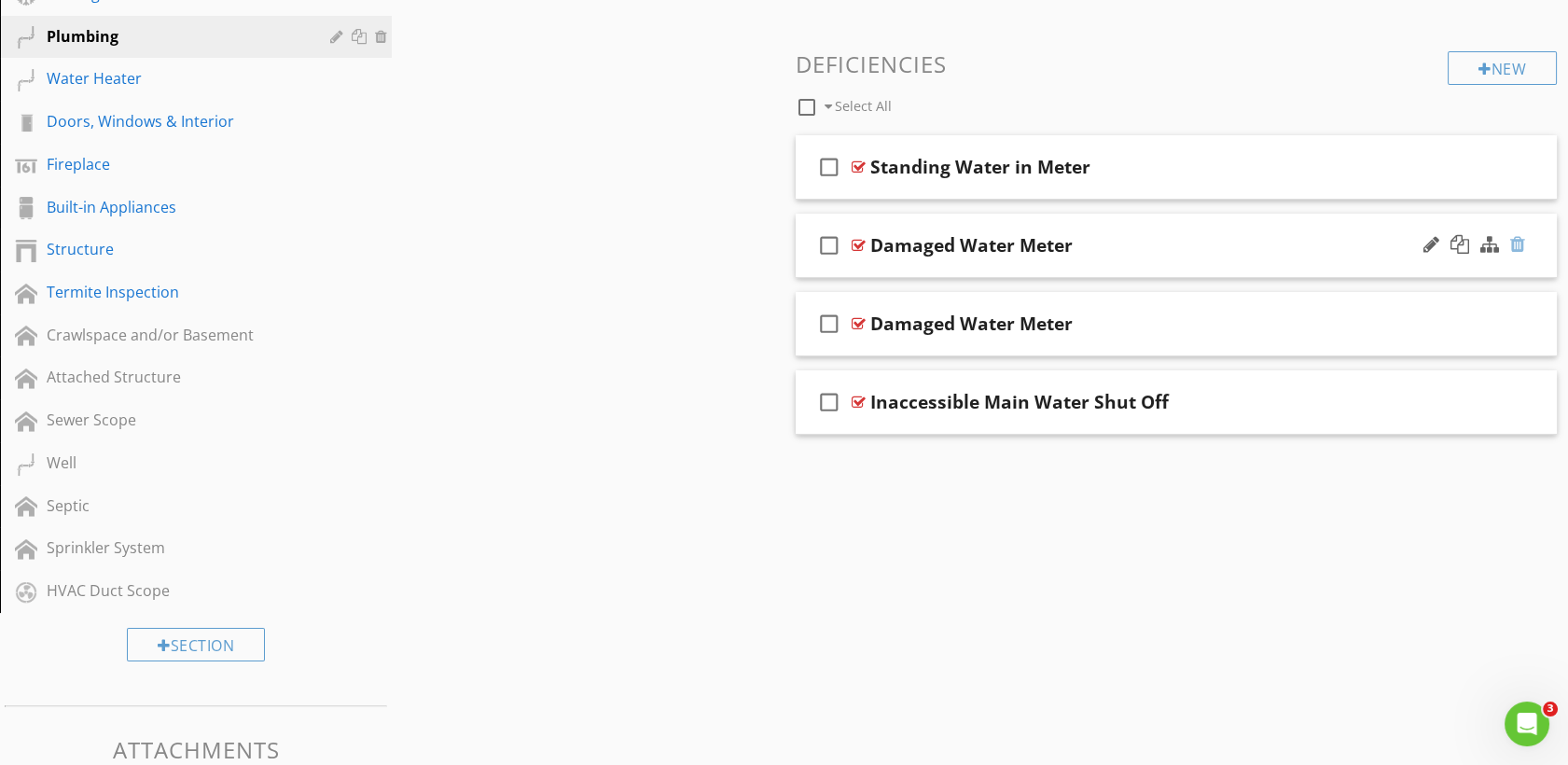
click at [1515, 246] on div at bounding box center [1517, 244] width 15 height 19
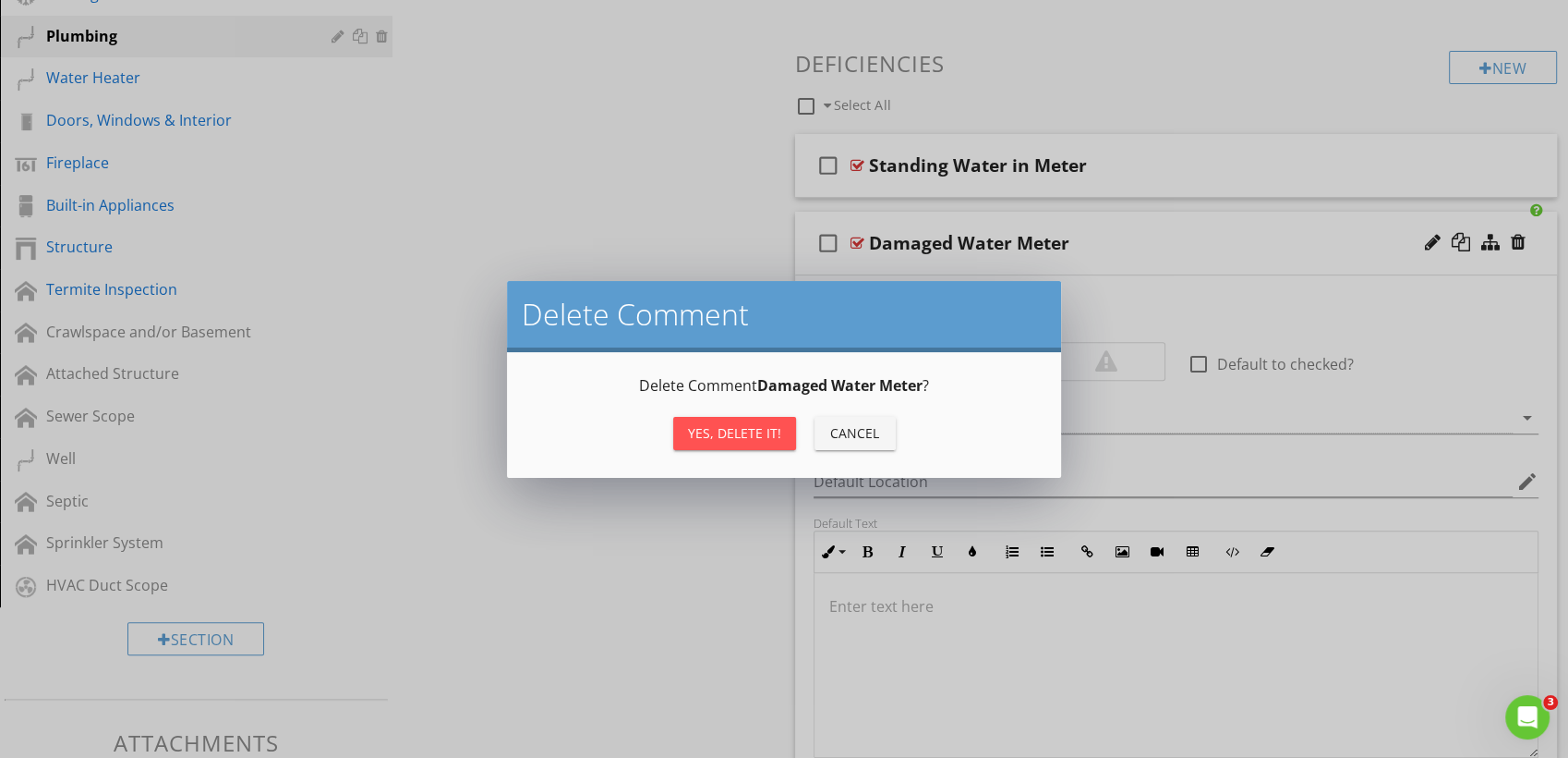
click at [742, 444] on button "Yes, Delete it!" at bounding box center [734, 433] width 123 height 33
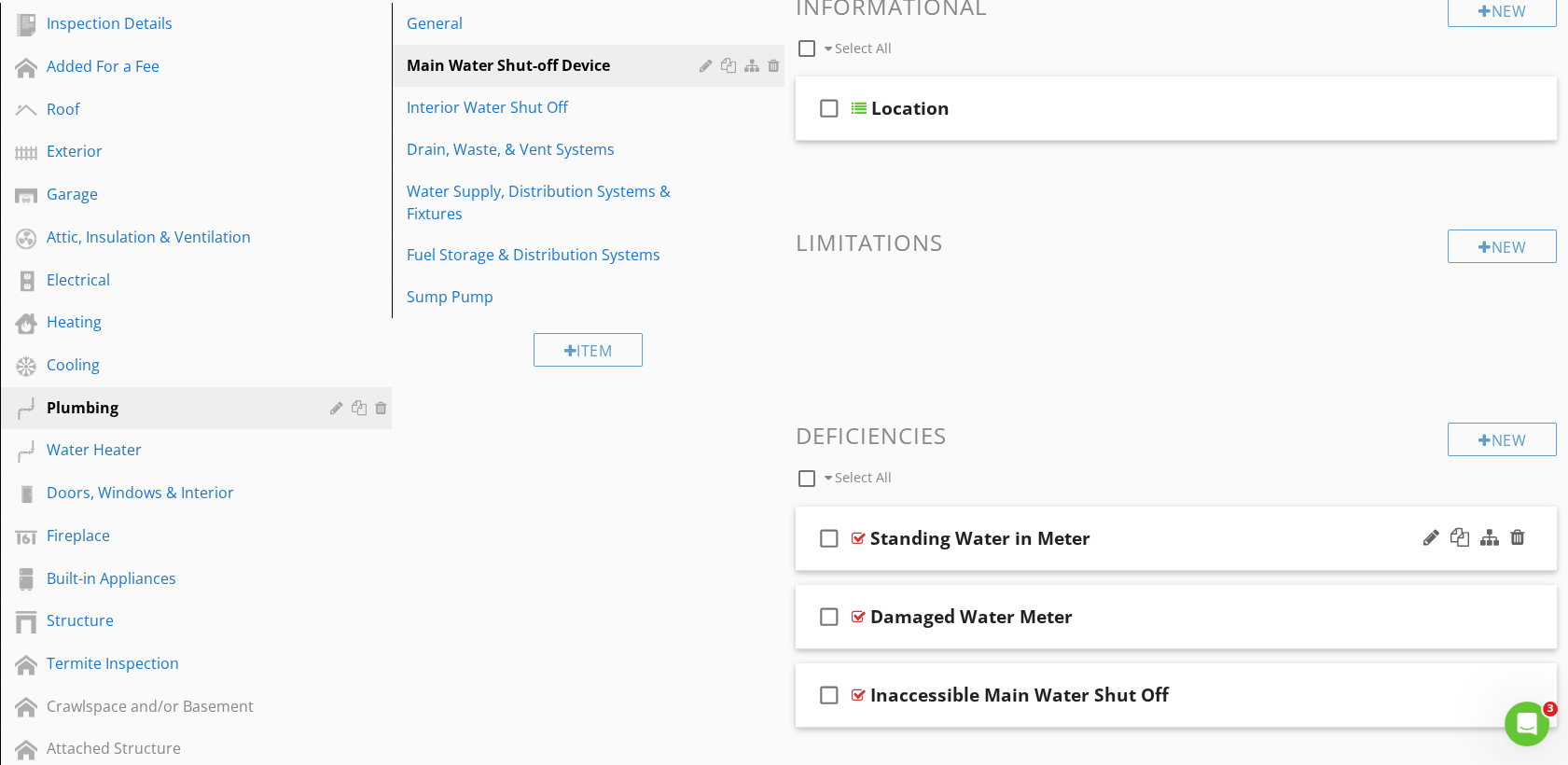
scroll to position [228, 0]
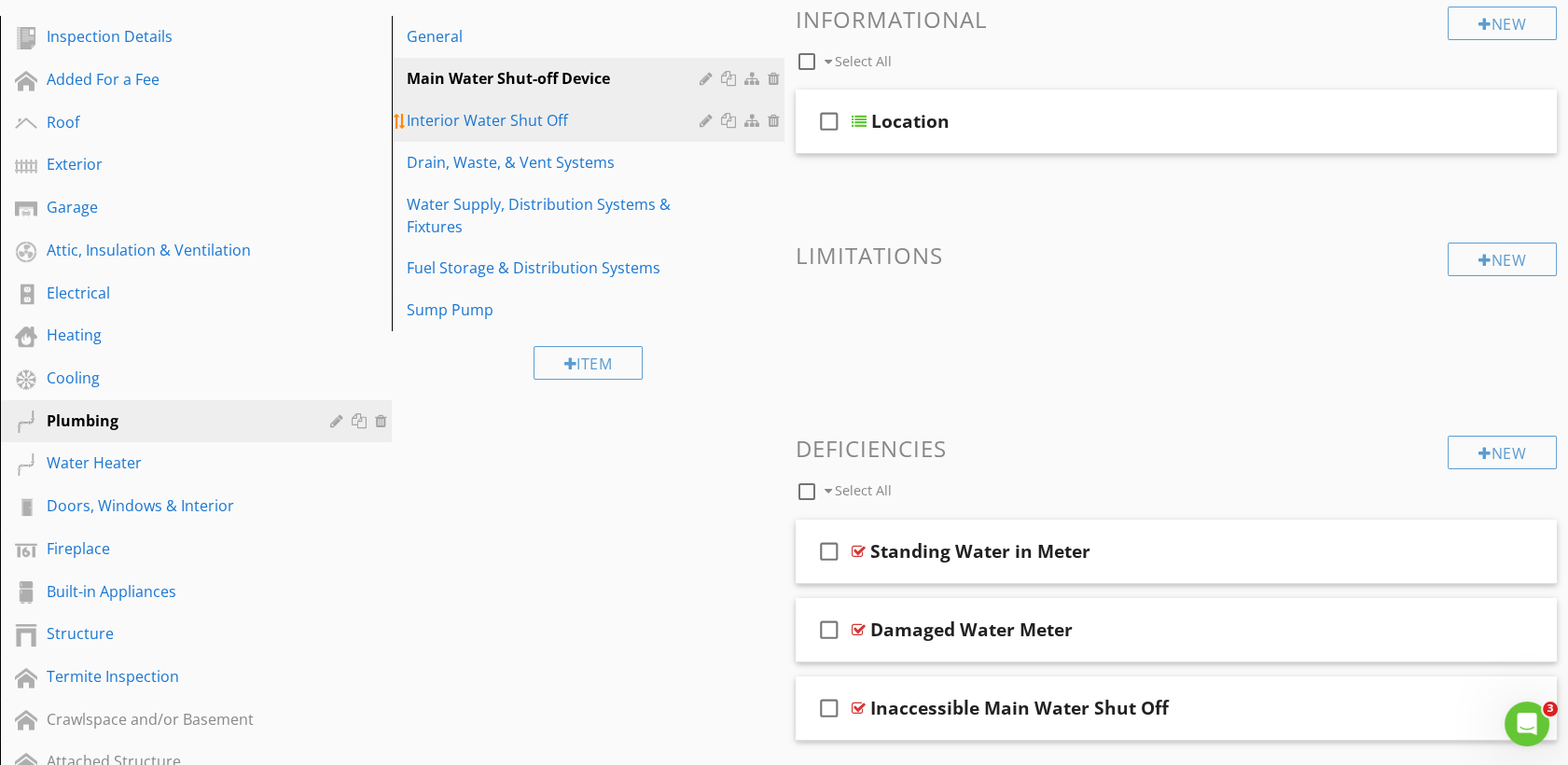
click at [548, 132] on link "Interior Water Shut Off" at bounding box center [590, 121] width 386 height 41
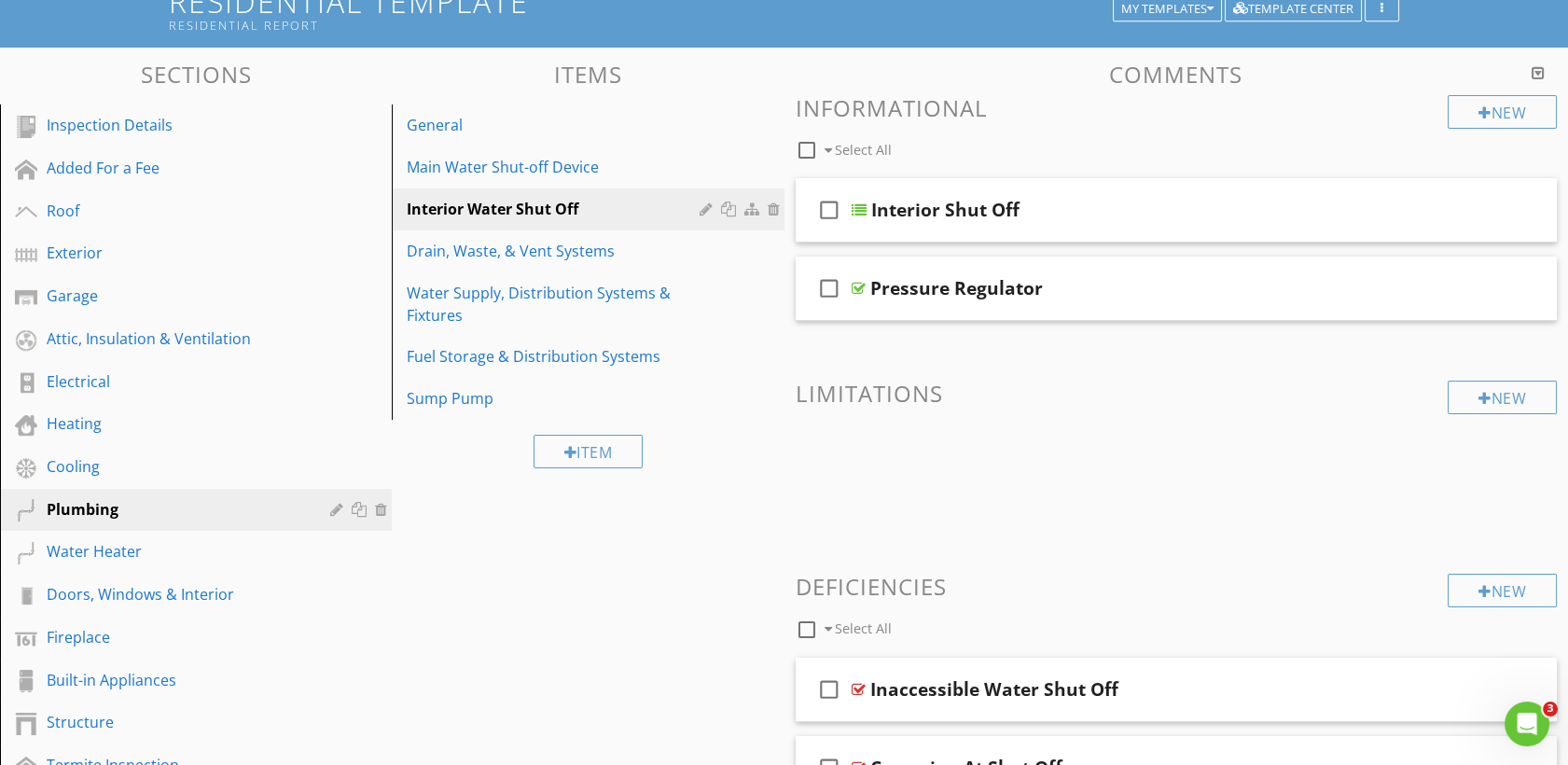
scroll to position [121, 0]
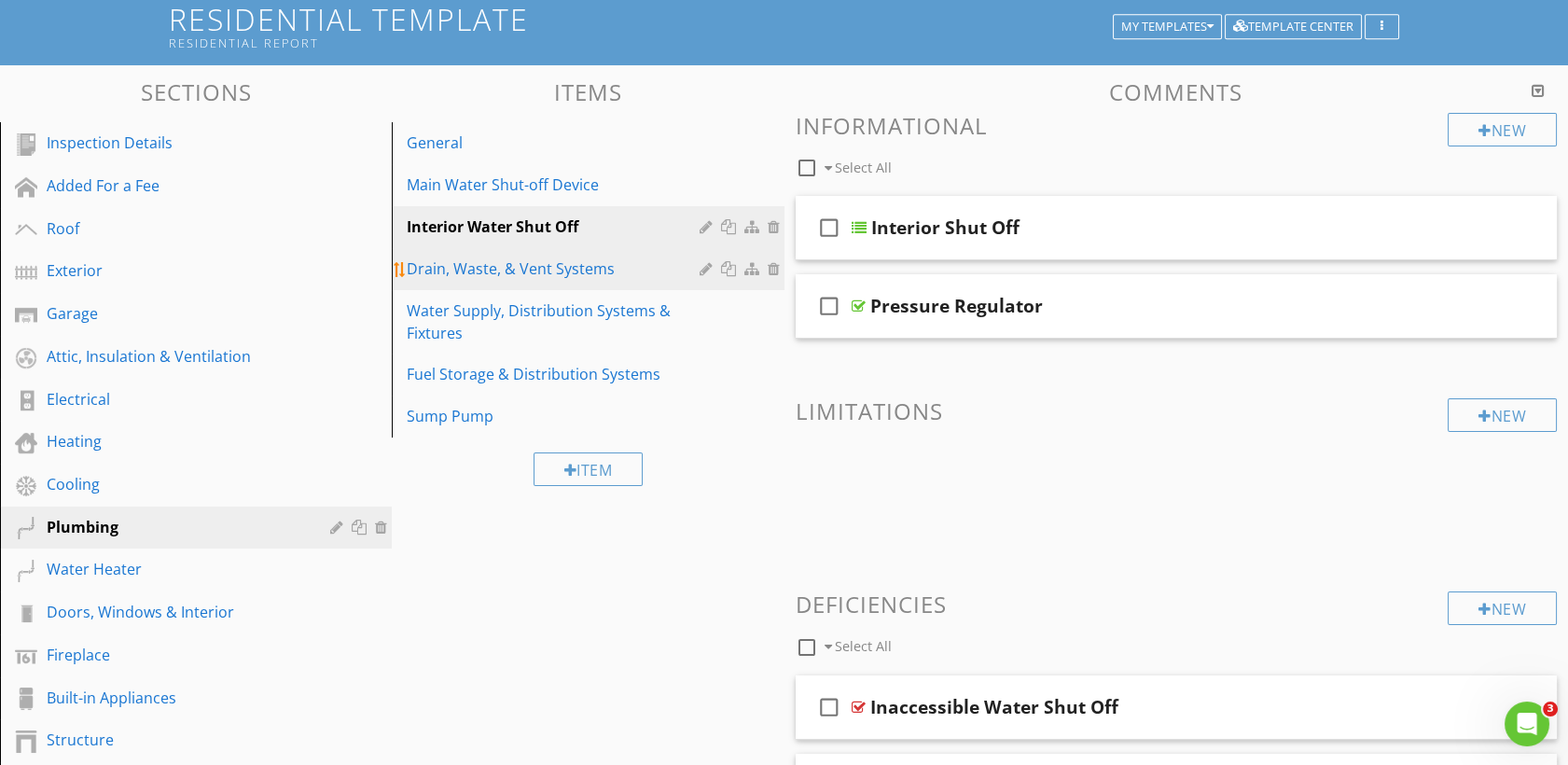
click at [556, 279] on div "Drain, Waste, & Vent Systems" at bounding box center [555, 268] width 298 height 23
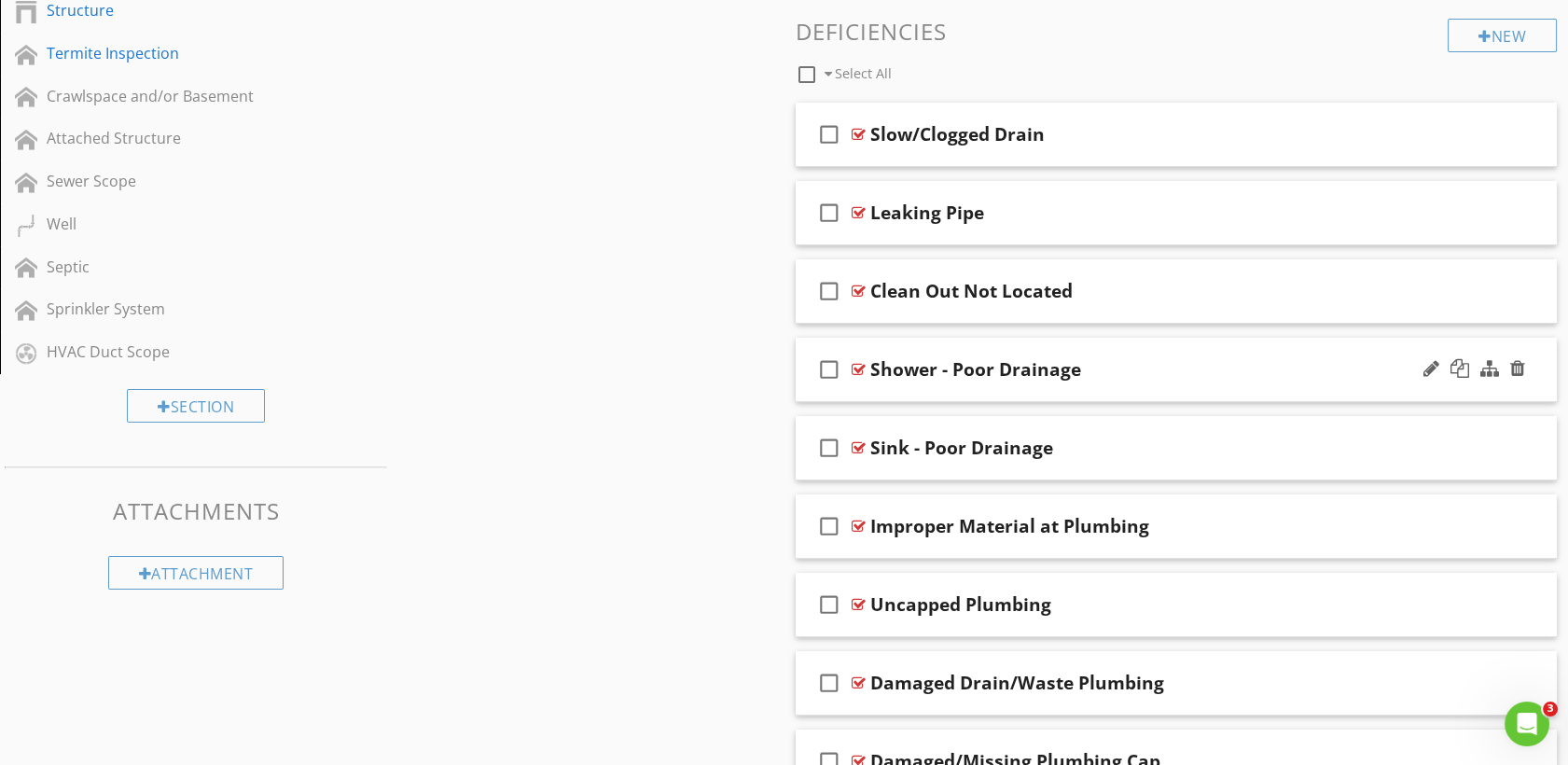
scroll to position [838, 0]
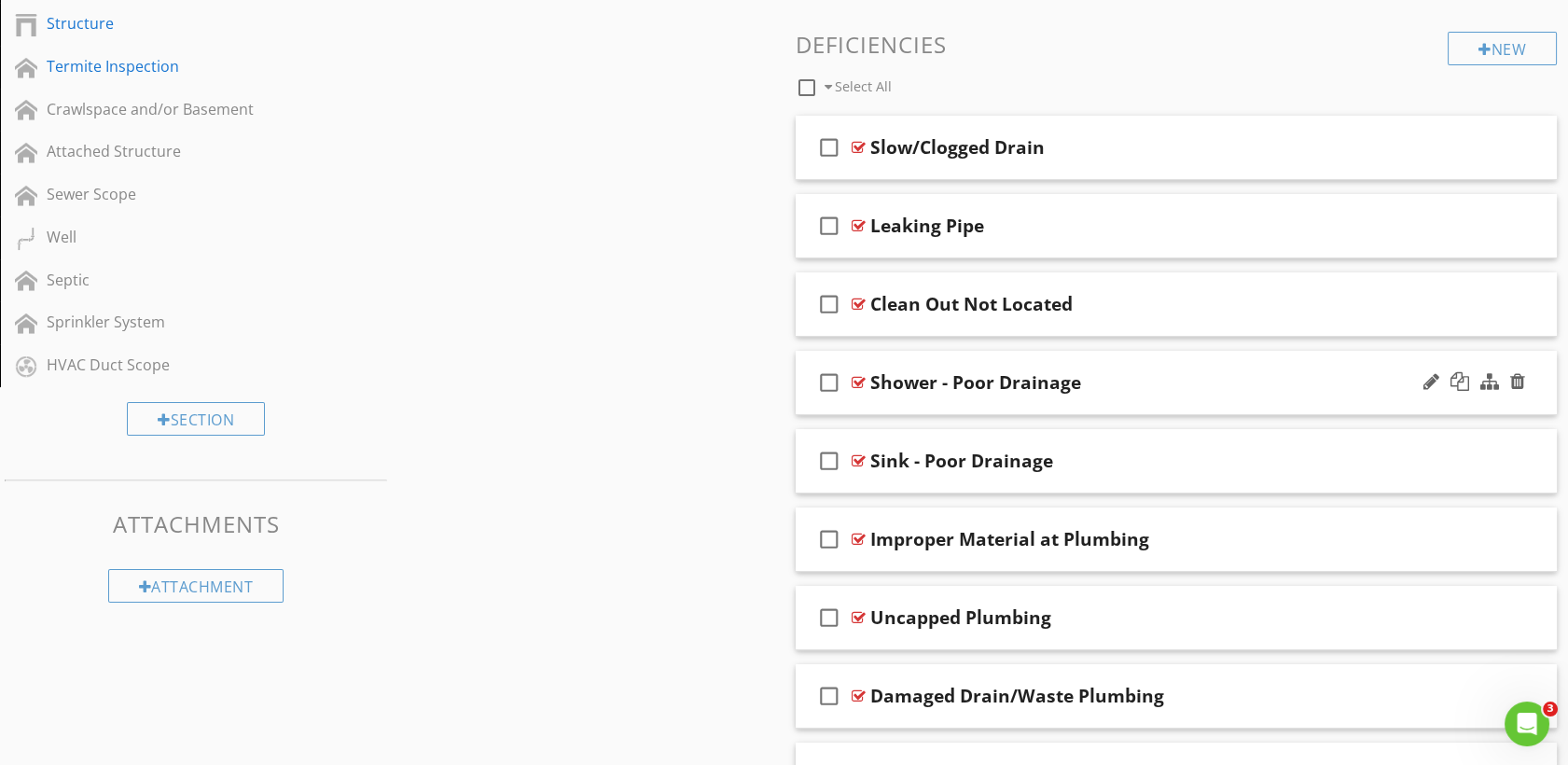
click at [855, 386] on div at bounding box center [859, 382] width 14 height 15
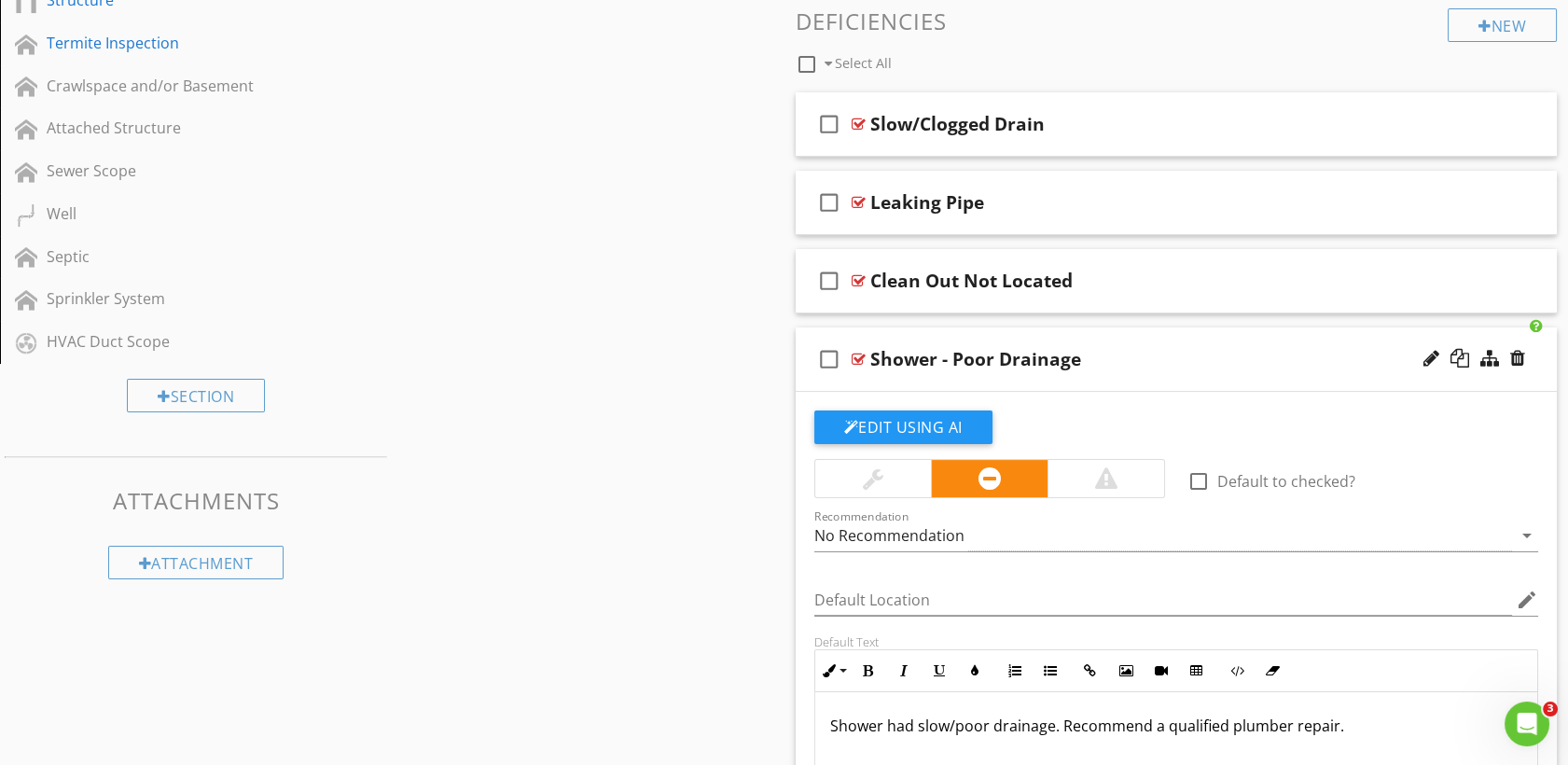
scroll to position [847, 0]
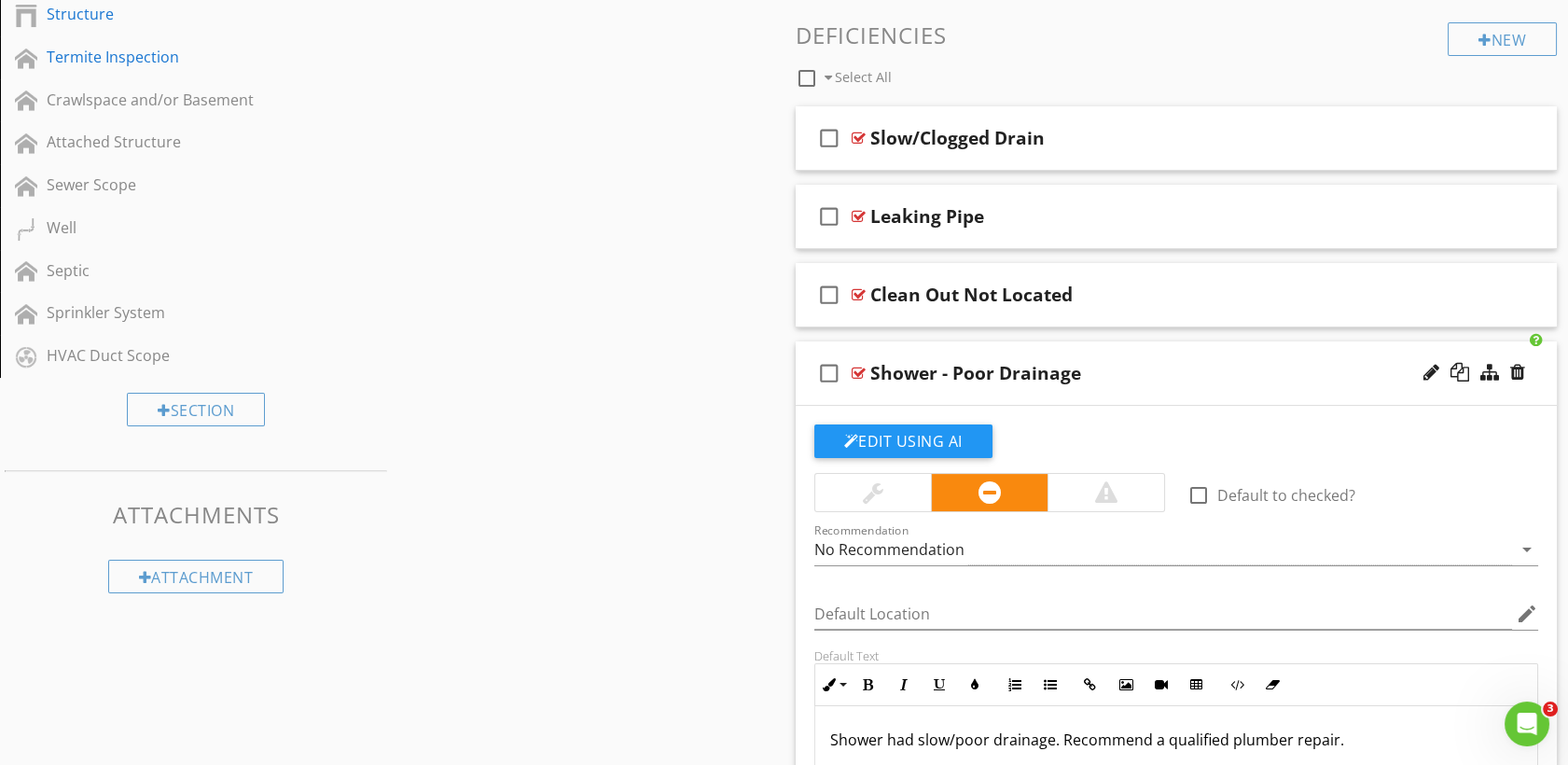
click at [852, 367] on div at bounding box center [859, 372] width 14 height 15
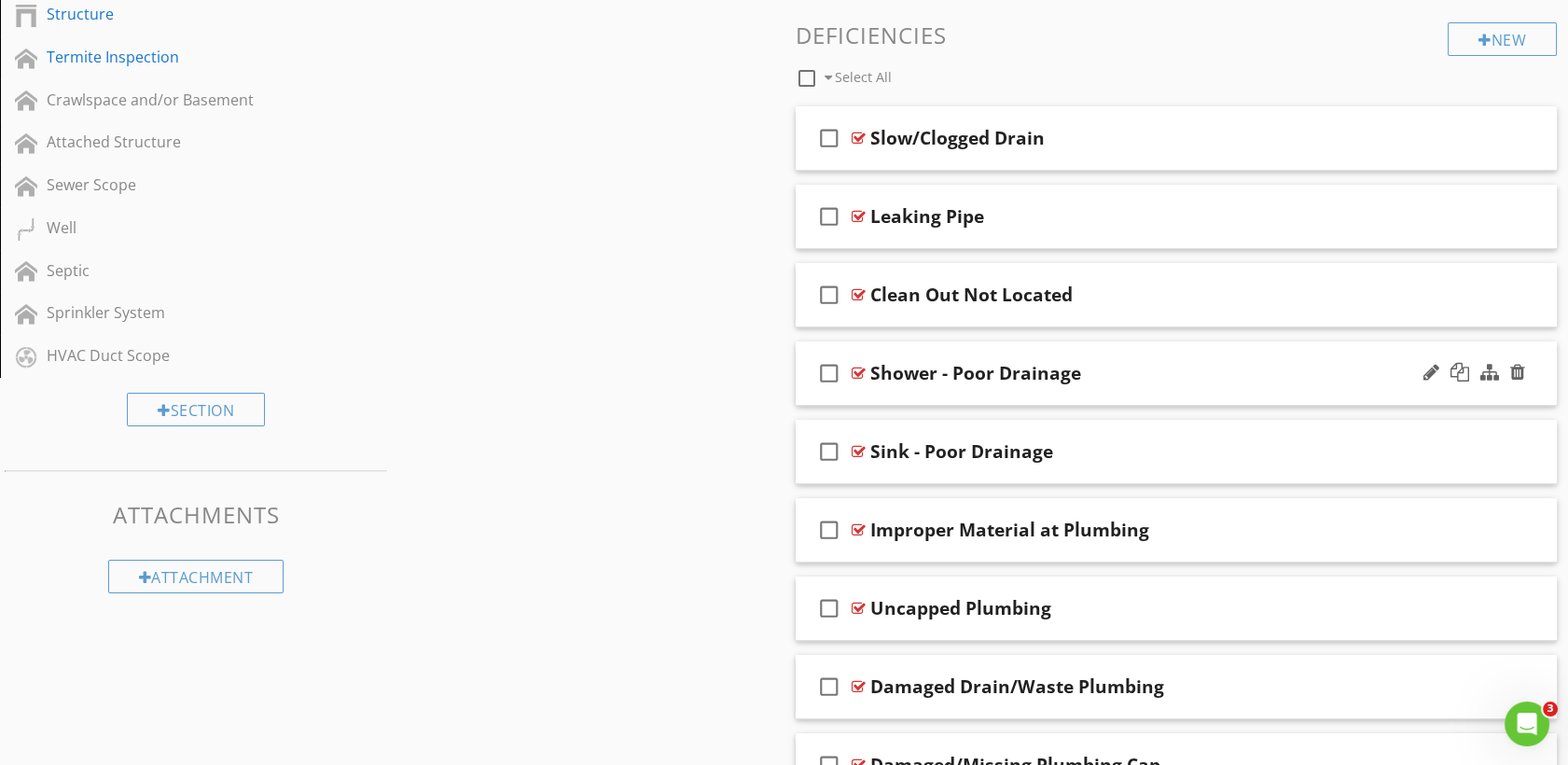
click at [964, 373] on div "Shower - Poor Drainage" at bounding box center [976, 372] width 211 height 23
click at [1431, 369] on div at bounding box center [1431, 371] width 16 height 19
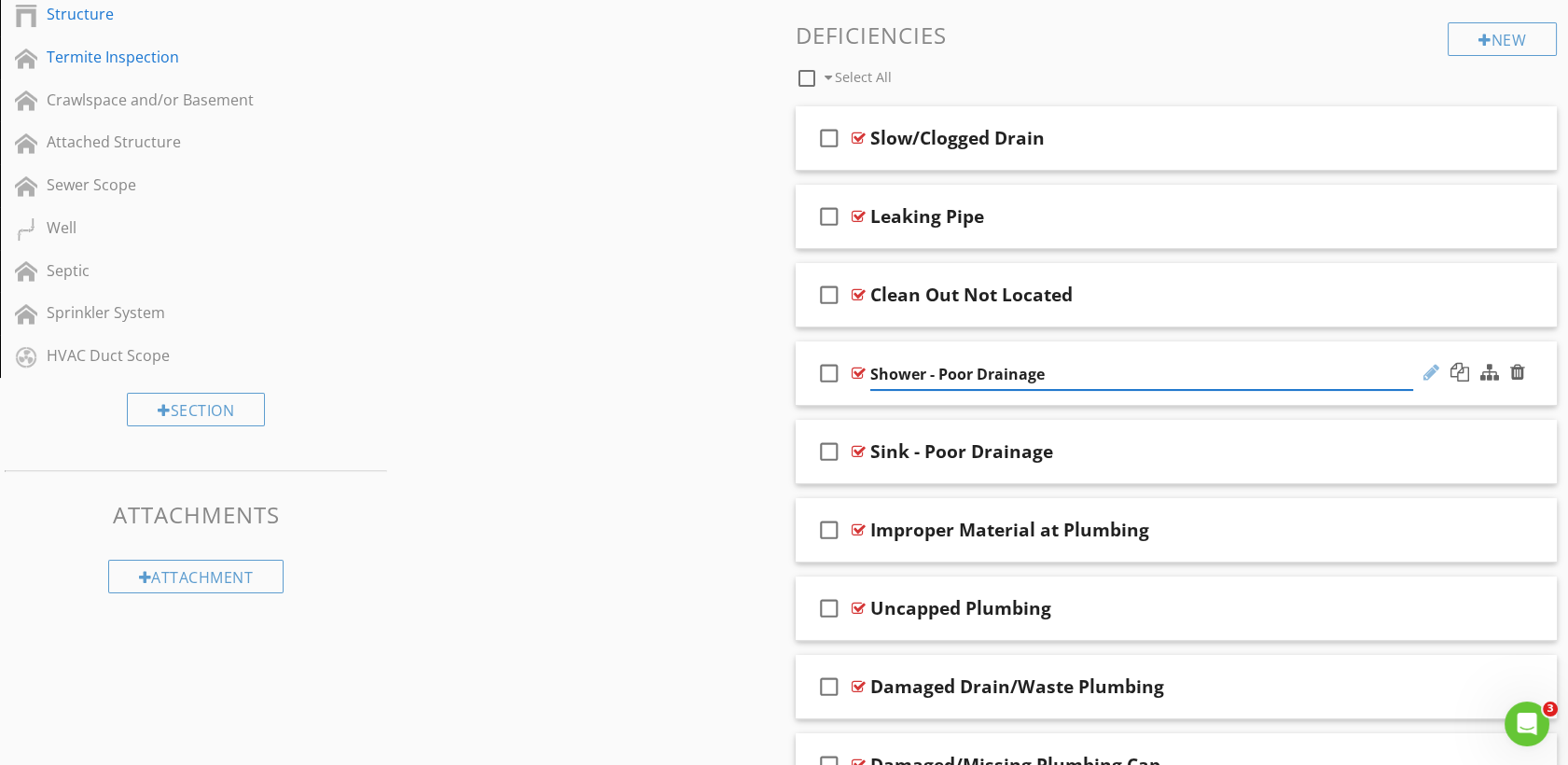
click at [1431, 368] on div at bounding box center [1431, 371] width 16 height 19
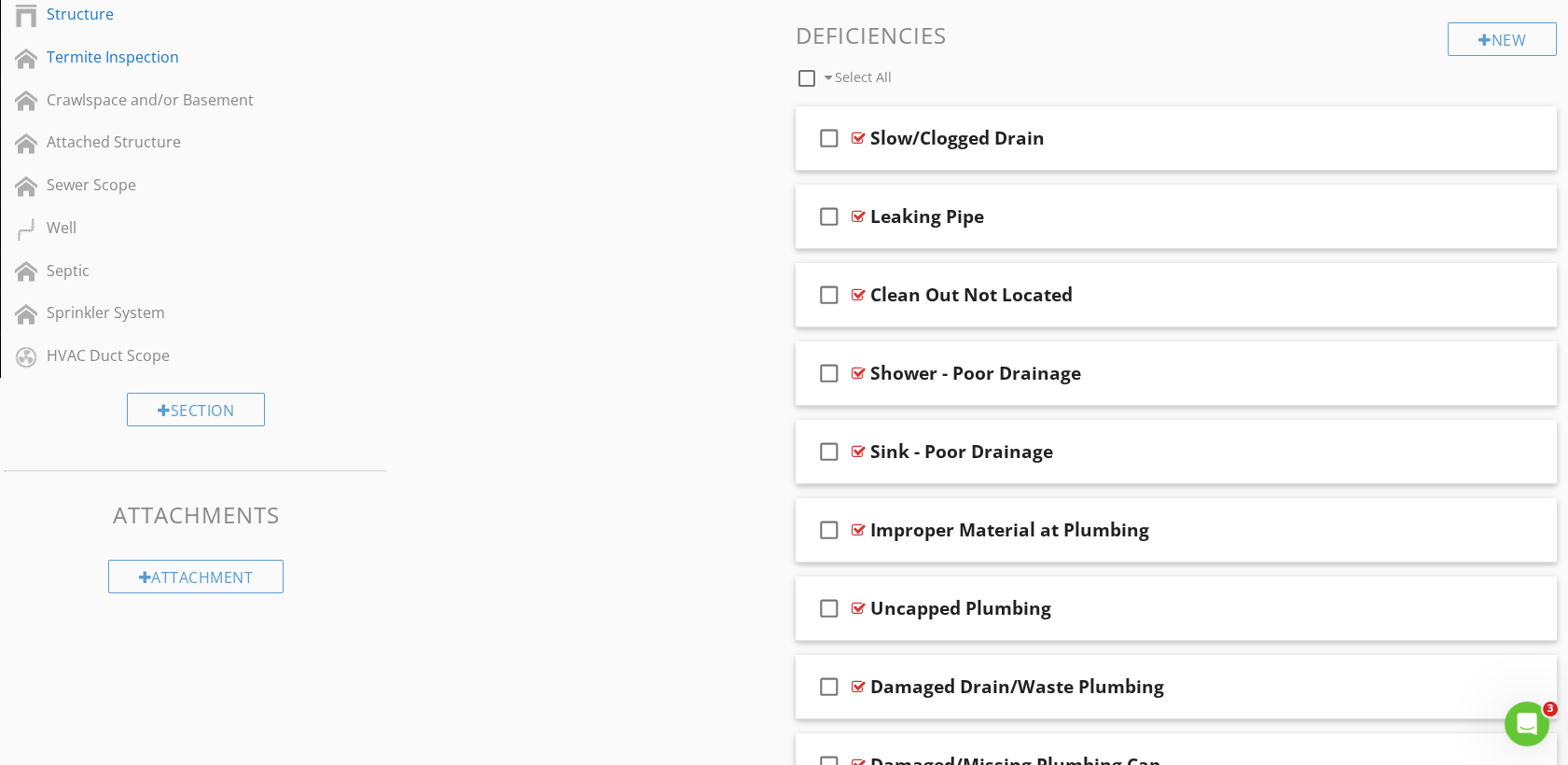
click at [768, 387] on div "Sections Inspection Details Added For a Fee Roof Exterior Garage Attic, Insulat…" at bounding box center [784, 98] width 1568 height 1517
click at [861, 365] on div at bounding box center [859, 372] width 14 height 15
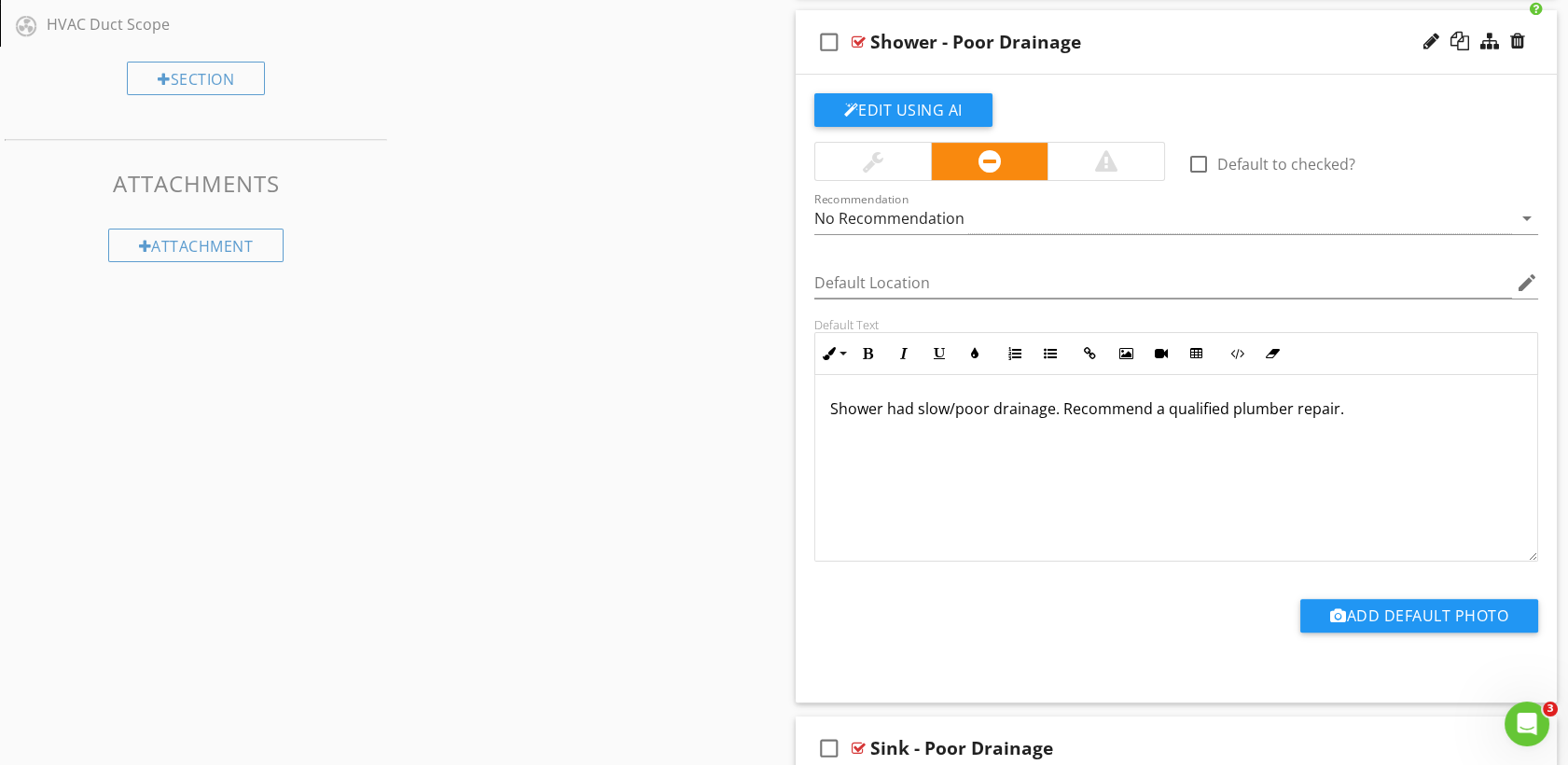
scroll to position [1175, 0]
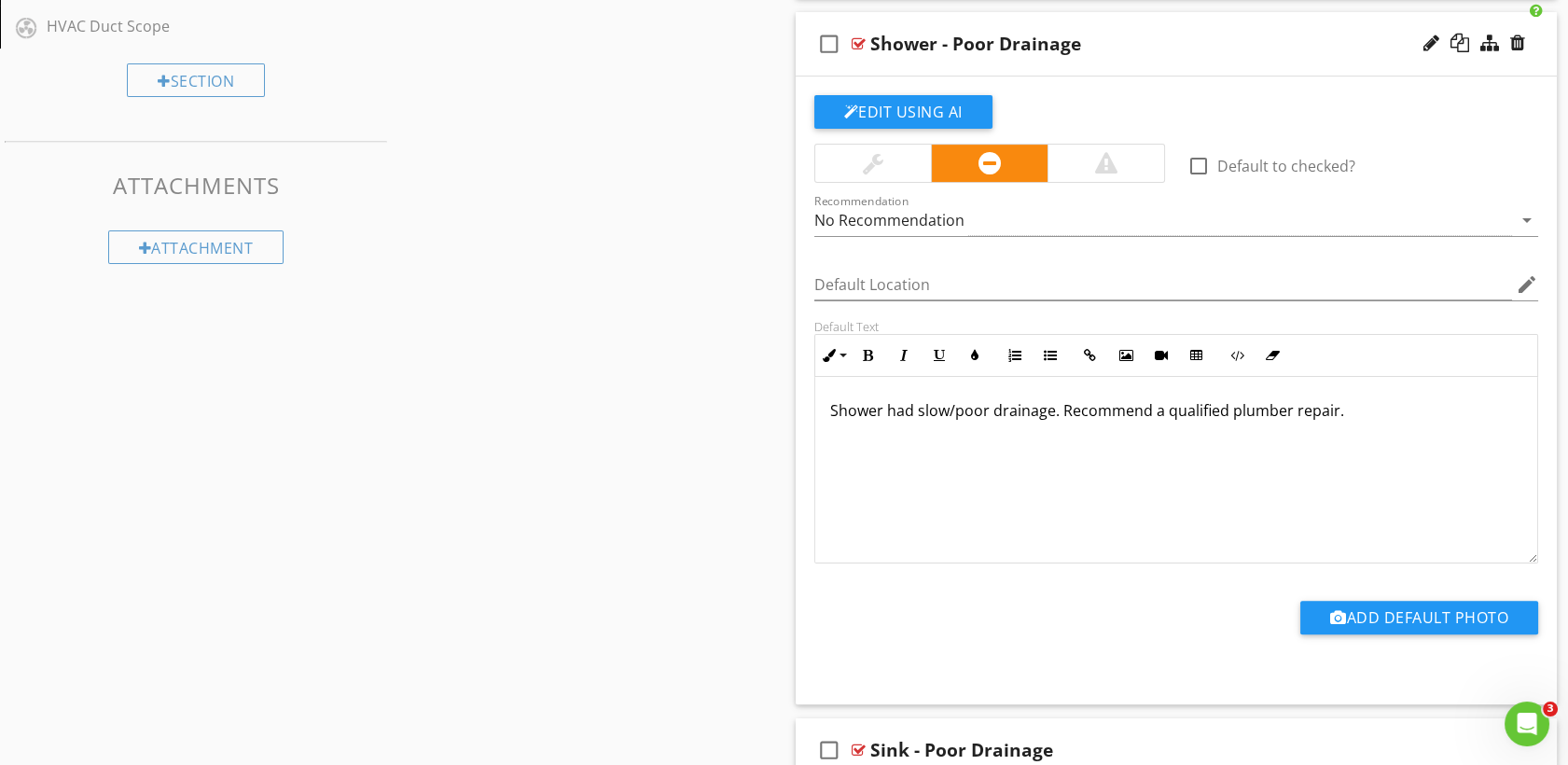
click at [866, 38] on div "check_box_outline_blank Shower - Poor Drainage" at bounding box center [1177, 44] width 762 height 65
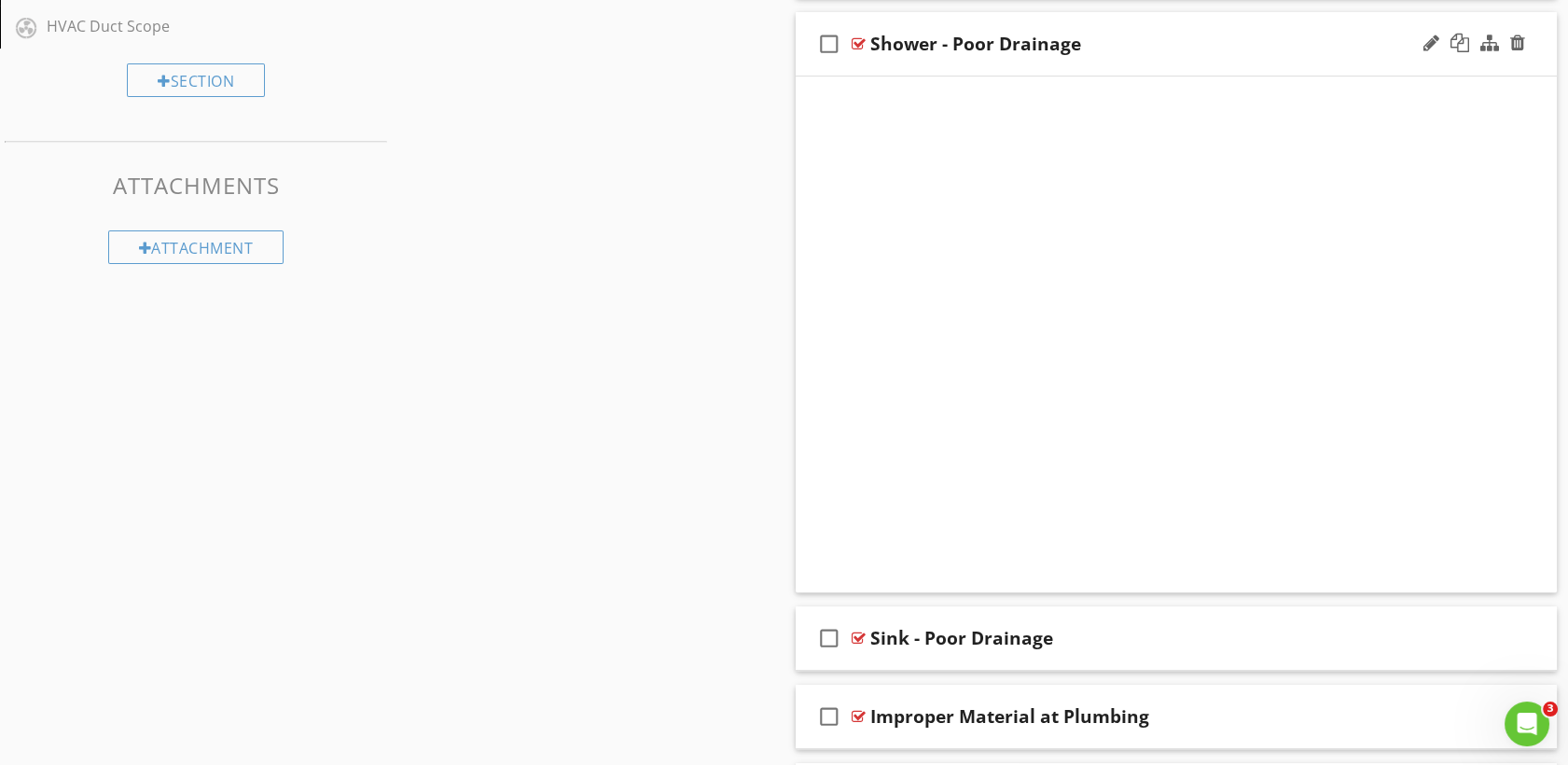
scroll to position [955, 0]
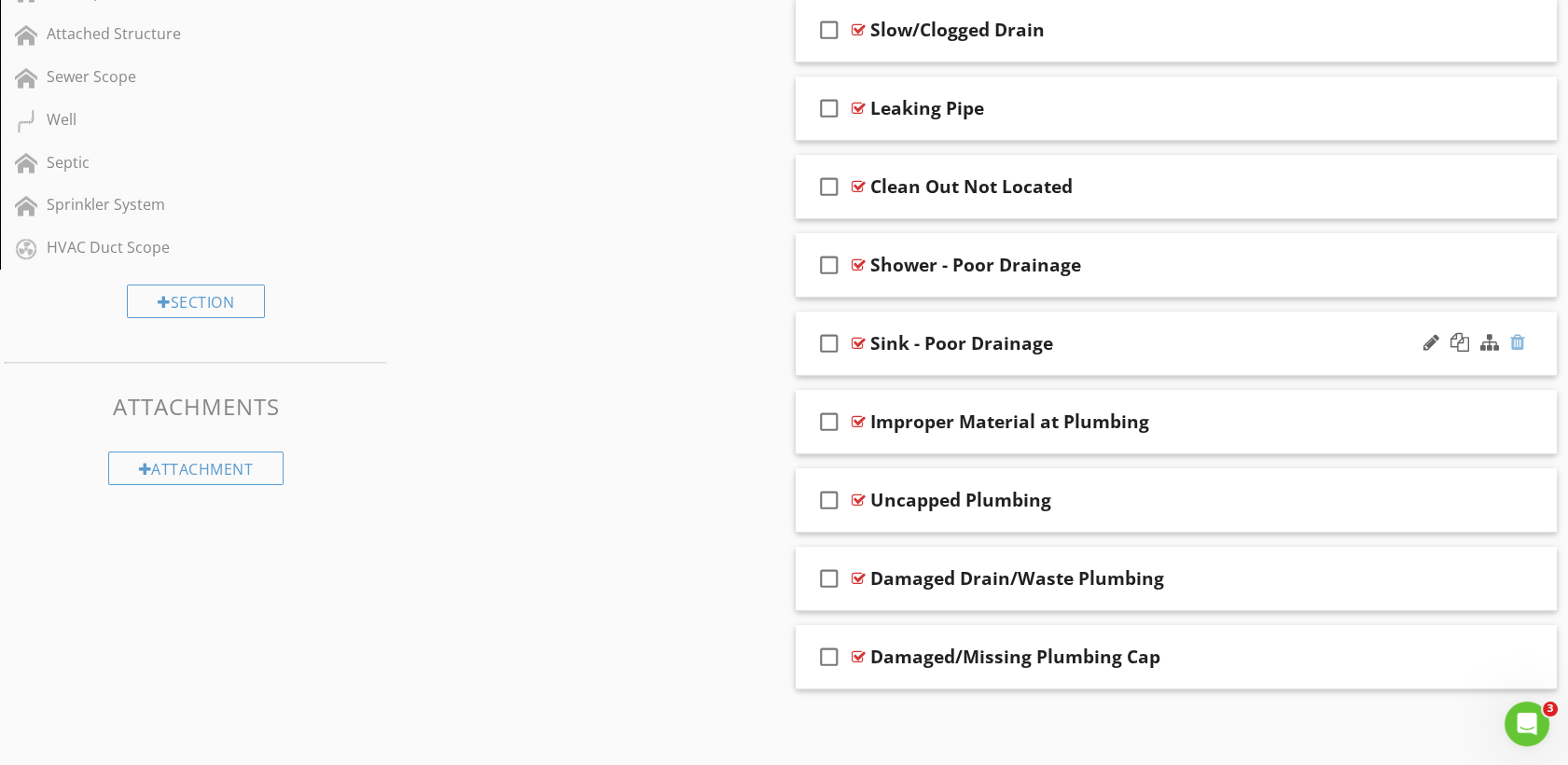
click at [1520, 340] on div at bounding box center [1517, 342] width 15 height 19
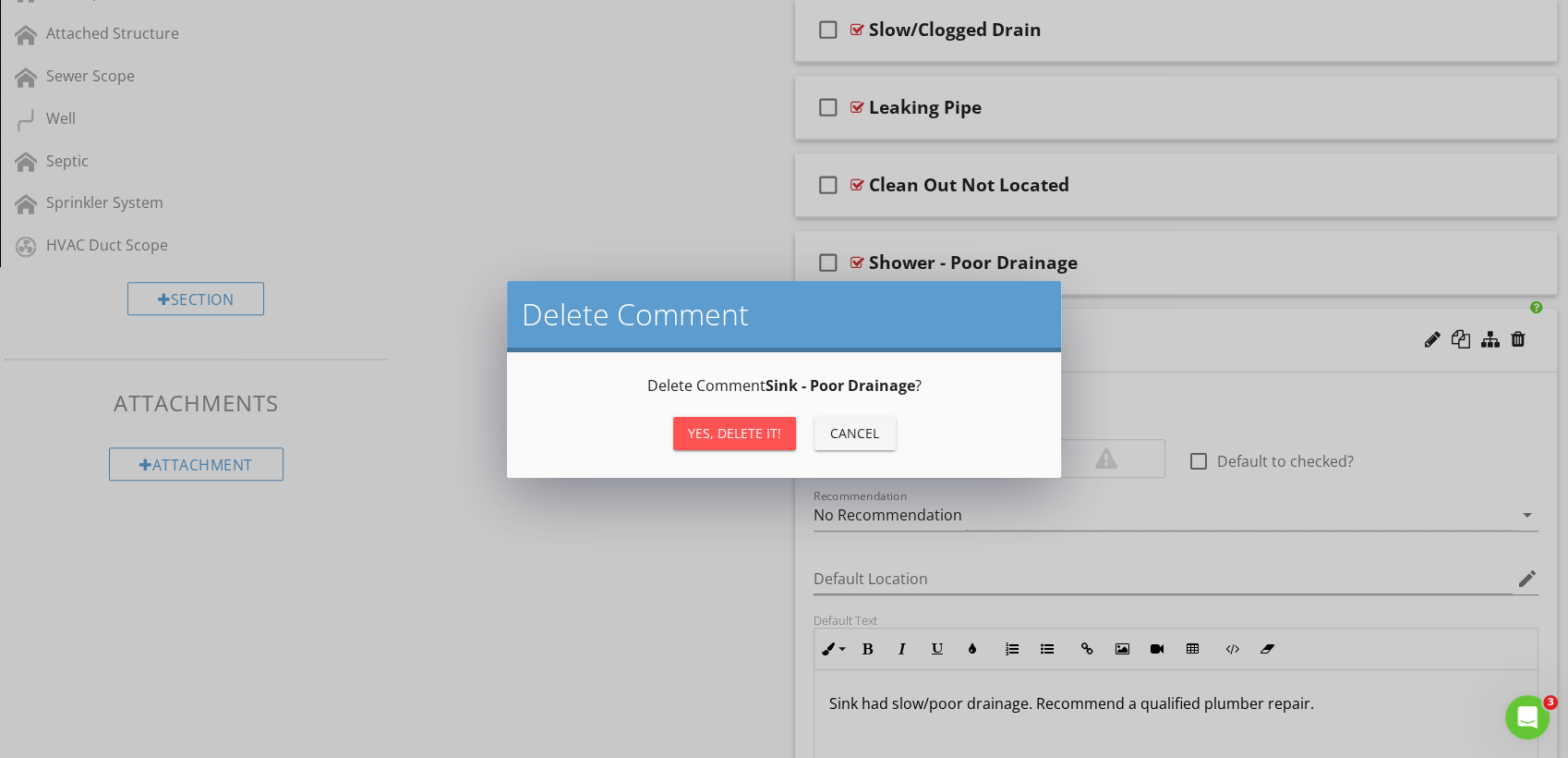
click at [756, 427] on div "Yes, Delete it!" at bounding box center [734, 433] width 93 height 19
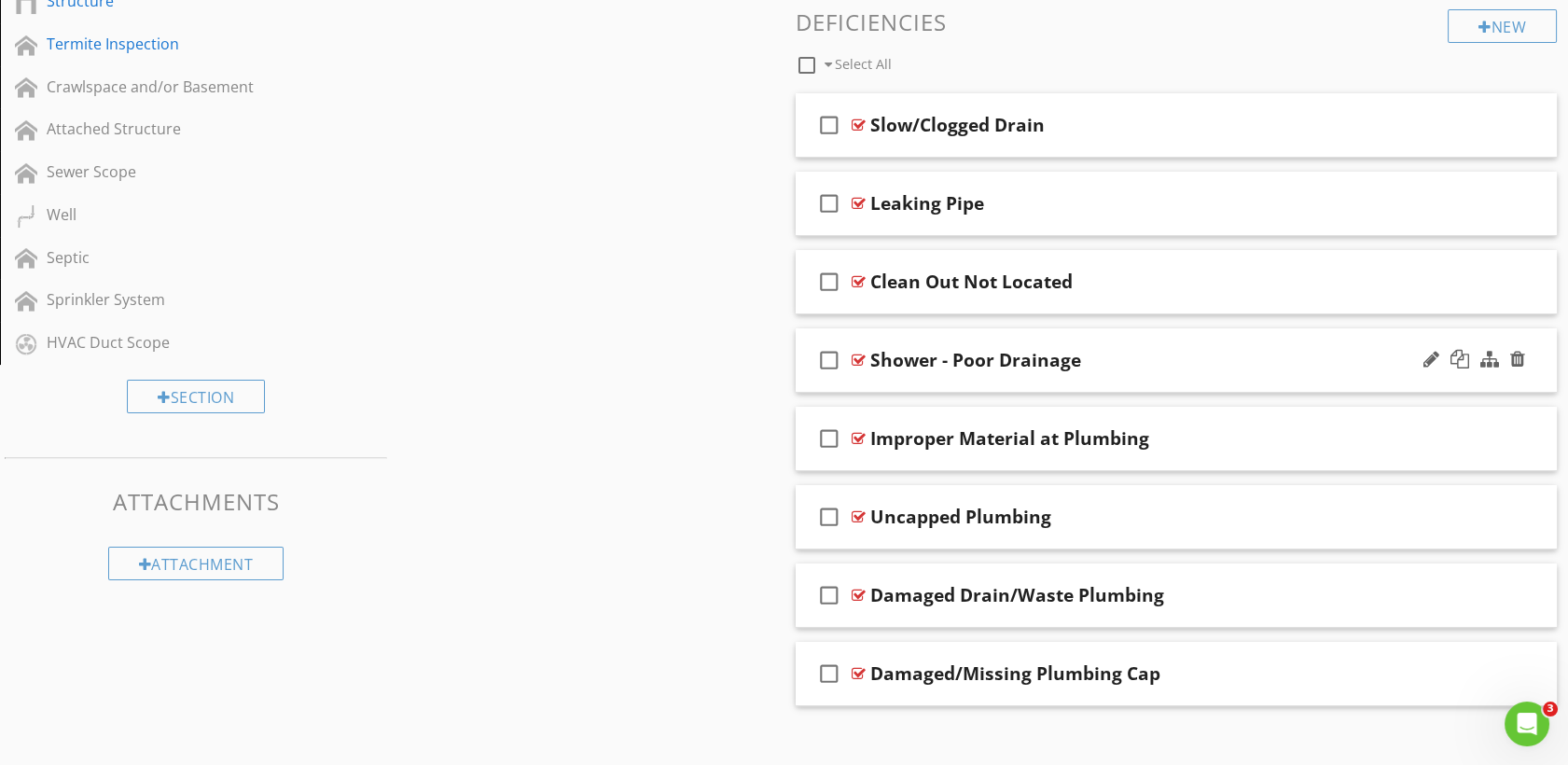
scroll to position [861, 0]
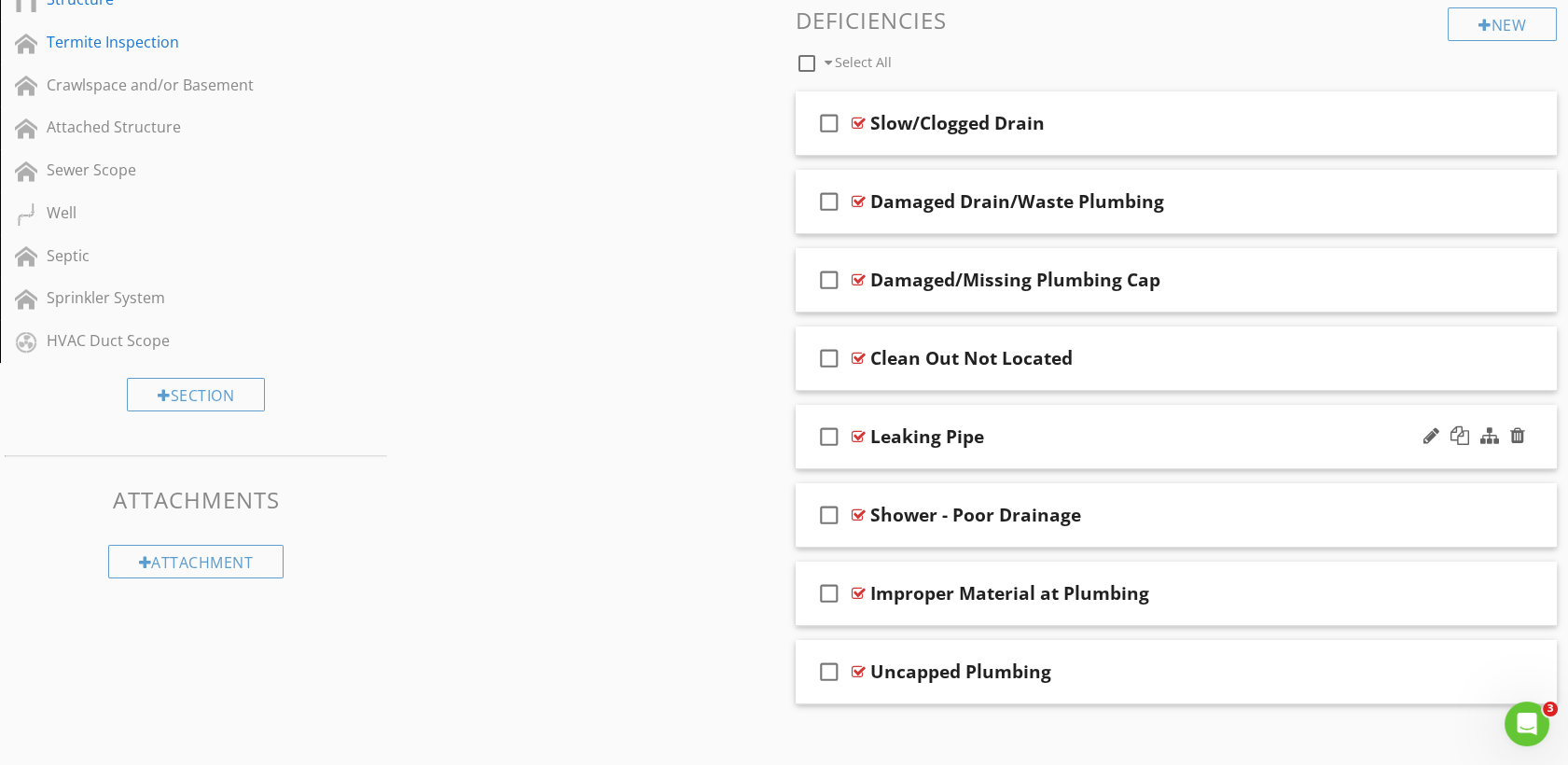
click at [861, 433] on div at bounding box center [859, 436] width 14 height 15
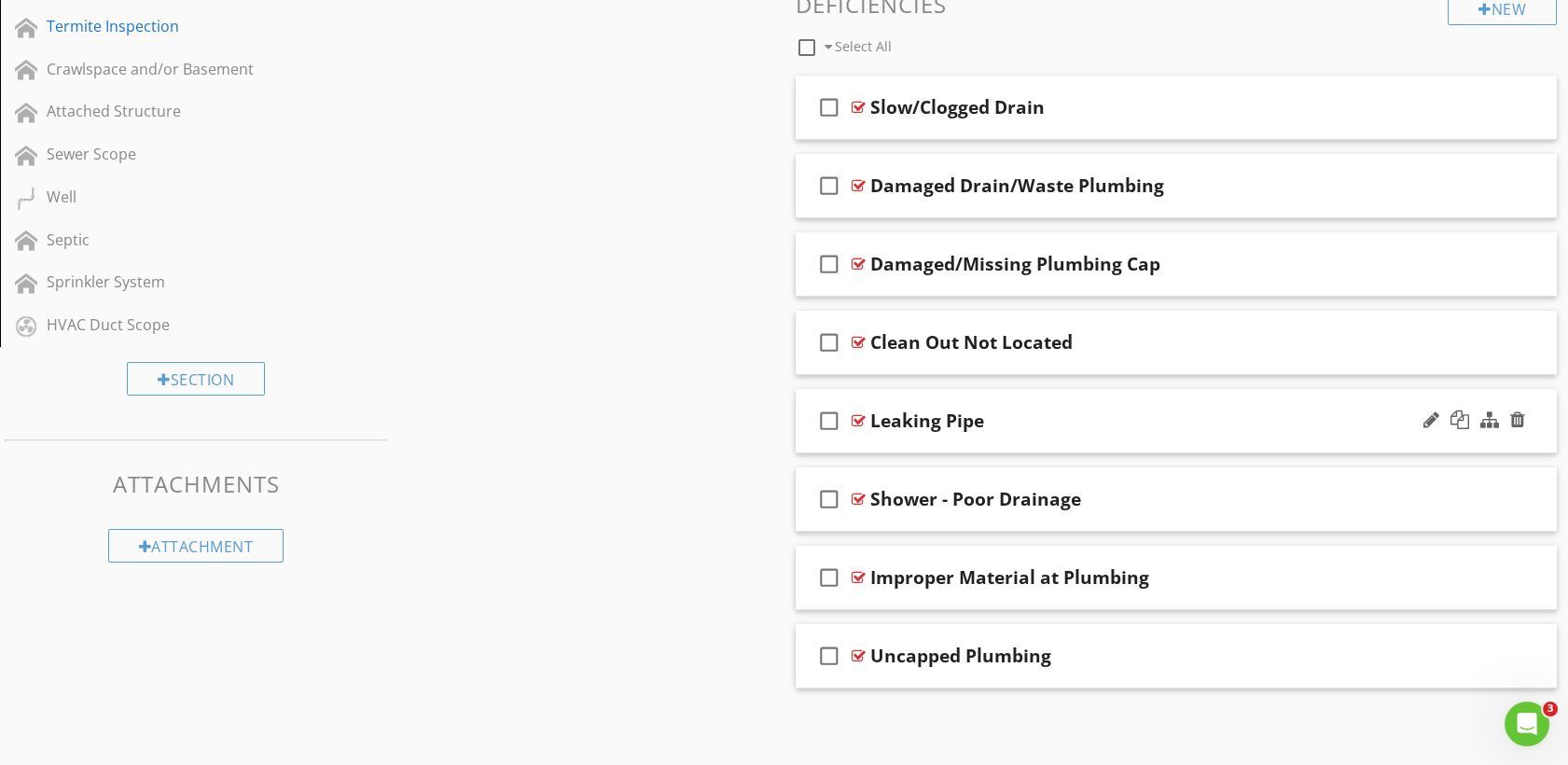
click at [922, 422] on div "Leaking Pipe" at bounding box center [927, 420] width 114 height 23
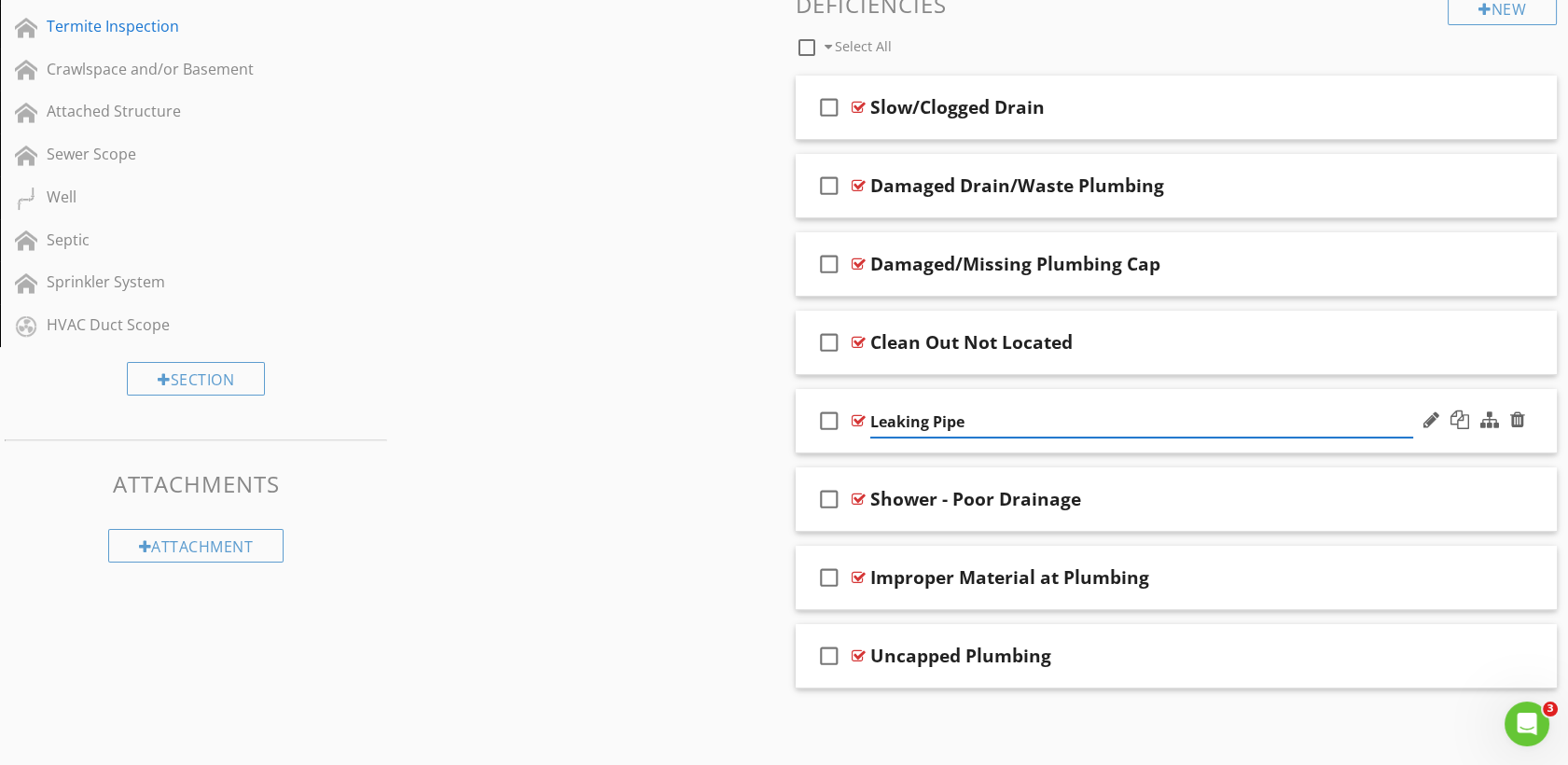
click at [849, 406] on div "check_box_outline_blank" at bounding box center [833, 420] width 37 height 45
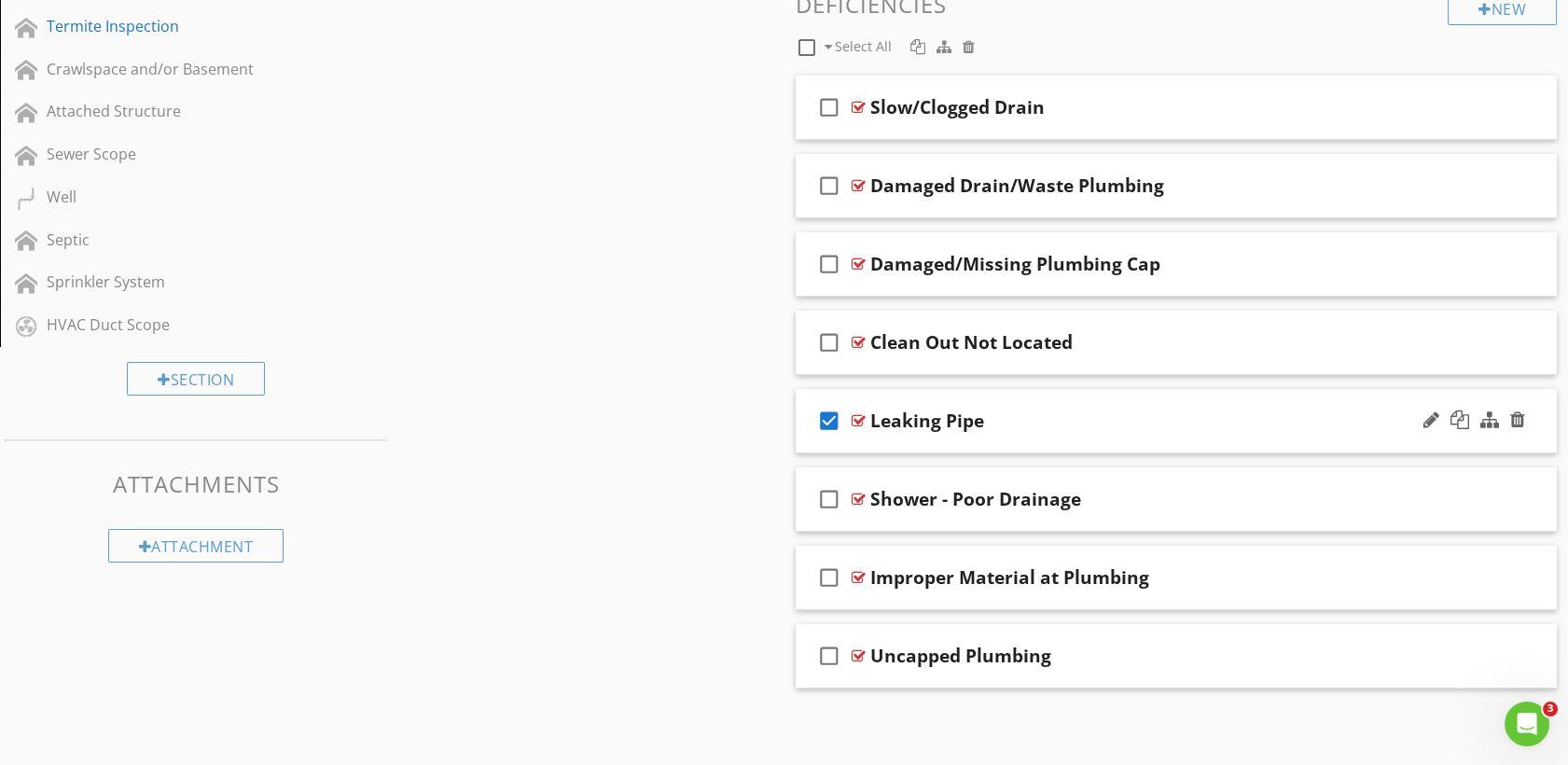
click at [856, 414] on div at bounding box center [859, 420] width 14 height 15
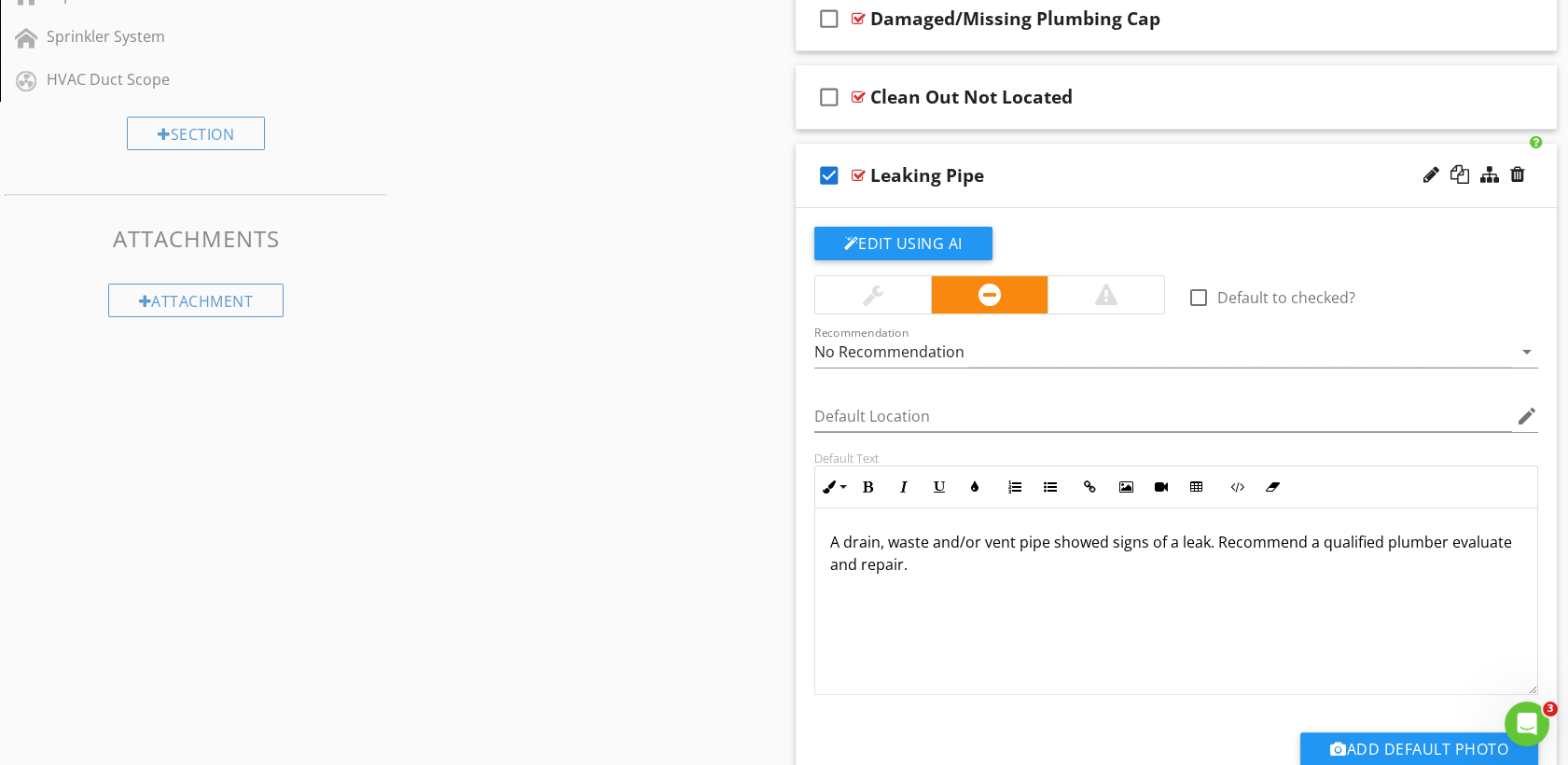
scroll to position [1124, 0]
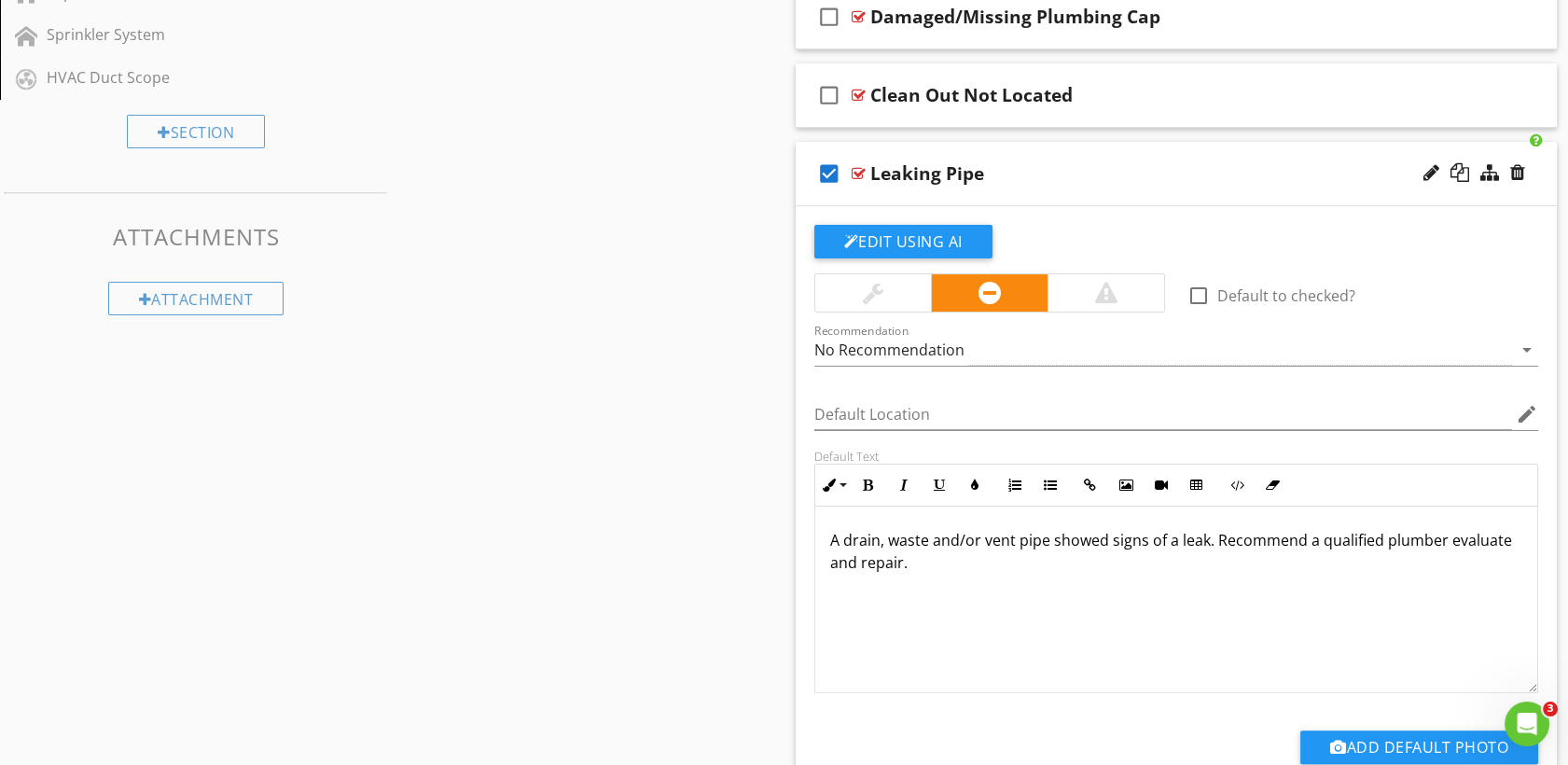
click at [936, 169] on div "Leaking Pipe" at bounding box center [927, 173] width 114 height 23
click at [924, 176] on input "Leaking Pipe" at bounding box center [1142, 174] width 543 height 30
click at [932, 174] on input "Leaking Pipe" at bounding box center [1142, 174] width 543 height 30
type input "Leaking Drain Pipe"
drag, startPoint x: 967, startPoint y: 168, endPoint x: 707, endPoint y: 119, distance: 264.6
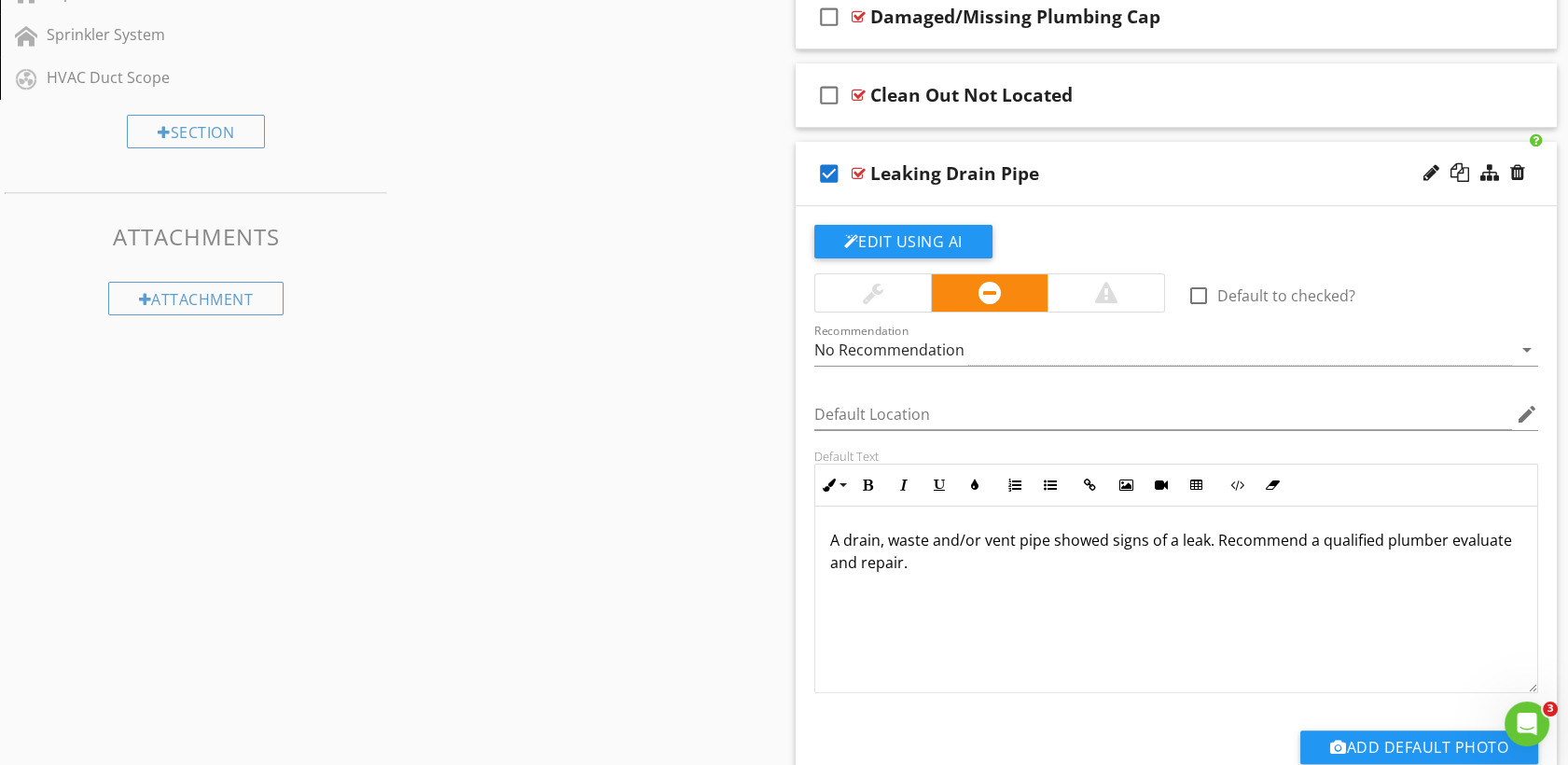
click at [707, 119] on div "Sections Inspection Details Added For a Fee Roof Exterior Garage Attic, Insulat…" at bounding box center [784, 95] width 1568 height 2066
click at [831, 165] on icon "check_box" at bounding box center [829, 174] width 29 height 45
click at [861, 166] on div at bounding box center [859, 173] width 14 height 15
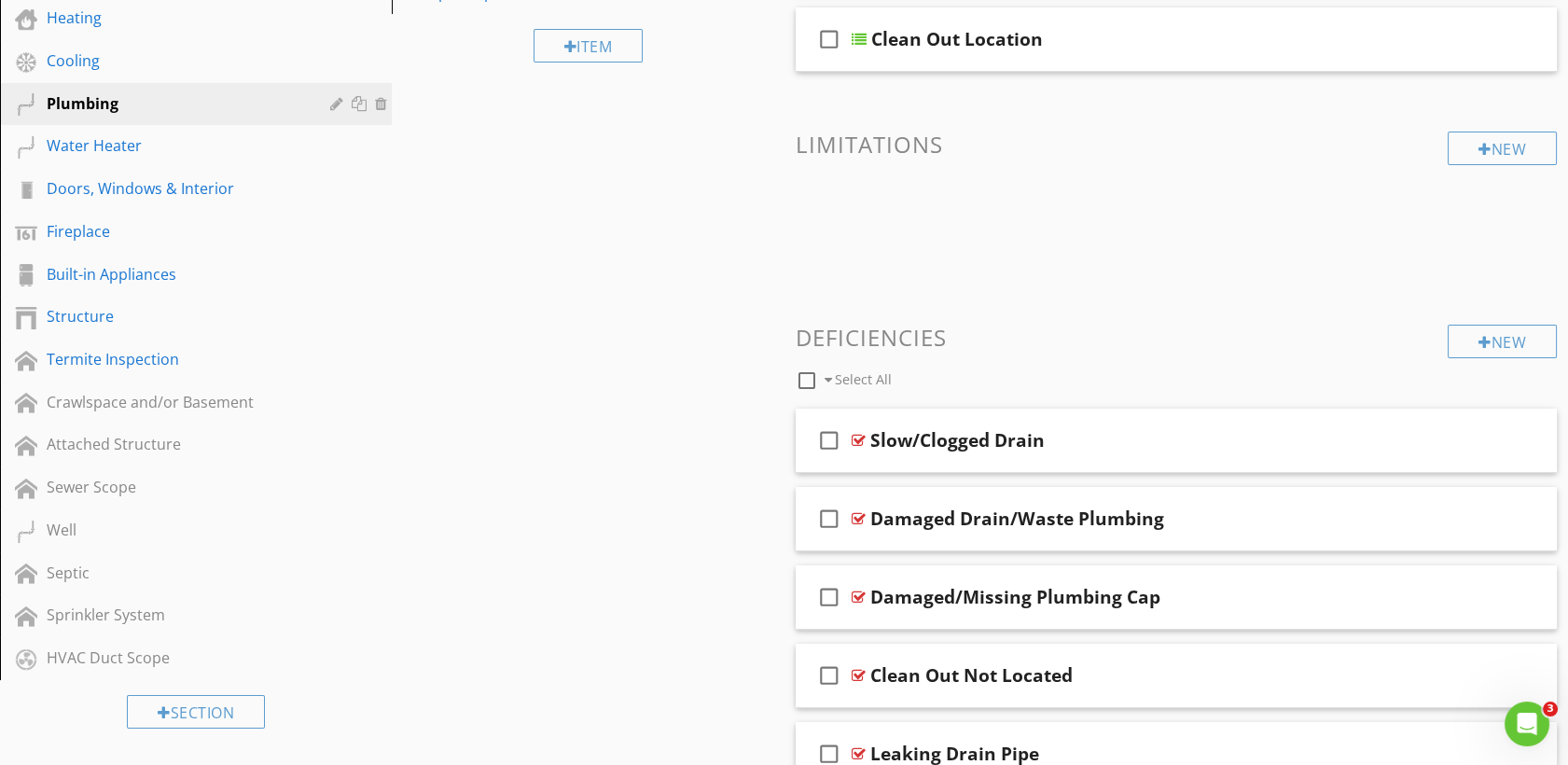
scroll to position [536, 0]
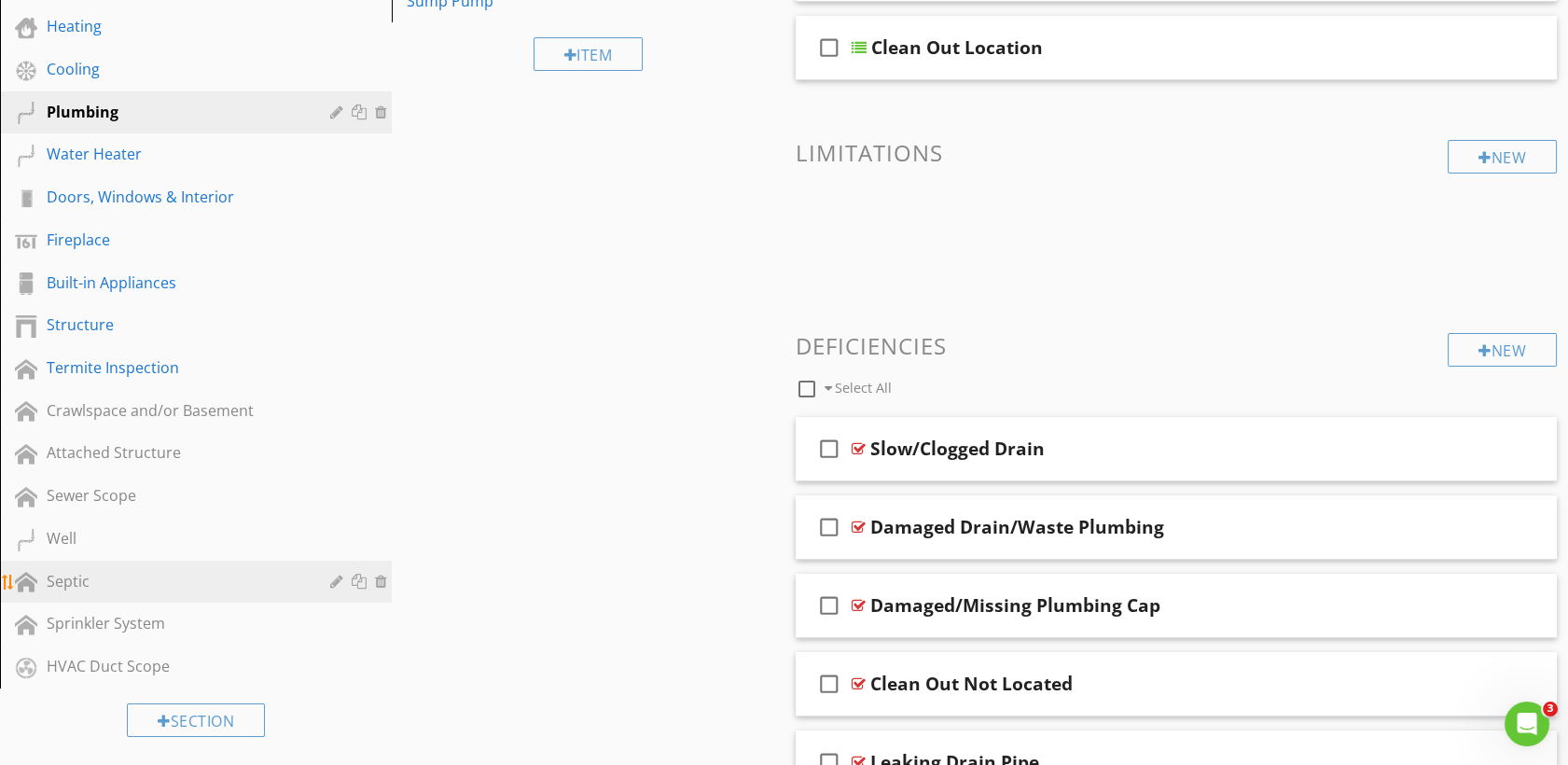
click at [79, 574] on div "Septic" at bounding box center [174, 580] width 256 height 23
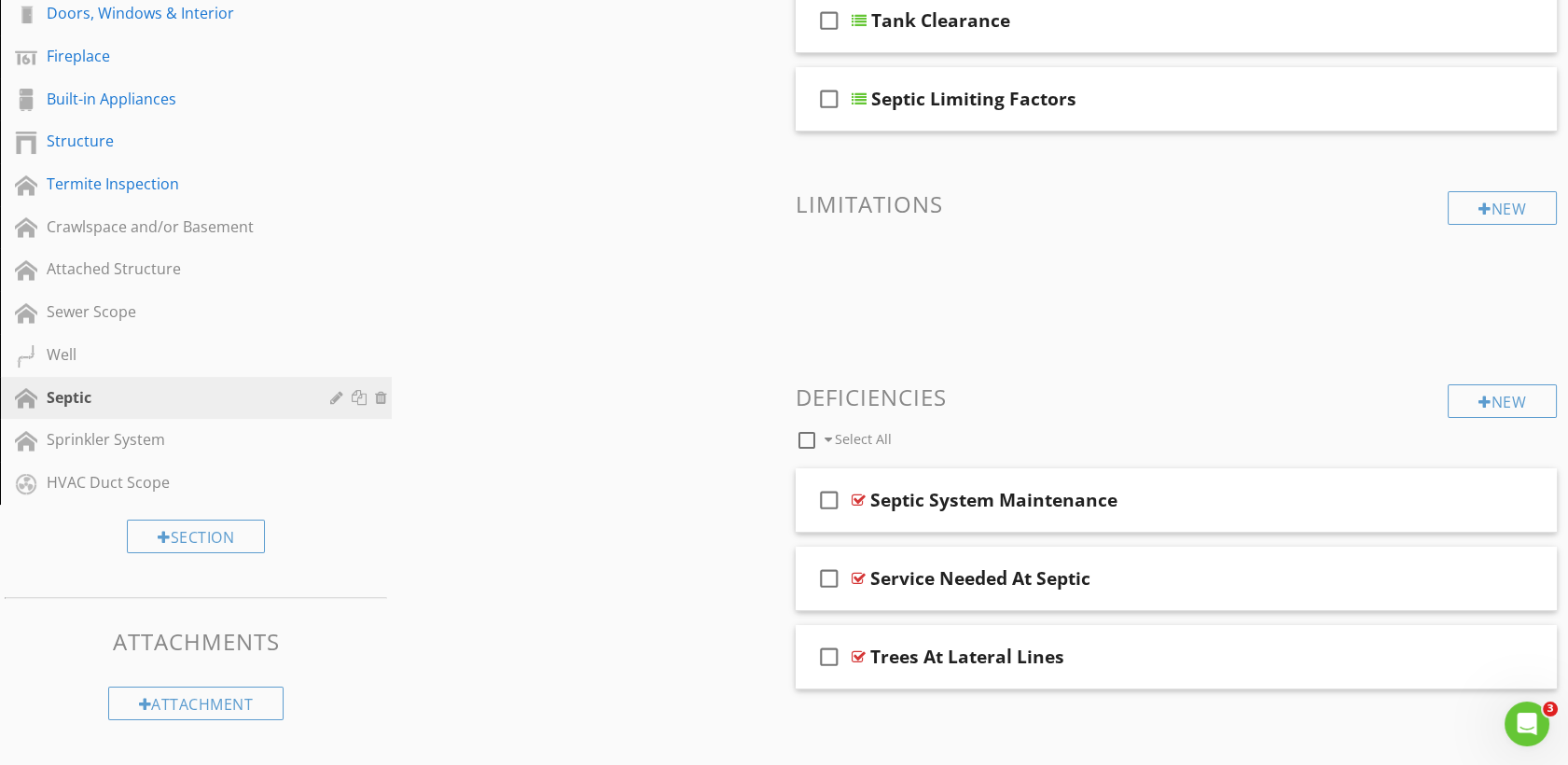
scroll to position [721, 0]
click at [938, 494] on div "Septic System Maintenance" at bounding box center [994, 499] width 248 height 23
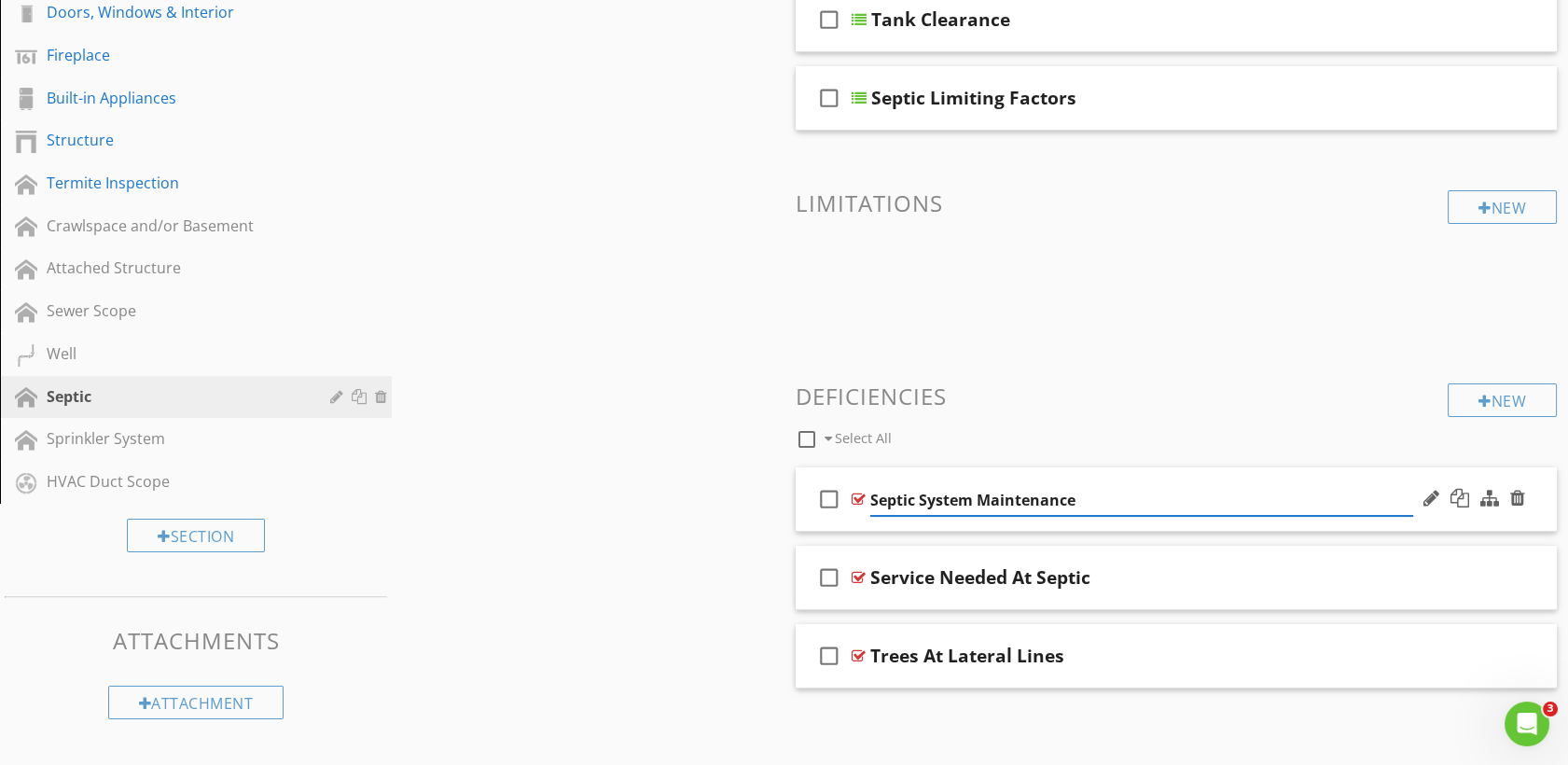
click at [861, 496] on div at bounding box center [859, 498] width 14 height 15
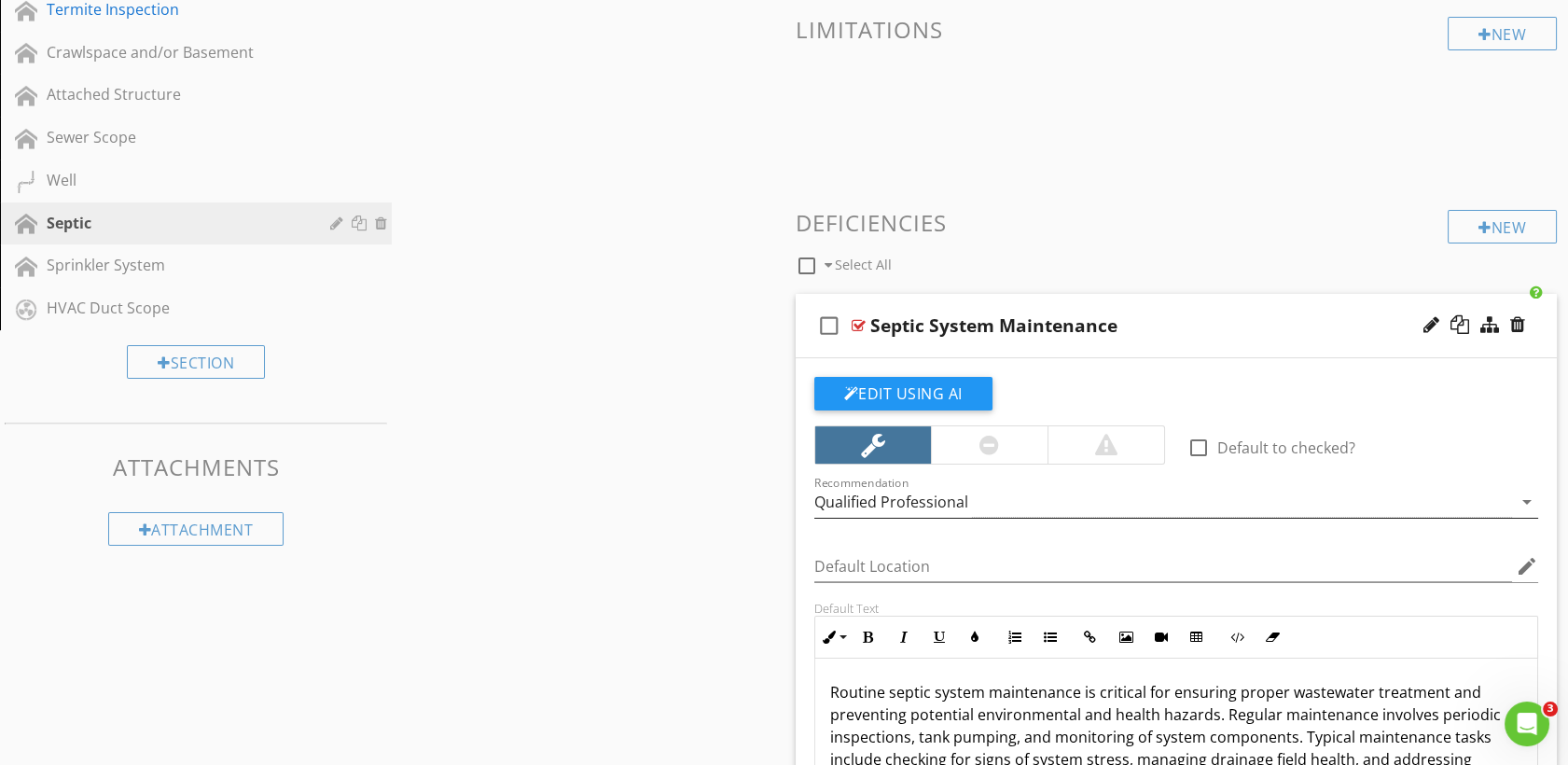
scroll to position [896, 0]
click at [1194, 455] on div at bounding box center [1199, 447] width 31 height 31
checkbox input "true"
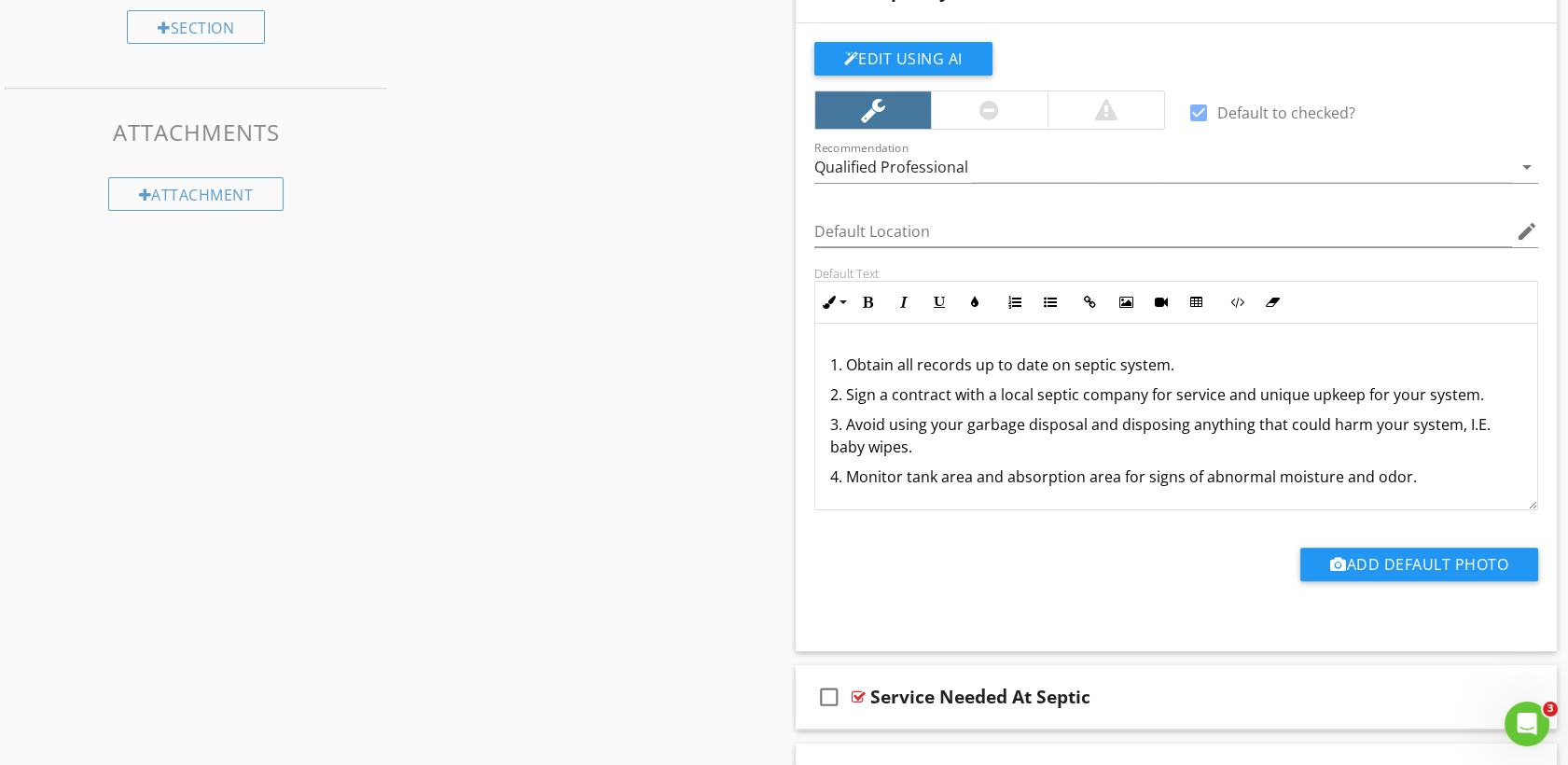
scroll to position [1229, 0]
click at [1409, 473] on p "4. Monitor tank area and absorption area for signs of abnormal moisture and odo…" at bounding box center [1177, 475] width 694 height 23
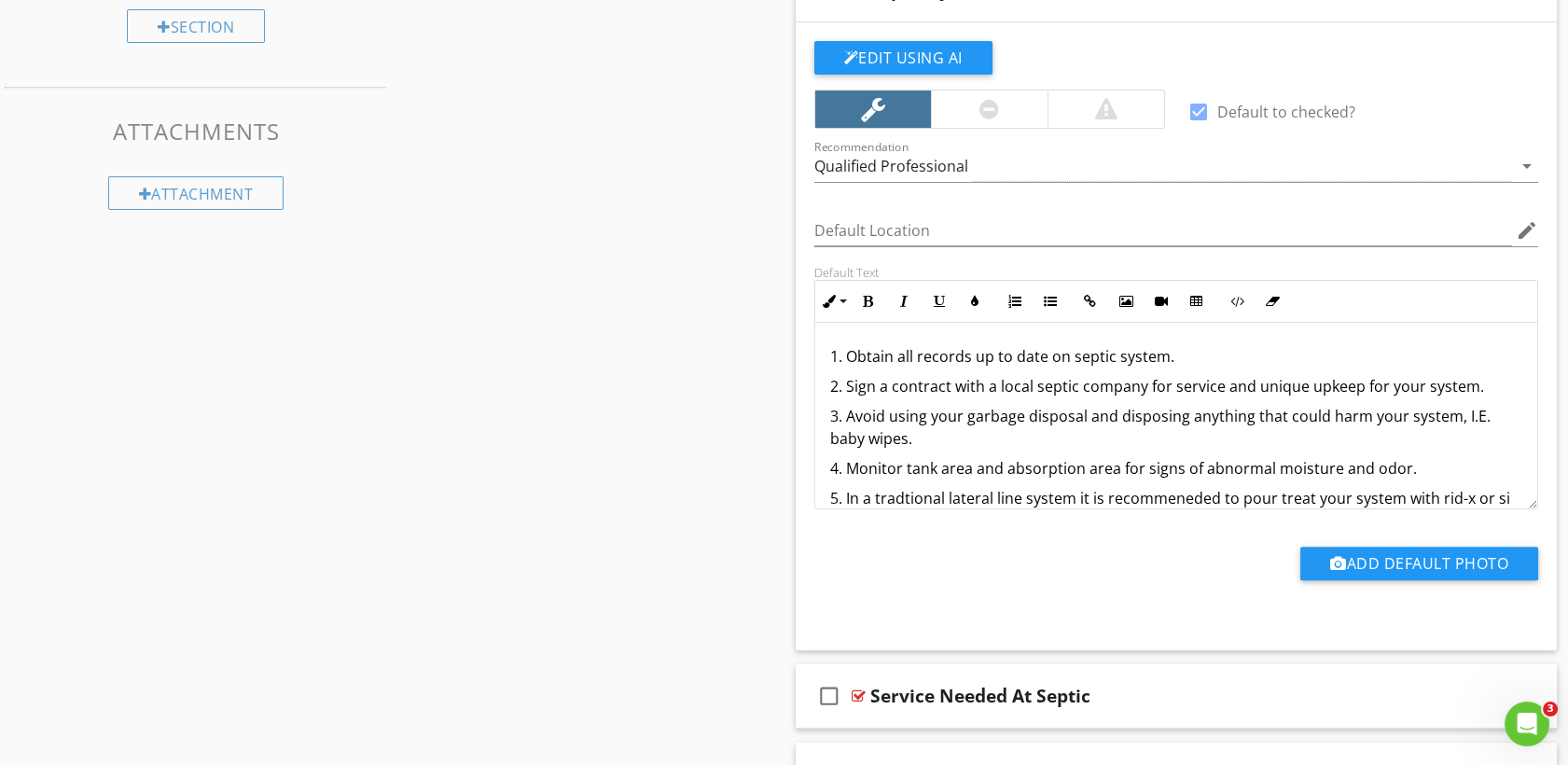
scroll to position [172, 0]
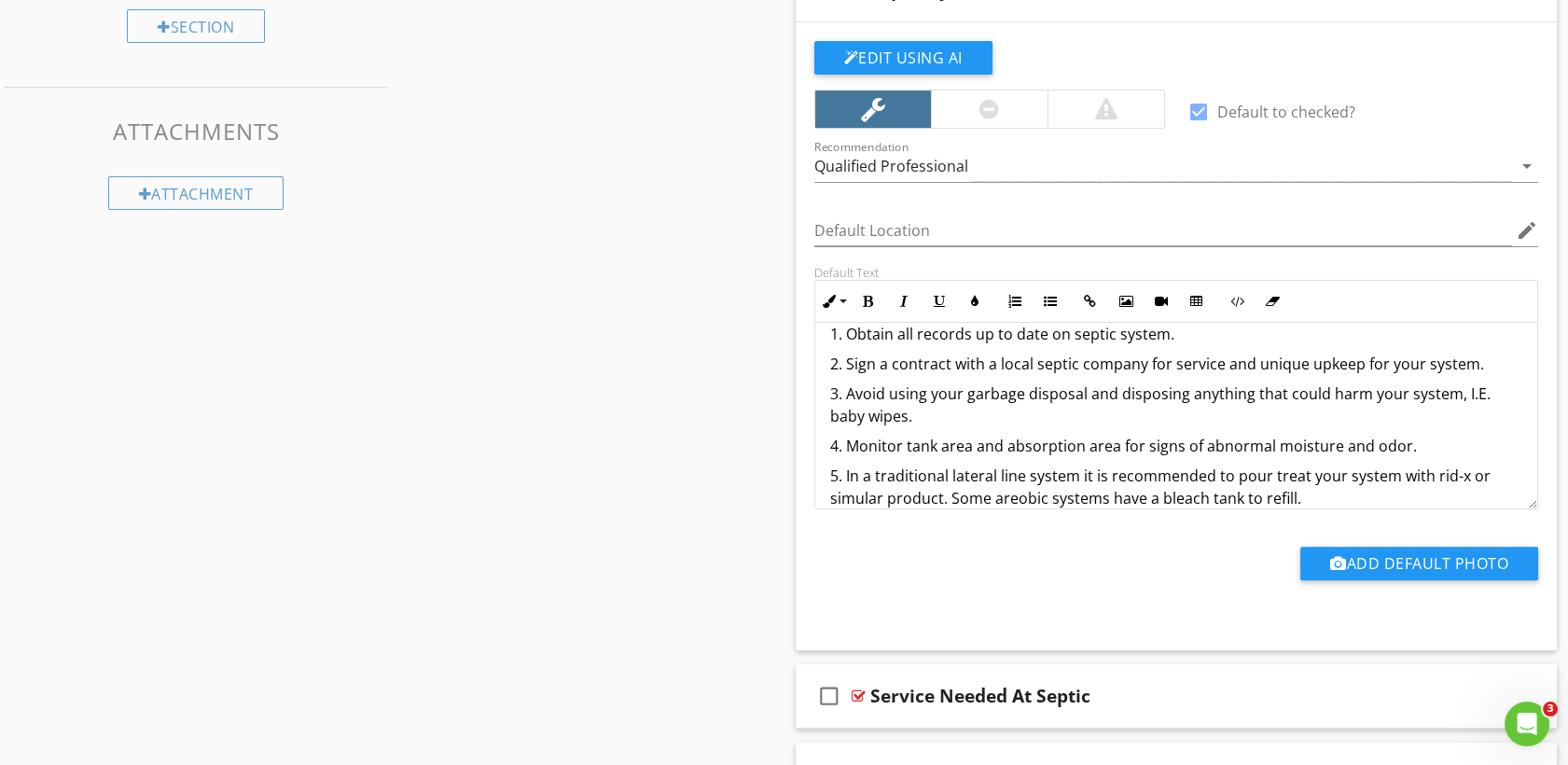
click at [1252, 469] on p "5. In a traditional lateral line system it is recommended to pour treat your sy…" at bounding box center [1177, 487] width 694 height 45
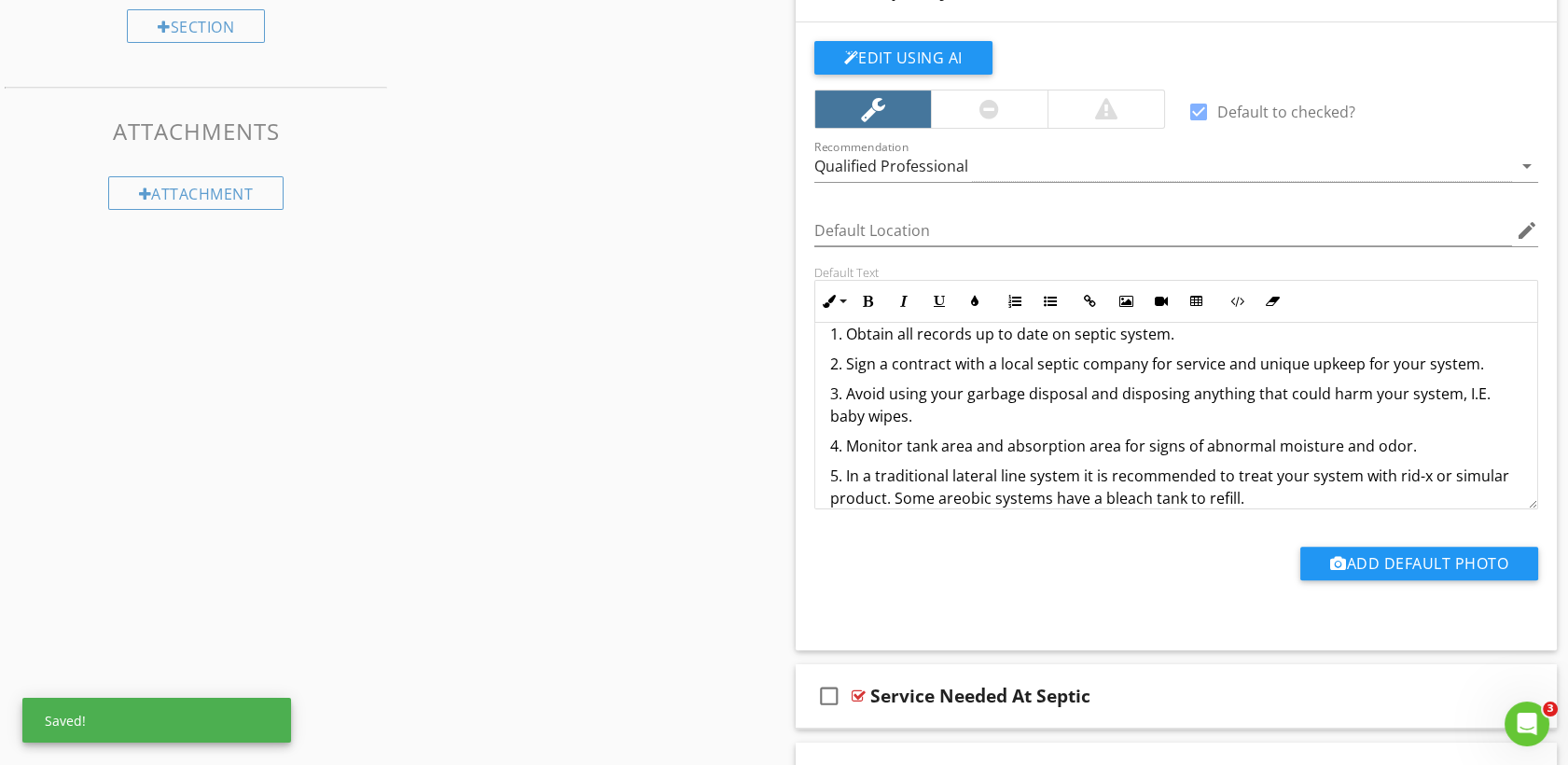
click at [1505, 520] on div "Add Default Photo" at bounding box center [1177, 560] width 748 height 103
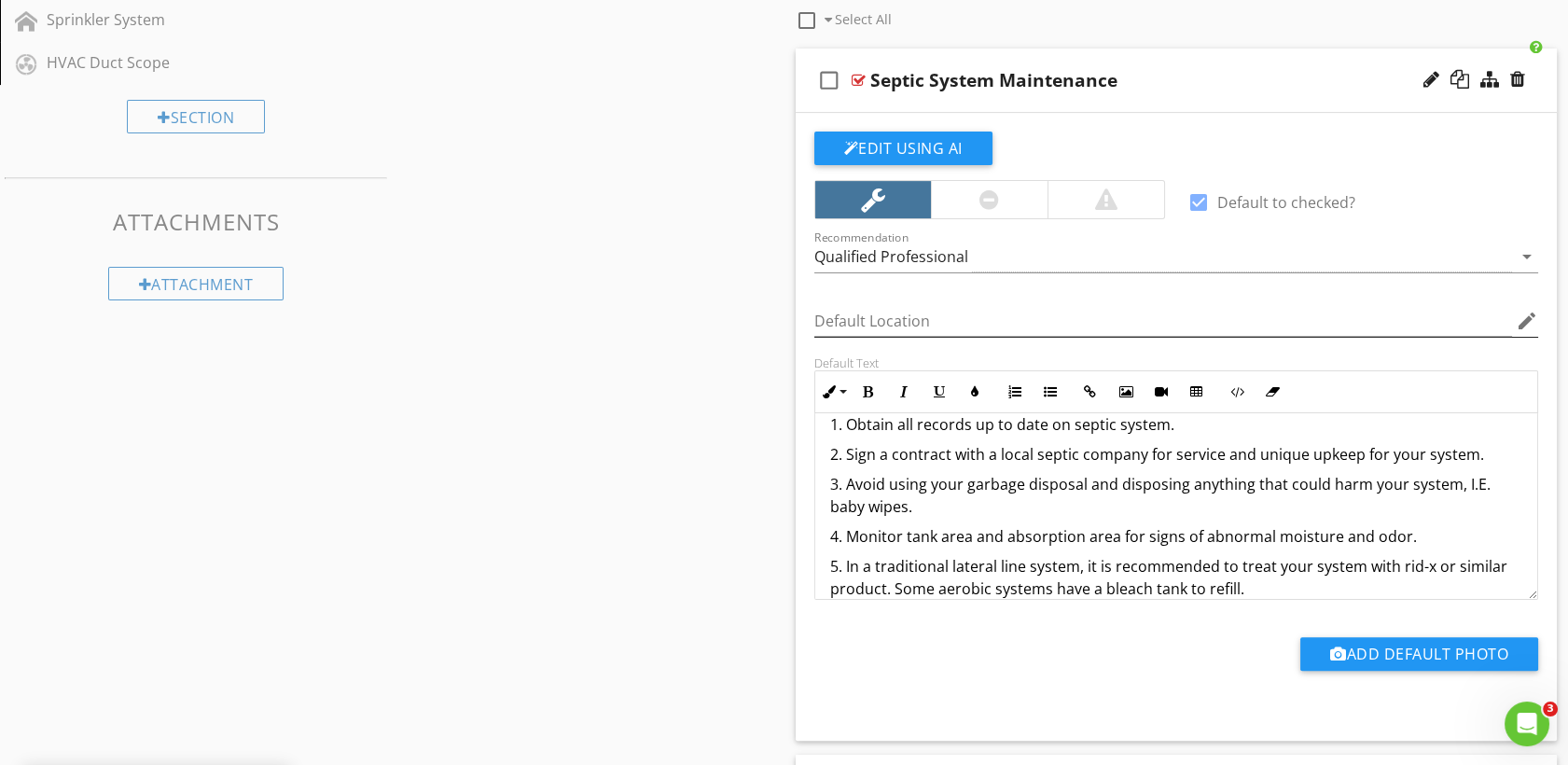
scroll to position [1138, 0]
click at [905, 264] on div "Qualified Professional" at bounding box center [891, 257] width 154 height 17
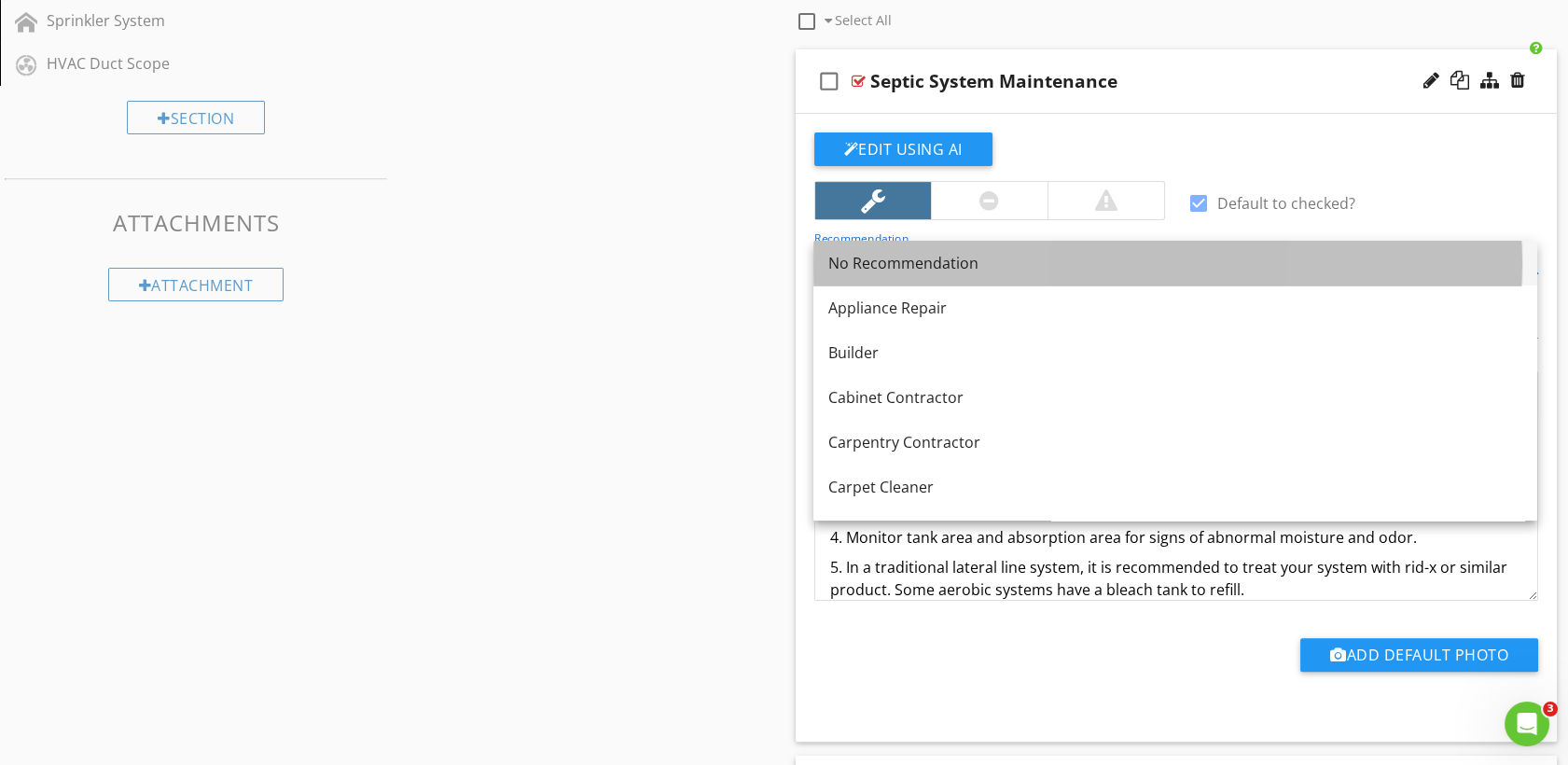
click at [866, 261] on div "No Recommendation" at bounding box center [1175, 262] width 694 height 23
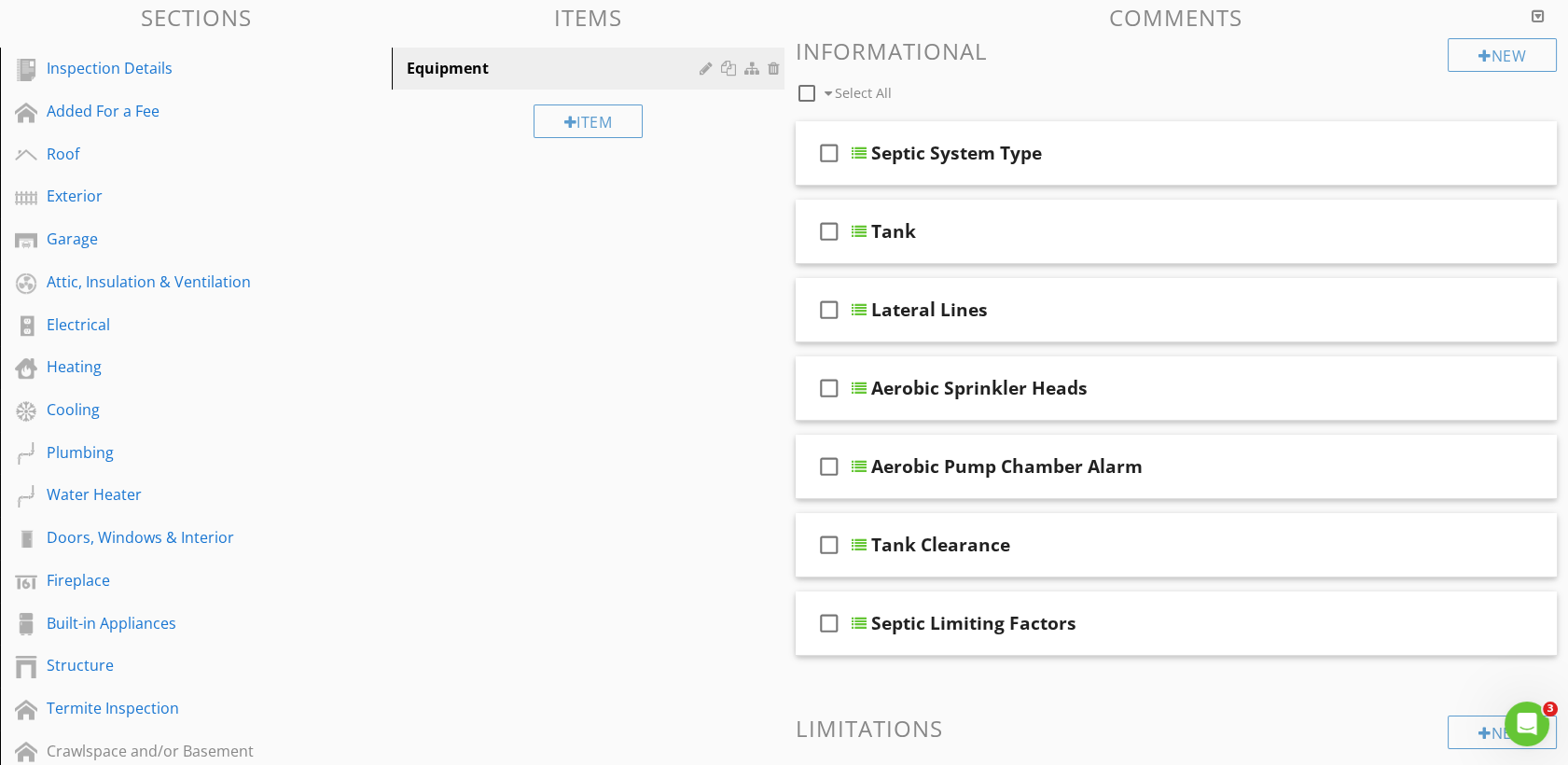
scroll to position [194, 0]
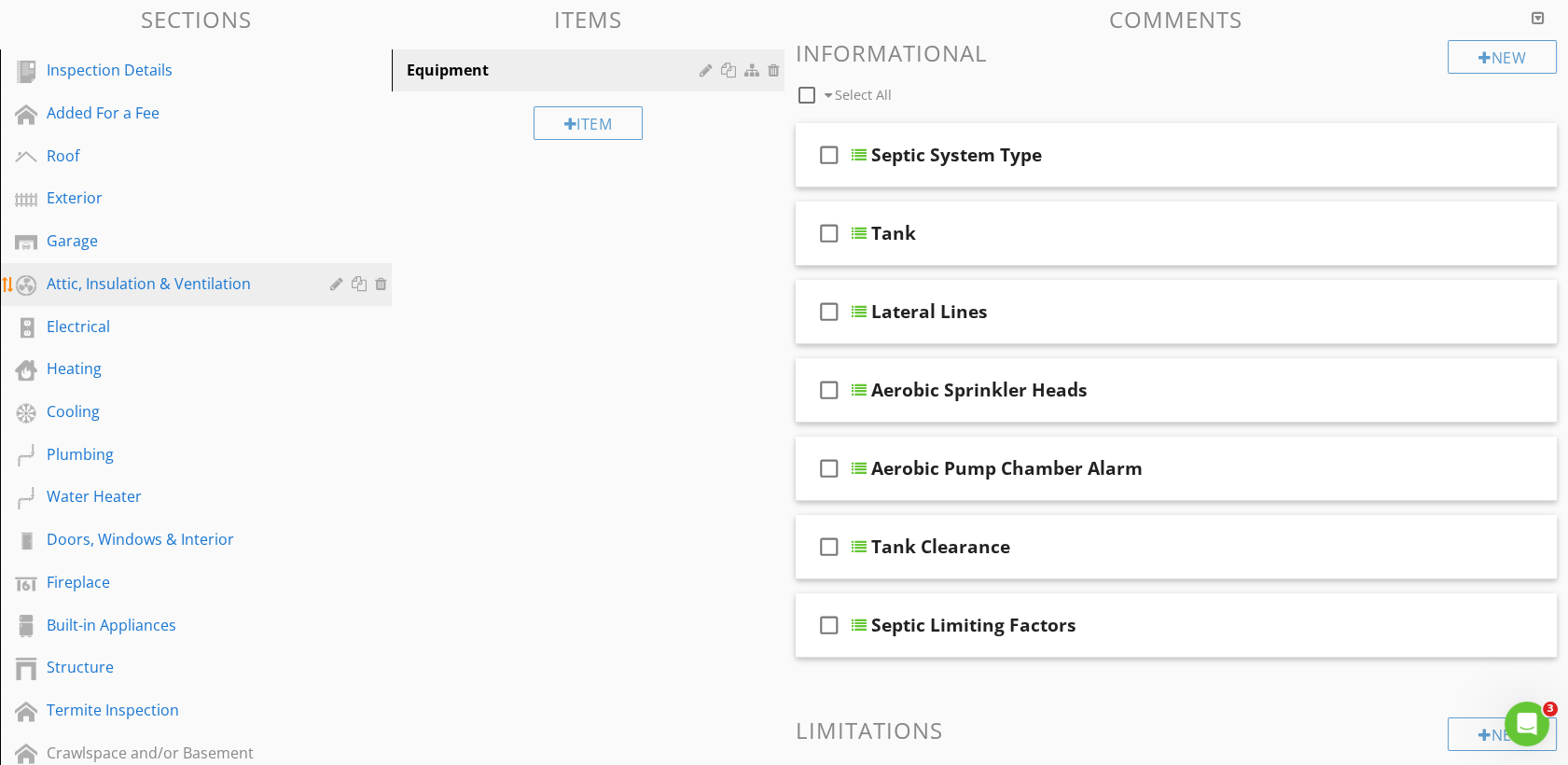
click at [135, 295] on link "Attic, Insulation & Ventilation" at bounding box center [198, 285] width 386 height 43
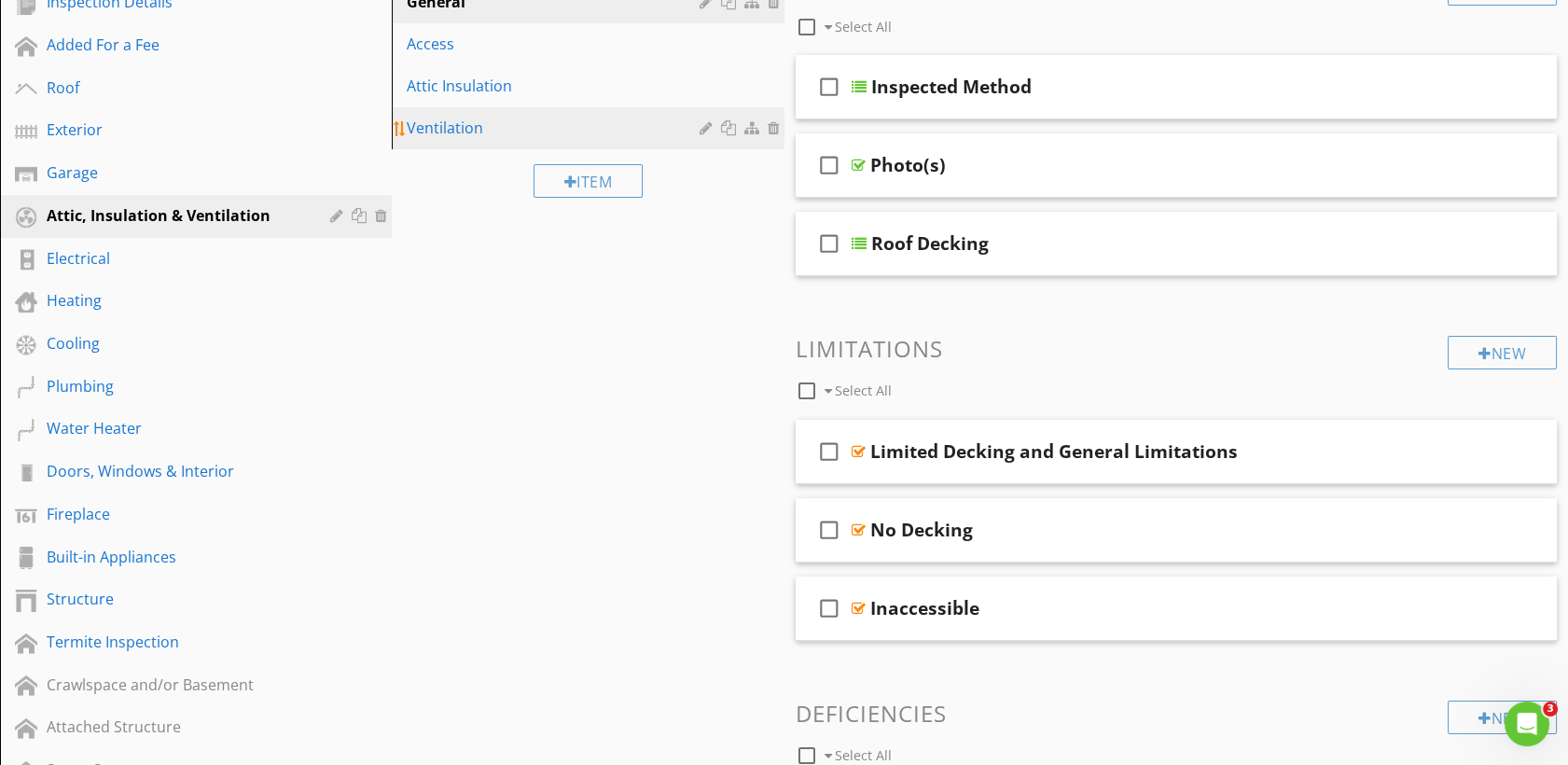
scroll to position [303, 0]
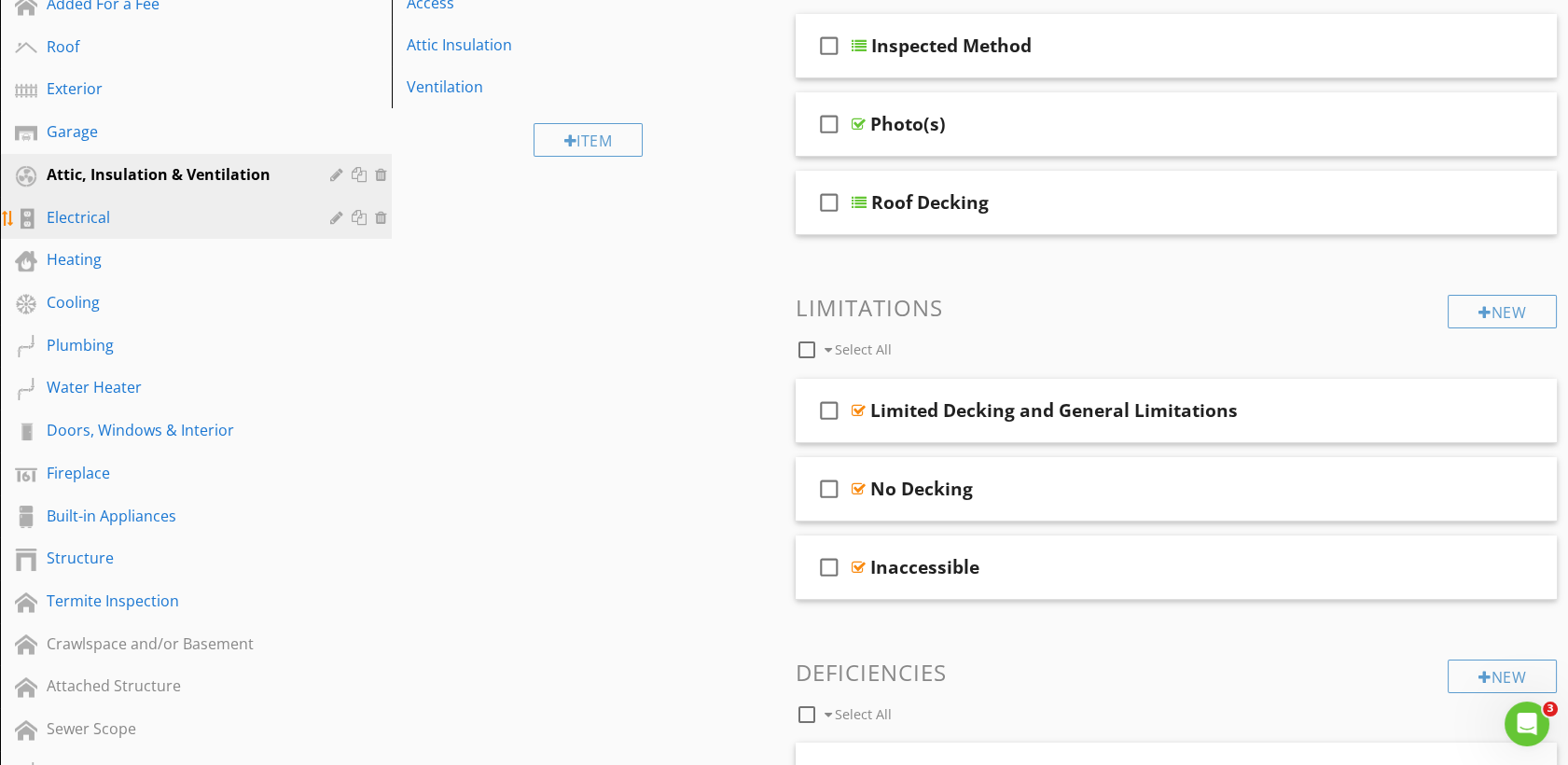
click at [60, 221] on div "Electrical" at bounding box center [174, 217] width 256 height 23
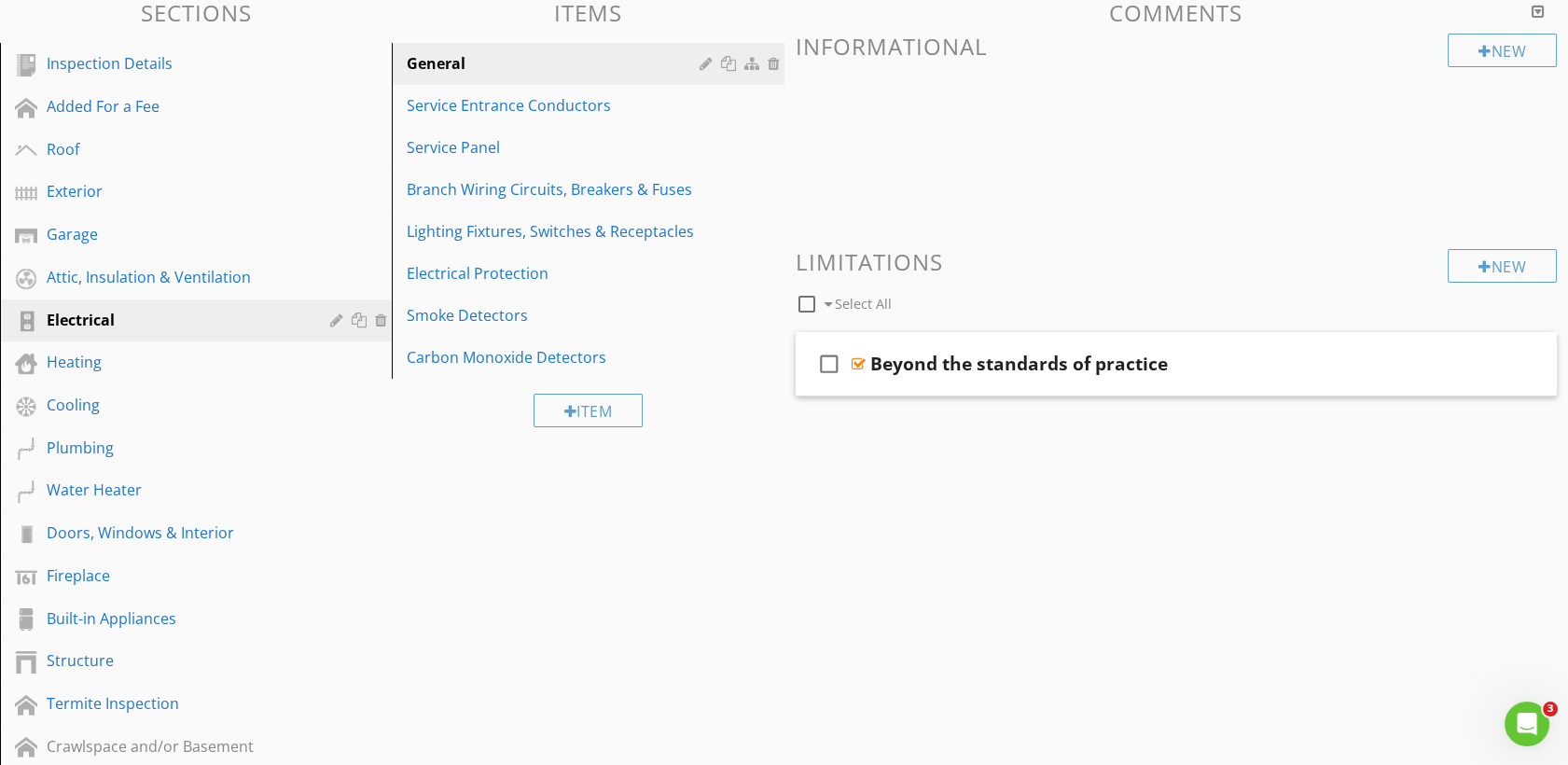
scroll to position [199, 0]
click at [516, 216] on link "Lighting Fixtures, Switches & Receptacles" at bounding box center [590, 233] width 386 height 41
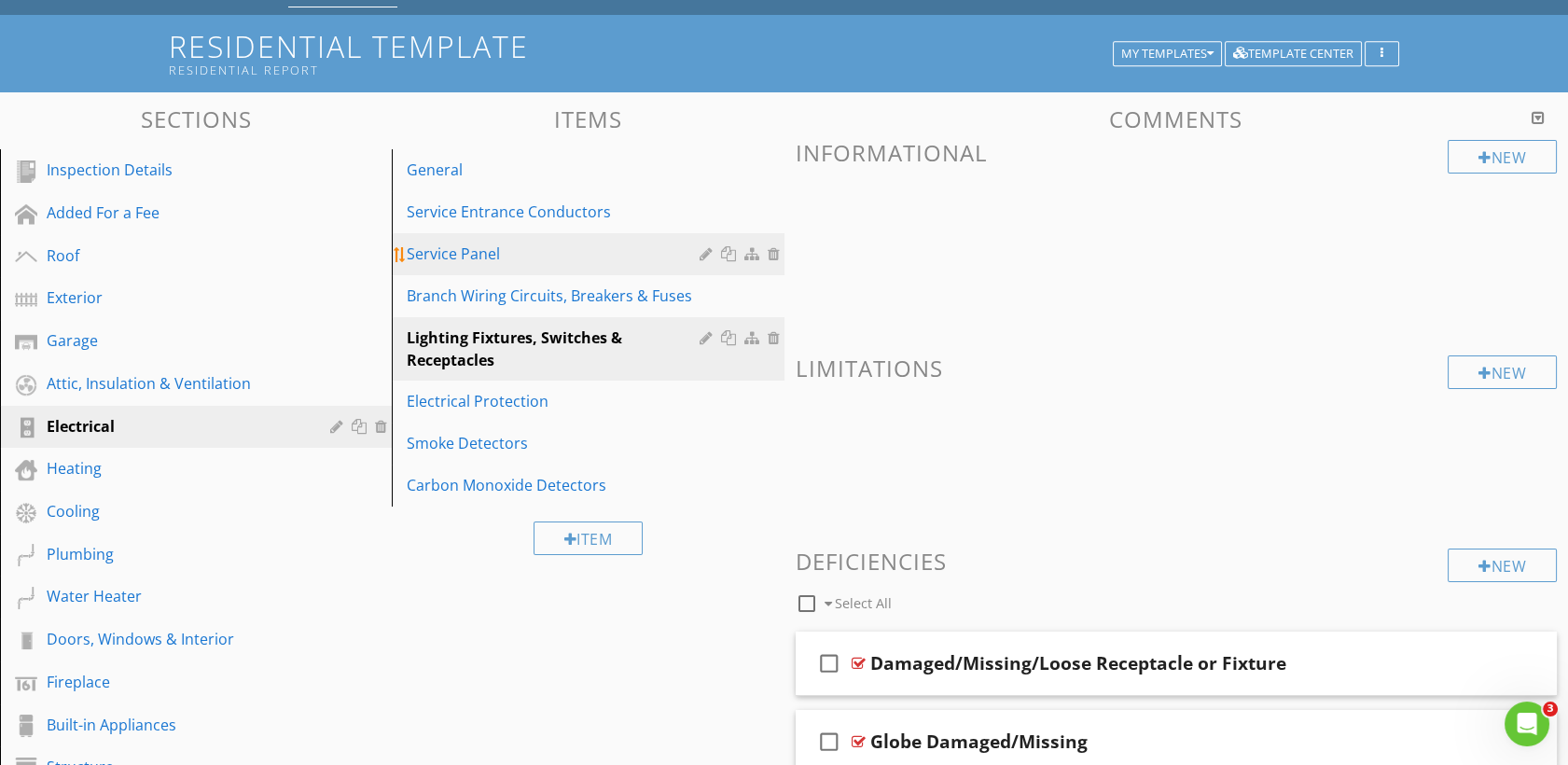
scroll to position [88, 0]
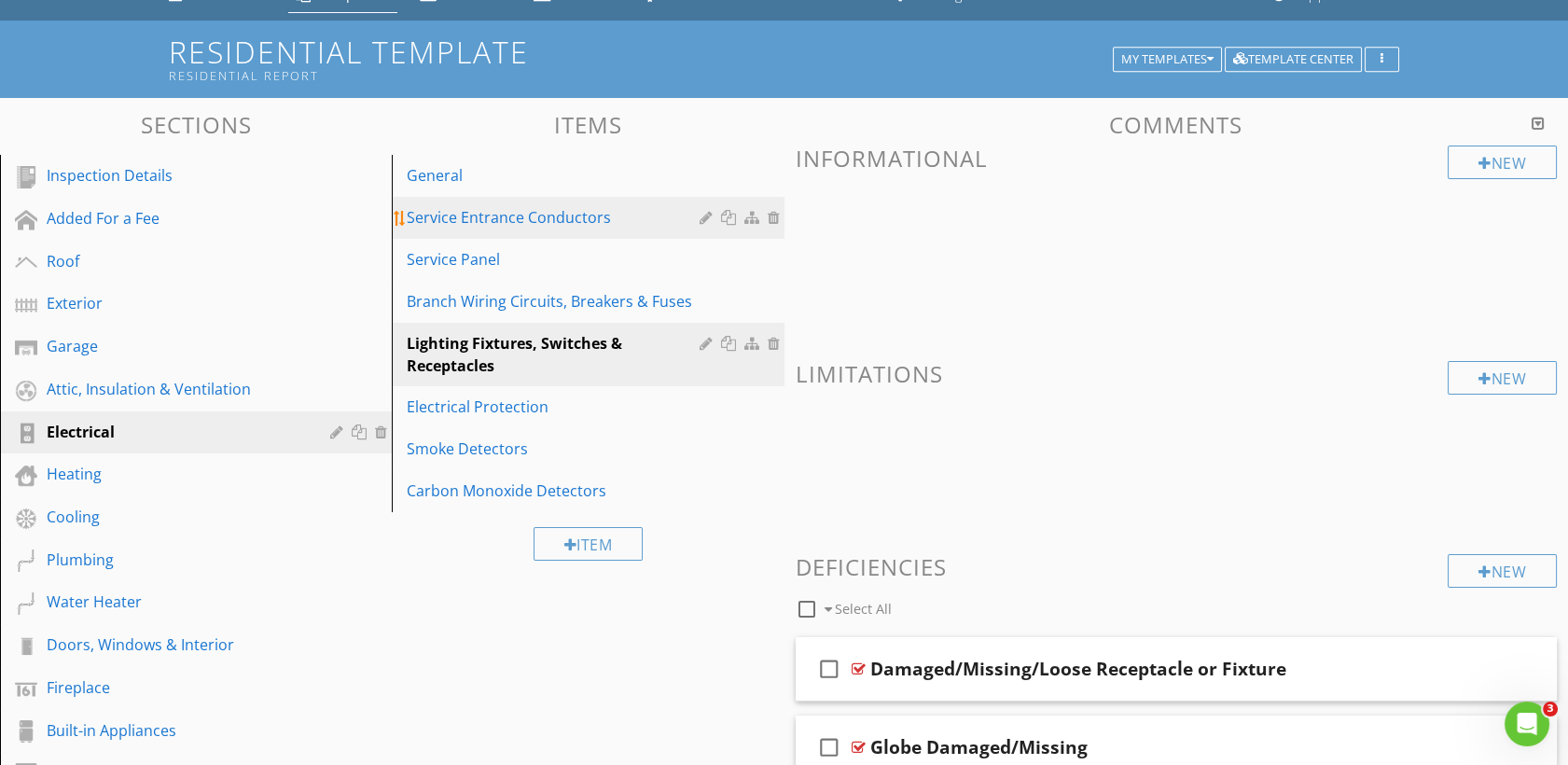
click at [573, 218] on div "Service Entrance Conductors" at bounding box center [555, 217] width 298 height 23
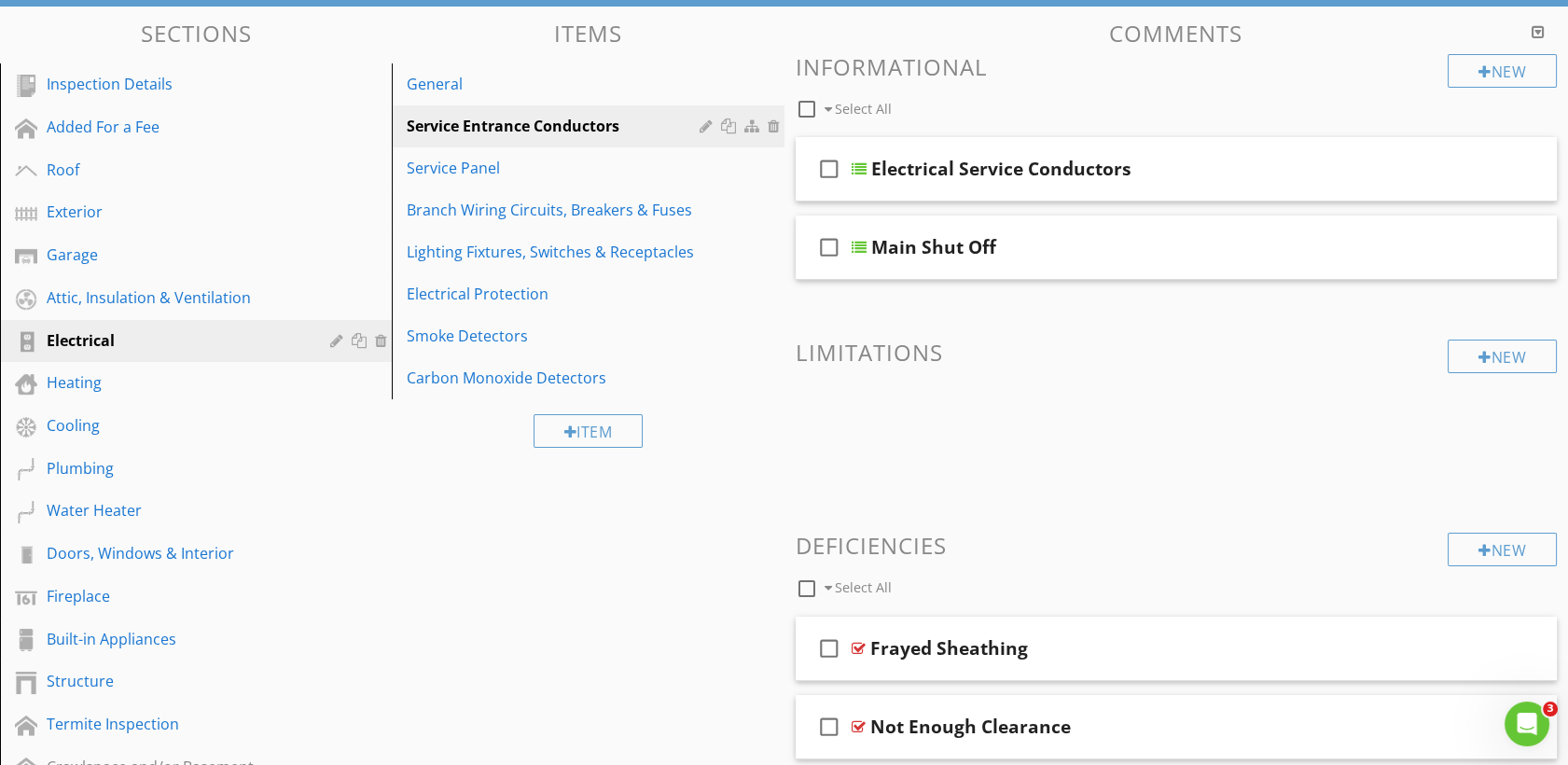
scroll to position [179, 0]
click at [555, 183] on link "Service Panel" at bounding box center [590, 169] width 386 height 41
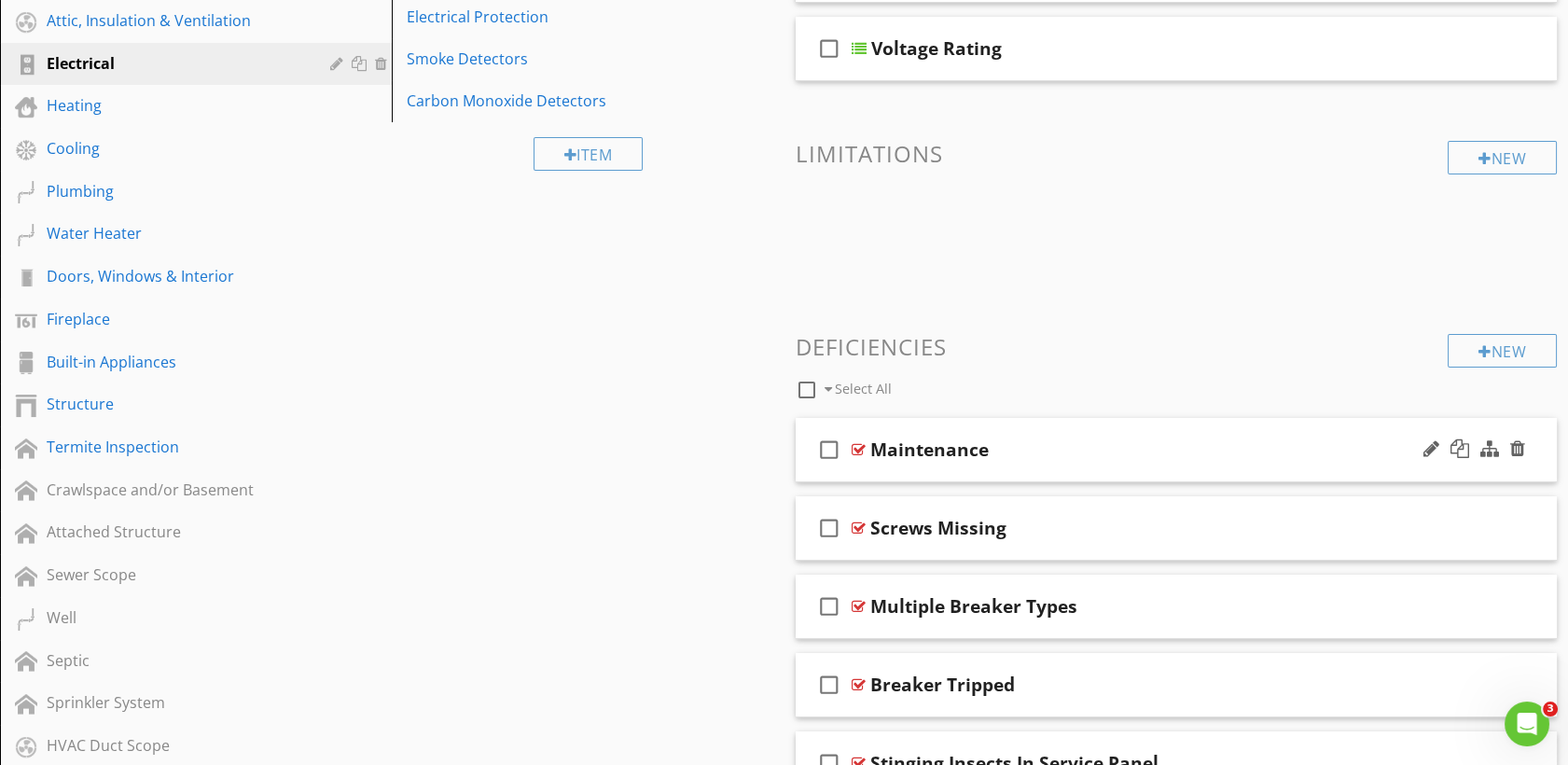
scroll to position [453, 0]
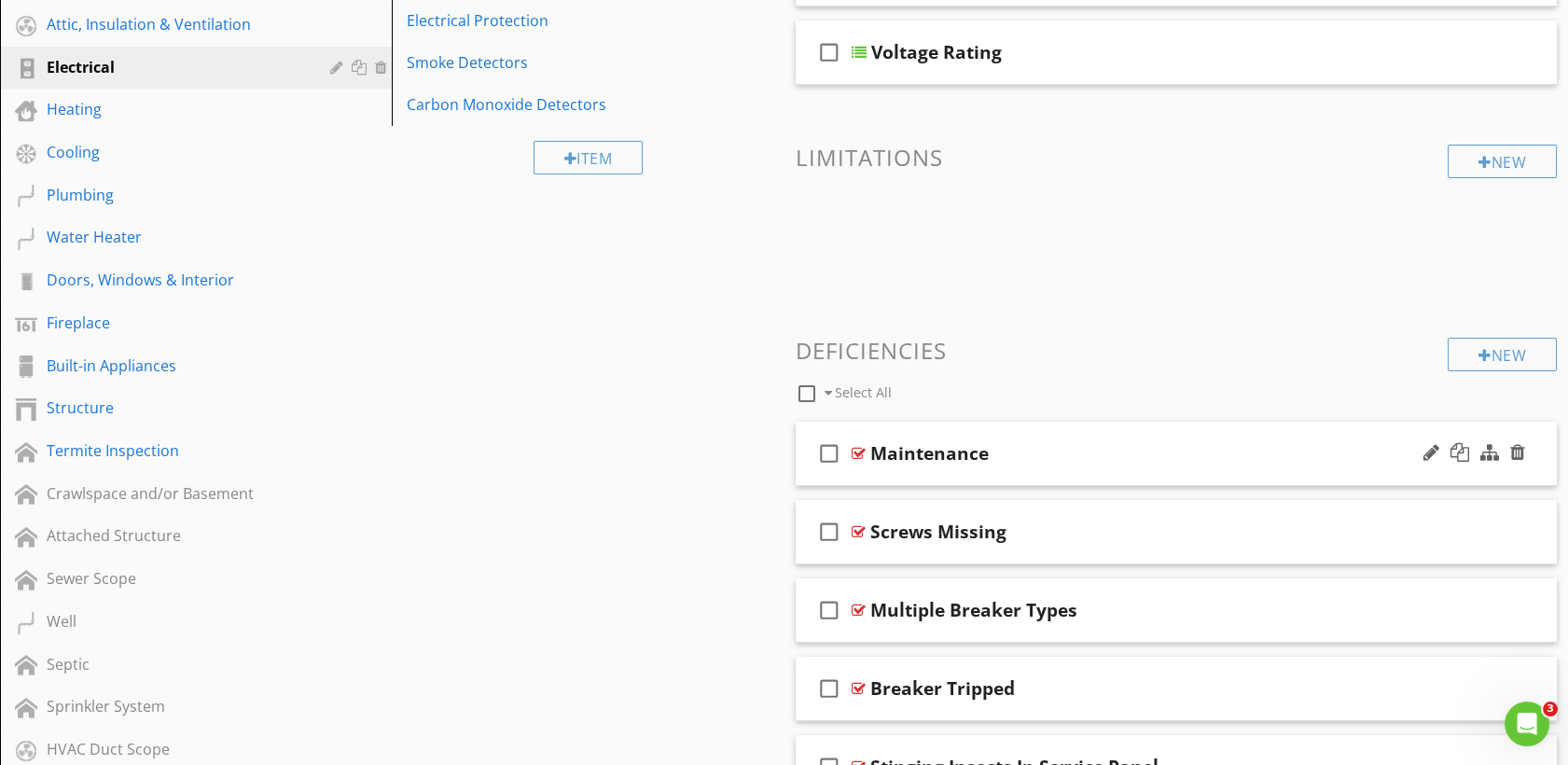
click at [852, 454] on div at bounding box center [859, 453] width 14 height 15
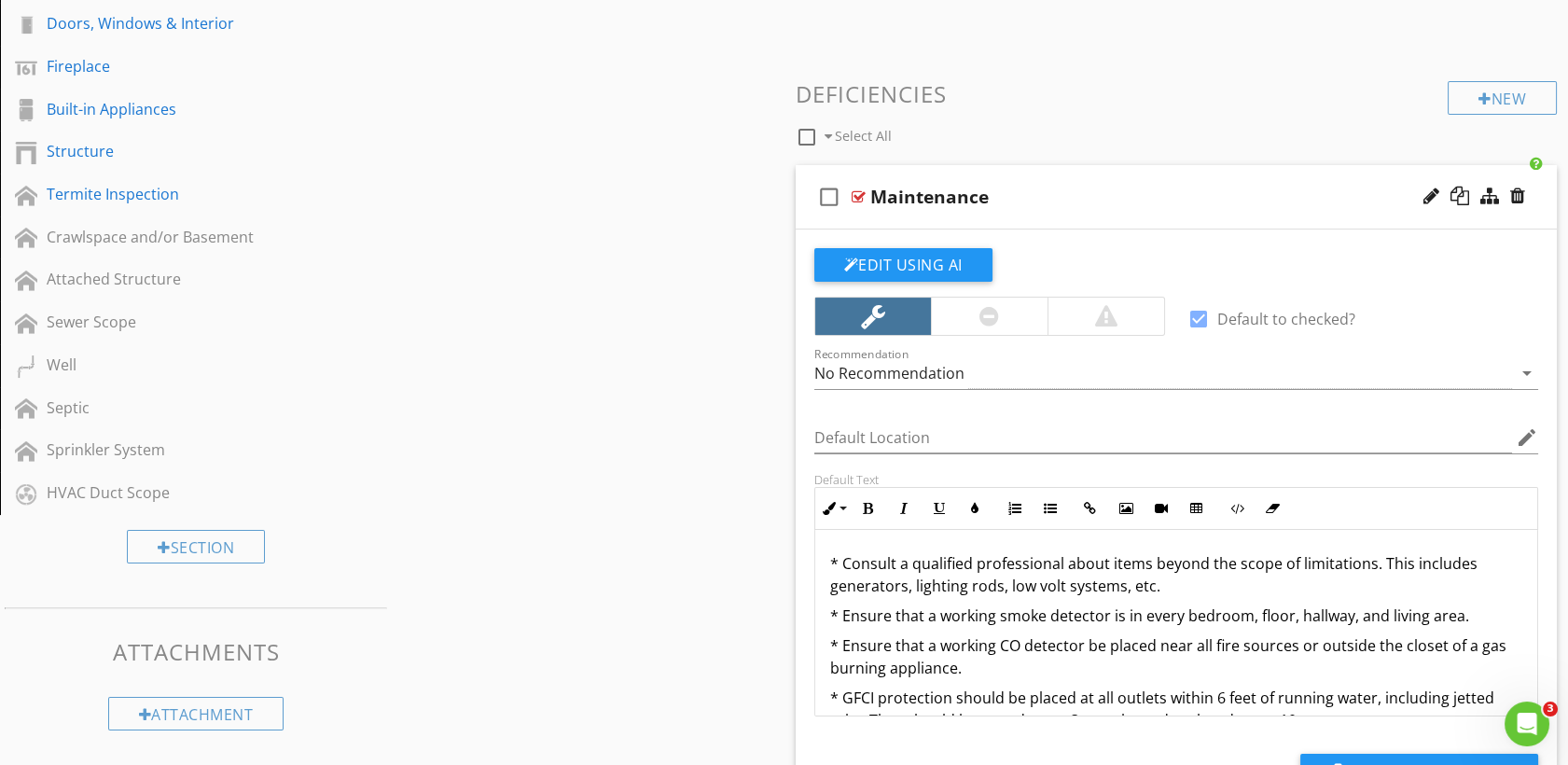
scroll to position [703, 0]
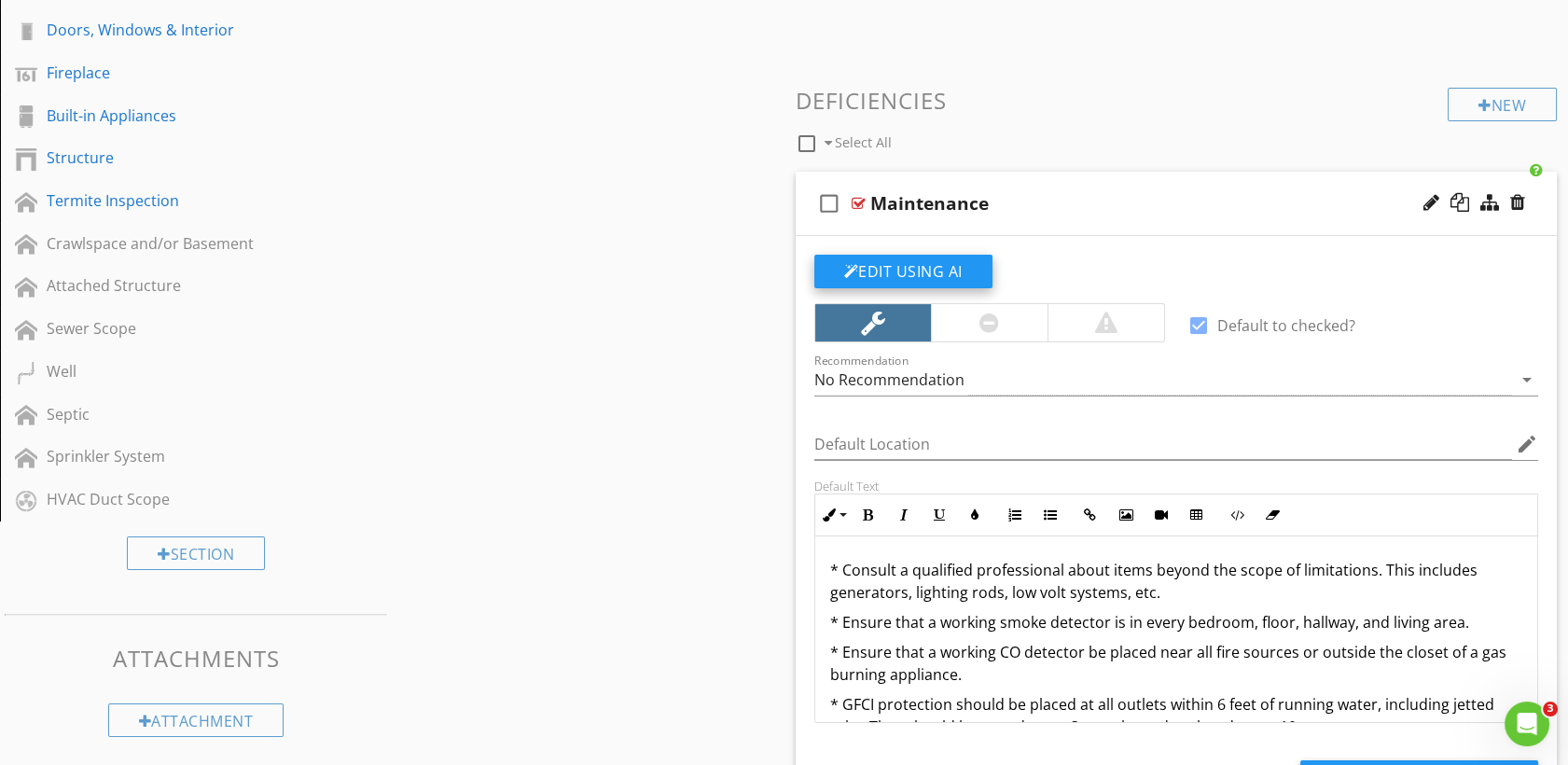
click at [950, 275] on button "Edit Using AI" at bounding box center [903, 271] width 178 height 33
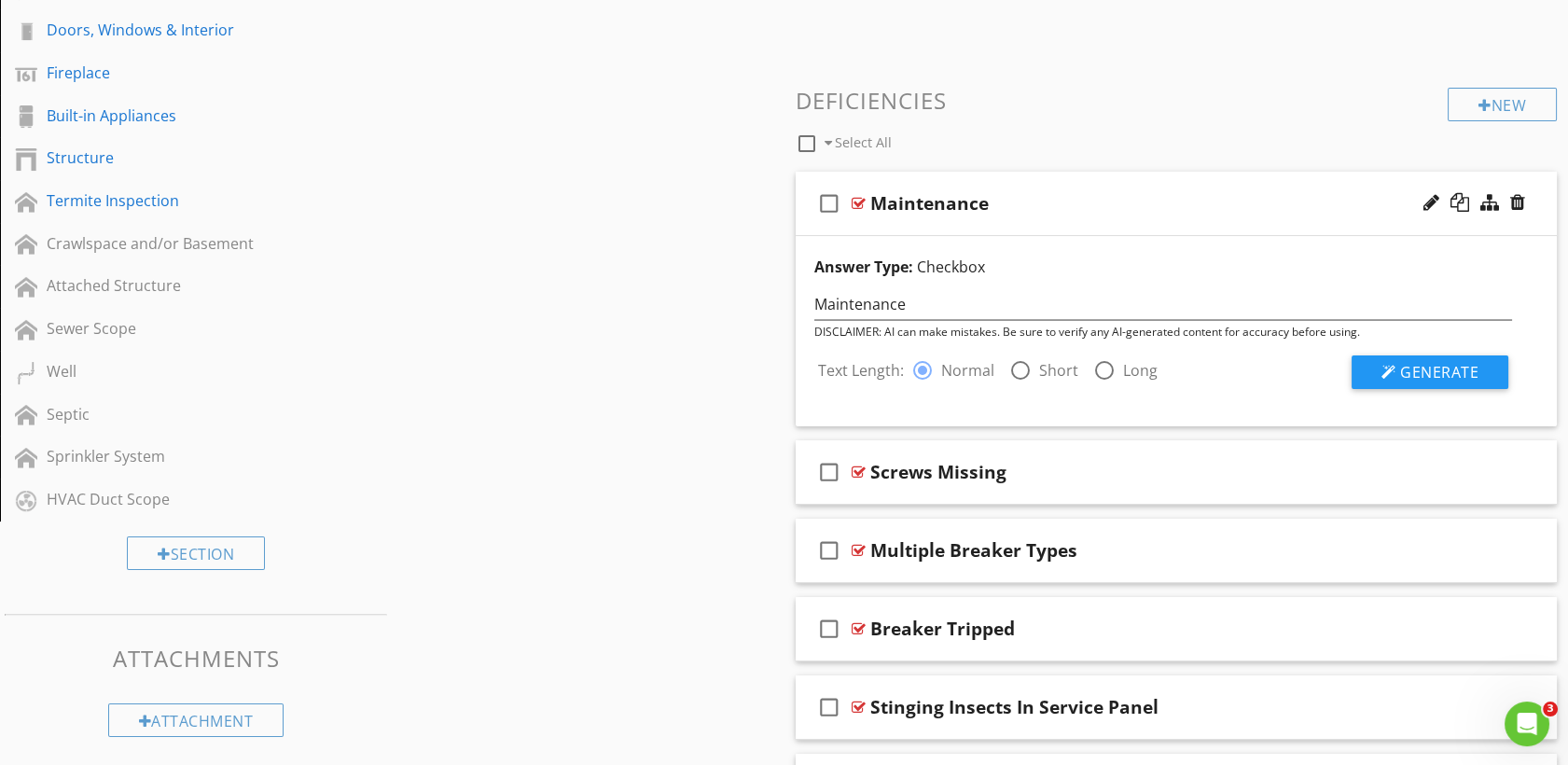
click at [1101, 365] on div at bounding box center [1104, 370] width 31 height 31
radio input "false"
radio input "true"
click at [1390, 384] on button "Generate" at bounding box center [1430, 372] width 157 height 33
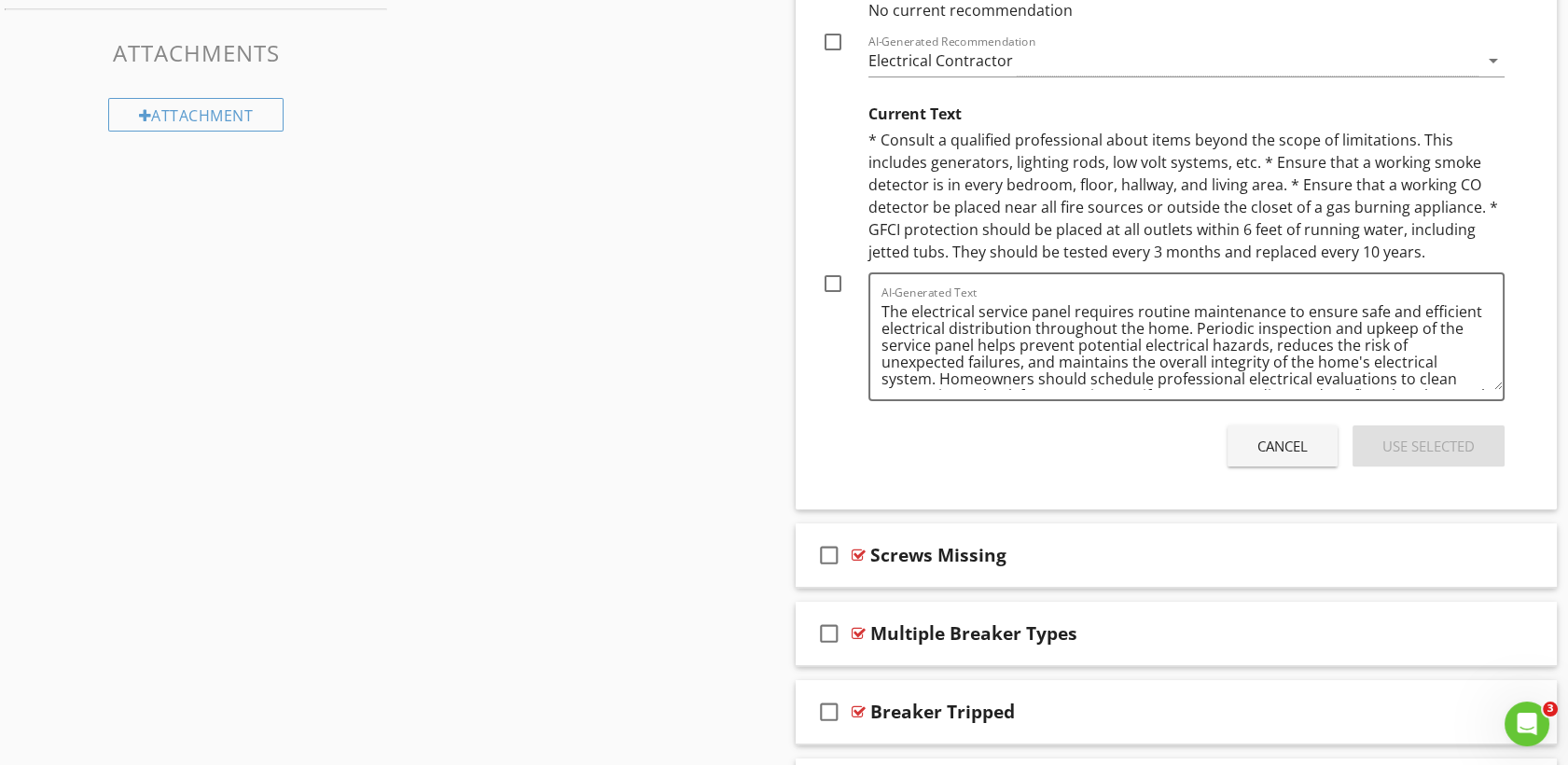
scroll to position [1309, 0]
click at [1274, 445] on div "Cancel" at bounding box center [1282, 446] width 50 height 22
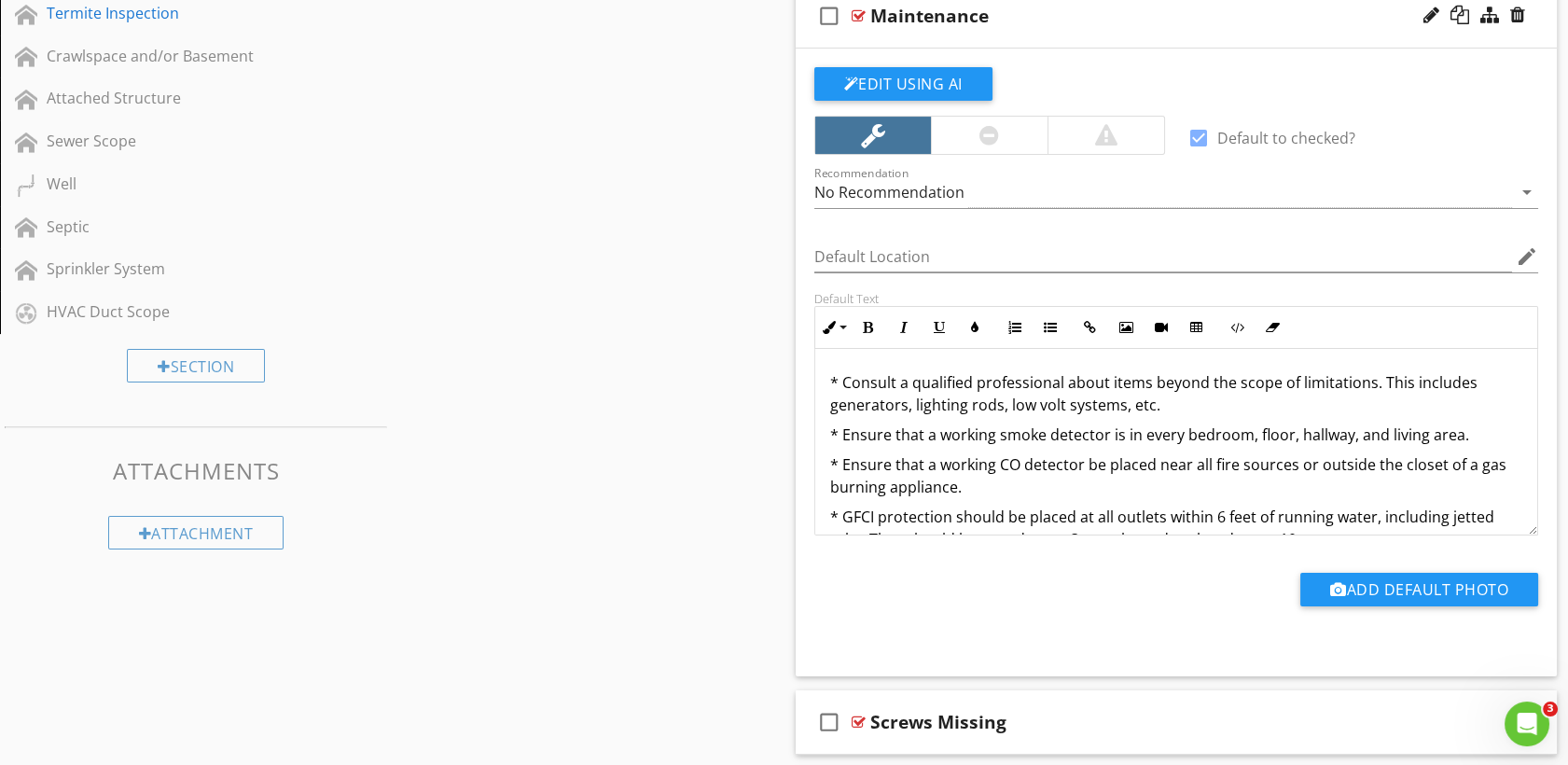
scroll to position [890, 0]
click at [897, 394] on p "* Consult a qualified professional about items beyond the scope of limitations.…" at bounding box center [1177, 395] width 694 height 45
click at [845, 379] on p "* Consult a qualified professional about items beyond the scope of limitations.…" at bounding box center [1177, 395] width 694 height 45
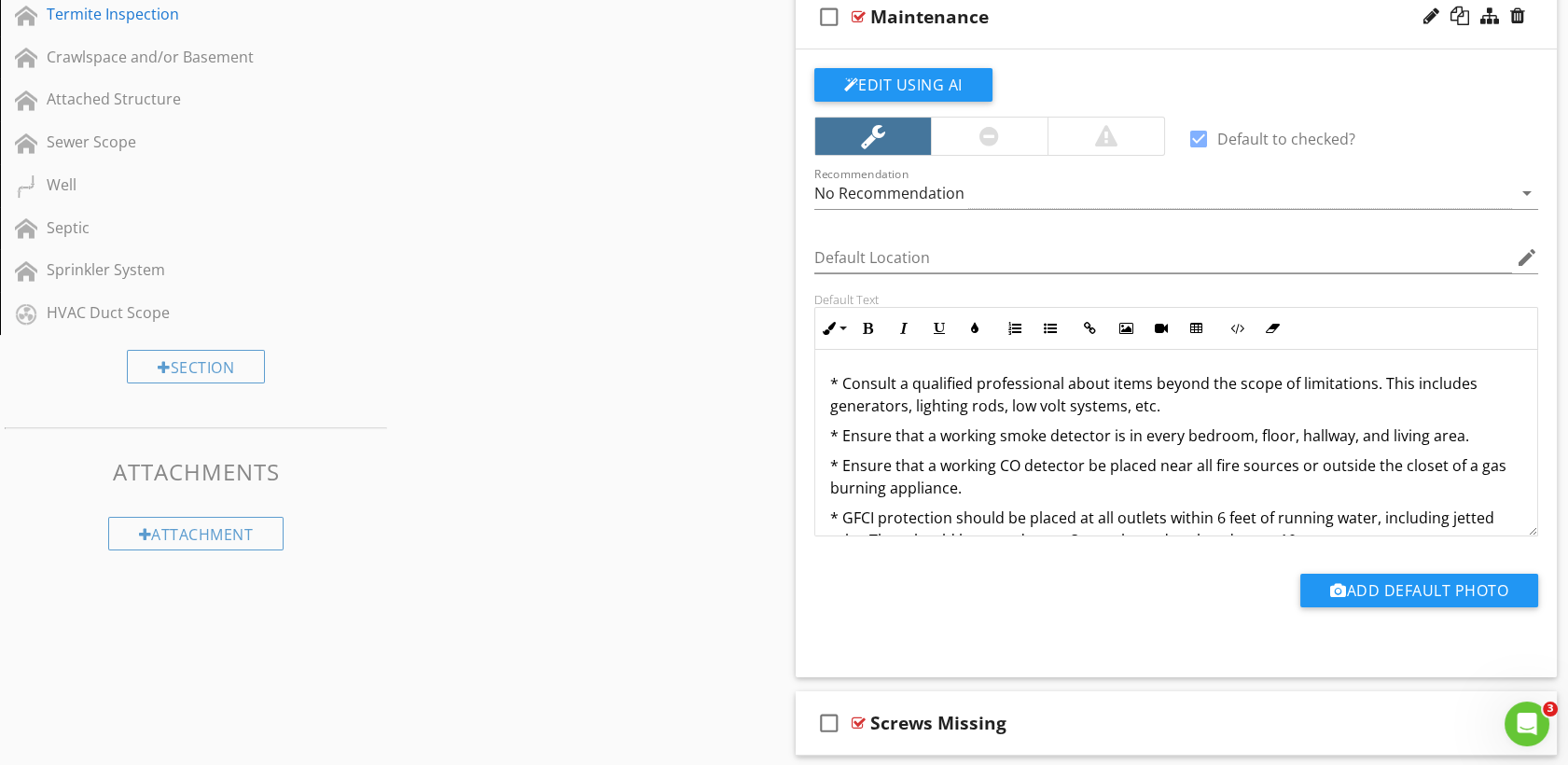
click at [845, 379] on p "* Consult a qualified professional about items beyond the scope of limitations.…" at bounding box center [1177, 395] width 694 height 45
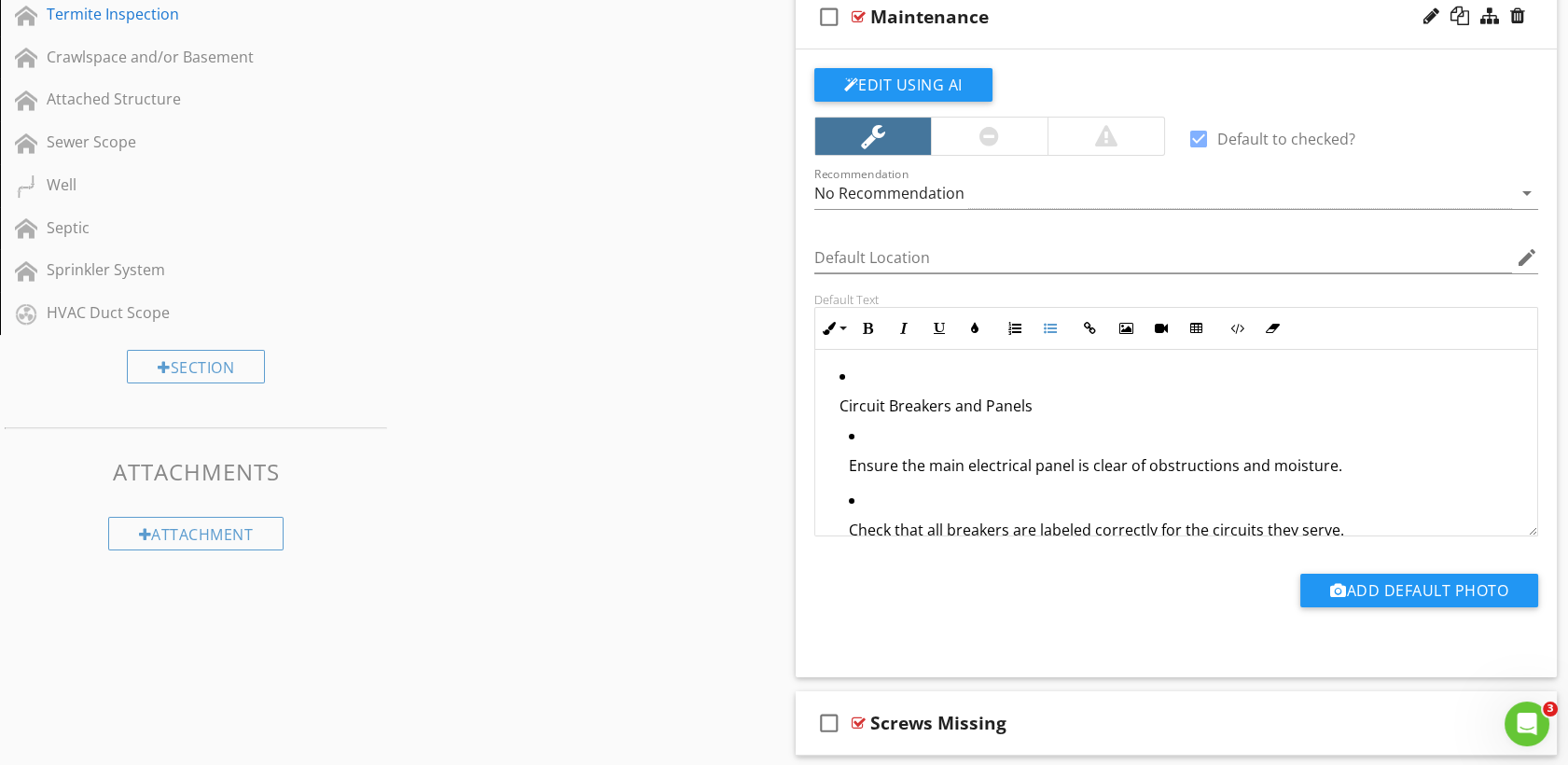
scroll to position [1809, 0]
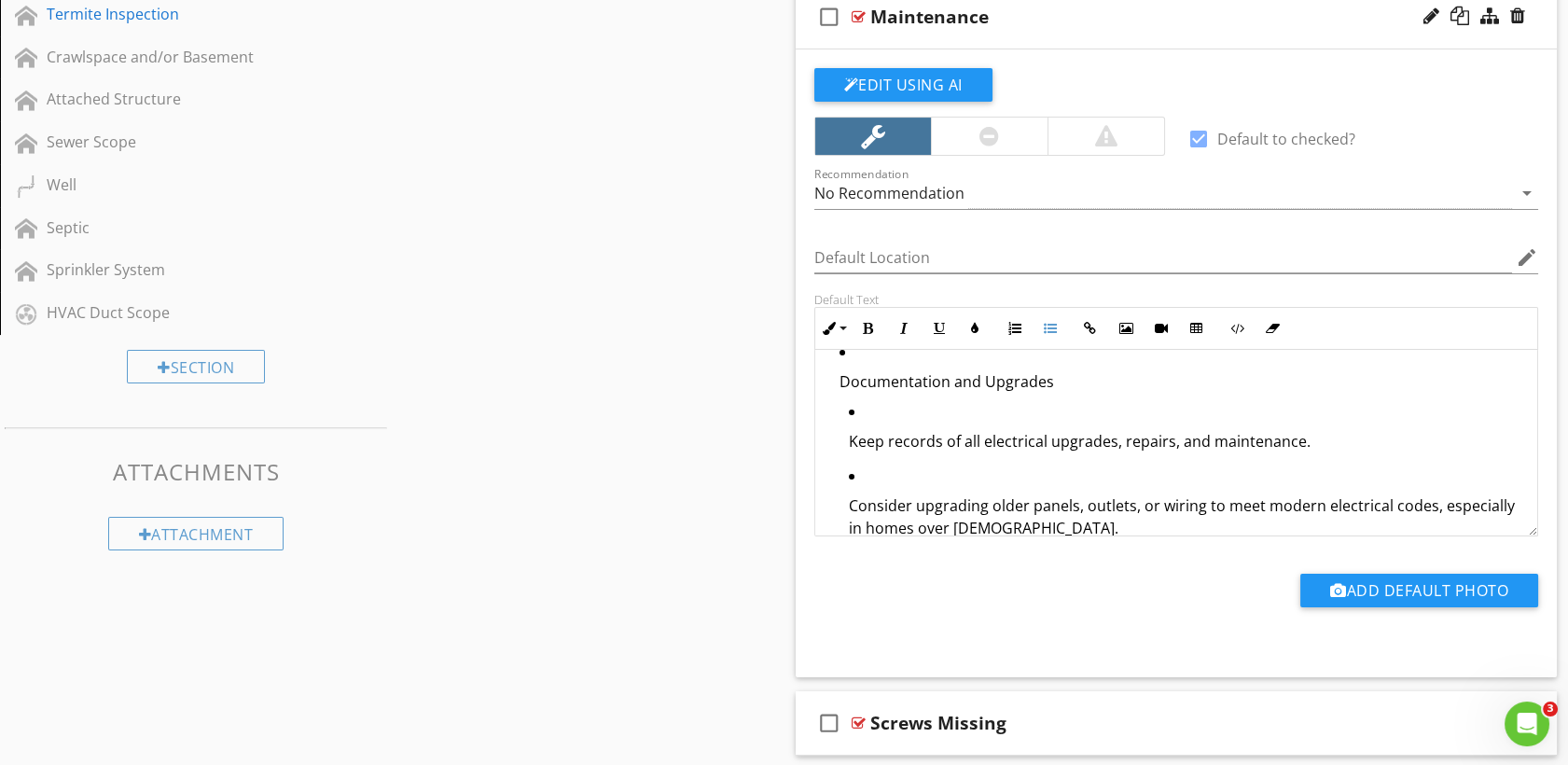
click at [840, 442] on ul "Keep records of all electrical upgrades, repairs, and maintenance. Consider upg…" at bounding box center [1182, 475] width 684 height 151
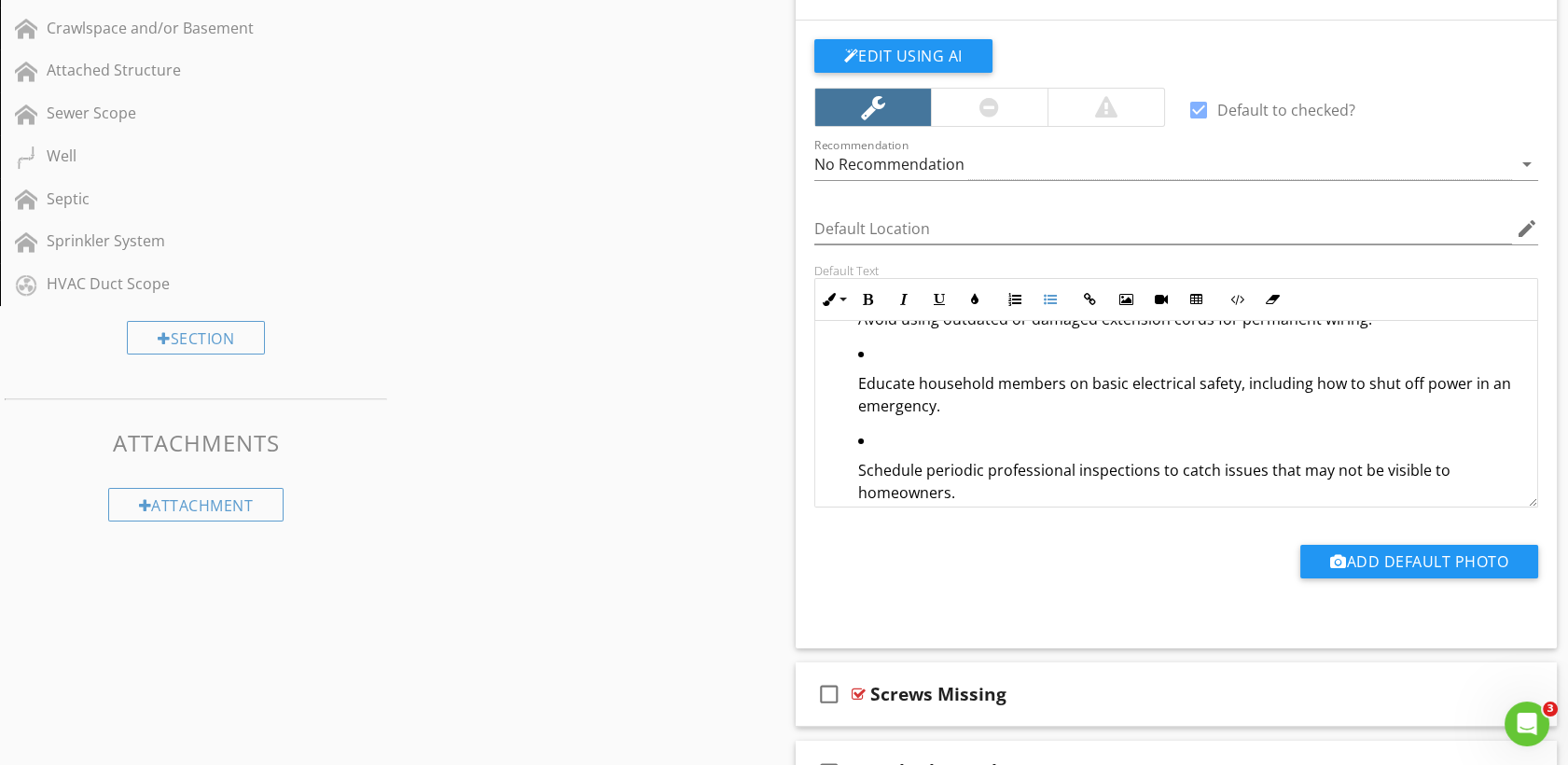
scroll to position [2016, 0]
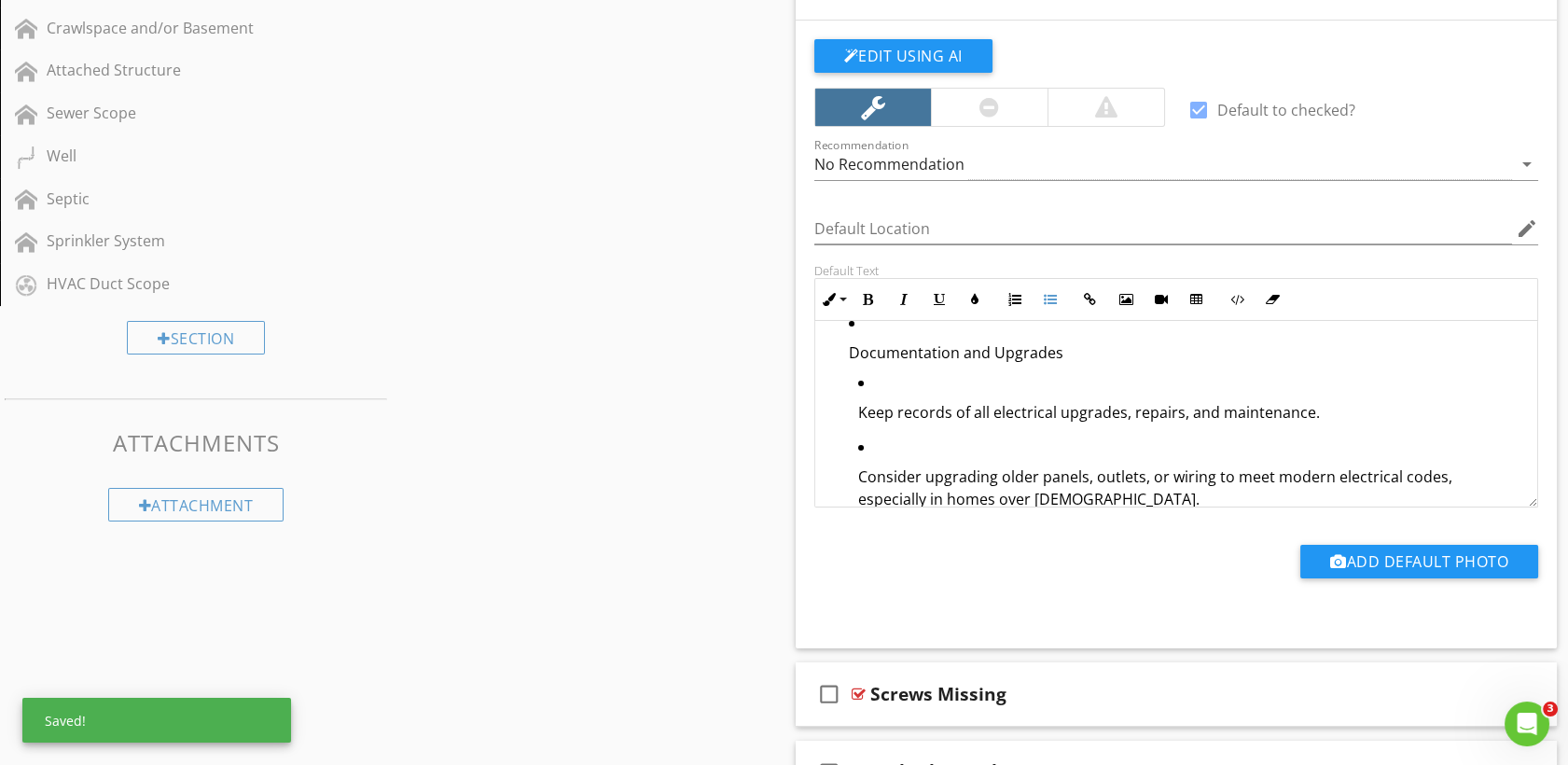
click at [859, 473] on p "Consider upgrading older panels, outlets, or wiring to meet modern electrical c…" at bounding box center [1191, 488] width 665 height 45
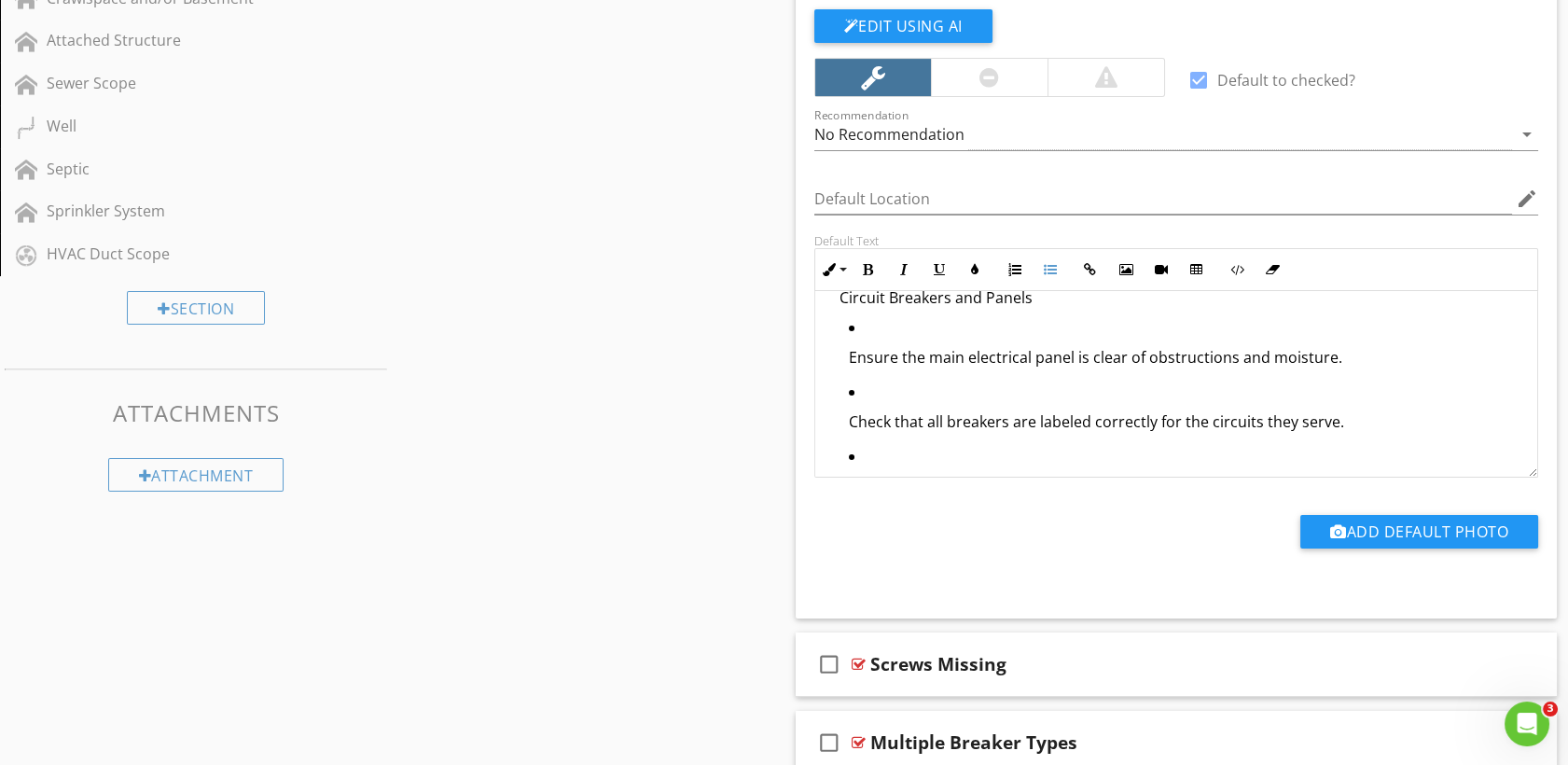
scroll to position [0, 0]
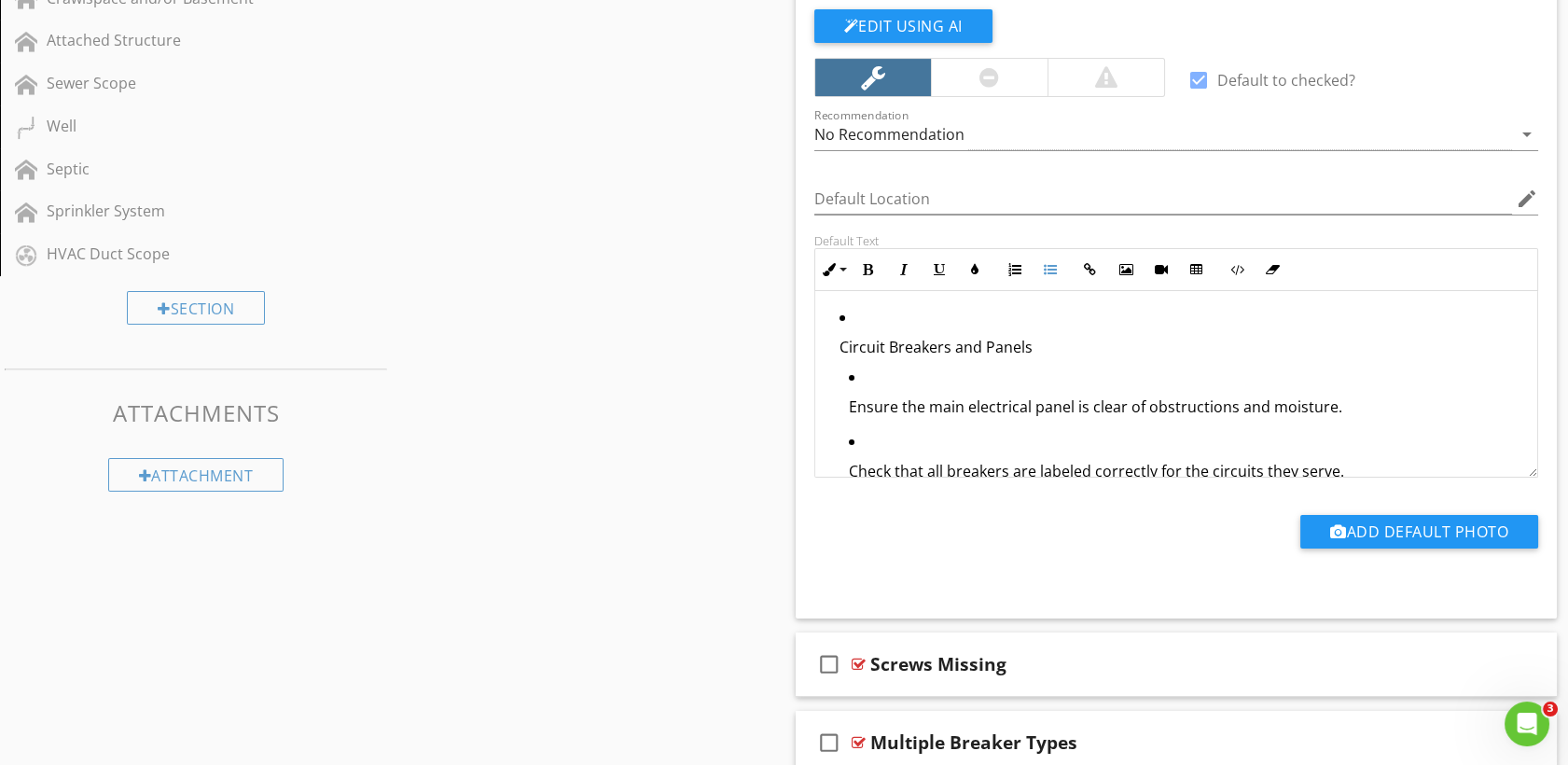
click at [854, 320] on li "Circuit Breakers and Panels Ensure the main electrical panel is clear of obstru…" at bounding box center [1182, 488] width 684 height 366
click at [901, 379] on li "Ensure the main electrical panel is clear of obstructions and moisture." at bounding box center [1186, 398] width 675 height 65
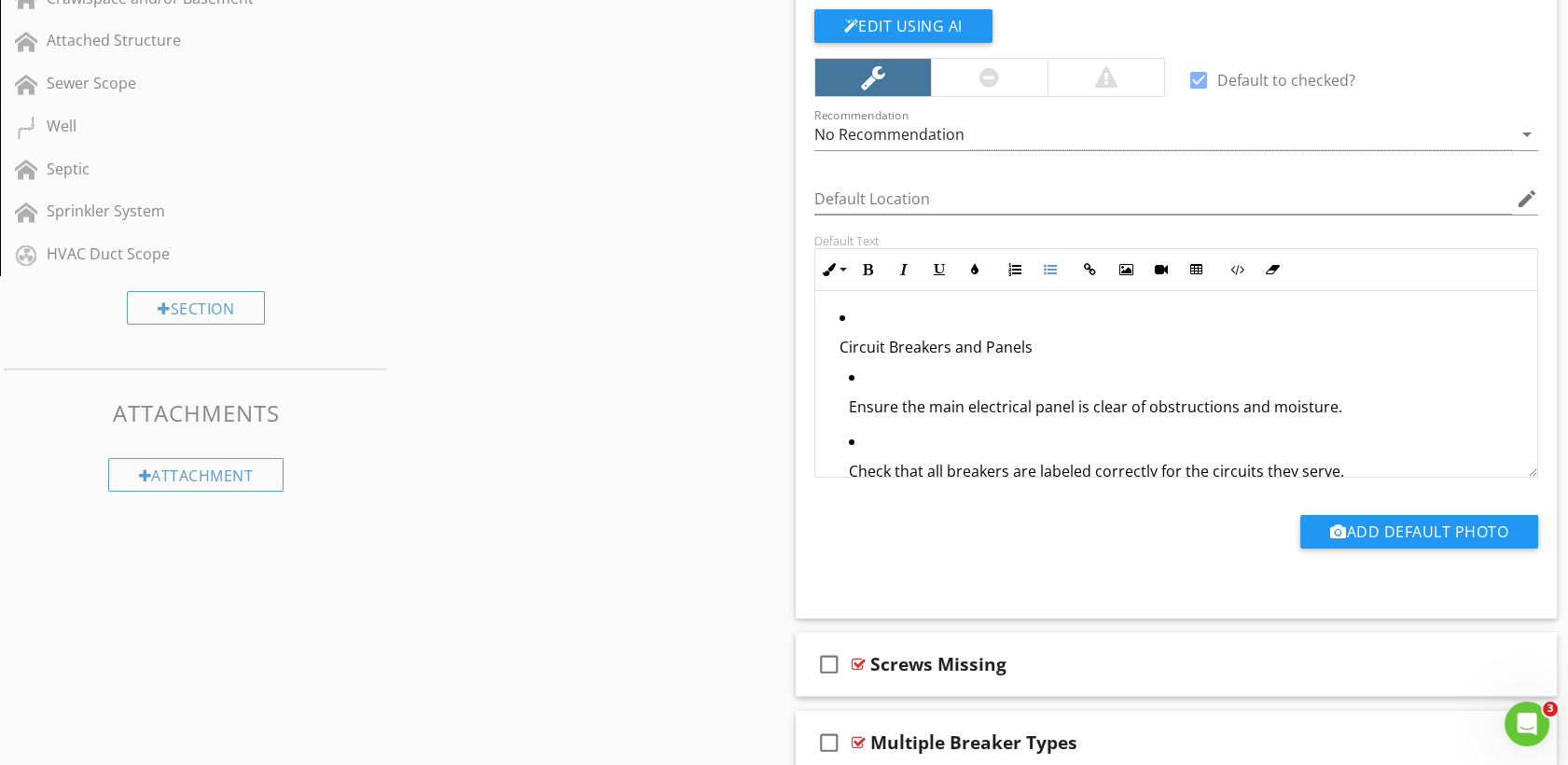
click at [901, 379] on li "Ensure the main electrical panel is clear of obstructions and moisture." at bounding box center [1186, 398] width 675 height 65
click at [867, 379] on li "Ensure the main electrical panel is clear of obstructions and moisture." at bounding box center [1186, 398] width 675 height 65
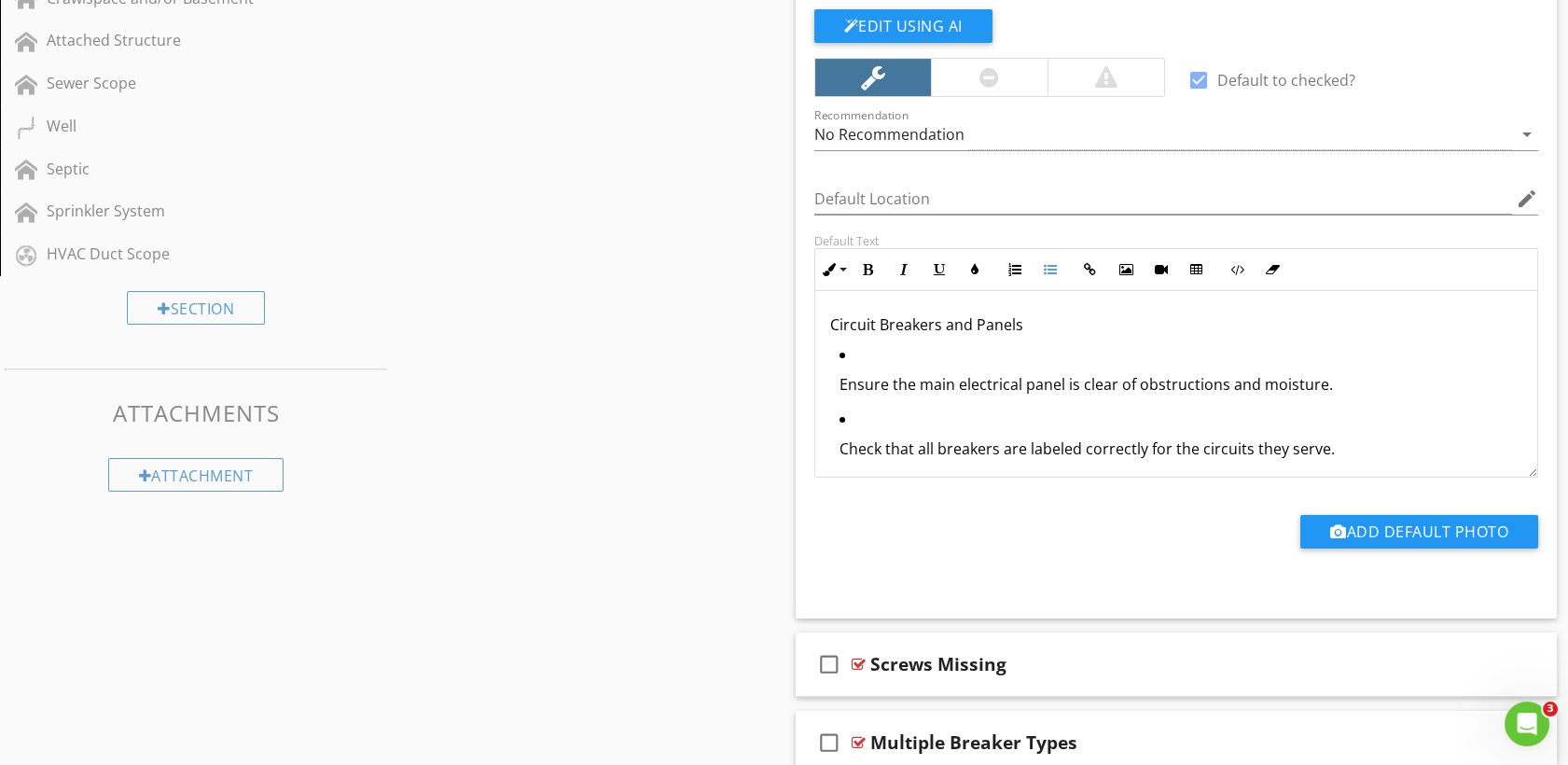
scroll to position [921, 0]
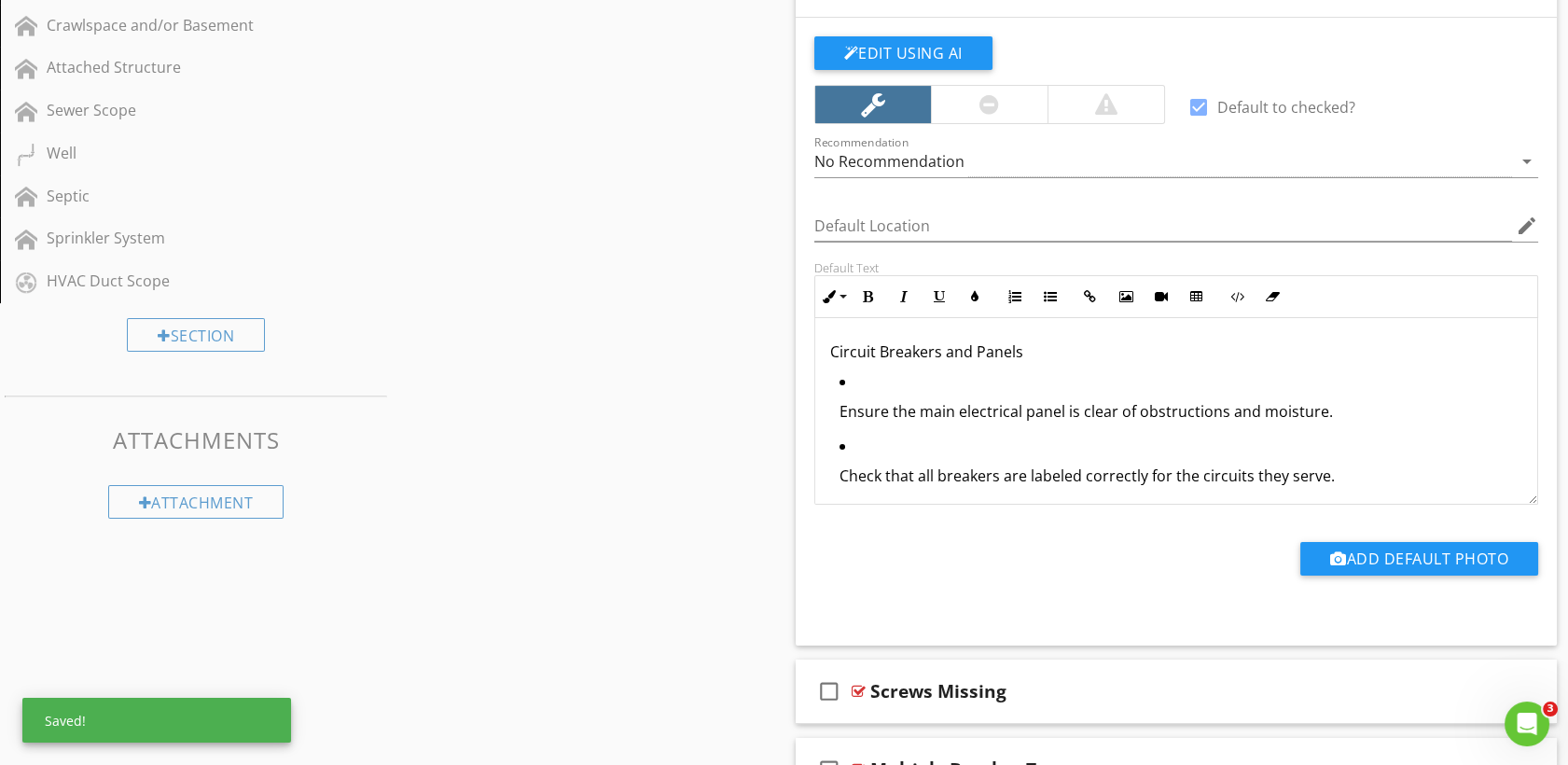
click at [830, 412] on ul "Ensure the main electrical panel is clear of obstructions and moisture. Check t…" at bounding box center [1177, 521] width 694 height 302
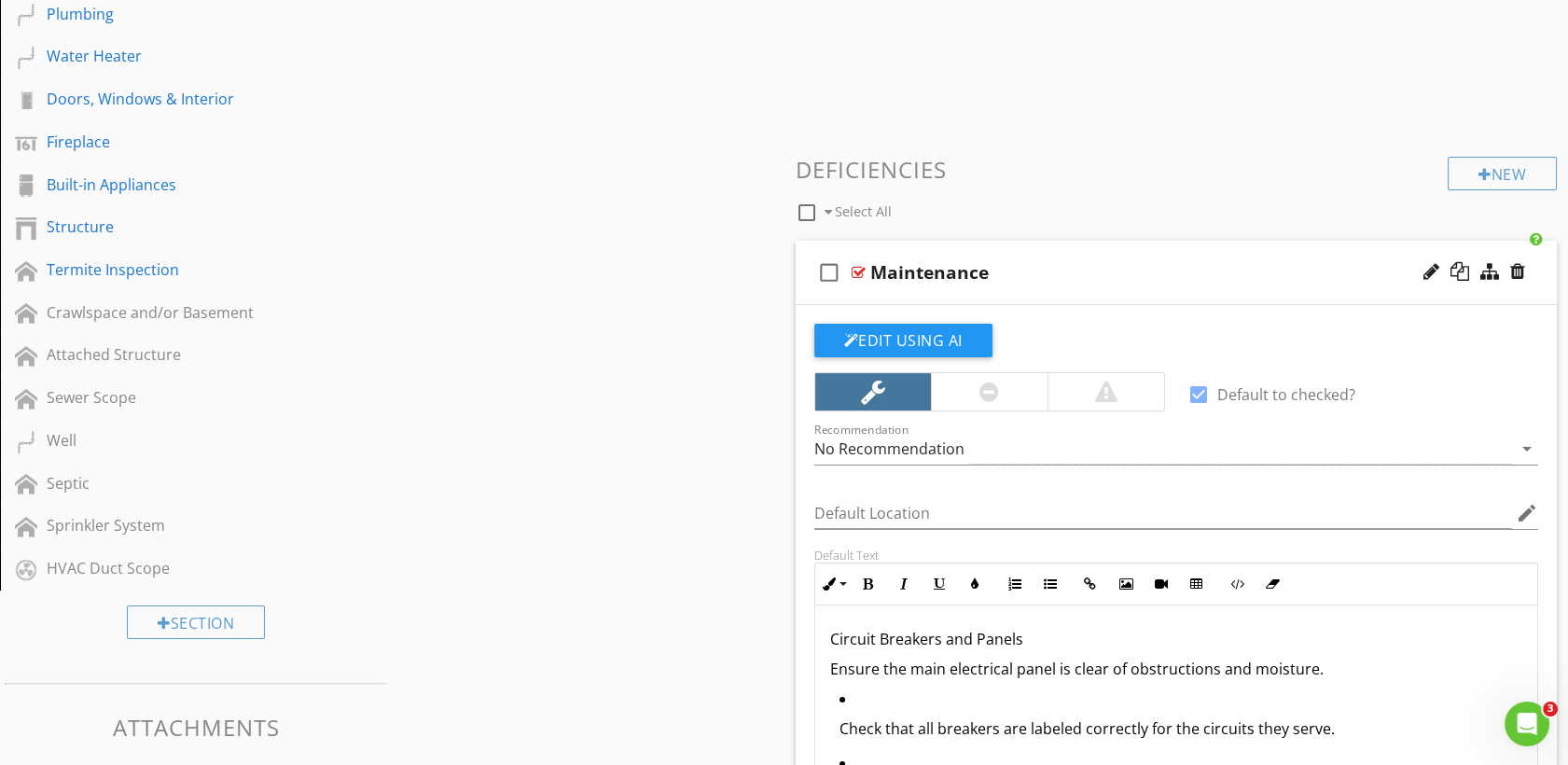
scroll to position [631, 0]
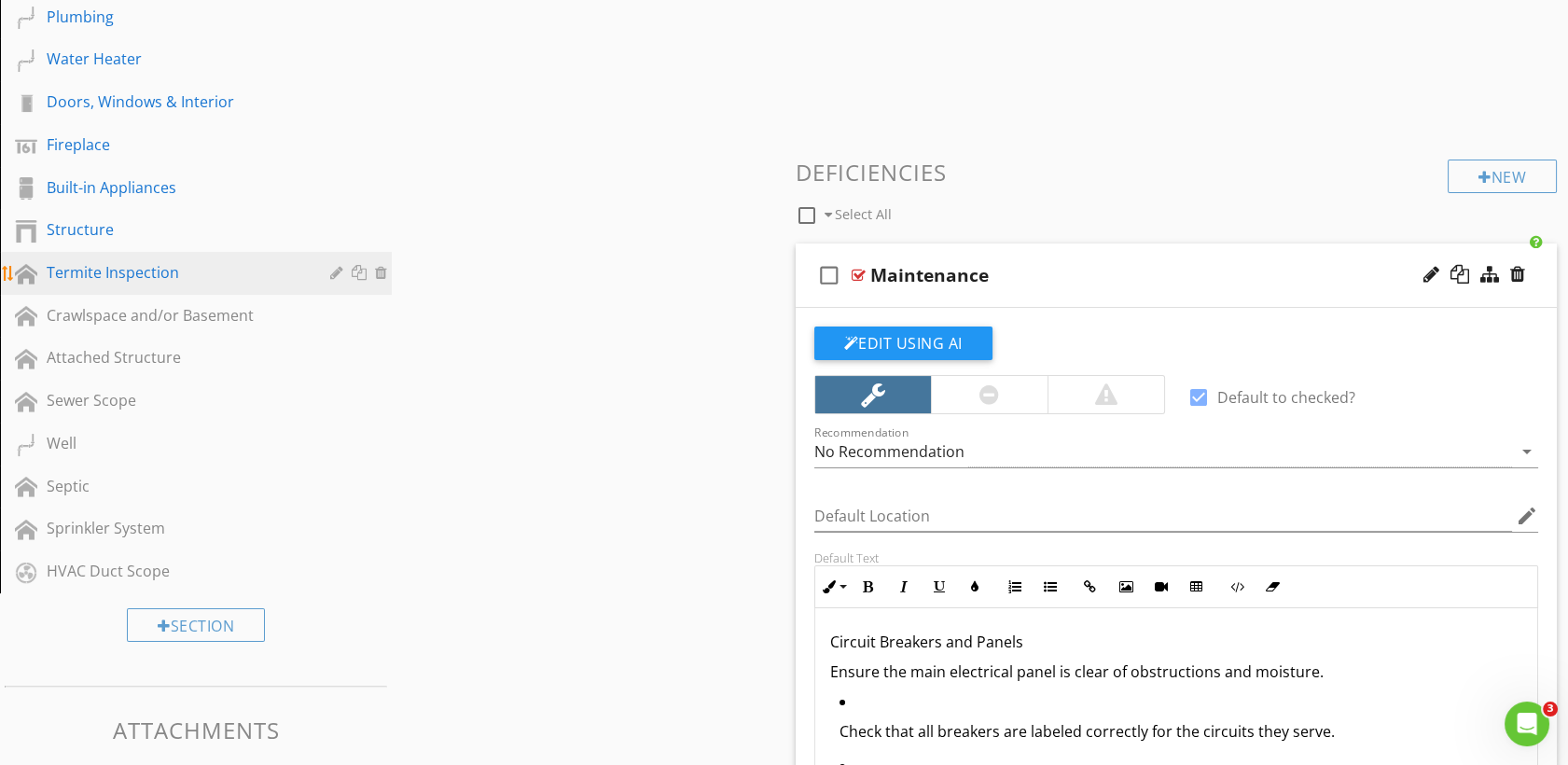
click at [140, 261] on div "Termite Inspection" at bounding box center [174, 272] width 256 height 23
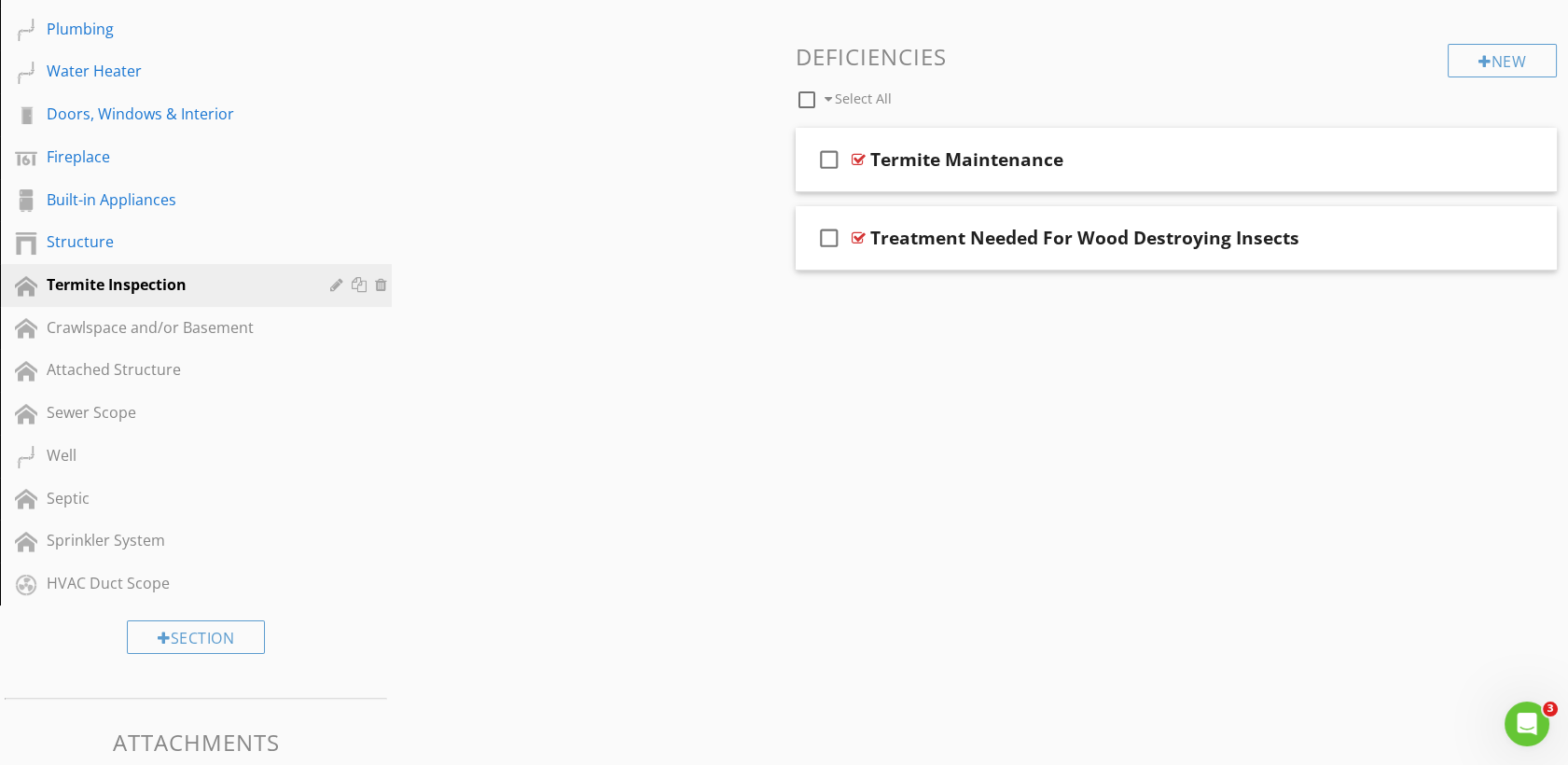
scroll to position [614, 0]
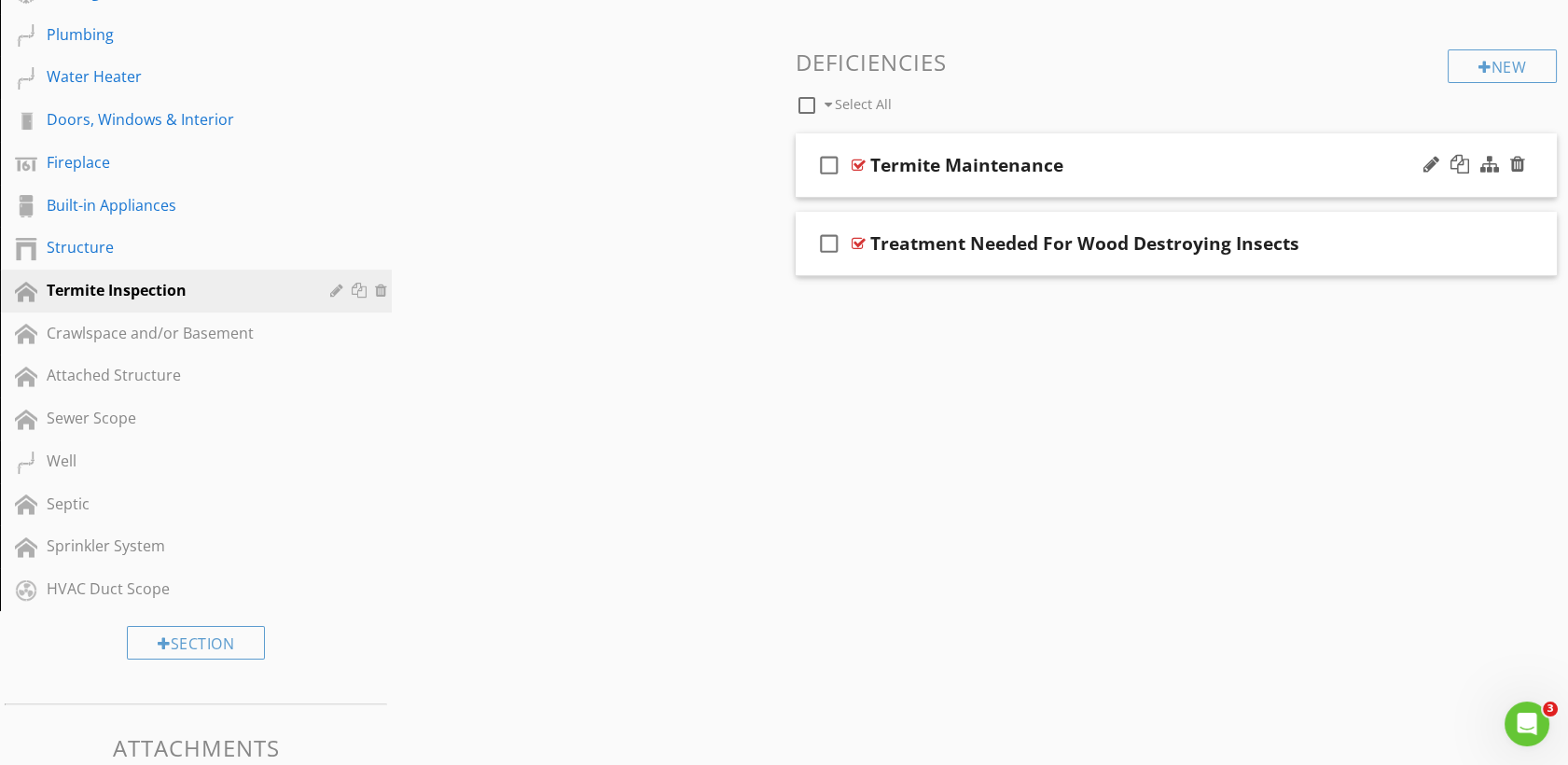
click at [832, 160] on icon "check_box_outline_blank" at bounding box center [829, 165] width 29 height 45
click at [832, 160] on icon "check_box" at bounding box center [829, 165] width 29 height 45
click at [843, 160] on icon "check_box_outline_blank" at bounding box center [829, 165] width 29 height 45
click at [855, 160] on div at bounding box center [859, 164] width 14 height 15
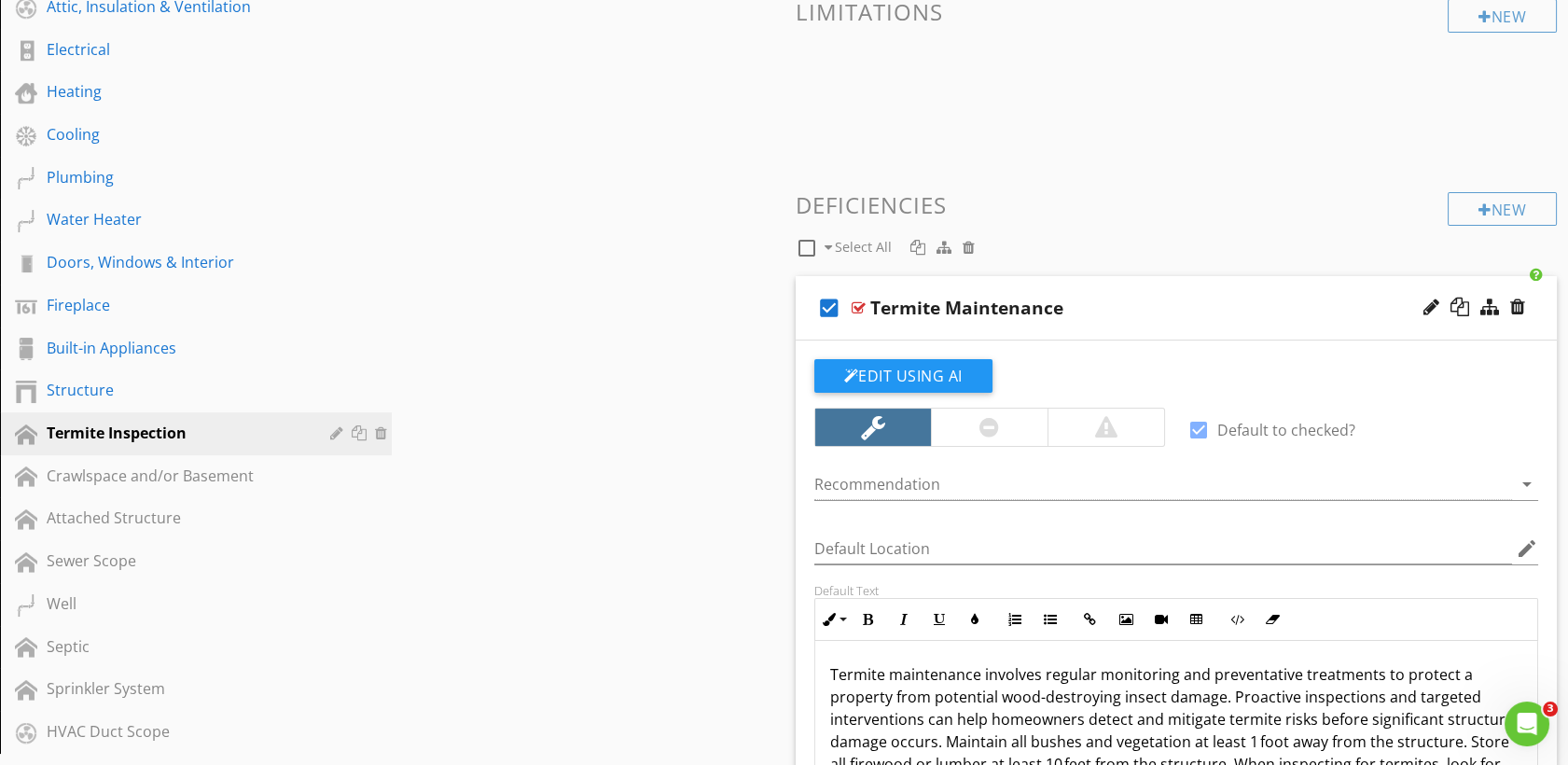
scroll to position [464, 0]
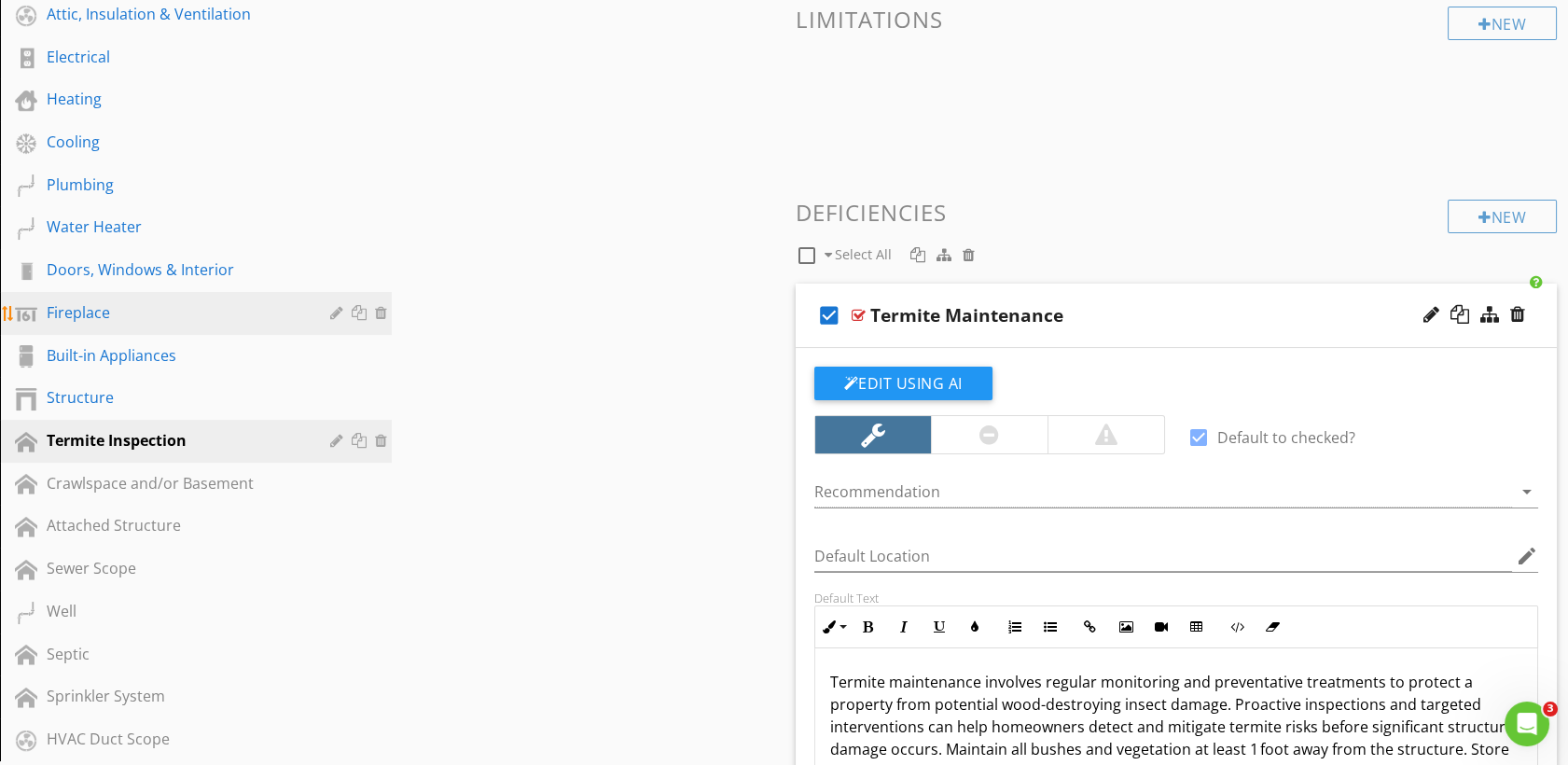
click at [144, 317] on div "Fireplace" at bounding box center [174, 312] width 256 height 23
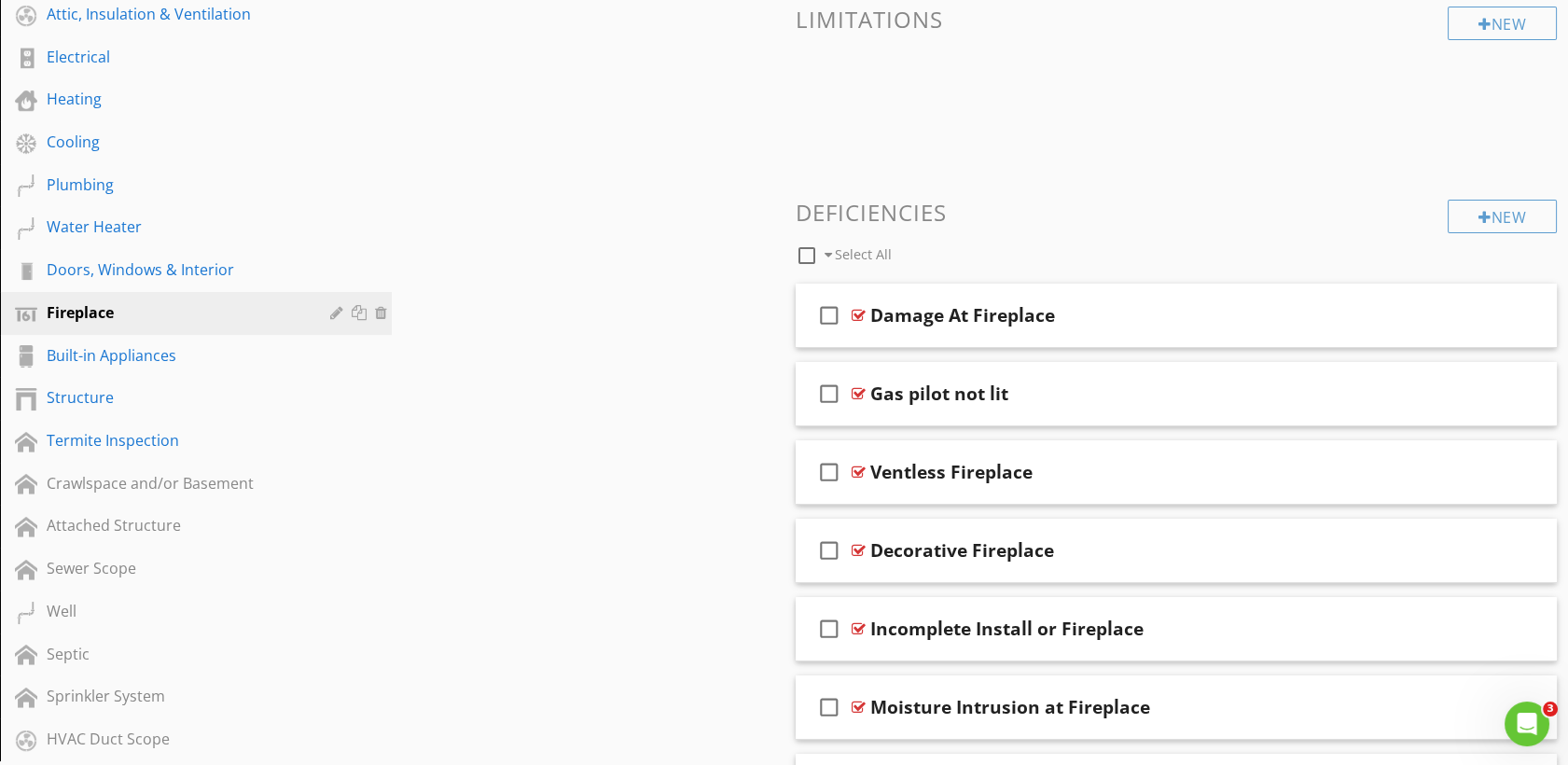
scroll to position [828, 0]
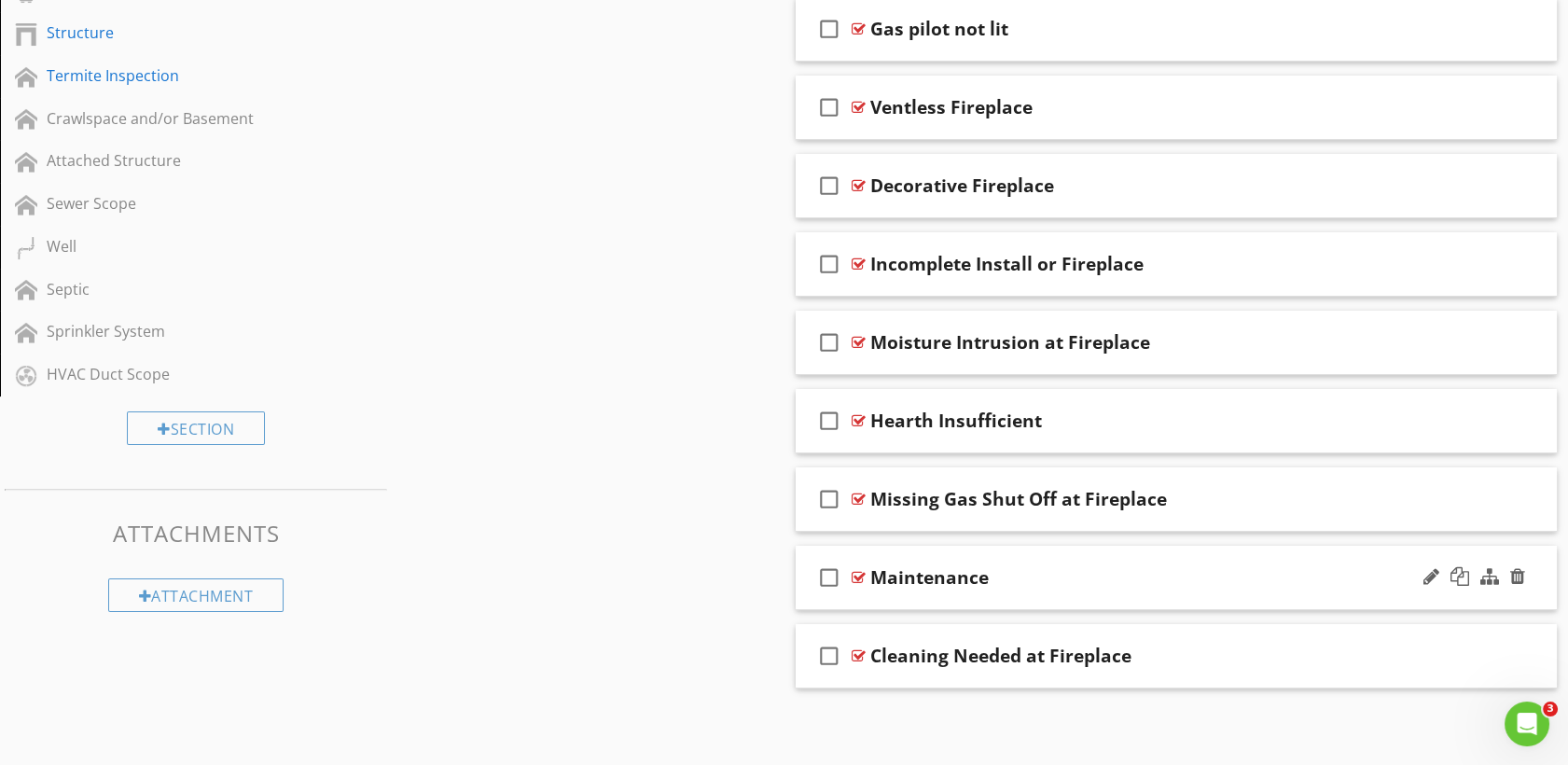
drag, startPoint x: 689, startPoint y: 423, endPoint x: 859, endPoint y: 574, distance: 227.4
click at [859, 574] on div at bounding box center [859, 576] width 14 height 15
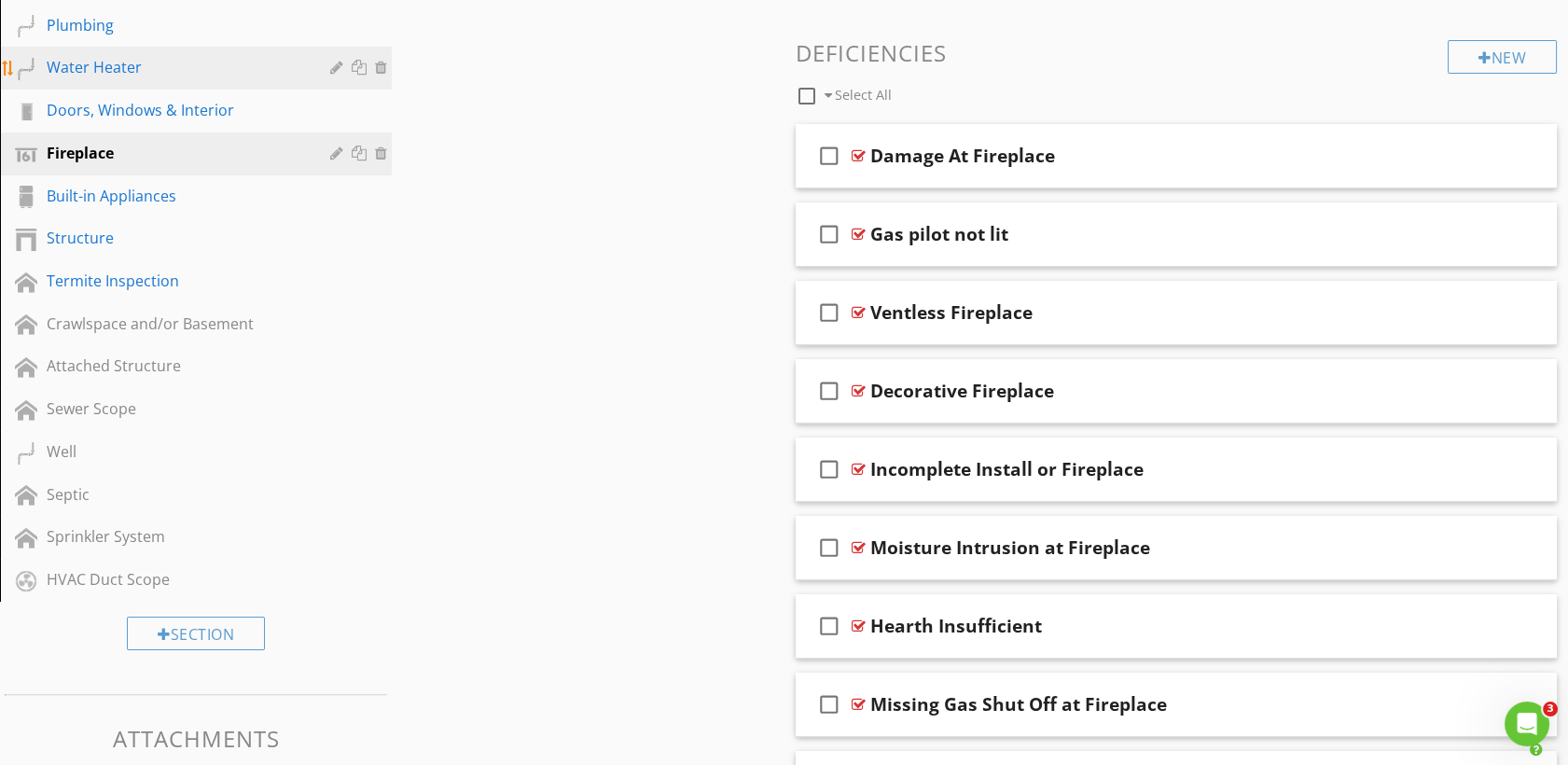
scroll to position [436, 0]
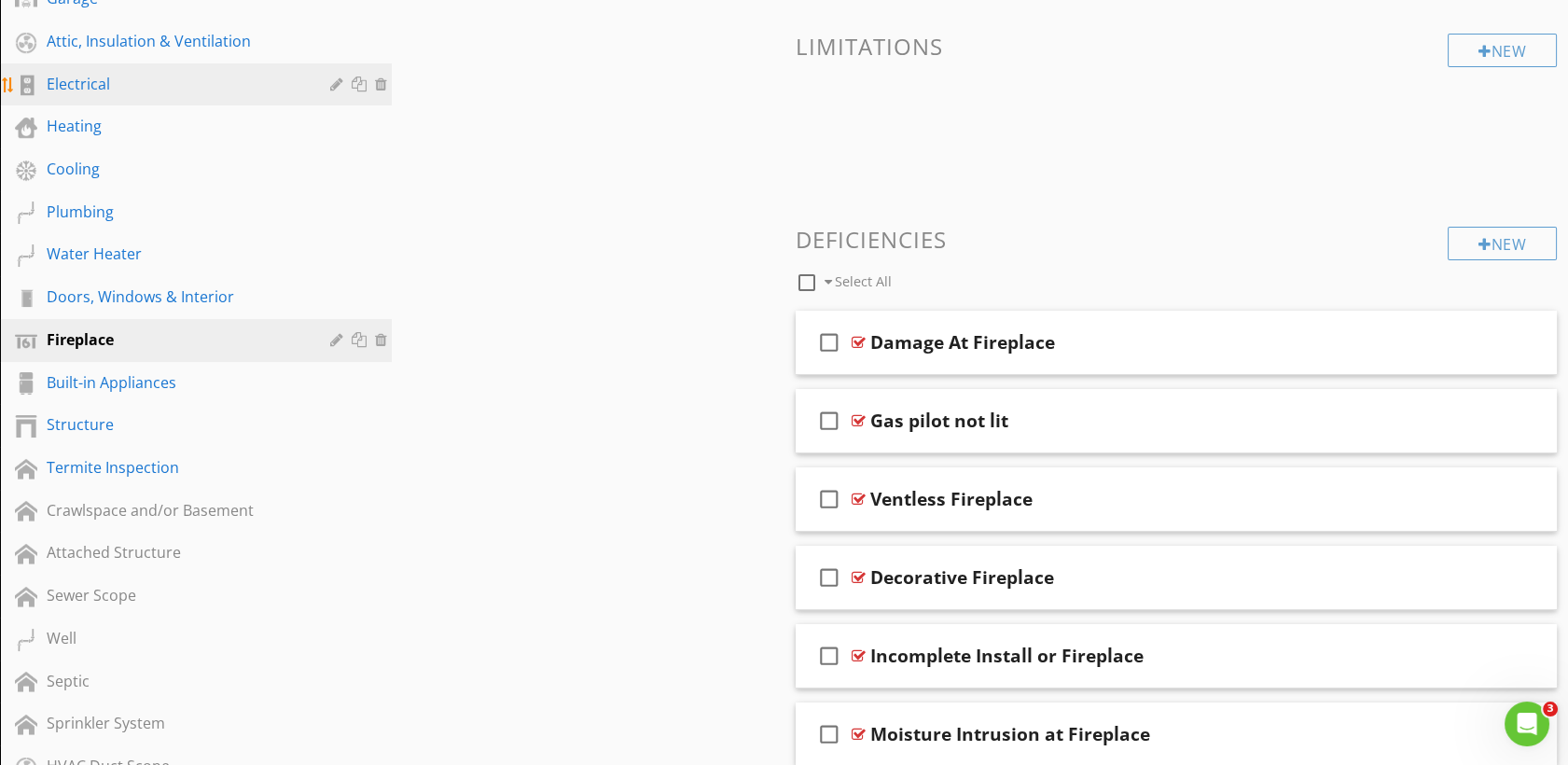
click at [140, 81] on div "Electrical" at bounding box center [174, 83] width 256 height 23
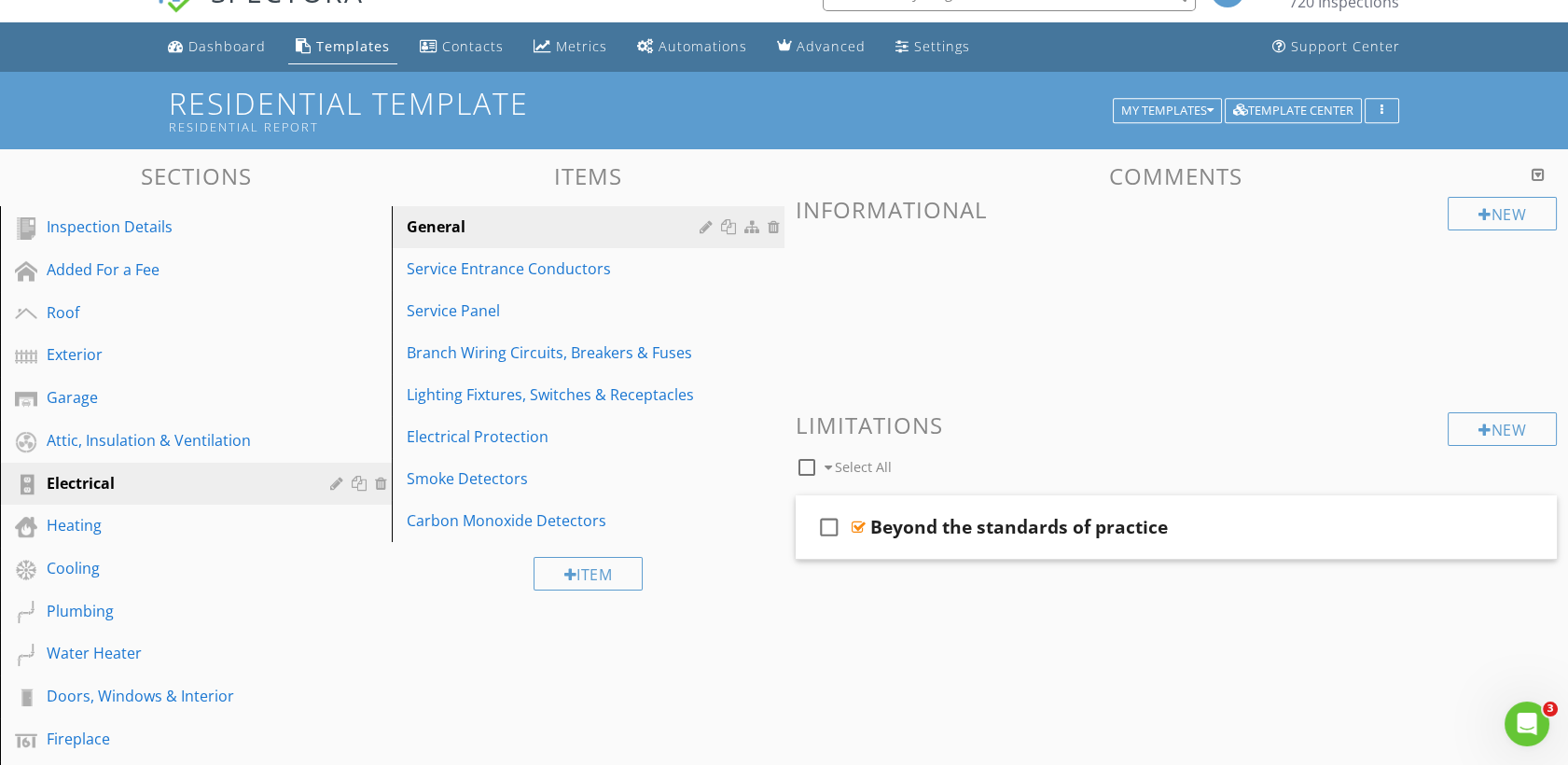
scroll to position [34, 0]
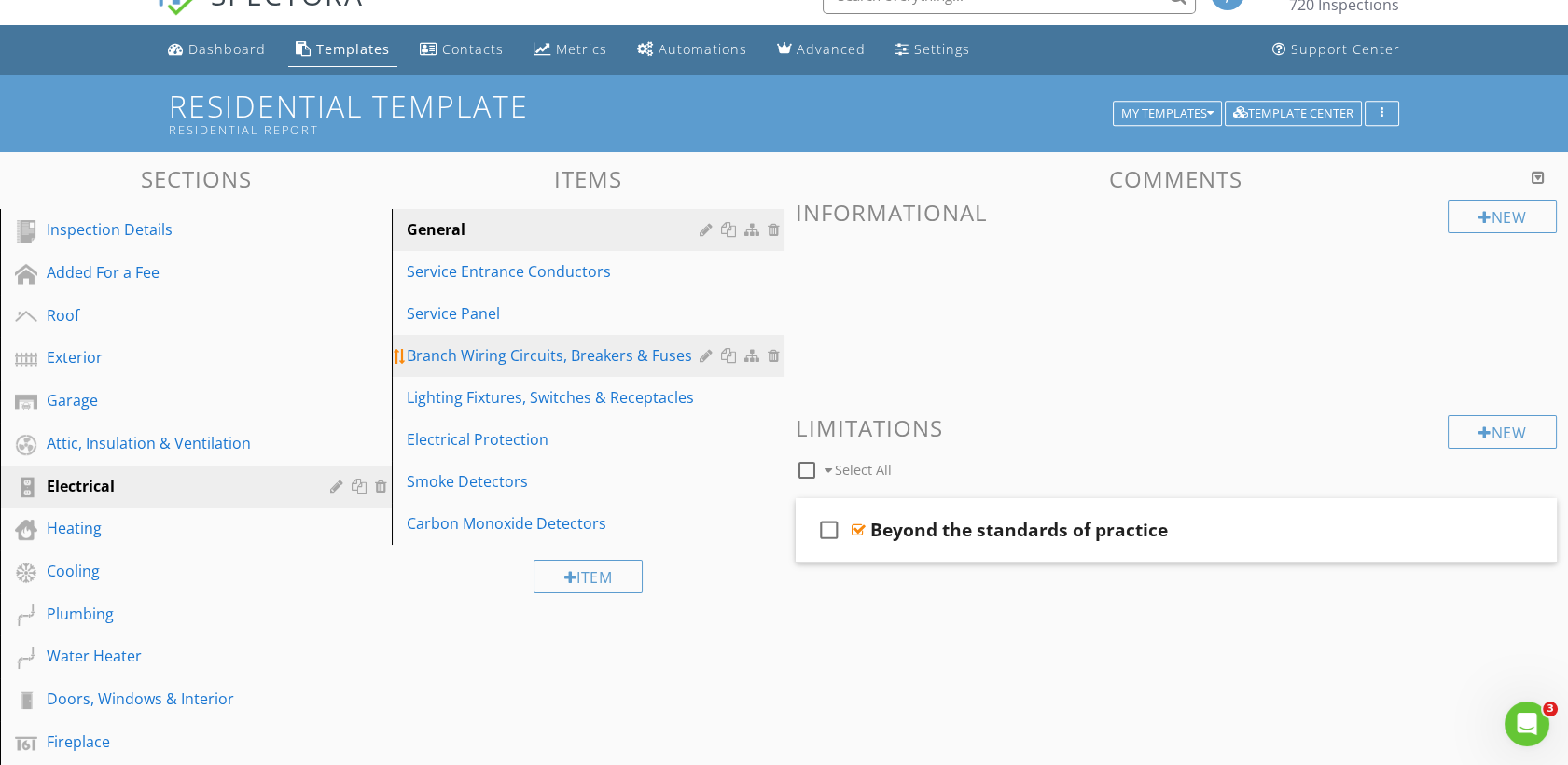
click at [568, 360] on div "Branch Wiring Circuits, Breakers & Fuses" at bounding box center [555, 355] width 298 height 23
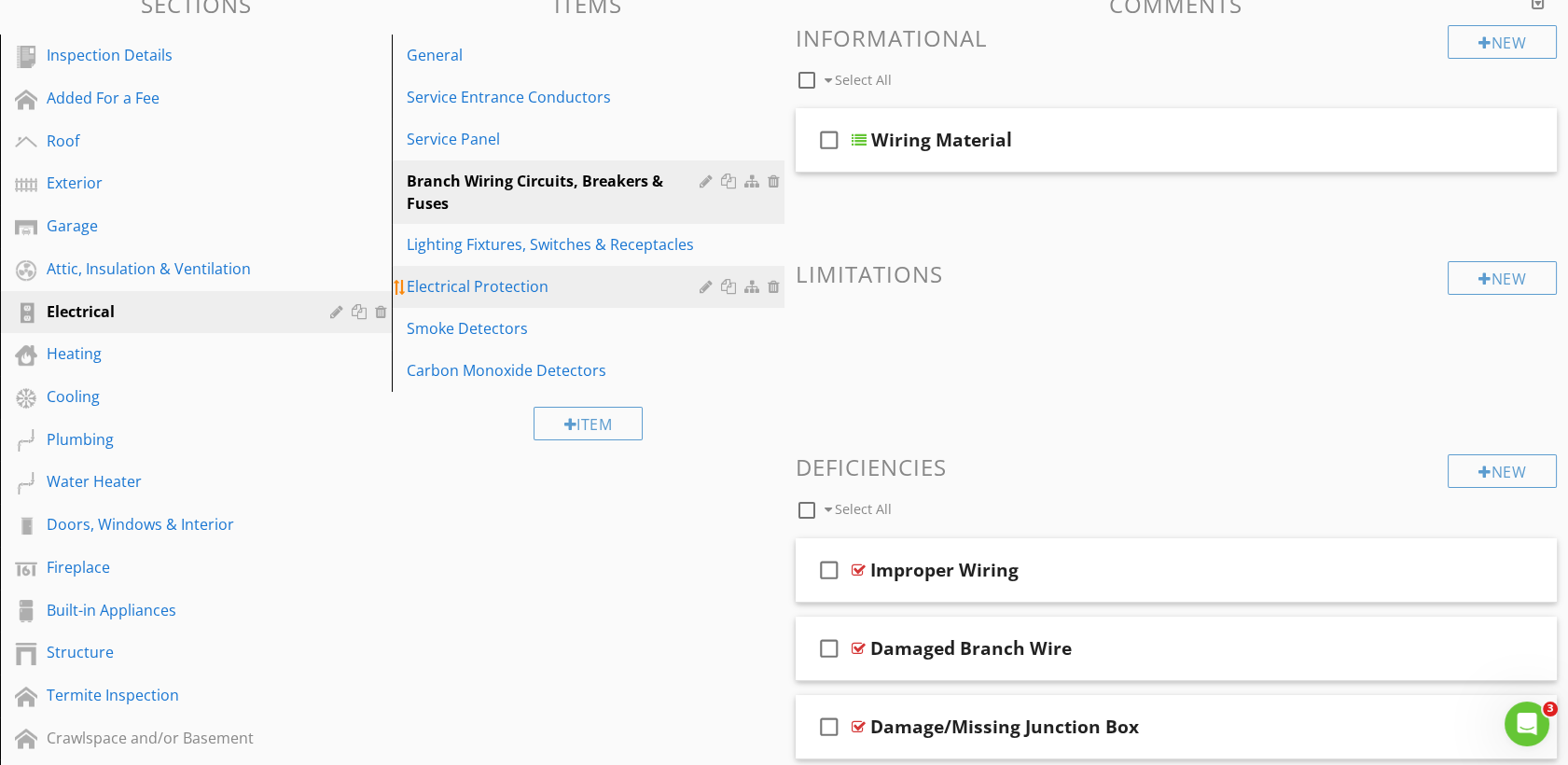
scroll to position [201, 0]
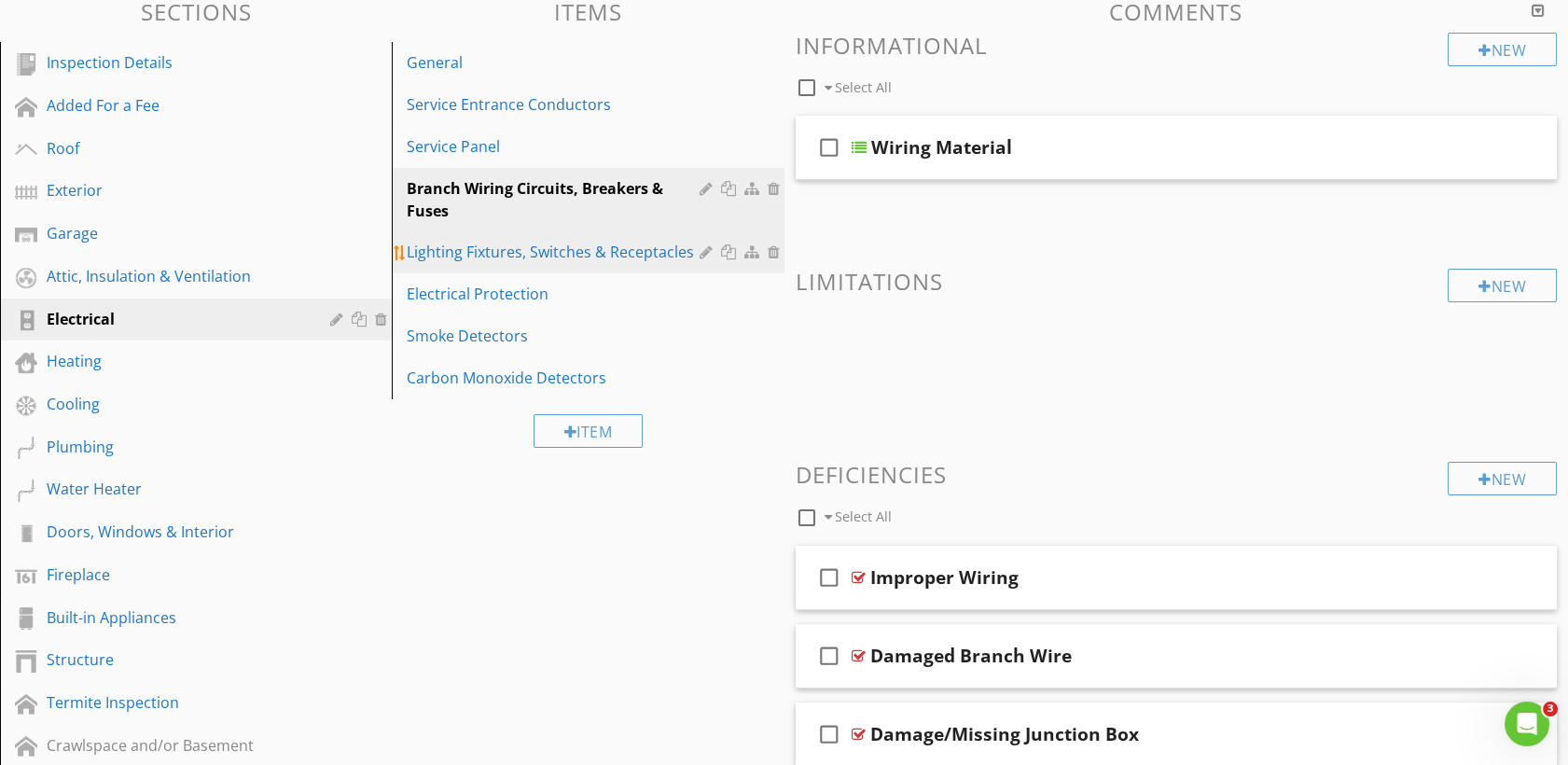
click at [594, 270] on link "Lighting Fixtures, Switches & Receptacles" at bounding box center [590, 251] width 386 height 41
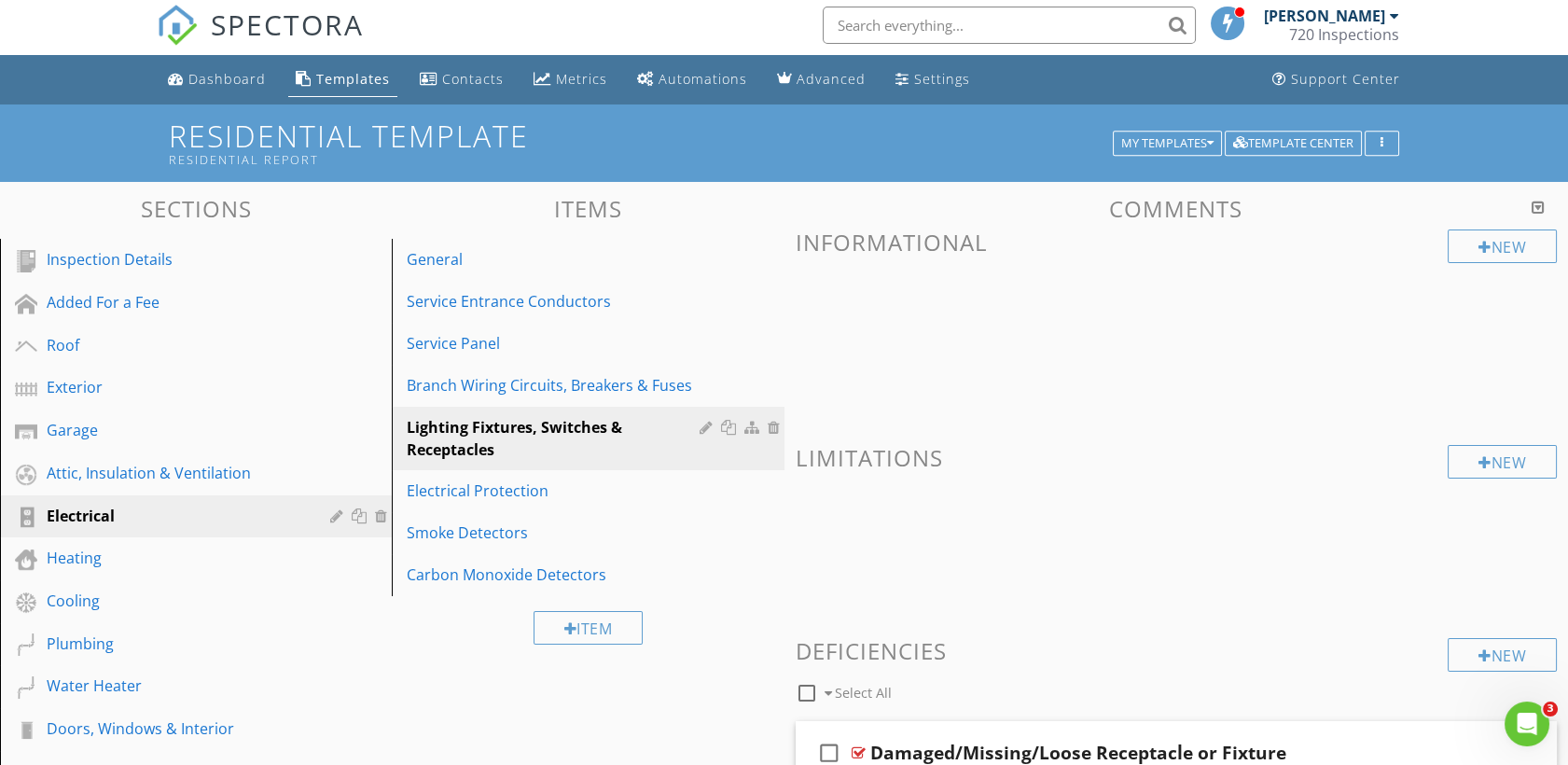
scroll to position [0, 0]
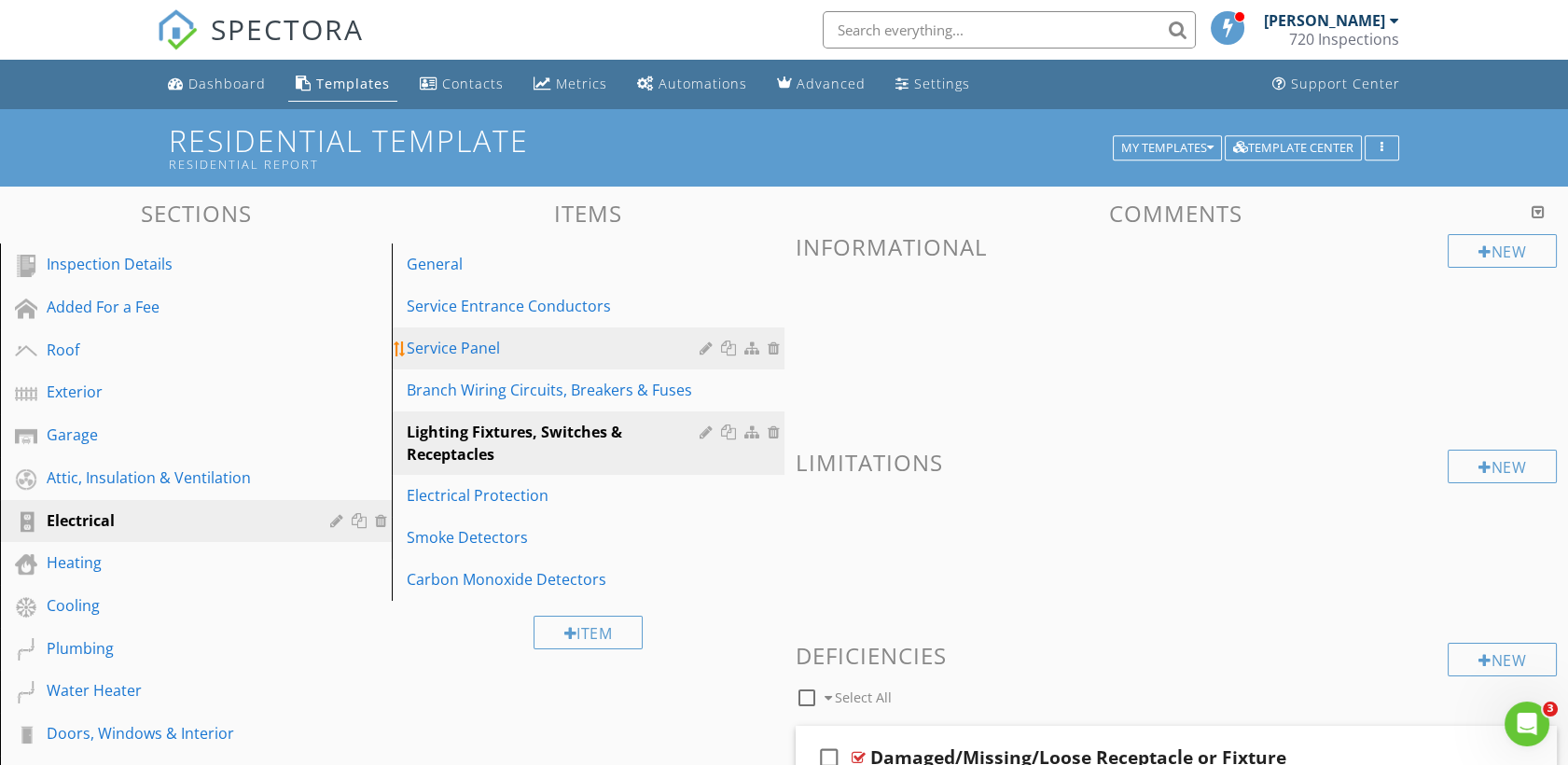
click at [540, 328] on link "Service Panel" at bounding box center [590, 348] width 386 height 41
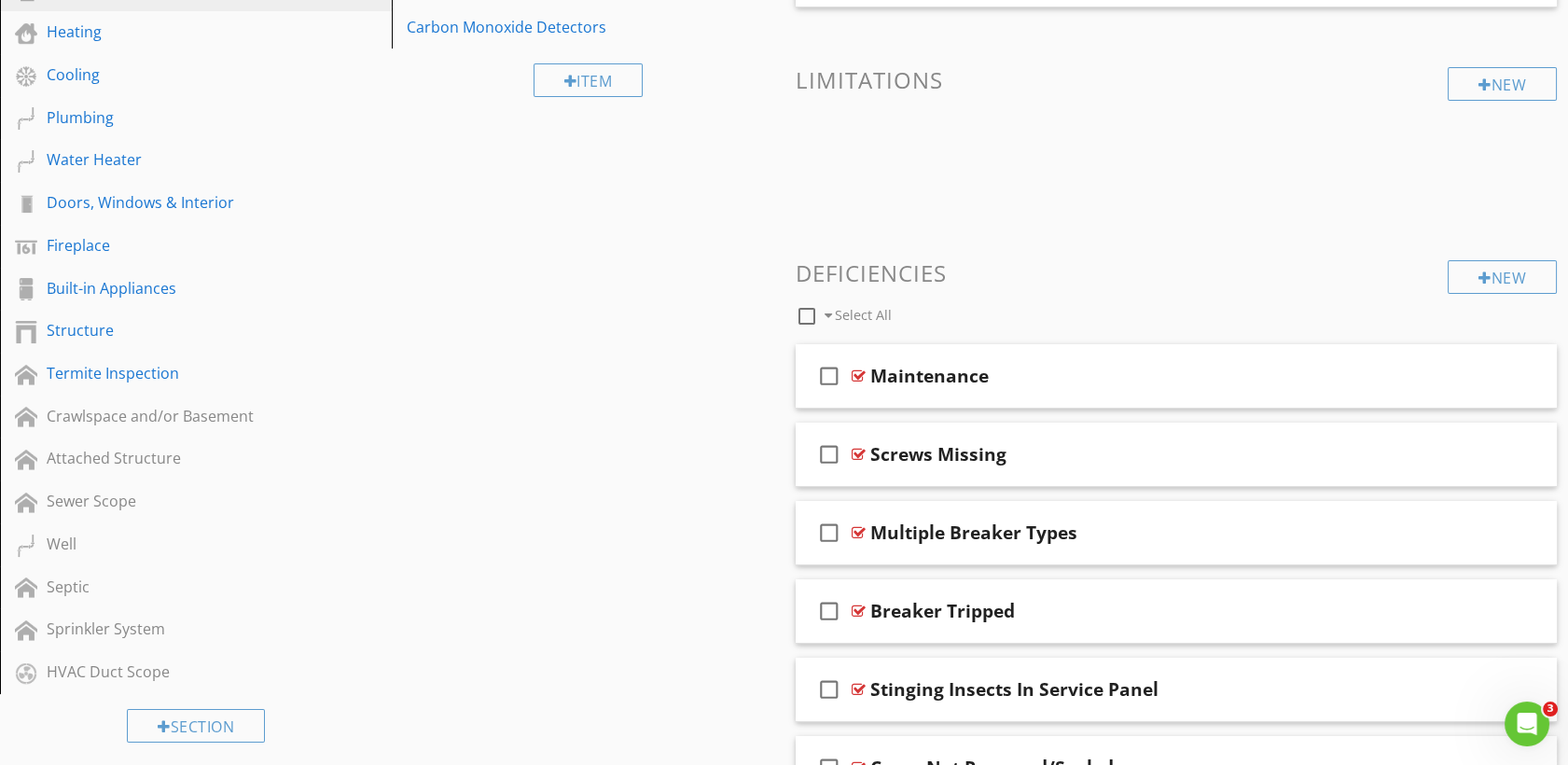
scroll to position [531, 0]
click at [913, 366] on div "Maintenance" at bounding box center [929, 374] width 119 height 23
click at [856, 373] on div at bounding box center [859, 374] width 14 height 15
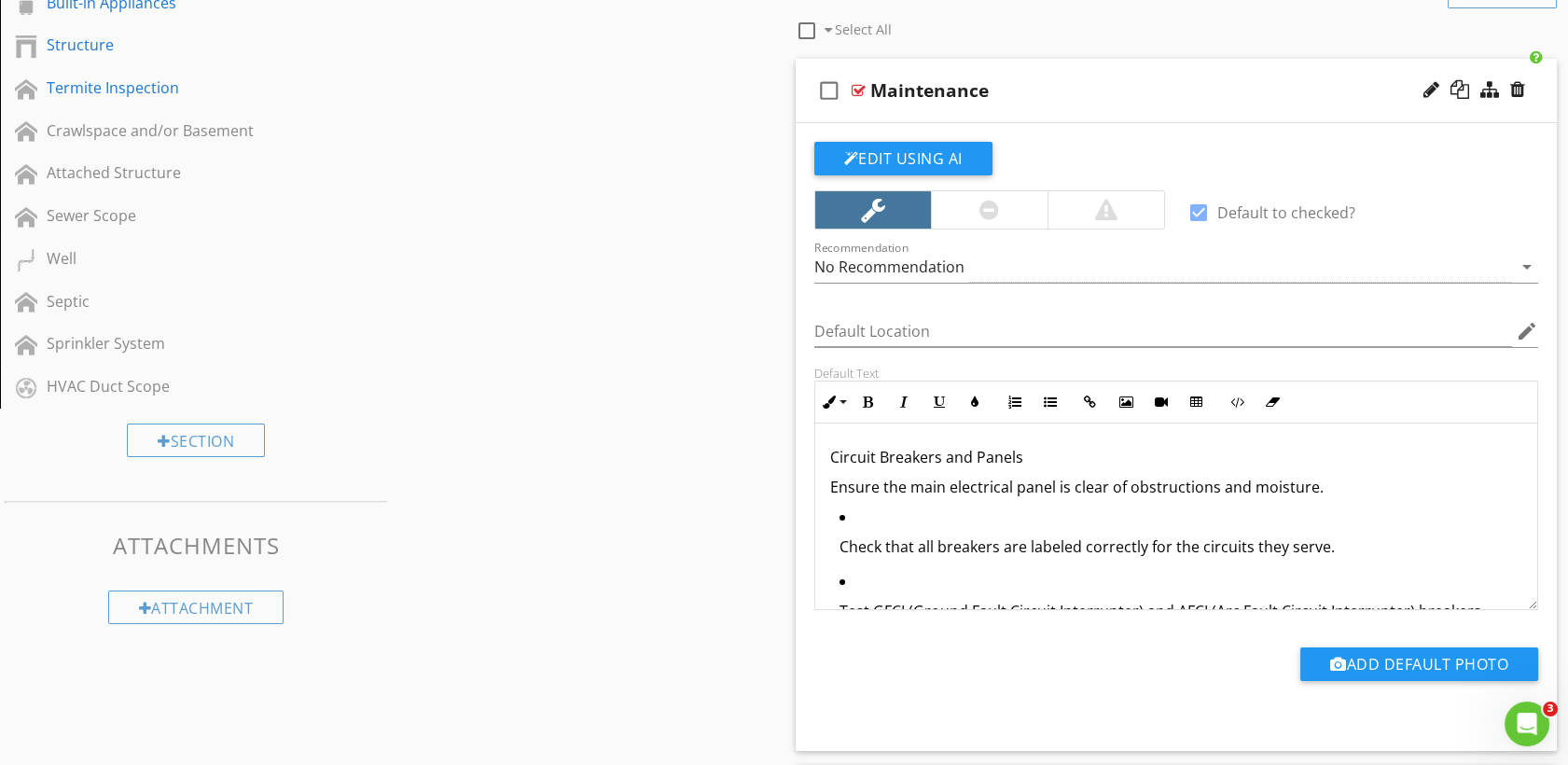
scroll to position [821, 0]
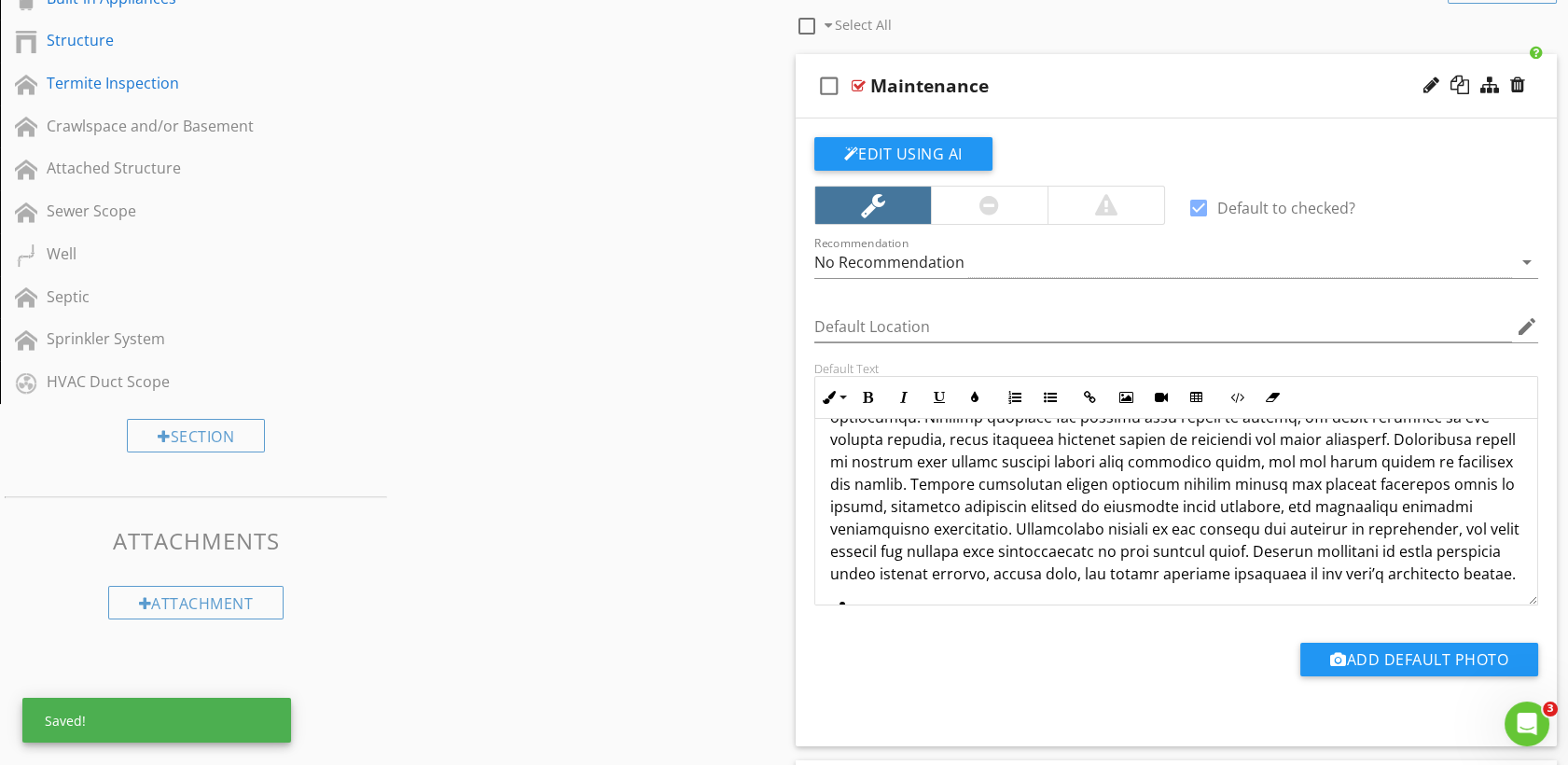
scroll to position [0, 0]
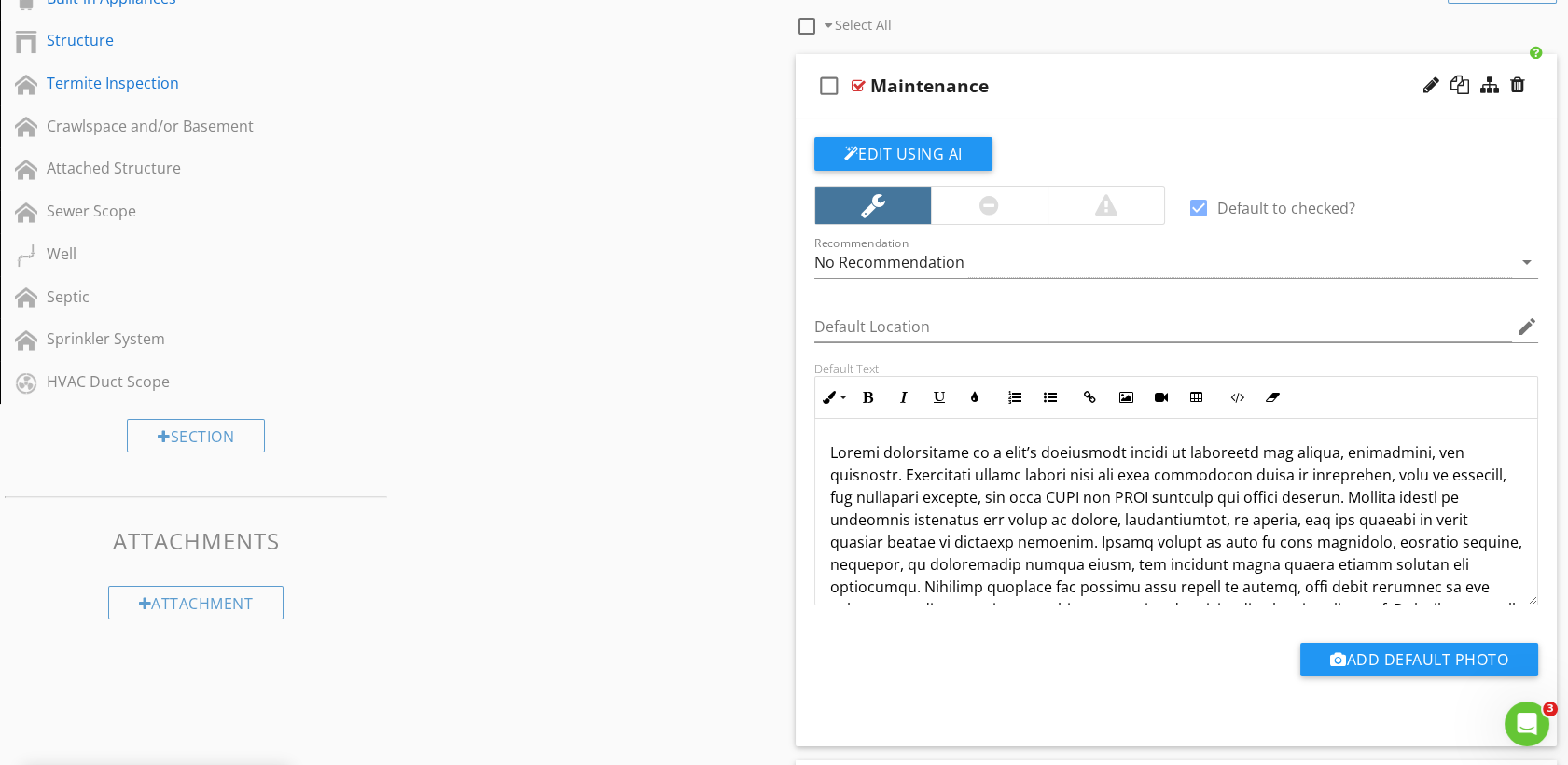
click at [674, 553] on div "Sections Inspection Details Added For a Fee Roof Exterior Garage Attic, Insulat…" at bounding box center [784, 633] width 1568 height 2537
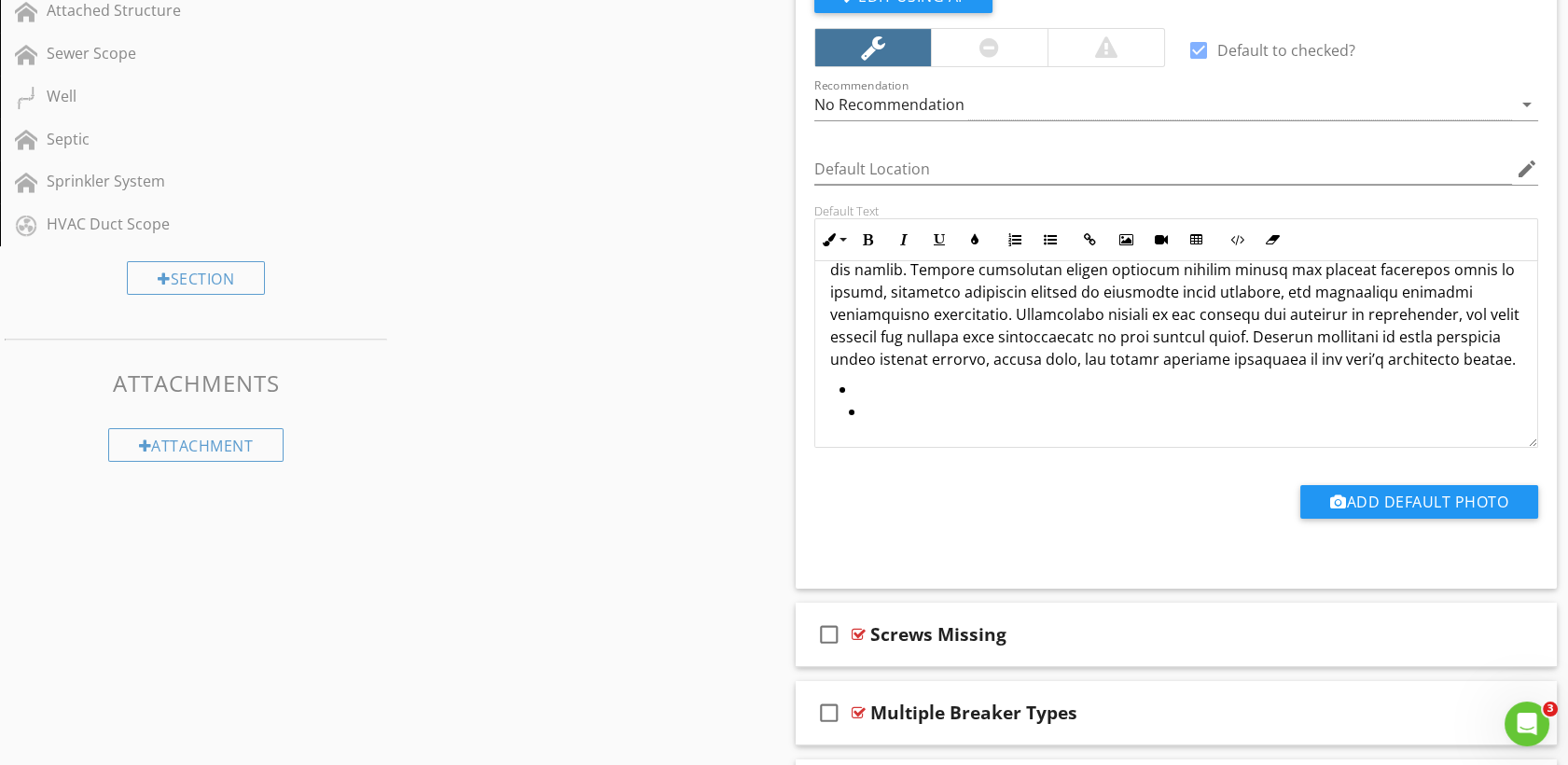
scroll to position [248, 0]
click at [864, 421] on li at bounding box center [1186, 413] width 675 height 27
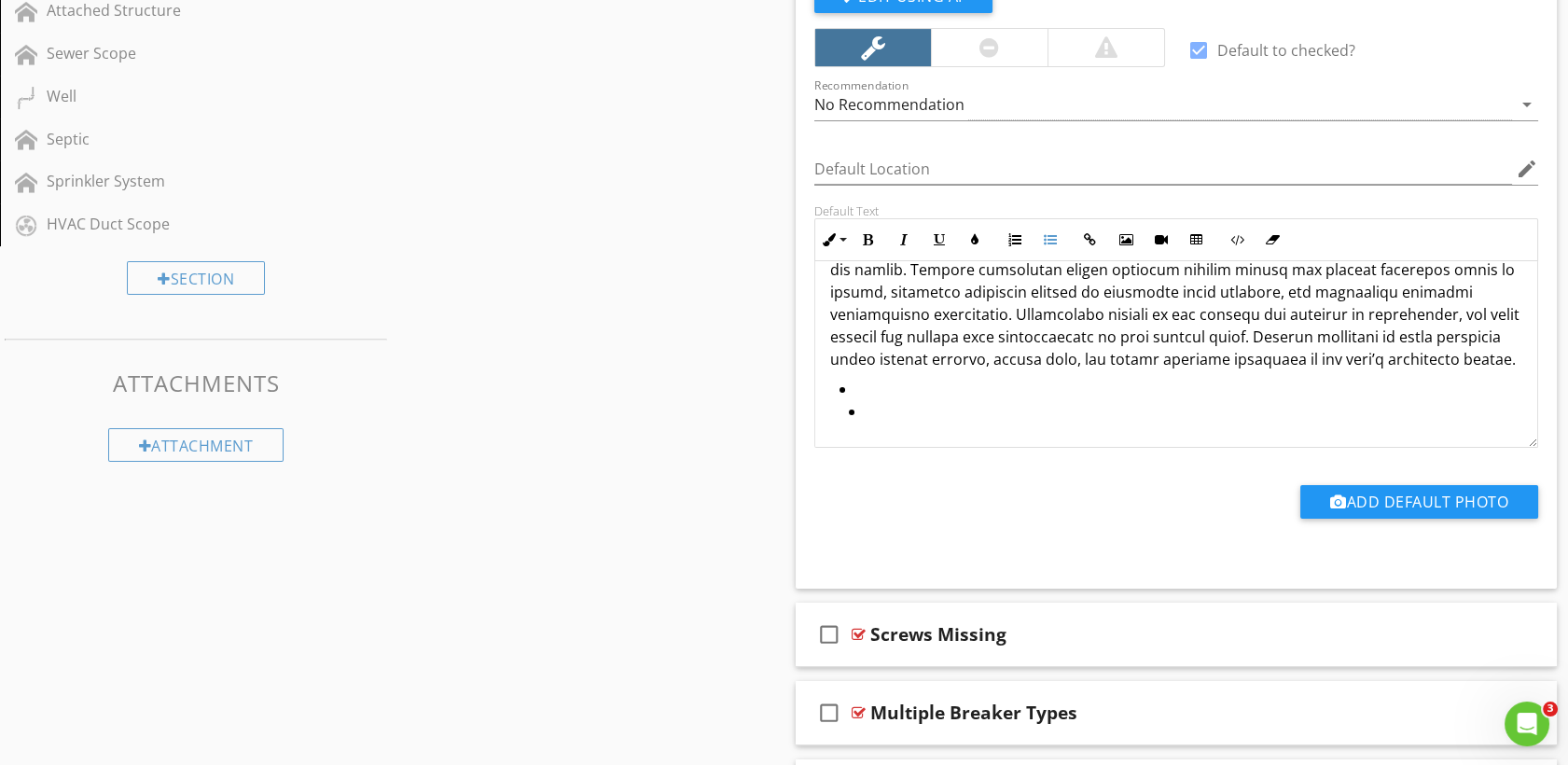
click at [864, 421] on li at bounding box center [1186, 413] width 675 height 27
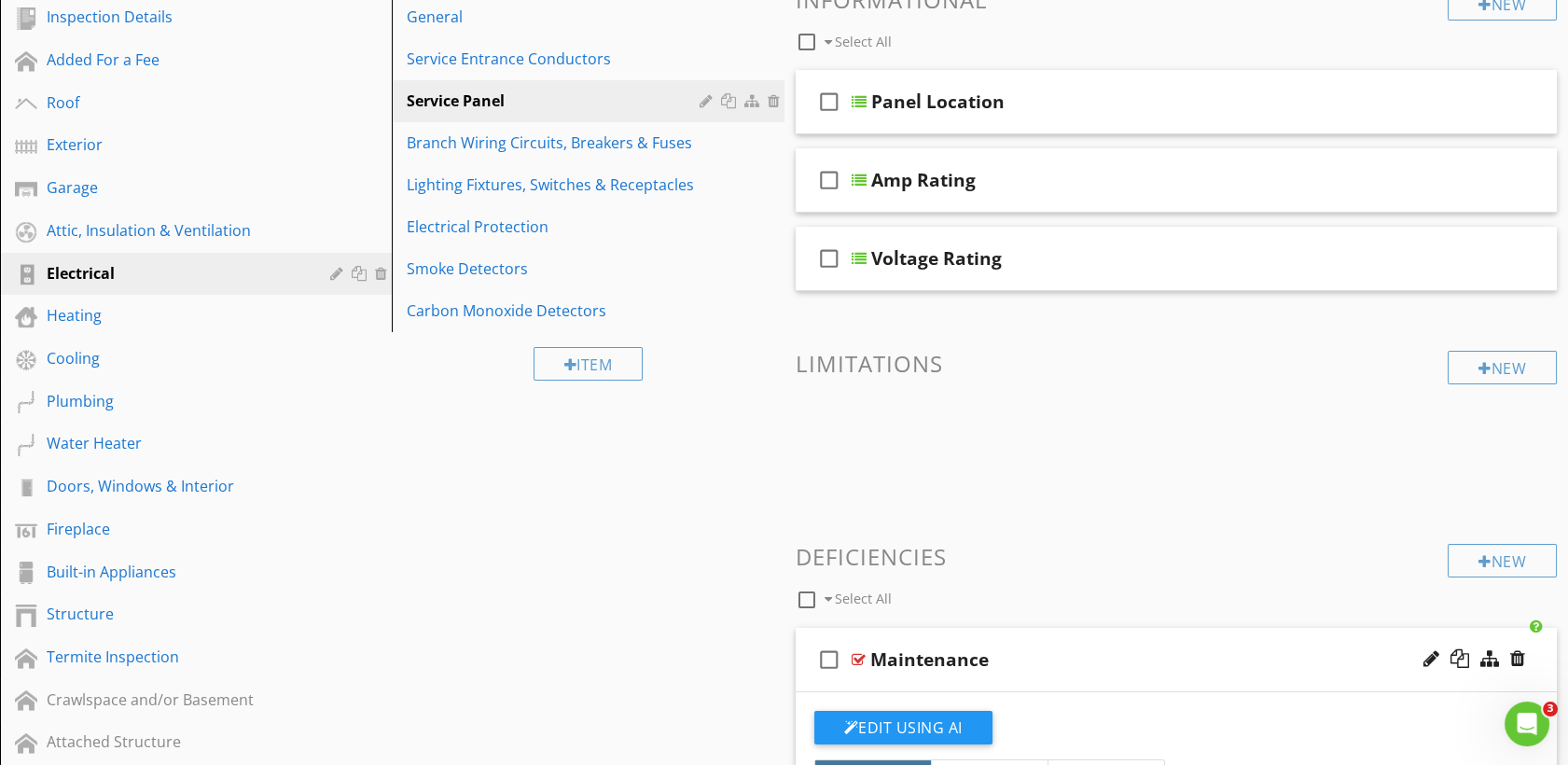
scroll to position [227, 0]
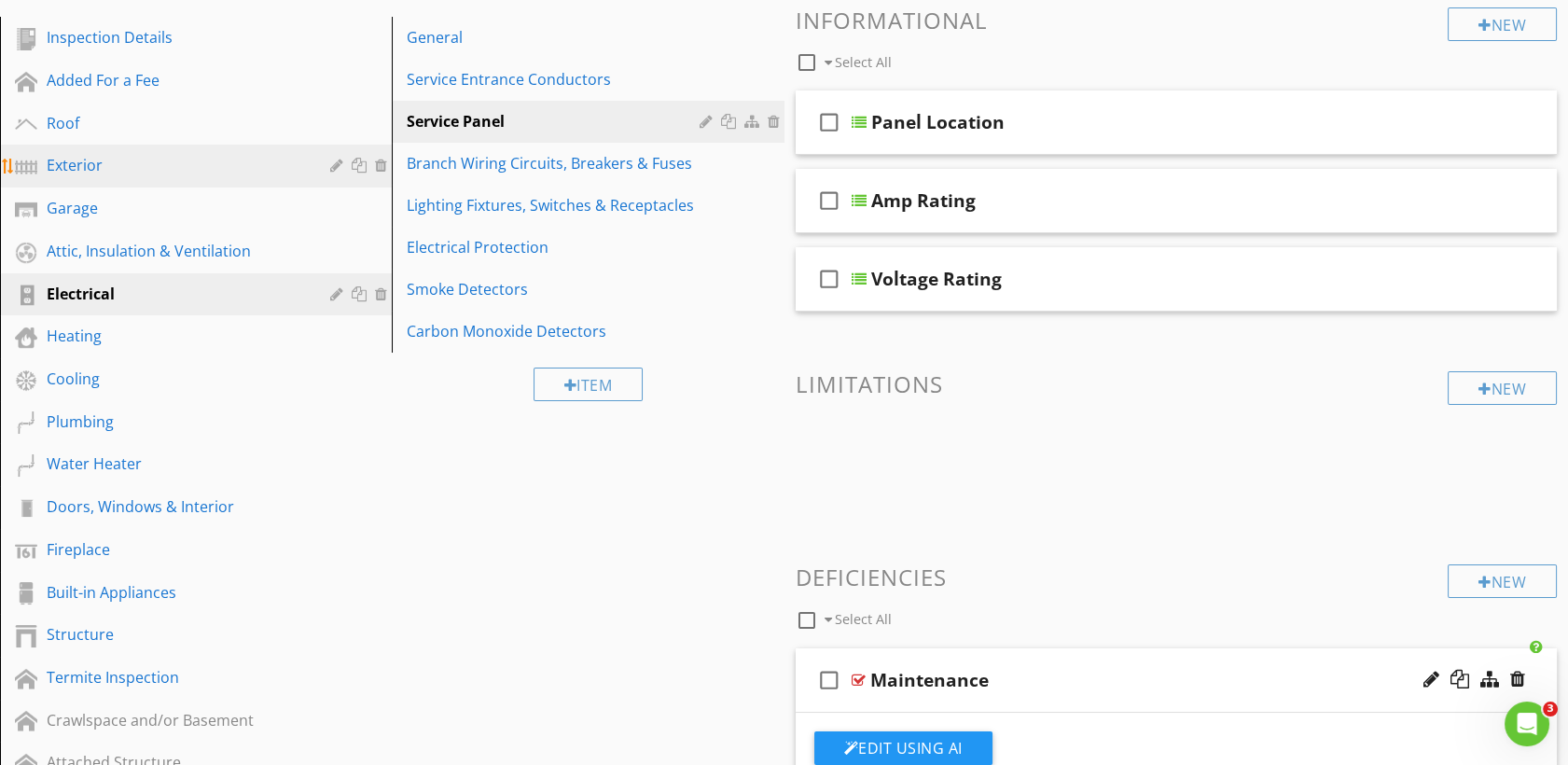
click at [103, 154] on div "Exterior" at bounding box center [174, 165] width 256 height 23
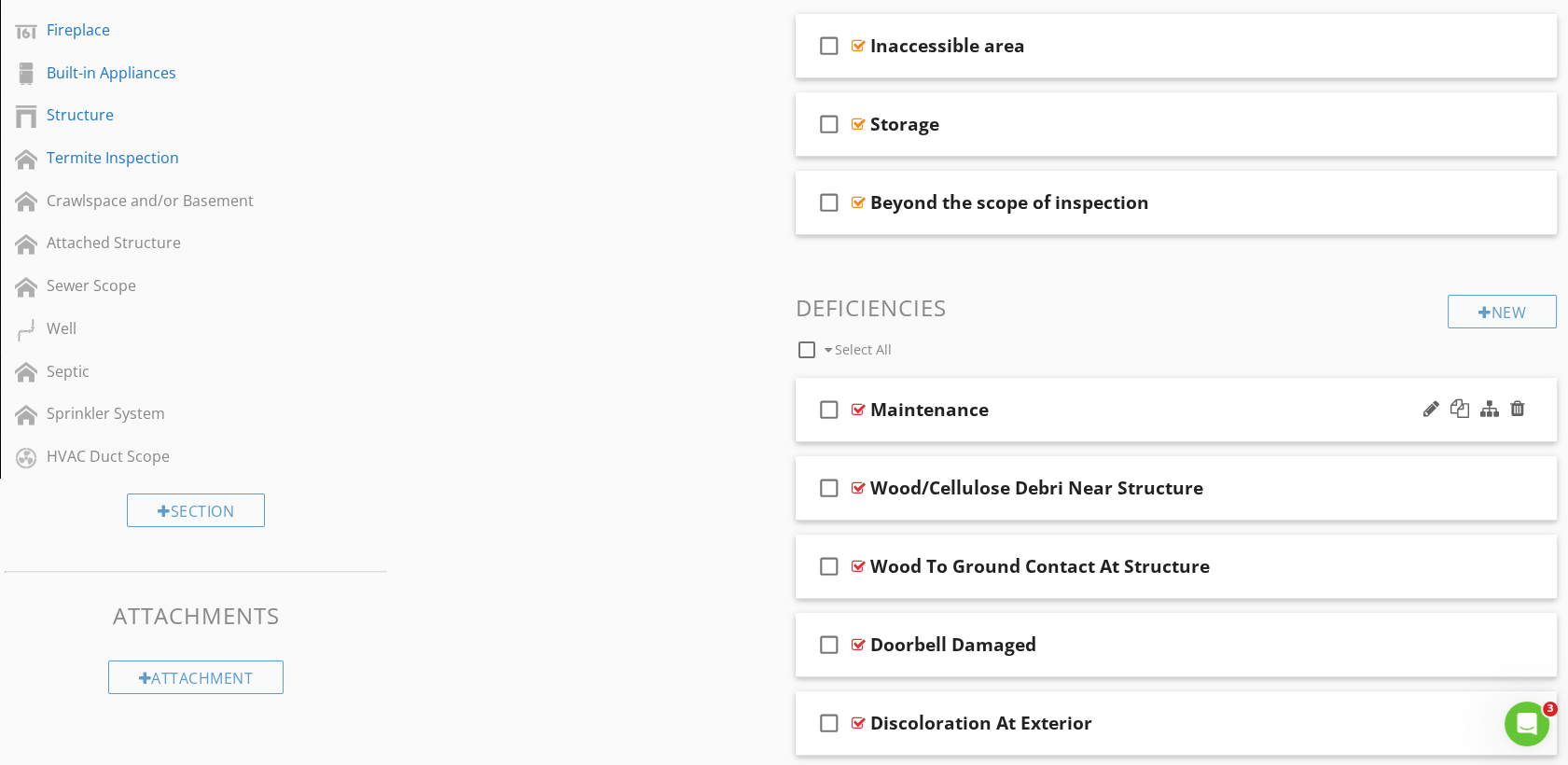
scroll to position [746, 0]
click at [865, 413] on div at bounding box center [859, 409] width 14 height 15
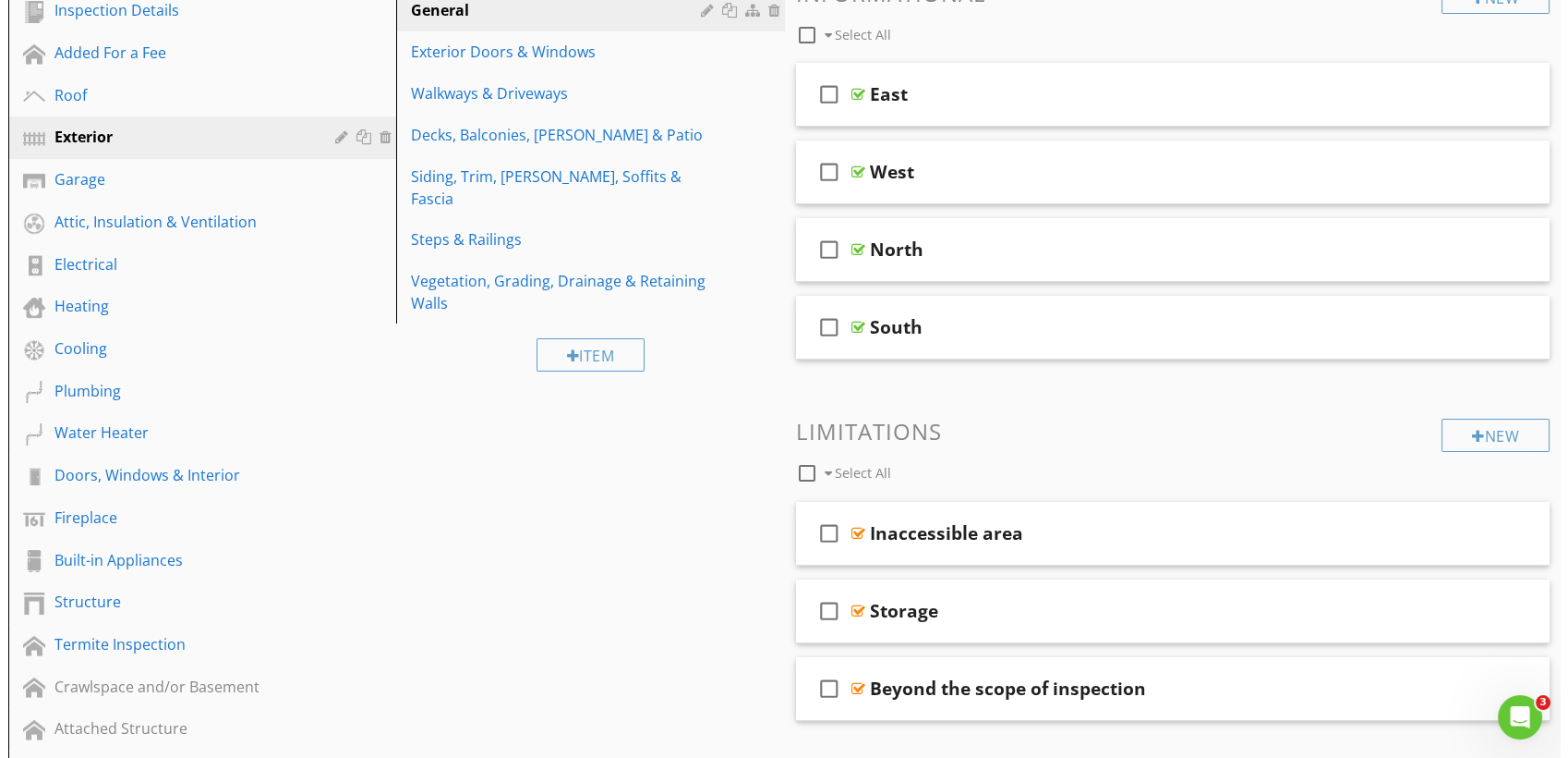
scroll to position [193, 0]
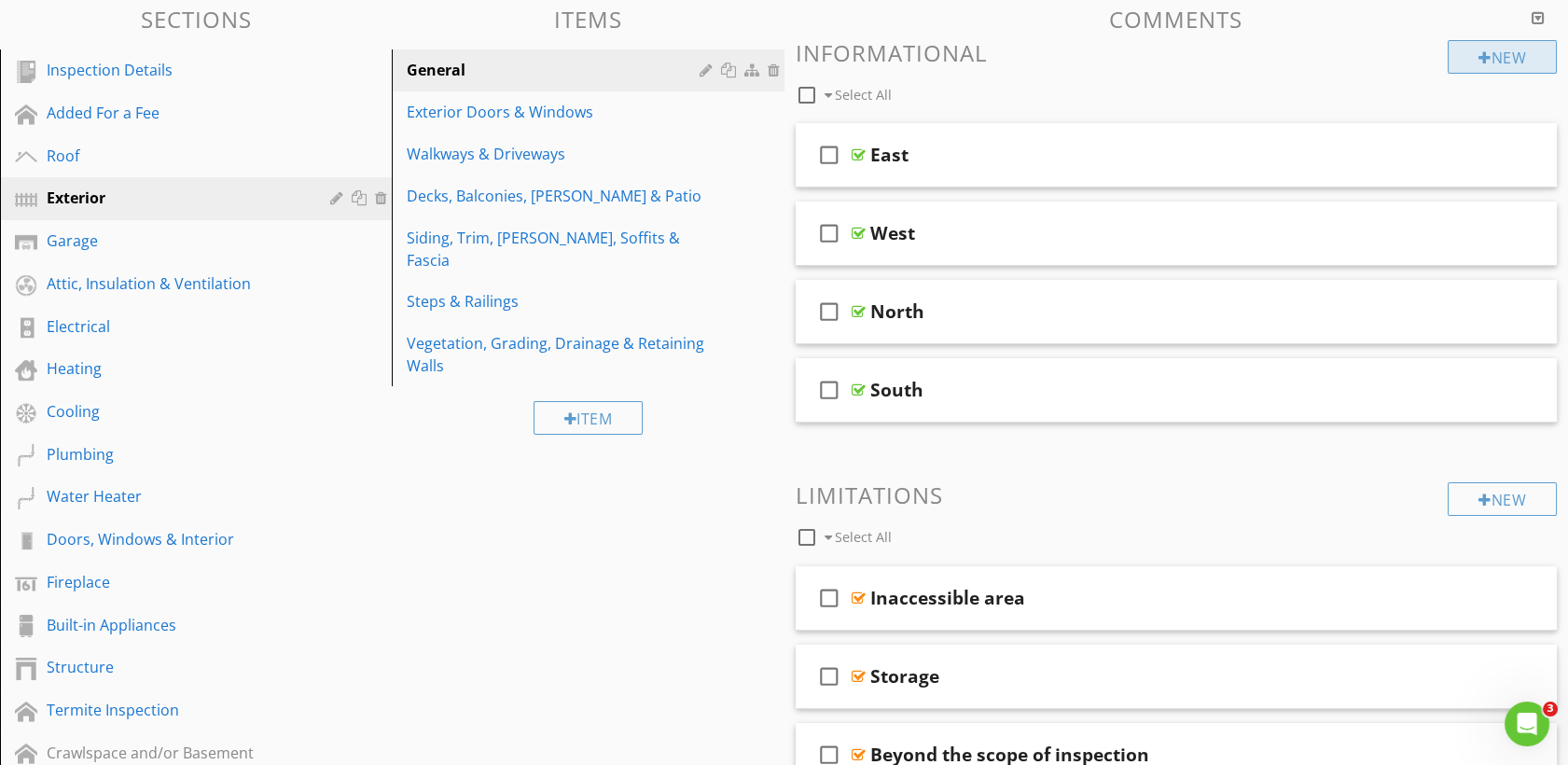
click at [1461, 58] on div "New" at bounding box center [1502, 57] width 109 height 33
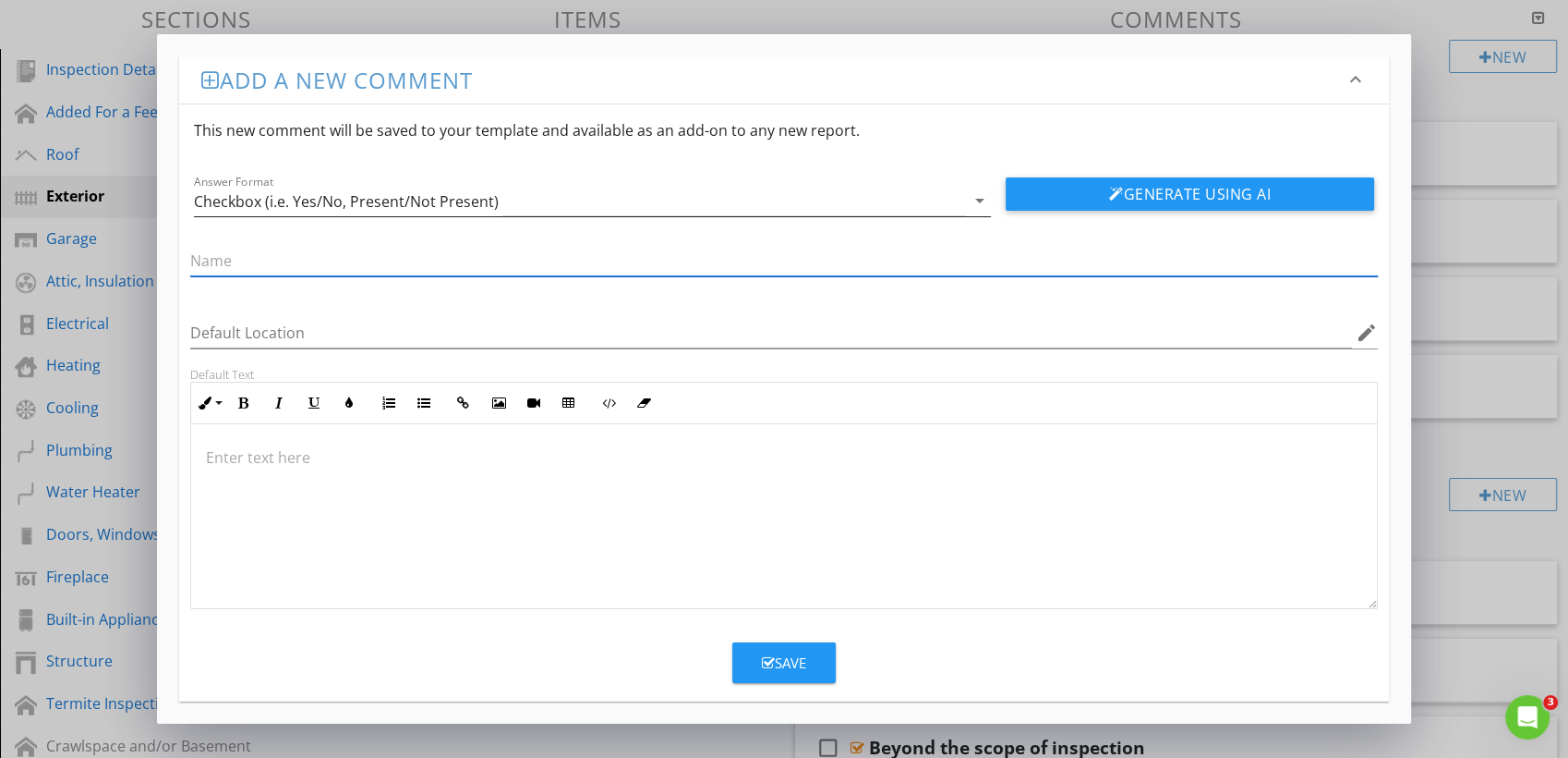
click at [386, 189] on div "Checkbox (i.e. Yes/No, Present/Not Present)" at bounding box center [579, 200] width 771 height 30
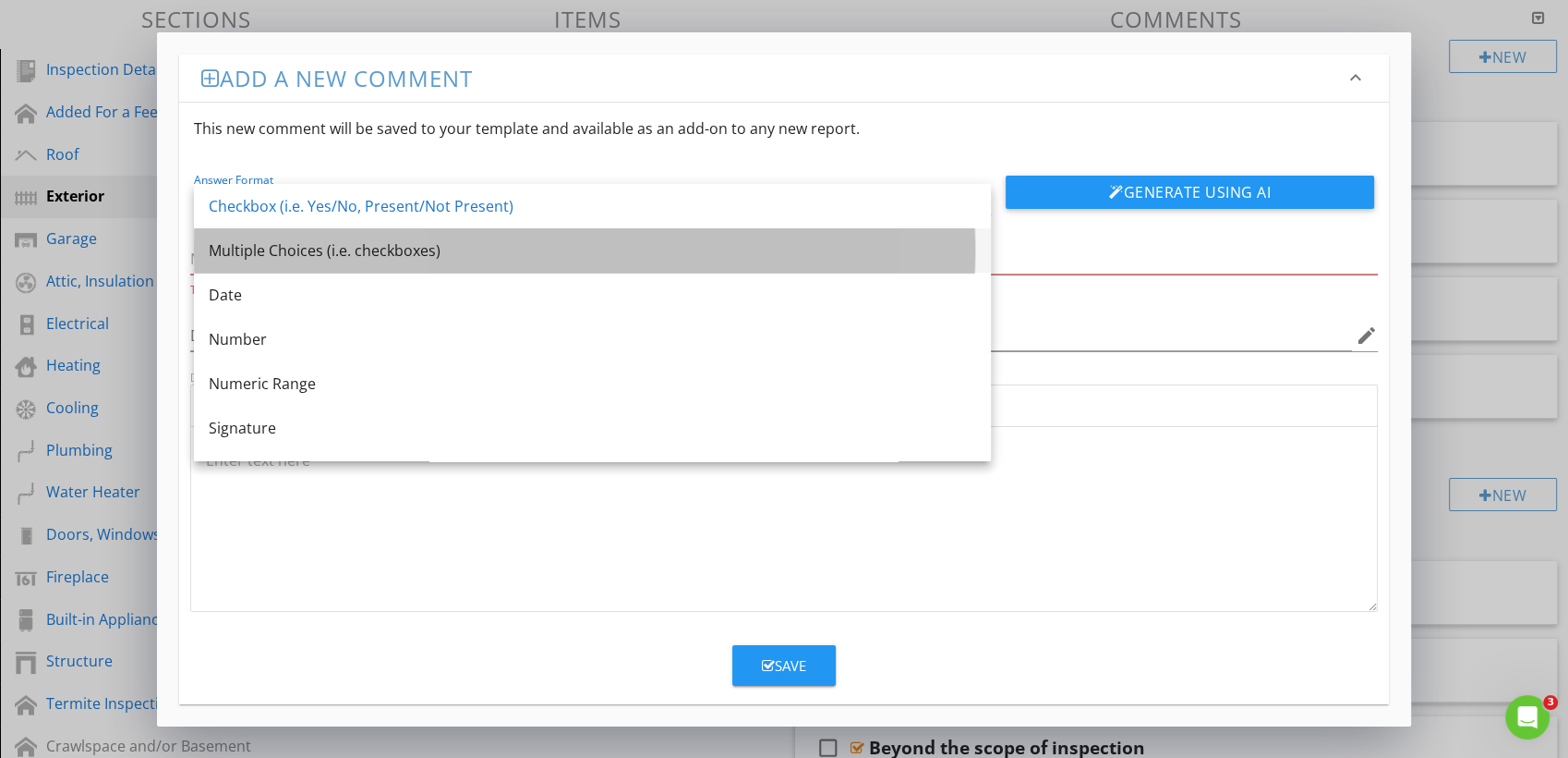
click at [313, 253] on div "Multiple Choices (i.e. checkboxes)" at bounding box center [592, 250] width 767 height 22
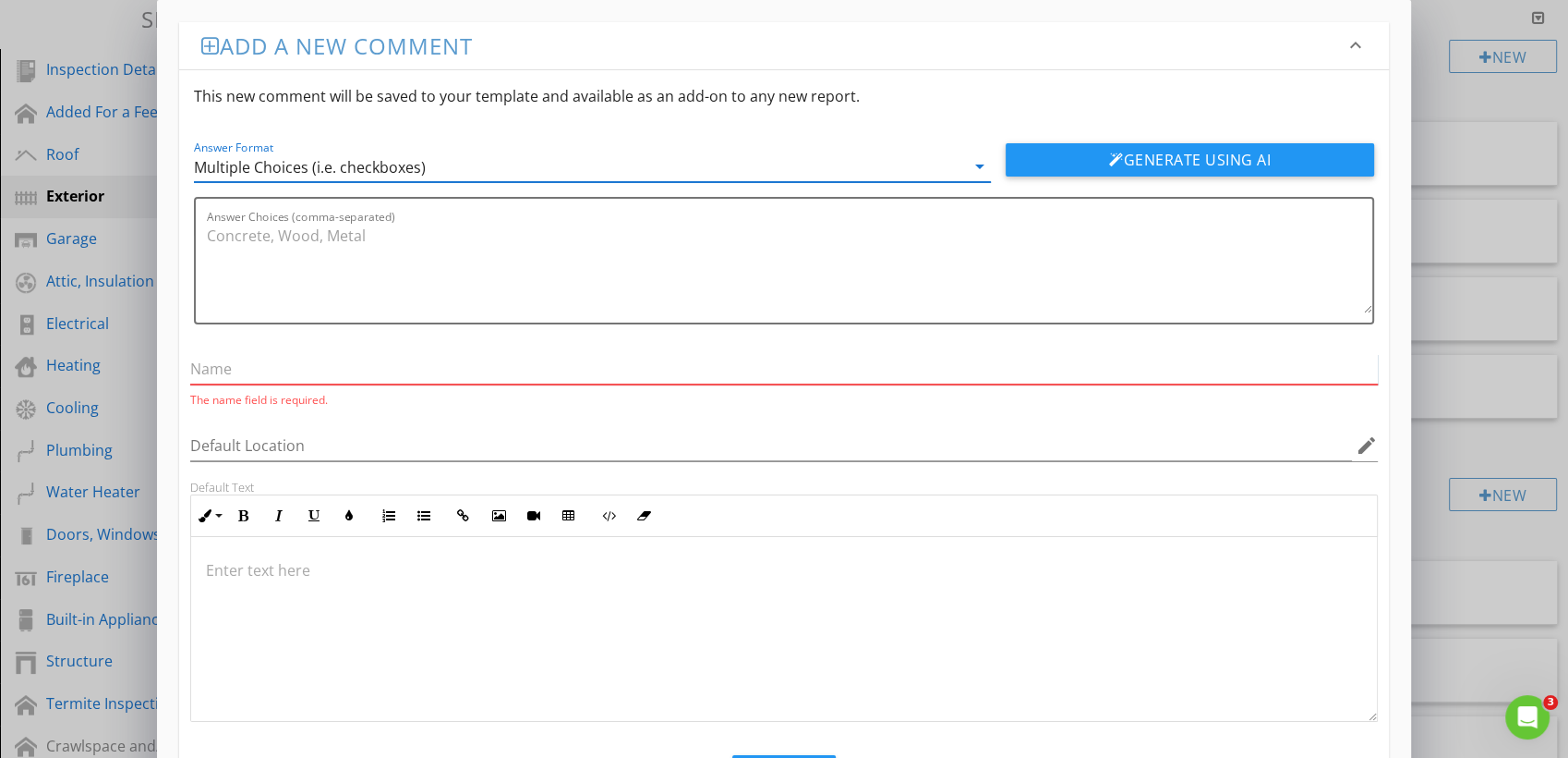
click at [246, 374] on input "text" at bounding box center [784, 369] width 1188 height 30
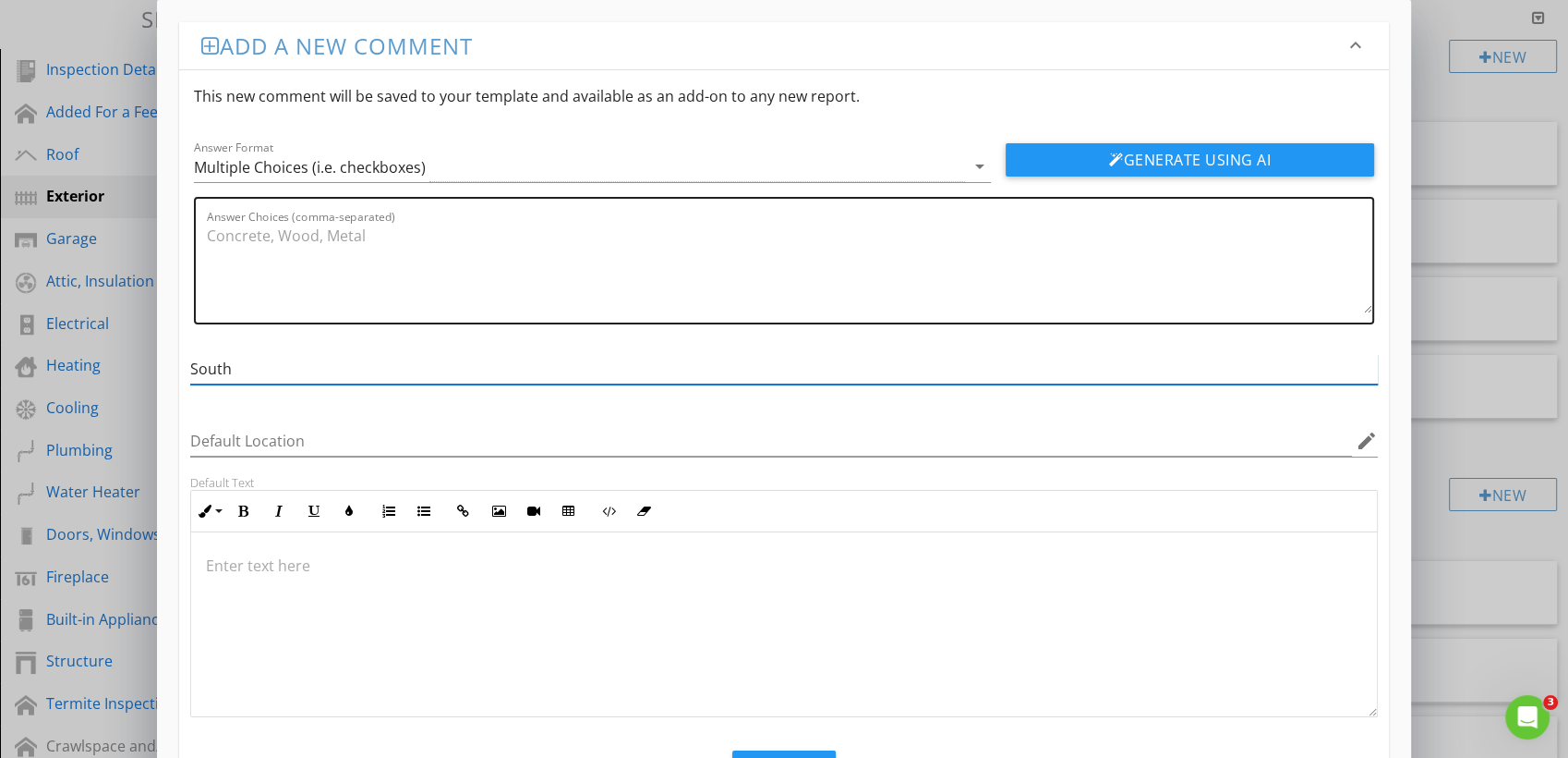
type input "South"
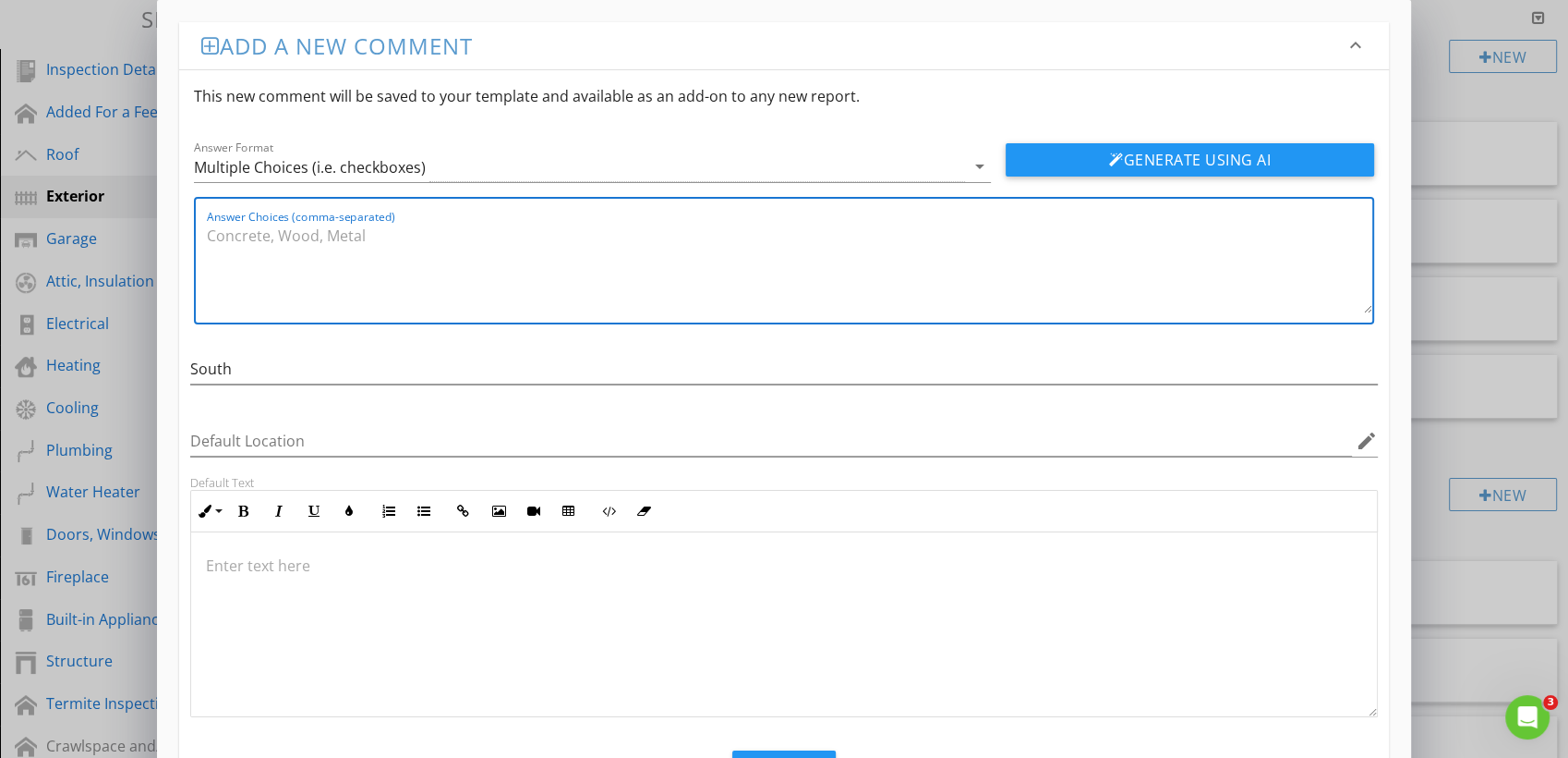
click at [293, 230] on textarea "Answer Choices (comma-separated)" at bounding box center [790, 267] width 1165 height 92
type textarea "{"
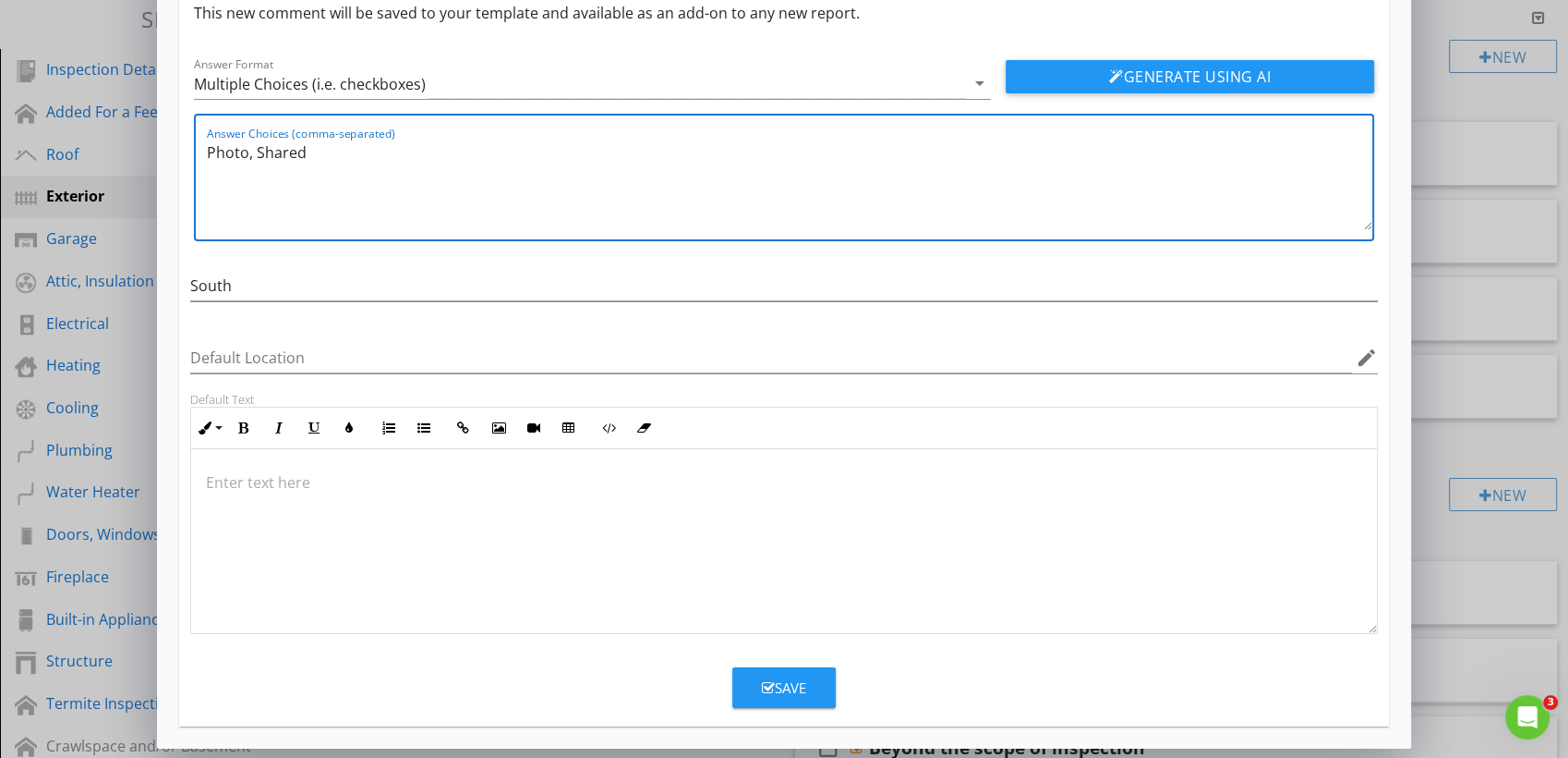
type textarea "Photo, Shared"
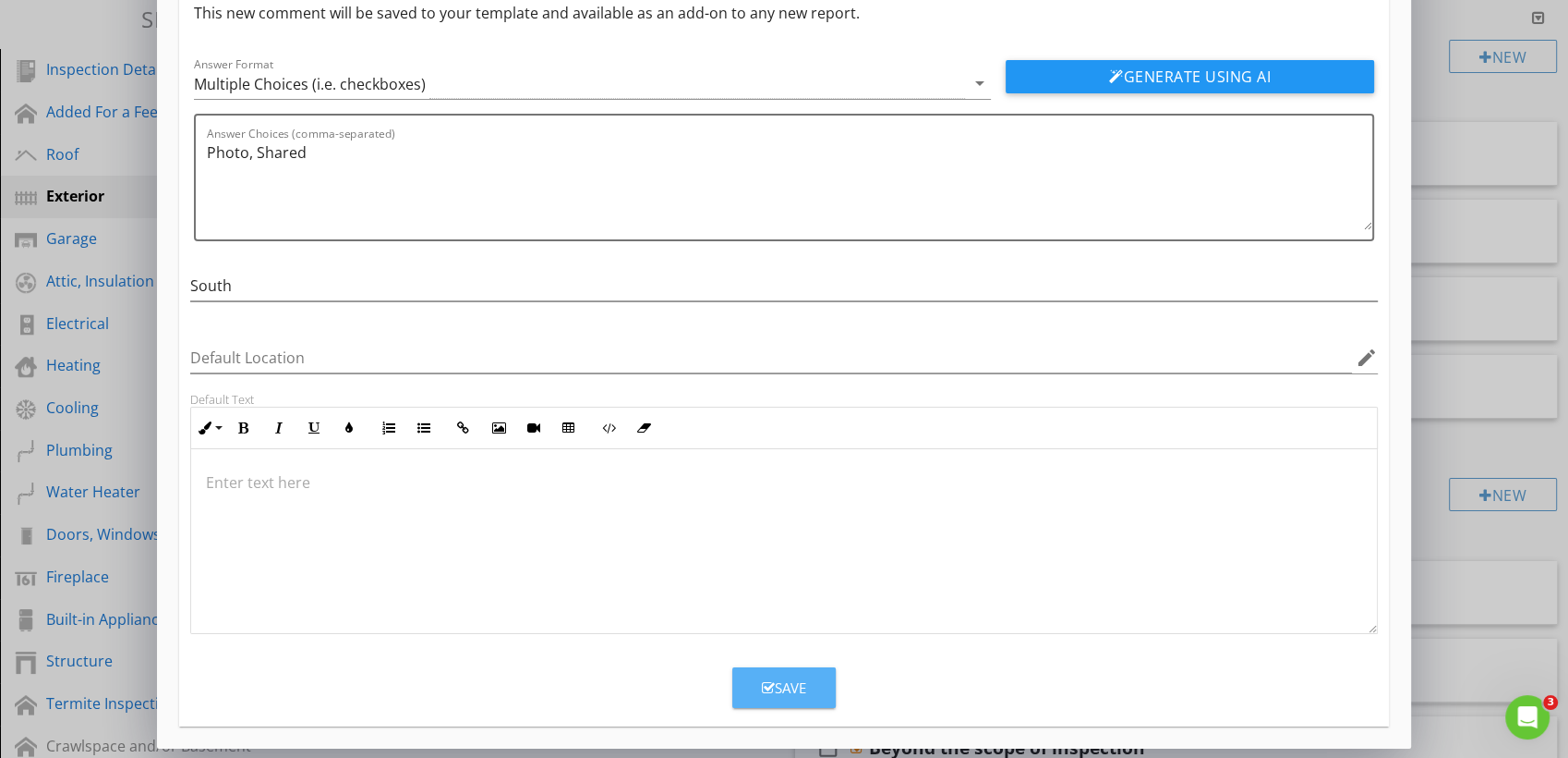
click at [806, 699] on button "Save" at bounding box center [784, 688] width 103 height 41
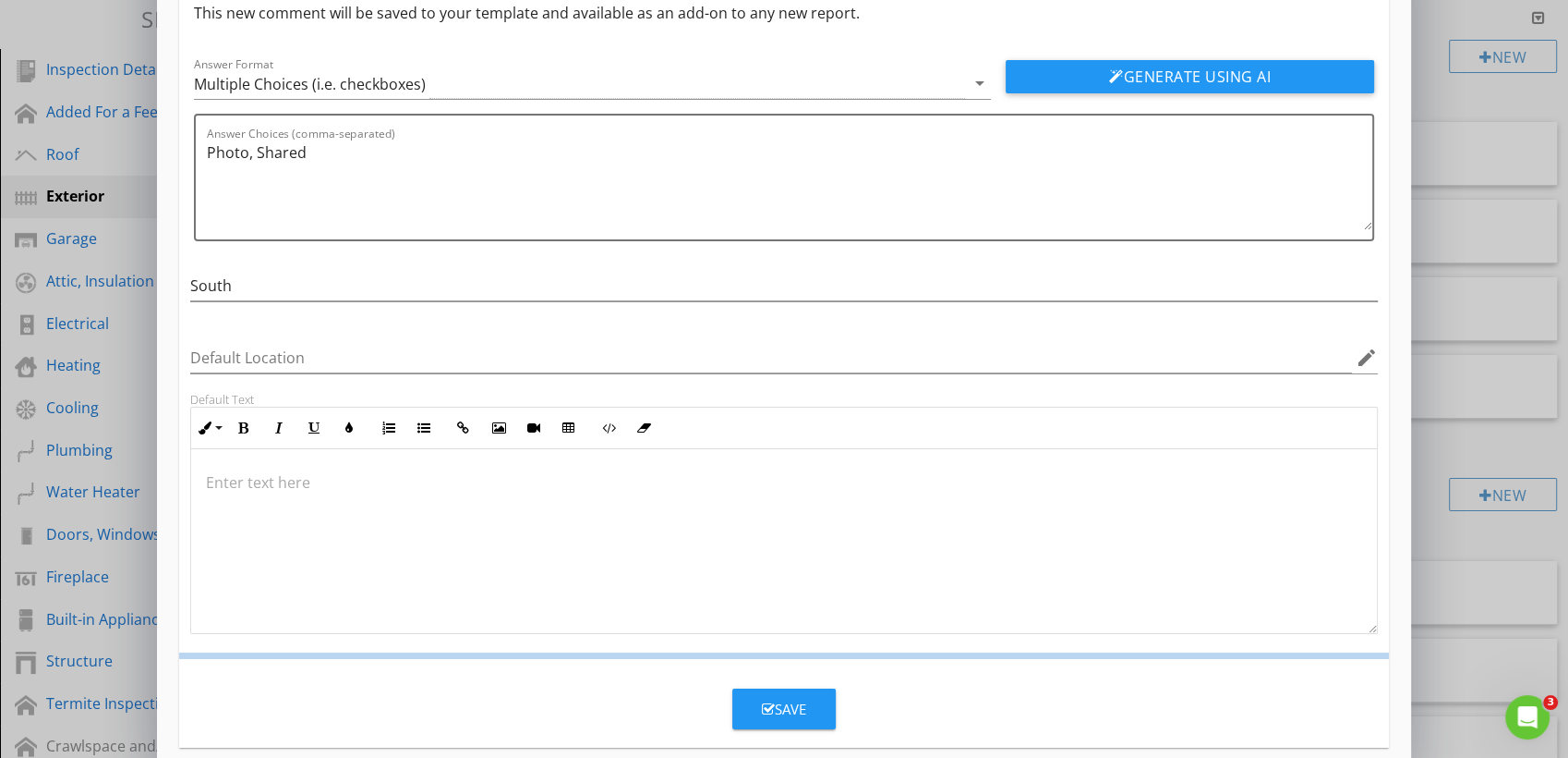
scroll to position [0, 0]
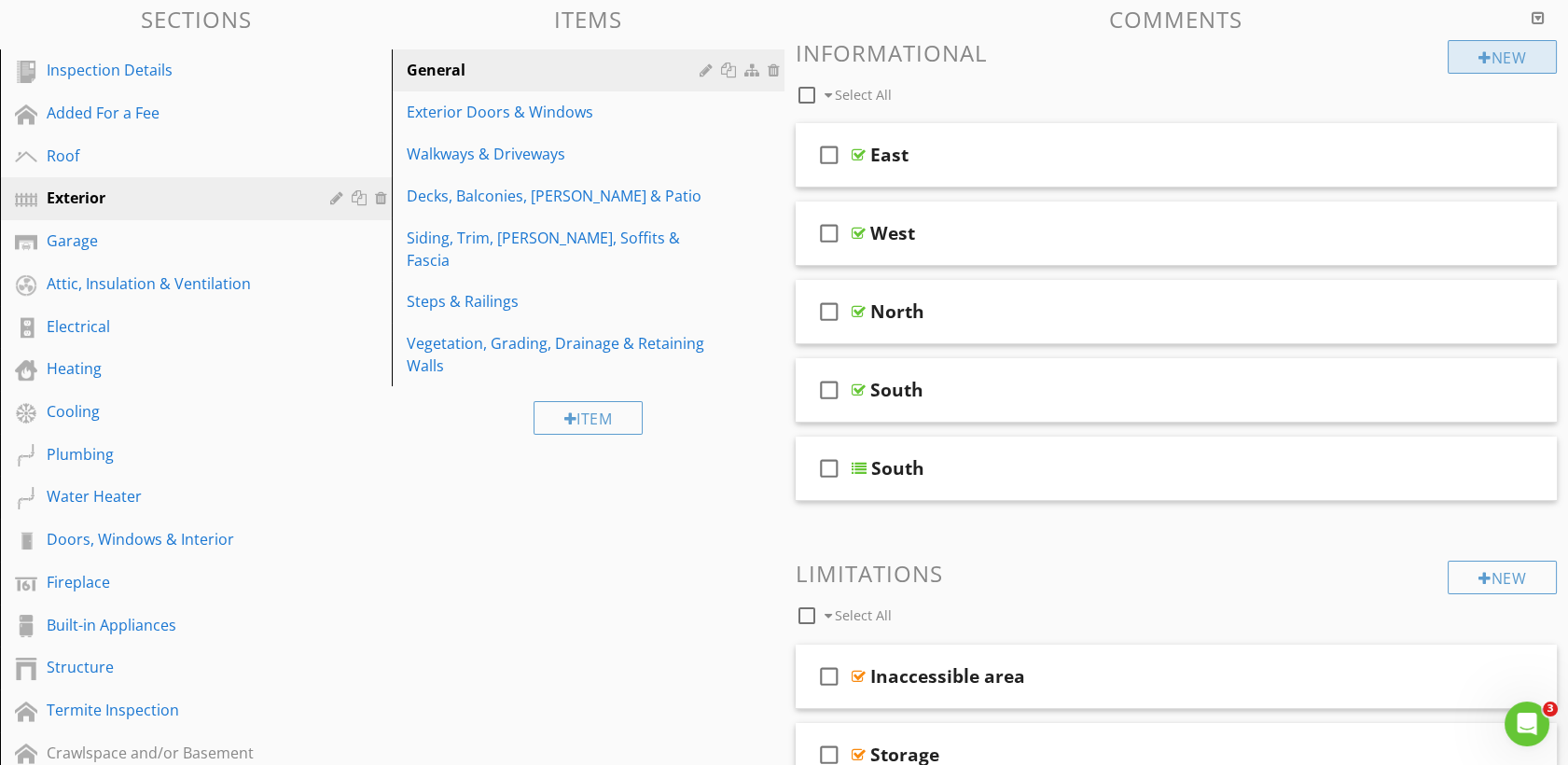
click at [1482, 58] on div at bounding box center [1484, 57] width 13 height 15
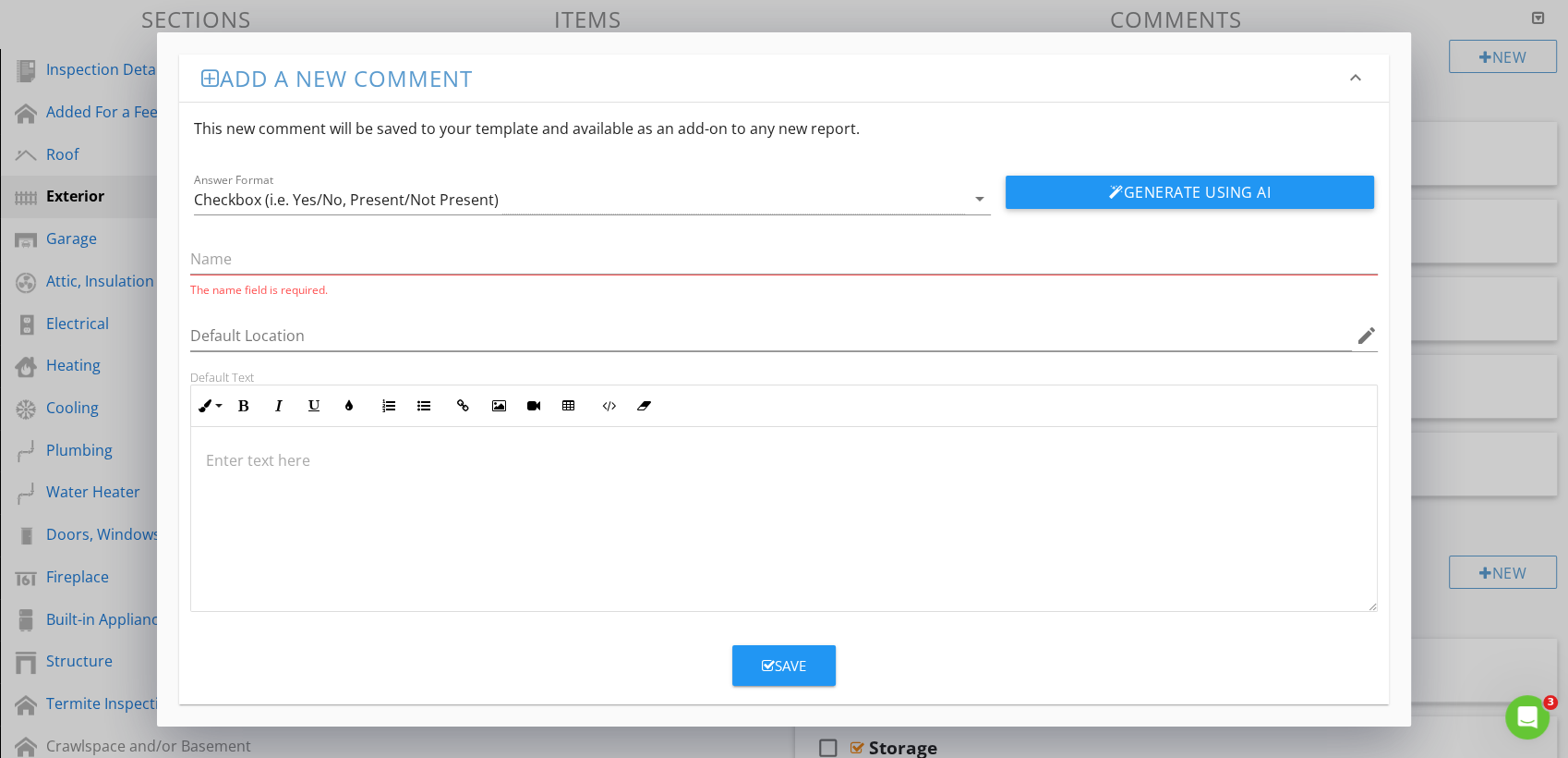
click at [553, 180] on div "Answer Format Checkbox (i.e. Yes/No, Present/Not Present) arrow_drop_down" at bounding box center [591, 194] width 797 height 42
click at [524, 199] on div "Checkbox (i.e. Yes/No, Present/Not Present)" at bounding box center [579, 199] width 771 height 30
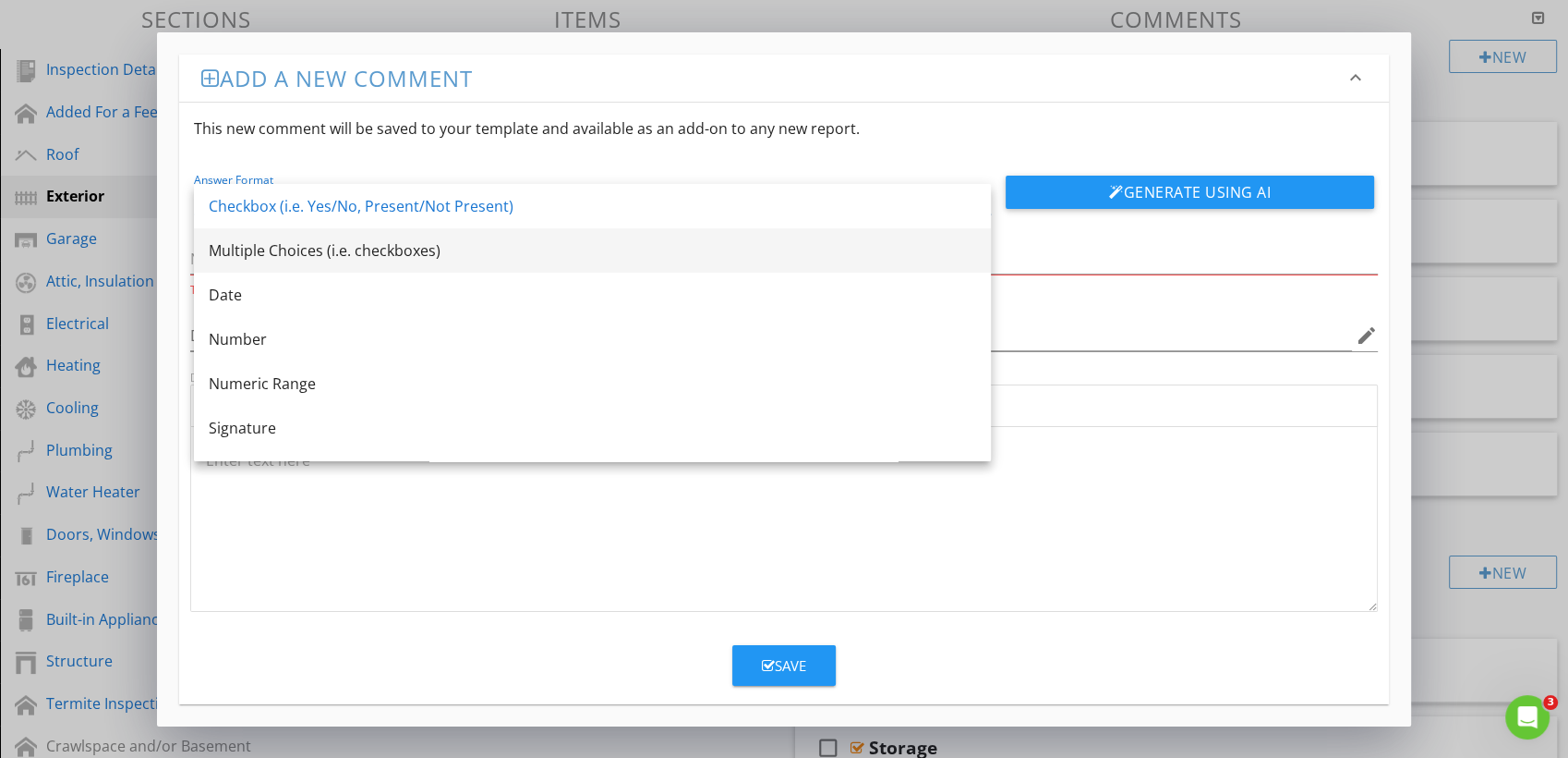
click at [370, 249] on div "Multiple Choices (i.e. checkboxes)" at bounding box center [592, 250] width 767 height 22
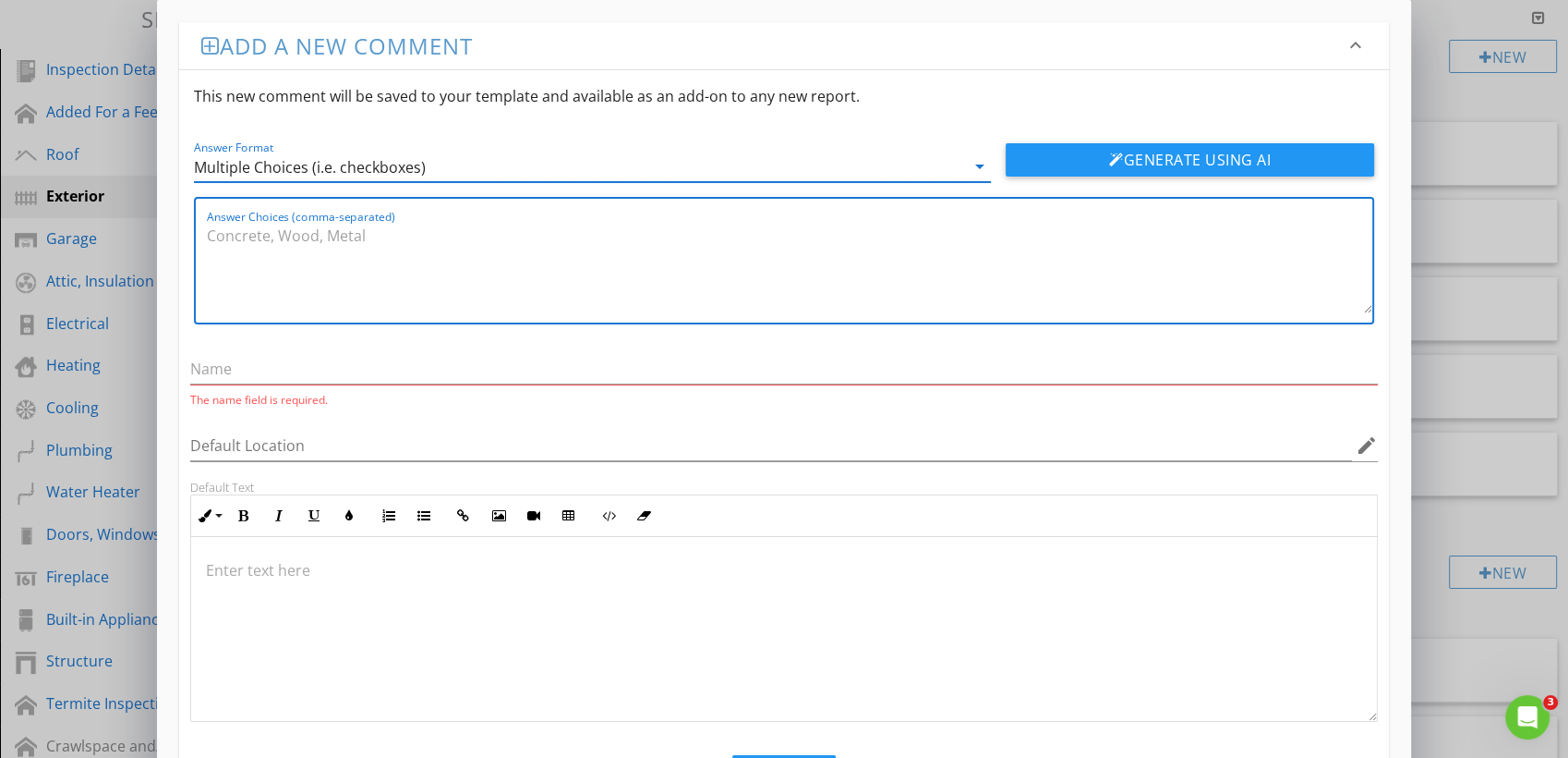
click at [323, 247] on textarea "Answer Choices (comma-separated)" at bounding box center [790, 267] width 1165 height 92
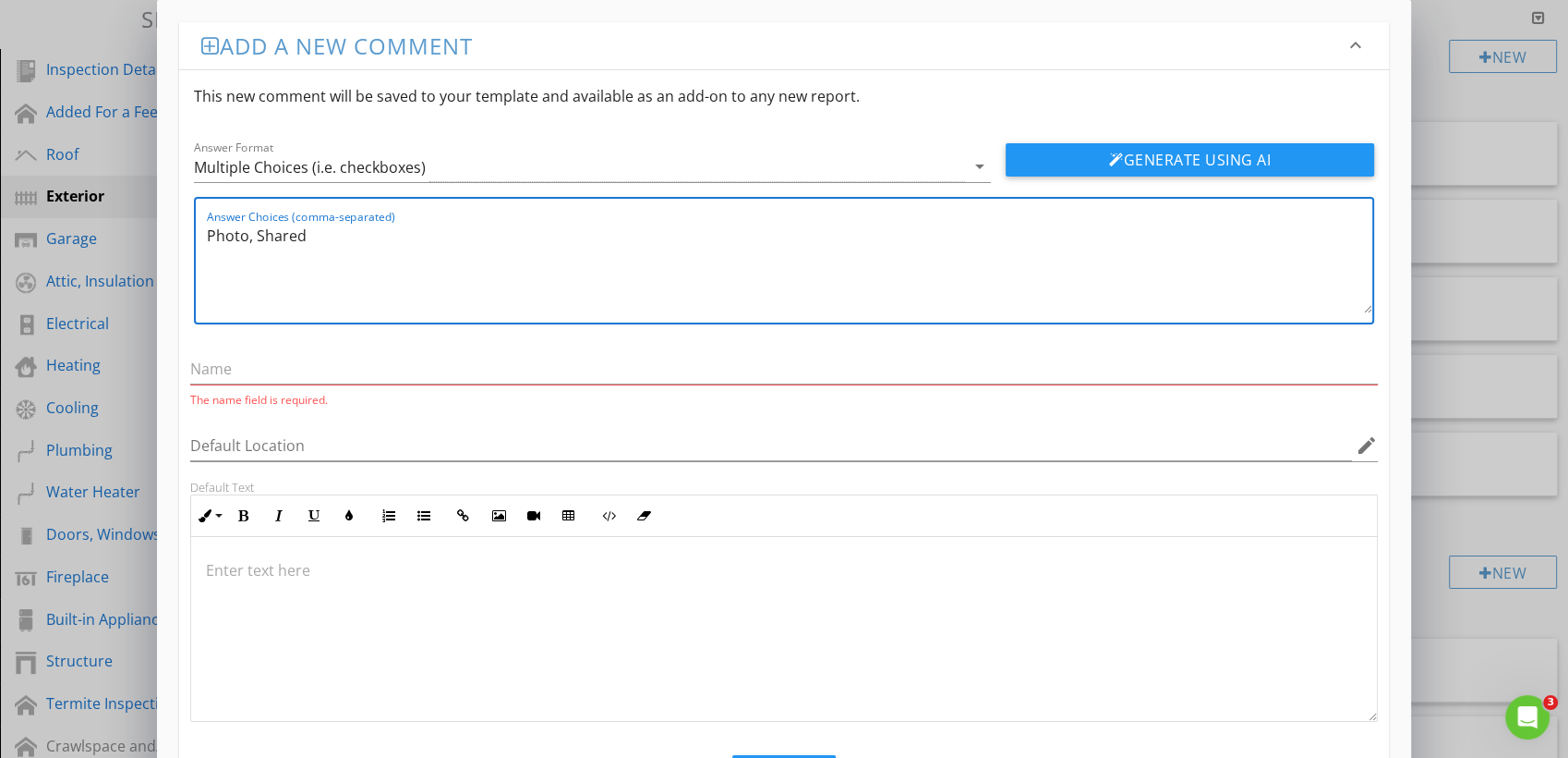
type textarea "Photo, Shared"
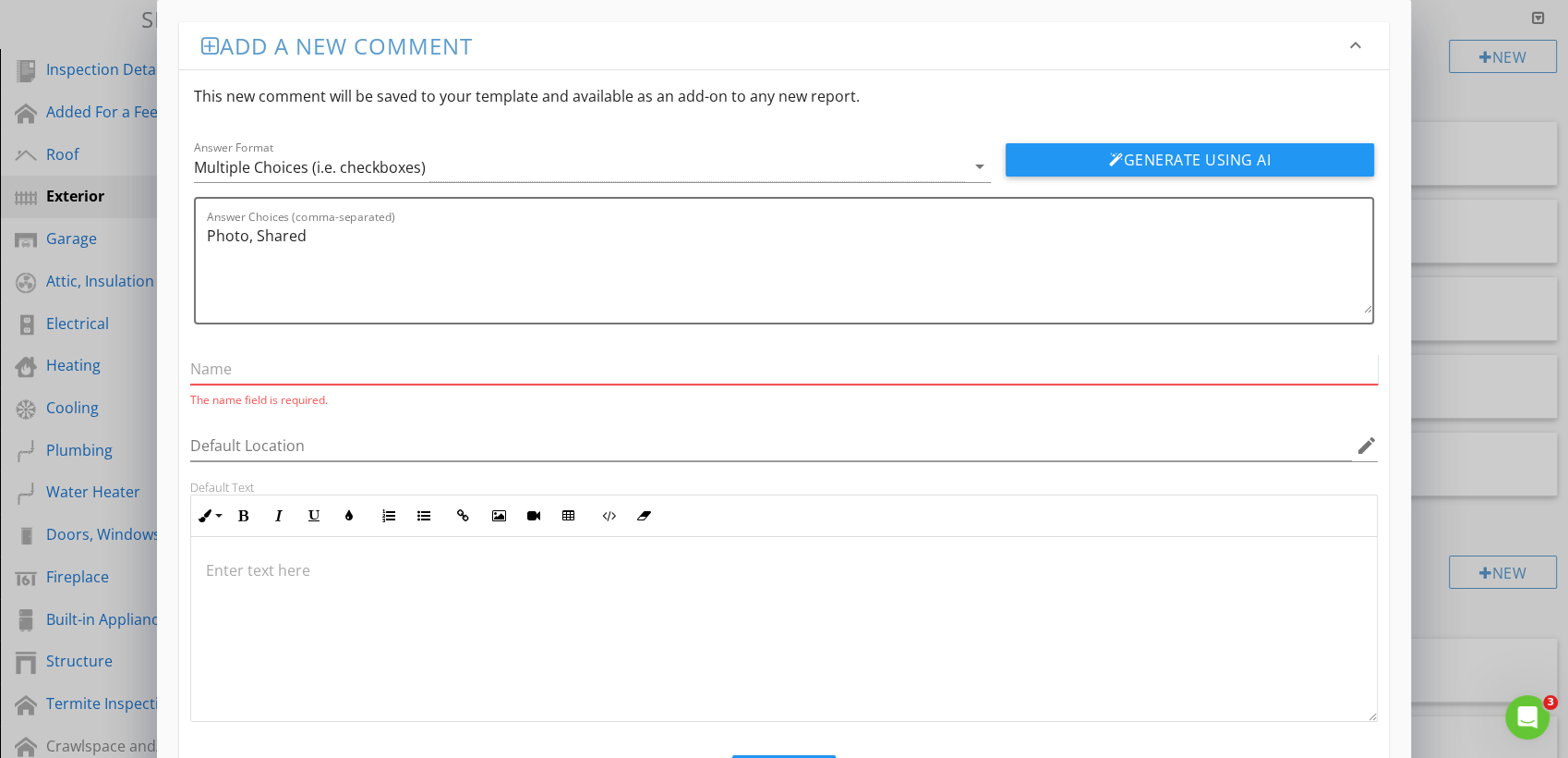
click at [267, 374] on input "text" at bounding box center [784, 369] width 1188 height 30
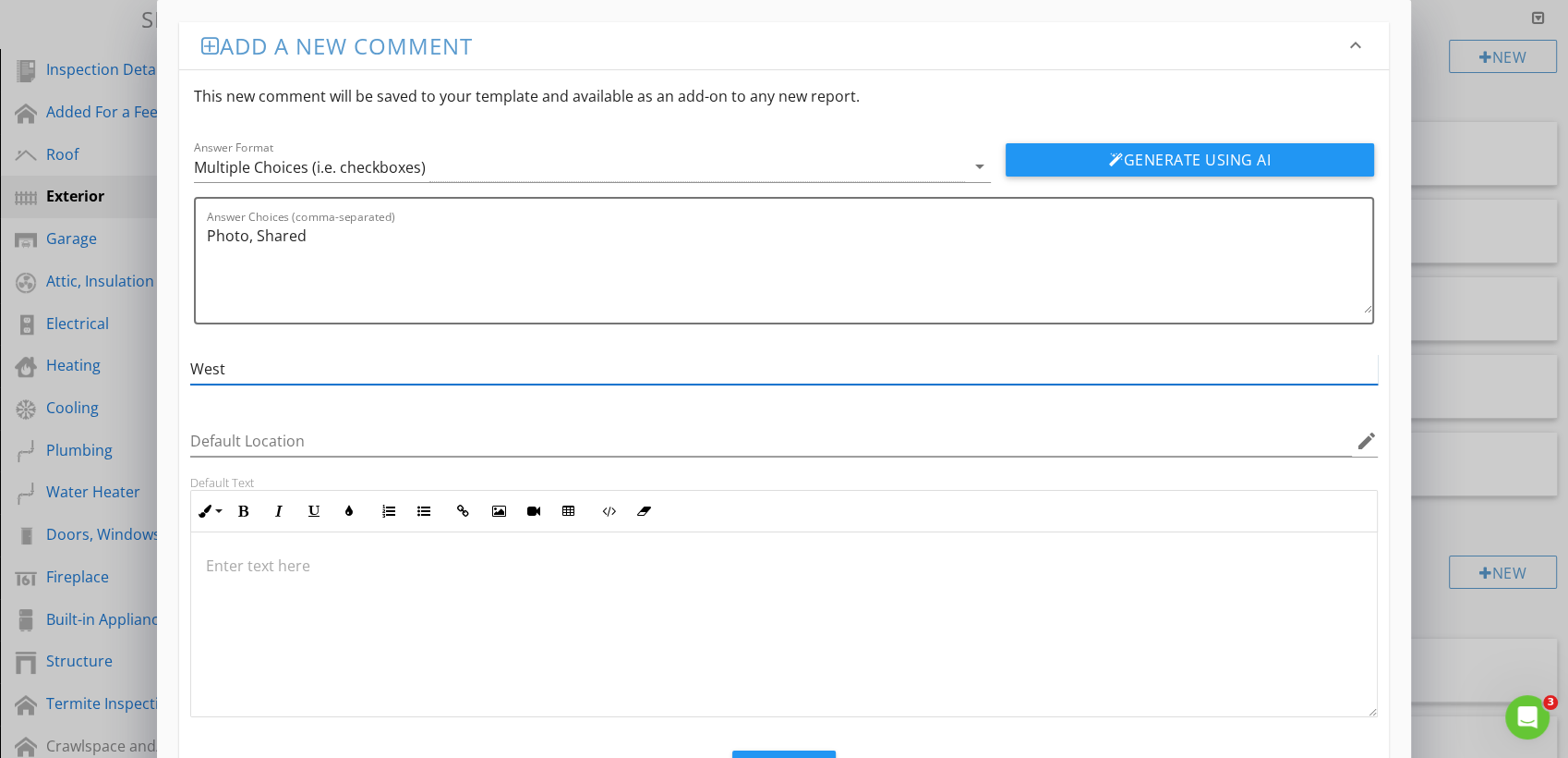
scroll to position [83, 0]
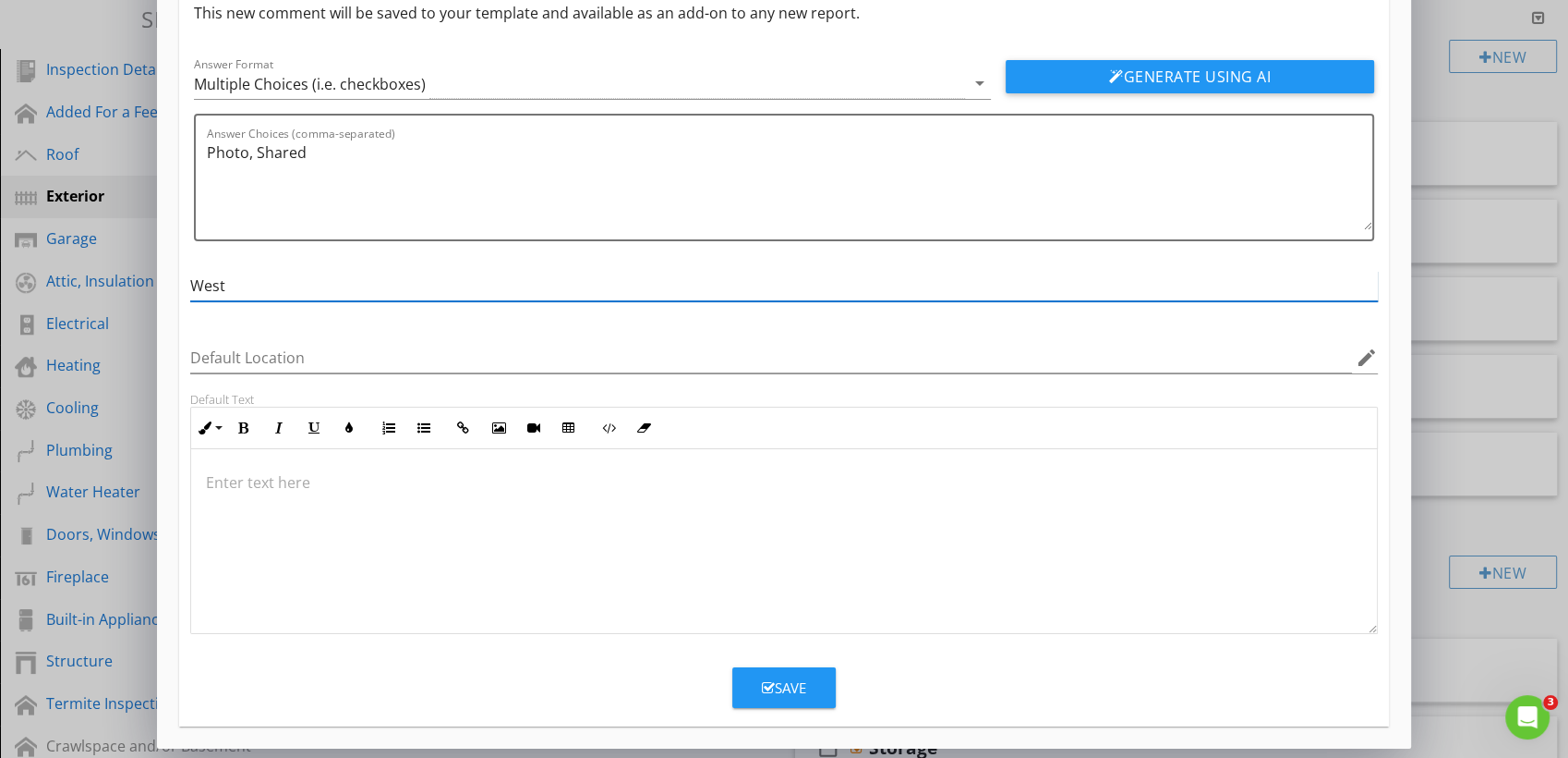
type input "West"
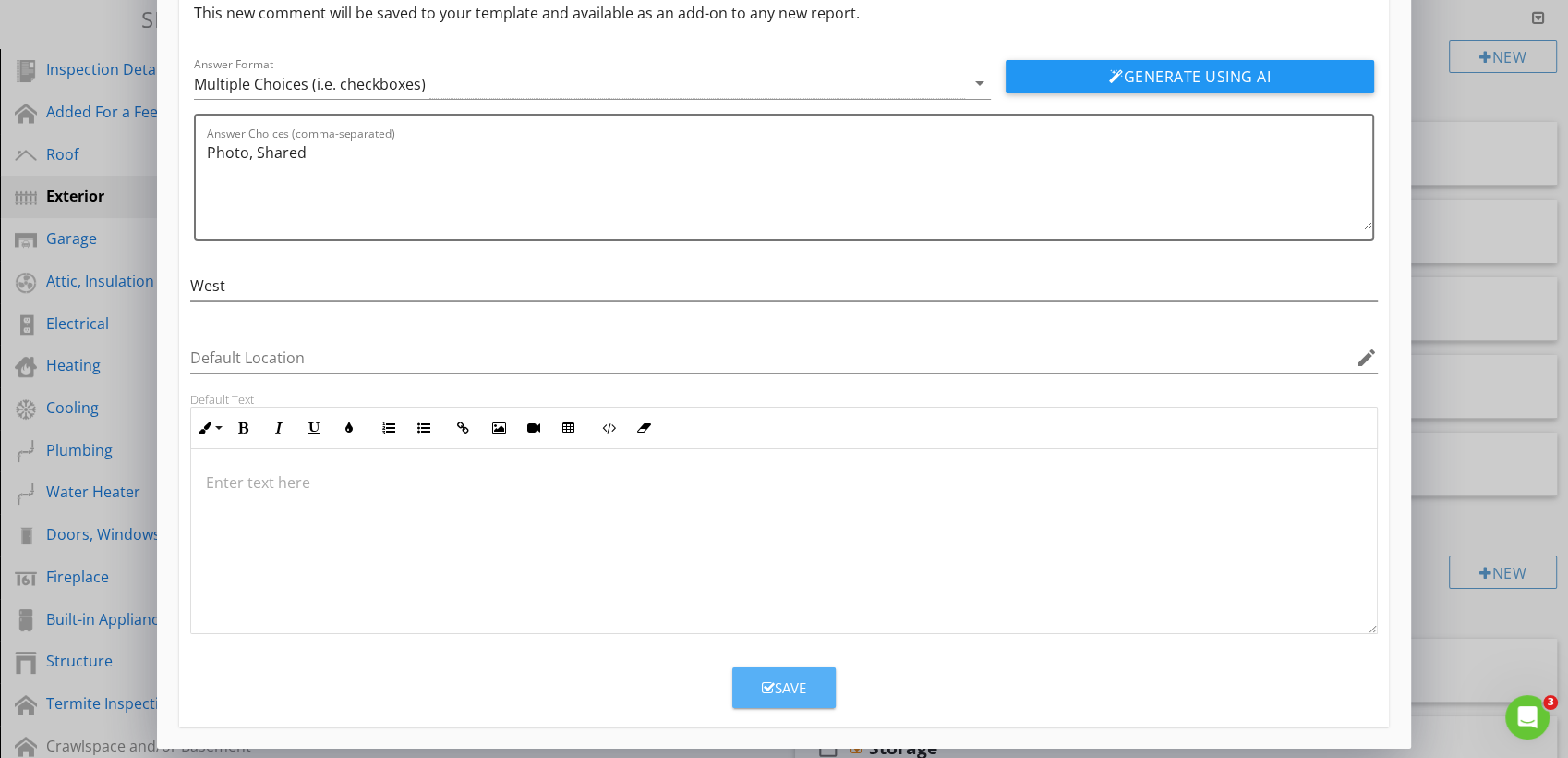
click at [807, 675] on button "Save" at bounding box center [784, 688] width 103 height 41
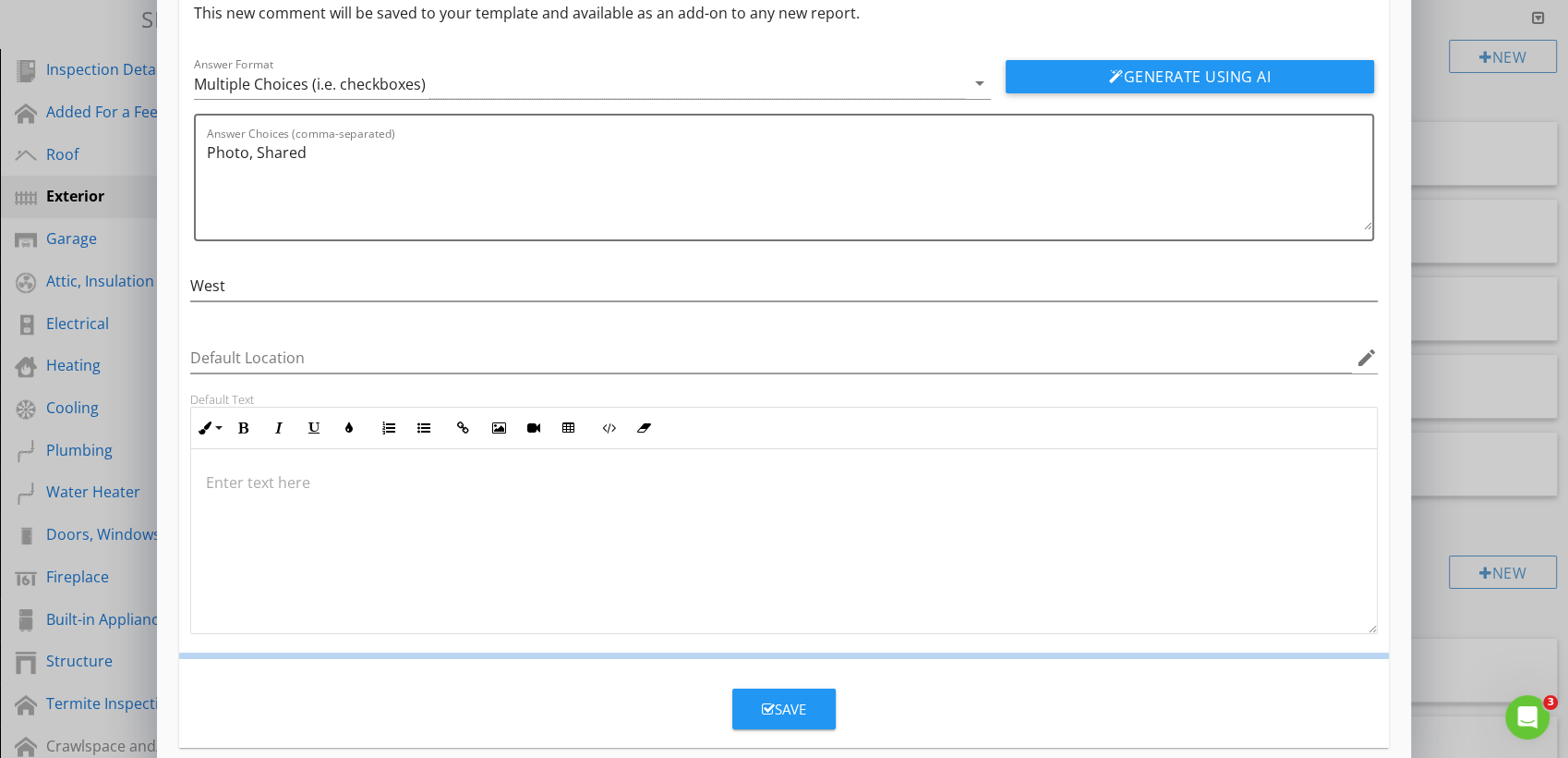
scroll to position [0, 0]
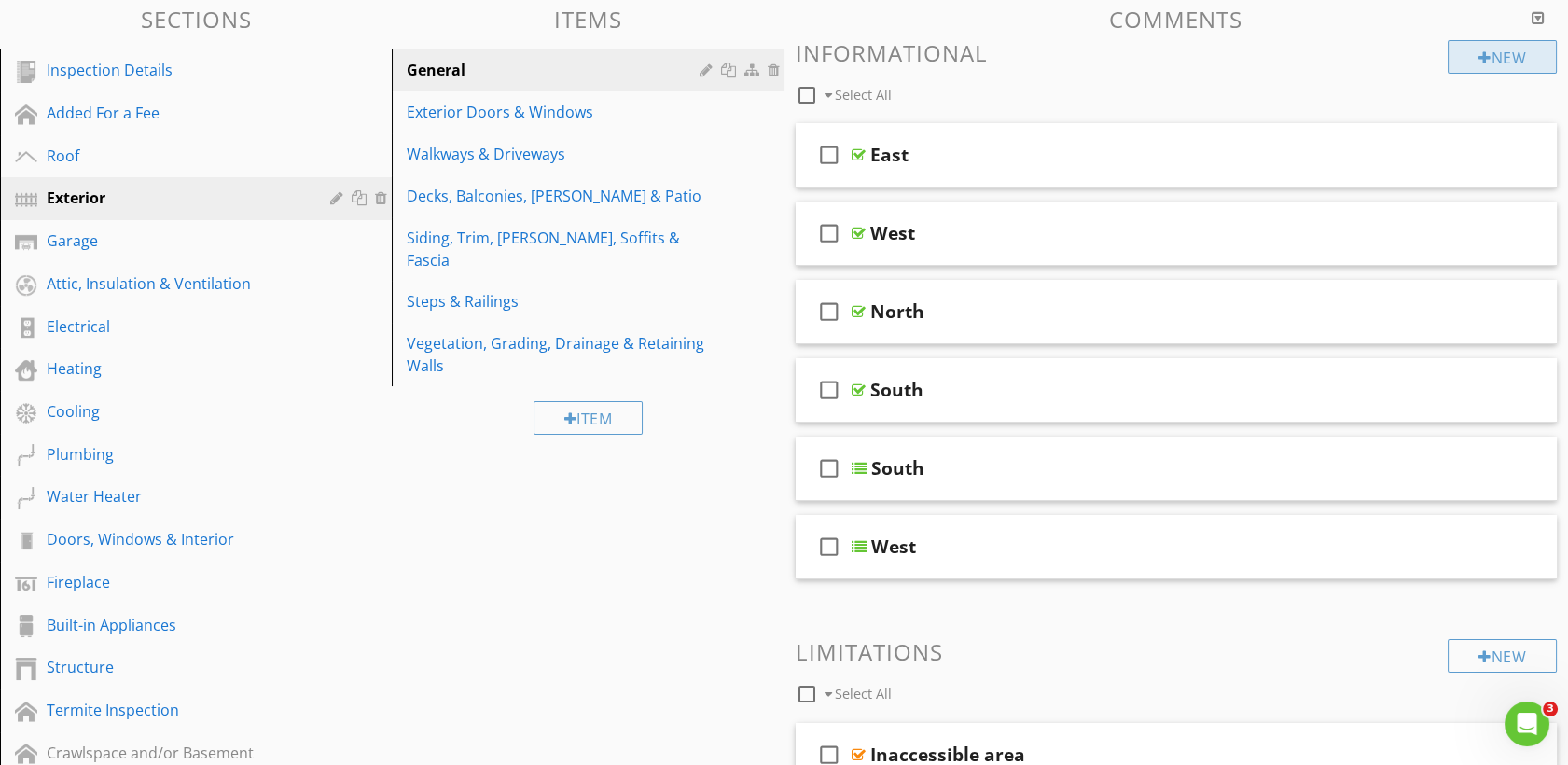
click at [1459, 56] on div "New" at bounding box center [1502, 57] width 109 height 33
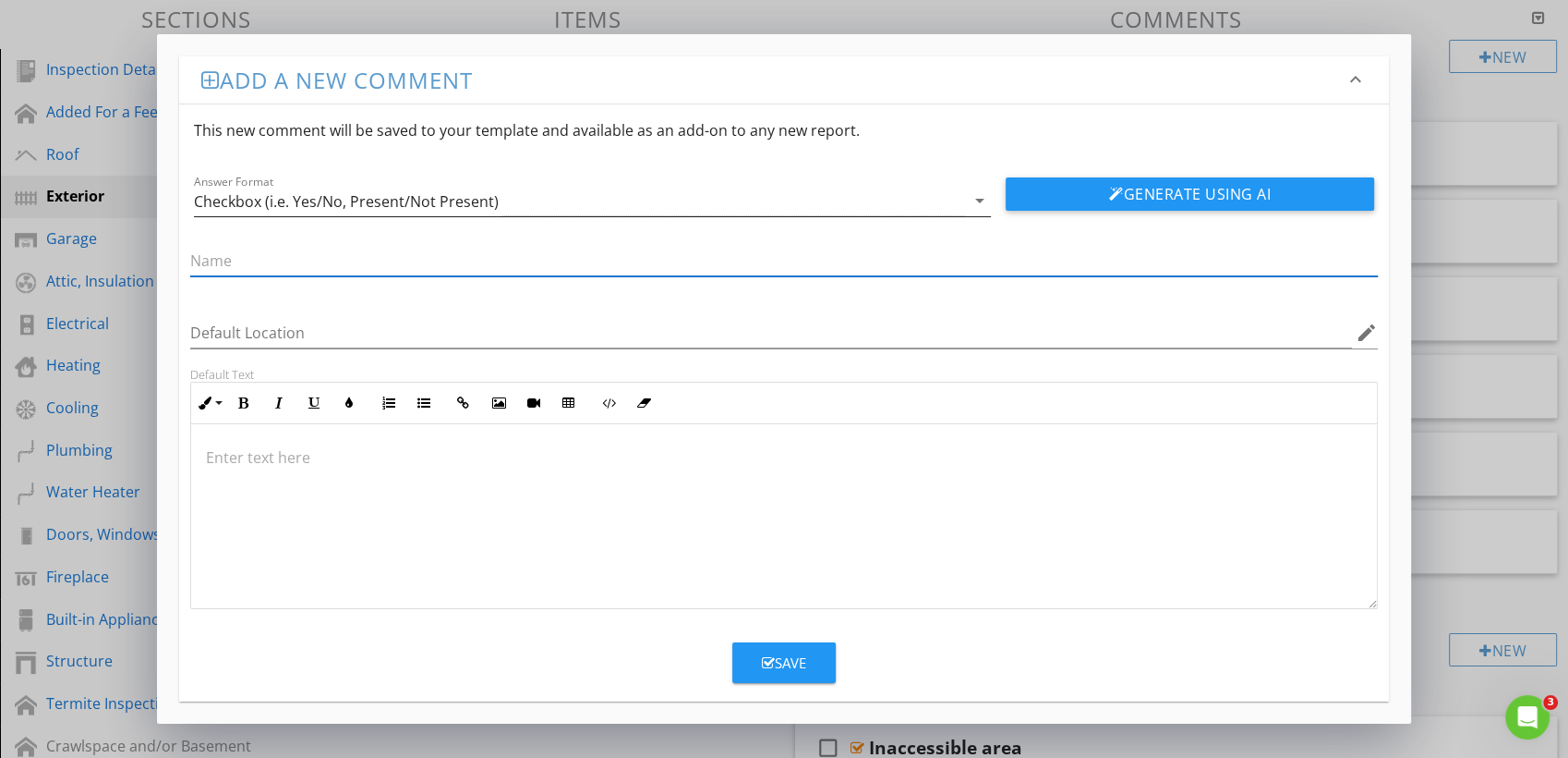
click at [511, 193] on div "Checkbox (i.e. Yes/No, Present/Not Present)" at bounding box center [579, 200] width 771 height 30
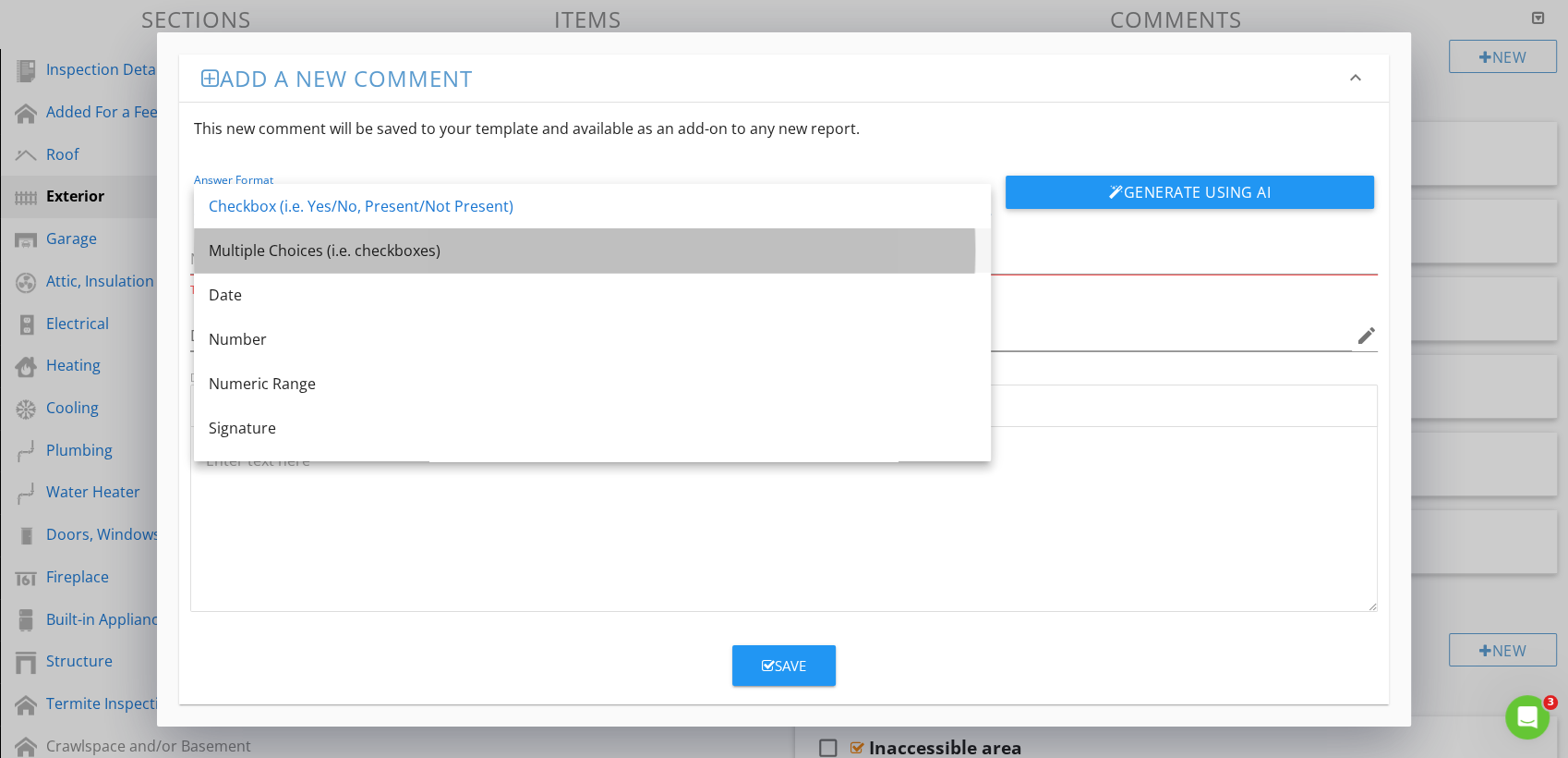
click at [371, 263] on div "Multiple Choices (i.e. checkboxes)" at bounding box center [592, 251] width 767 height 45
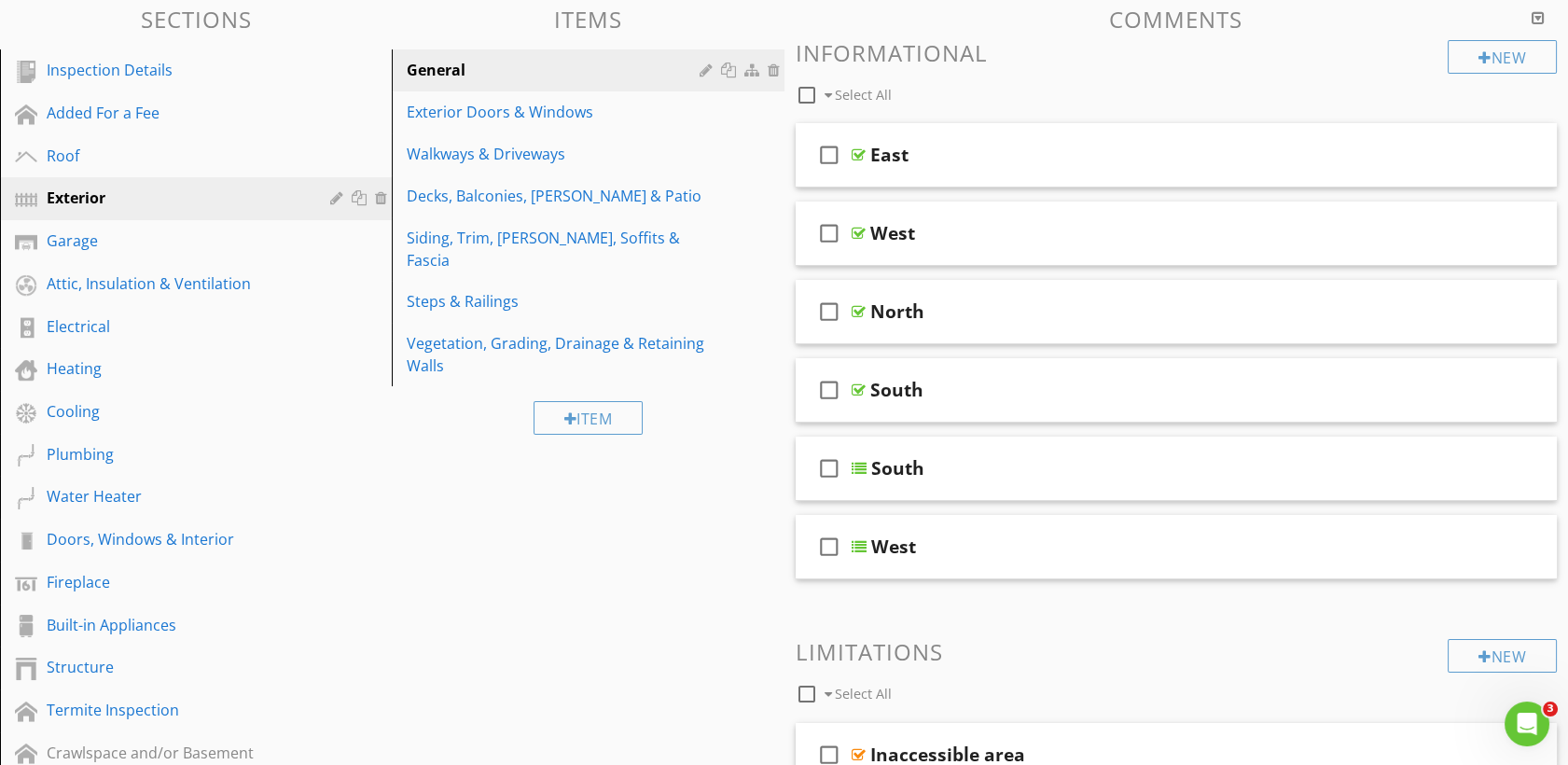
click at [100, 325] on div at bounding box center [784, 382] width 1568 height 765
click at [1480, 51] on div at bounding box center [1484, 57] width 13 height 15
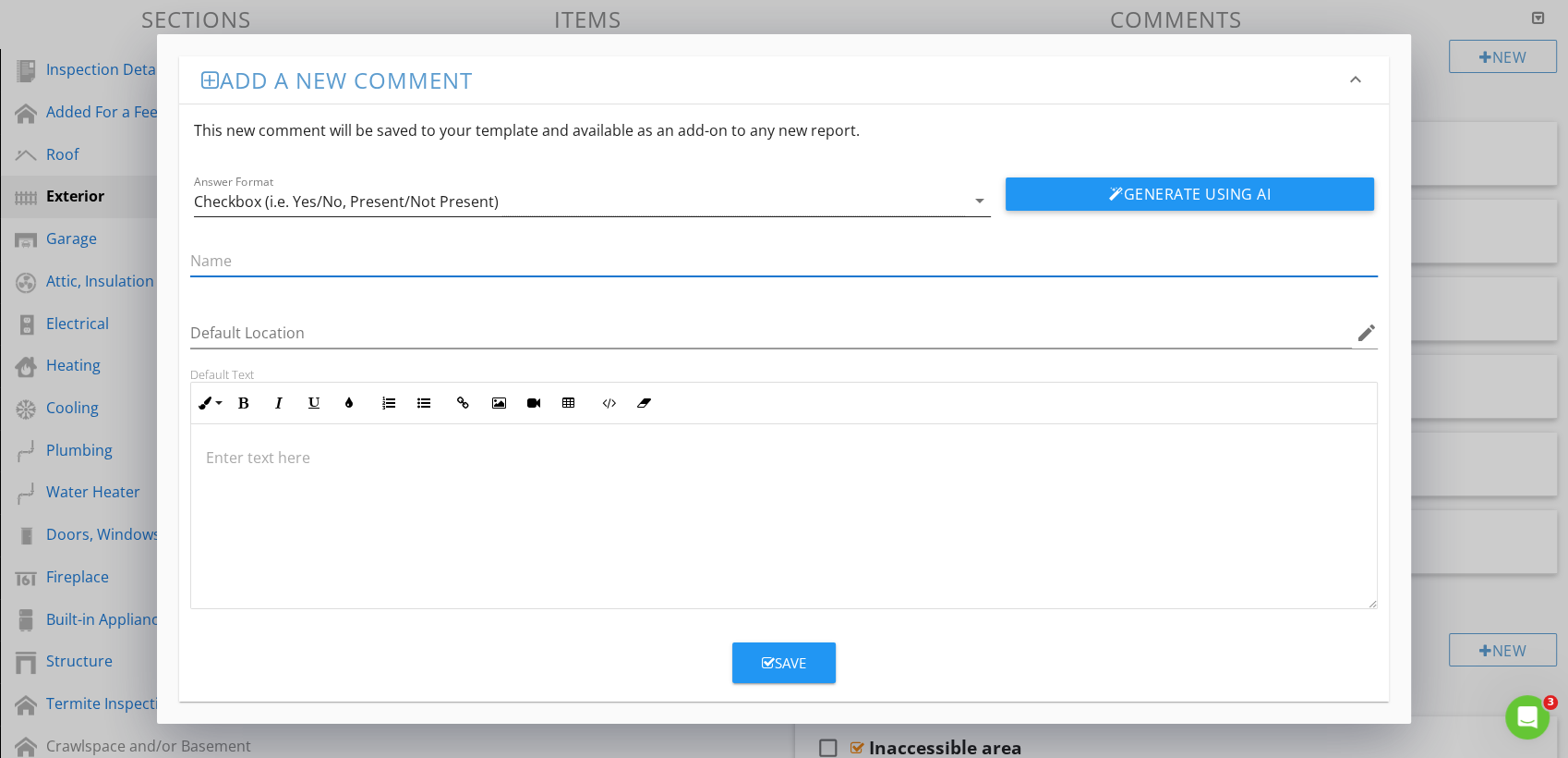
click at [854, 194] on div "Checkbox (i.e. Yes/No, Present/Not Present)" at bounding box center [579, 200] width 771 height 30
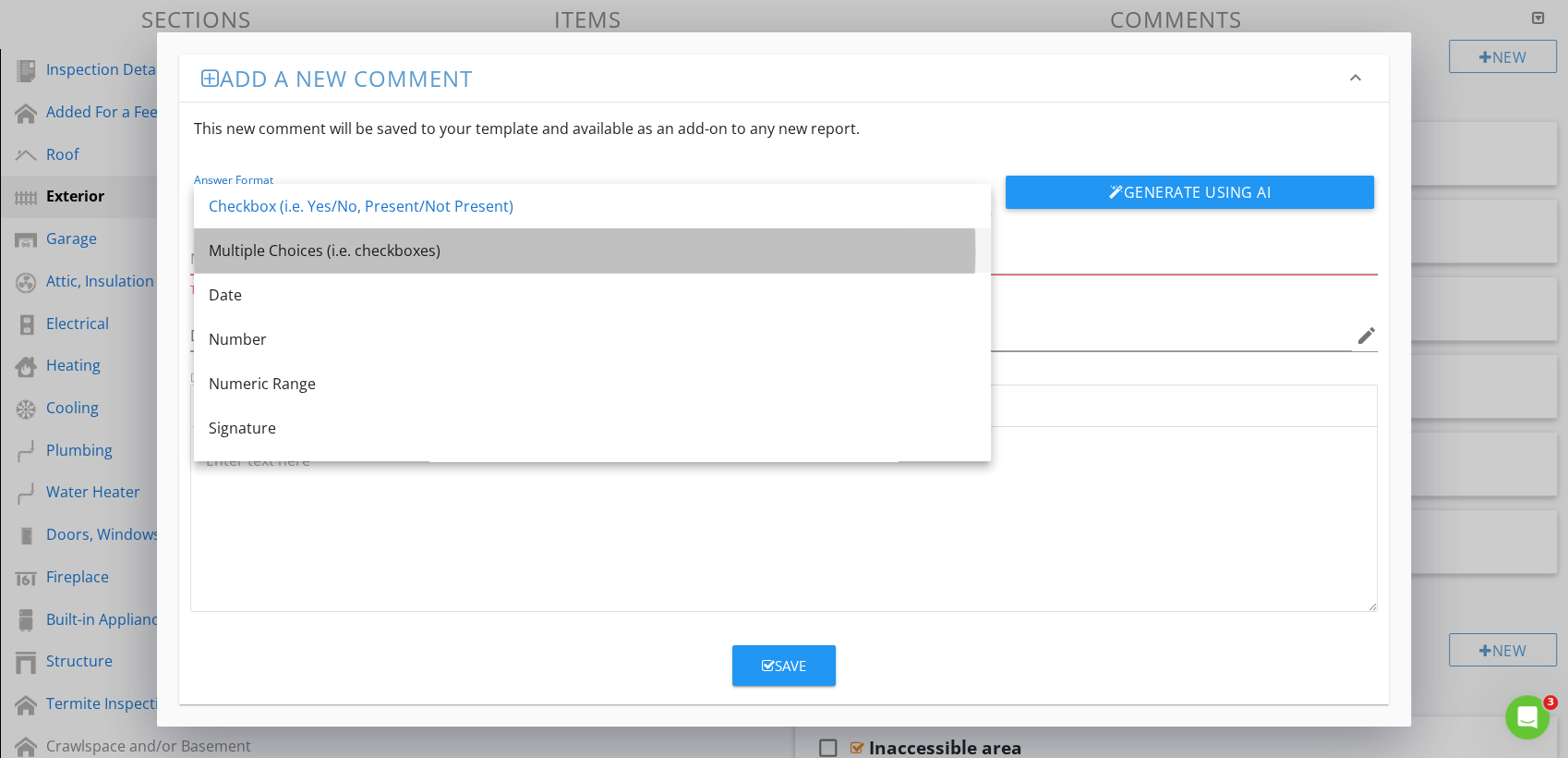
click at [358, 257] on div "Multiple Choices (i.e. checkboxes)" at bounding box center [592, 250] width 767 height 22
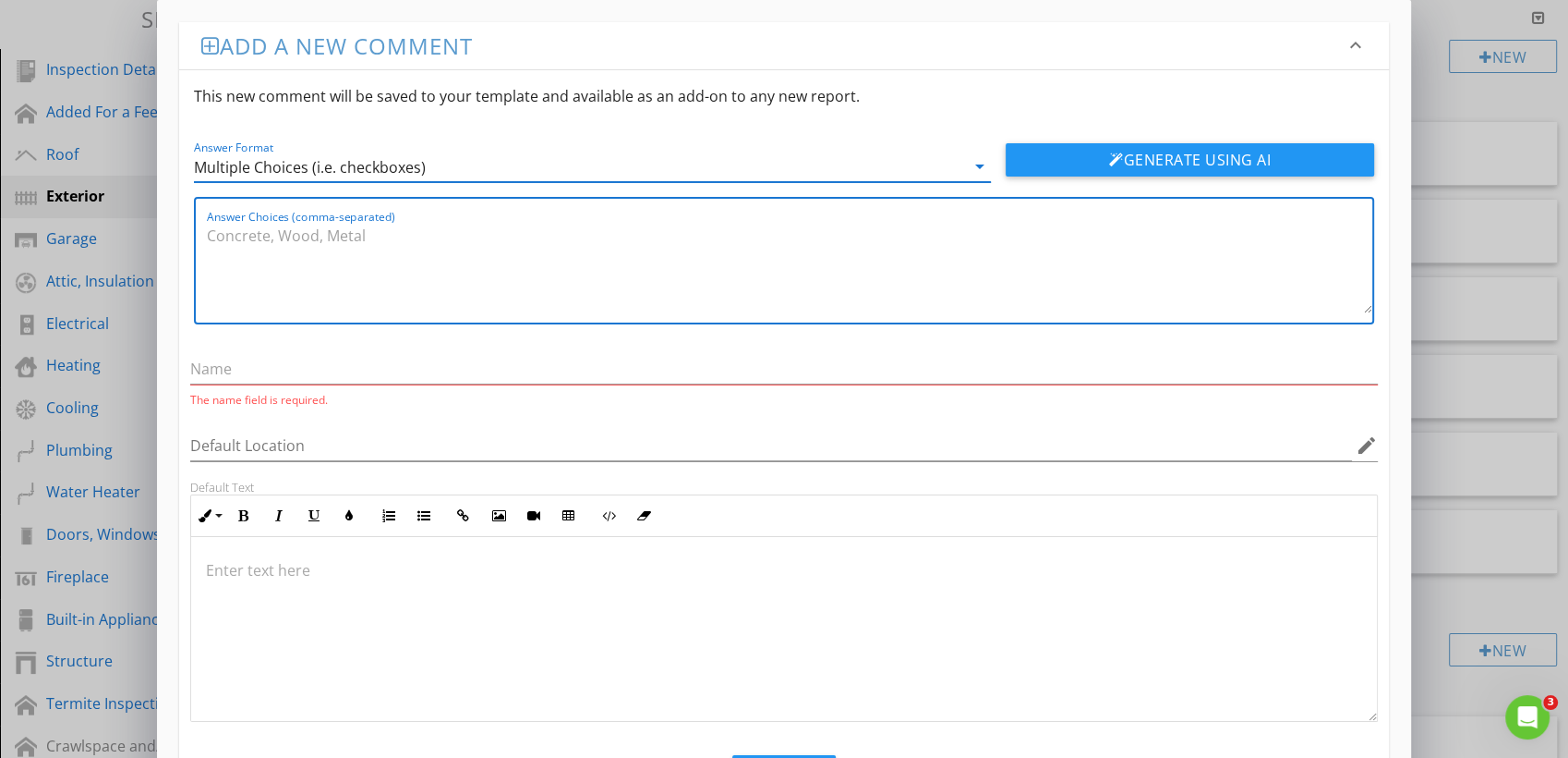
click at [456, 277] on textarea "Answer Choices (comma-separated)" at bounding box center [790, 267] width 1165 height 92
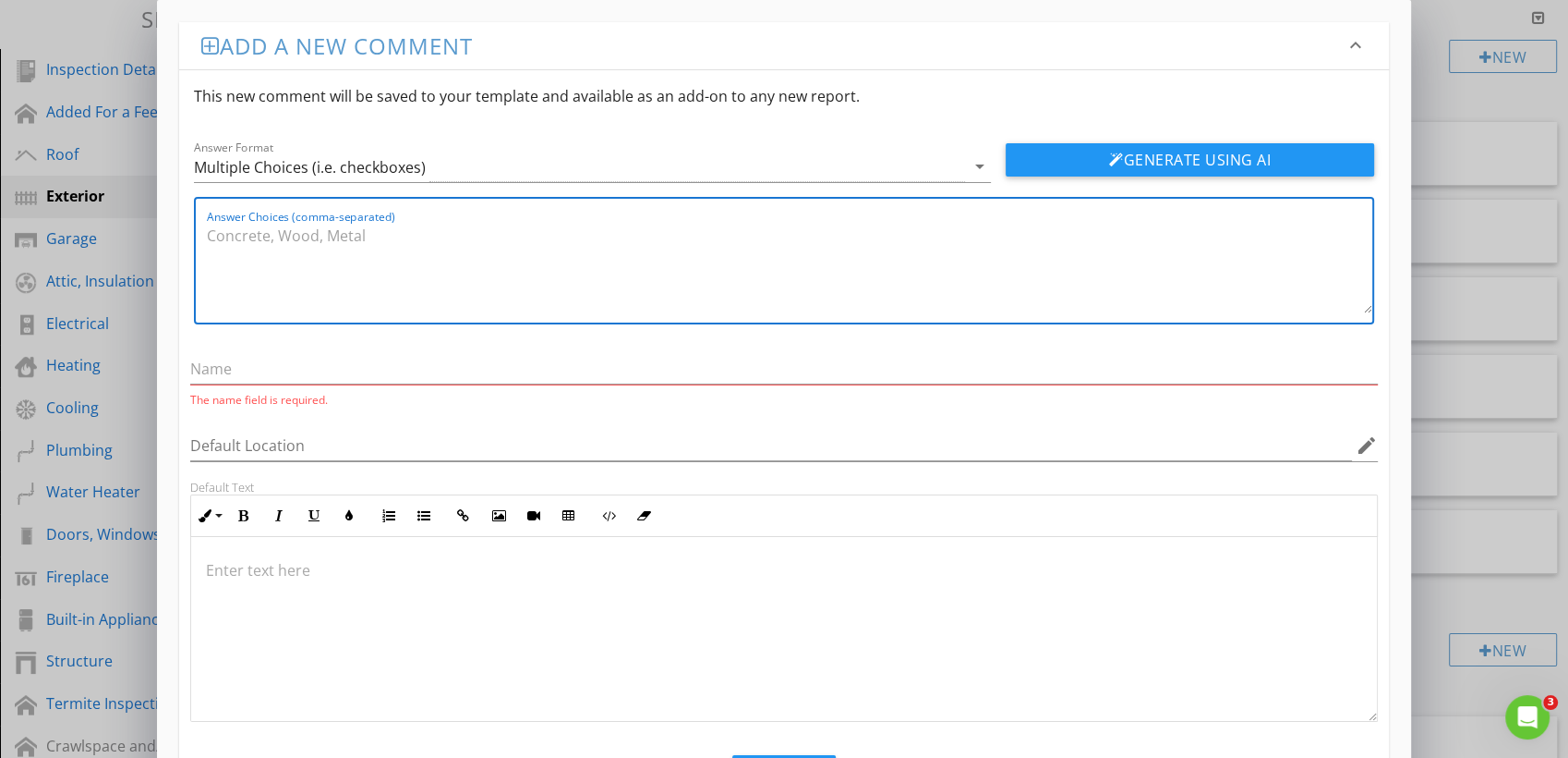
paste textarea "Photo, Shared"
type textarea "Photo, Shared"
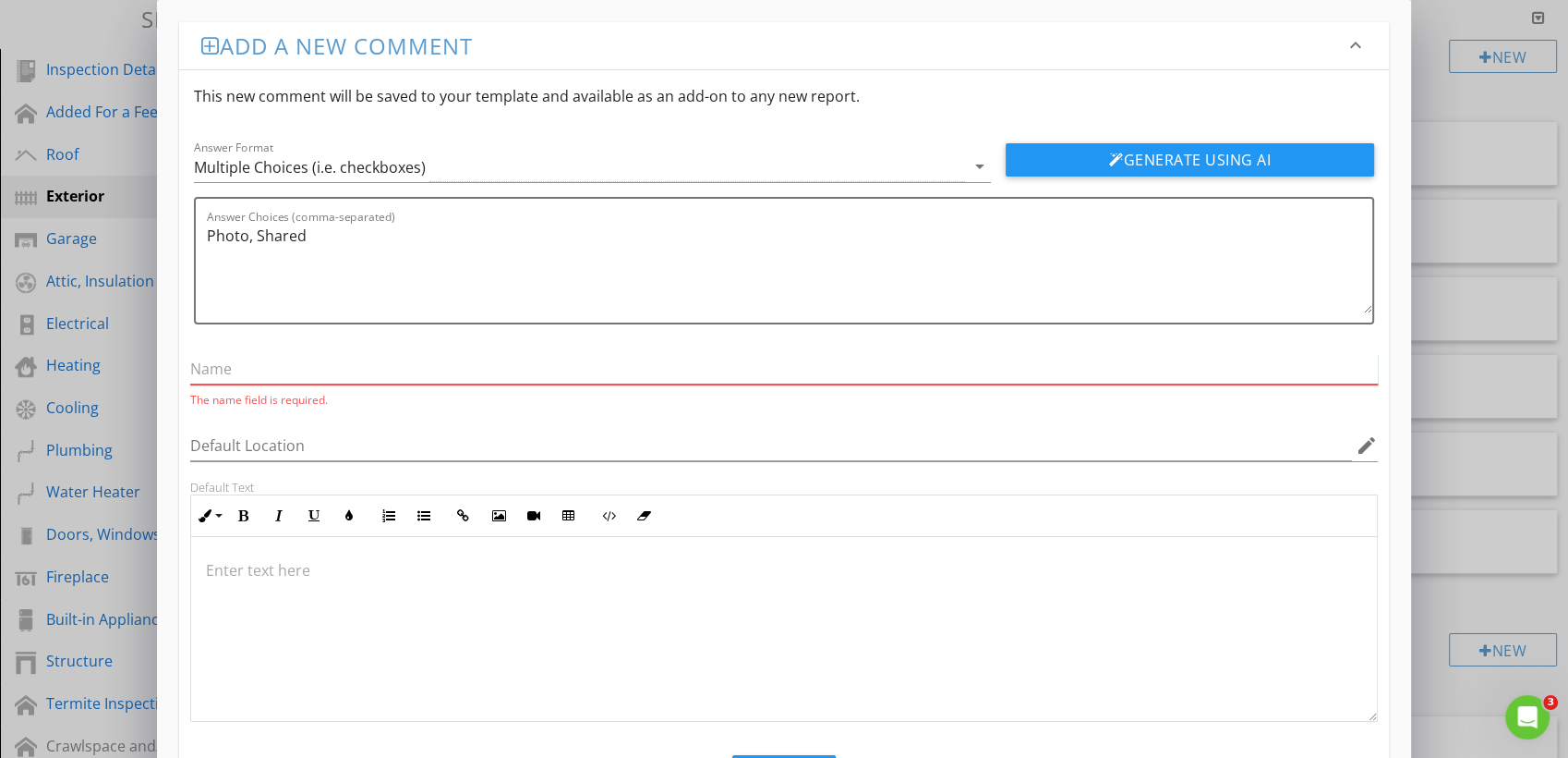
click at [337, 354] on input "text" at bounding box center [784, 369] width 1188 height 30
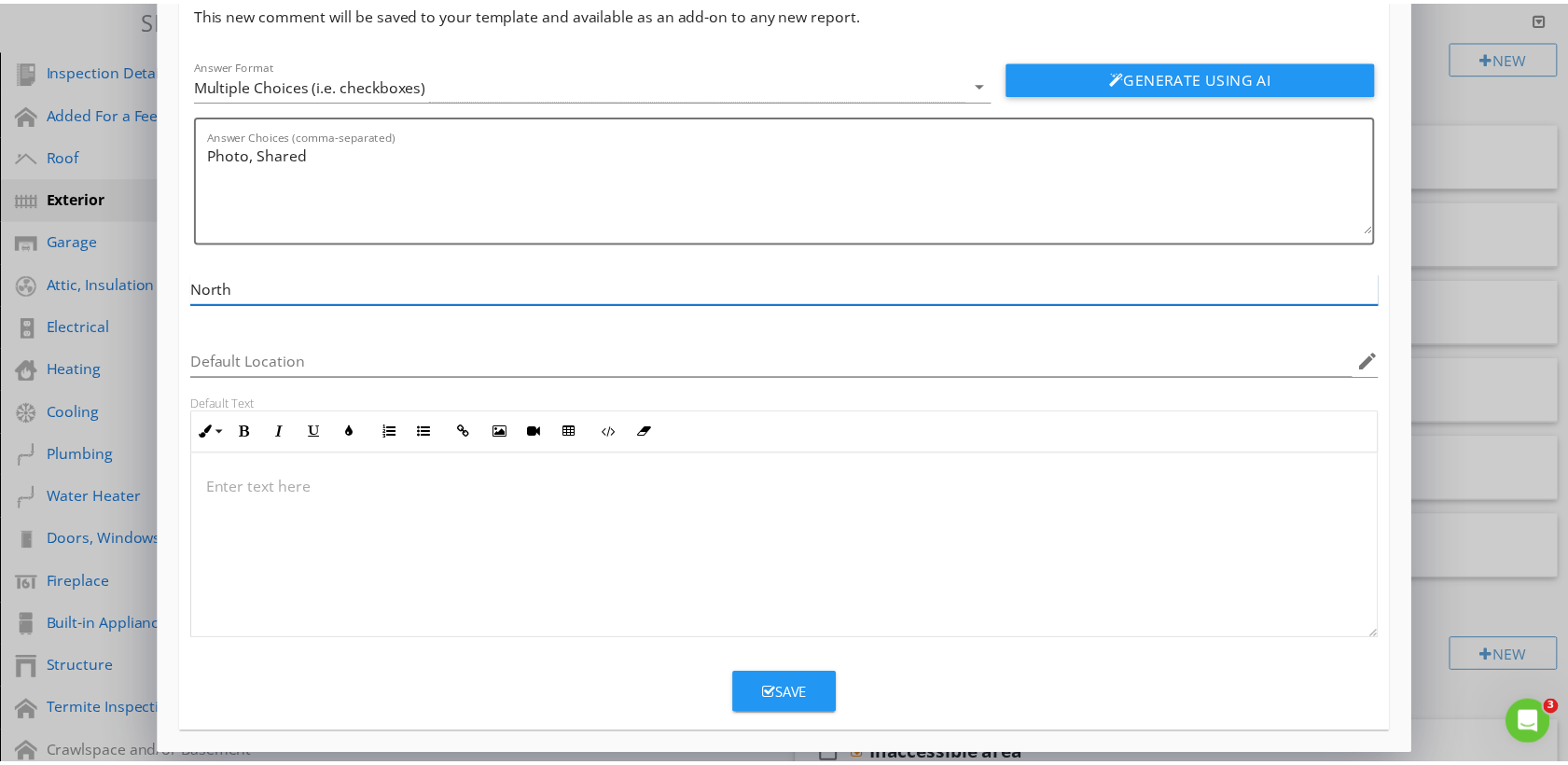
scroll to position [83, 0]
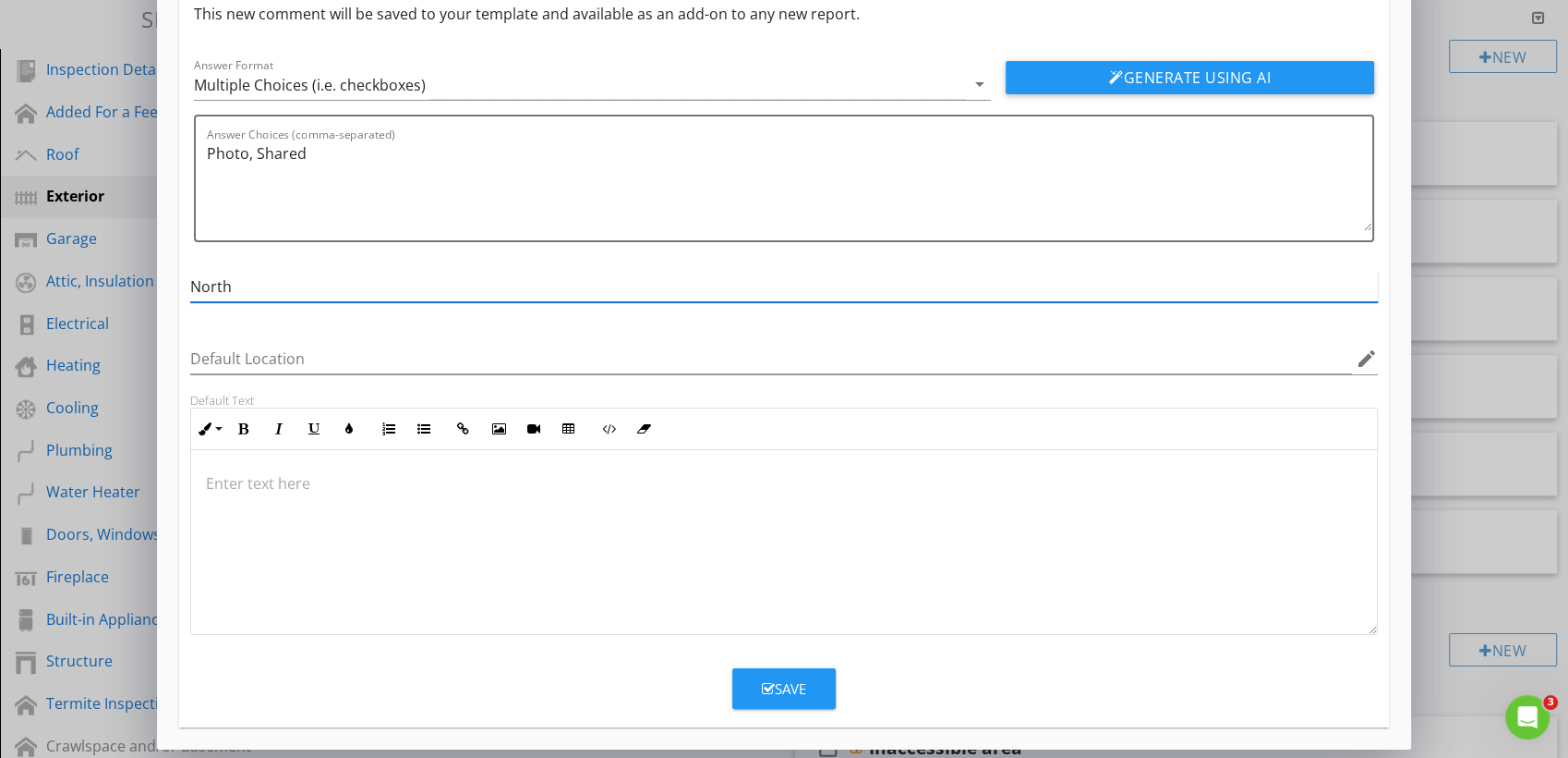
type input "North"
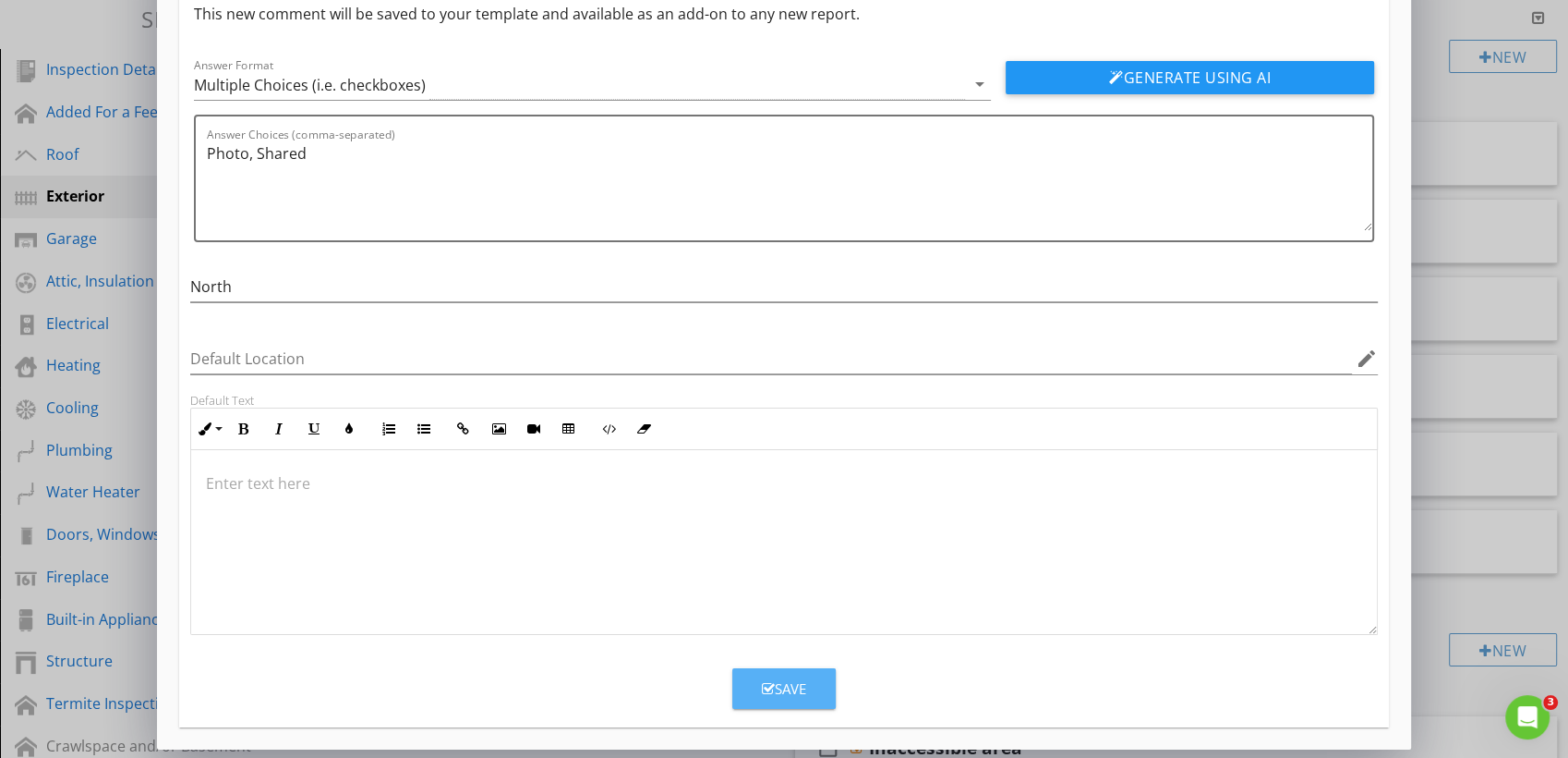
click at [800, 671] on button "Save" at bounding box center [784, 689] width 103 height 41
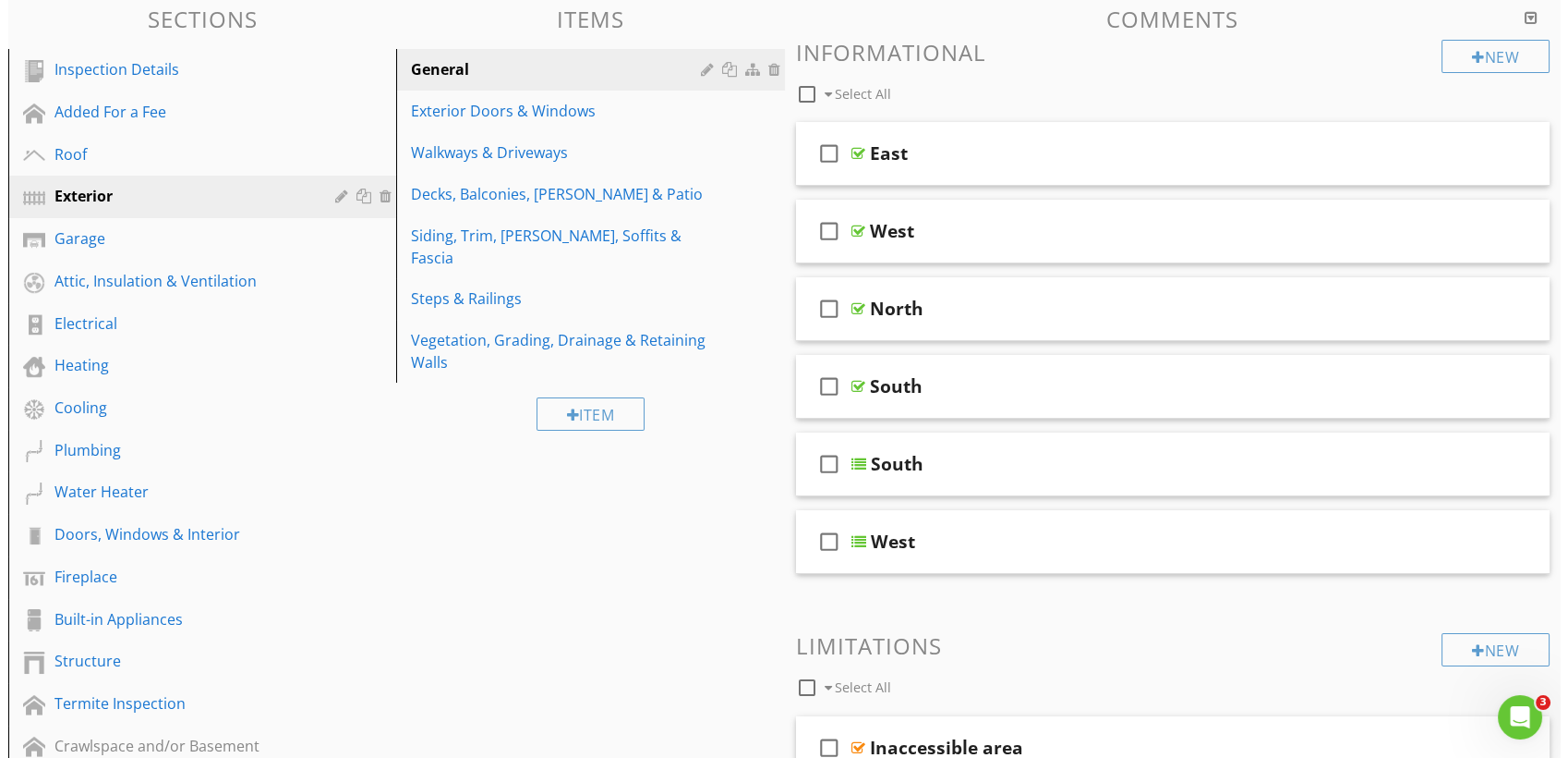
scroll to position [0, 0]
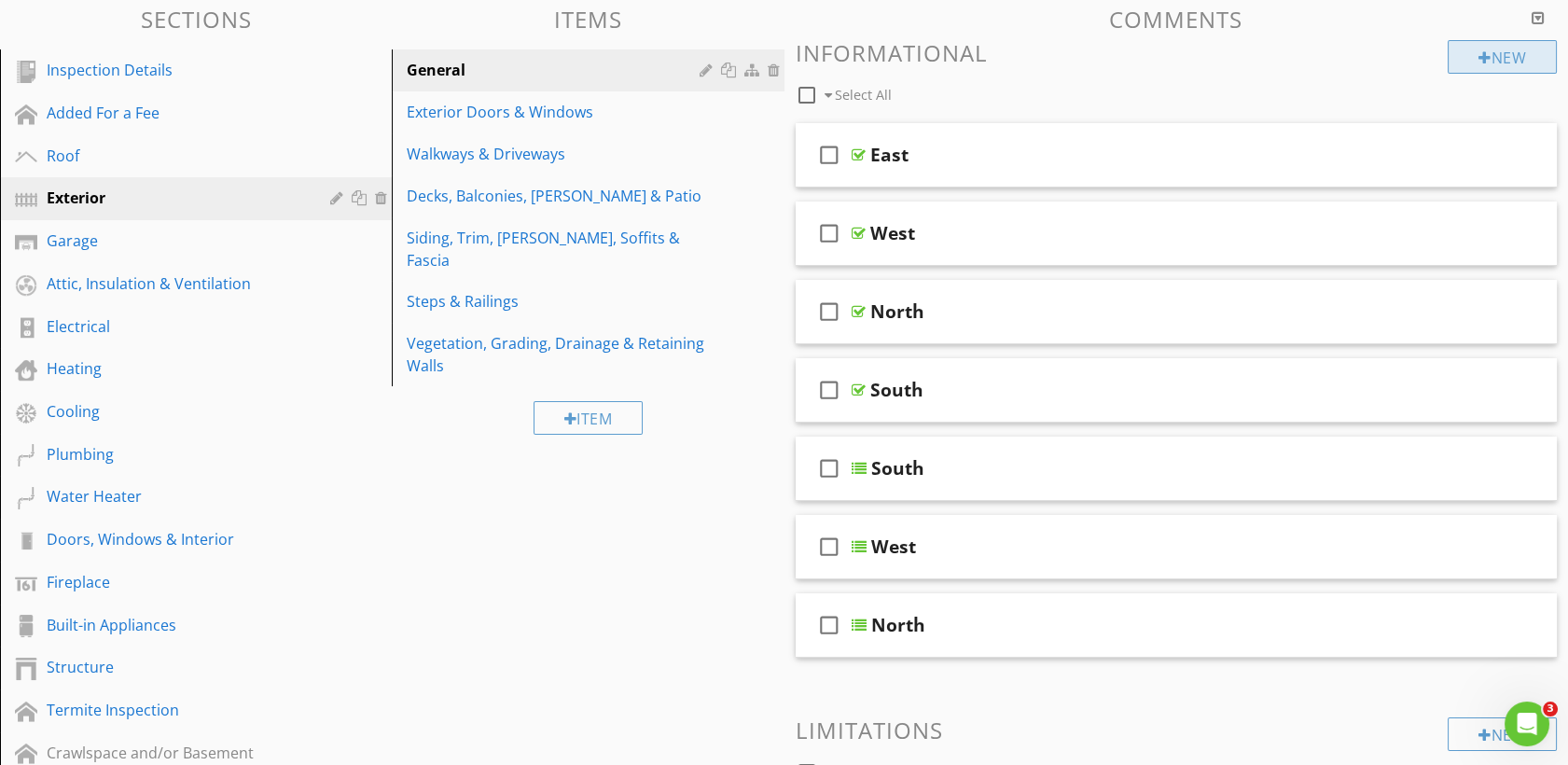
click at [1476, 66] on div "New" at bounding box center [1502, 57] width 109 height 33
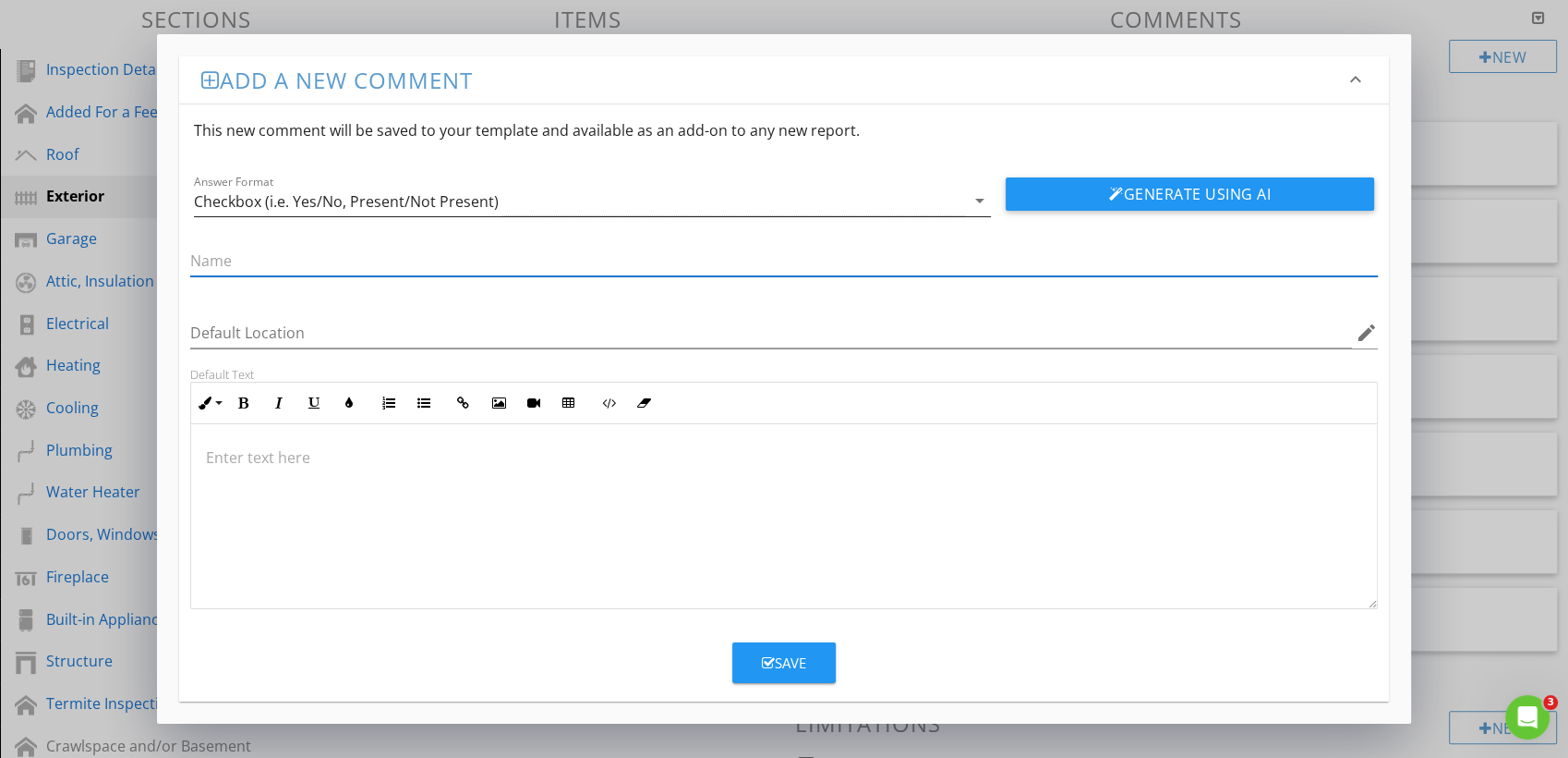
click at [732, 206] on div "Checkbox (i.e. Yes/No, Present/Not Present)" at bounding box center [579, 200] width 771 height 30
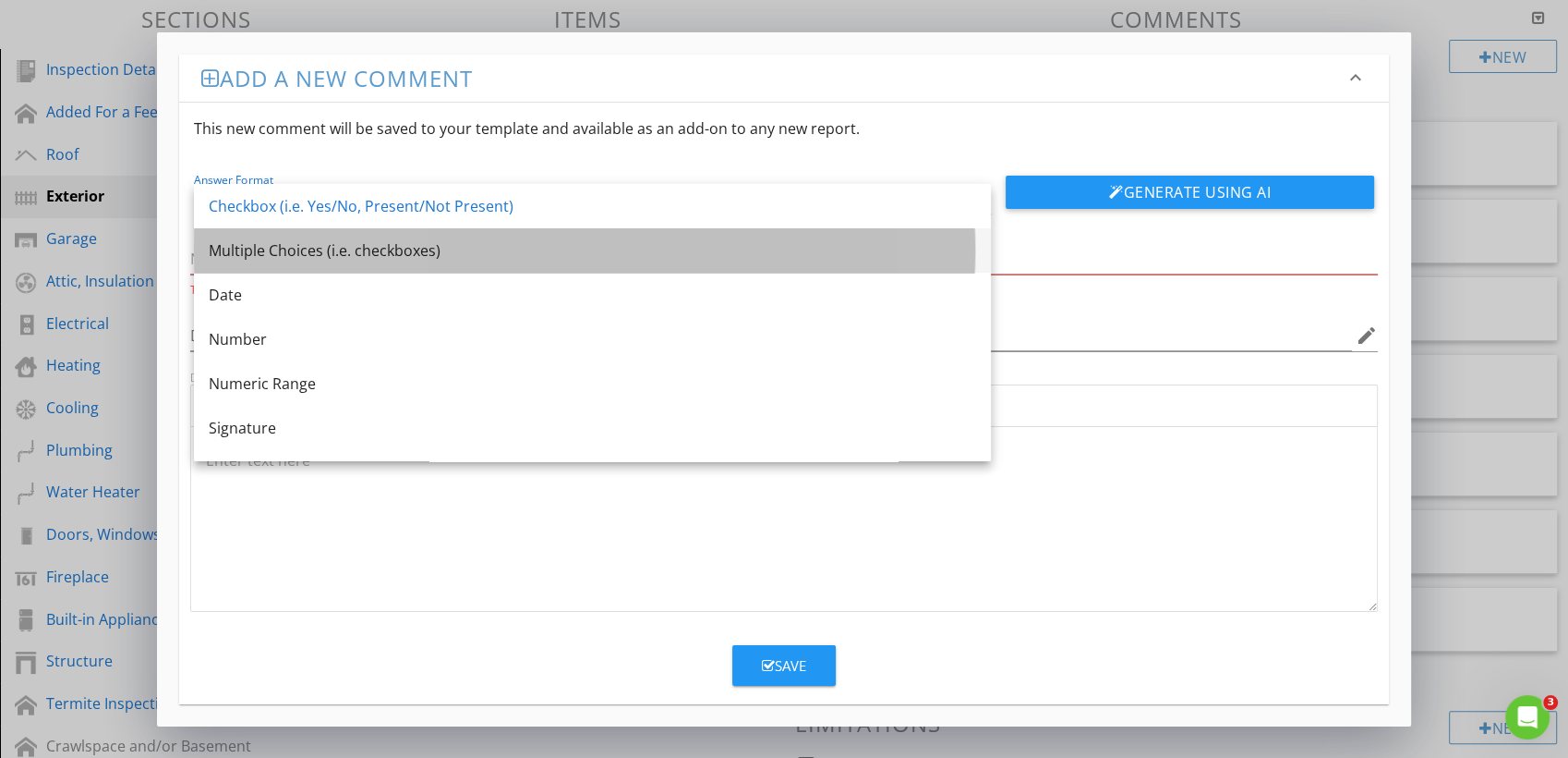
click at [517, 253] on div "Multiple Choices (i.e. checkboxes)" at bounding box center [592, 250] width 767 height 22
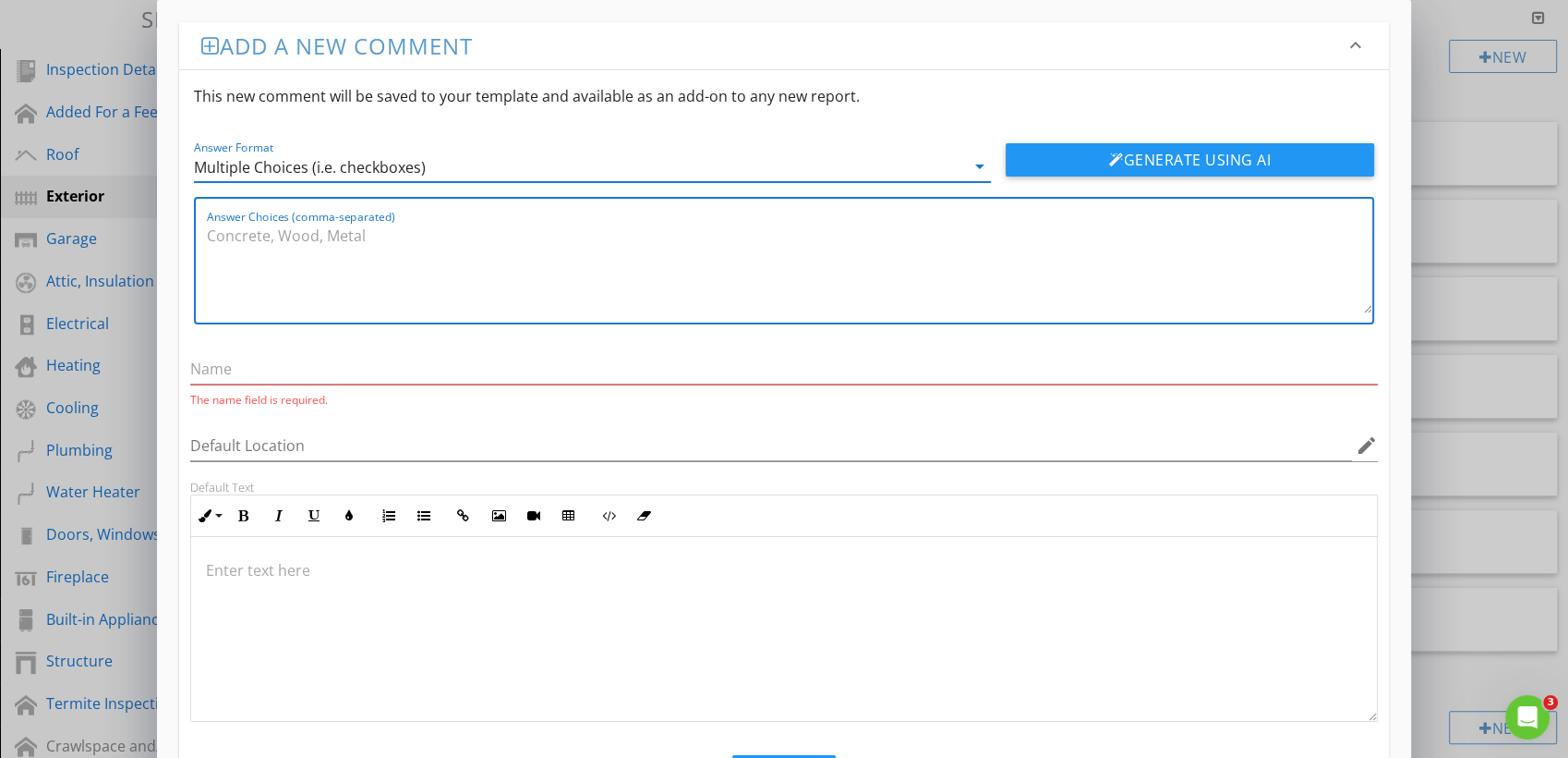
click at [307, 236] on textarea "Answer Choices (comma-separated)" at bounding box center [790, 267] width 1165 height 92
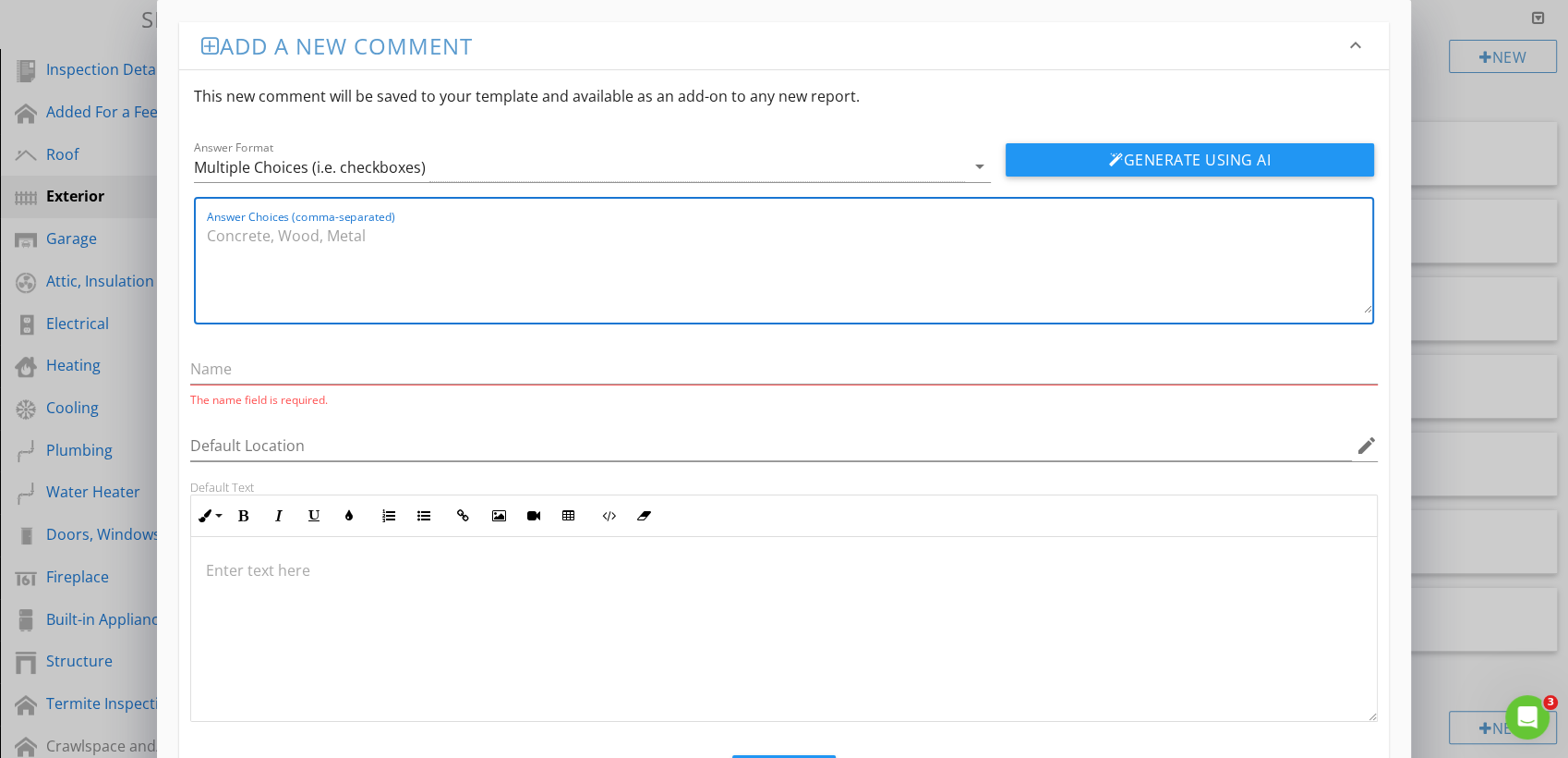
paste textarea "Photo, Shared"
type textarea "Photo, Shared"
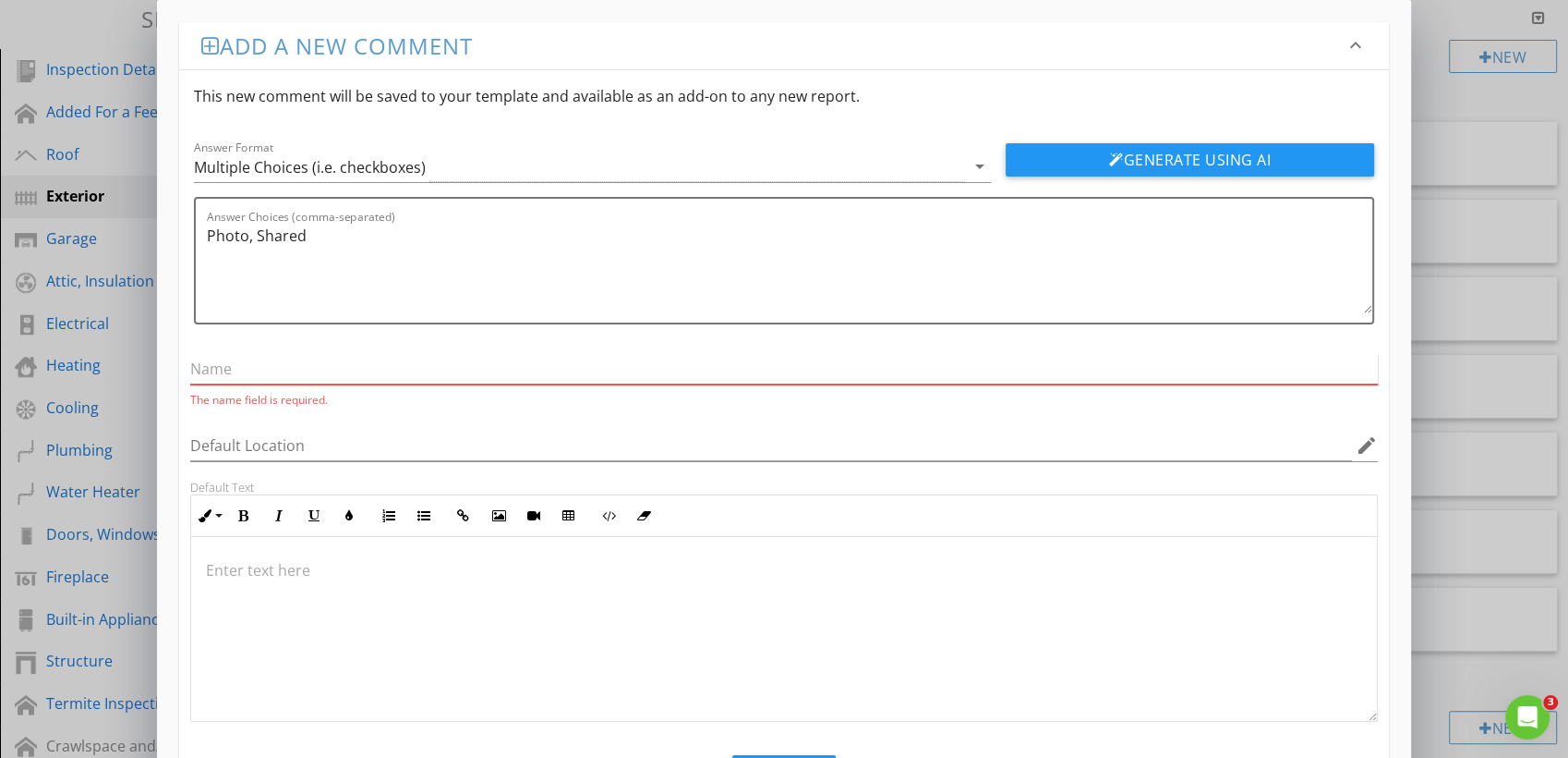
click at [211, 357] on input "text" at bounding box center [784, 369] width 1188 height 30
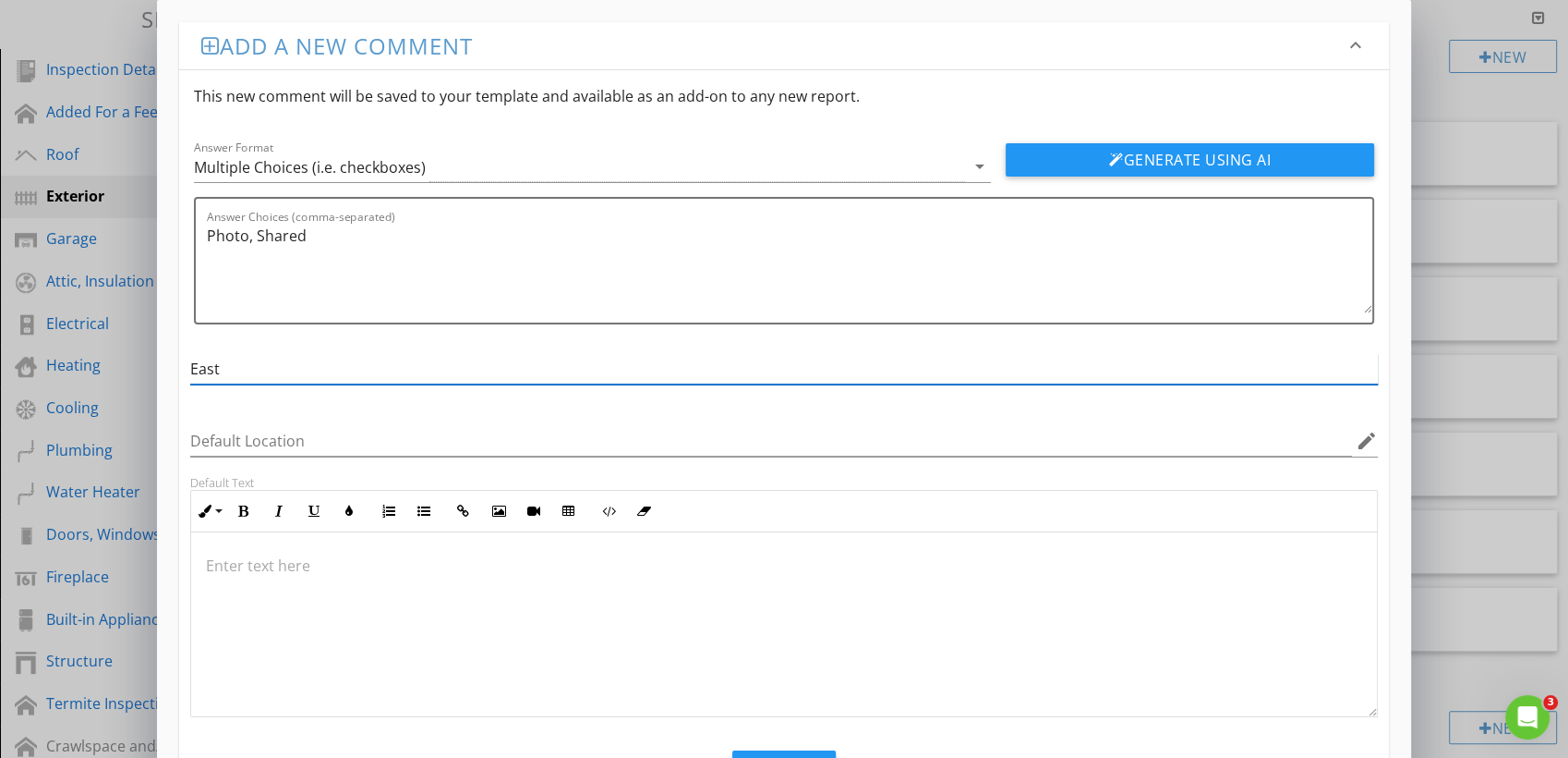
scroll to position [83, 0]
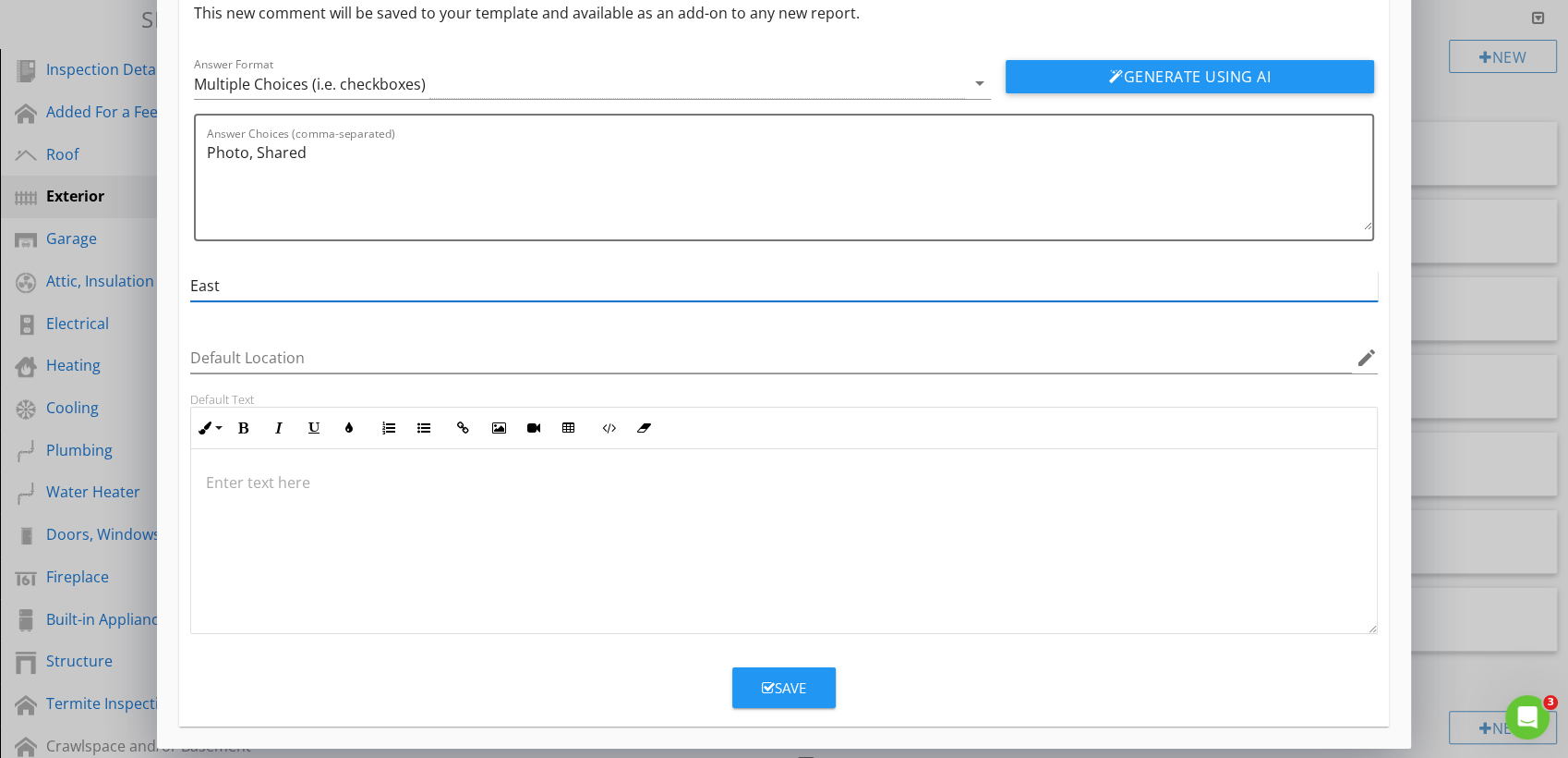
type input "East"
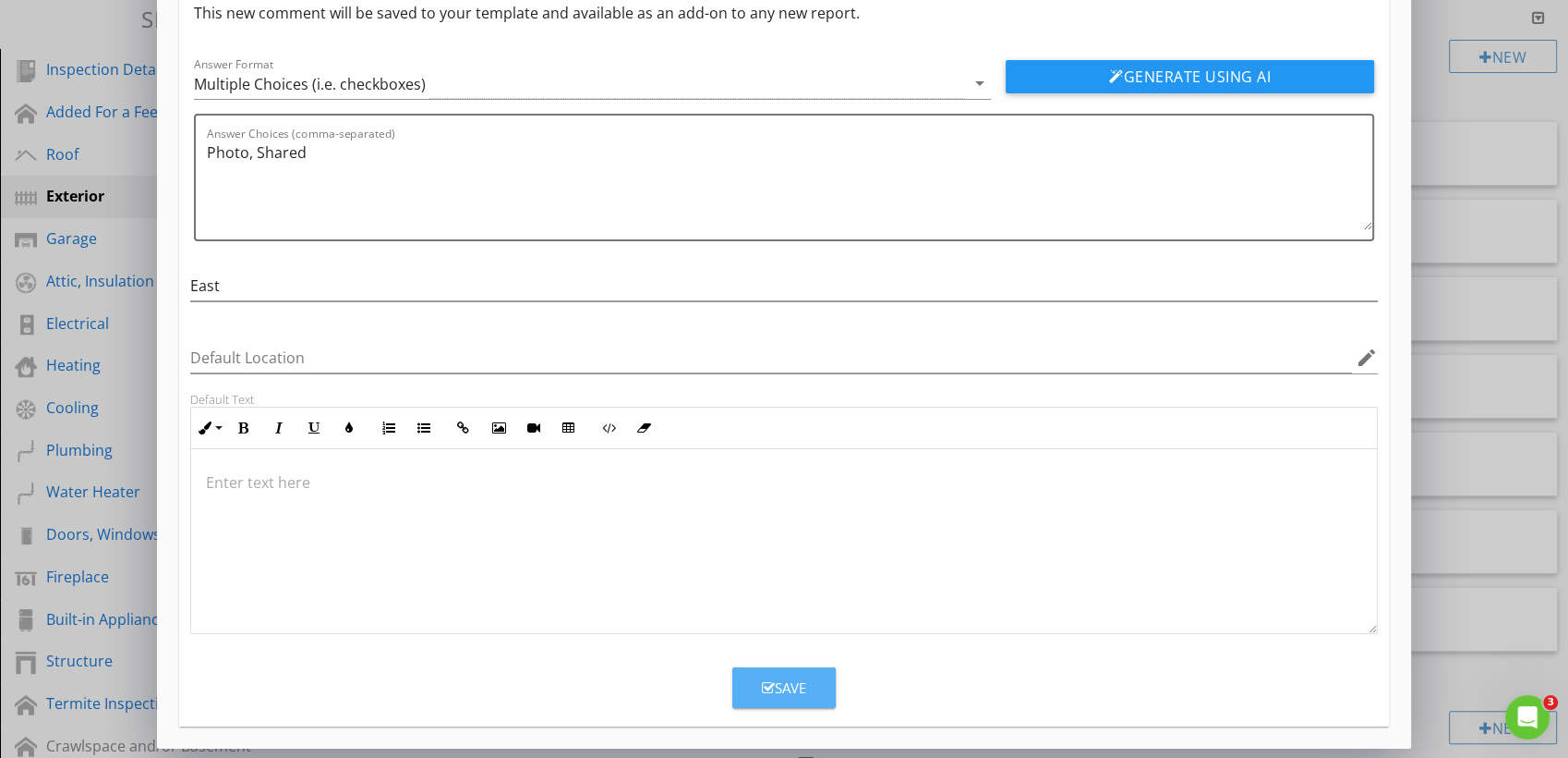
click at [798, 698] on button "Save" at bounding box center [784, 688] width 103 height 41
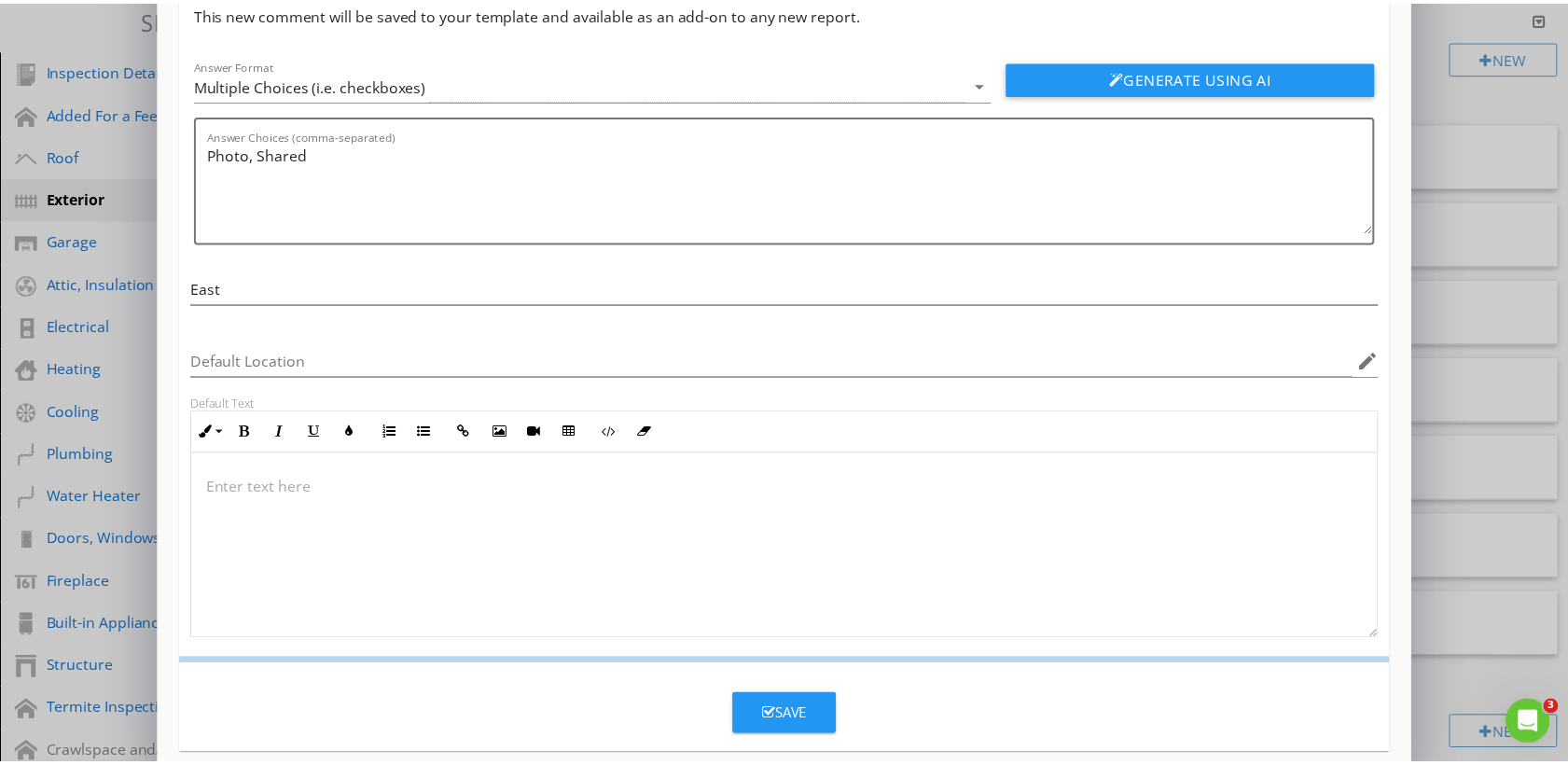
scroll to position [0, 0]
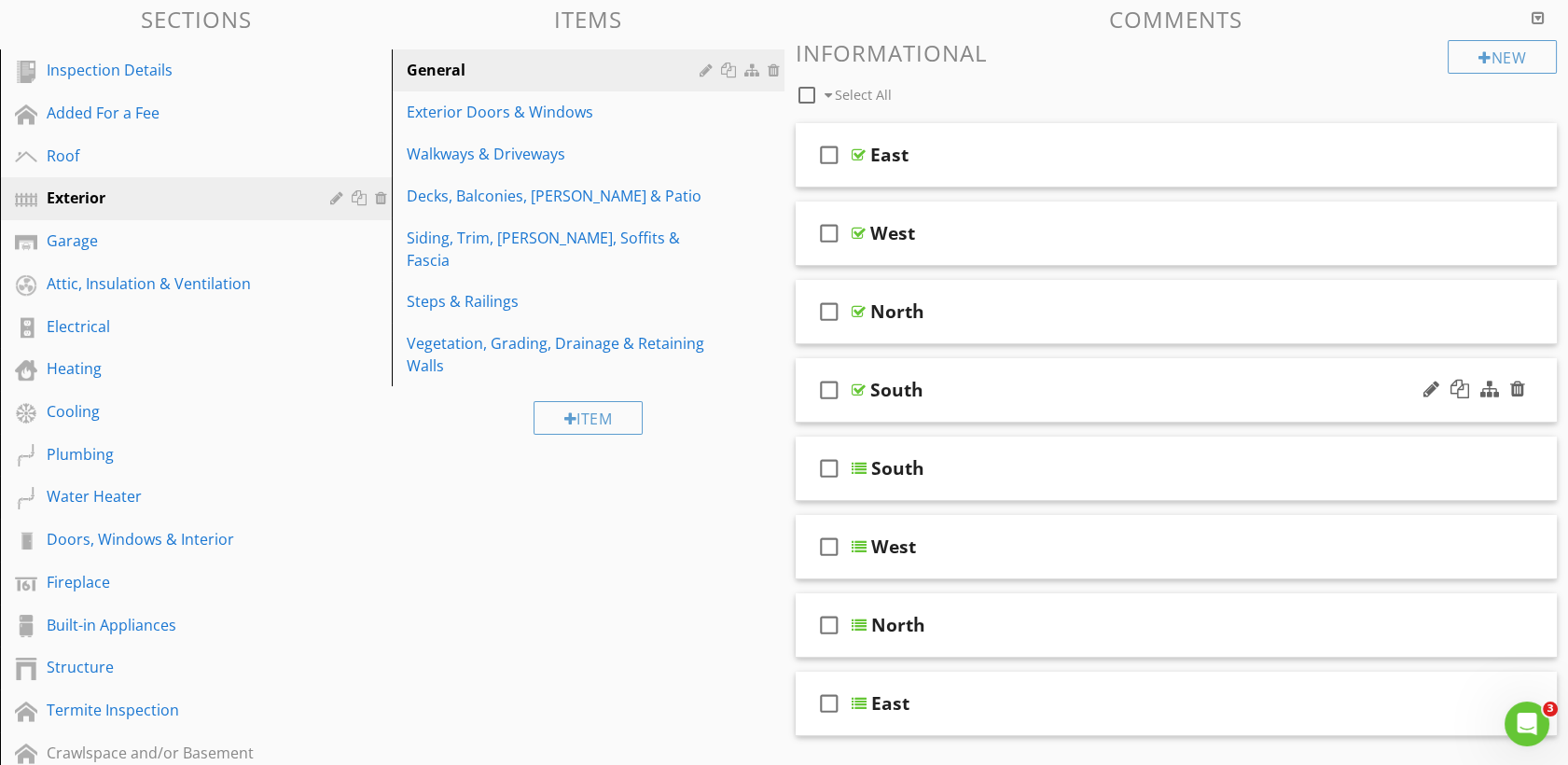
click at [1519, 398] on div at bounding box center [1474, 390] width 109 height 45
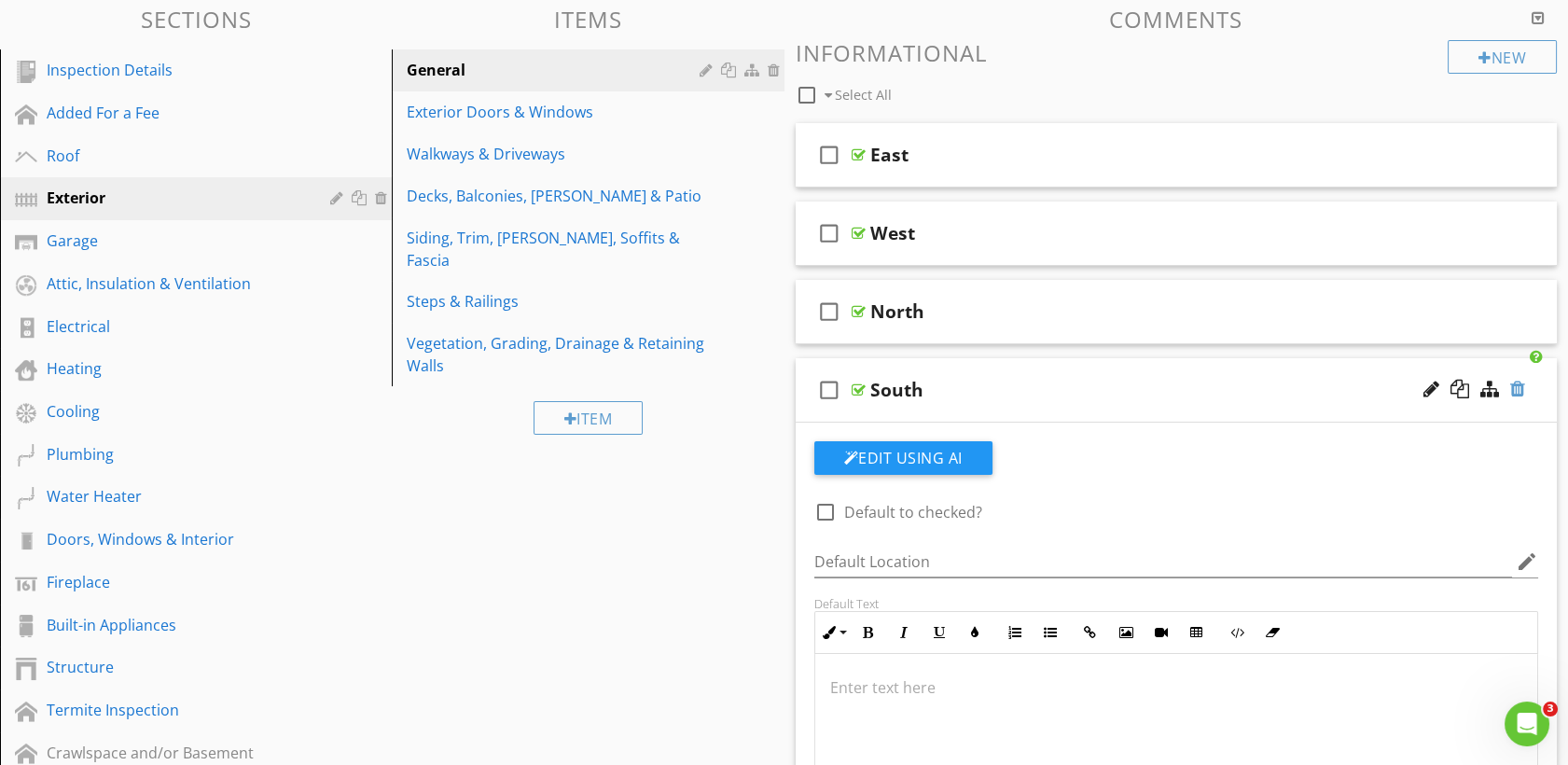
click at [1510, 382] on div at bounding box center [1517, 388] width 15 height 19
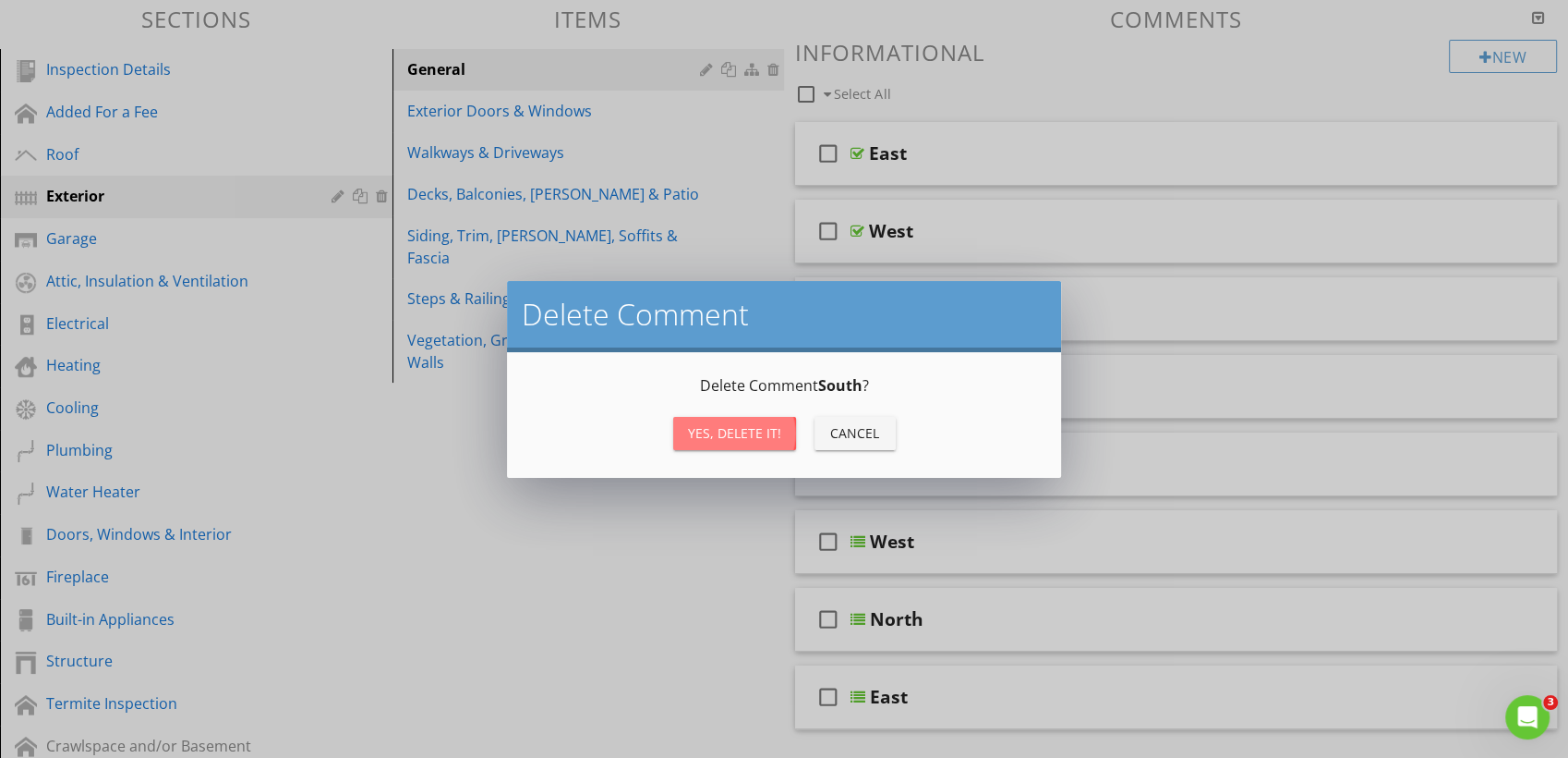
click at [725, 441] on div "Yes, Delete it!" at bounding box center [734, 433] width 93 height 19
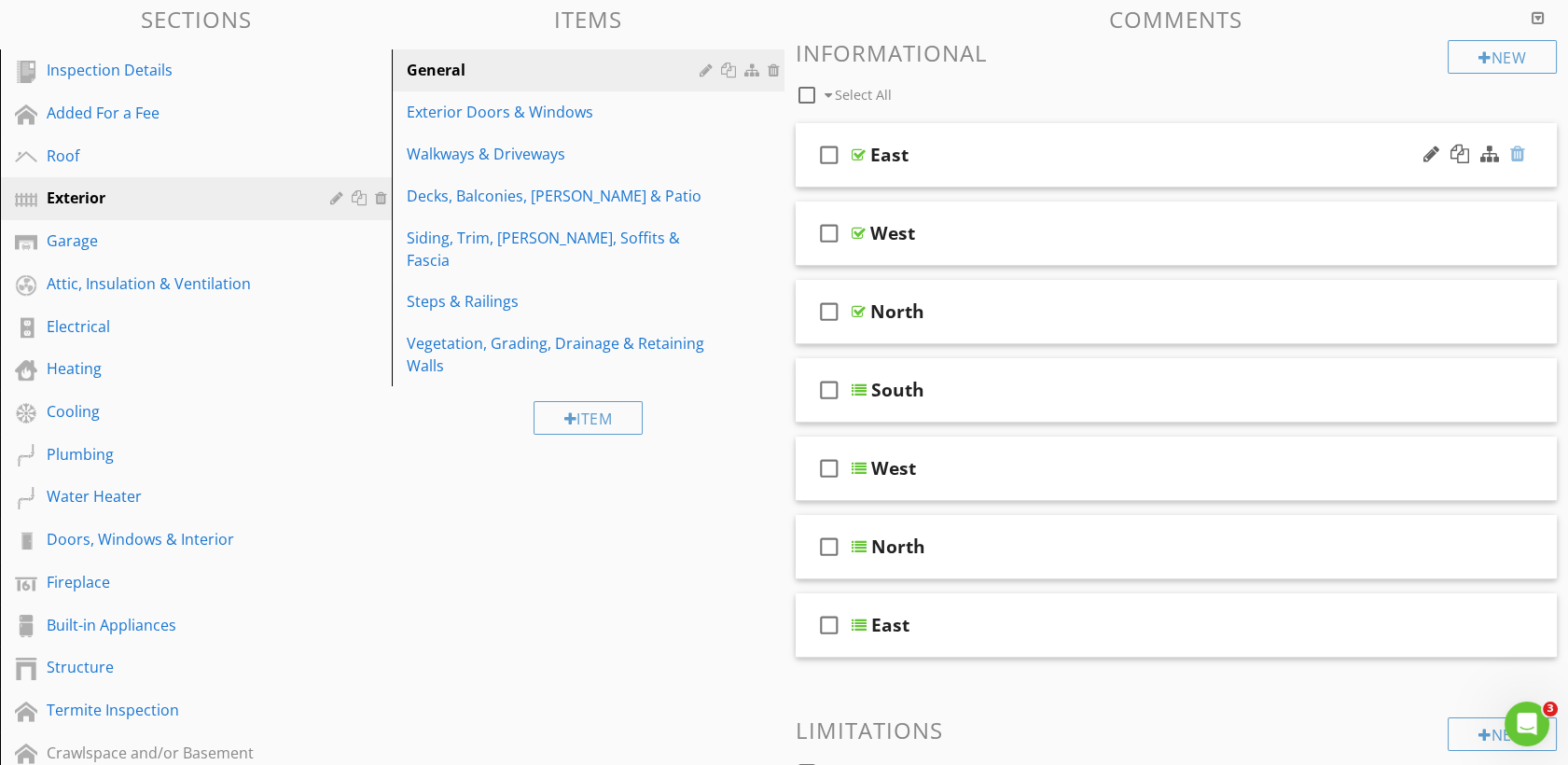
click at [1517, 160] on div at bounding box center [1517, 153] width 15 height 19
click at [1517, 160] on div "Delete Comment Delete Comment East ? Yes, Delete it! Cancel" at bounding box center [784, 382] width 1568 height 765
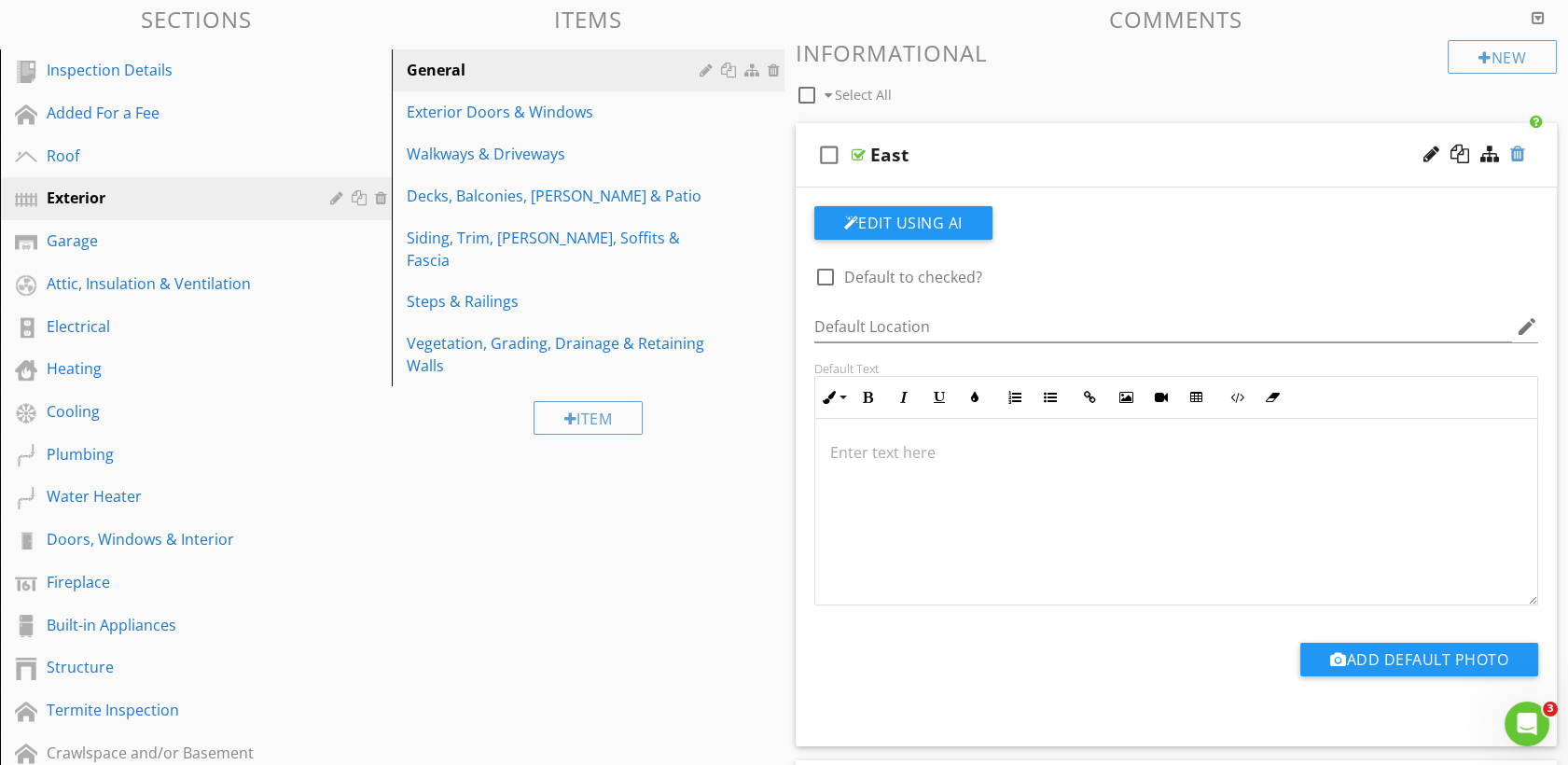
click at [1516, 153] on div at bounding box center [1517, 153] width 15 height 19
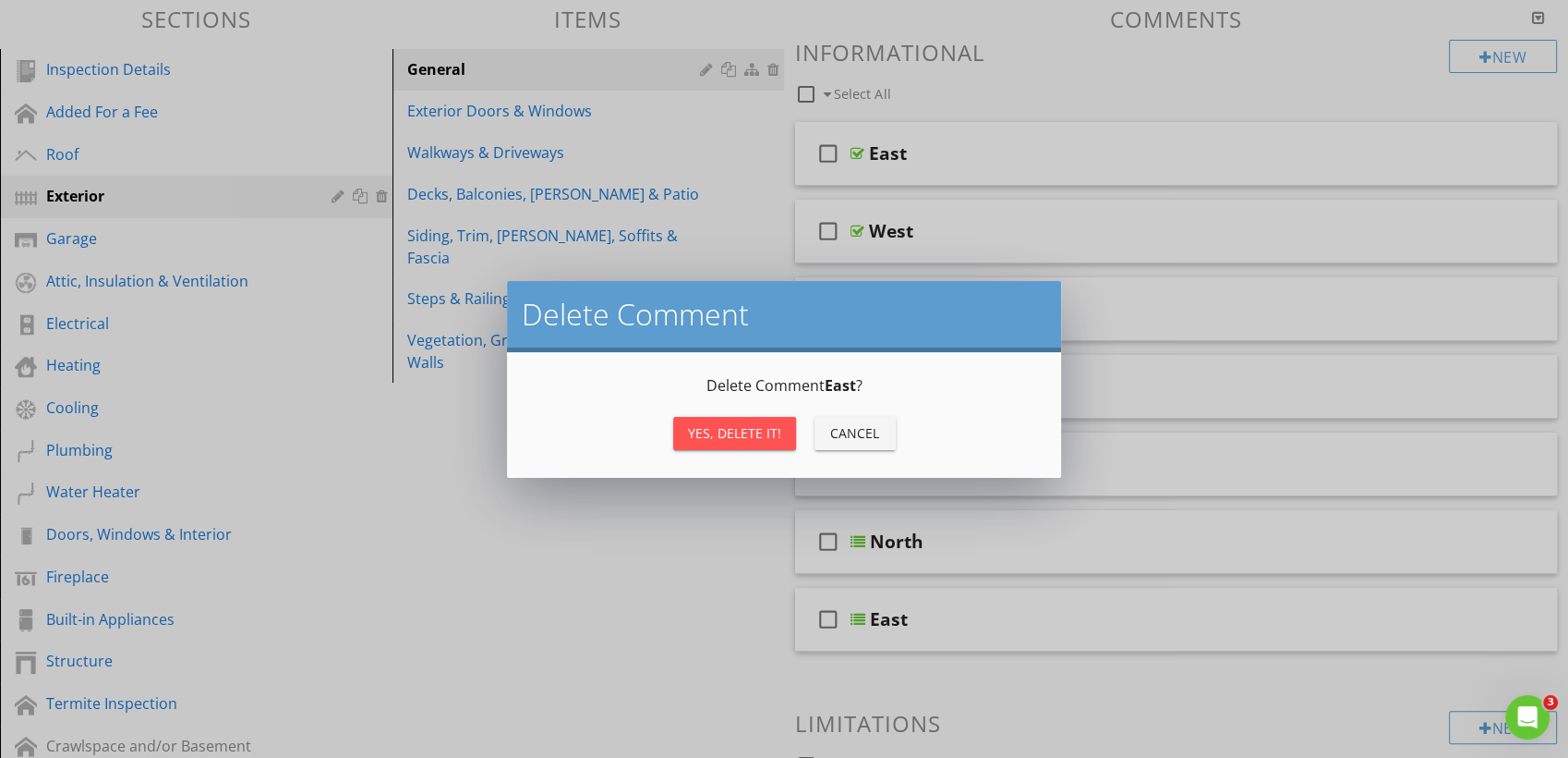
click at [724, 427] on div "Yes, Delete it!" at bounding box center [734, 433] width 93 height 19
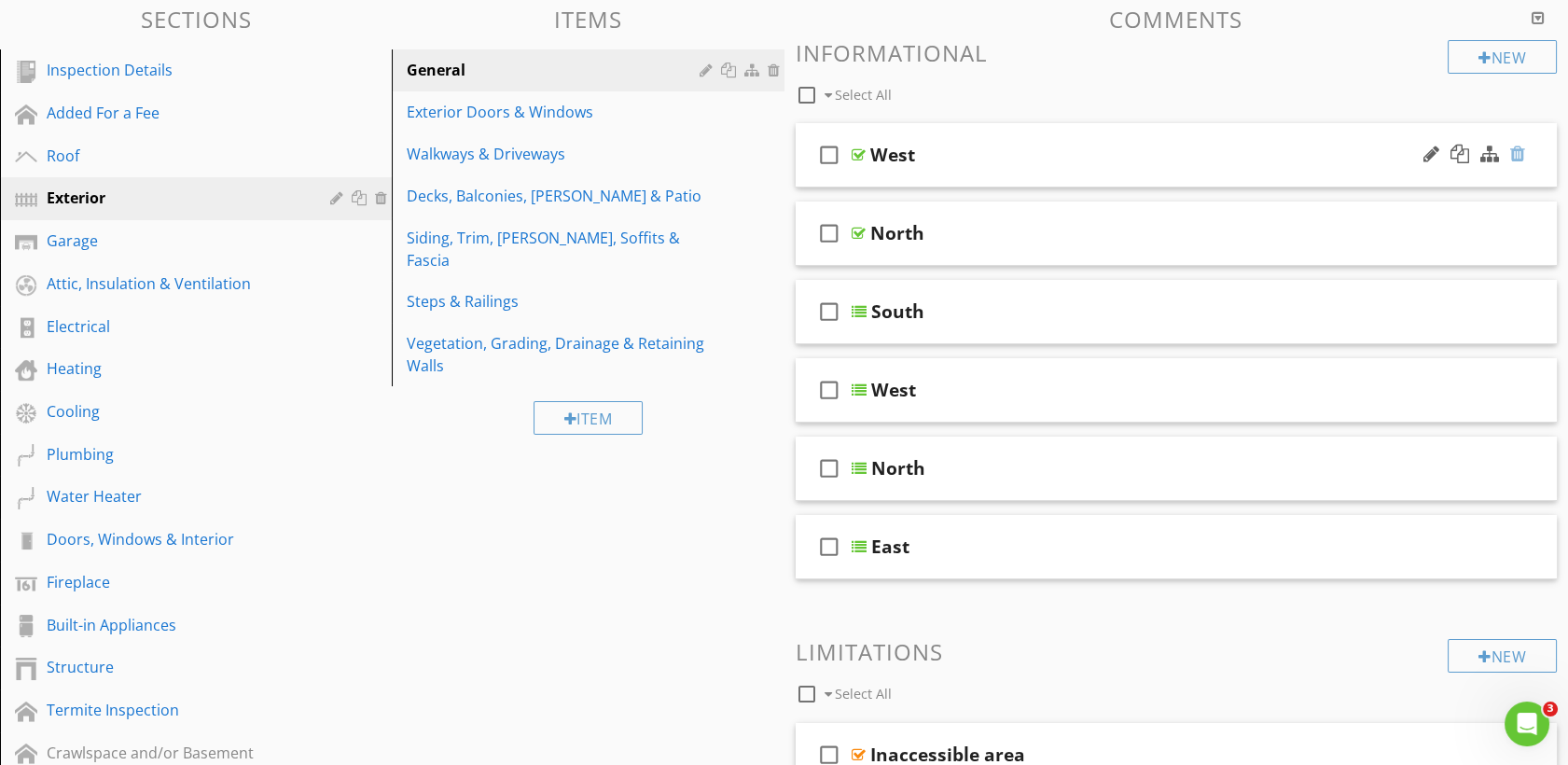
click at [1516, 150] on div at bounding box center [1517, 153] width 15 height 19
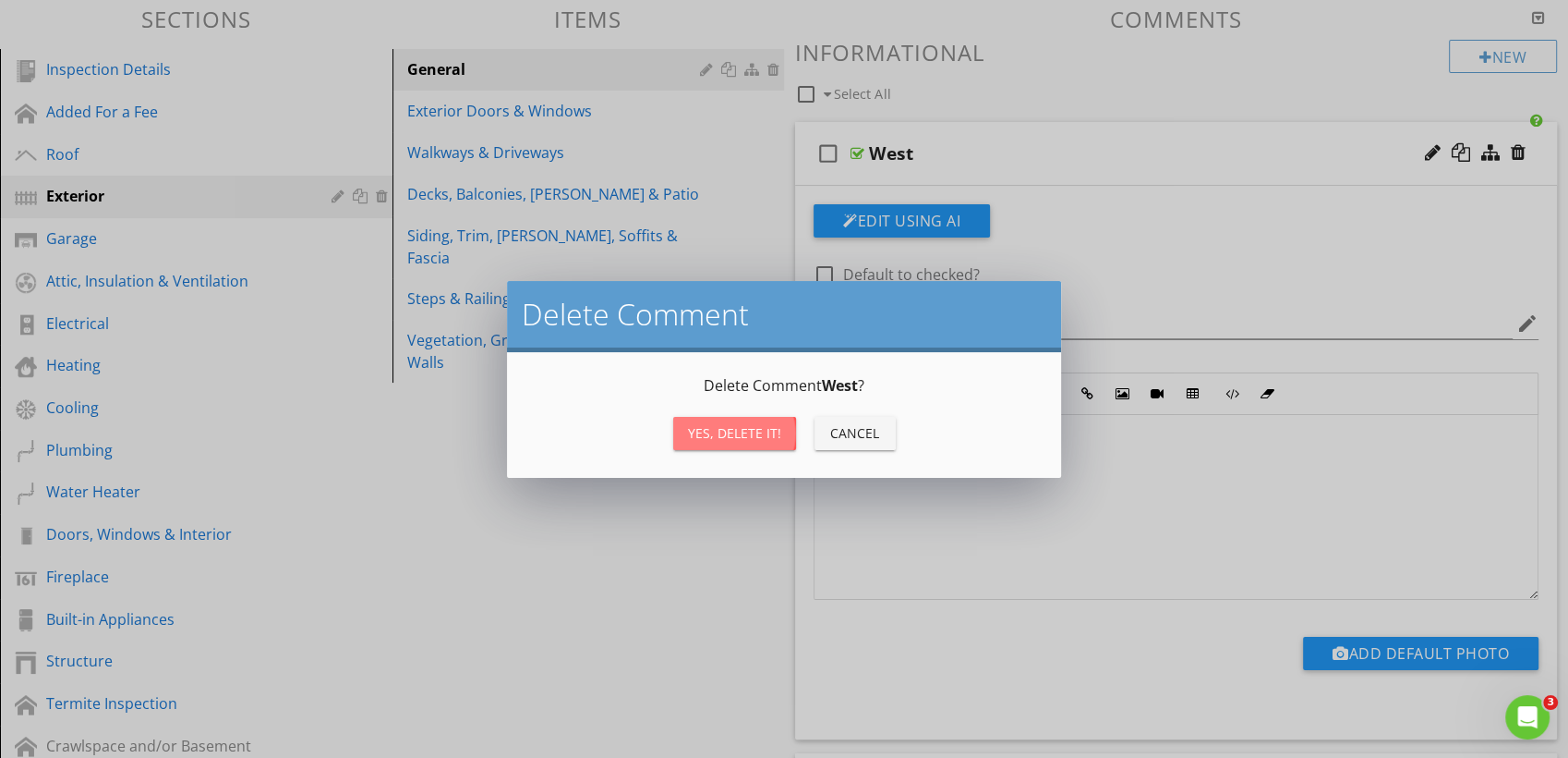
click at [760, 433] on div "Yes, Delete it!" at bounding box center [734, 433] width 93 height 19
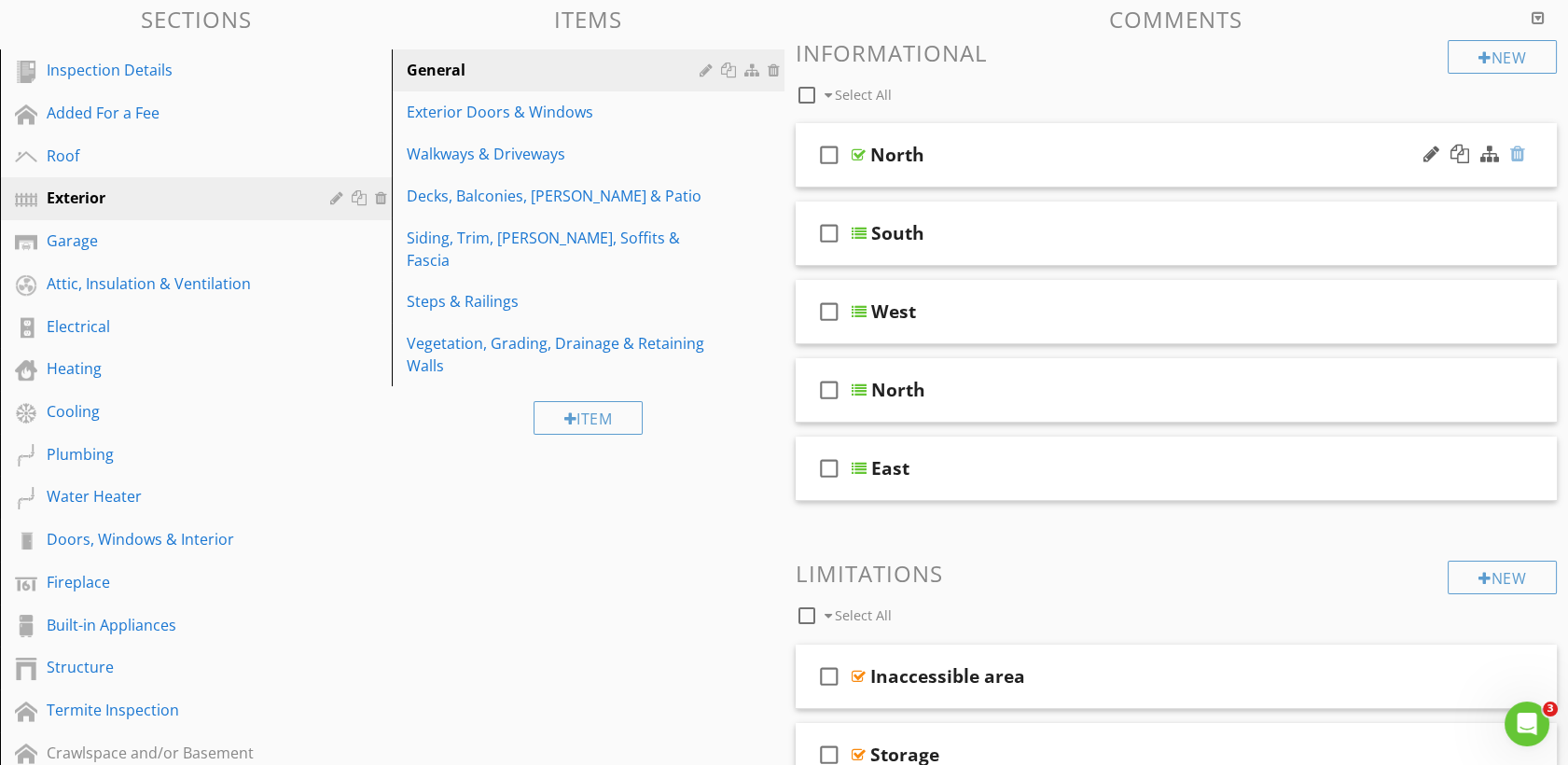
click at [1515, 155] on div at bounding box center [1517, 153] width 15 height 19
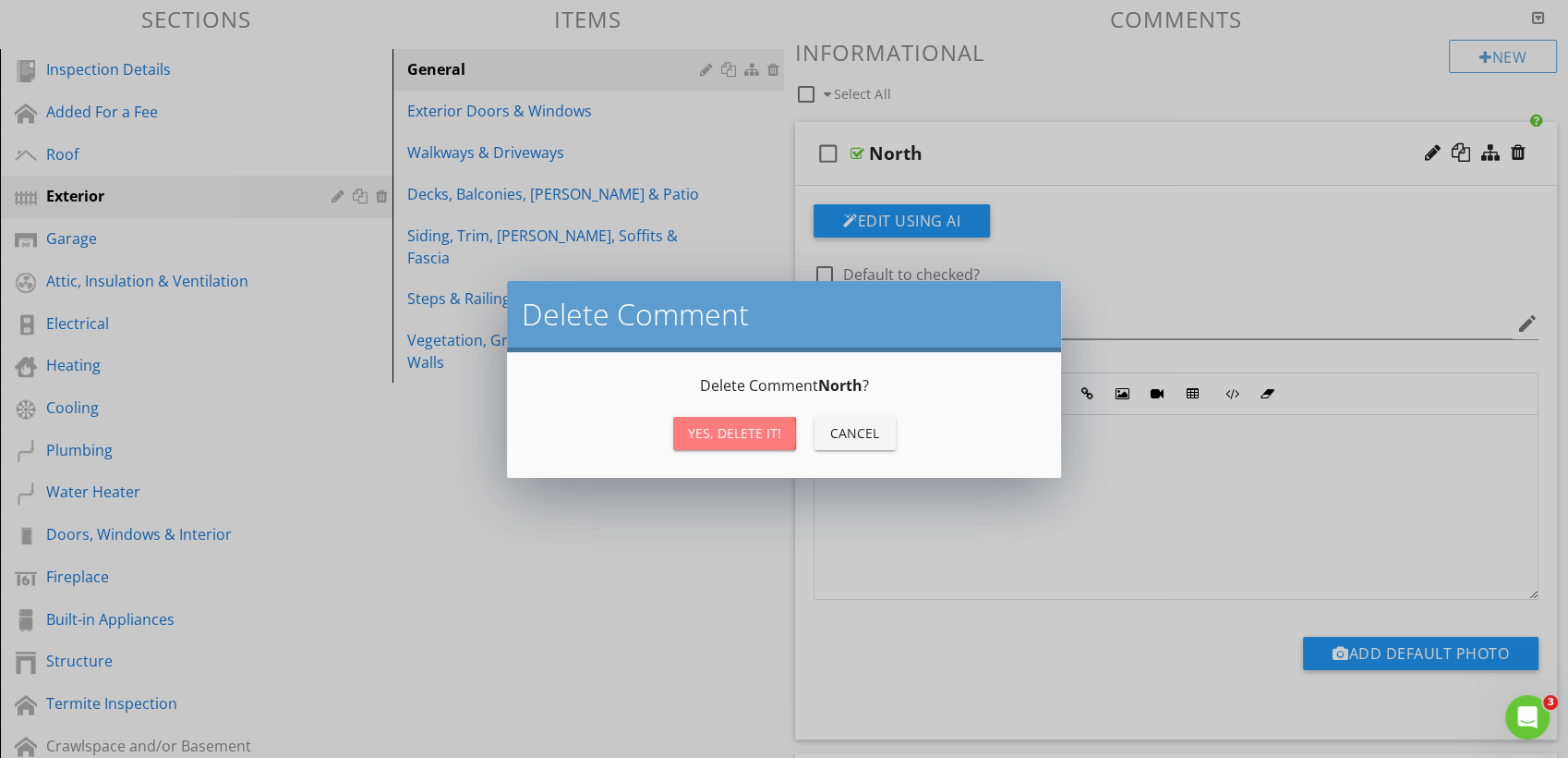
click at [731, 433] on div "Yes, Delete it!" at bounding box center [734, 433] width 93 height 19
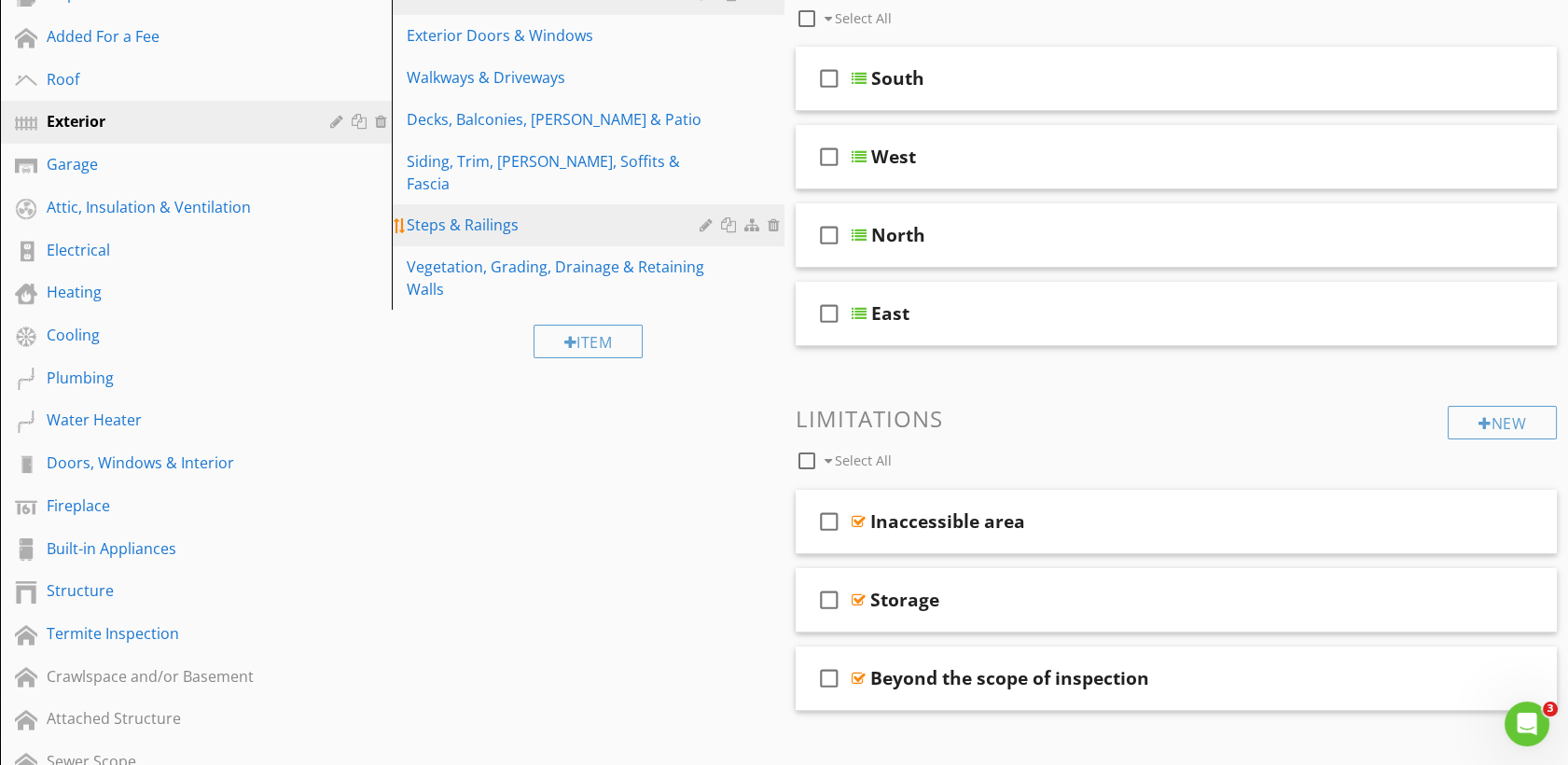
scroll to position [272, 0]
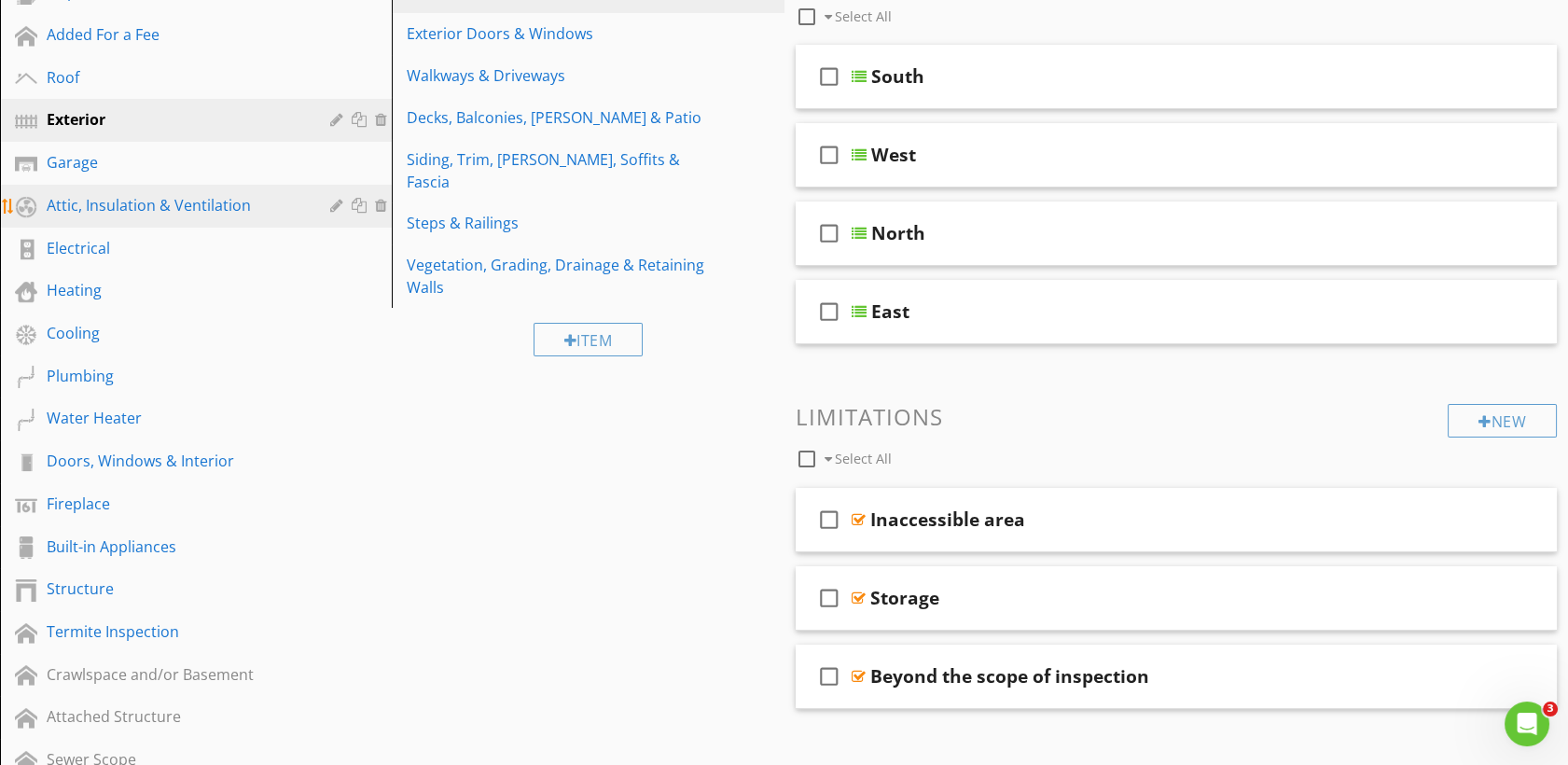
click at [239, 213] on div "Attic, Insulation & Ventilation" at bounding box center [174, 205] width 256 height 23
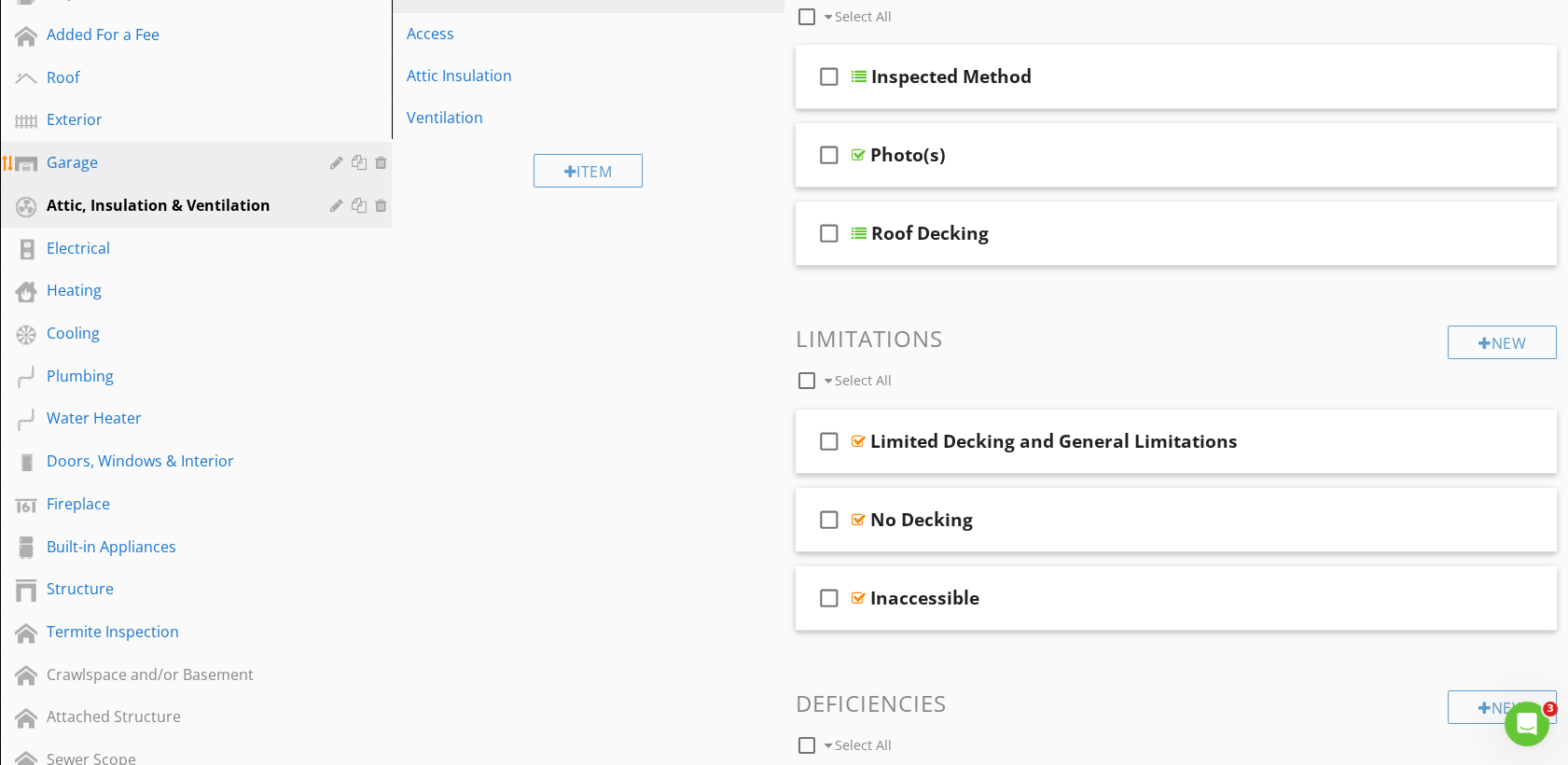
click at [91, 164] on div "Garage" at bounding box center [174, 162] width 256 height 23
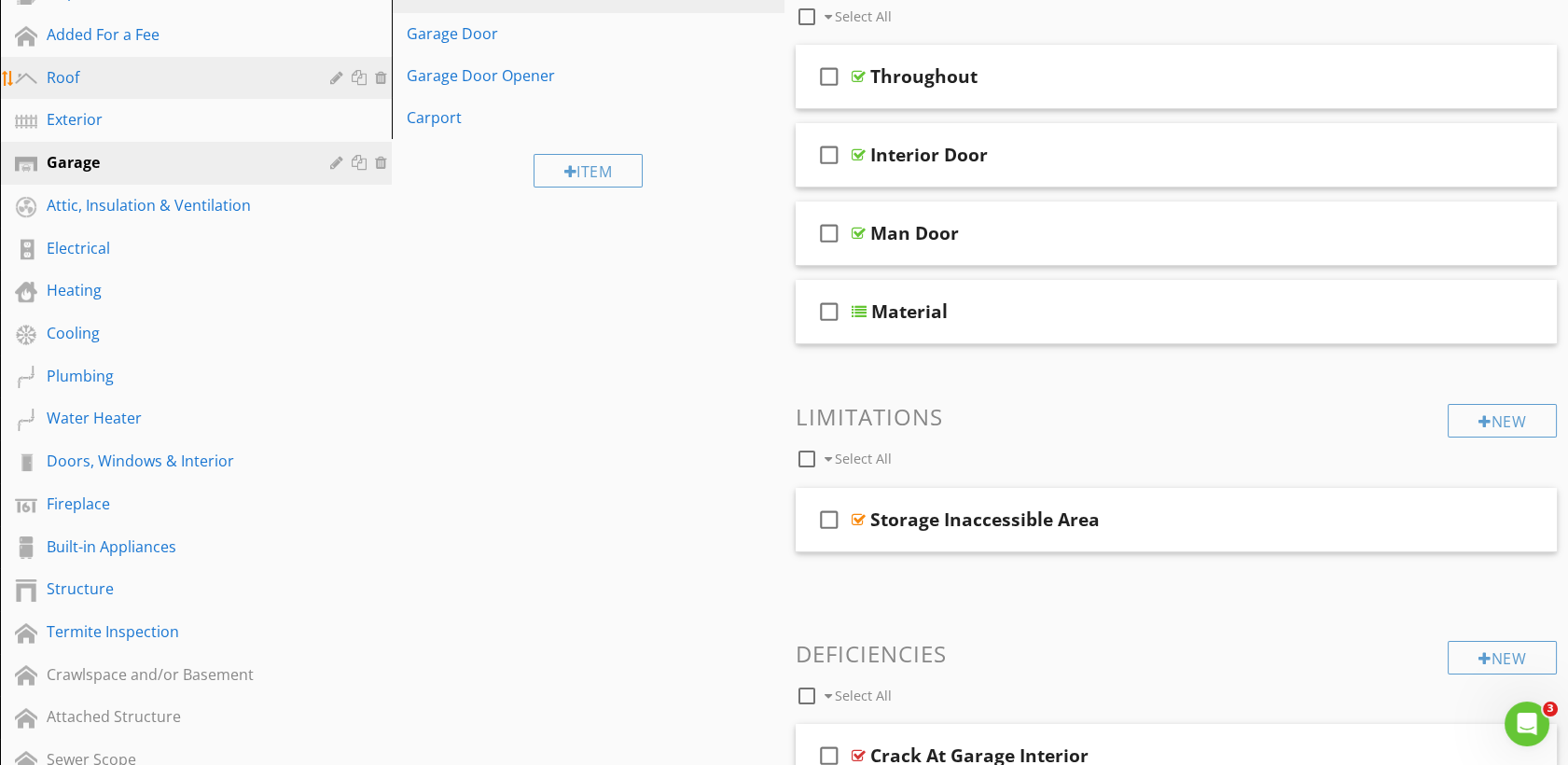
click at [83, 82] on div "Roof" at bounding box center [174, 77] width 256 height 23
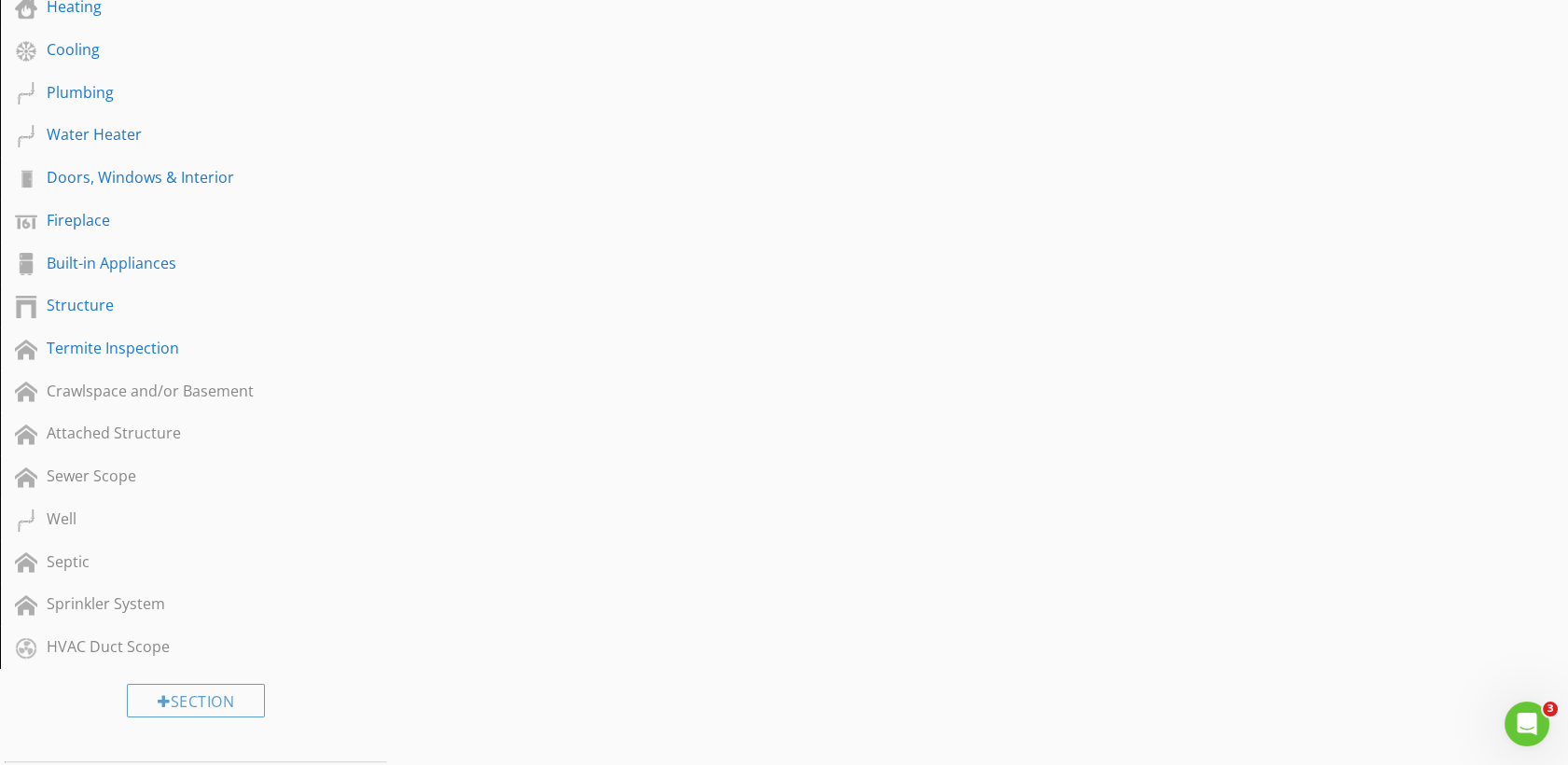
scroll to position [582, 0]
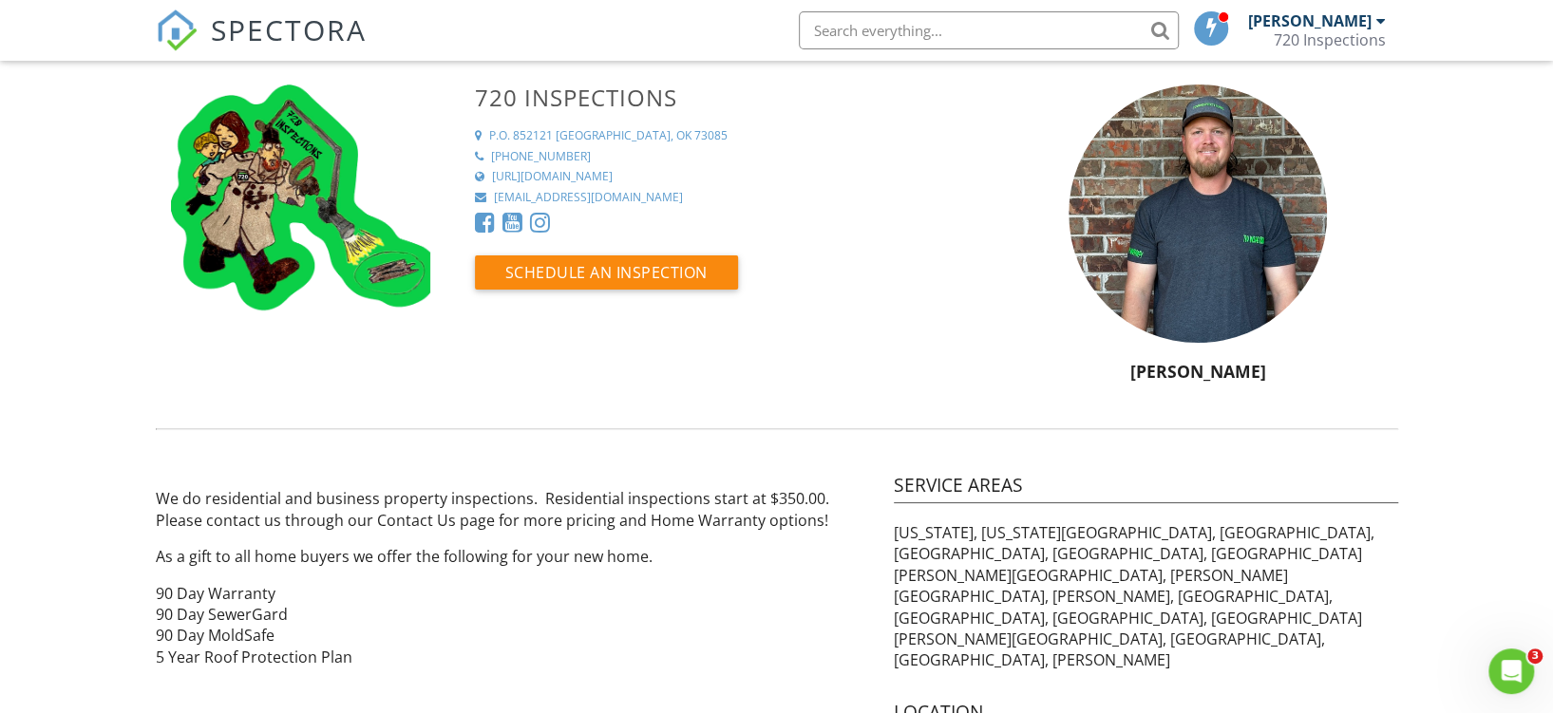
click at [173, 30] on img at bounding box center [177, 30] width 42 height 42
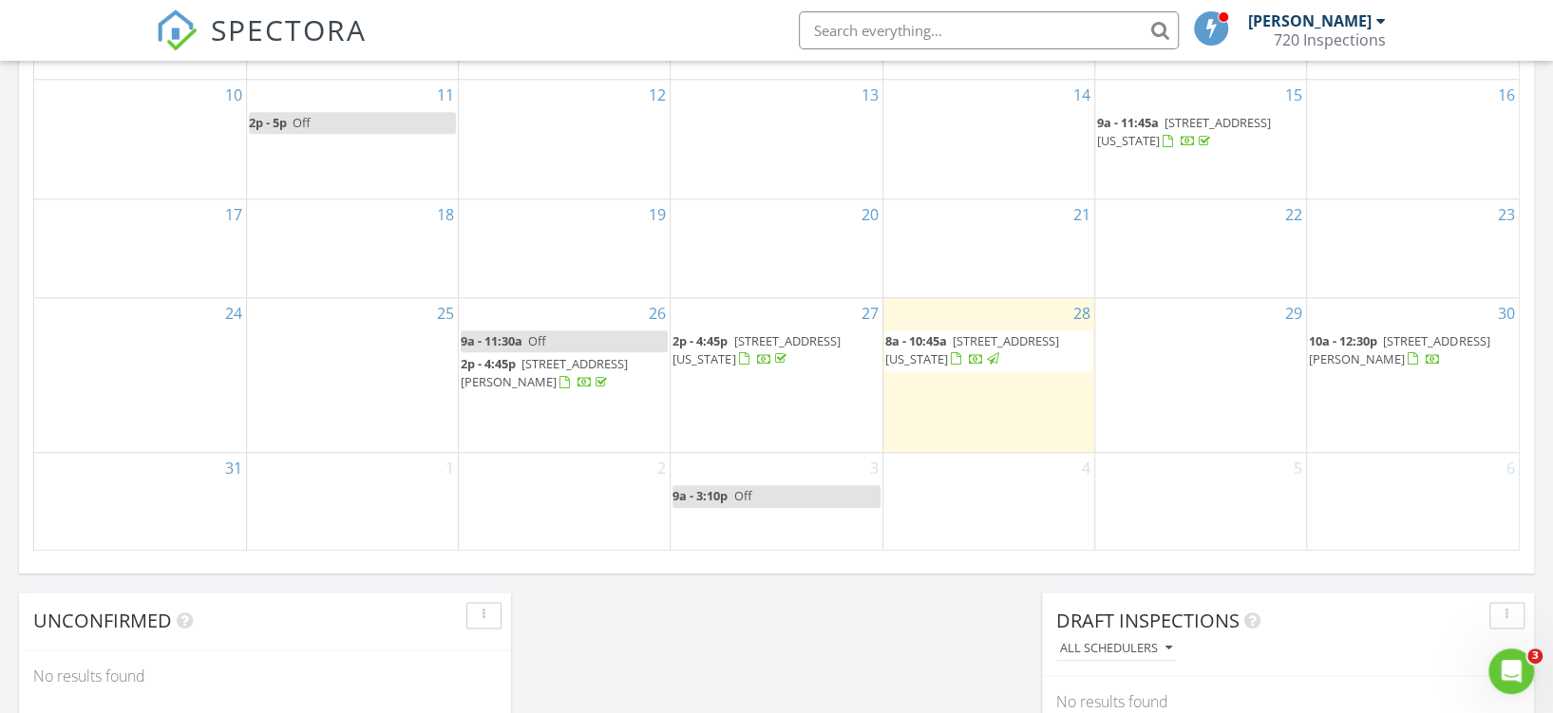
scroll to position [1226, 0]
